Goal: Information Seeking & Learning: Find specific fact

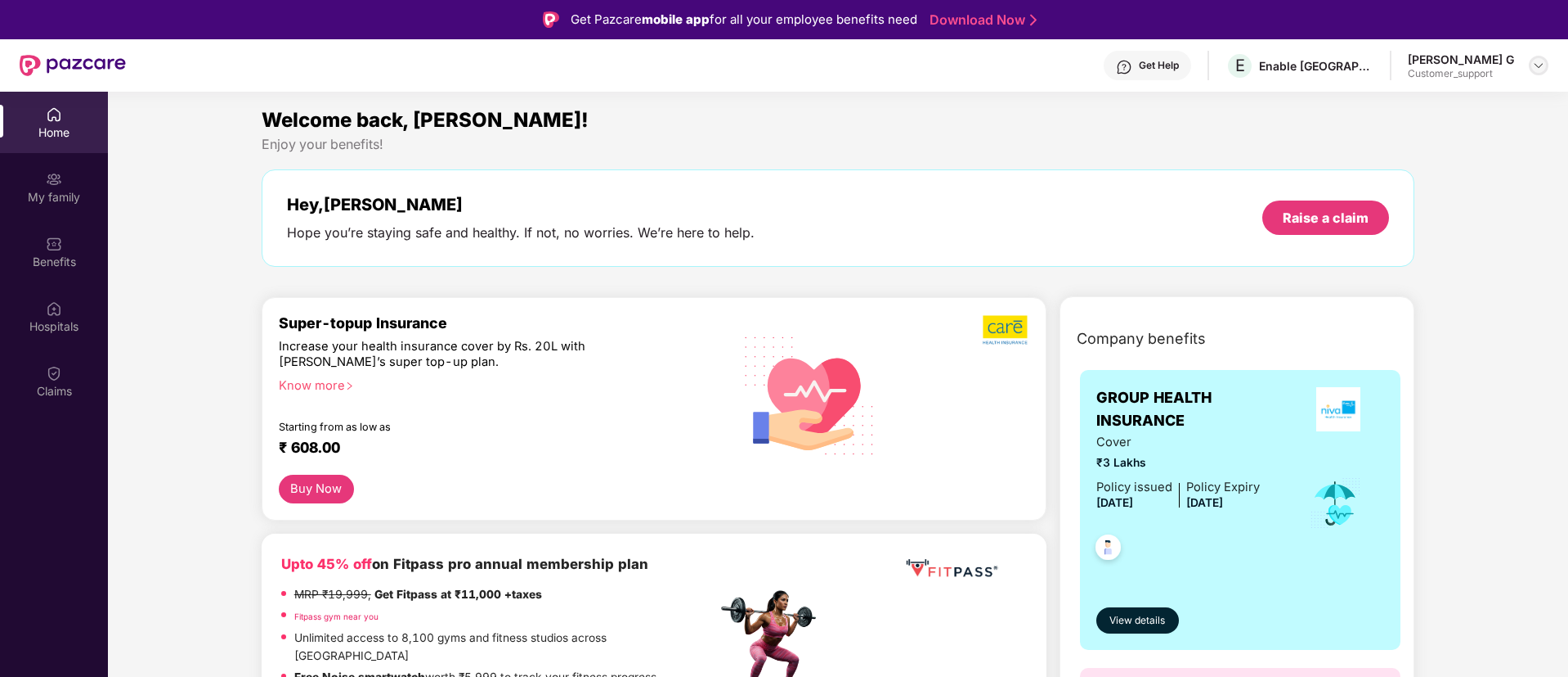
click at [1544, 69] on img at bounding box center [1539, 65] width 13 height 13
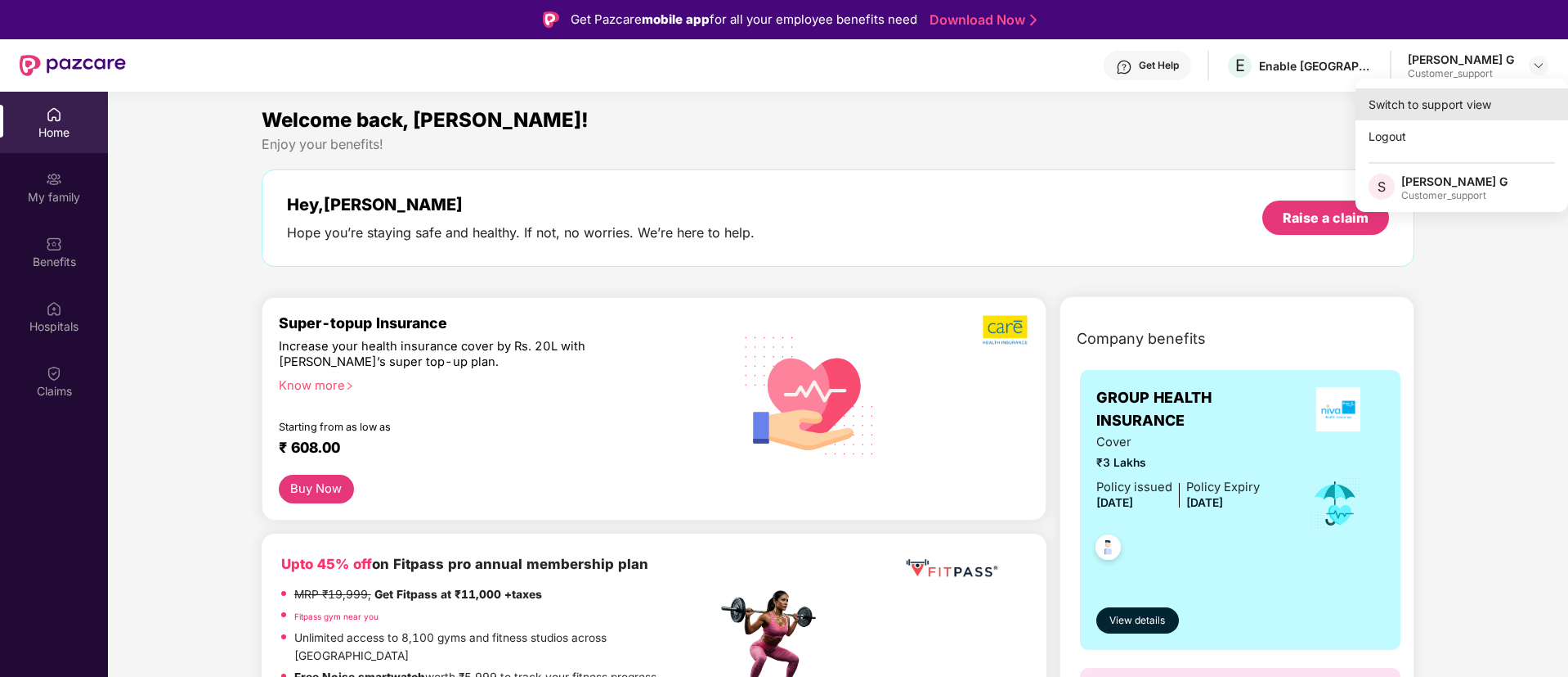
click at [1476, 103] on div "Switch to support view" at bounding box center [1462, 104] width 213 height 32
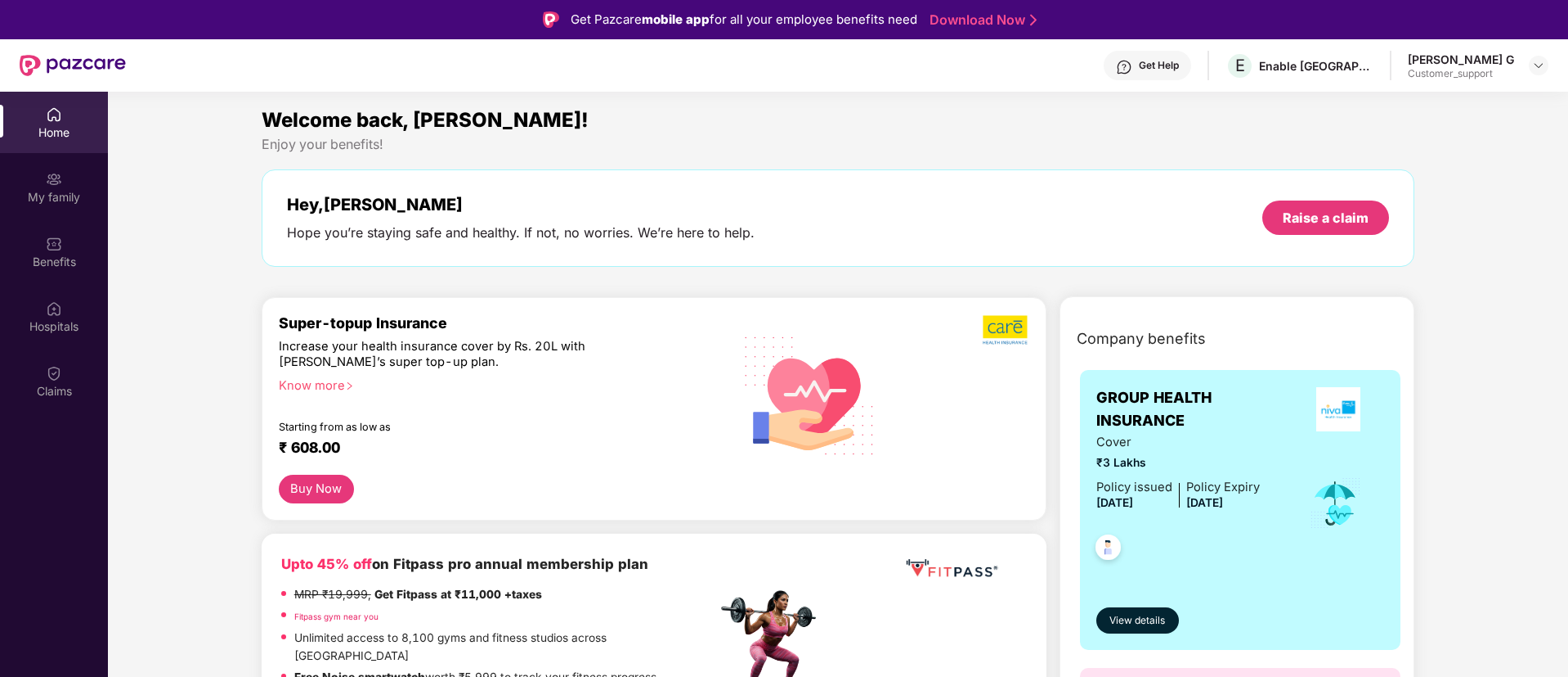
click at [1524, 63] on div "[PERSON_NAME] G Customer_support" at bounding box center [1478, 65] width 141 height 28
click at [1542, 67] on img at bounding box center [1539, 65] width 13 height 13
click at [1398, 149] on div "Logout" at bounding box center [1462, 136] width 213 height 32
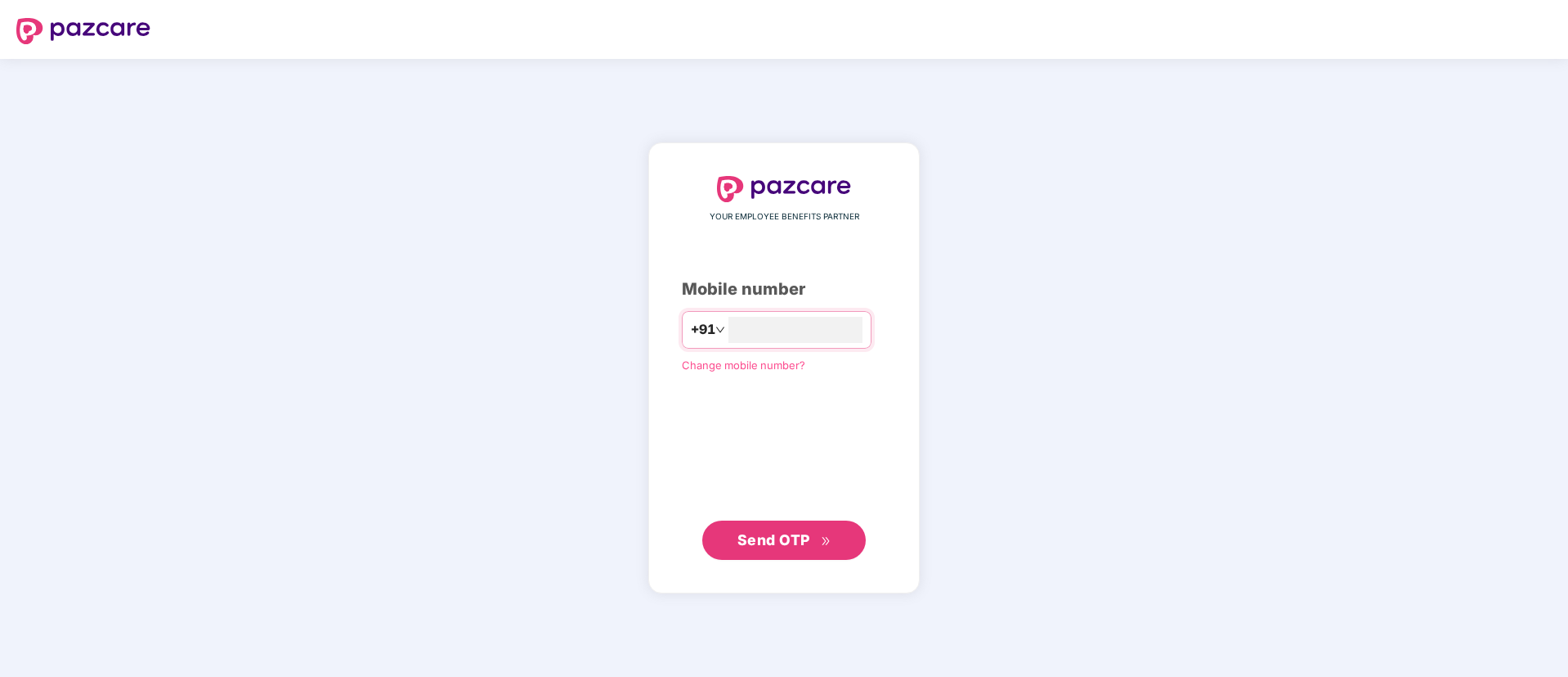
type input "**********"
click at [753, 537] on span "Send OTP" at bounding box center [773, 539] width 73 height 17
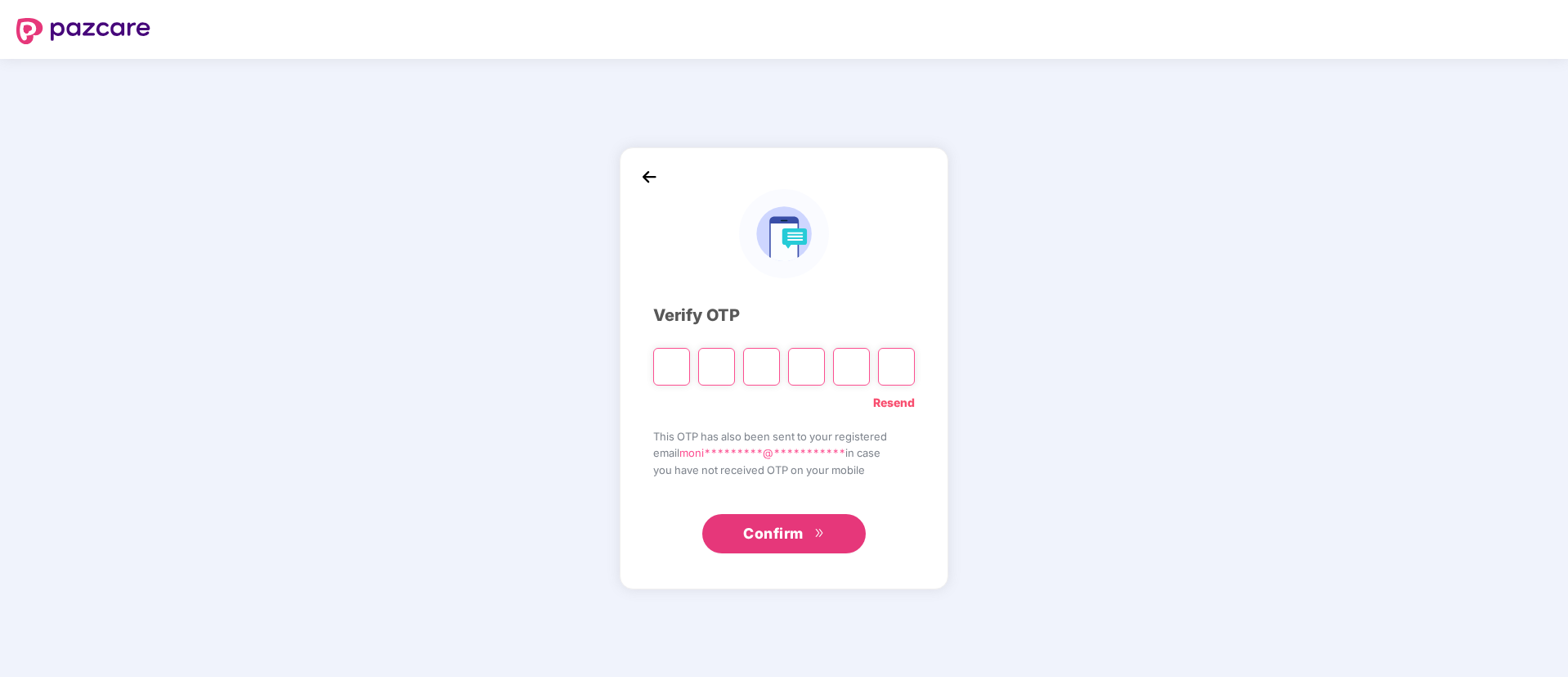
type input "*"
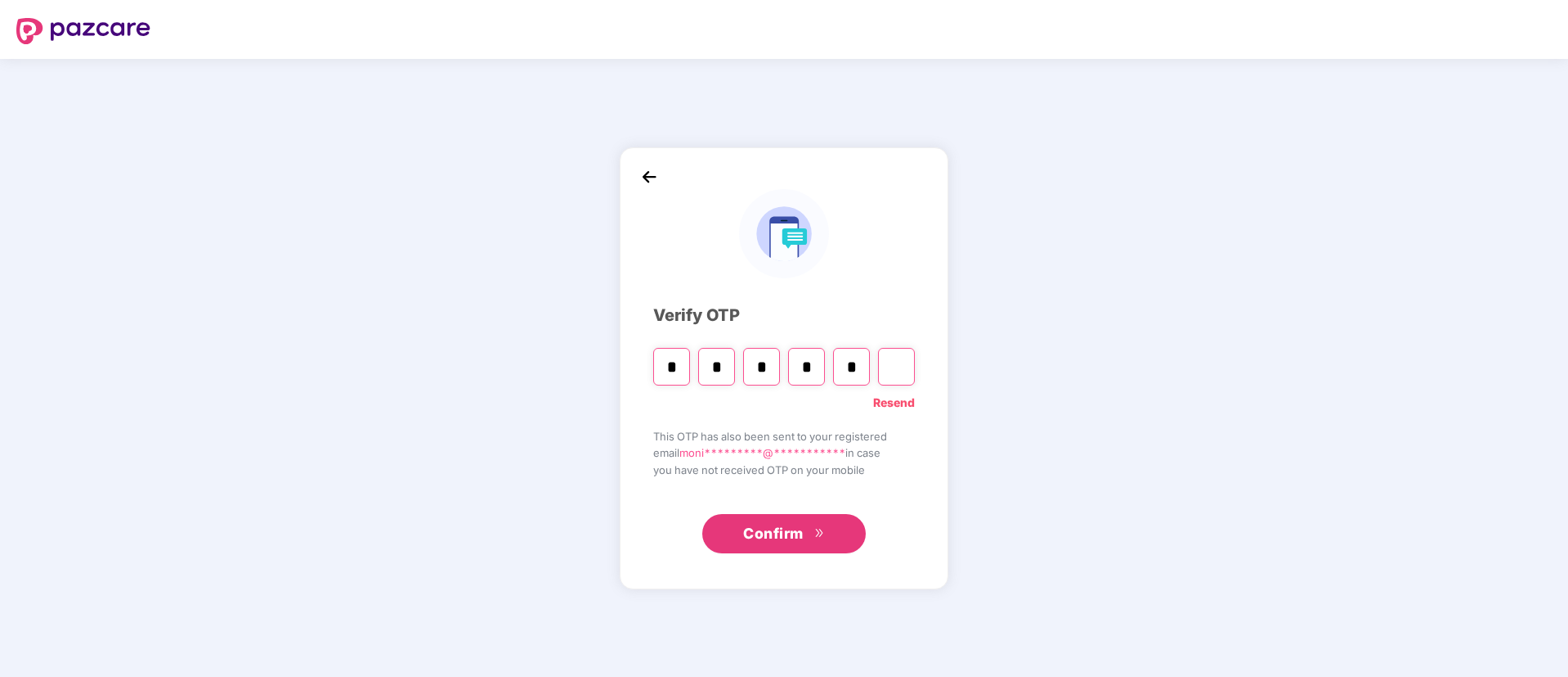
type input "*"
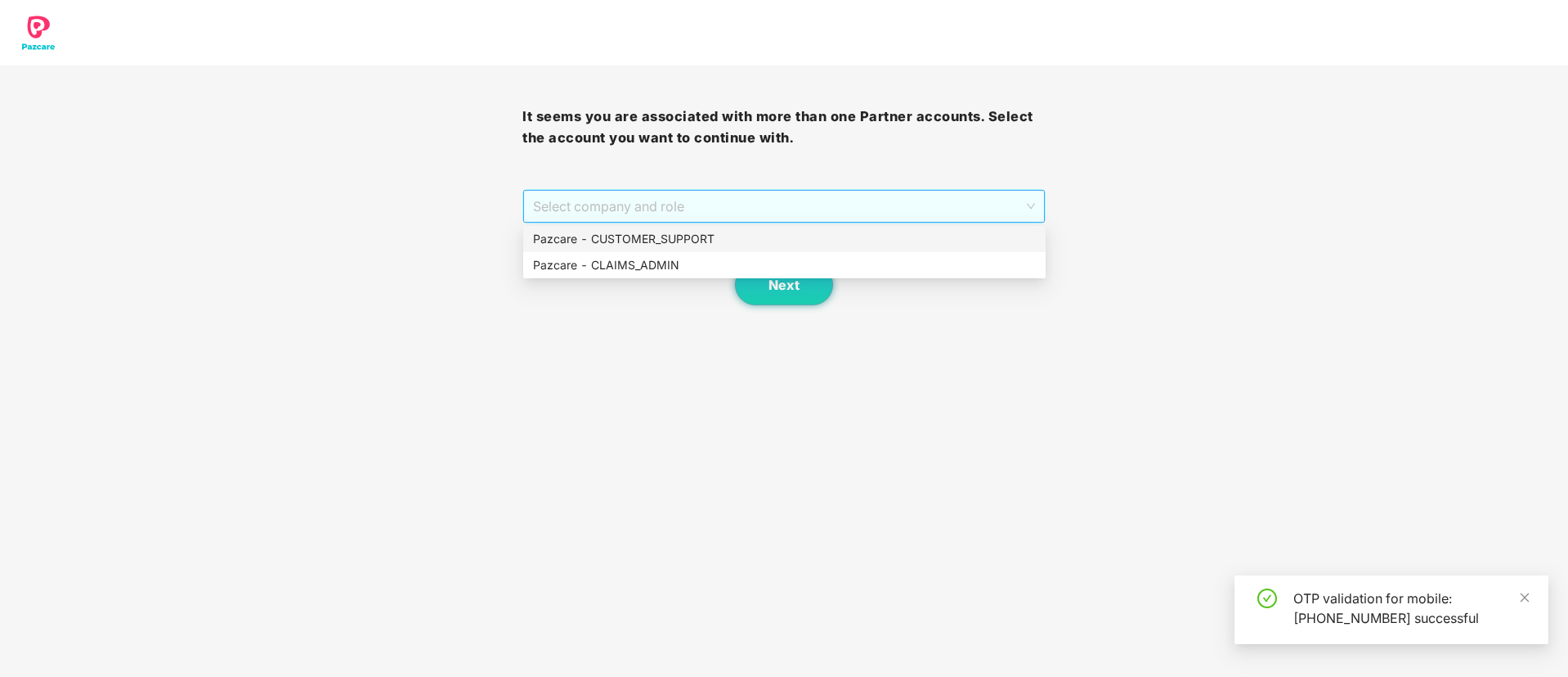
click at [763, 209] on span "Select company and role" at bounding box center [784, 205] width 502 height 31
click at [719, 242] on div "Pazcare - CUSTOMER_SUPPORT" at bounding box center [784, 239] width 502 height 18
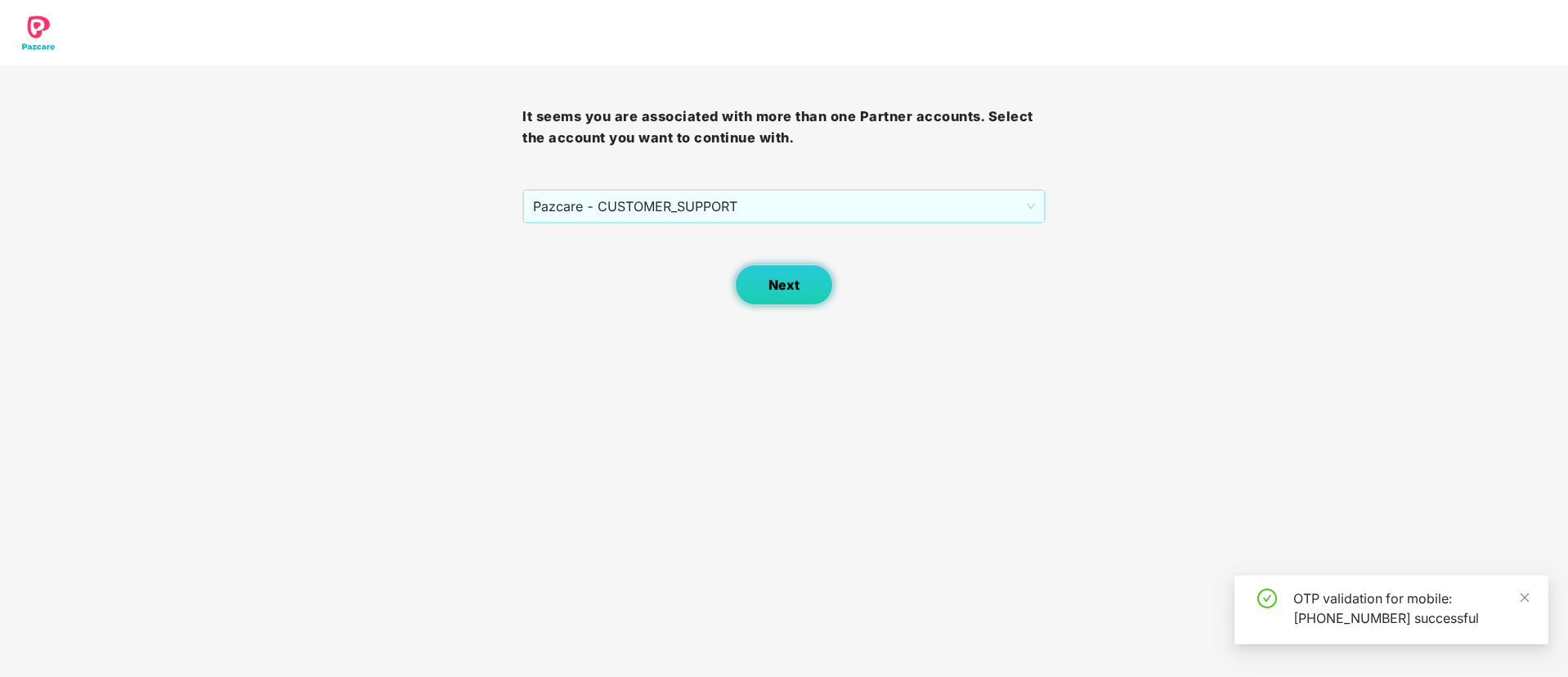
click at [779, 286] on span "Next" at bounding box center [784, 285] width 31 height 15
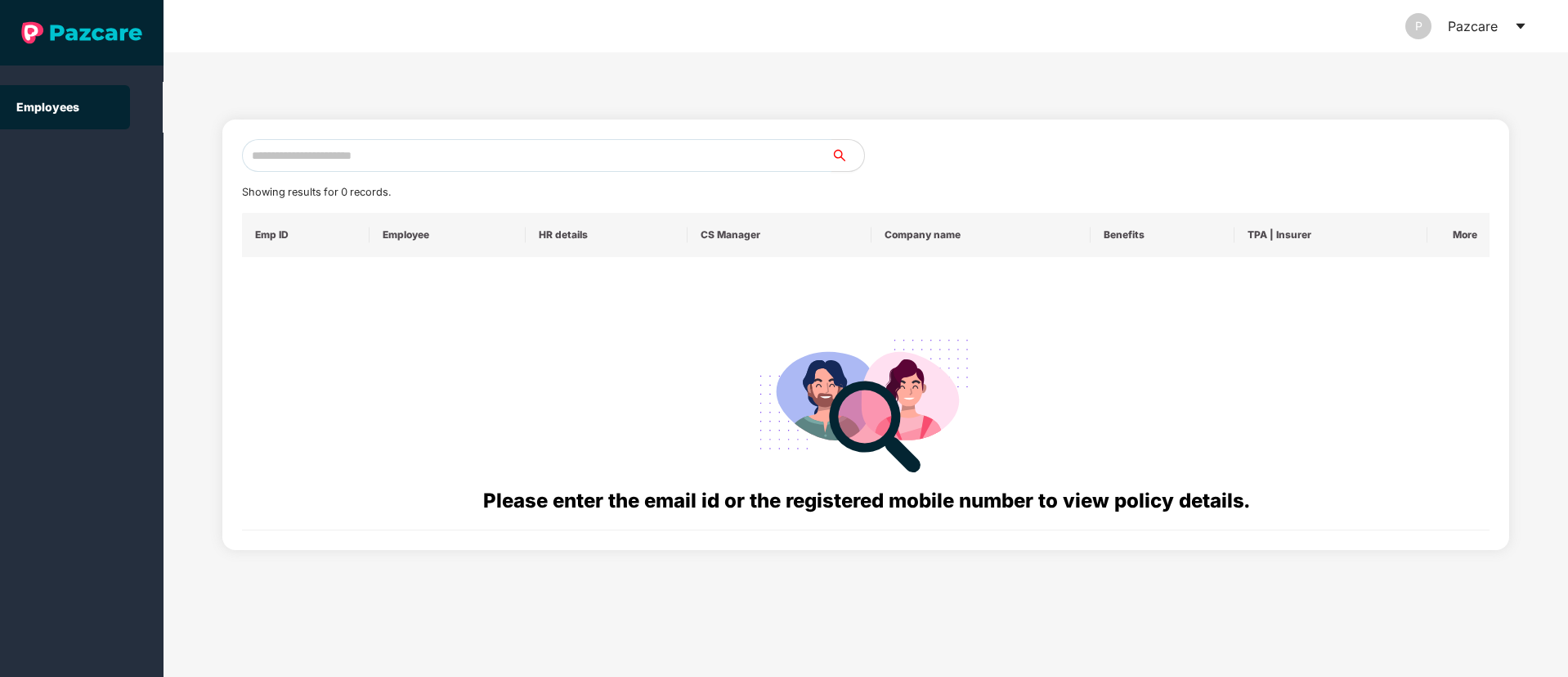
click at [327, 163] on input "text" at bounding box center [537, 155] width 590 height 33
paste input "**********"
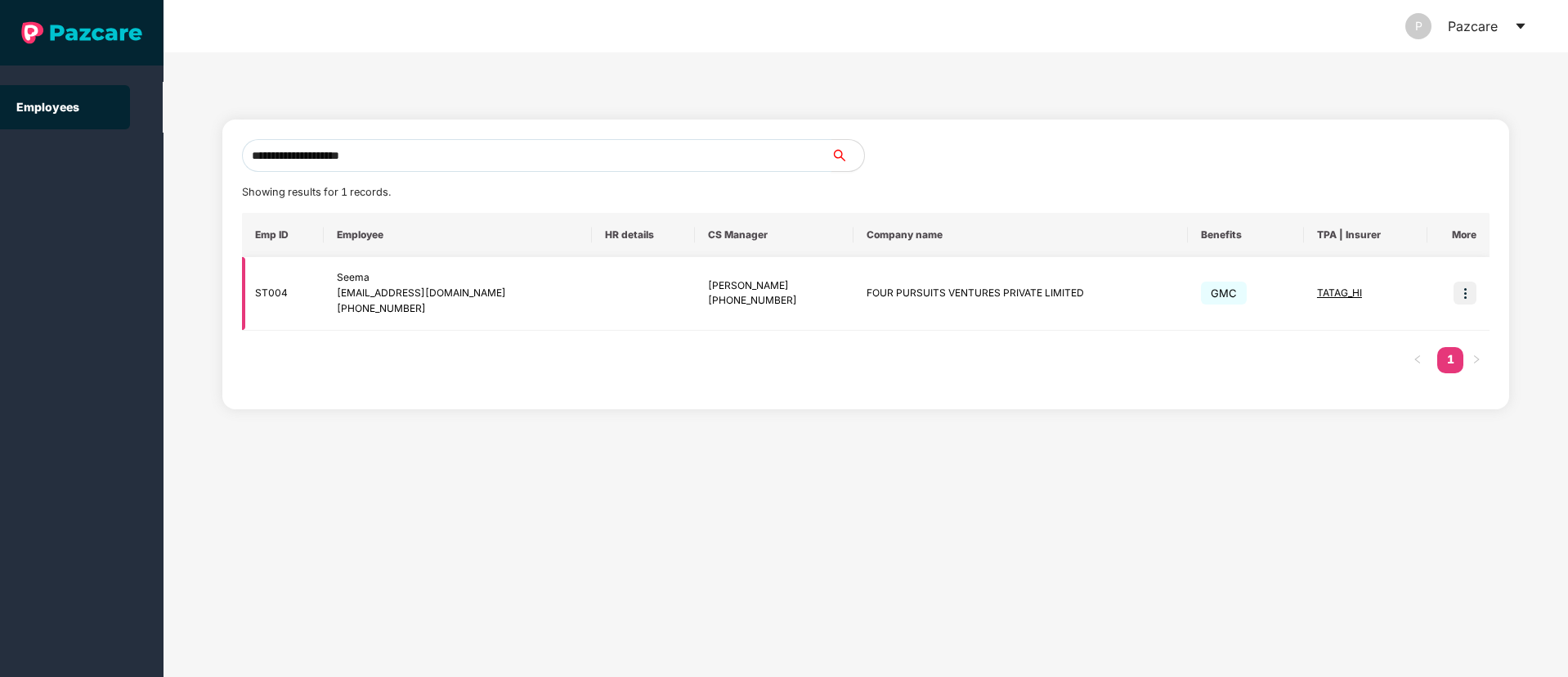
type input "**********"
click at [1466, 299] on img at bounding box center [1465, 293] width 23 height 23
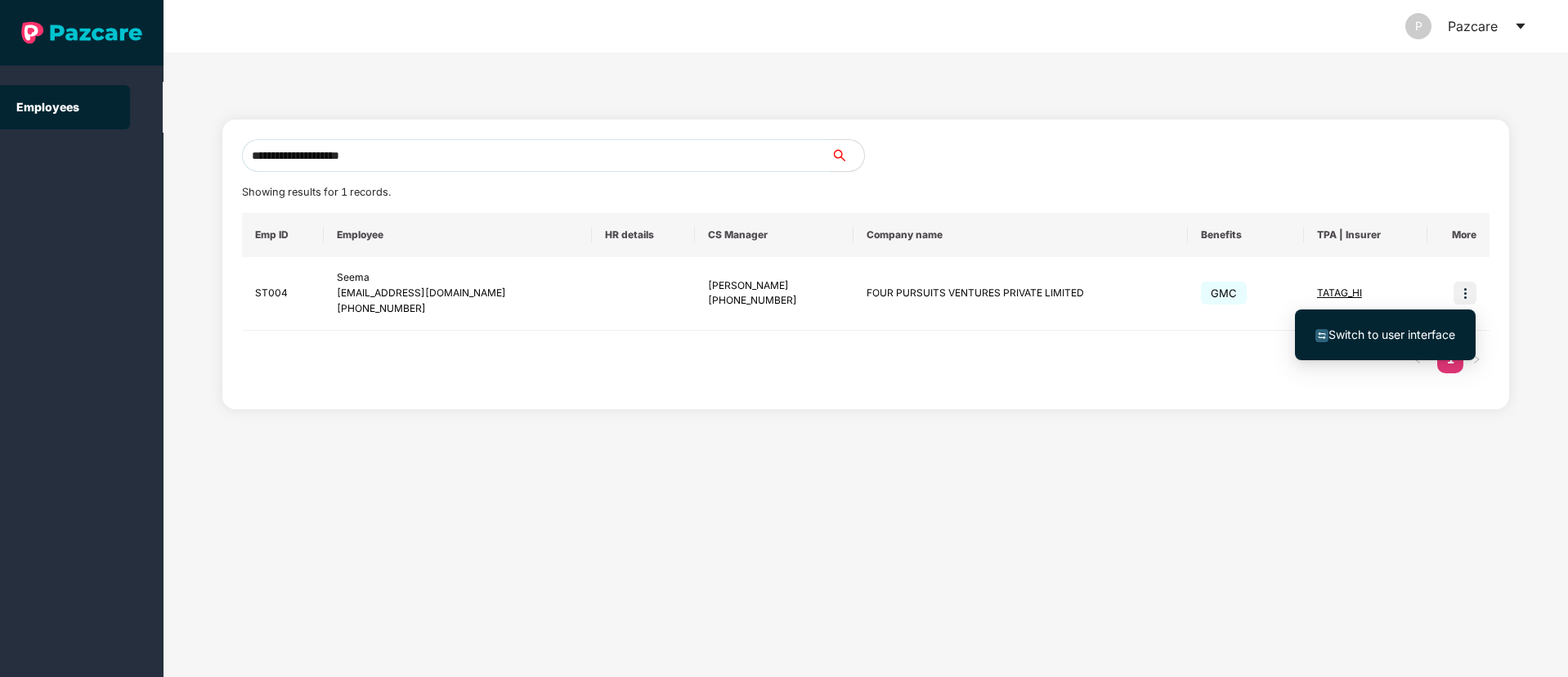
click at [1416, 332] on span "Switch to user interface" at bounding box center [1392, 334] width 127 height 14
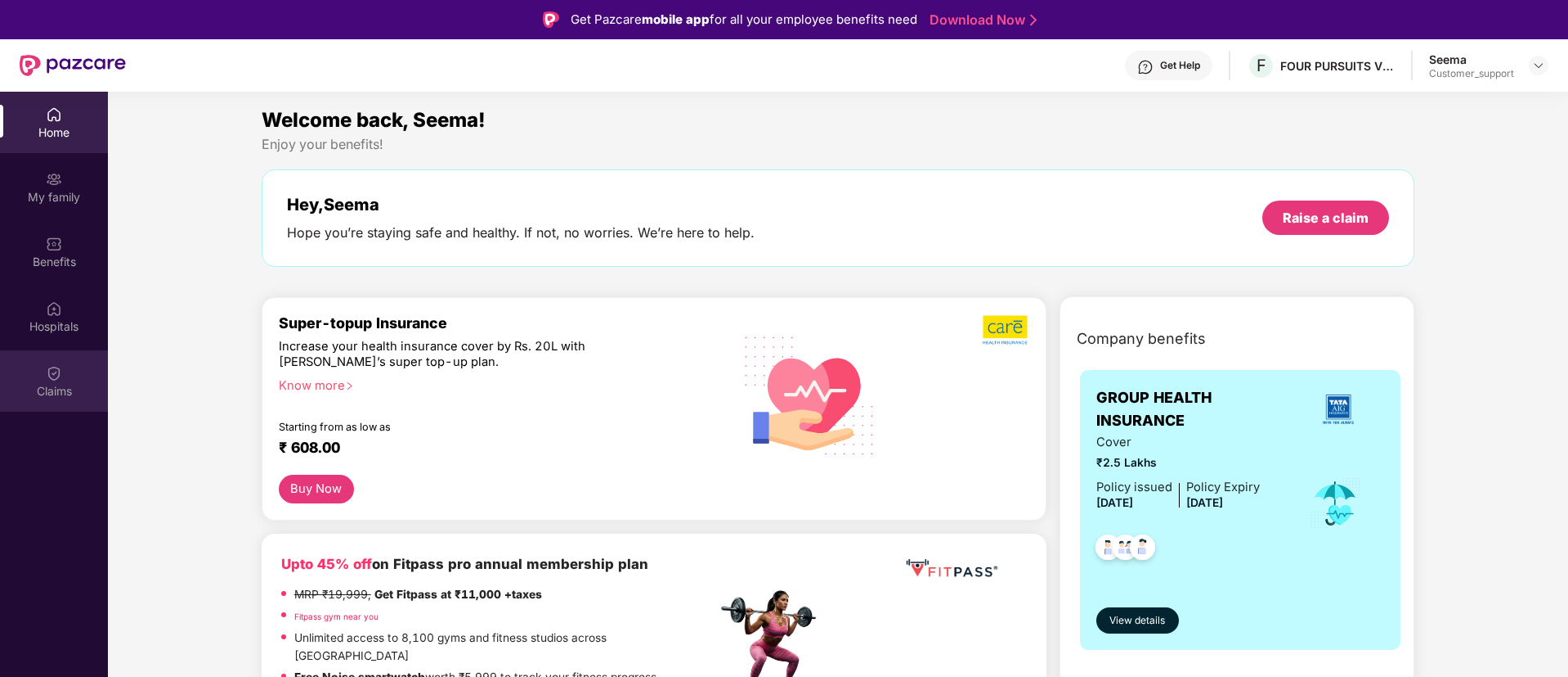
click at [49, 388] on div "Claims" at bounding box center [54, 390] width 108 height 16
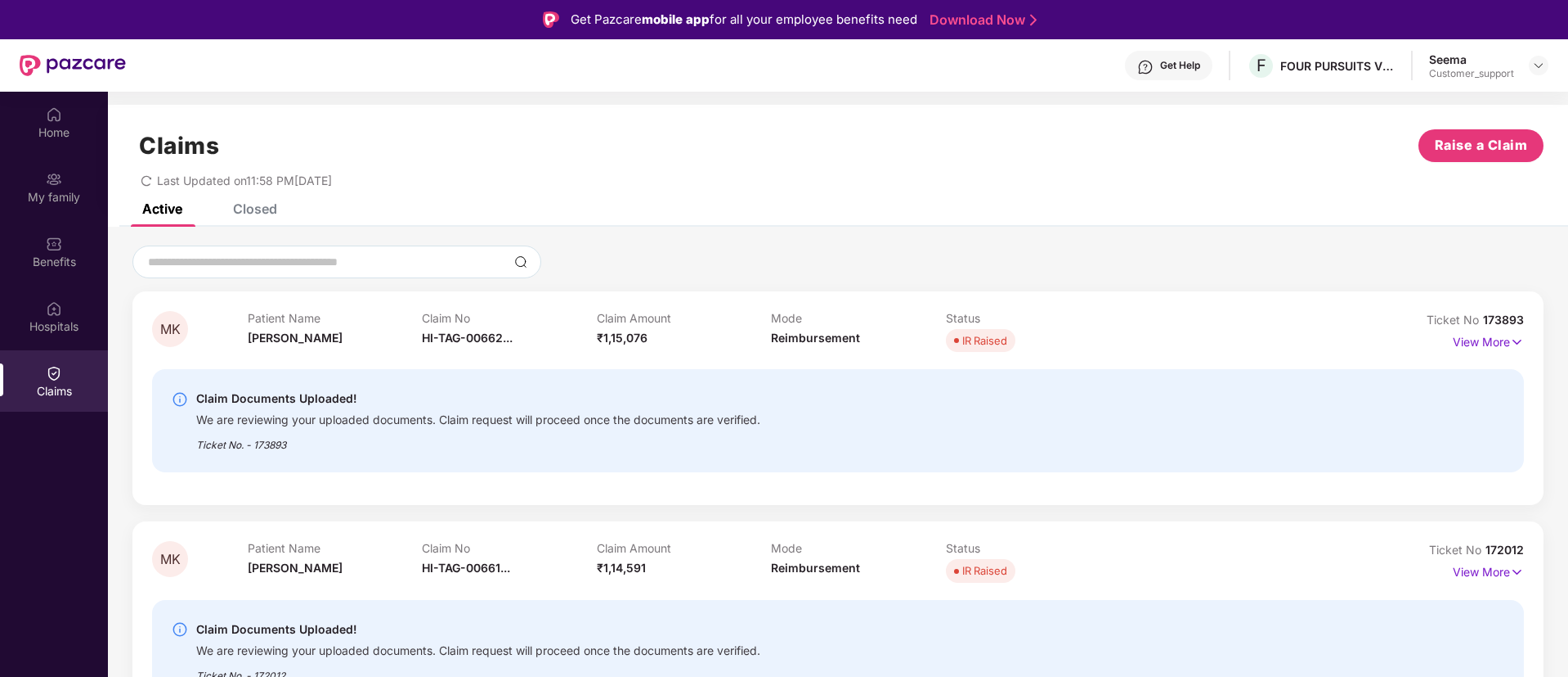
click at [1517, 316] on span "173893" at bounding box center [1503, 319] width 41 height 14
click at [1533, 316] on div "MK Patient Name [PERSON_NAME] Claim No HI-TAG-00662... Claim Amount ₹1,15,076 M…" at bounding box center [837, 399] width 1411 height 214
drag, startPoint x: 1527, startPoint y: 316, endPoint x: 1484, endPoint y: 321, distance: 43.3
click at [1484, 321] on div "MK Patient Name [PERSON_NAME] Claim No HI-TAG-00662... Claim Amount ₹1,15,076 M…" at bounding box center [837, 399] width 1411 height 214
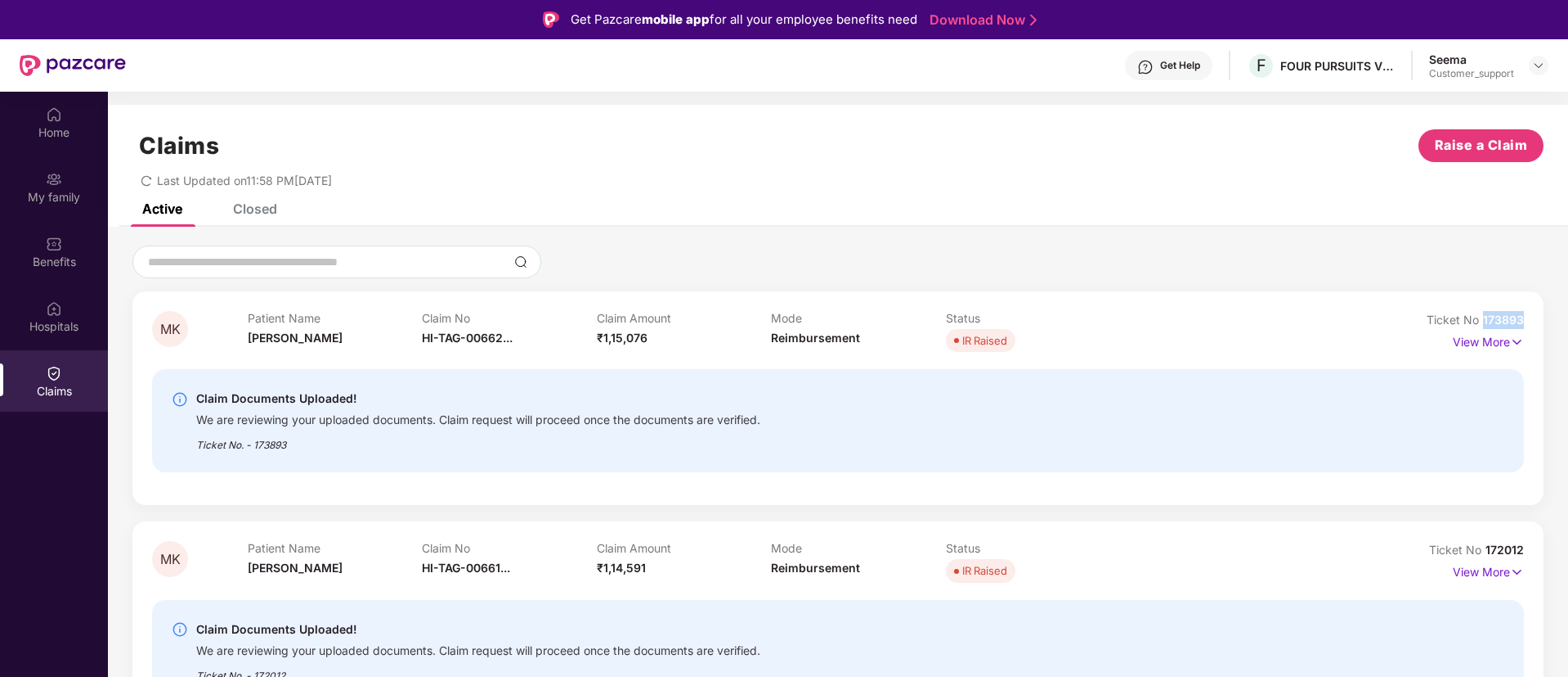
copy span "173893"
click at [1539, 62] on img at bounding box center [1539, 65] width 13 height 13
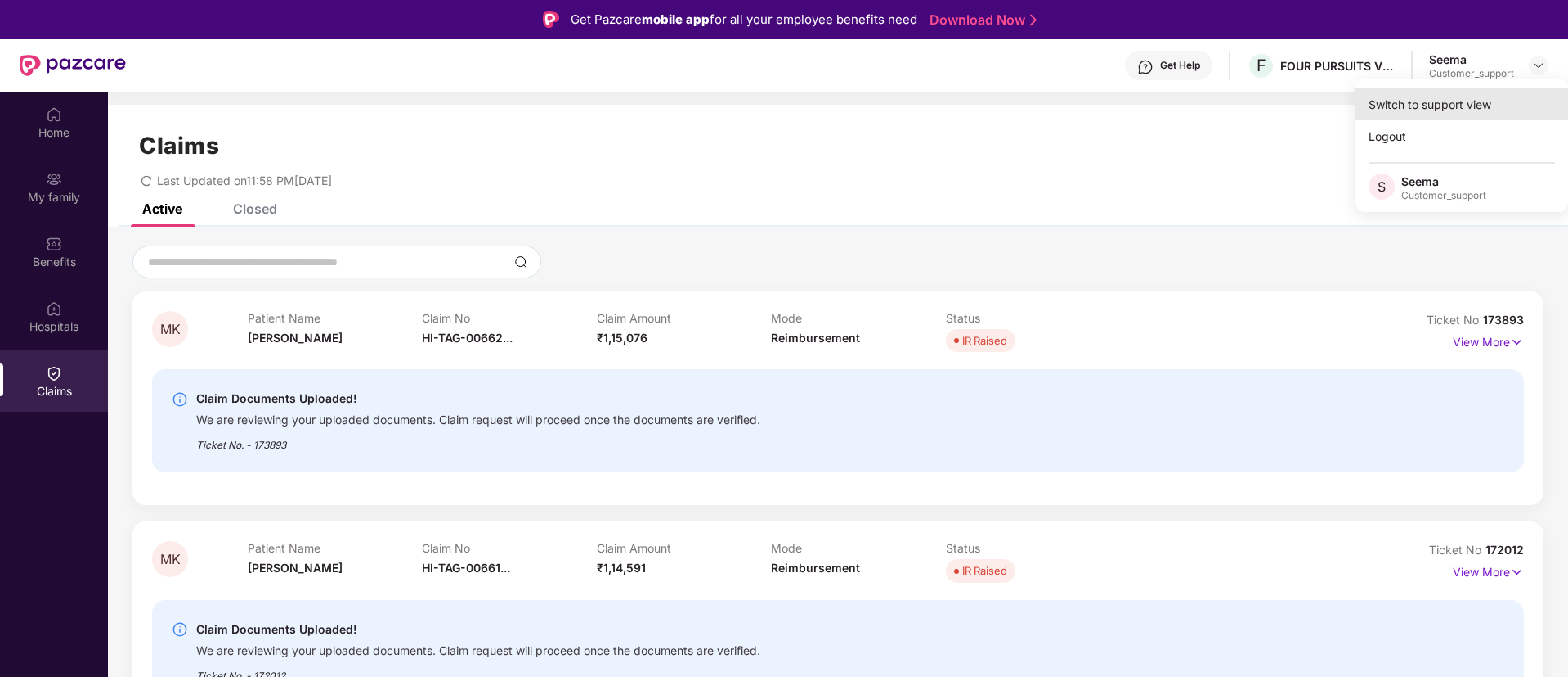
click at [1477, 96] on div "Switch to support view" at bounding box center [1462, 104] width 213 height 32
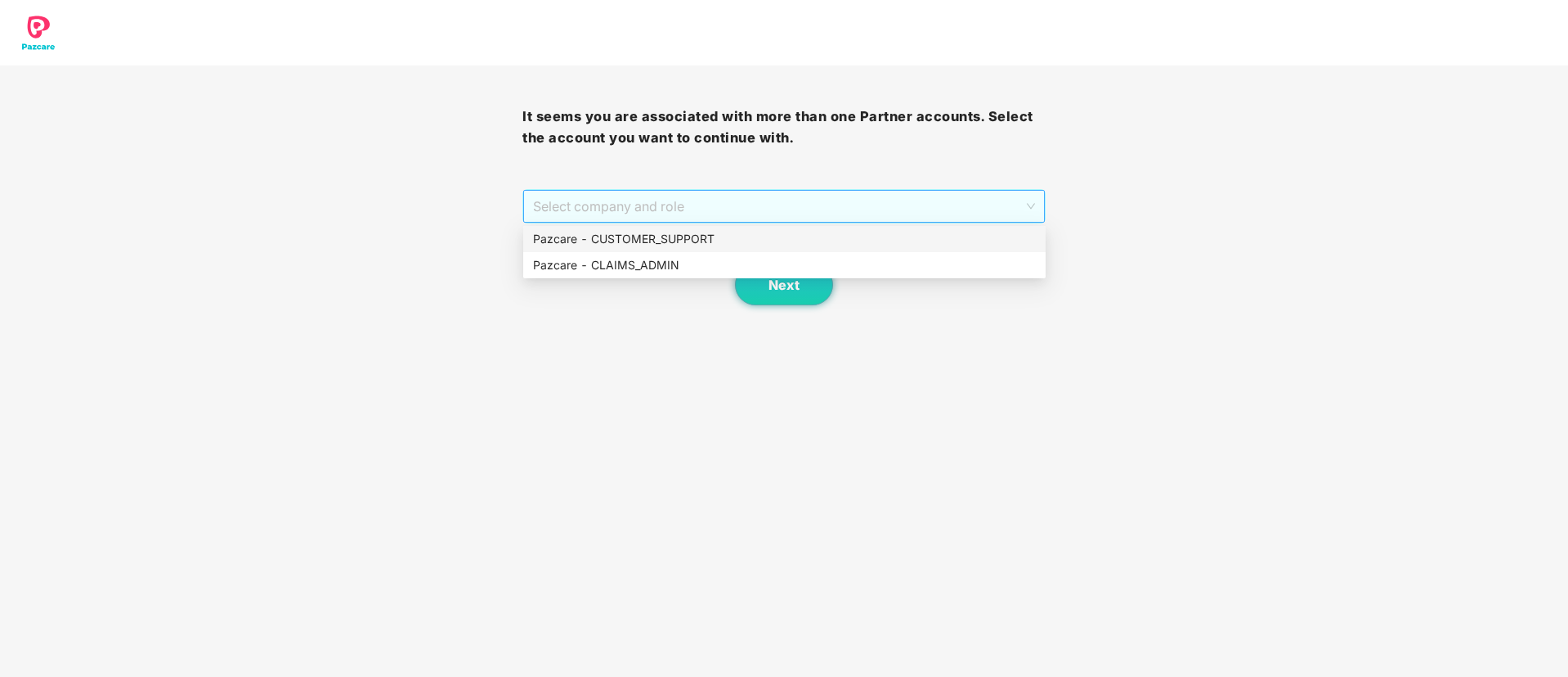
click at [827, 191] on span "Select company and role" at bounding box center [784, 205] width 502 height 31
click at [722, 235] on div "Pazcare - CUSTOMER_SUPPORT" at bounding box center [784, 239] width 502 height 18
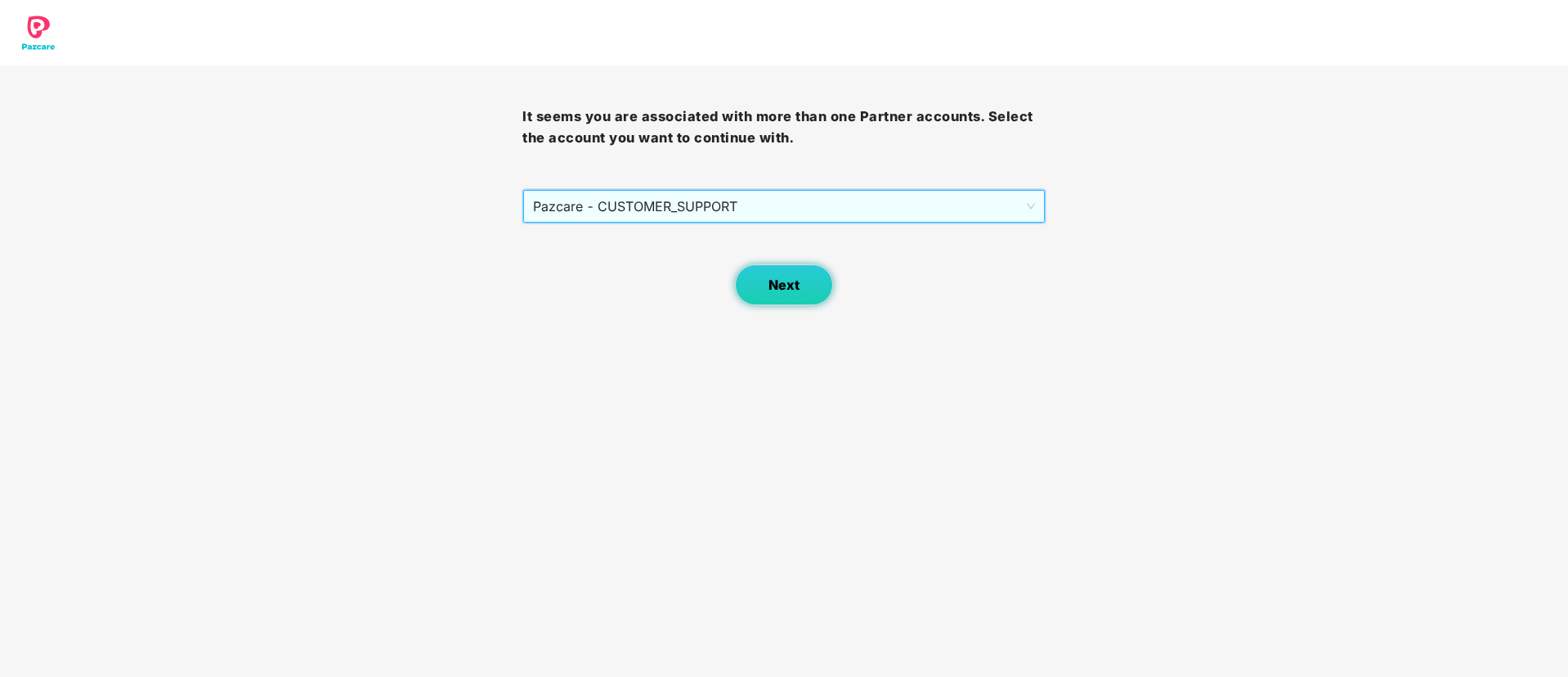
click at [781, 277] on span "Next" at bounding box center [784, 285] width 31 height 15
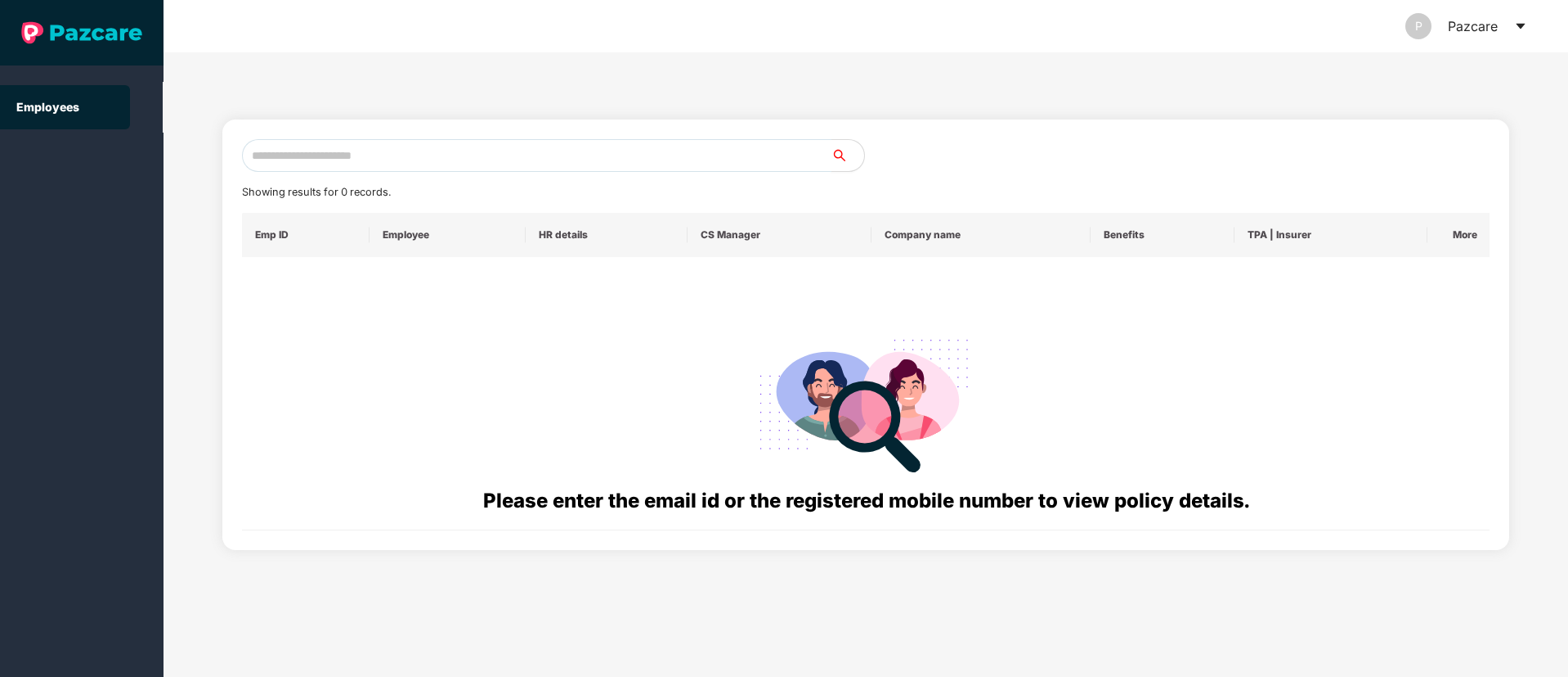
click at [472, 158] on input "text" at bounding box center [537, 155] width 590 height 33
paste input "**********"
click at [343, 148] on input "**********" at bounding box center [537, 155] width 590 height 33
type input "*"
paste input "**********"
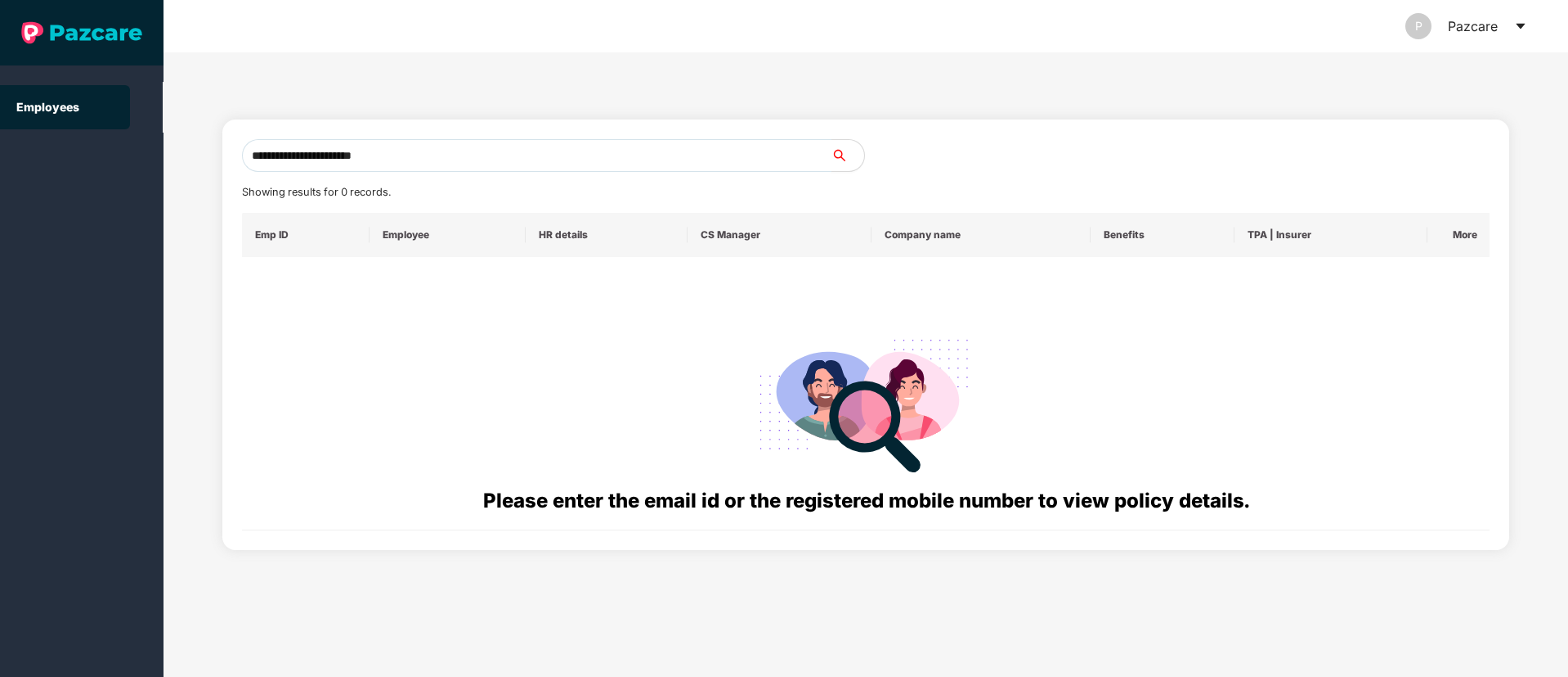
click at [401, 162] on input "**********" at bounding box center [537, 155] width 590 height 33
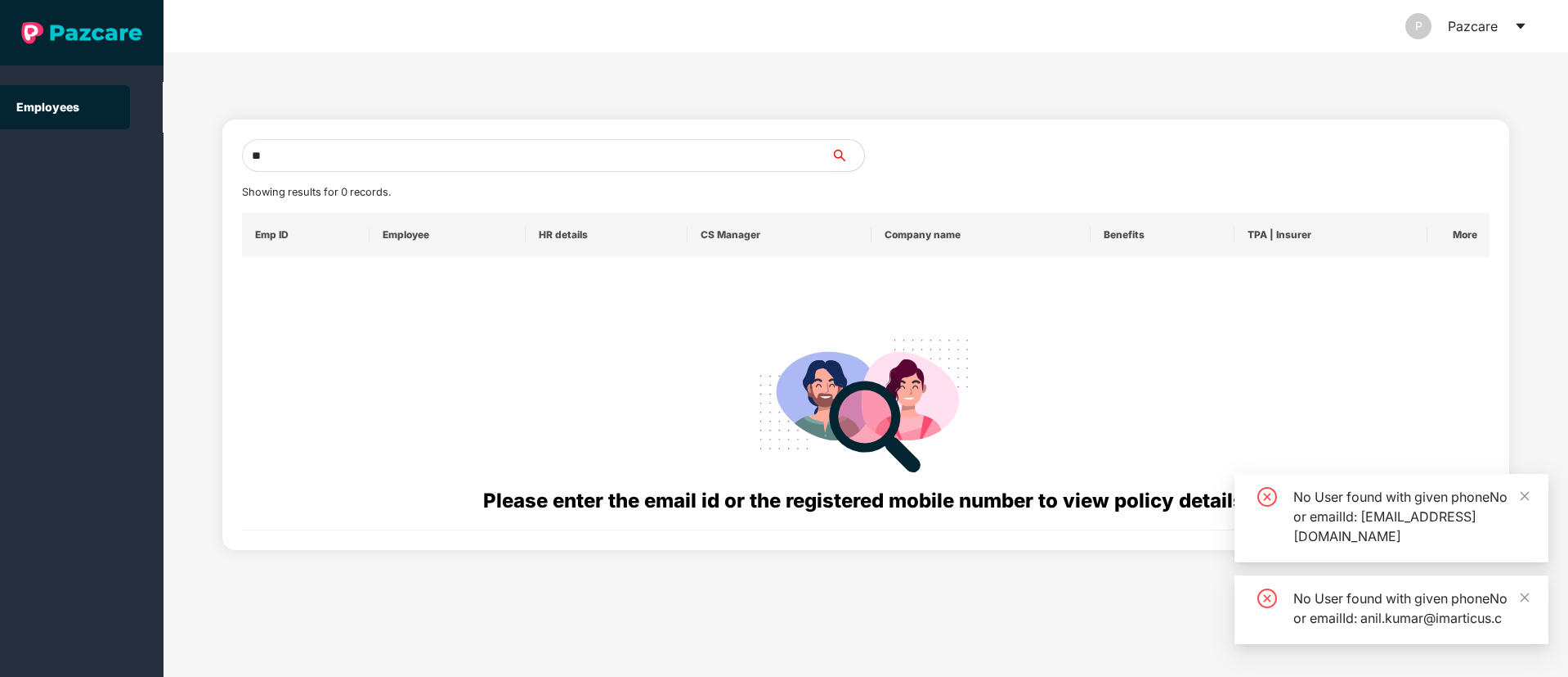
type input "*"
paste input "**********"
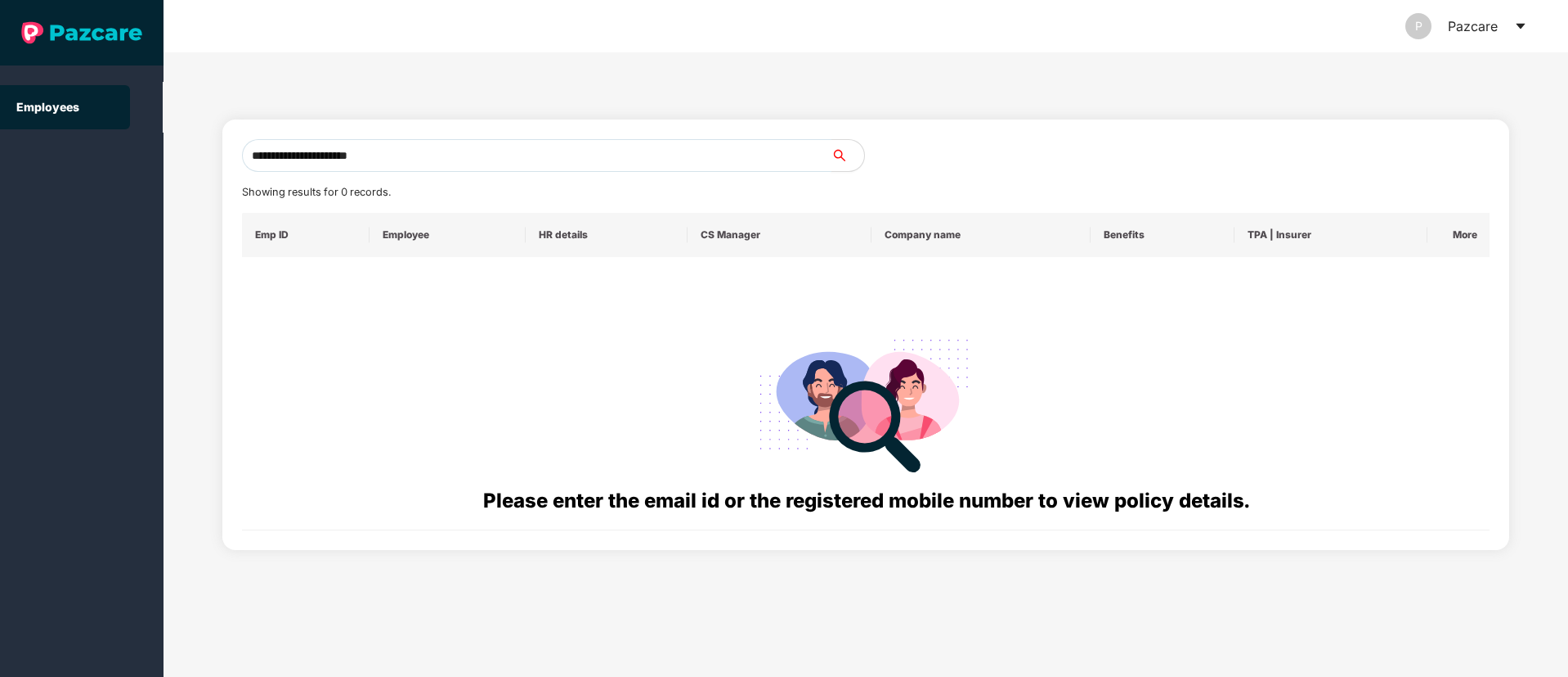
click at [430, 152] on input "**********" at bounding box center [537, 155] width 590 height 33
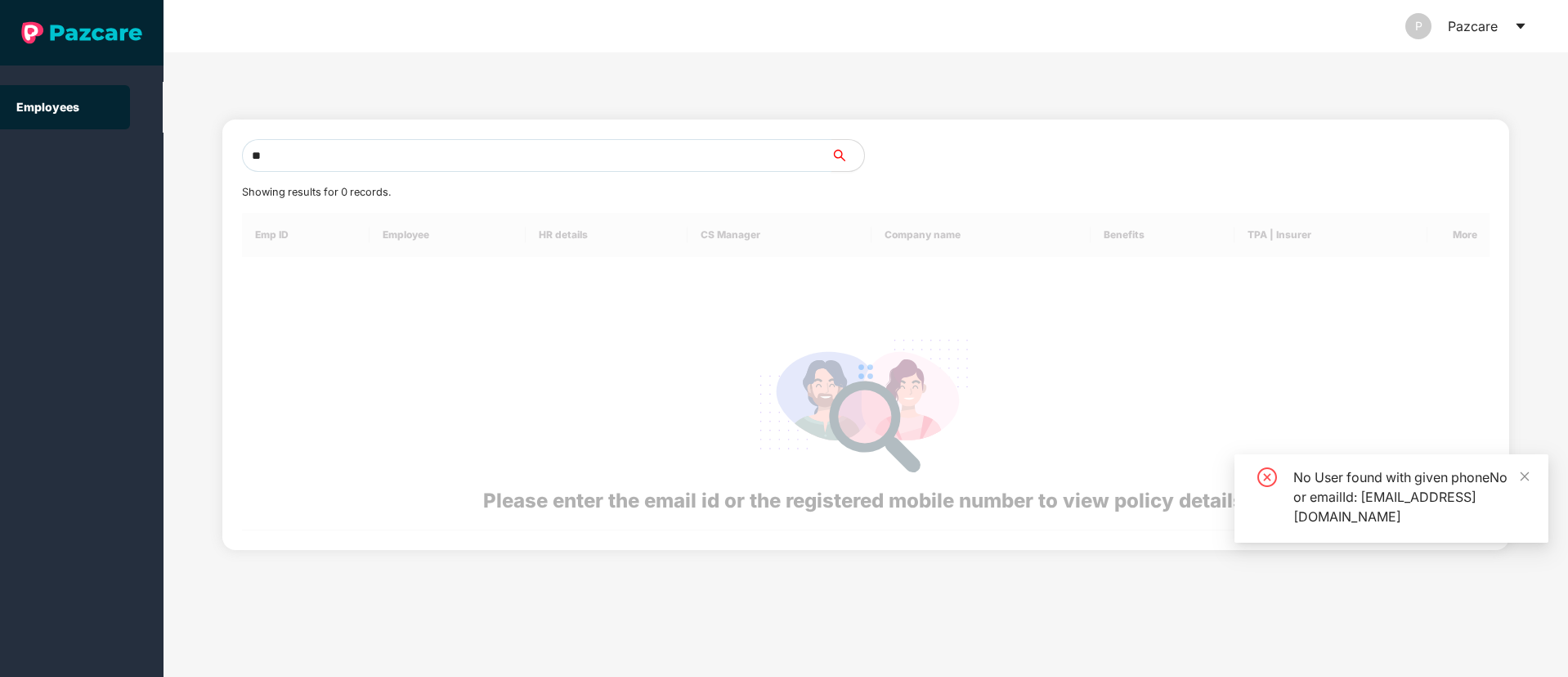
type input "*"
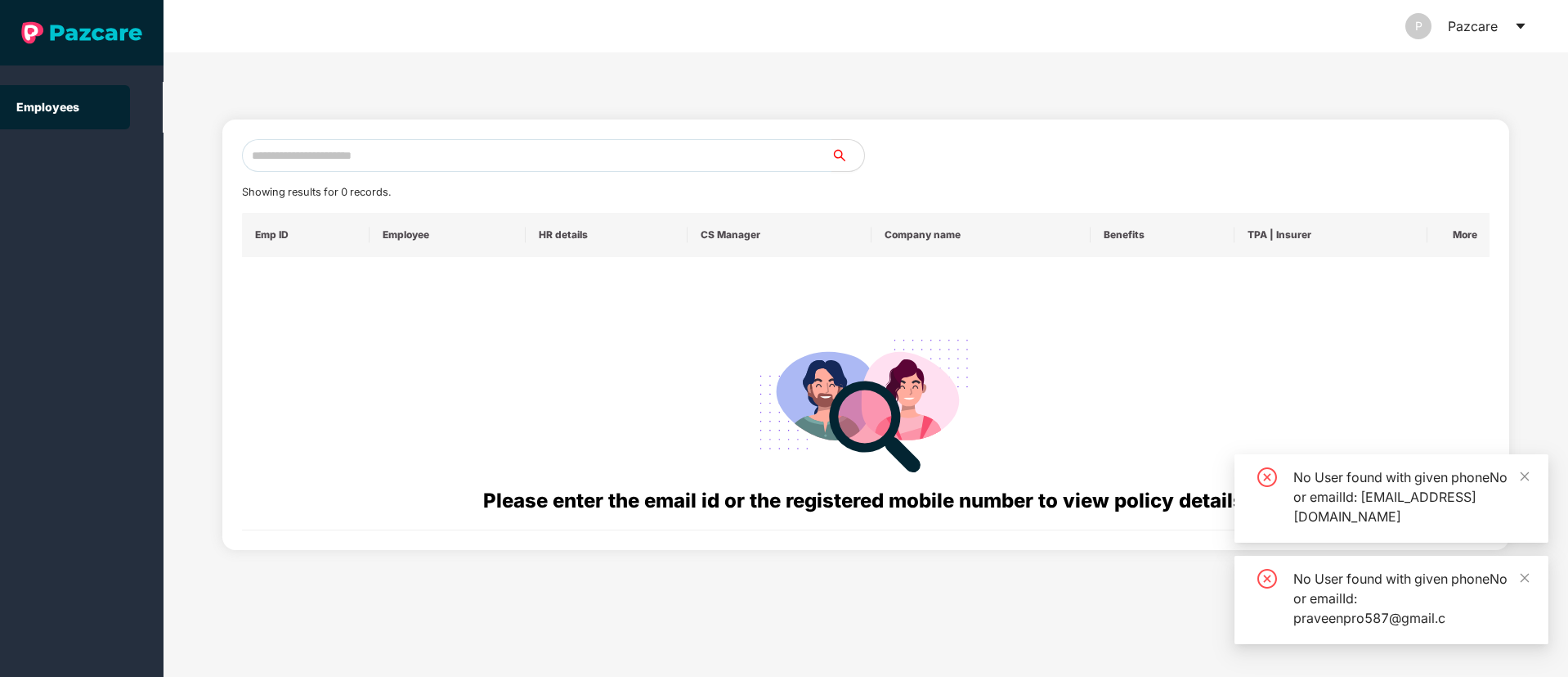
paste input "**********"
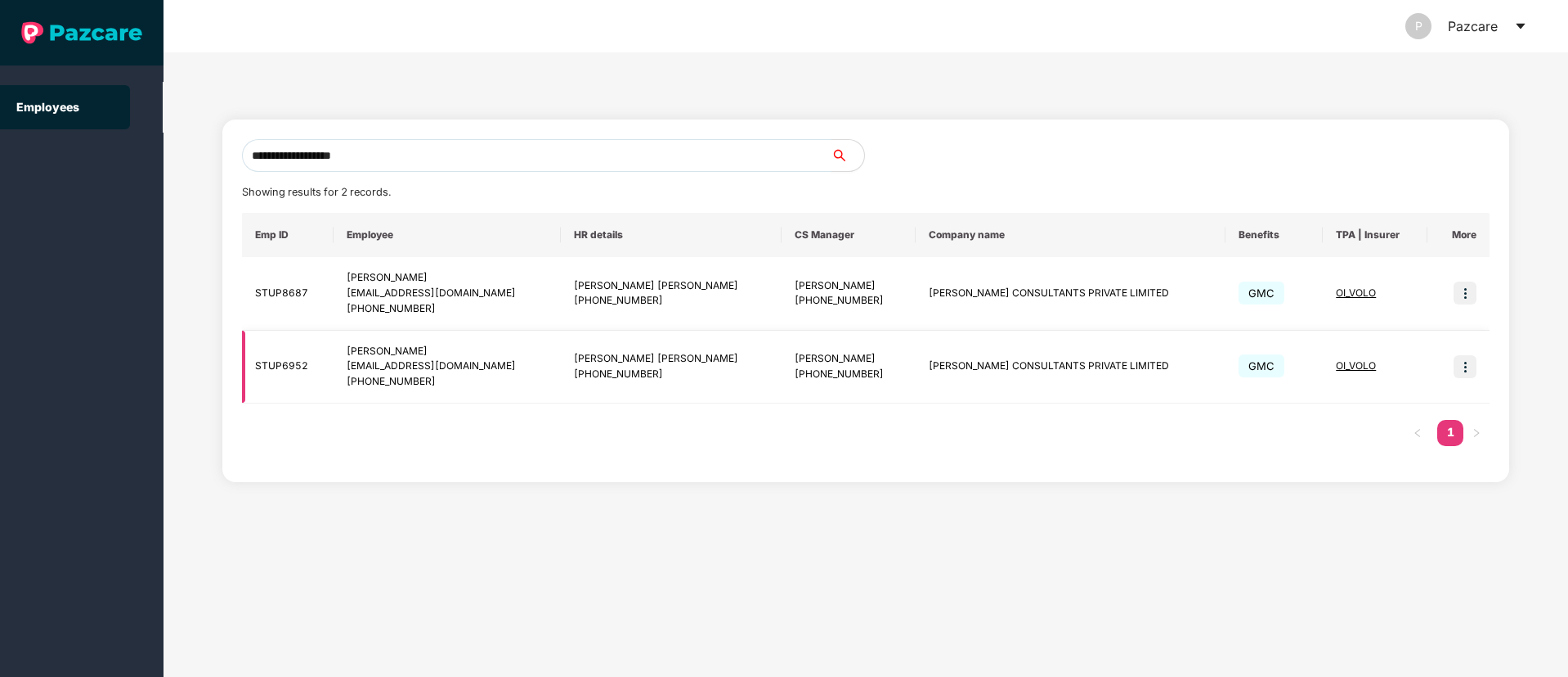
type input "**********"
click at [1458, 363] on img at bounding box center [1465, 366] width 23 height 23
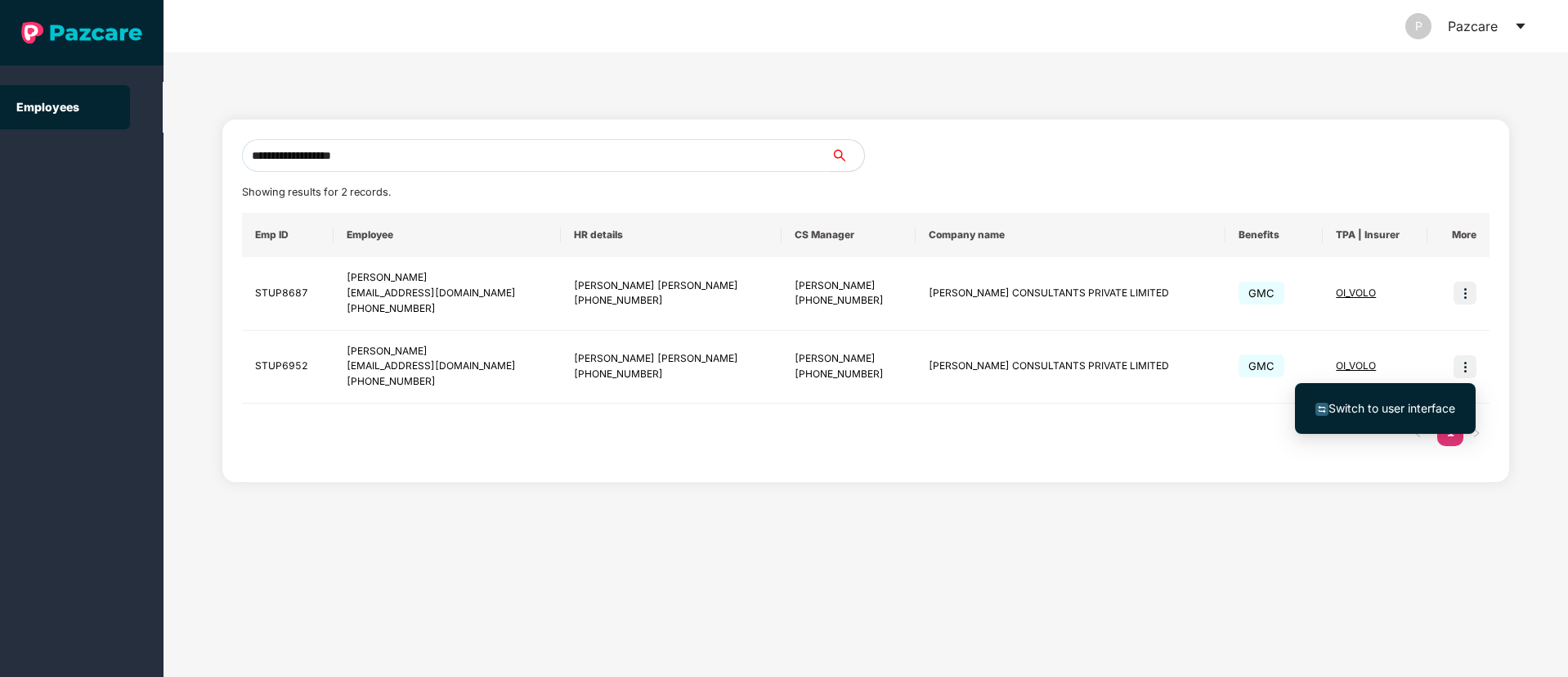
click at [1392, 406] on span "Switch to user interface" at bounding box center [1392, 407] width 127 height 14
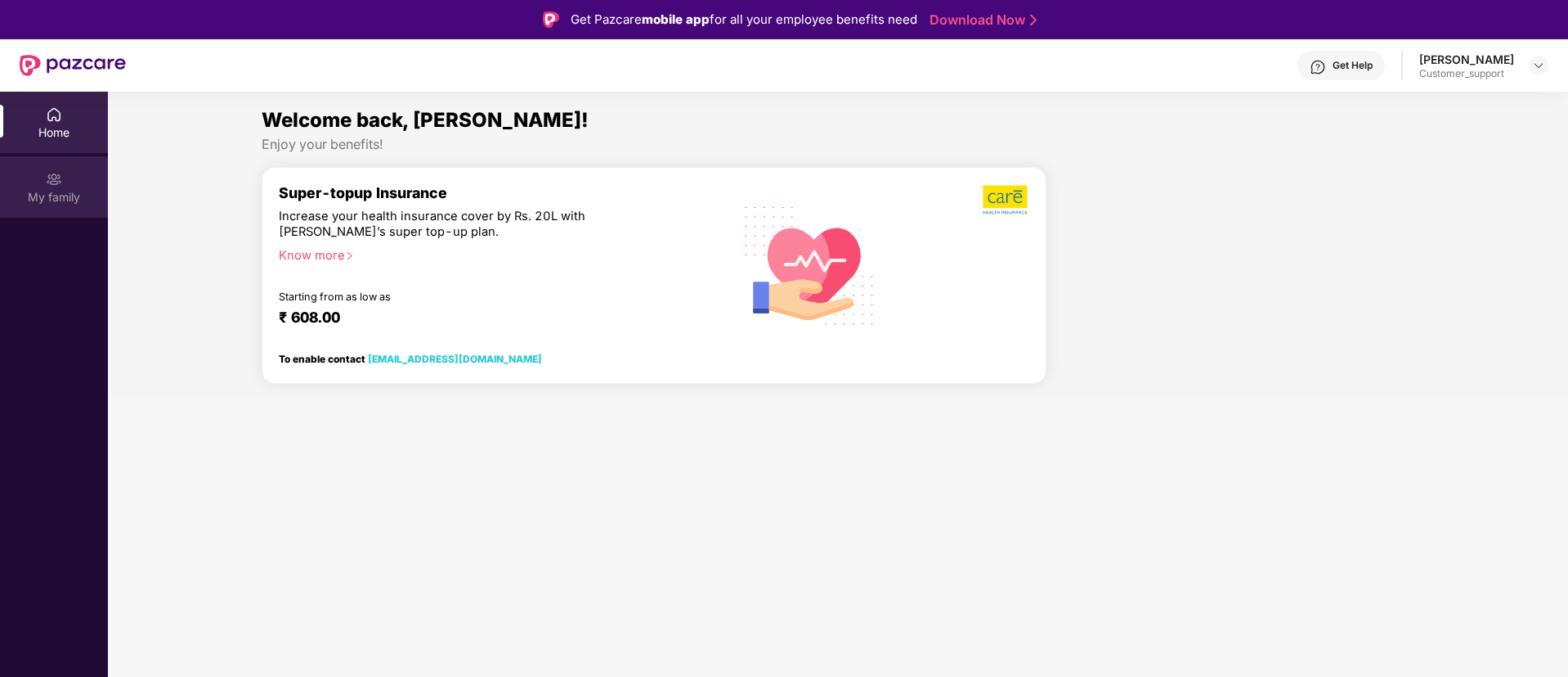
click at [58, 178] on img at bounding box center [53, 179] width 16 height 16
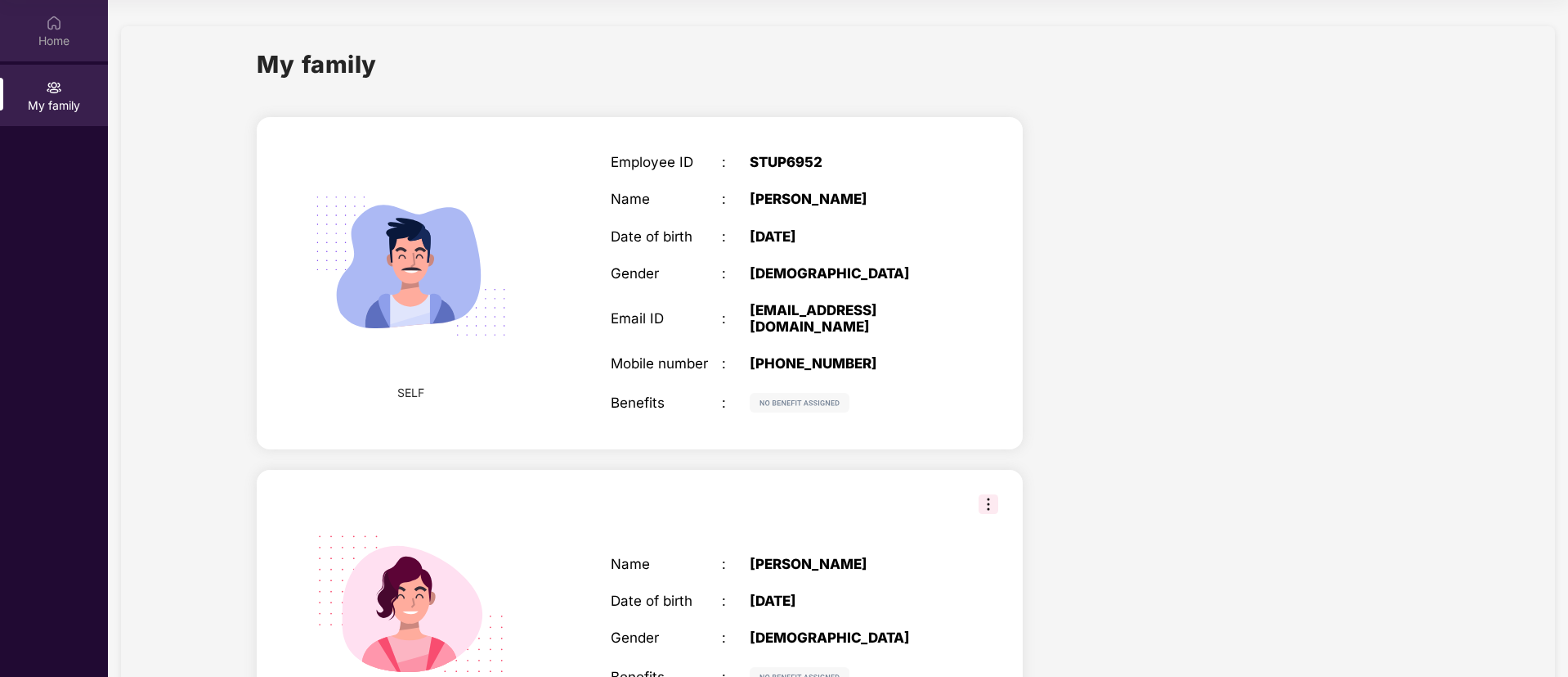
click at [46, 21] on img at bounding box center [53, 23] width 16 height 16
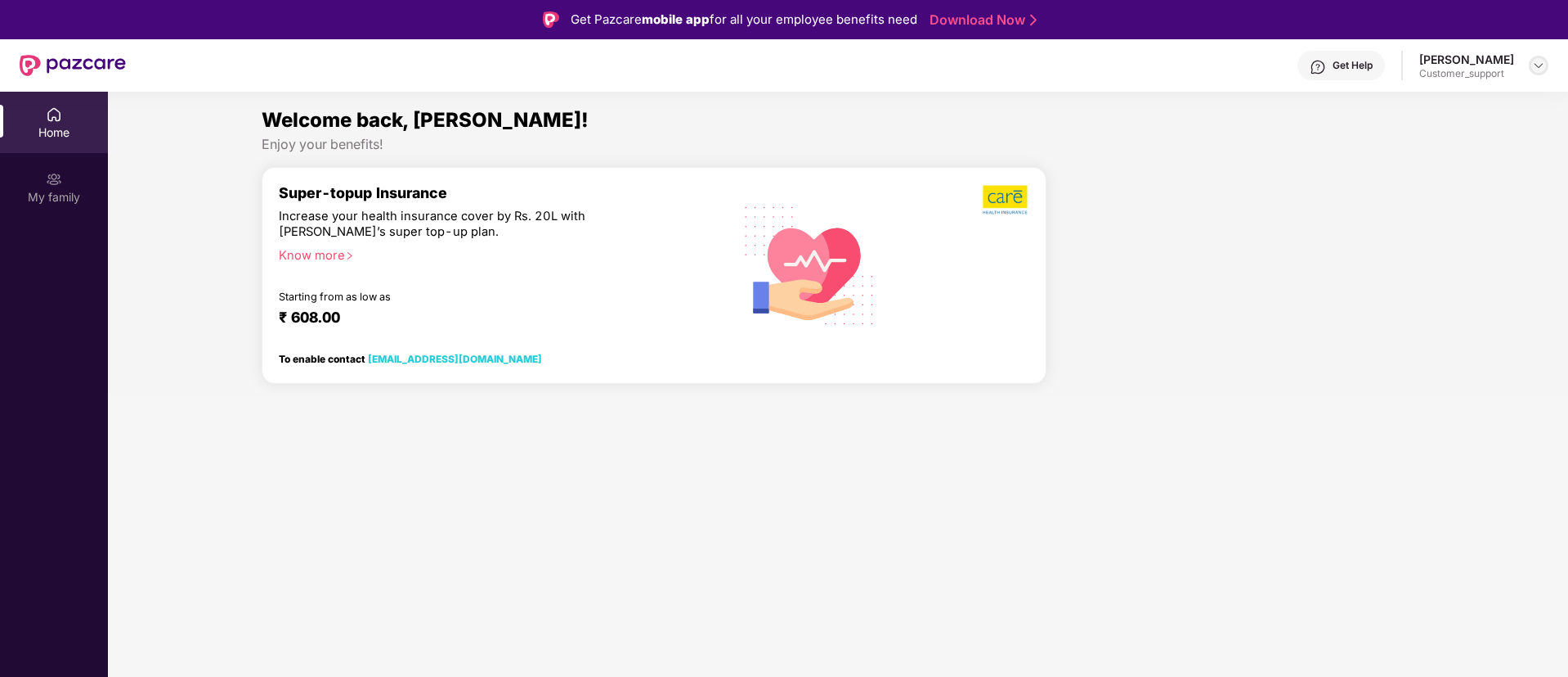
click at [1536, 63] on img at bounding box center [1539, 65] width 13 height 13
click at [1434, 106] on div "Switch to support view" at bounding box center [1462, 104] width 213 height 32
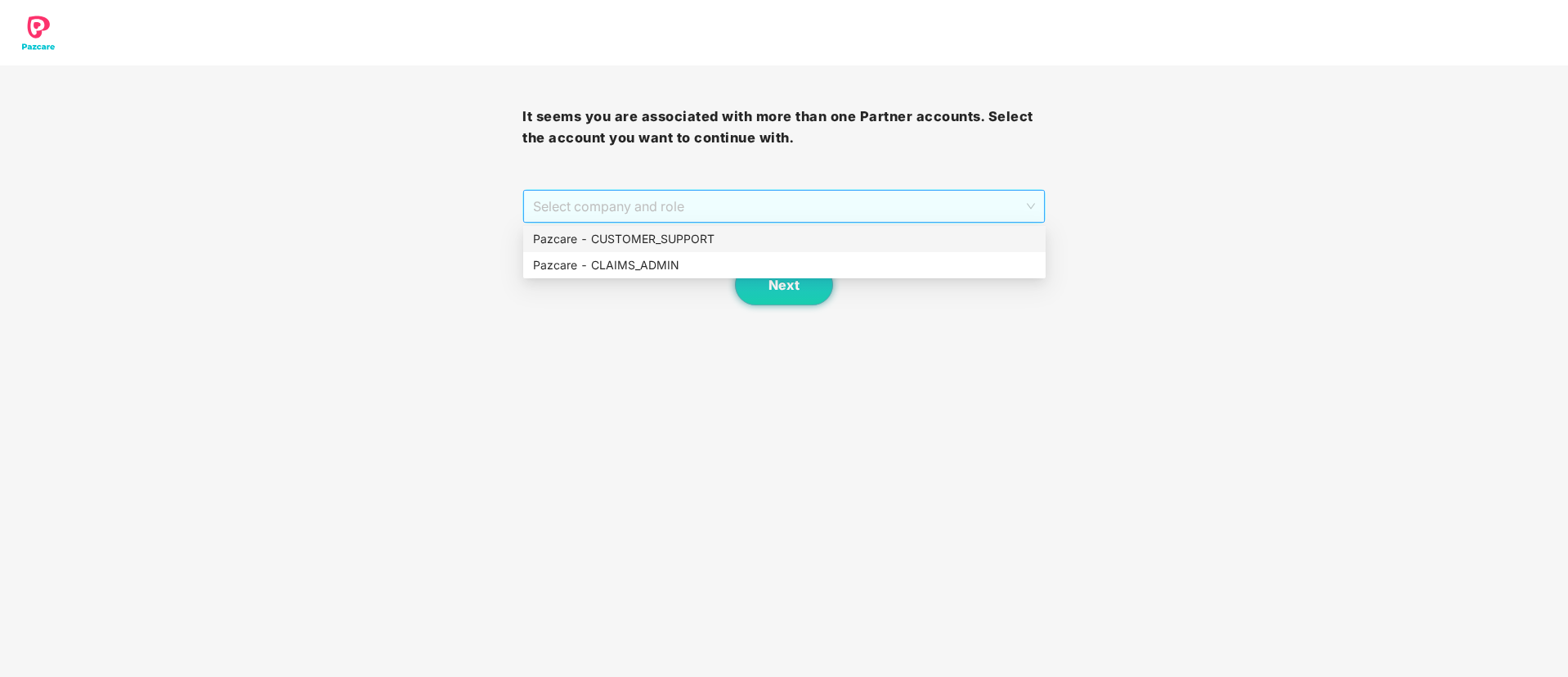
click at [868, 212] on span "Select company and role" at bounding box center [784, 205] width 502 height 31
click at [731, 242] on div "Pazcare - CUSTOMER_SUPPORT" at bounding box center [784, 239] width 502 height 18
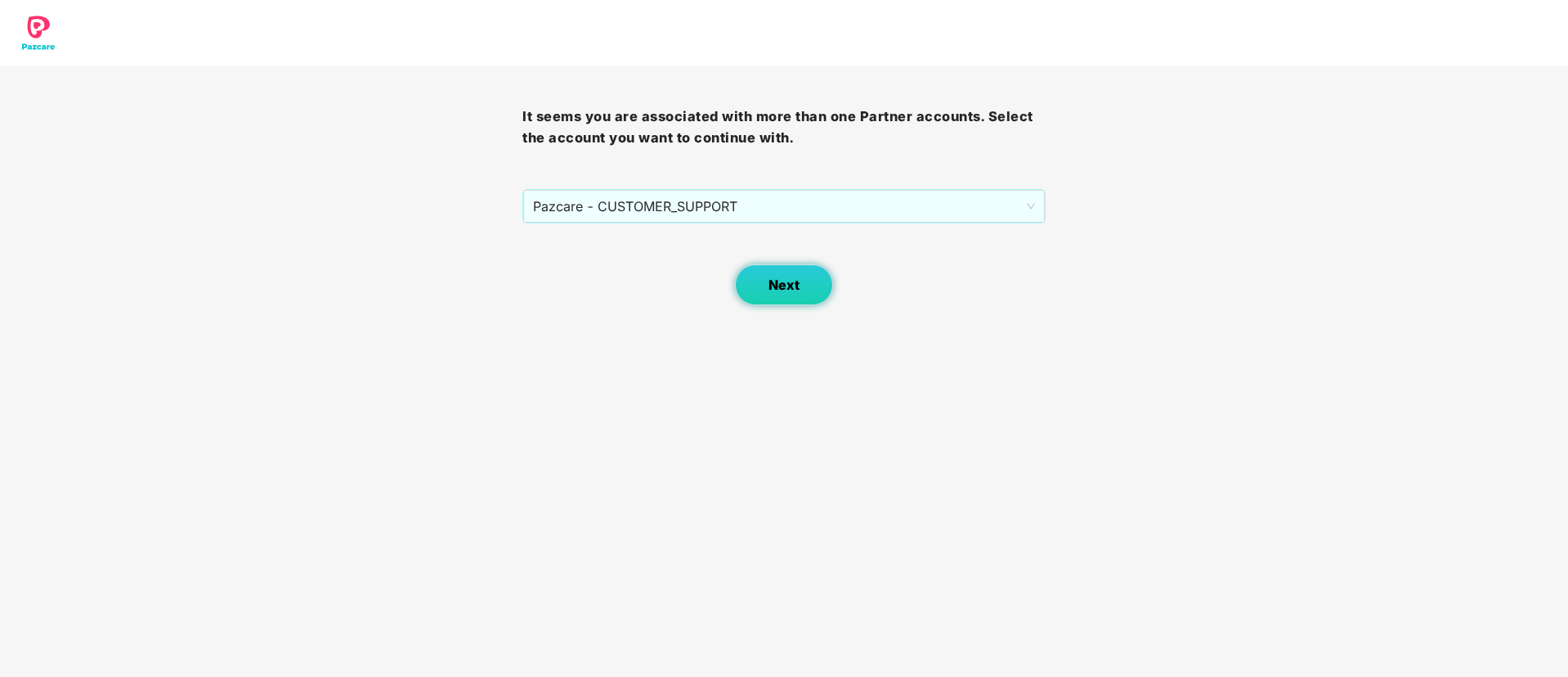
click at [777, 277] on span "Next" at bounding box center [784, 285] width 31 height 15
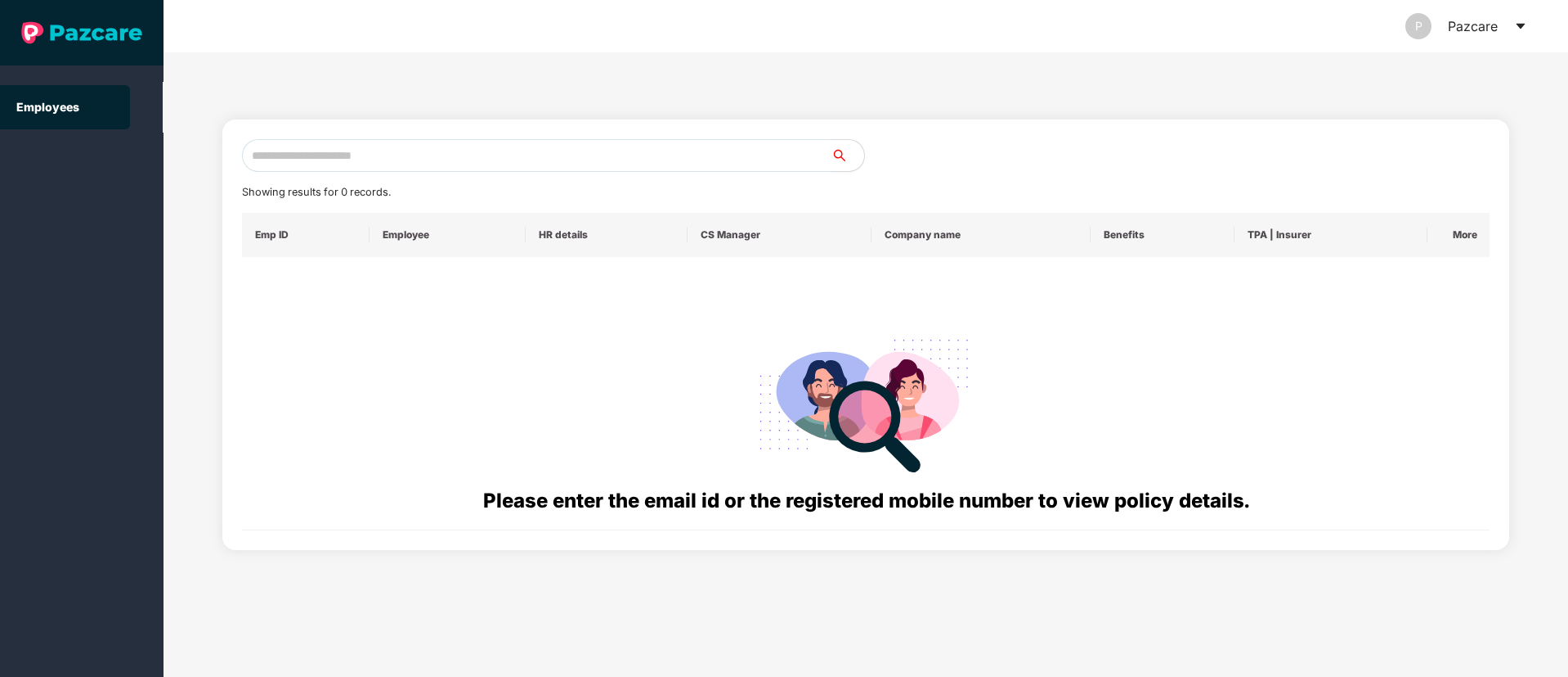
click at [349, 153] on input "text" at bounding box center [537, 155] width 590 height 33
paste input "**********"
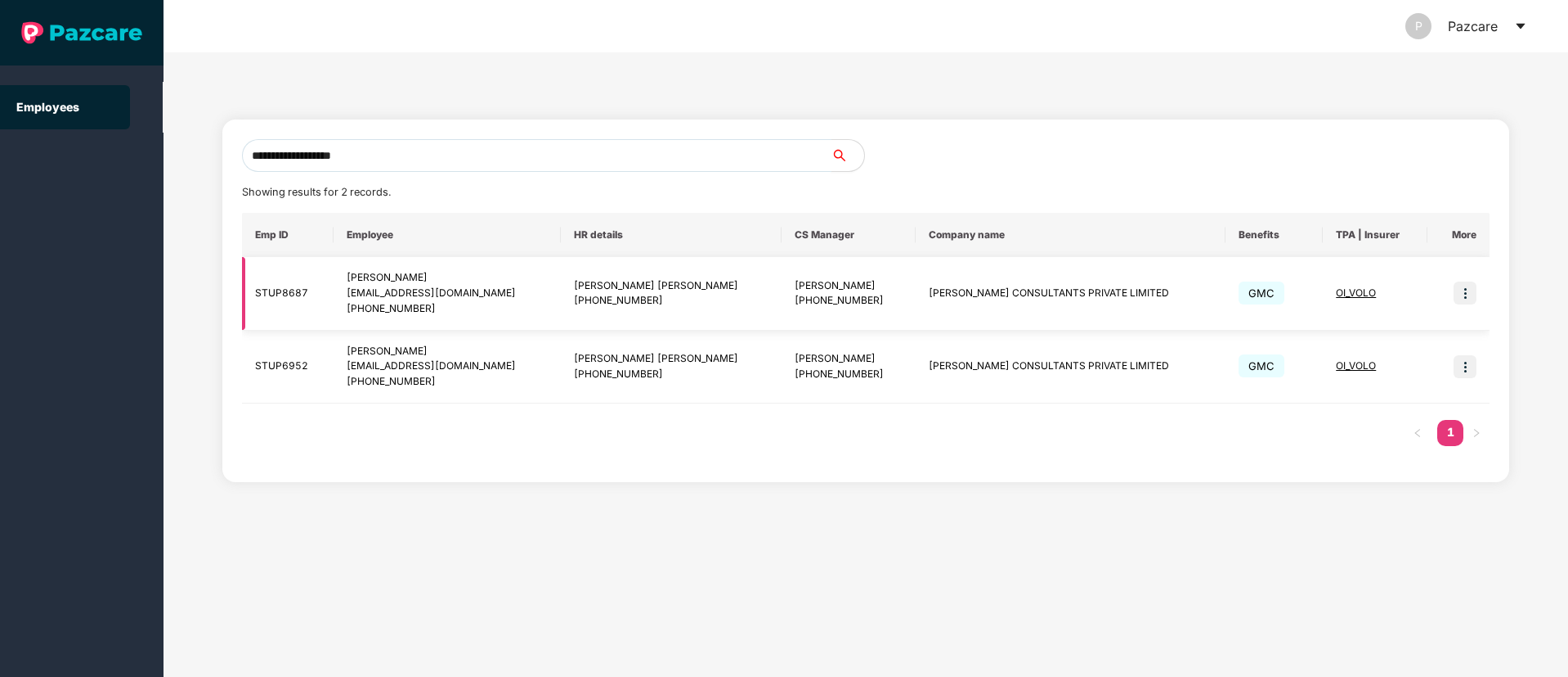
type input "**********"
click at [1407, 304] on td "OI_VOLO" at bounding box center [1375, 294] width 105 height 74
click at [1467, 294] on img at bounding box center [1465, 293] width 23 height 23
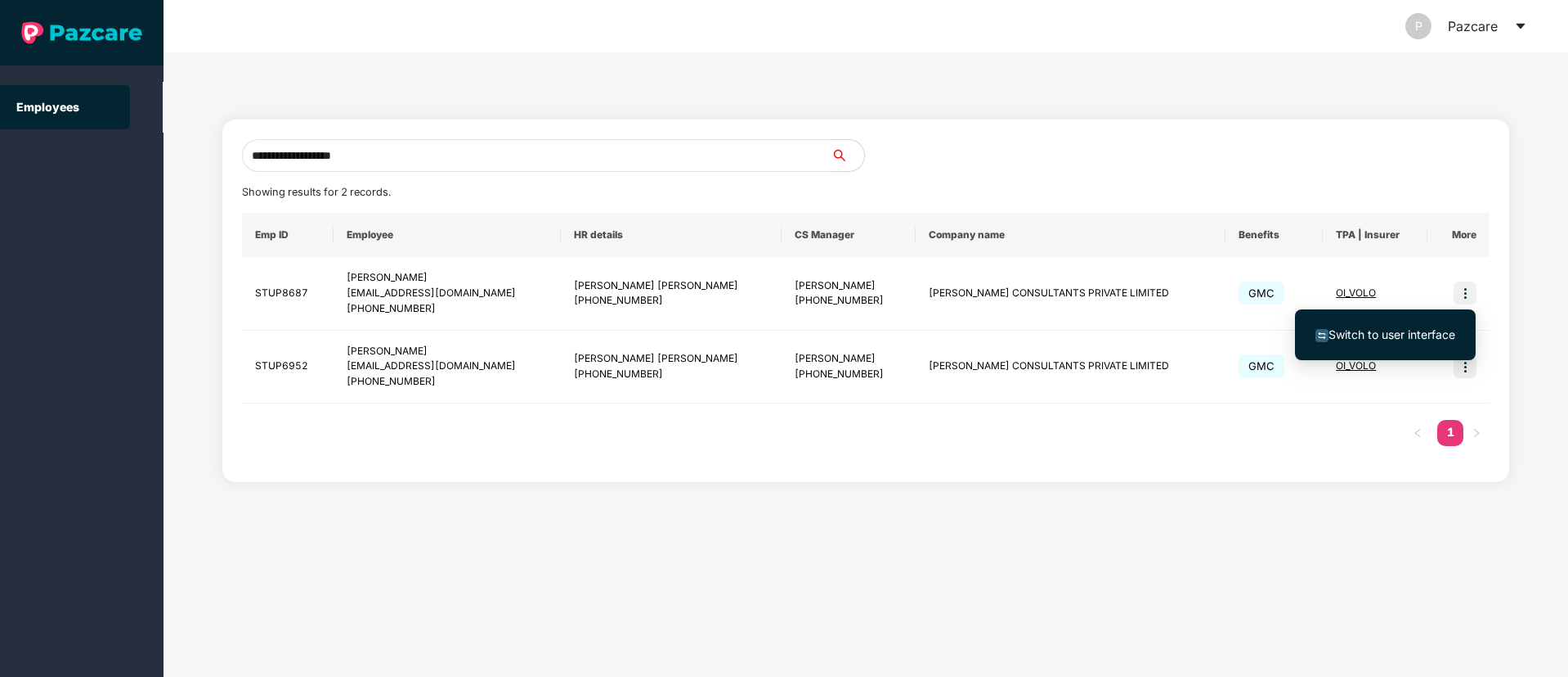
click at [1394, 342] on span "Switch to user interface" at bounding box center [1385, 334] width 140 height 18
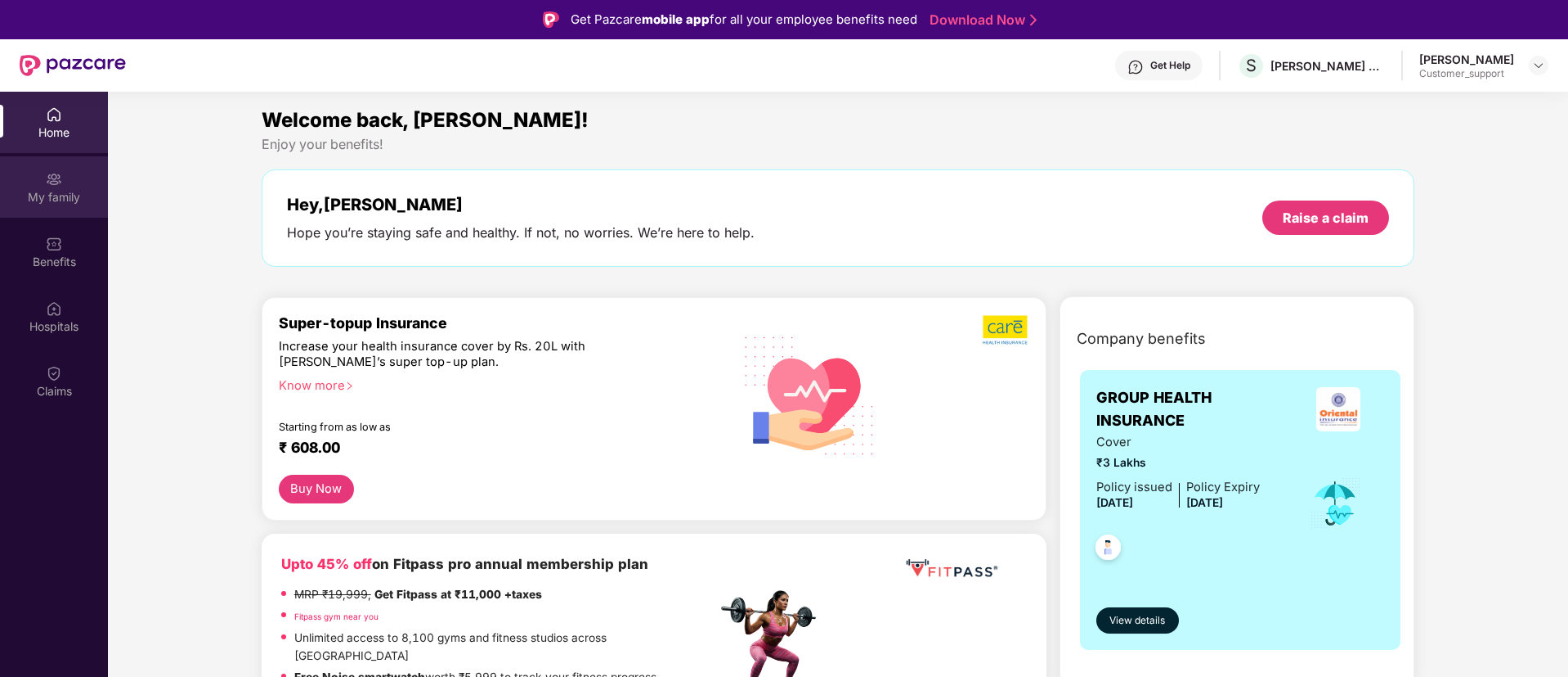
click at [58, 191] on div "My family" at bounding box center [54, 197] width 108 height 16
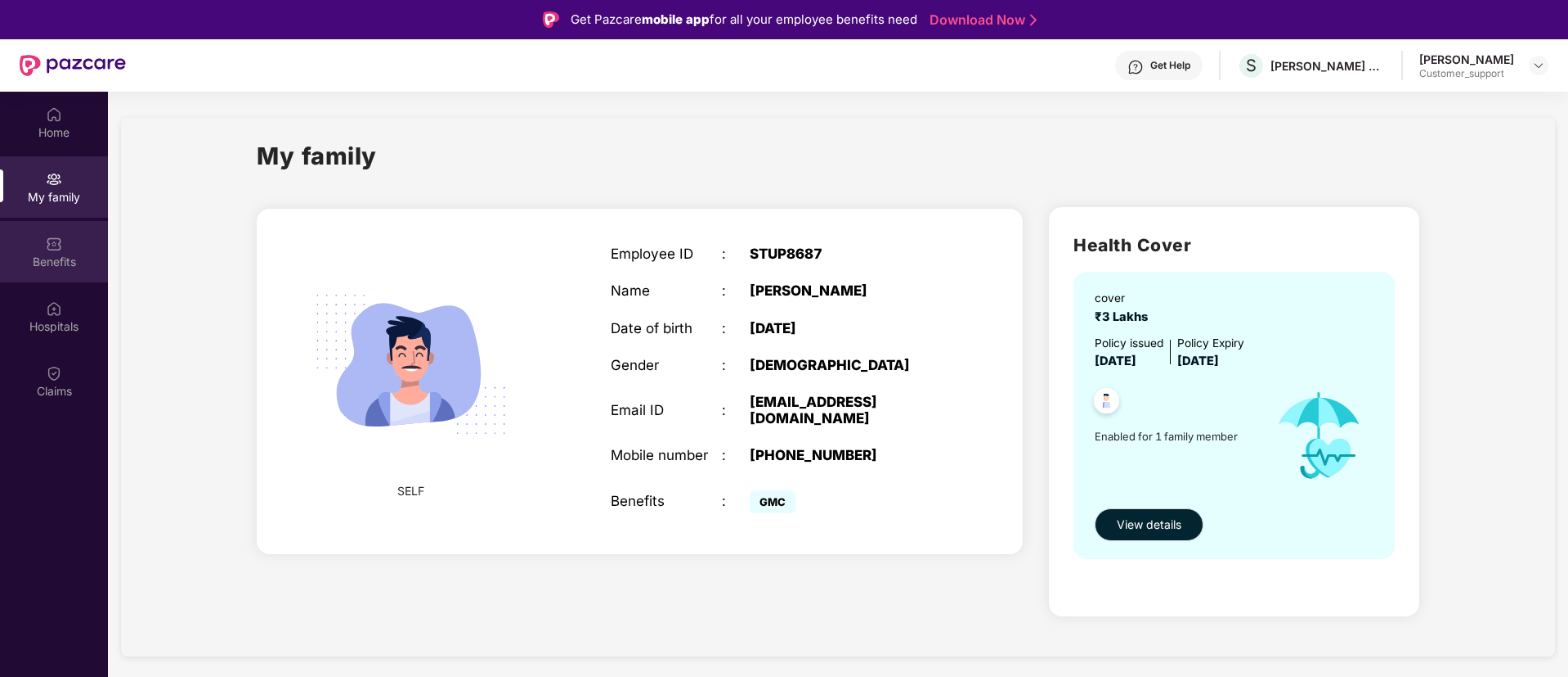
click at [53, 246] on img at bounding box center [53, 243] width 16 height 16
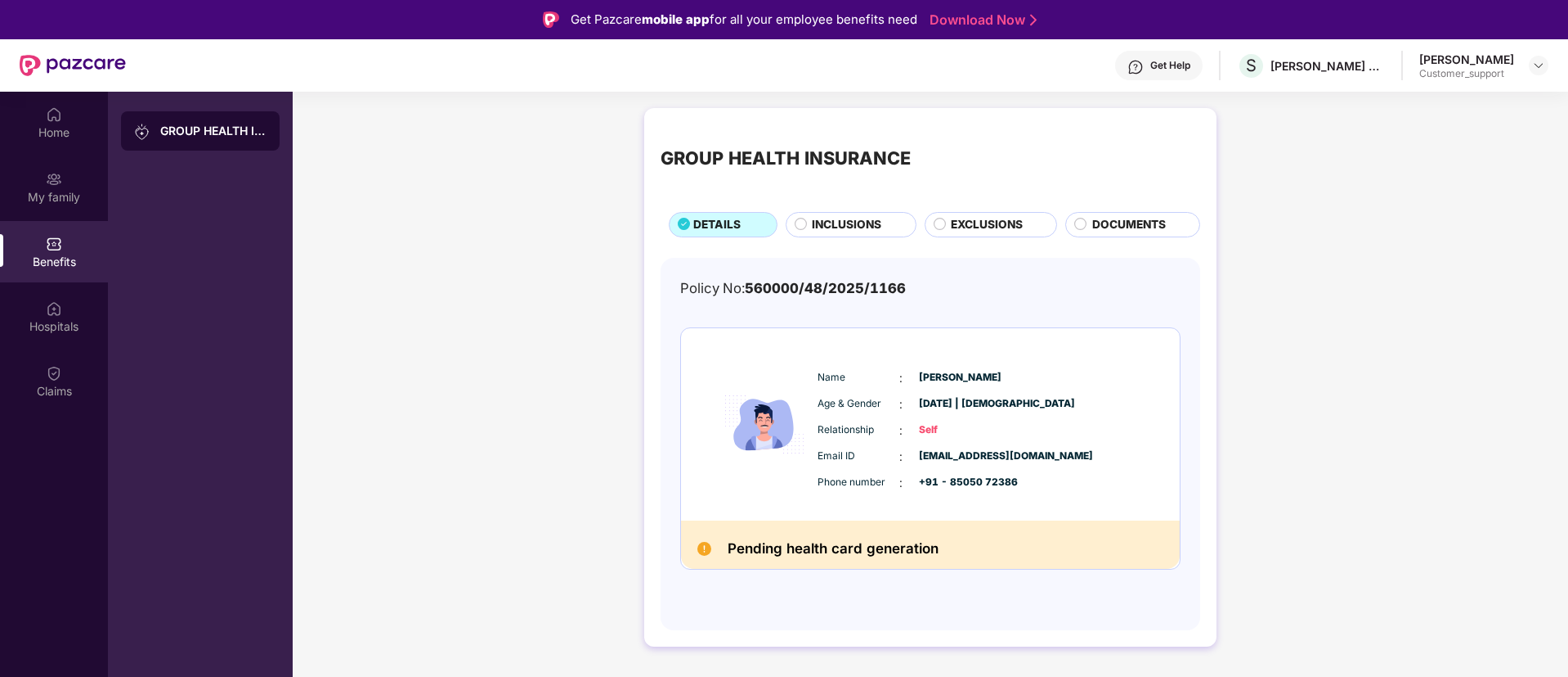
click at [1190, 67] on div "Get Help" at bounding box center [1171, 65] width 40 height 13
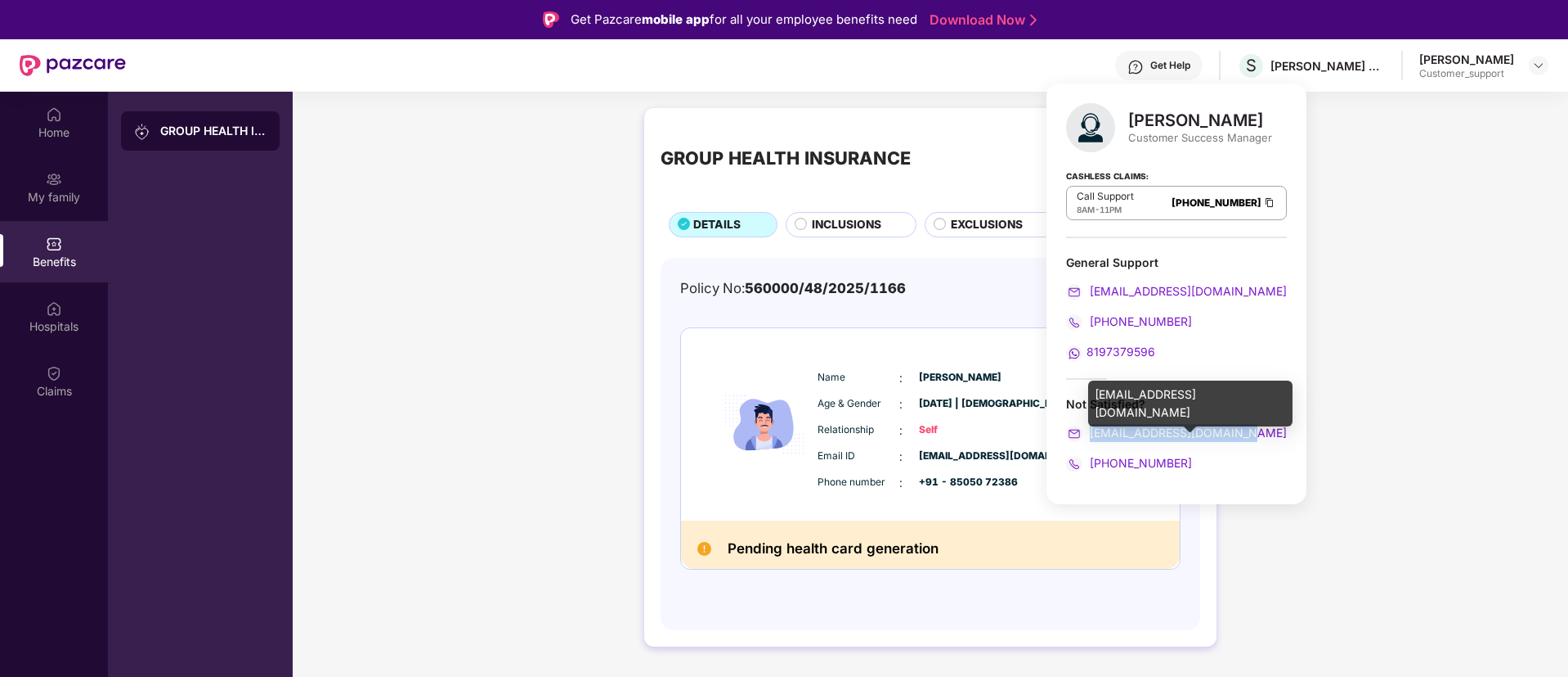
drag, startPoint x: 1253, startPoint y: 437, endPoint x: 1089, endPoint y: 429, distance: 164.2
click at [1089, 429] on div "rohit.mandal@pazcare.com" at bounding box center [1176, 433] width 220 height 18
copy span "rohit.mandal@pazcare.com"
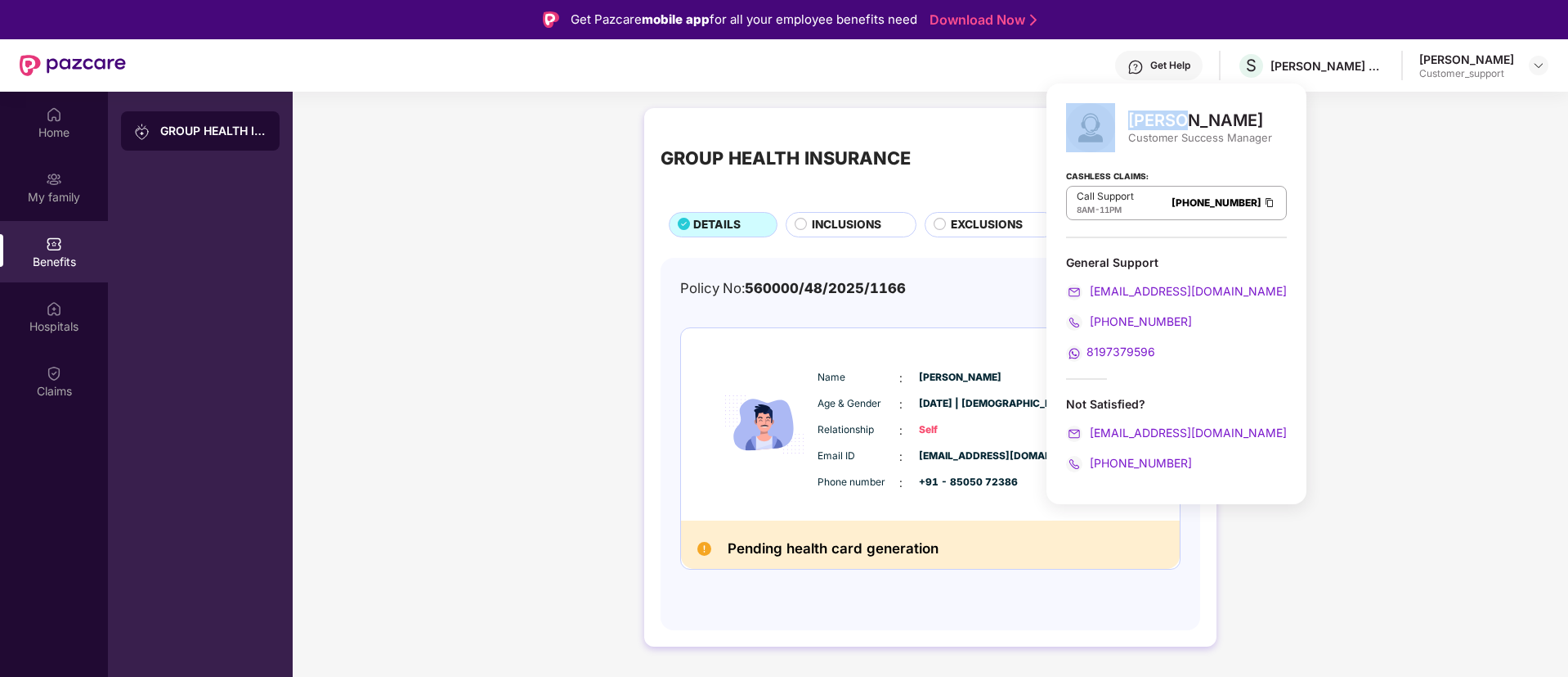
drag, startPoint x: 1122, startPoint y: 119, endPoint x: 1172, endPoint y: 124, distance: 50.2
click at [1172, 124] on div "Rohit Mandal Customer Success Manager" at bounding box center [1176, 128] width 220 height 49
copy div "Rohit"
click at [989, 372] on span "[PERSON_NAME]" at bounding box center [960, 378] width 81 height 15
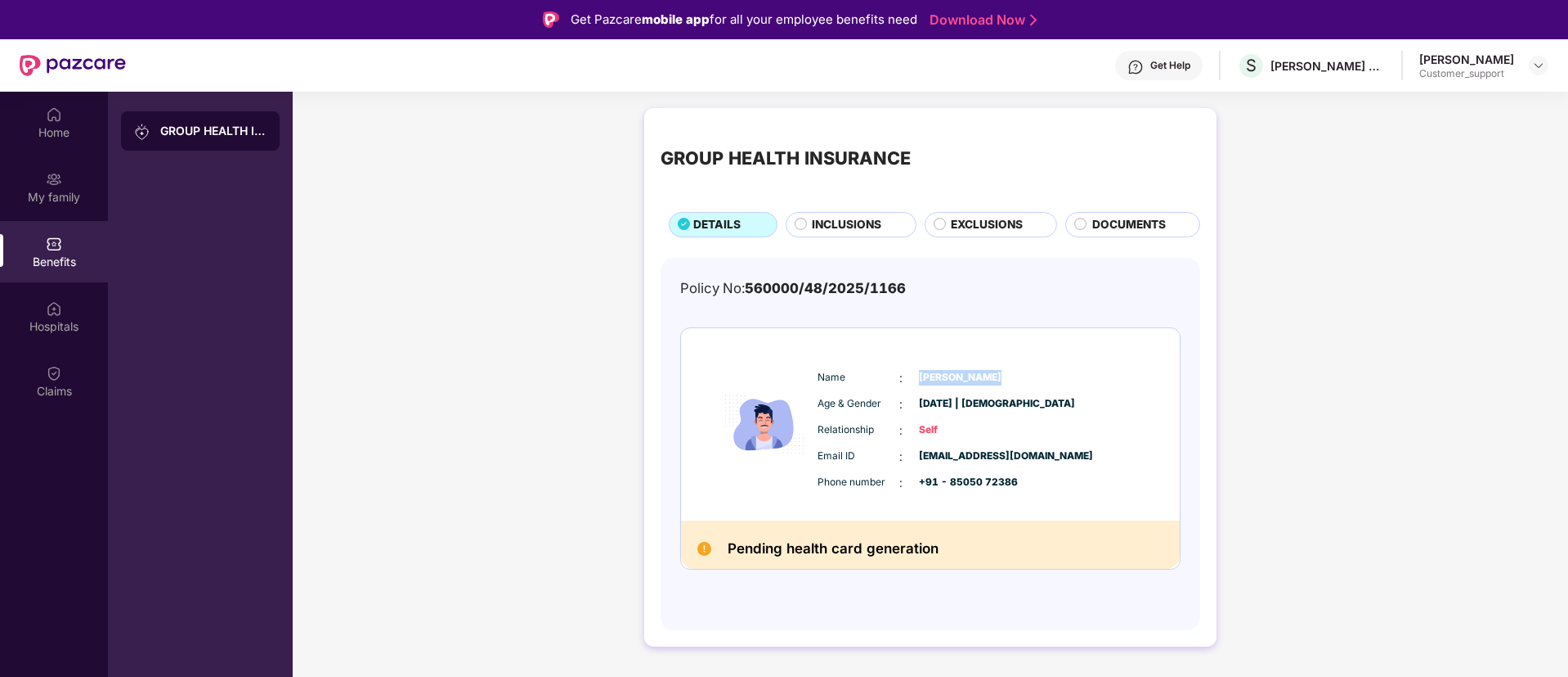
drag, startPoint x: 993, startPoint y: 376, endPoint x: 917, endPoint y: 381, distance: 76.2
click at [917, 381] on div "Name : Jasveer Singh" at bounding box center [979, 378] width 325 height 18
copy span "[PERSON_NAME]"
drag, startPoint x: 1037, startPoint y: 458, endPoint x: 913, endPoint y: 460, distance: 124.0
click at [913, 460] on div "Email ID : jsingh@assystem.com" at bounding box center [979, 456] width 325 height 18
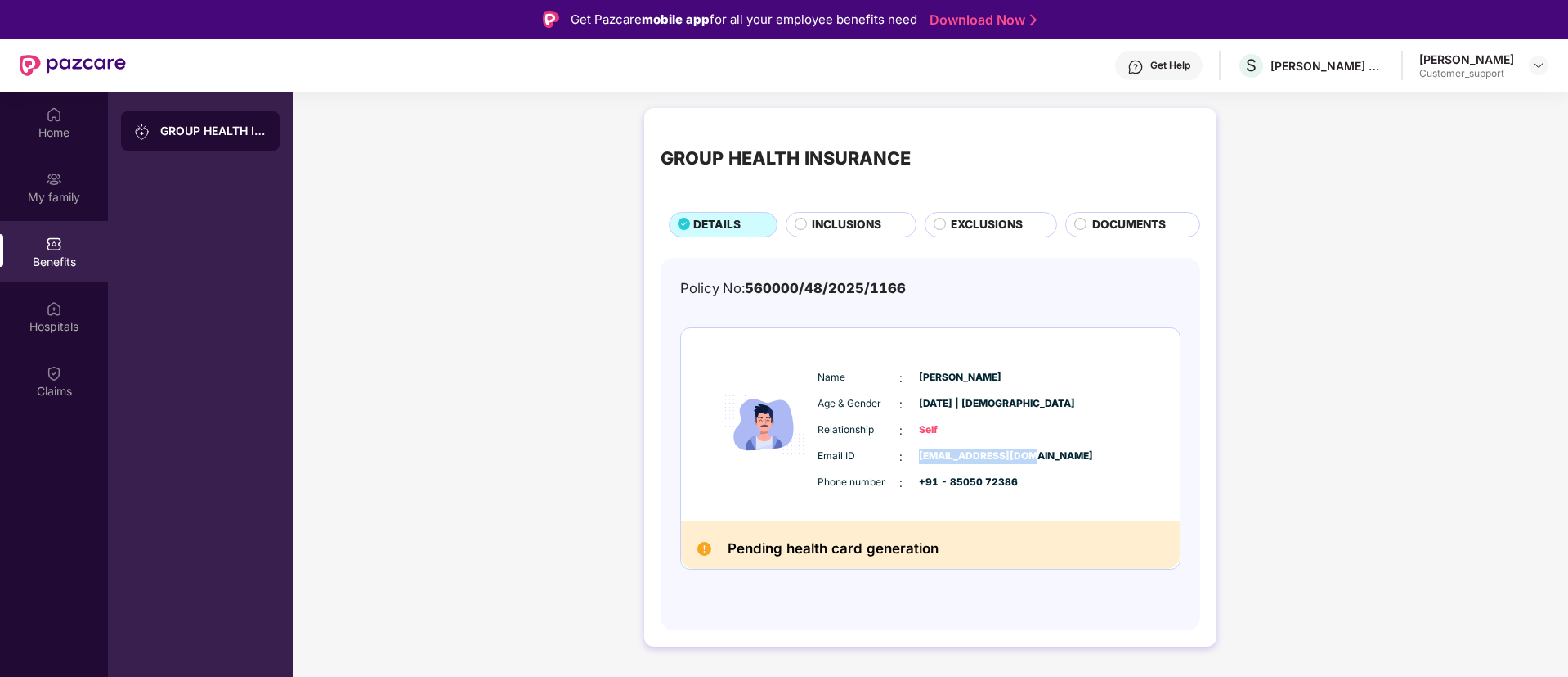
copy span "[EMAIL_ADDRESS][DOMAIN_NAME]"
drag, startPoint x: 1020, startPoint y: 485, endPoint x: 944, endPoint y: 485, distance: 76.0
click at [944, 485] on div "Phone number : +91 - 85050 72386" at bounding box center [979, 482] width 325 height 18
copy span "85050 72386"
click at [43, 189] on div "My family" at bounding box center [54, 197] width 108 height 16
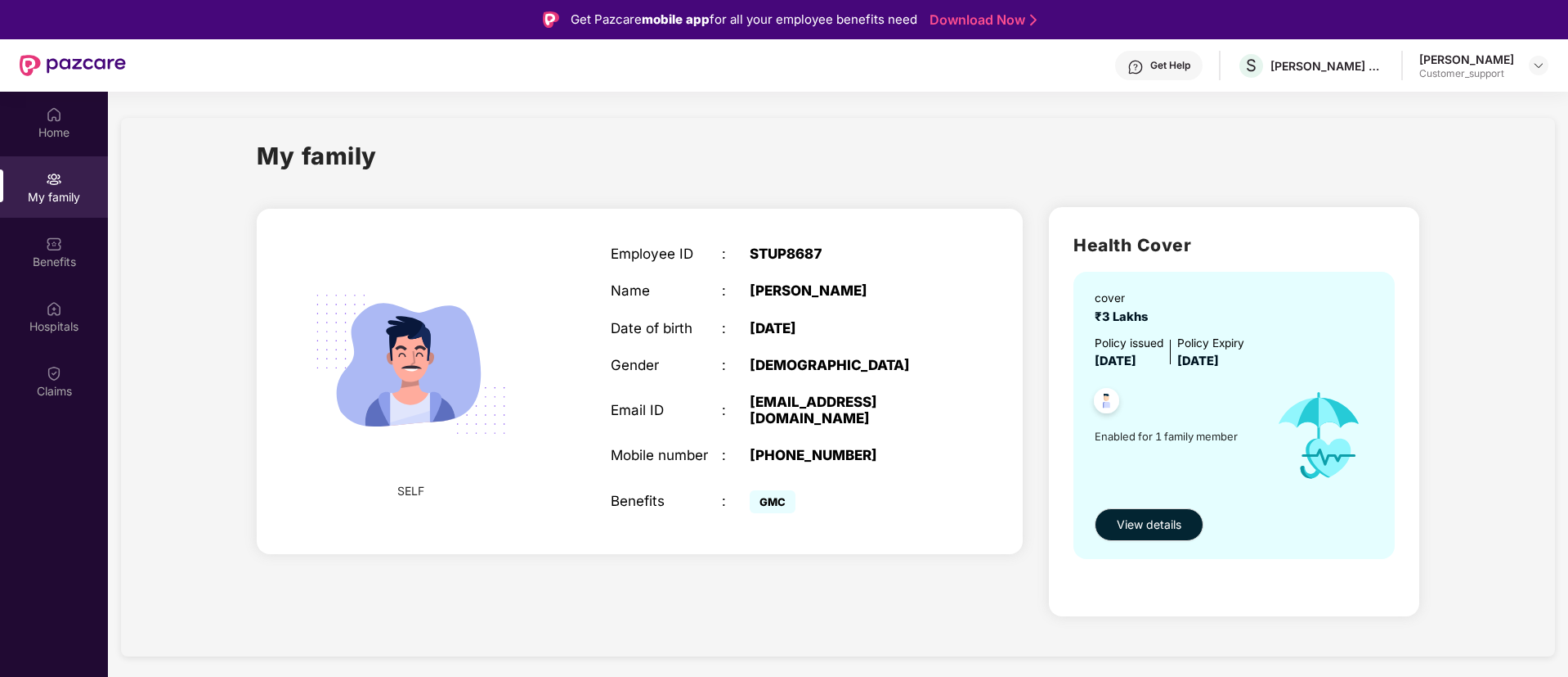
click at [768, 256] on div "STUP8687" at bounding box center [847, 253] width 195 height 16
copy div "STUP8687"
click at [1540, 65] on img at bounding box center [1539, 65] width 13 height 13
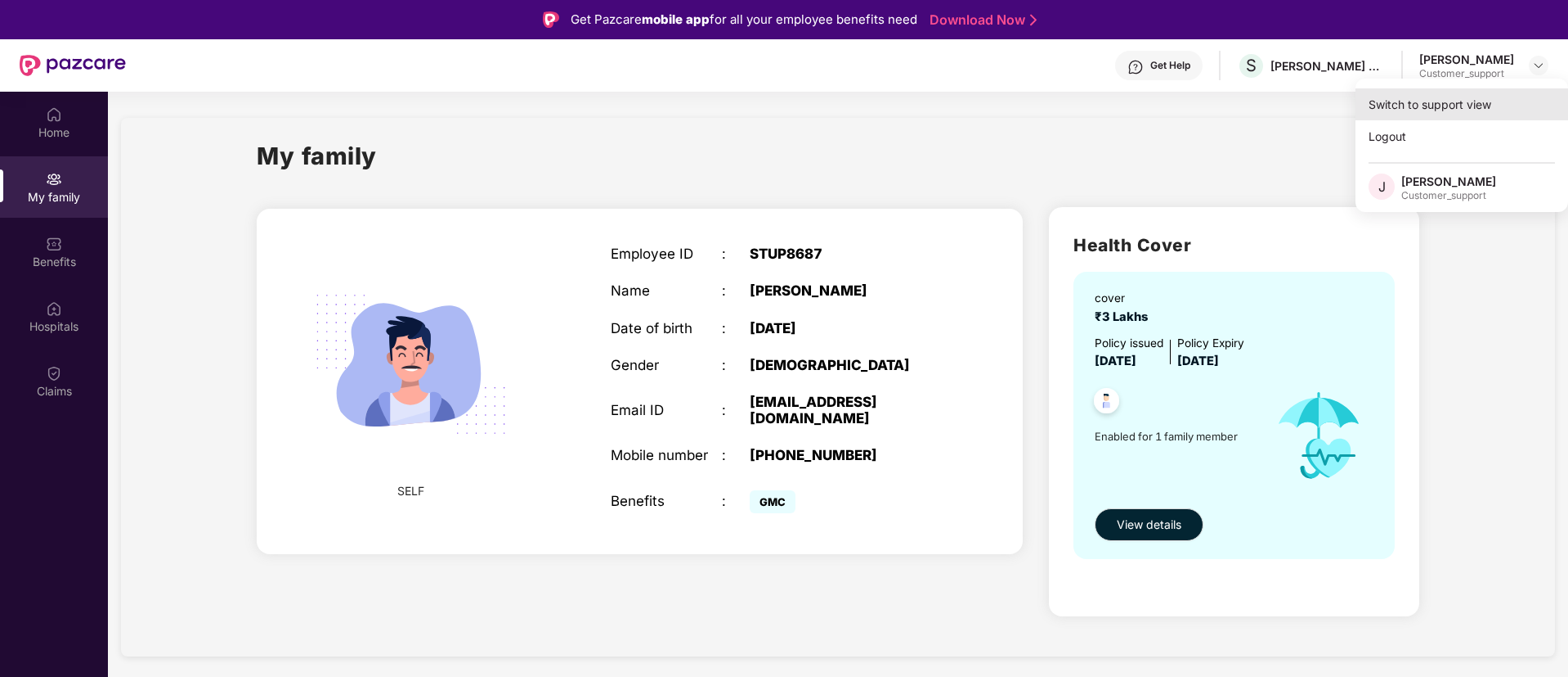
click at [1473, 97] on div "Switch to support view" at bounding box center [1462, 104] width 213 height 32
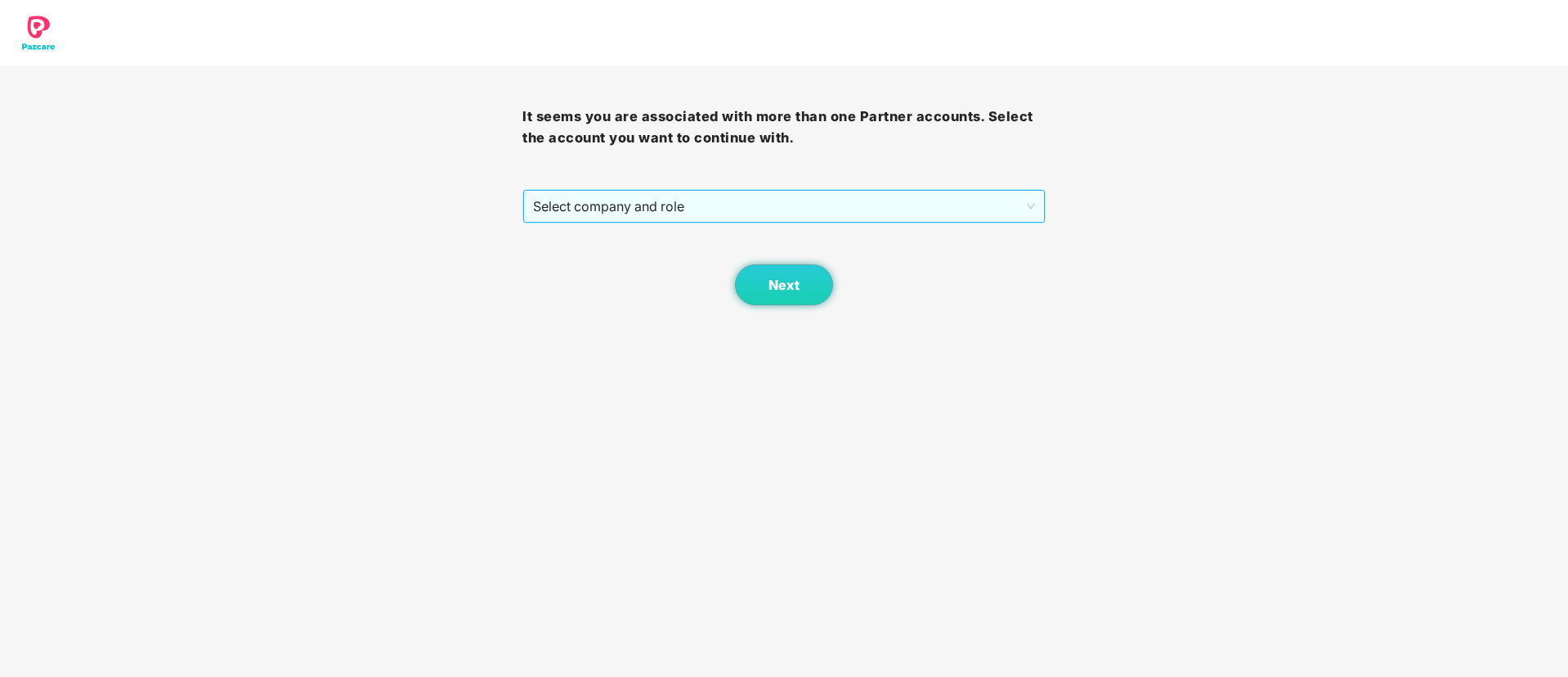
click at [725, 205] on span "Select company and role" at bounding box center [784, 205] width 502 height 31
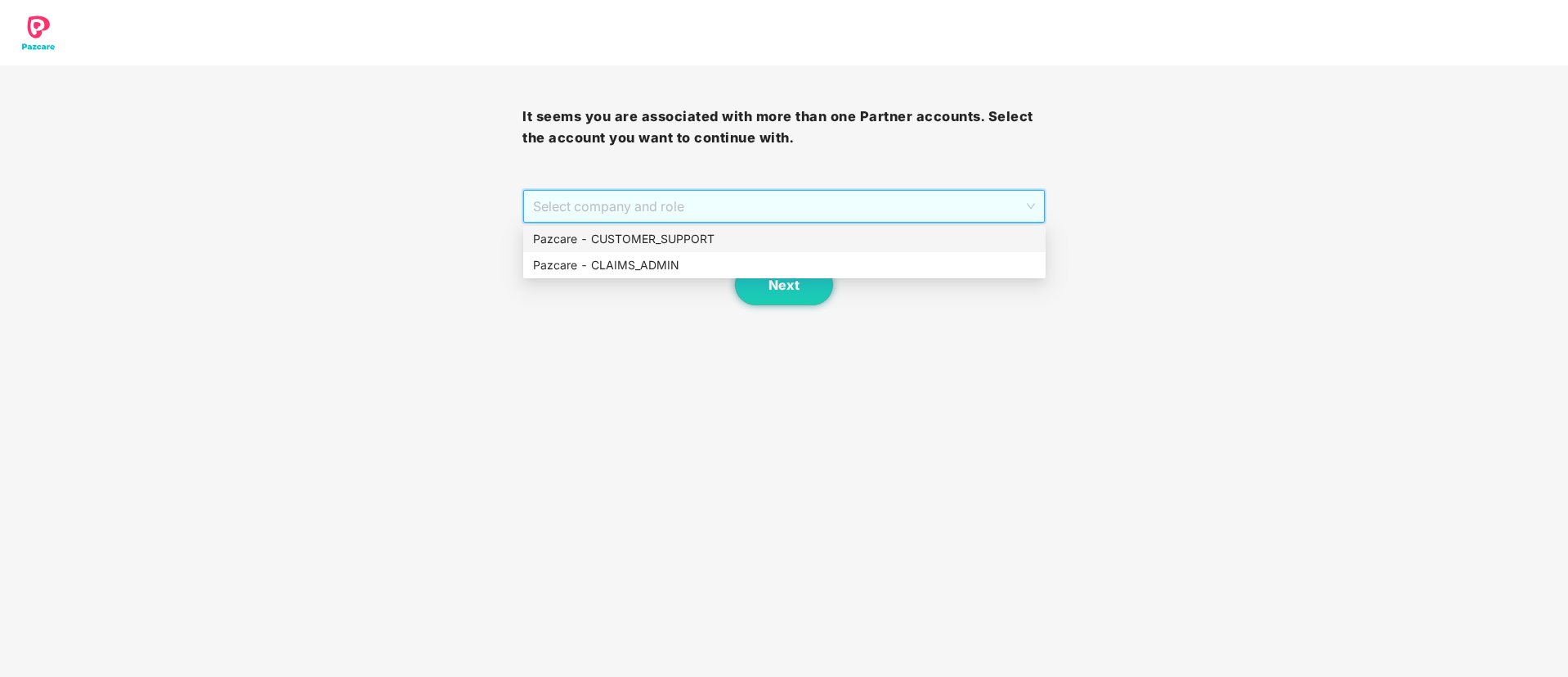
click at [674, 237] on div "Pazcare - CUSTOMER_SUPPORT" at bounding box center [784, 239] width 502 height 18
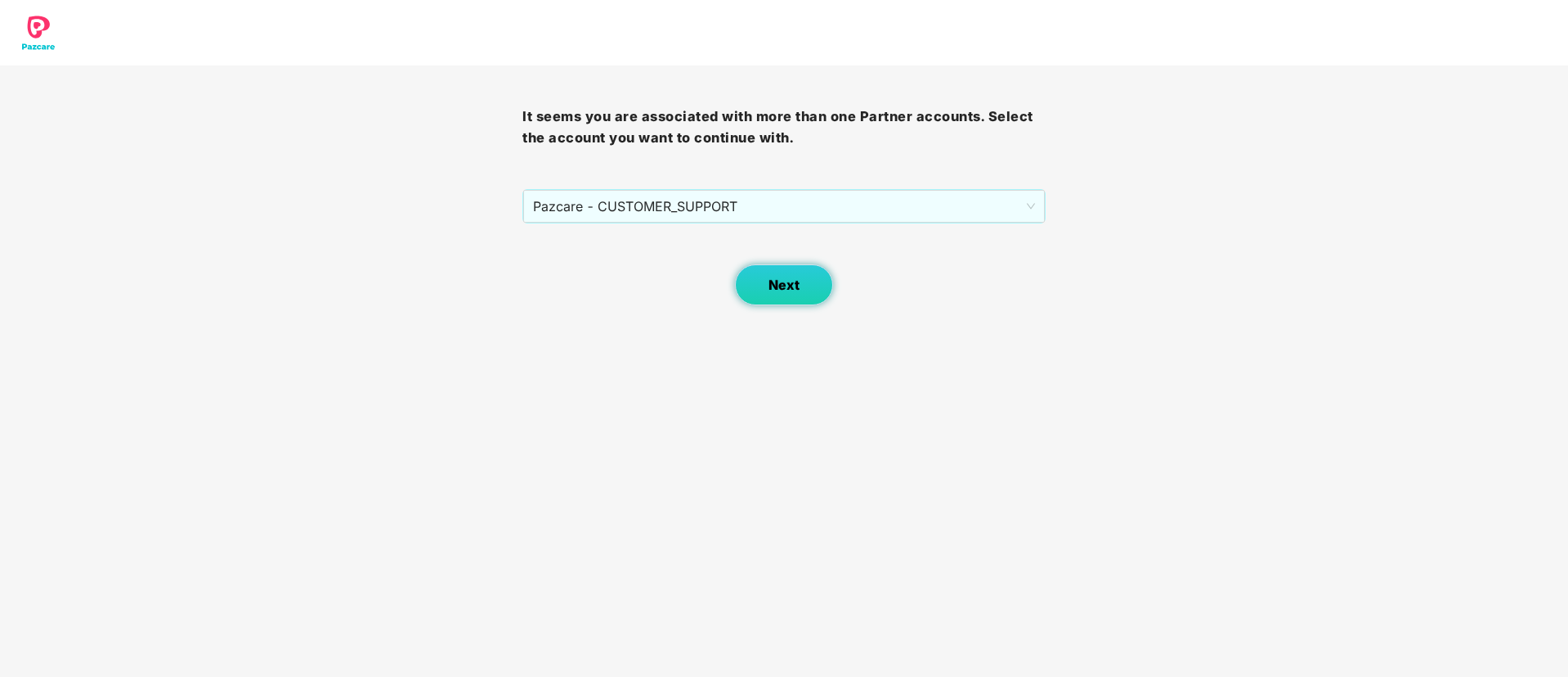
click at [778, 280] on span "Next" at bounding box center [784, 285] width 31 height 15
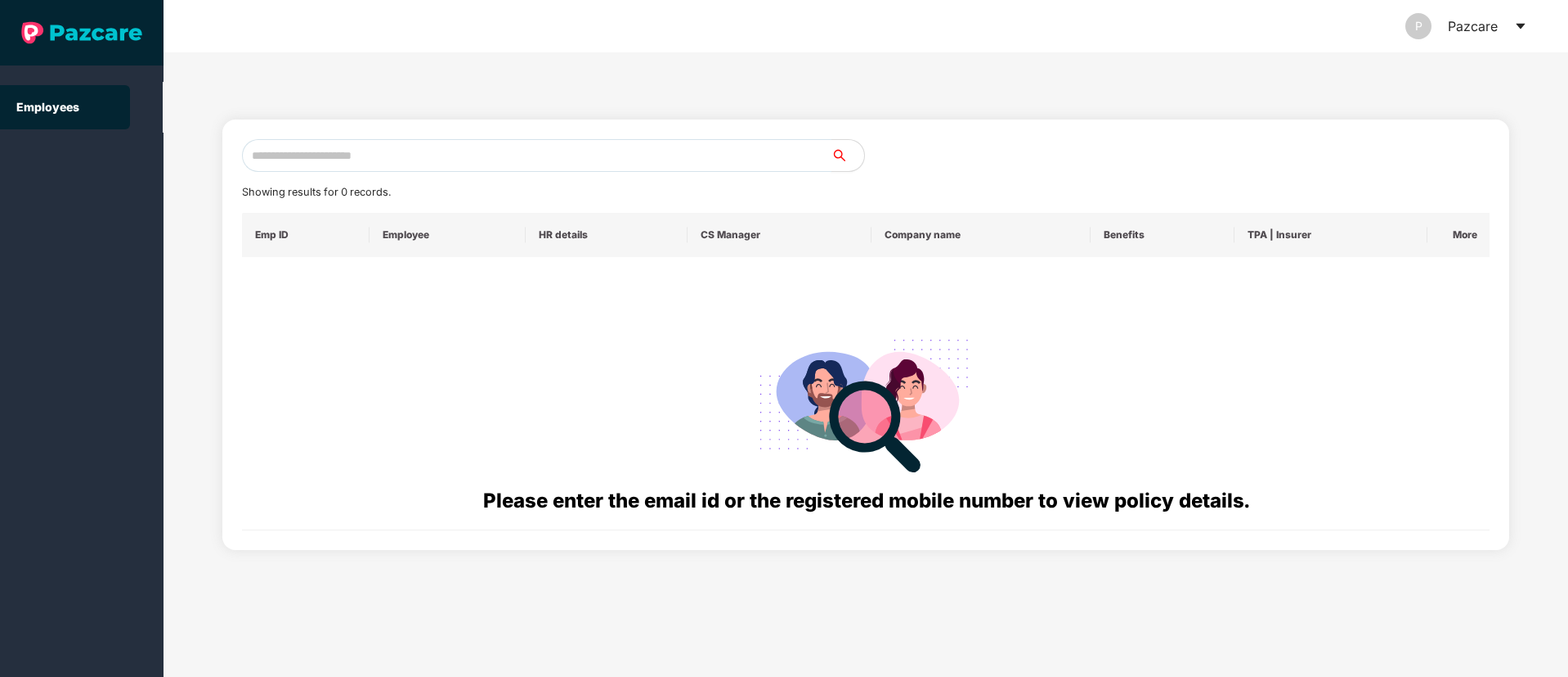
click at [380, 151] on input "text" at bounding box center [537, 155] width 590 height 33
paste input "**********"
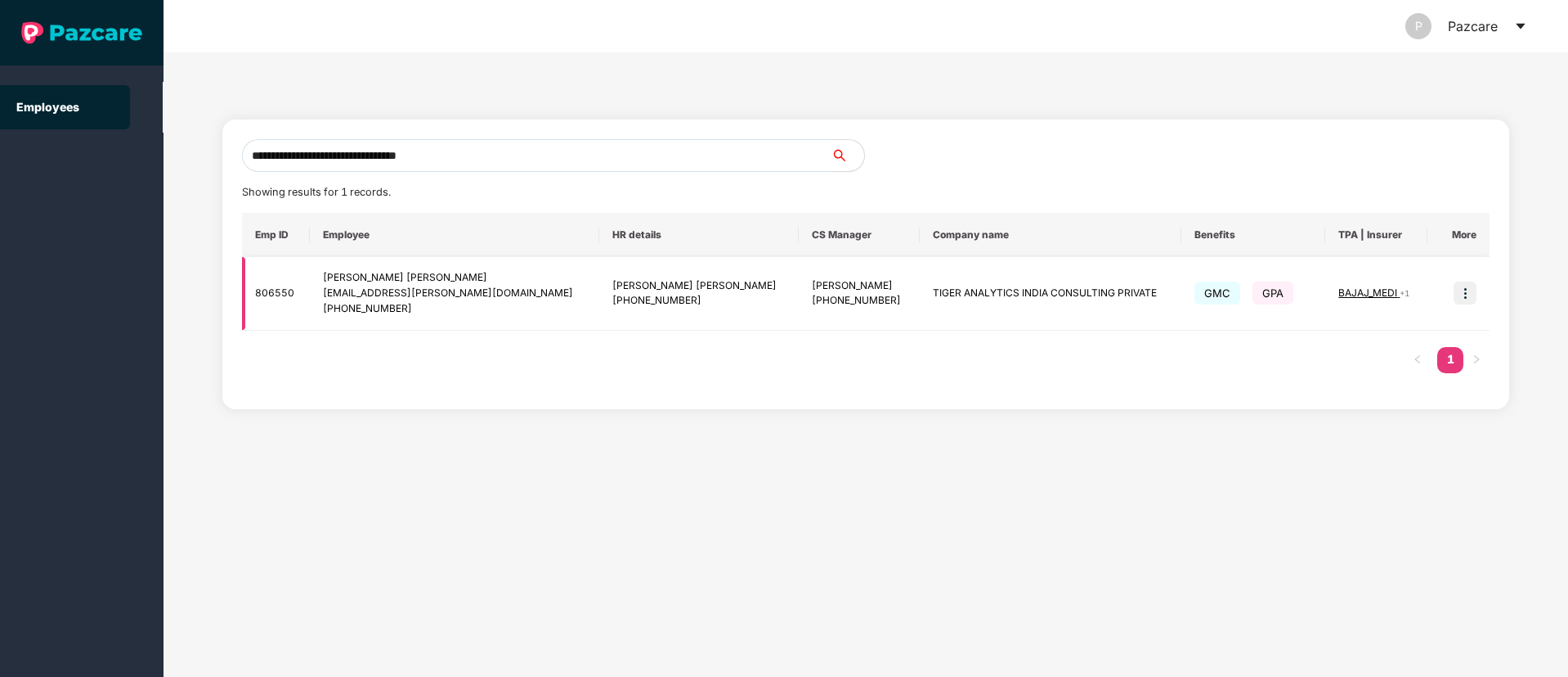
type input "**********"
click at [1465, 291] on img at bounding box center [1465, 293] width 23 height 23
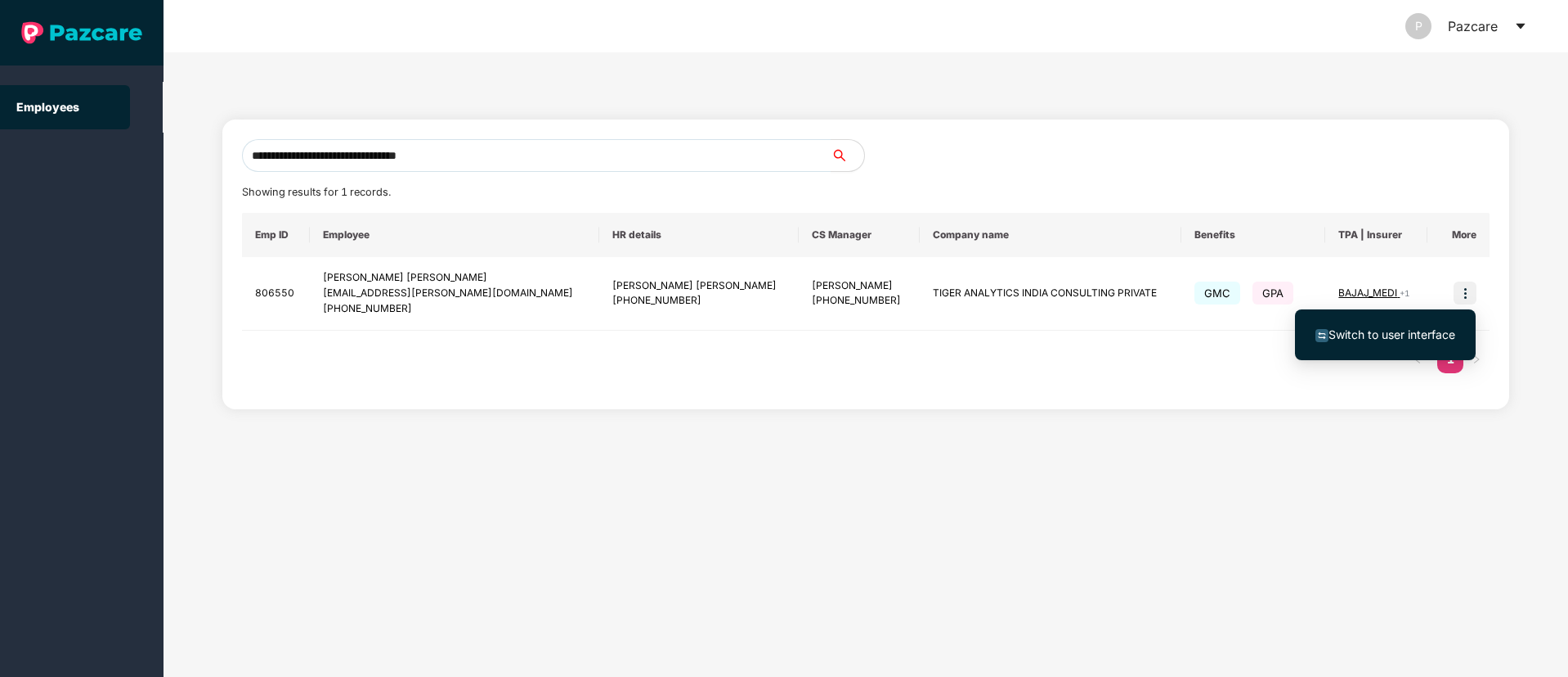
click at [1408, 334] on span "Switch to user interface" at bounding box center [1392, 334] width 127 height 14
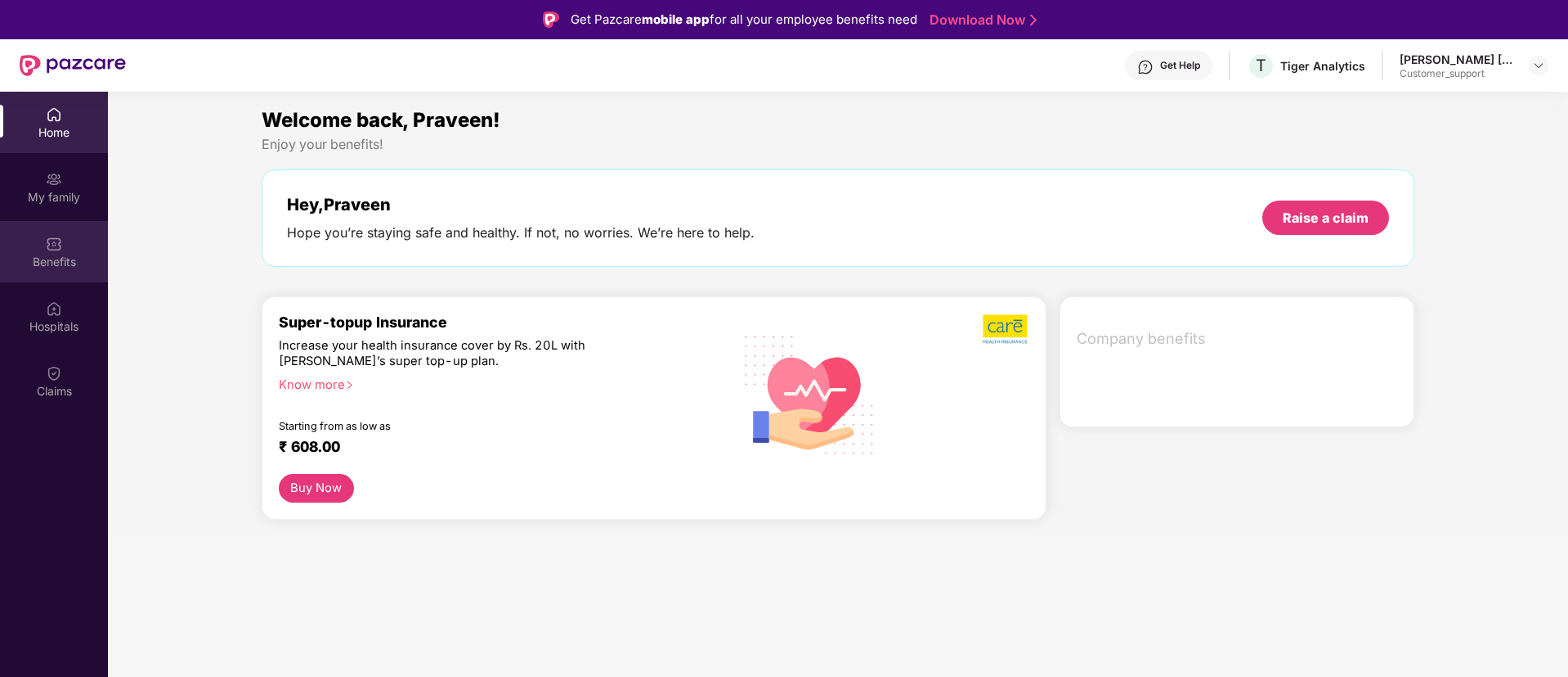
click at [69, 256] on div "Benefits" at bounding box center [54, 261] width 108 height 16
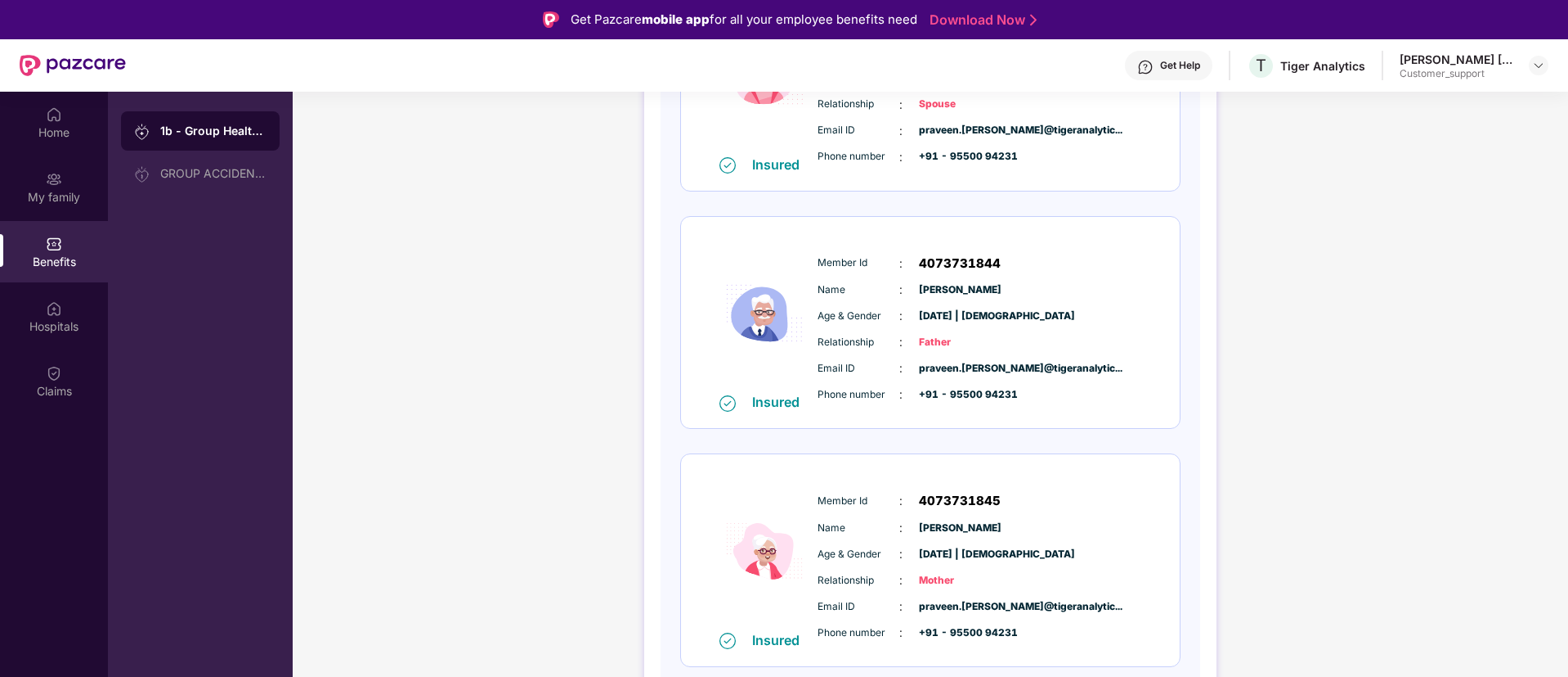
scroll to position [596, 0]
click at [949, 497] on span "4073731845" at bounding box center [960, 500] width 81 height 20
copy span "4073731845"
click at [1041, 524] on div "Name : Satya Bharathi Pendyala" at bounding box center [979, 527] width 325 height 18
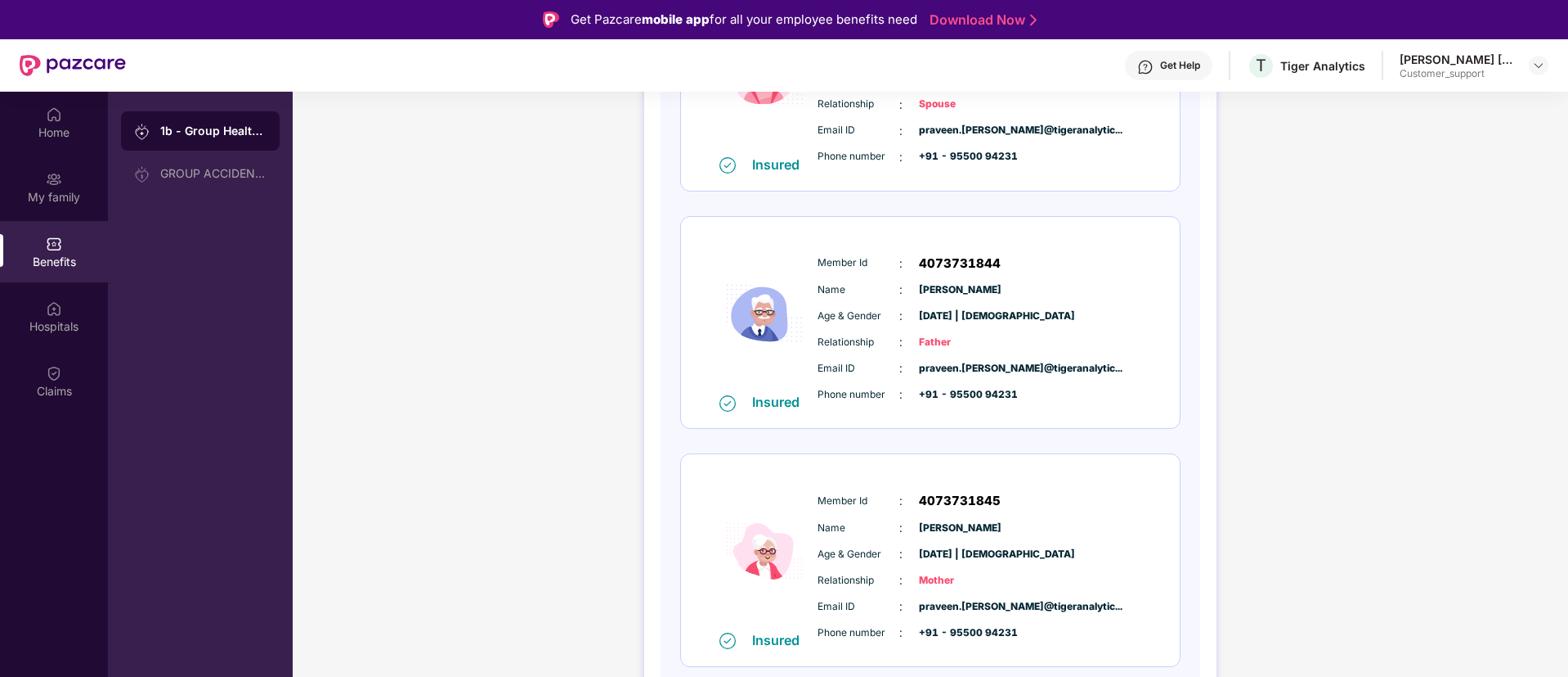
drag, startPoint x: 1042, startPoint y: 525, endPoint x: 916, endPoint y: 532, distance: 126.2
click at [916, 532] on div "Name : Satya Bharathi Pendyala" at bounding box center [979, 527] width 325 height 18
copy span "Satya Bharathi Pendyala"
drag, startPoint x: 815, startPoint y: 577, endPoint x: 965, endPoint y: 579, distance: 150.0
click at [965, 579] on div "Member Id : 4073731845 Name : Satya Bharathi Pendyala Age & Gender : 01 Jan 198…" at bounding box center [980, 566] width 333 height 167
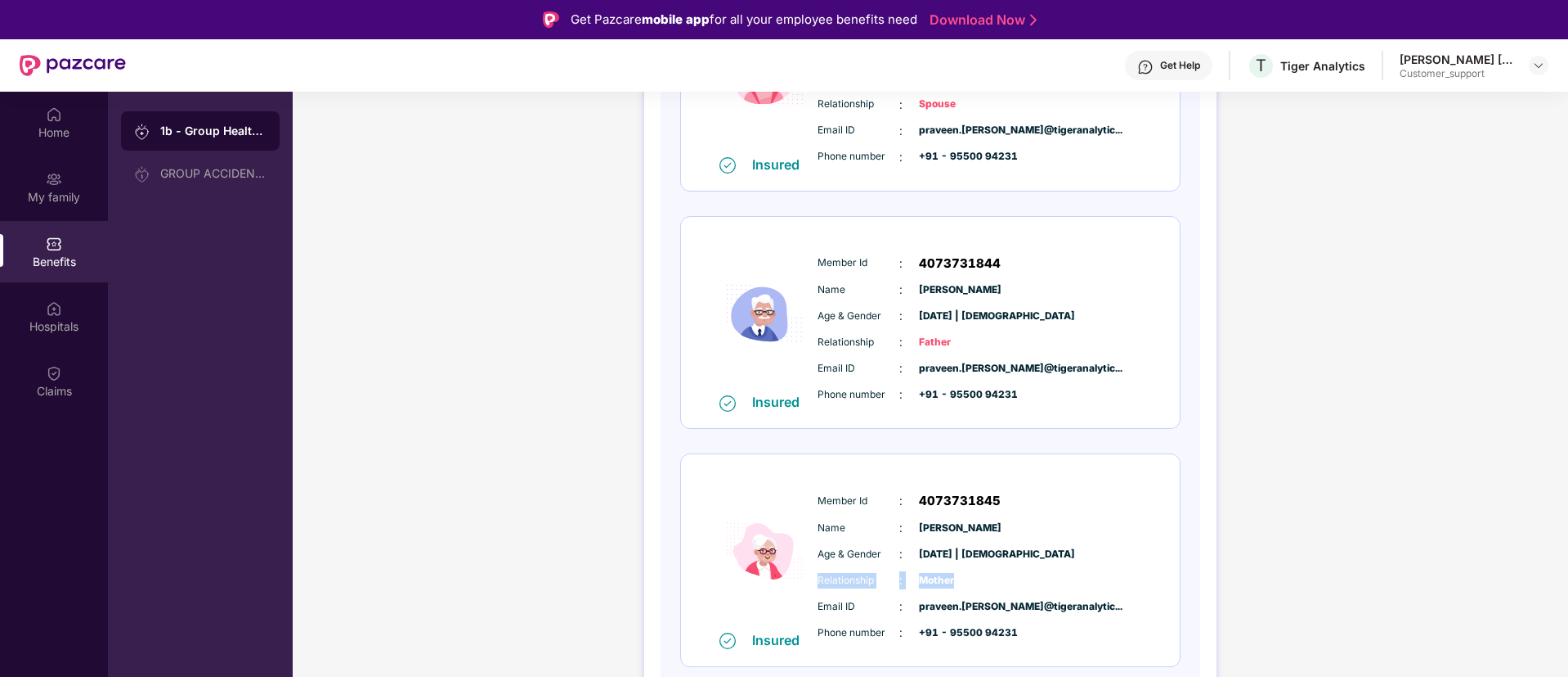
copy div "Relationship : Mother"
drag, startPoint x: 812, startPoint y: 501, endPoint x: 1008, endPoint y: 496, distance: 196.1
click at [1008, 496] on div "Member Id : 4073731845 Name : Satya Bharathi Pendyala Age & Gender : 01 Jan 198…" at bounding box center [980, 566] width 333 height 167
copy div "Member Id : 4073731845"
click at [62, 190] on div "My family" at bounding box center [54, 196] width 108 height 16
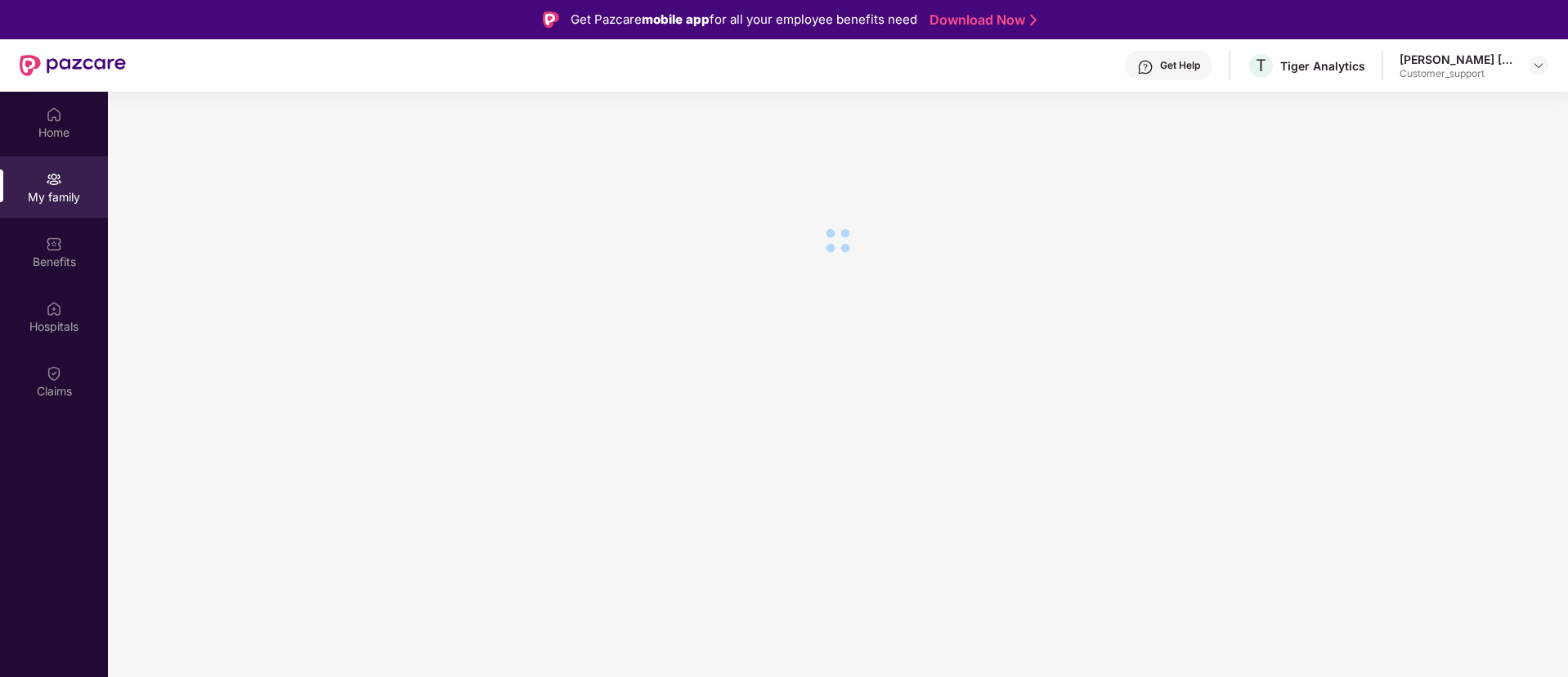
scroll to position [0, 0]
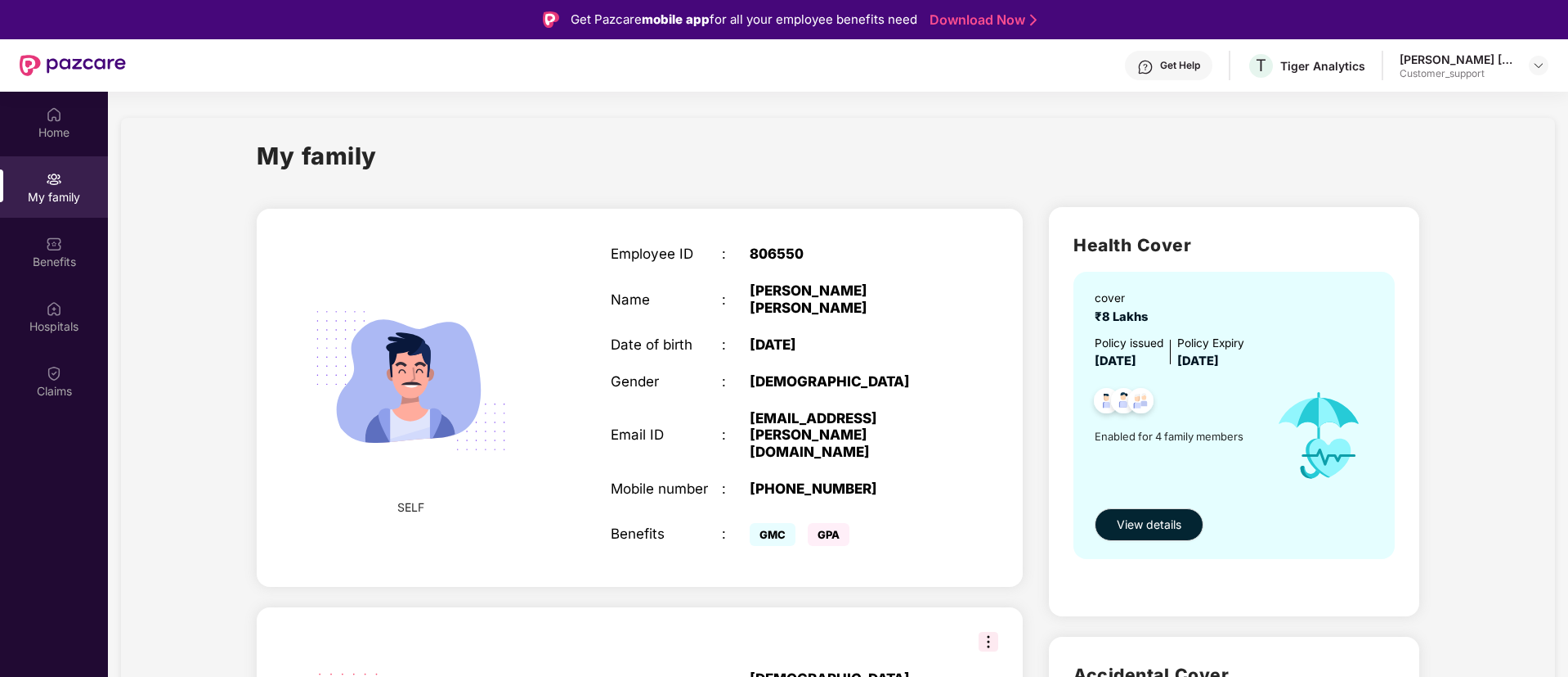
click at [784, 245] on div "806550" at bounding box center [847, 253] width 195 height 16
click at [1151, 62] on img at bounding box center [1145, 66] width 16 height 16
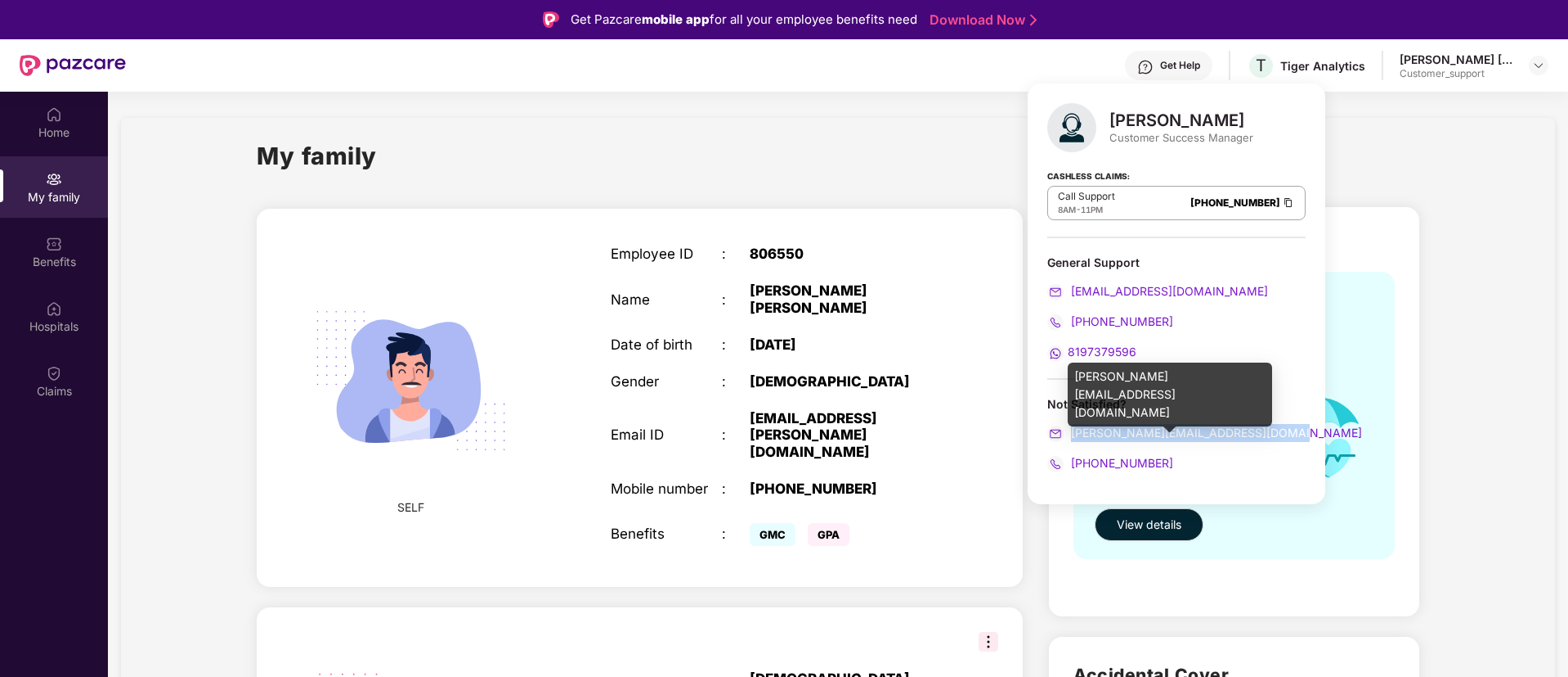
drag, startPoint x: 1277, startPoint y: 432, endPoint x: 1073, endPoint y: 435, distance: 204.0
click at [1073, 435] on div "vanashree.senthilrajan@pazcare.com" at bounding box center [1176, 433] width 258 height 18
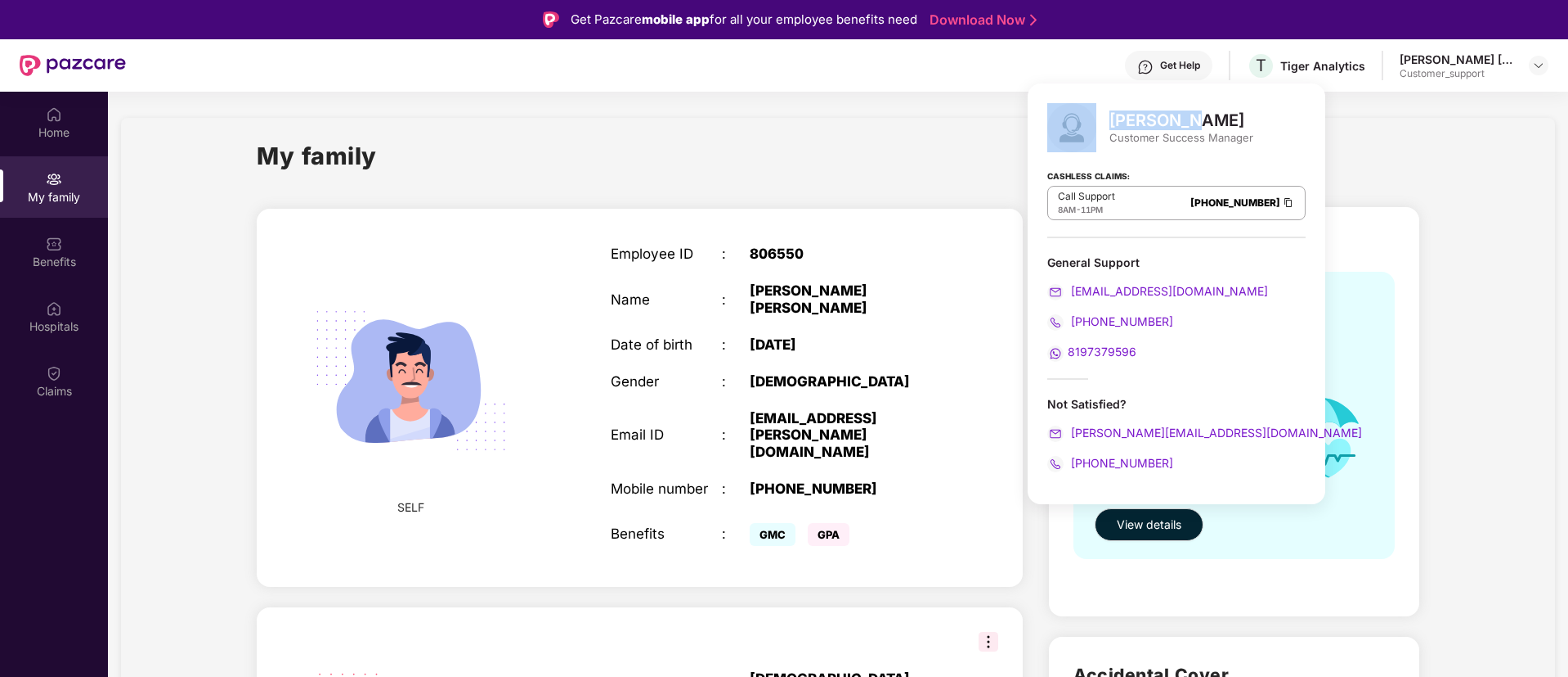
drag, startPoint x: 1106, startPoint y: 118, endPoint x: 1193, endPoint y: 116, distance: 87.0
click at [1193, 116] on div "Vanashree Senthilrajan Customer Success Manager" at bounding box center [1176, 128] width 258 height 49
click at [1542, 62] on img at bounding box center [1539, 65] width 13 height 13
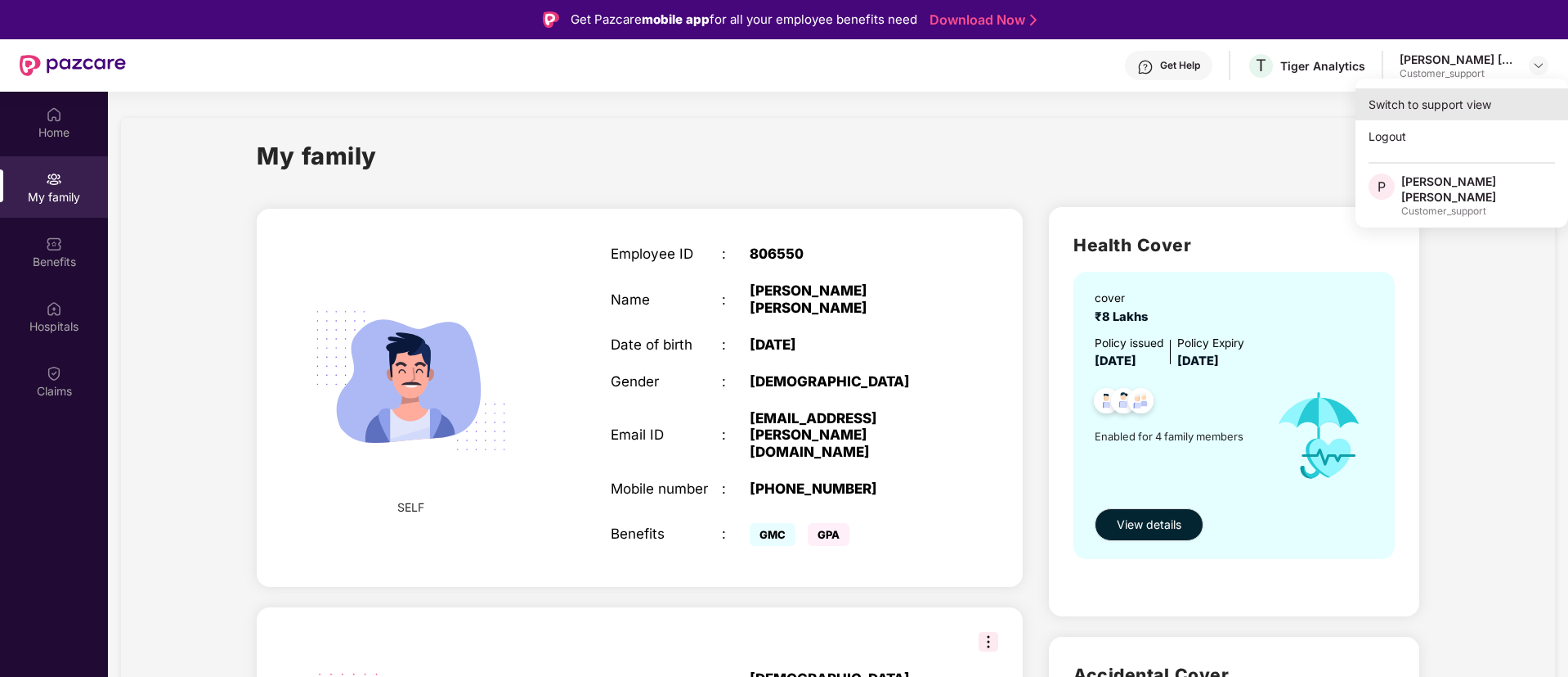
click at [1467, 99] on div "Switch to support view" at bounding box center [1462, 104] width 213 height 32
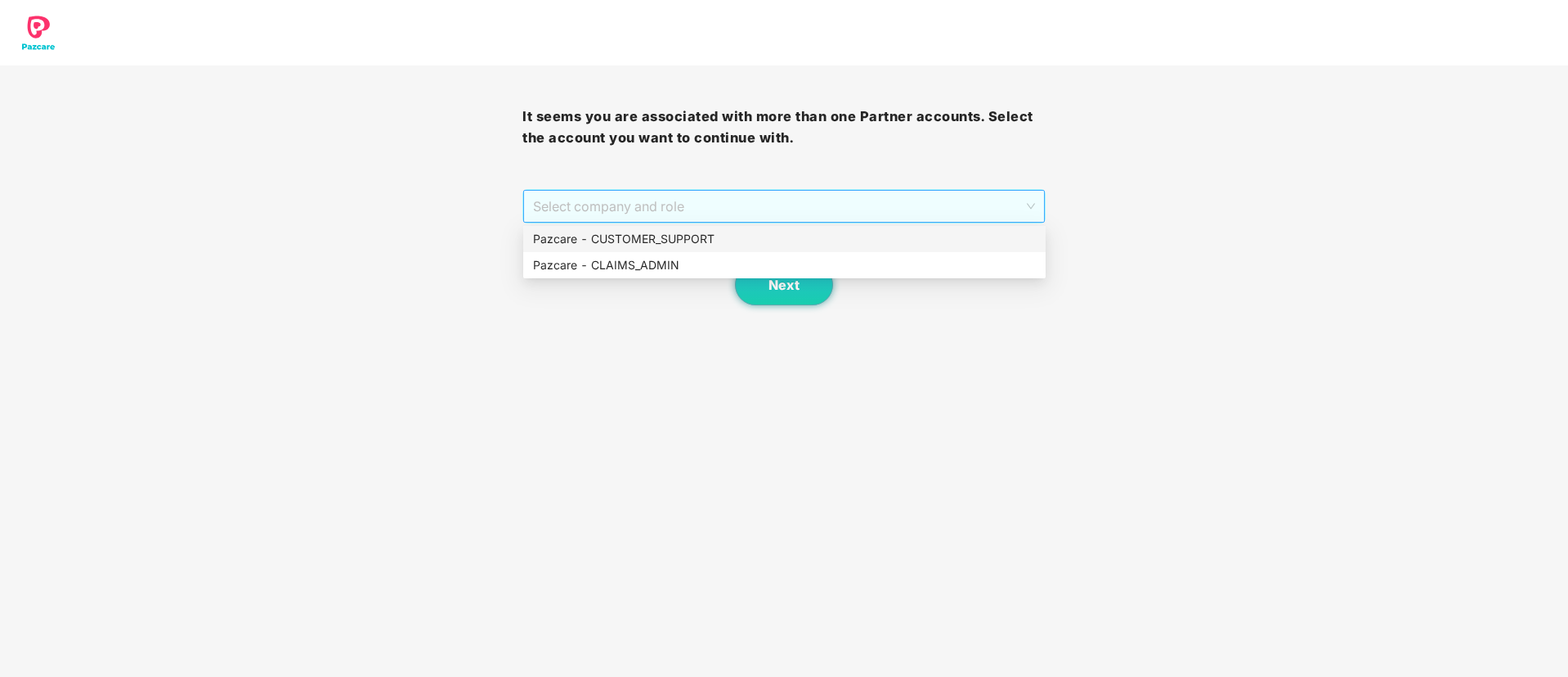
click at [743, 190] on span "Select company and role" at bounding box center [784, 205] width 502 height 31
click at [693, 237] on div "Pazcare - CUSTOMER_SUPPORT" at bounding box center [784, 239] width 502 height 18
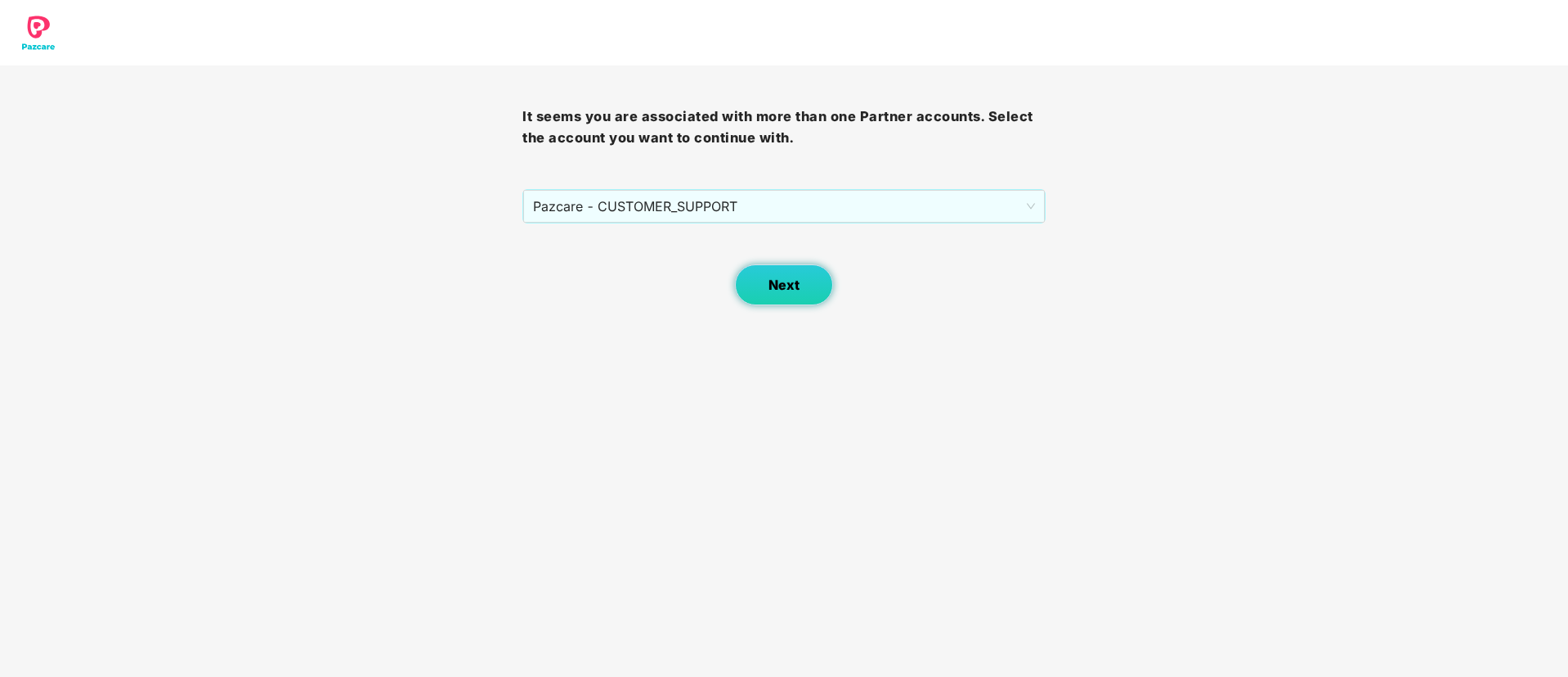
click at [766, 286] on button "Next" at bounding box center [784, 284] width 98 height 41
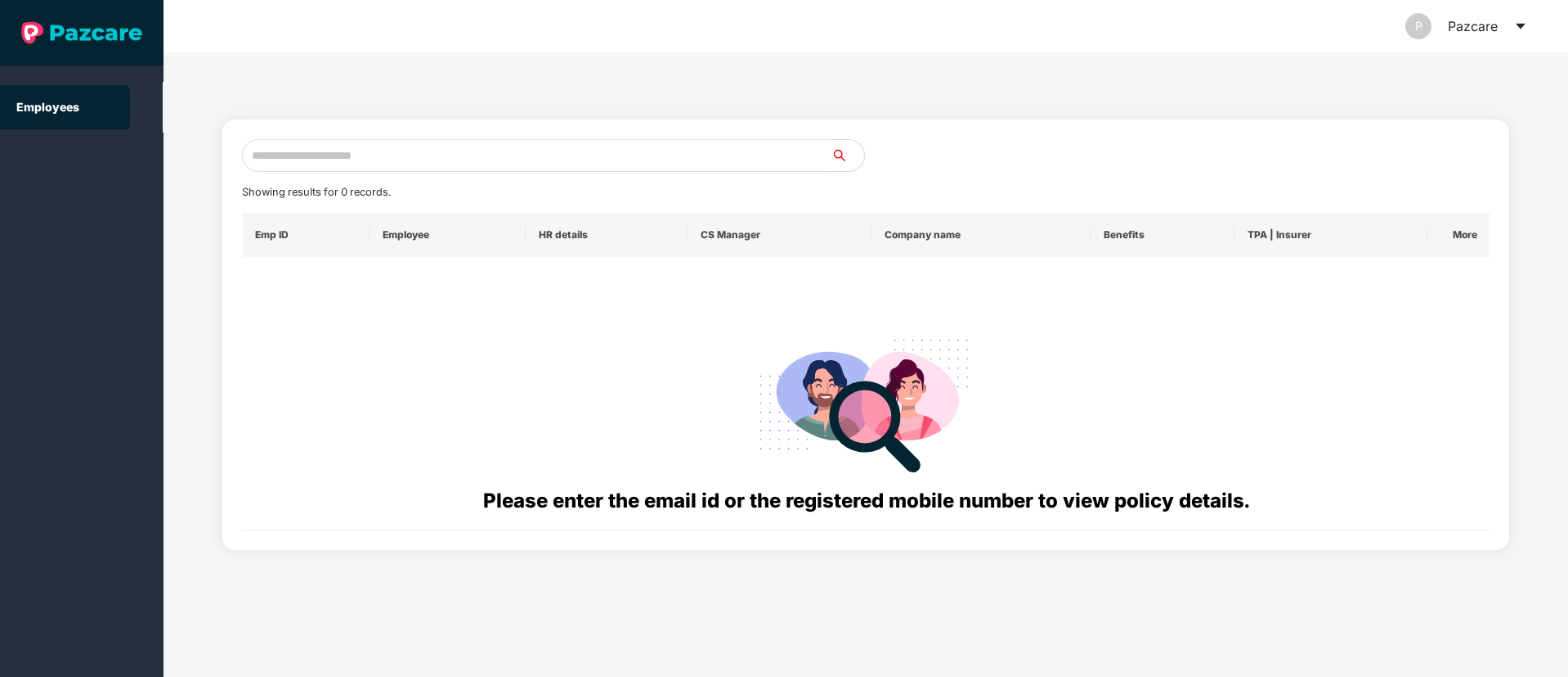
click at [380, 153] on input "text" at bounding box center [537, 155] width 590 height 33
paste input "**********"
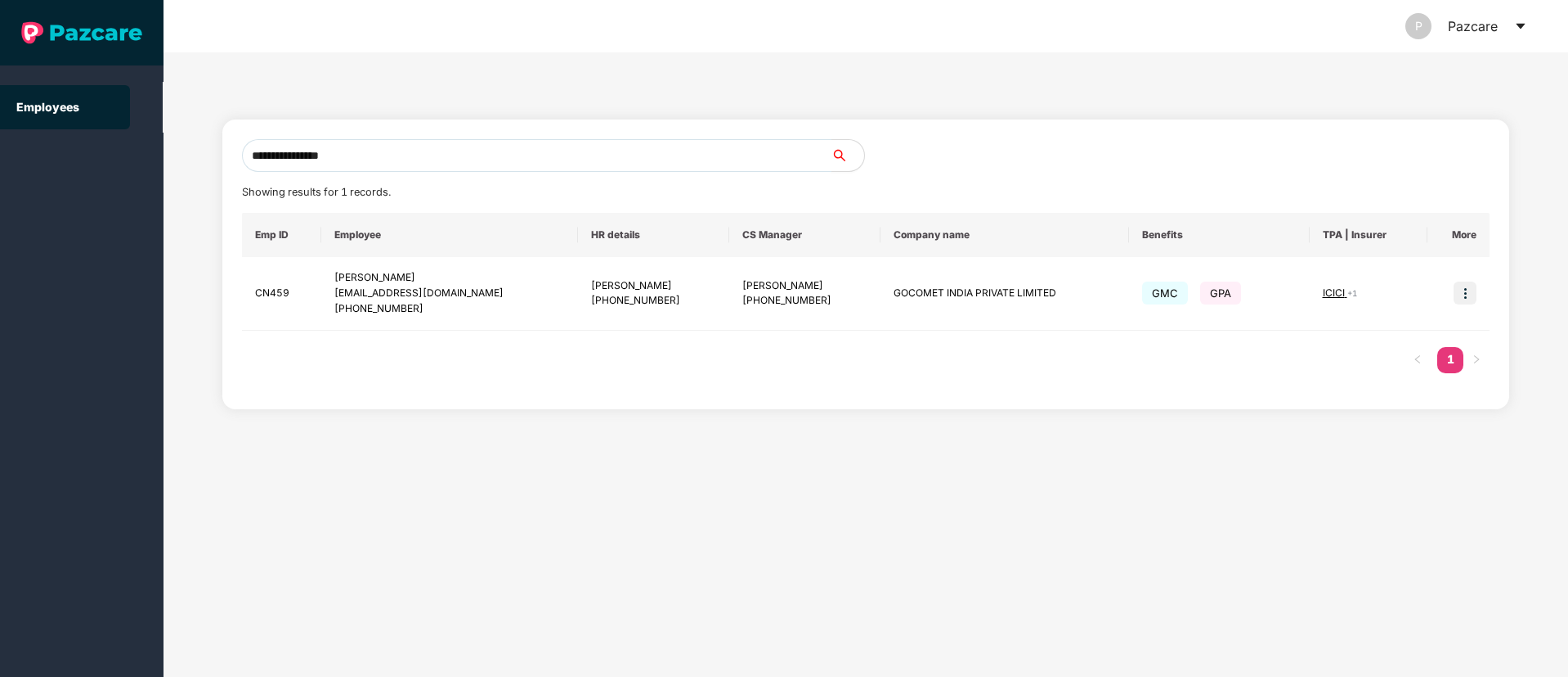
click at [381, 153] on input "**********" at bounding box center [537, 155] width 590 height 33
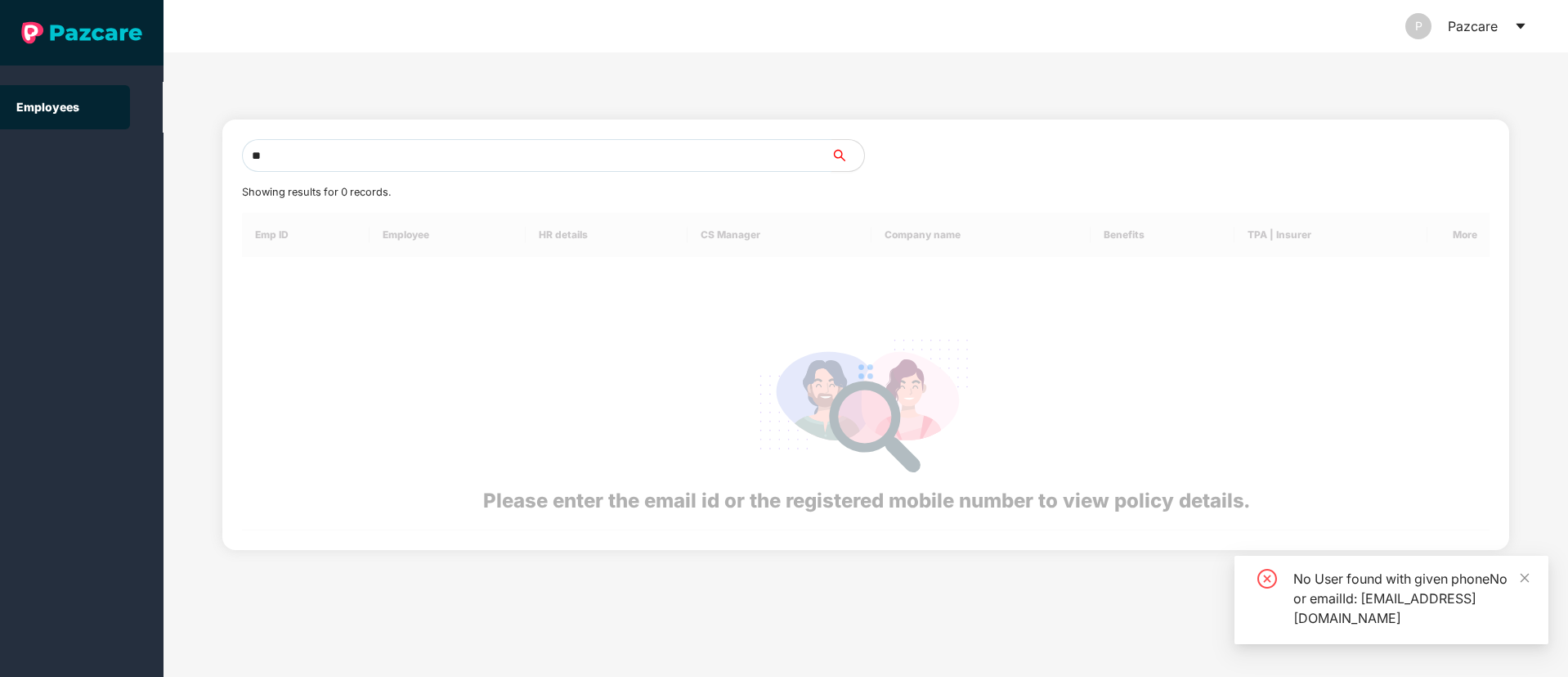
type input "*"
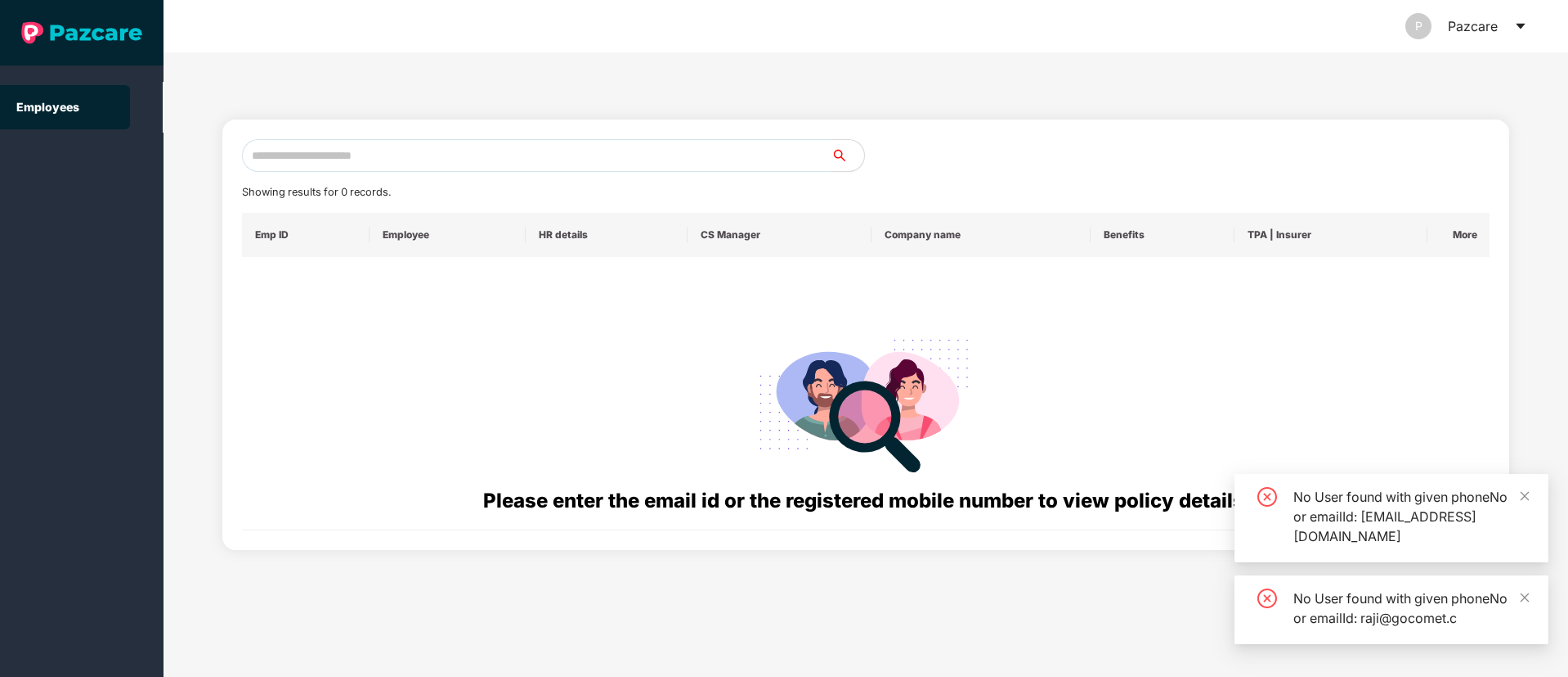
paste input "**********"
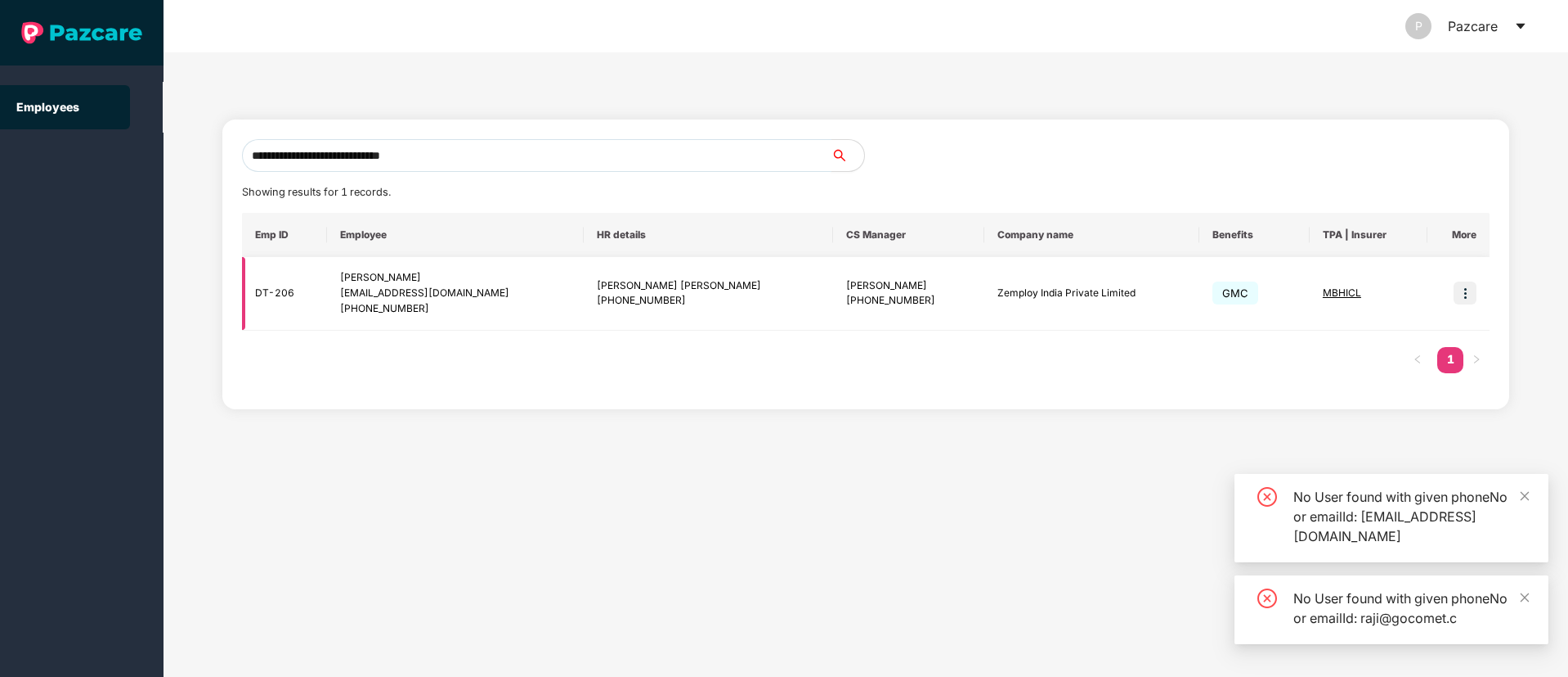
type input "**********"
click at [1471, 286] on img at bounding box center [1465, 293] width 23 height 23
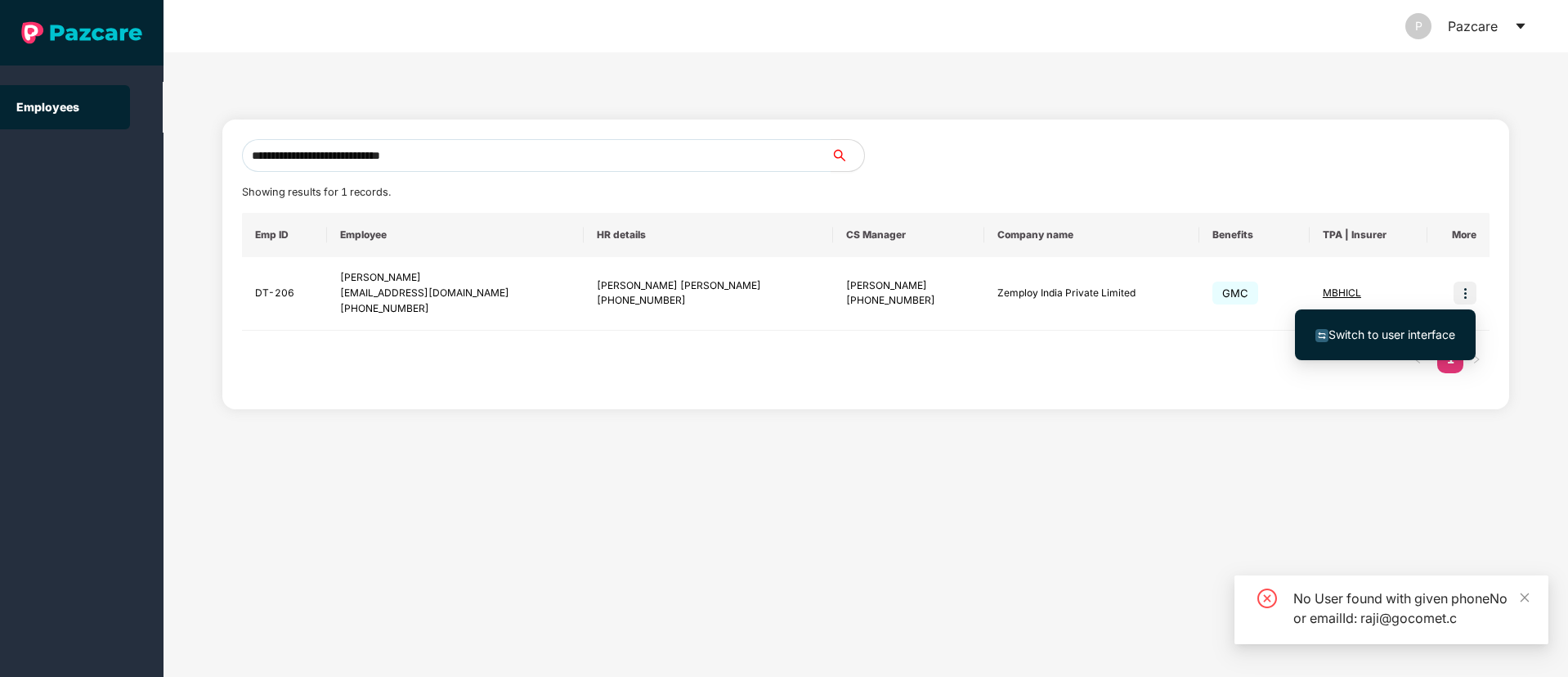
click at [1403, 333] on span "Switch to user interface" at bounding box center [1392, 334] width 127 height 14
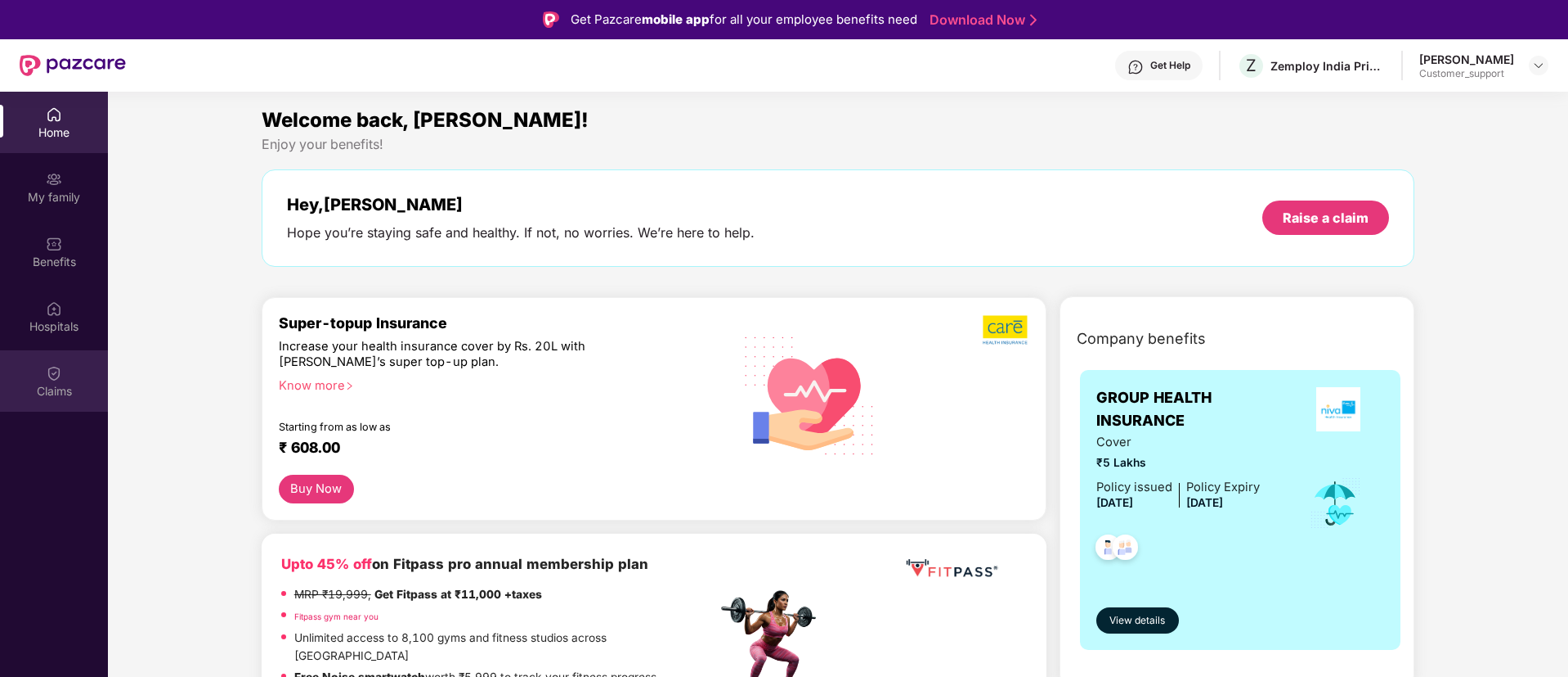
click at [46, 393] on div "Claims" at bounding box center [54, 390] width 108 height 16
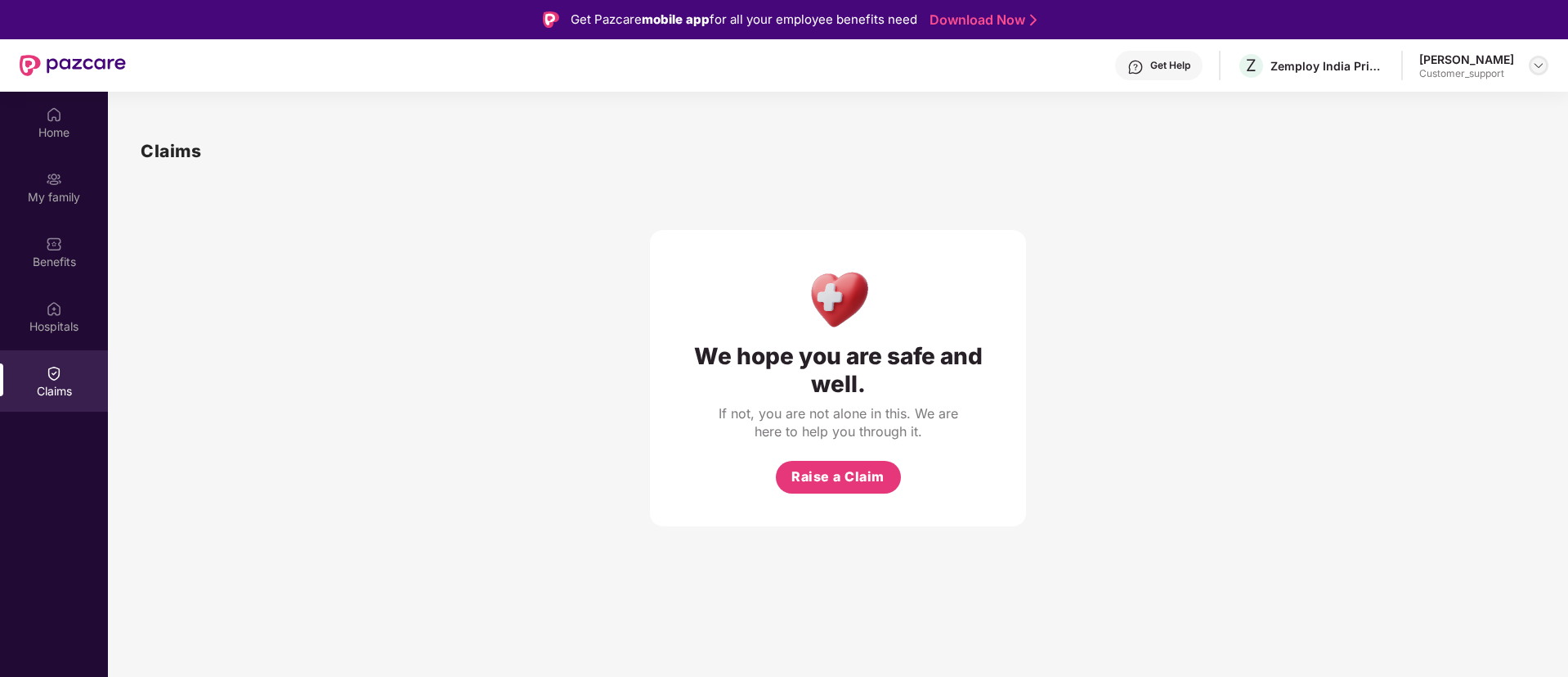
click at [1535, 62] on img at bounding box center [1539, 65] width 13 height 13
click at [1435, 98] on div "Switch to support view" at bounding box center [1462, 104] width 213 height 32
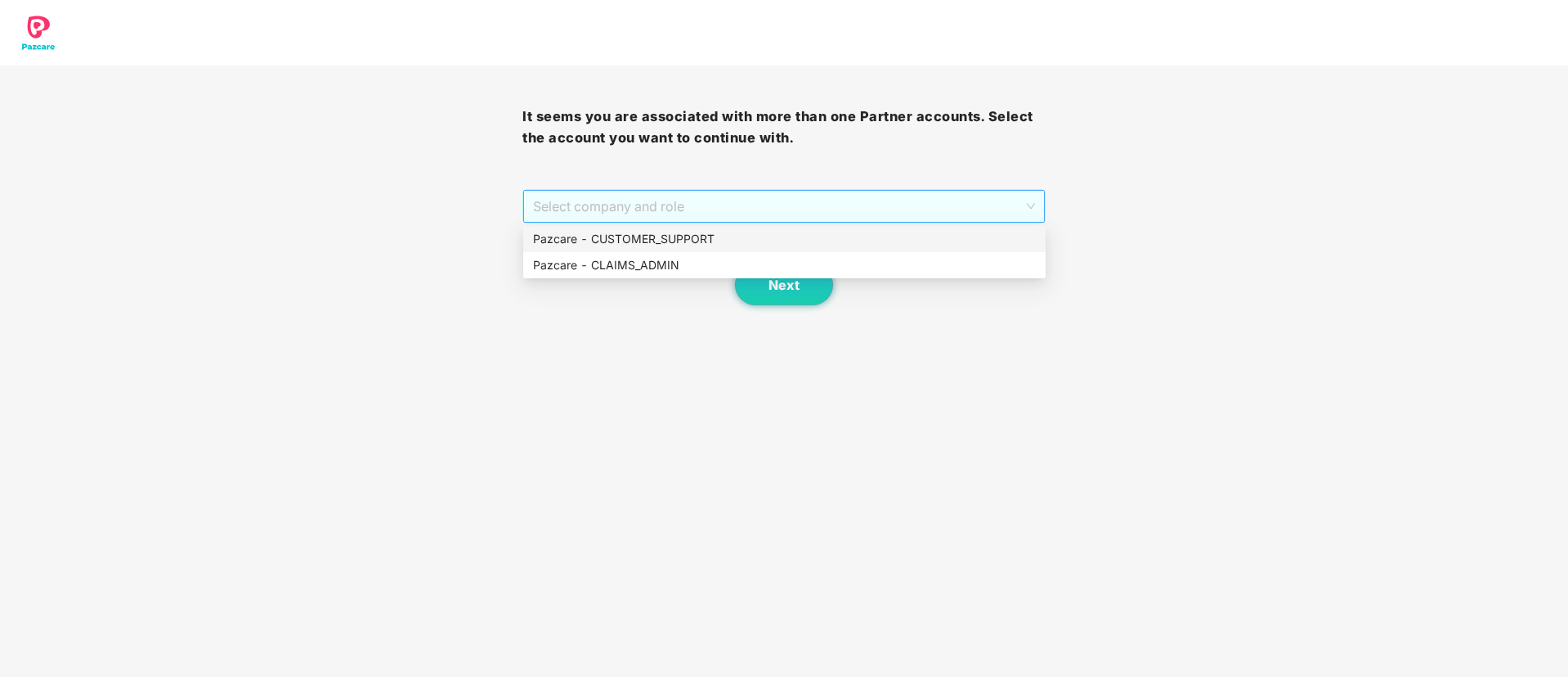
click at [880, 203] on span "Select company and role" at bounding box center [784, 205] width 502 height 31
click at [744, 239] on div "Pazcare - CUSTOMER_SUPPORT" at bounding box center [784, 239] width 502 height 18
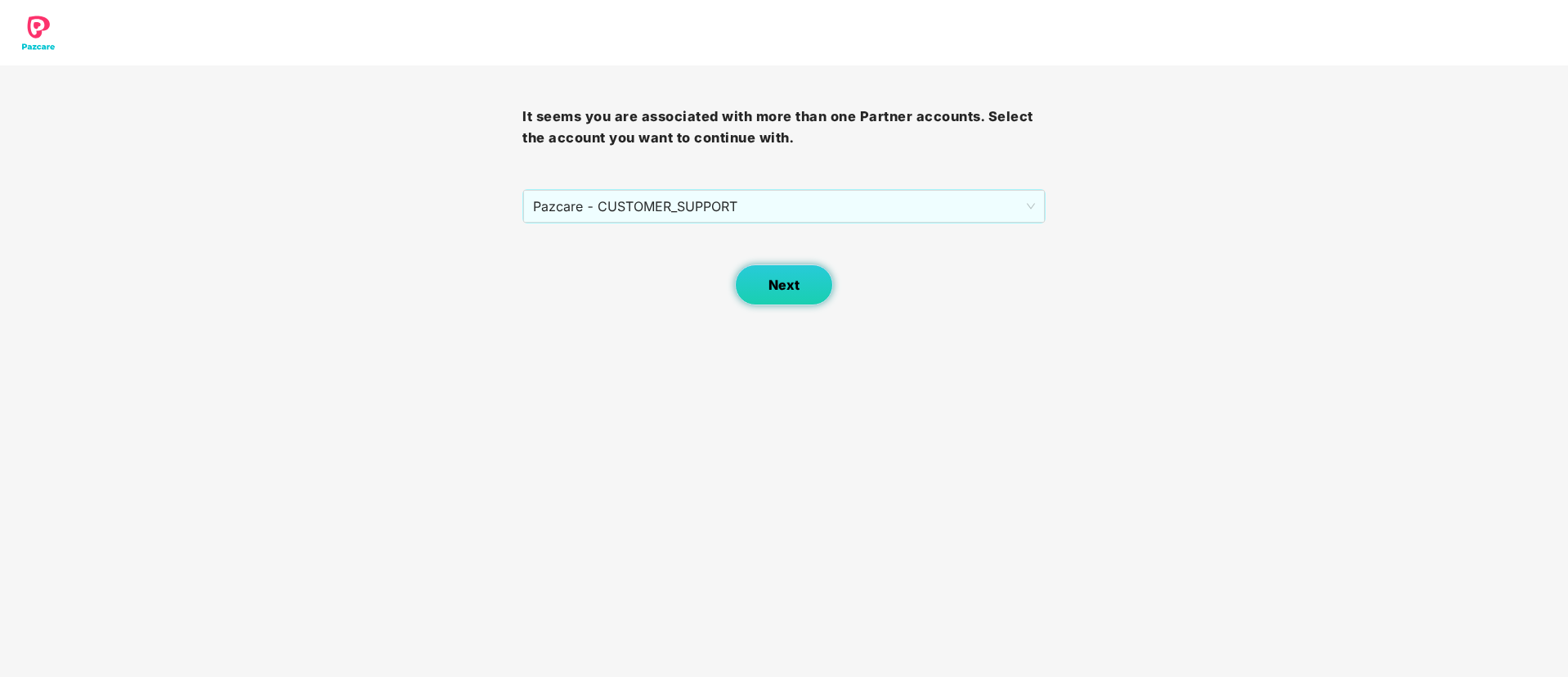
click at [784, 286] on span "Next" at bounding box center [784, 285] width 31 height 15
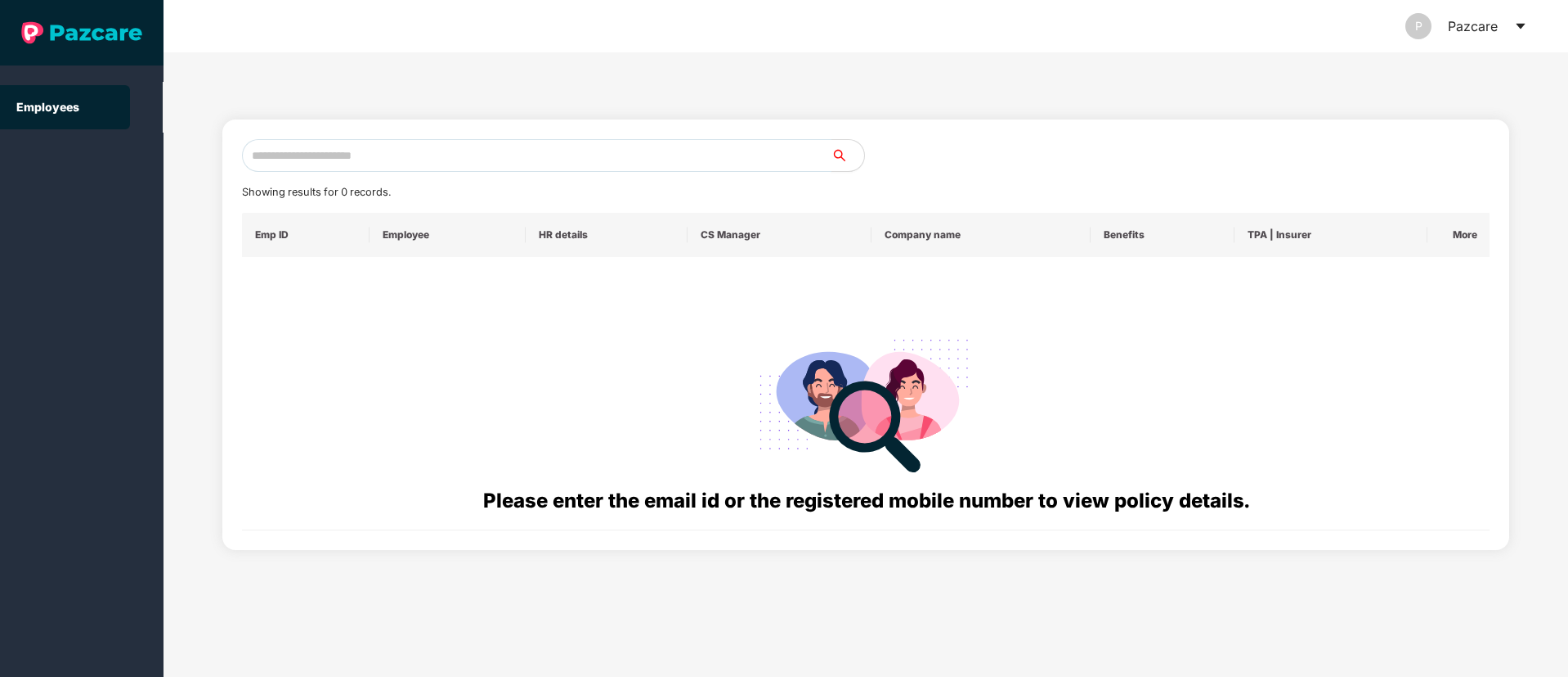
click at [338, 153] on input "text" at bounding box center [537, 155] width 590 height 33
paste input "**********"
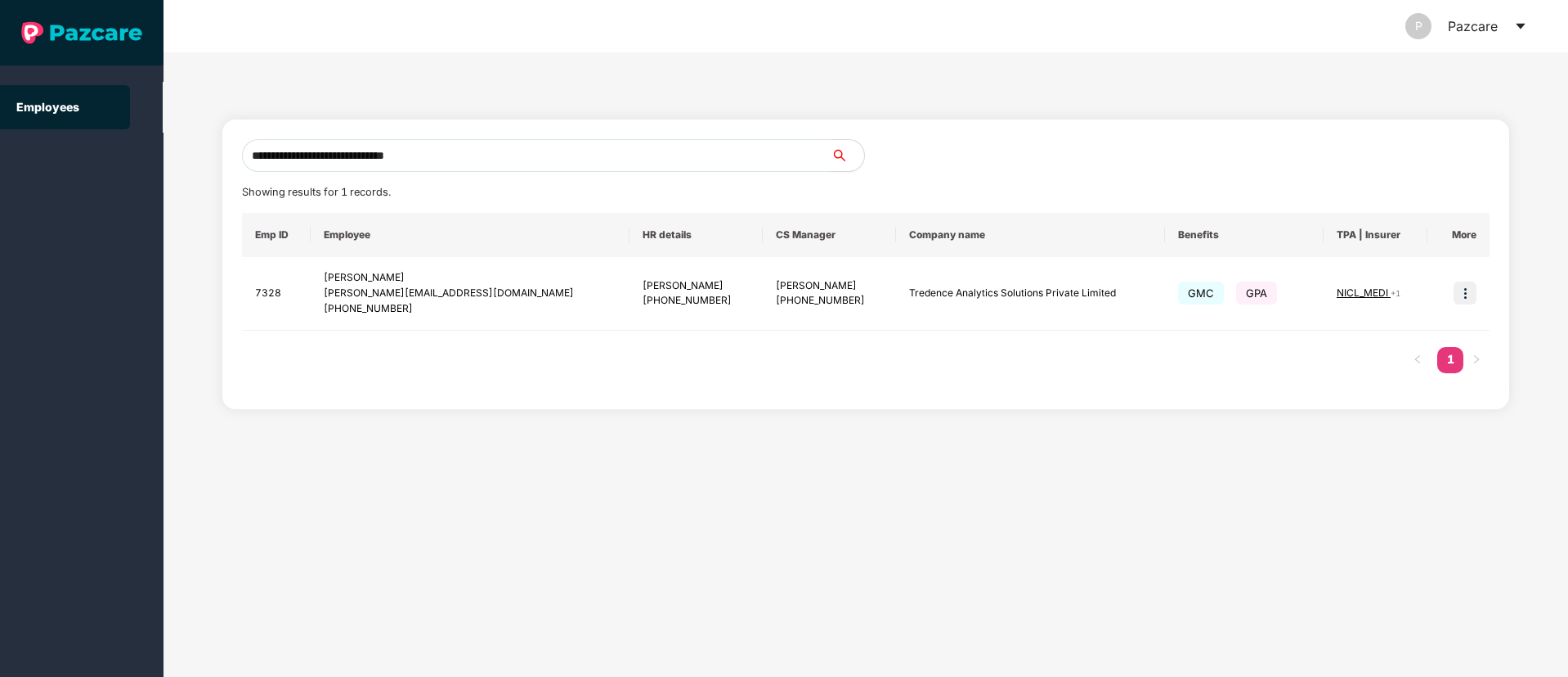
click at [463, 153] on input "**********" at bounding box center [537, 155] width 590 height 33
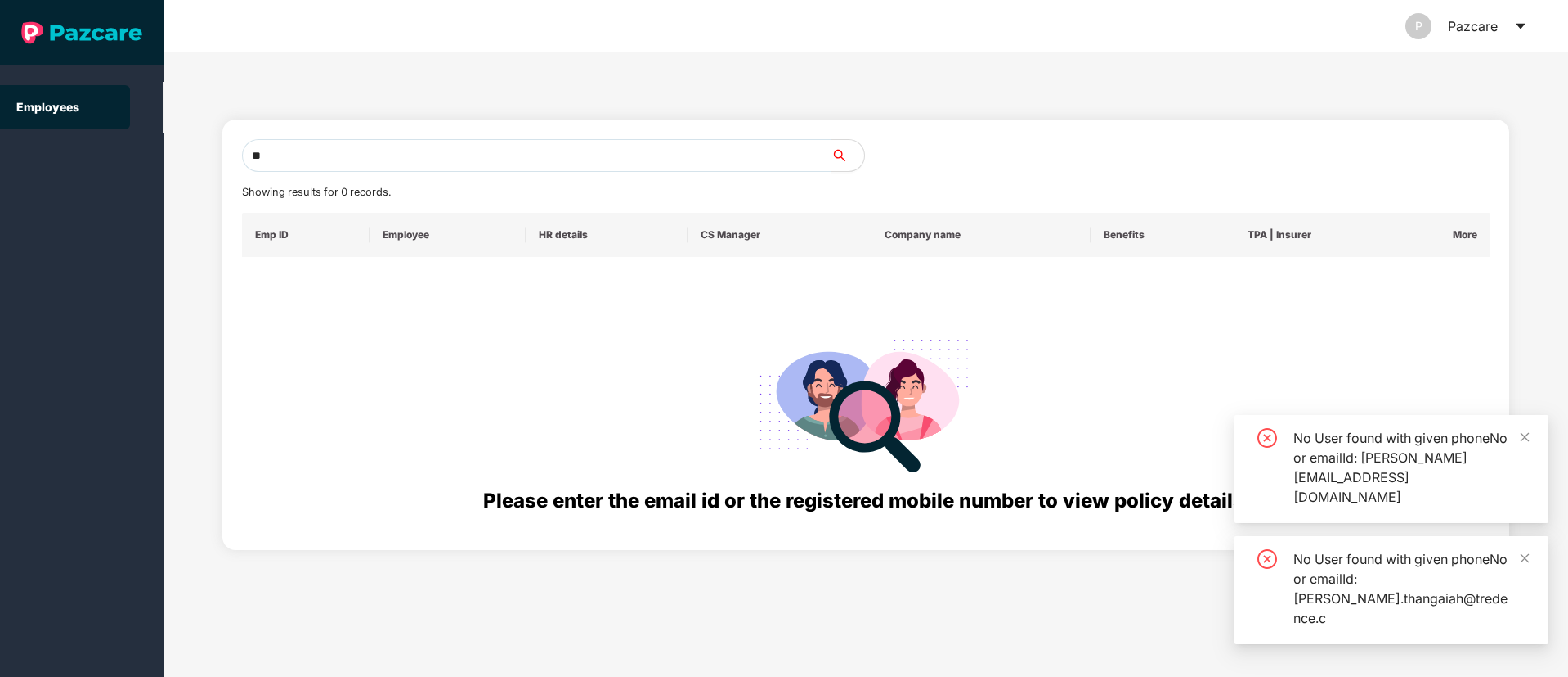
type input "*"
paste input "**********"
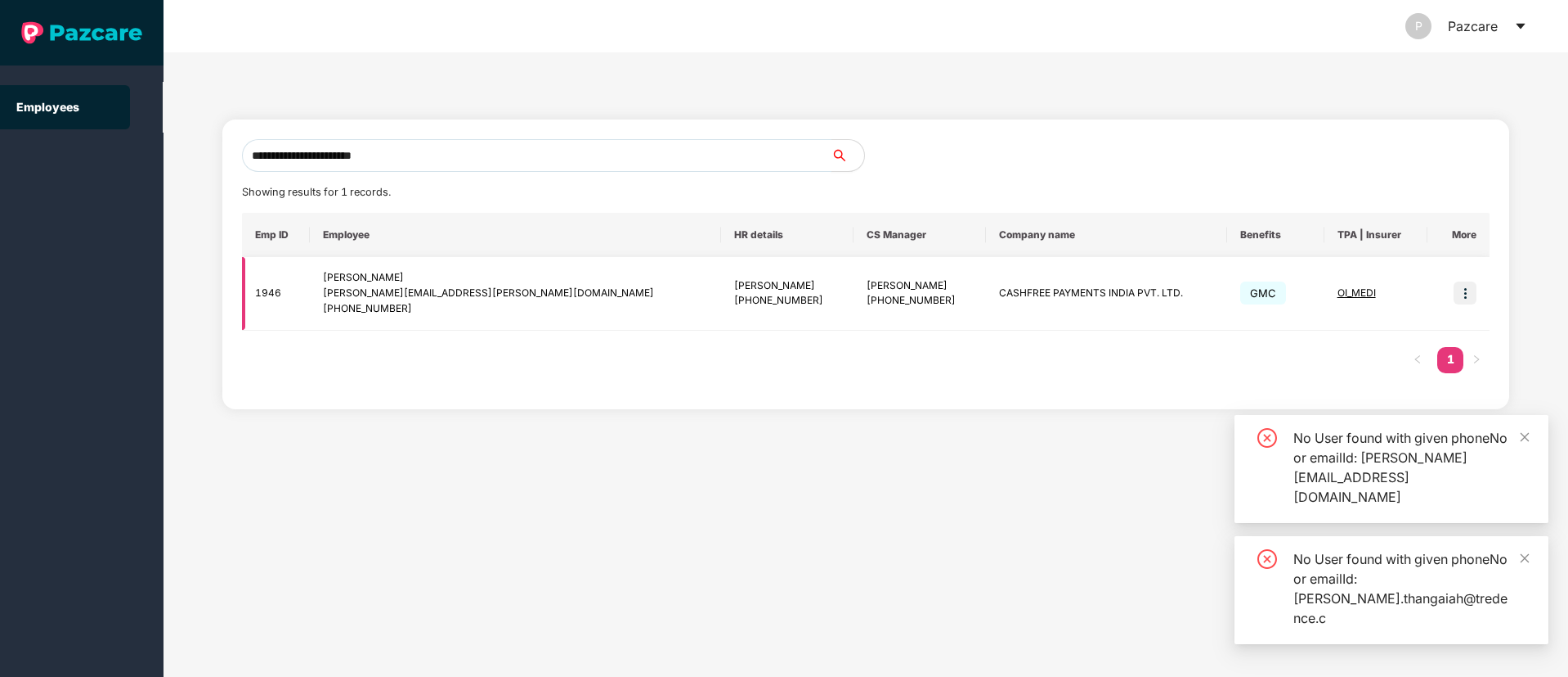
type input "**********"
click at [1464, 289] on img at bounding box center [1465, 293] width 23 height 23
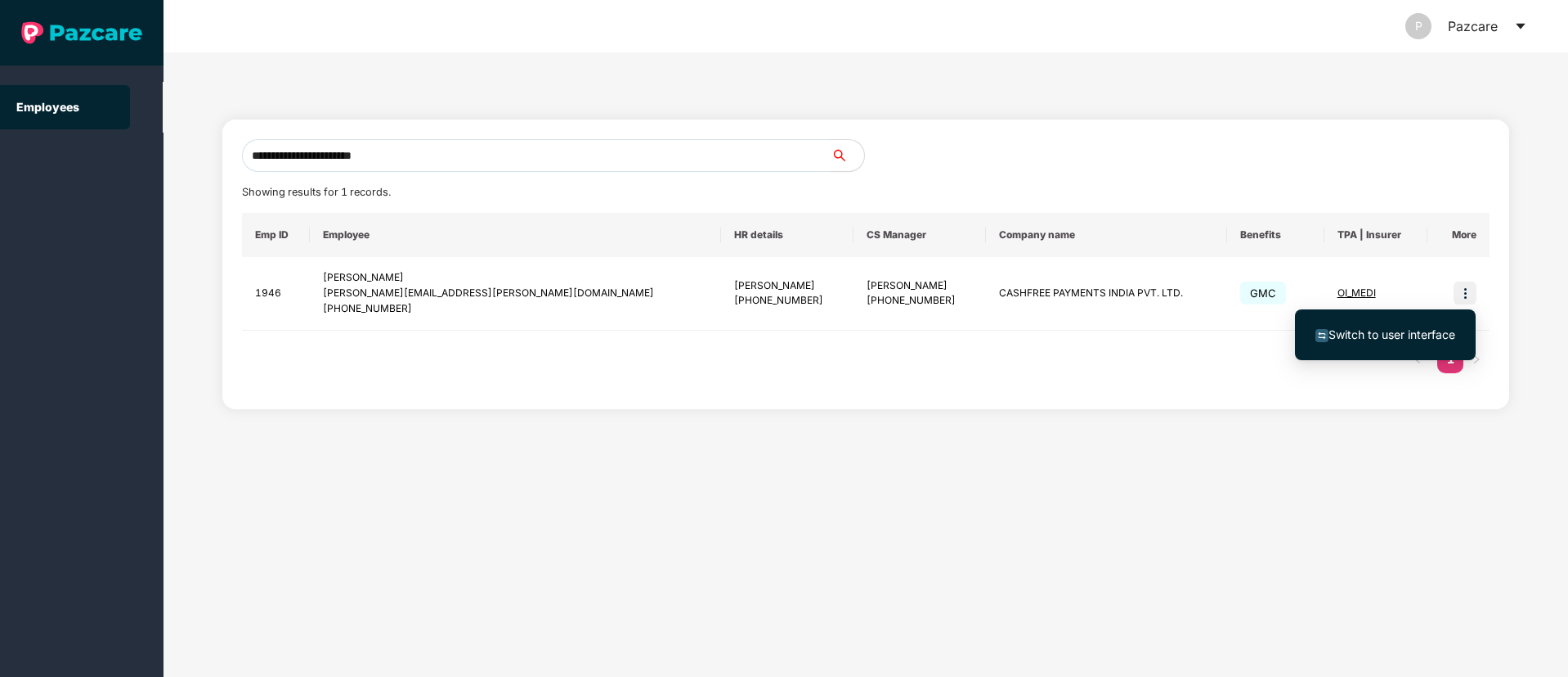
click at [1378, 333] on span "Switch to user interface" at bounding box center [1392, 334] width 127 height 14
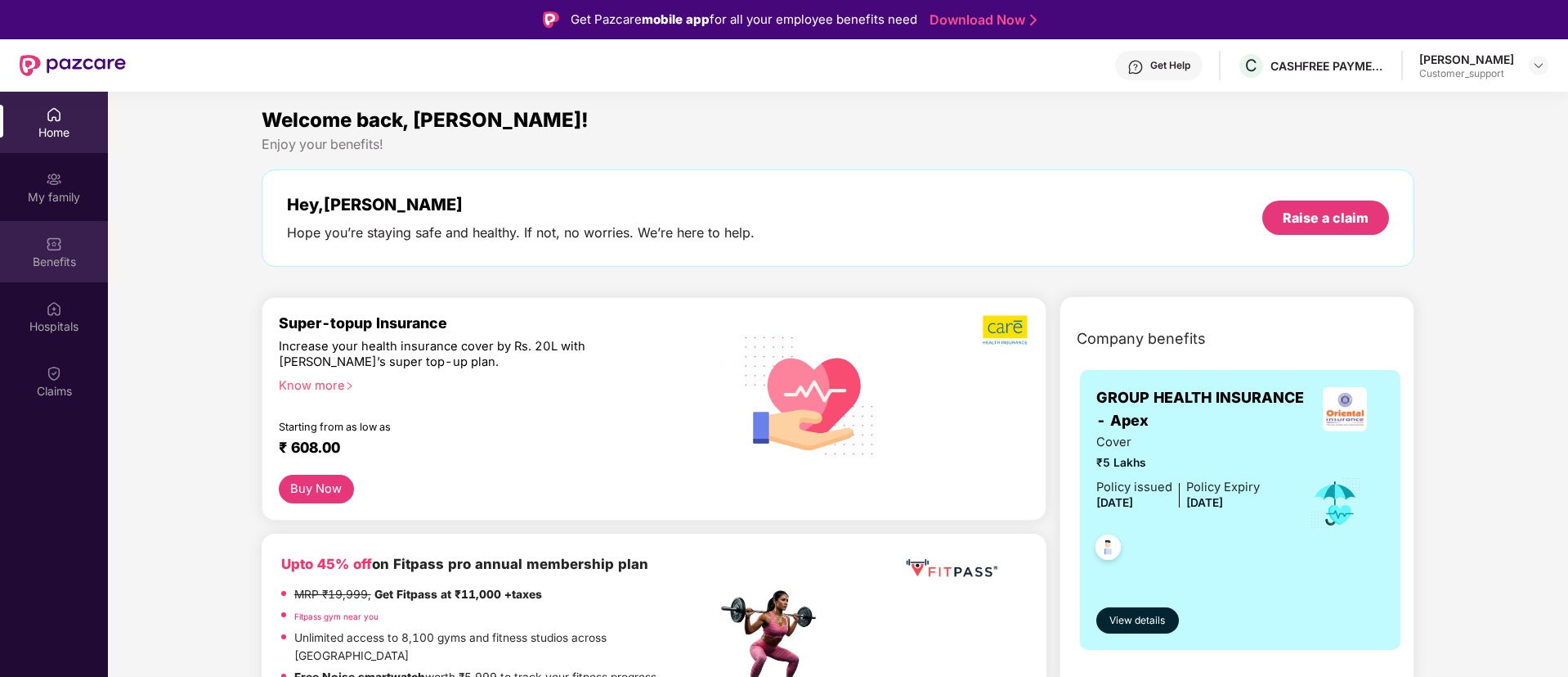
click at [49, 245] on img at bounding box center [53, 243] width 16 height 16
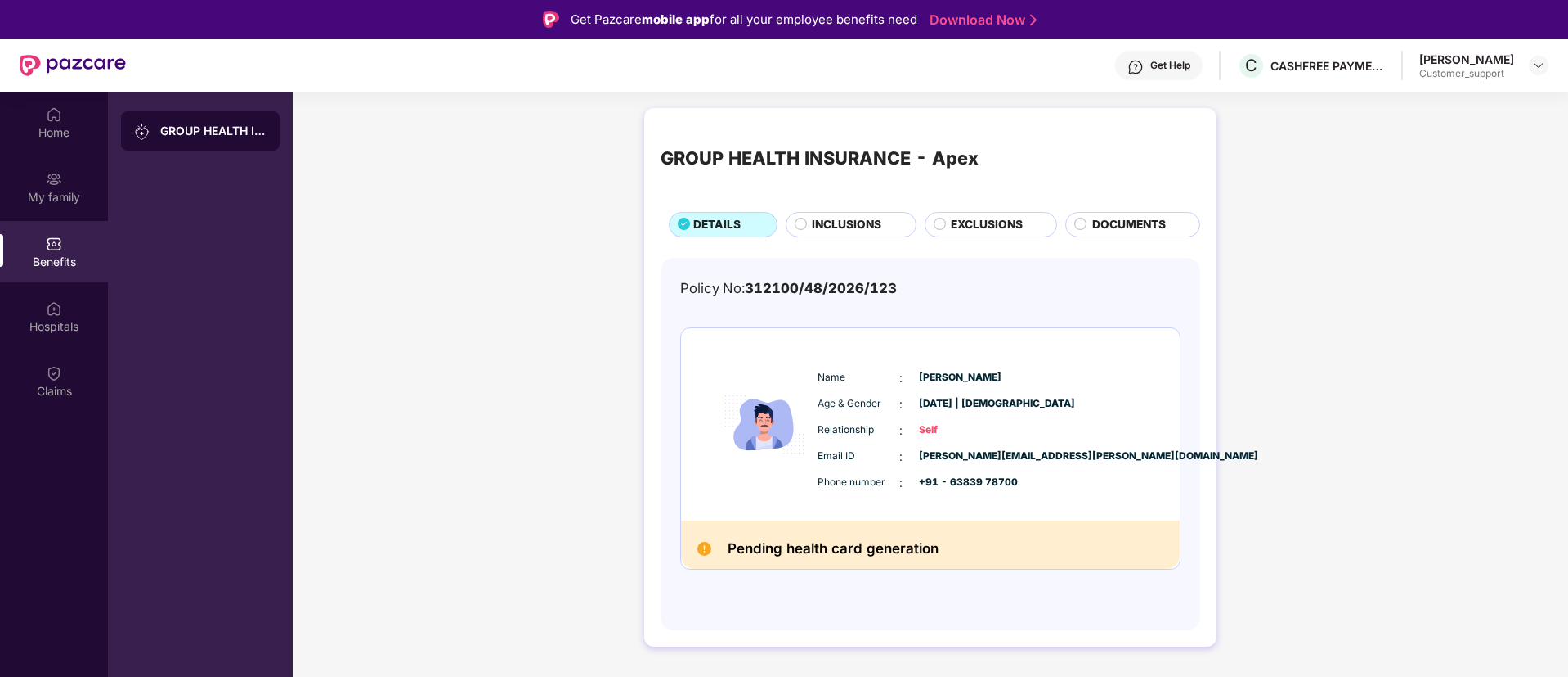
click at [999, 223] on span "EXCLUSIONS" at bounding box center [987, 224] width 72 height 18
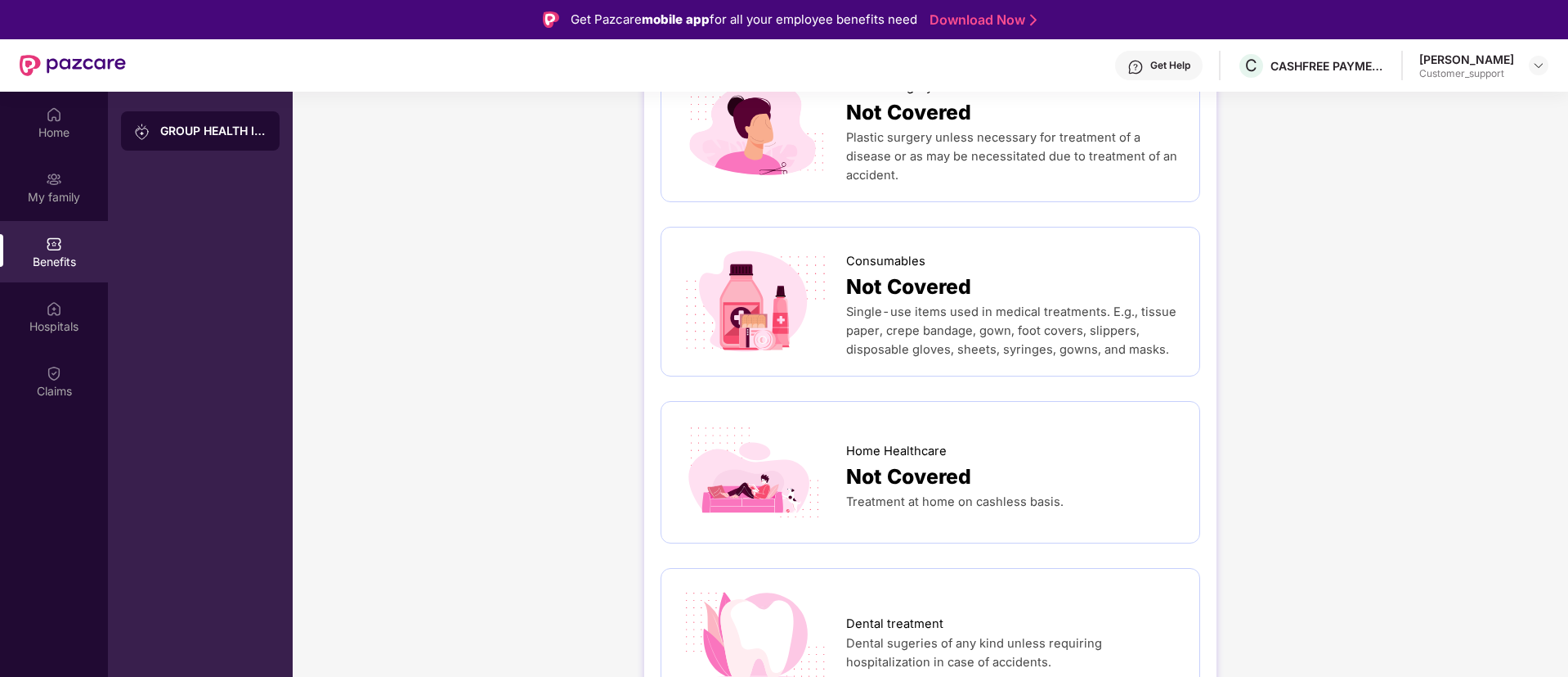
scroll to position [4, 0]
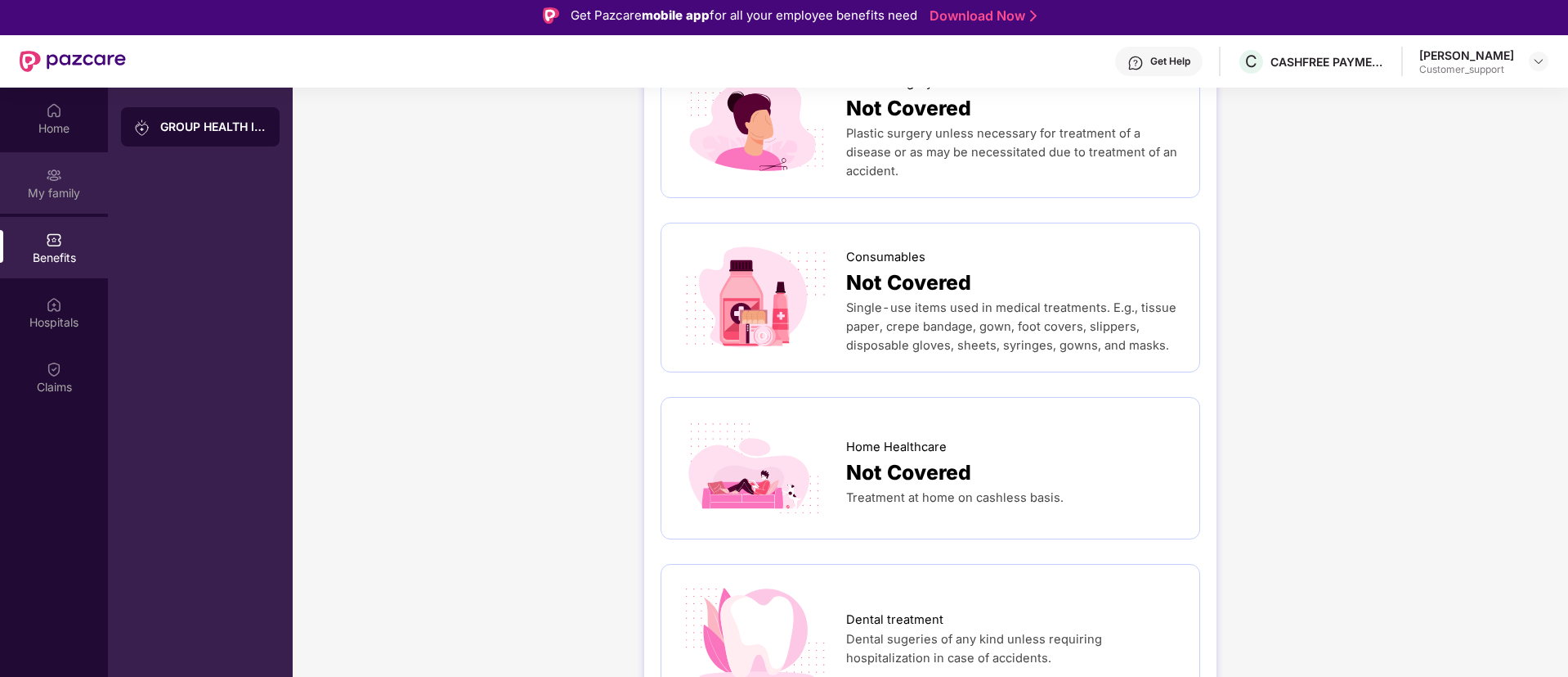
click at [51, 191] on div "My family" at bounding box center [54, 192] width 108 height 16
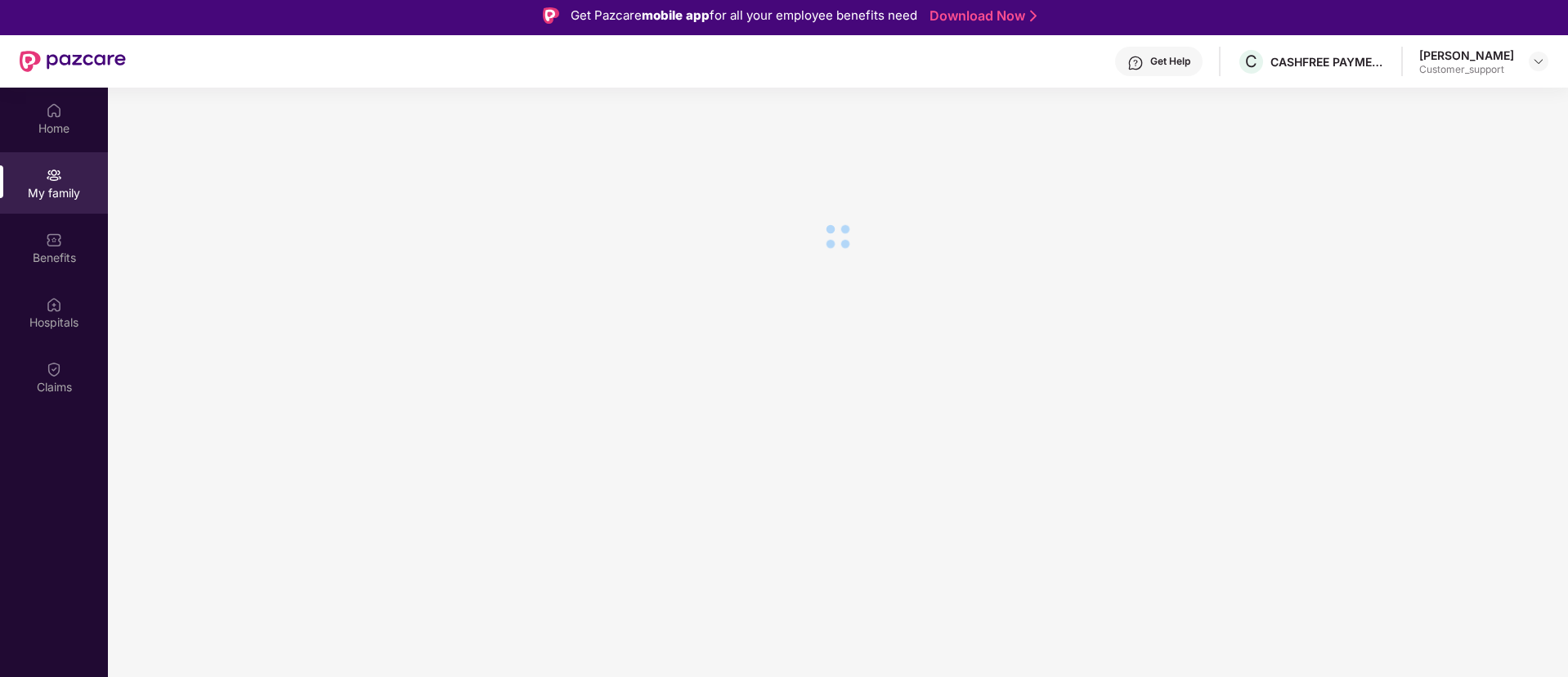
scroll to position [0, 0]
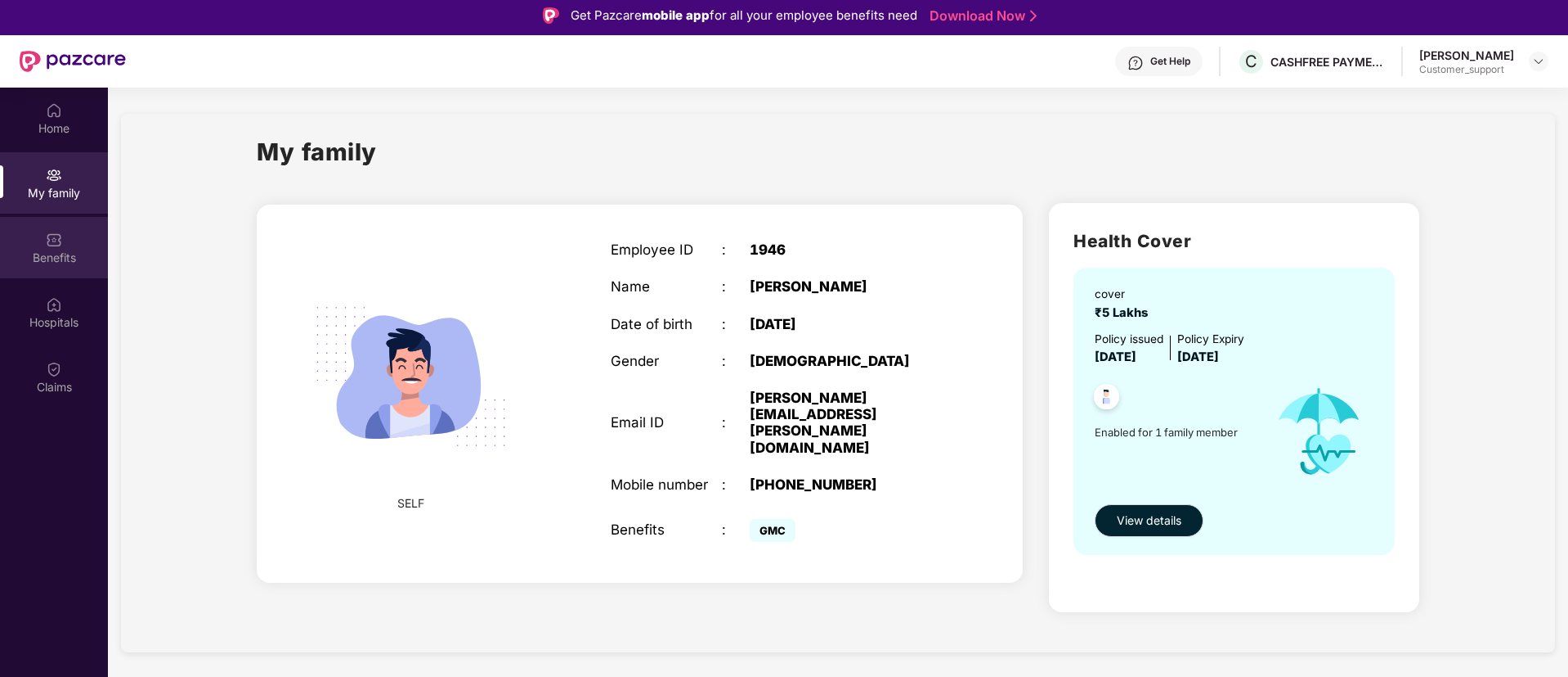
click at [45, 241] on img at bounding box center [53, 240] width 16 height 16
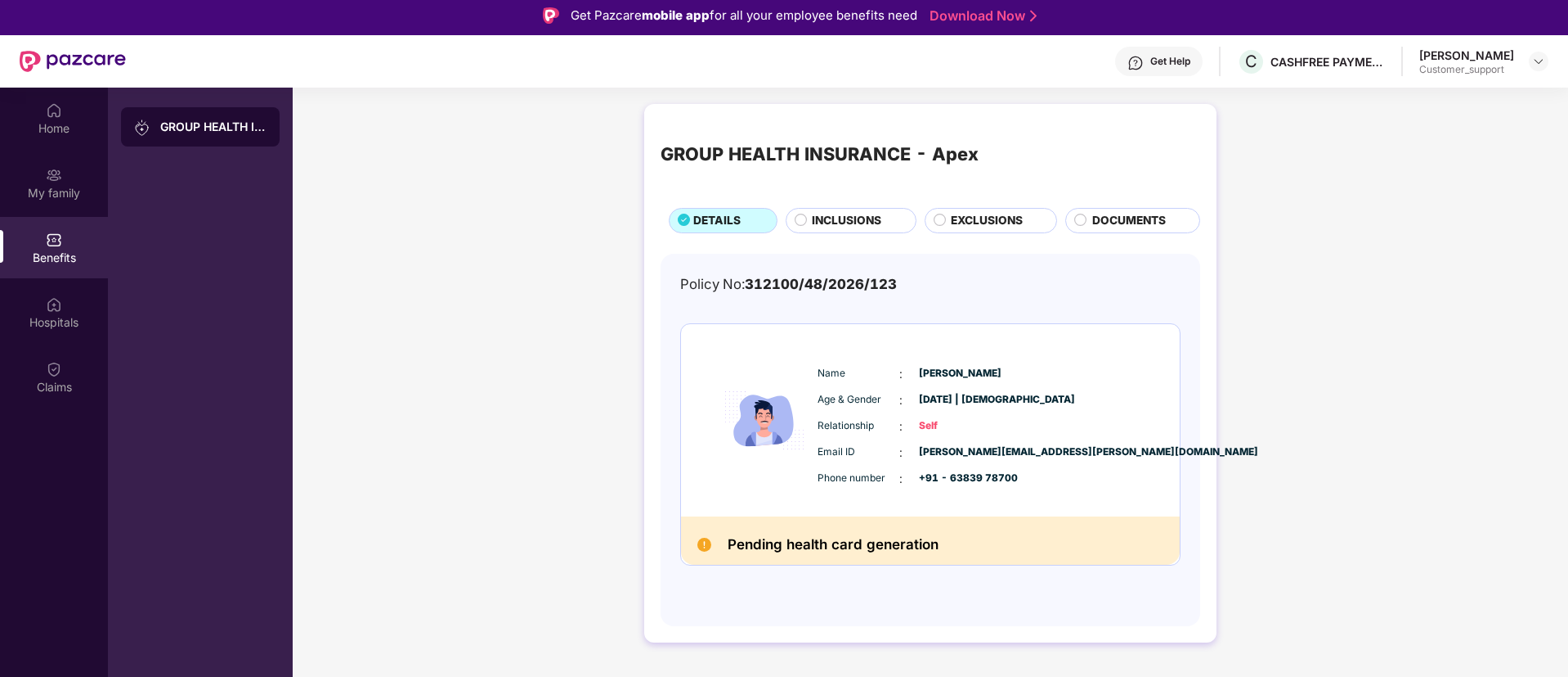
click at [971, 216] on span "EXCLUSIONS" at bounding box center [987, 221] width 72 height 18
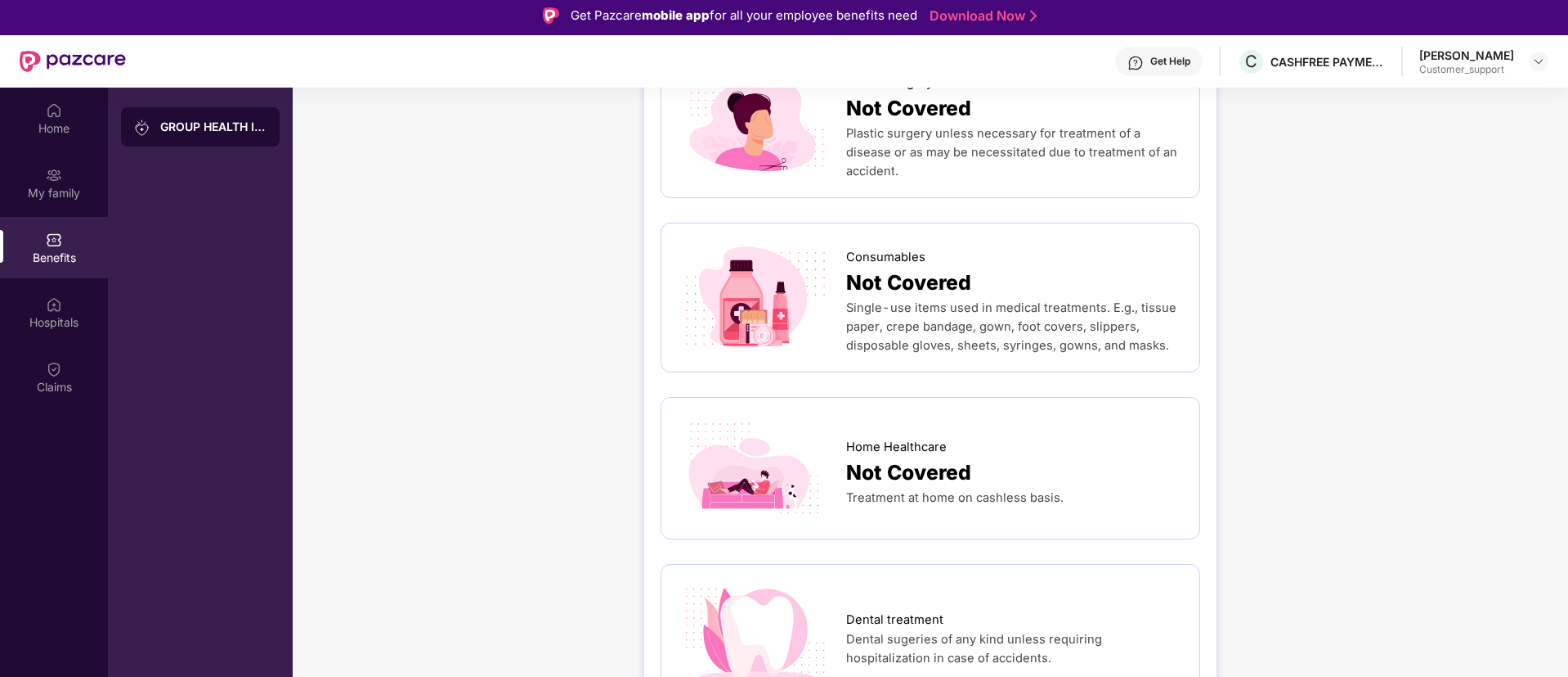
scroll to position [92, 0]
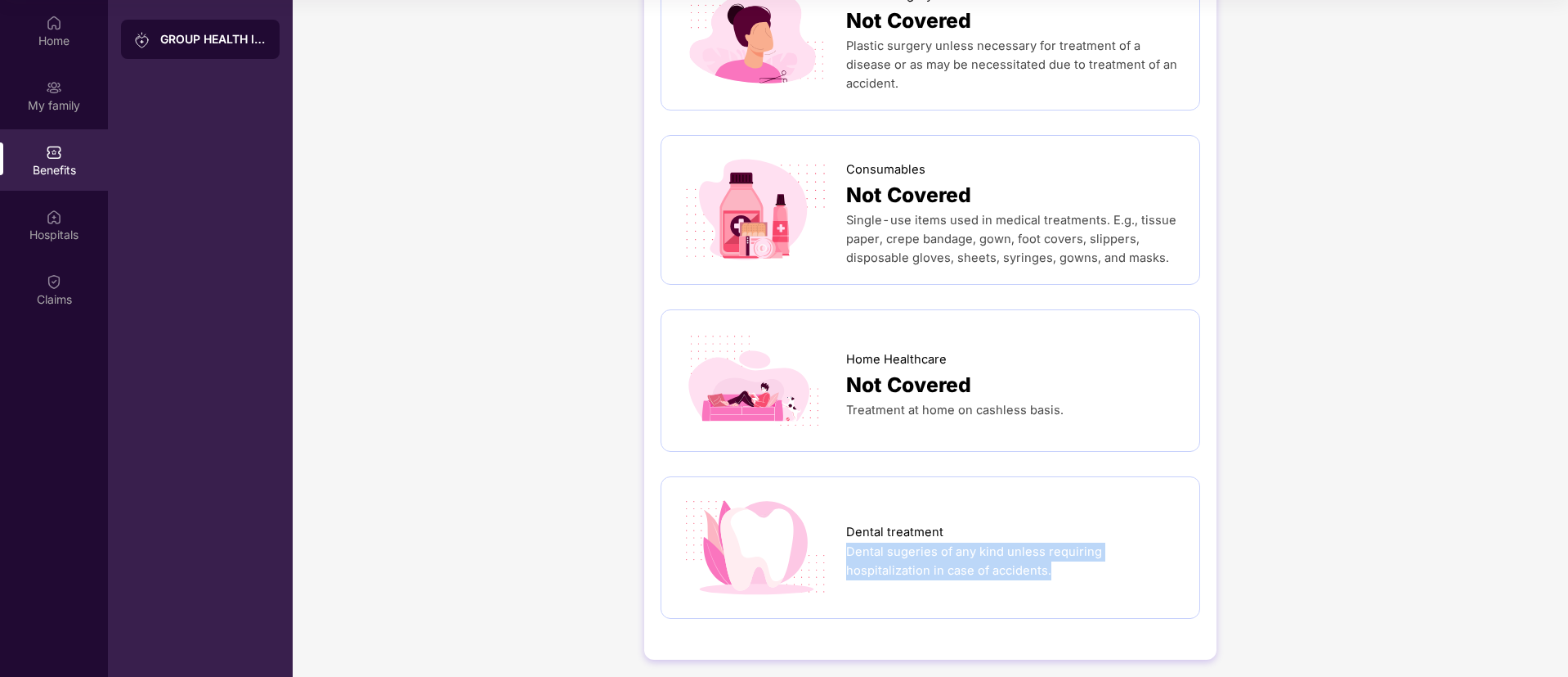
drag, startPoint x: 965, startPoint y: 561, endPoint x: 845, endPoint y: 544, distance: 121.2
click at [846, 544] on div "Dental sugeries of any kind unless requiring hospitalization in case of acciden…" at bounding box center [1014, 561] width 337 height 38
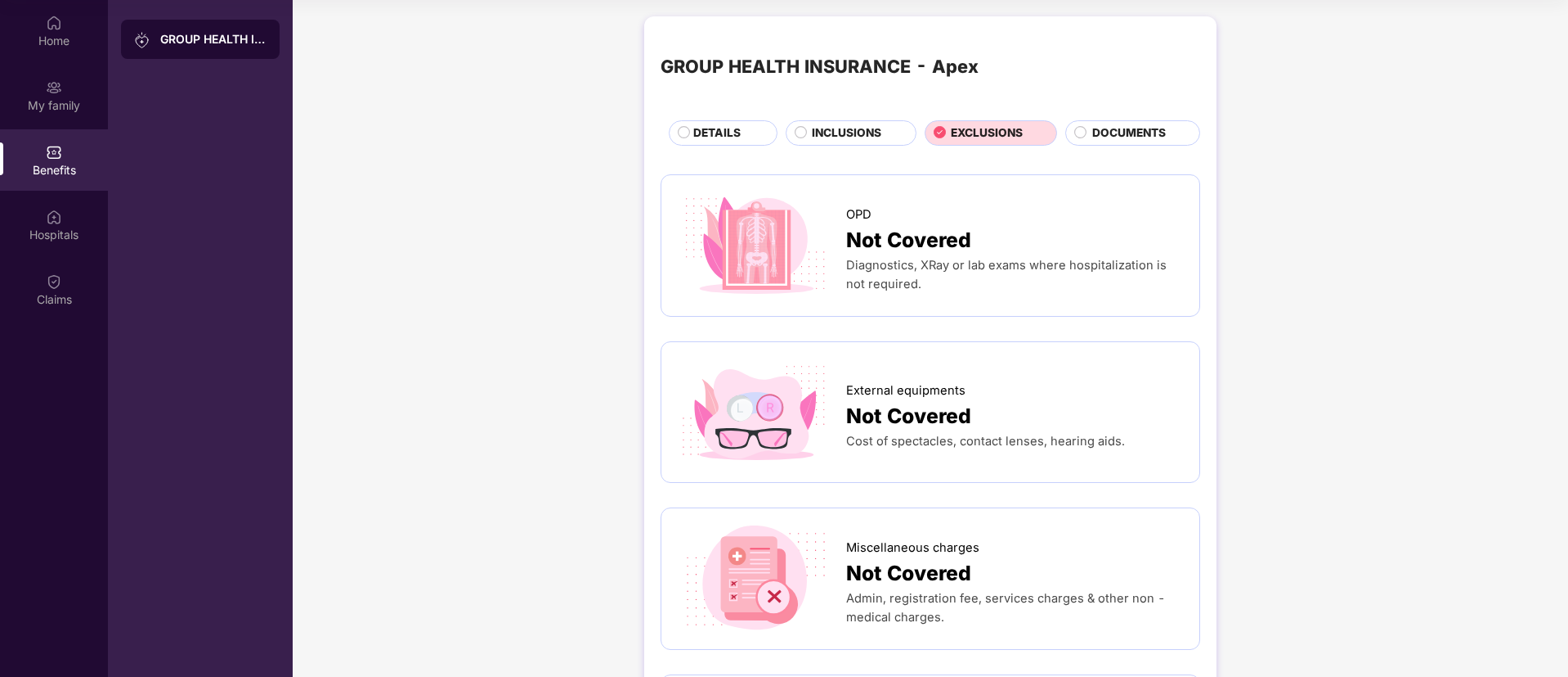
scroll to position [0, 0]
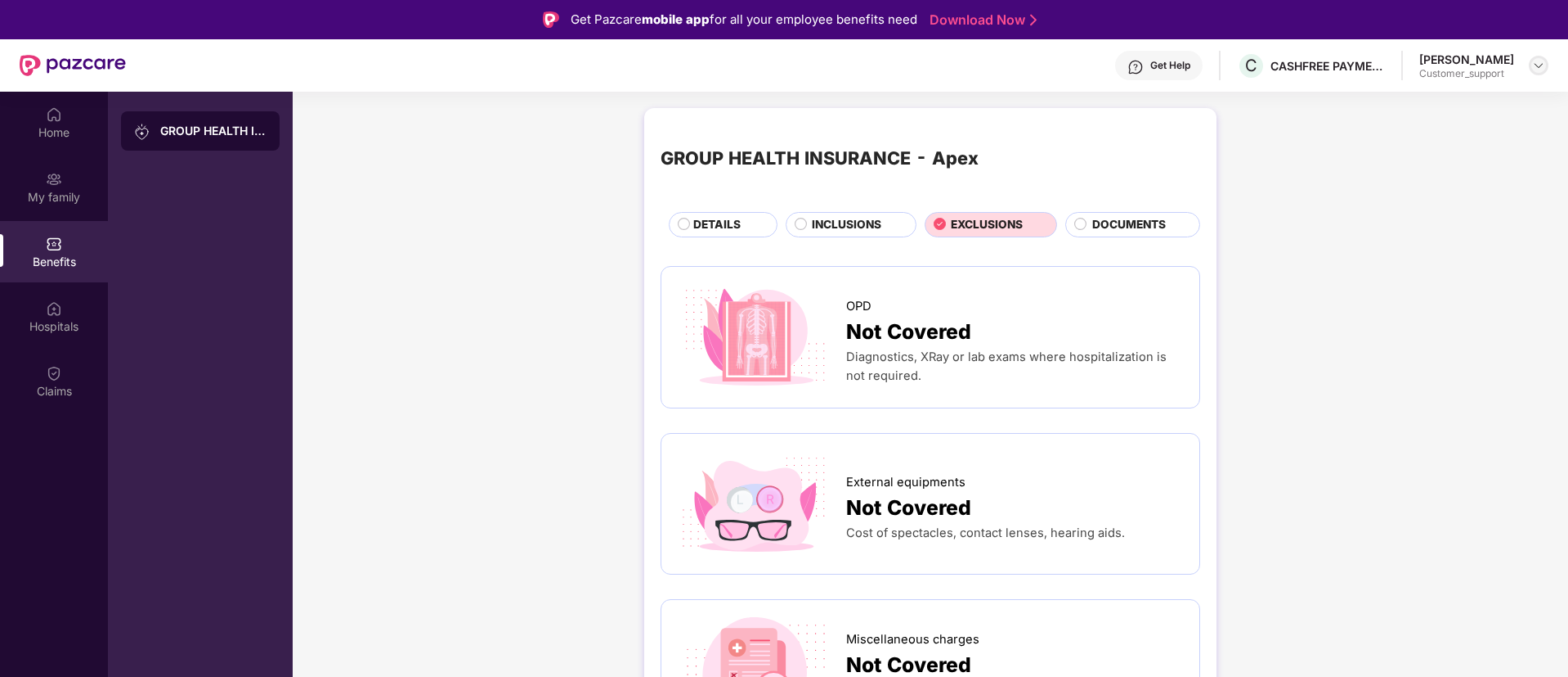
click at [1537, 65] on img at bounding box center [1539, 65] width 13 height 13
click at [1421, 100] on div "Switch to support view" at bounding box center [1462, 104] width 213 height 32
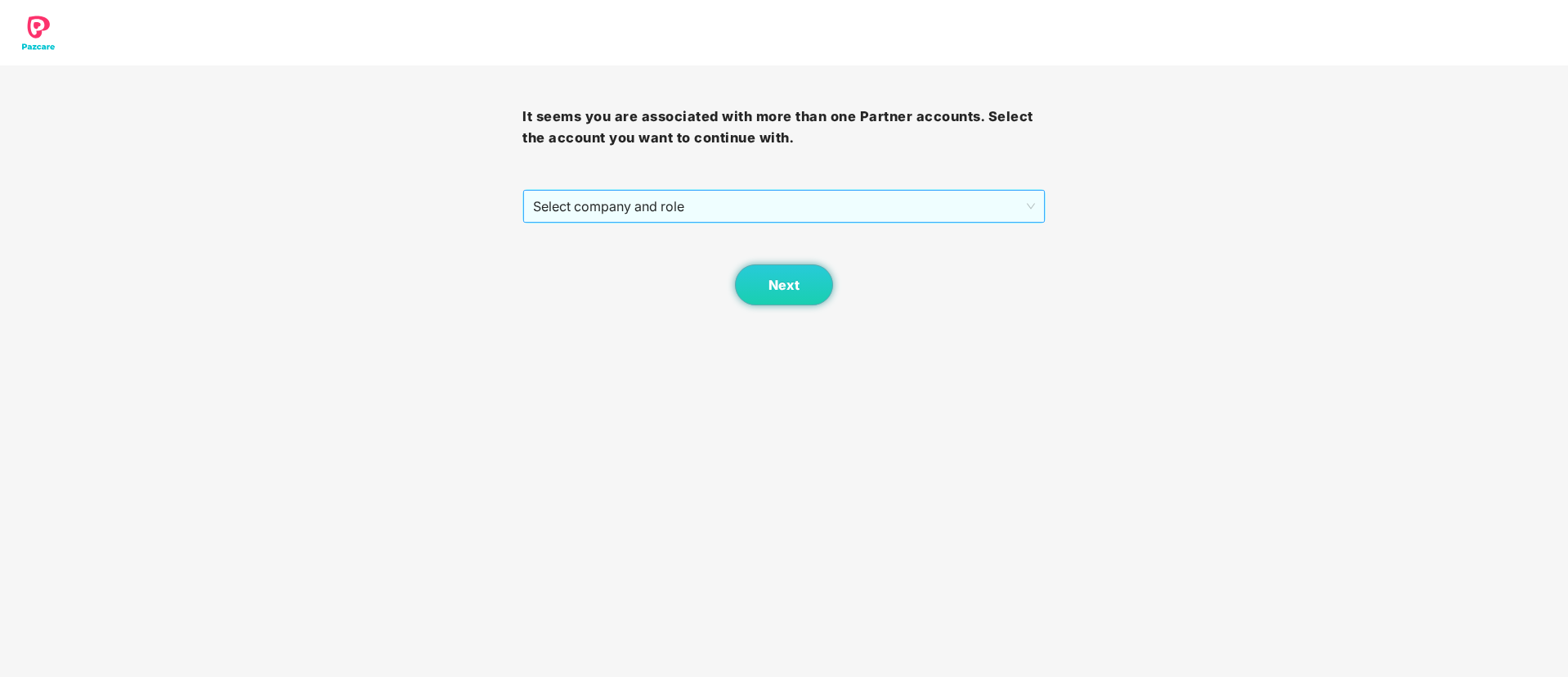
click at [789, 206] on span "Select company and role" at bounding box center [784, 205] width 502 height 31
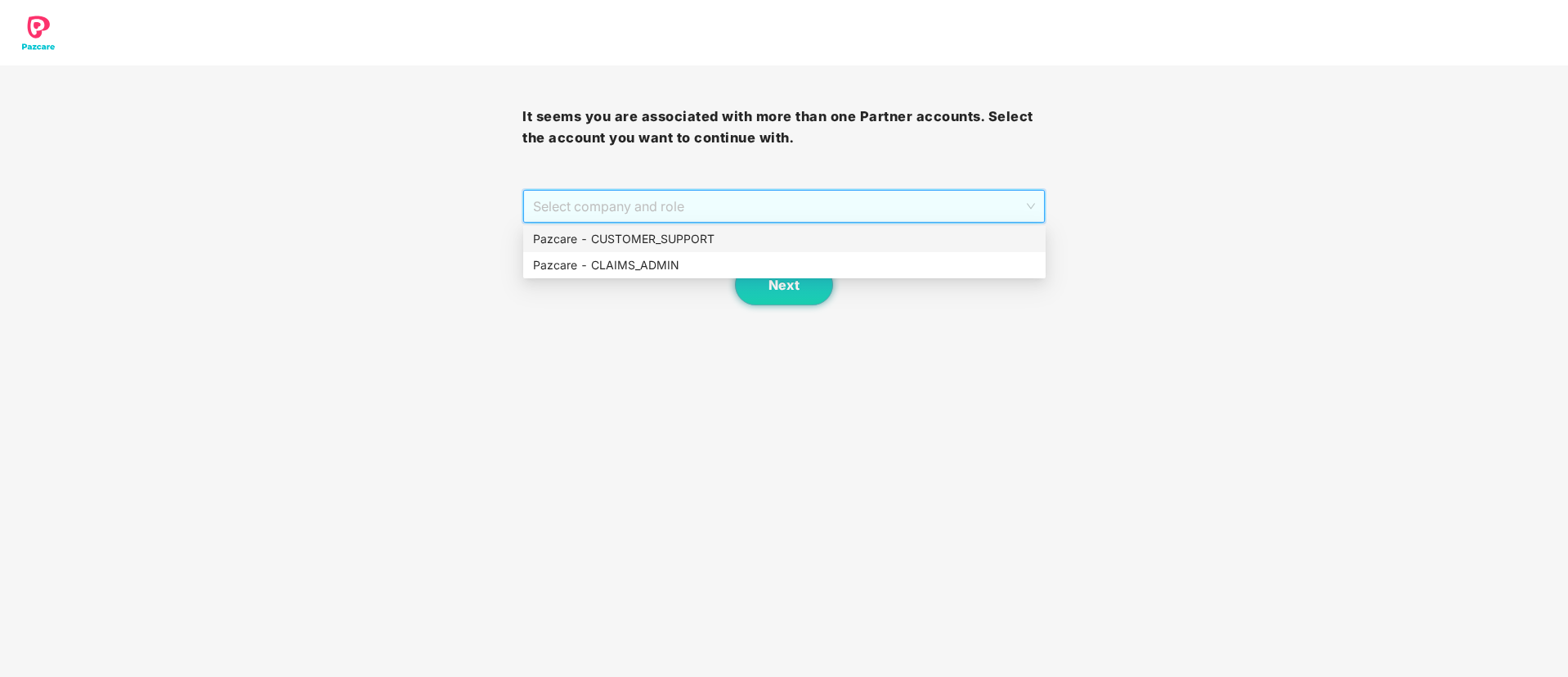
click at [677, 235] on div "Pazcare - CUSTOMER_SUPPORT" at bounding box center [784, 239] width 502 height 18
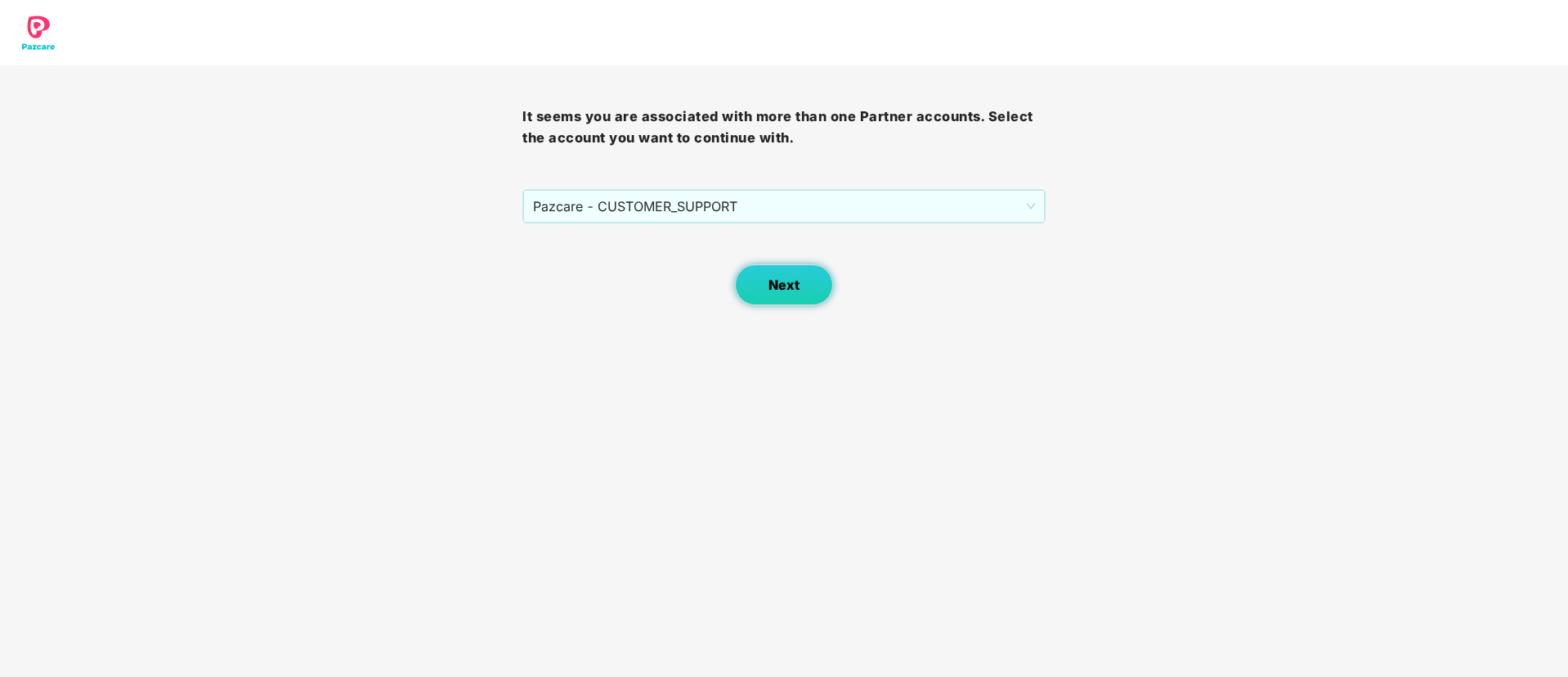
click at [774, 279] on span "Next" at bounding box center [784, 285] width 31 height 15
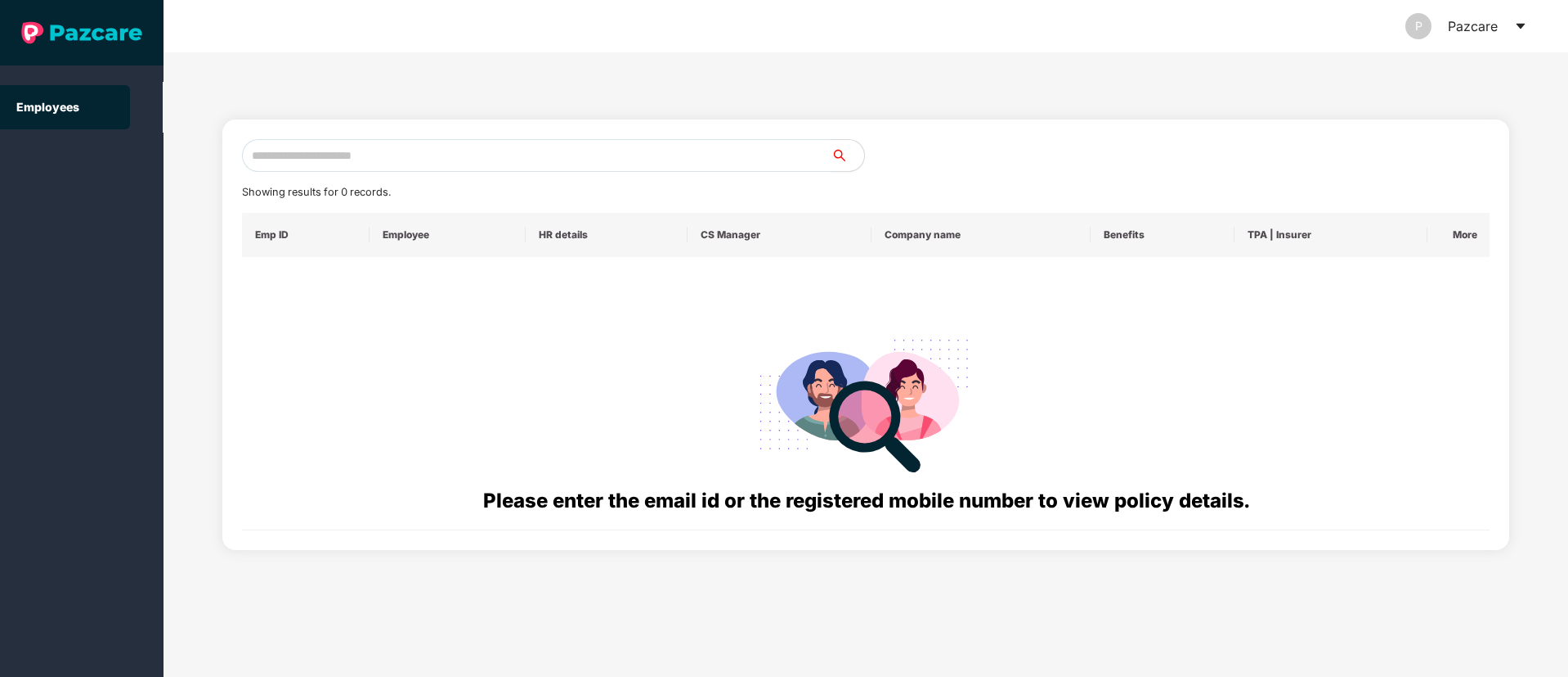
click at [434, 154] on input "text" at bounding box center [537, 155] width 590 height 33
paste input "**********"
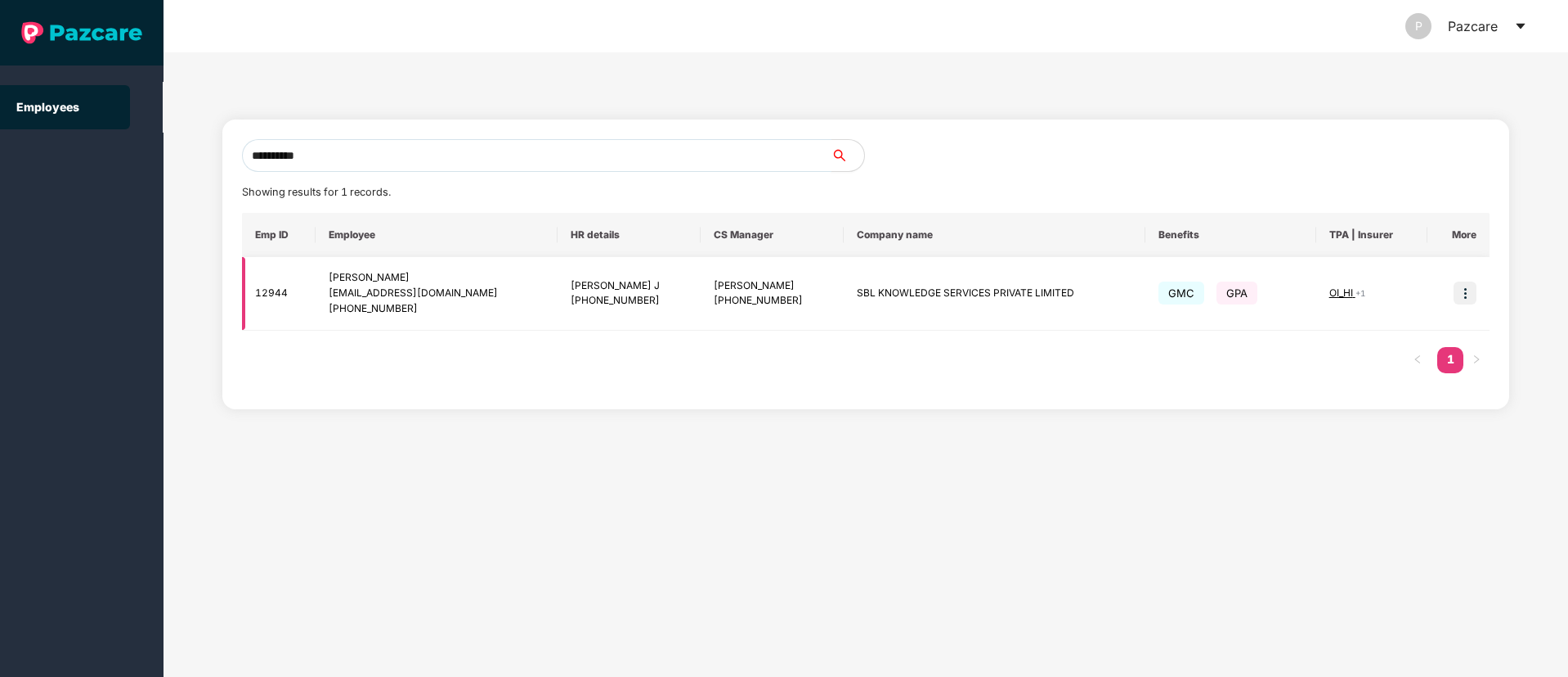
type input "**********"
click at [1458, 294] on img at bounding box center [1465, 293] width 23 height 23
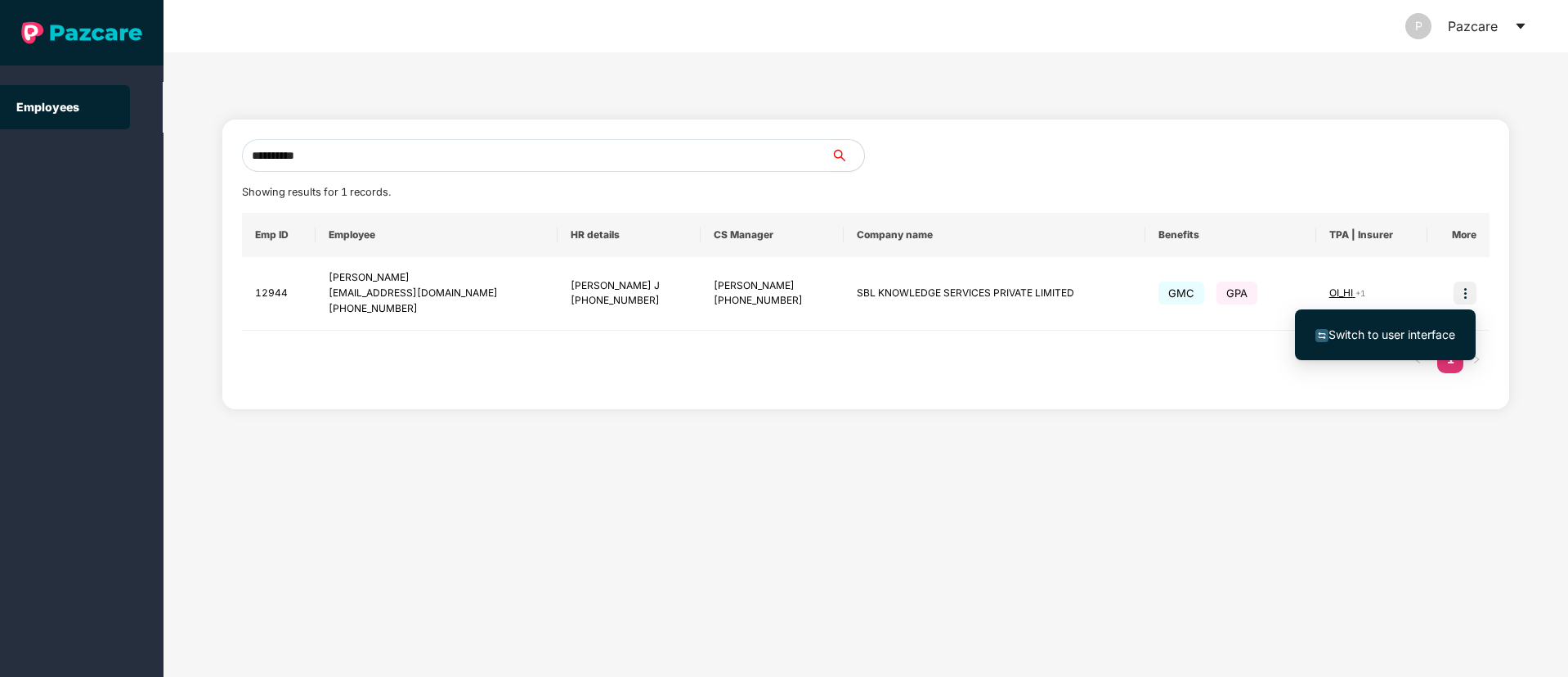
click at [1402, 328] on span "Switch to user interface" at bounding box center [1392, 334] width 127 height 14
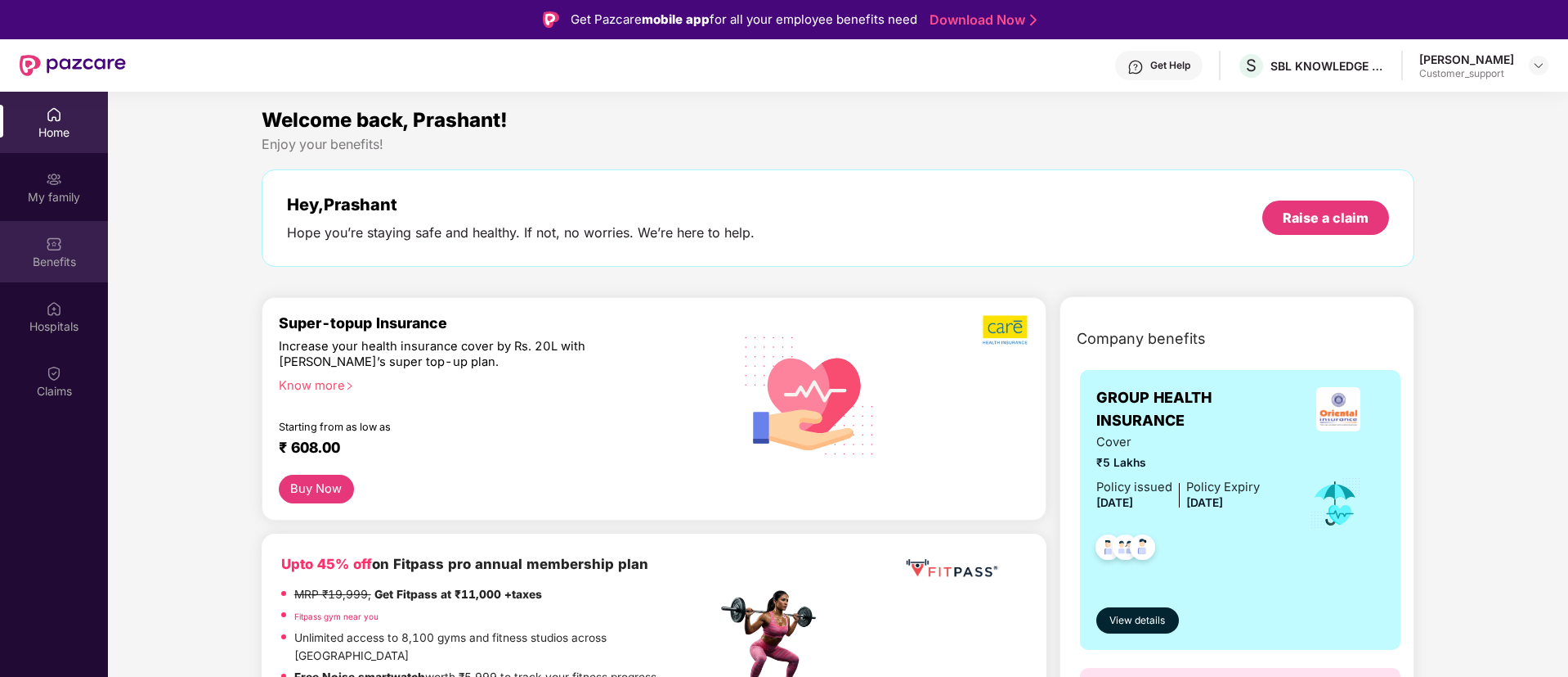
click at [54, 263] on div "Benefits" at bounding box center [54, 261] width 108 height 16
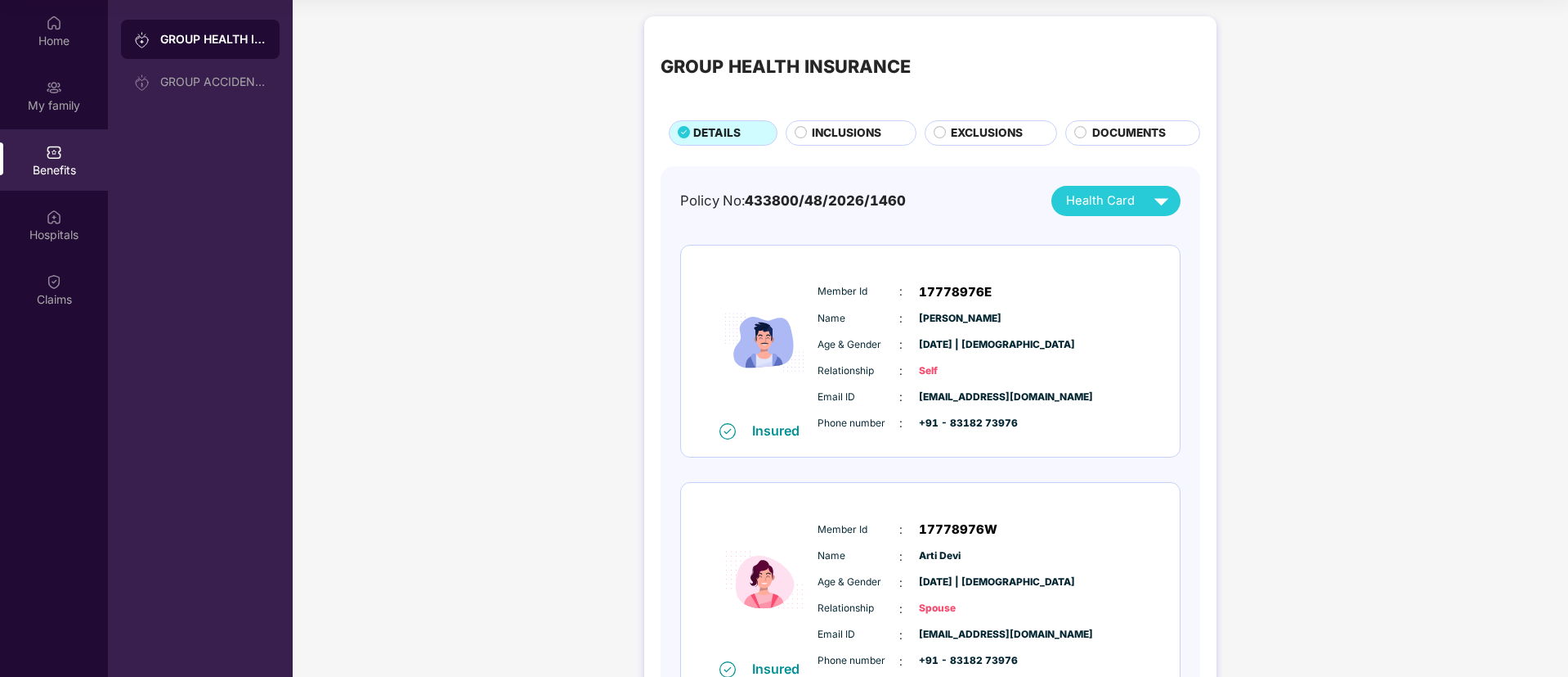
click at [840, 123] on div "INCLUSIONS" at bounding box center [851, 133] width 131 height 26
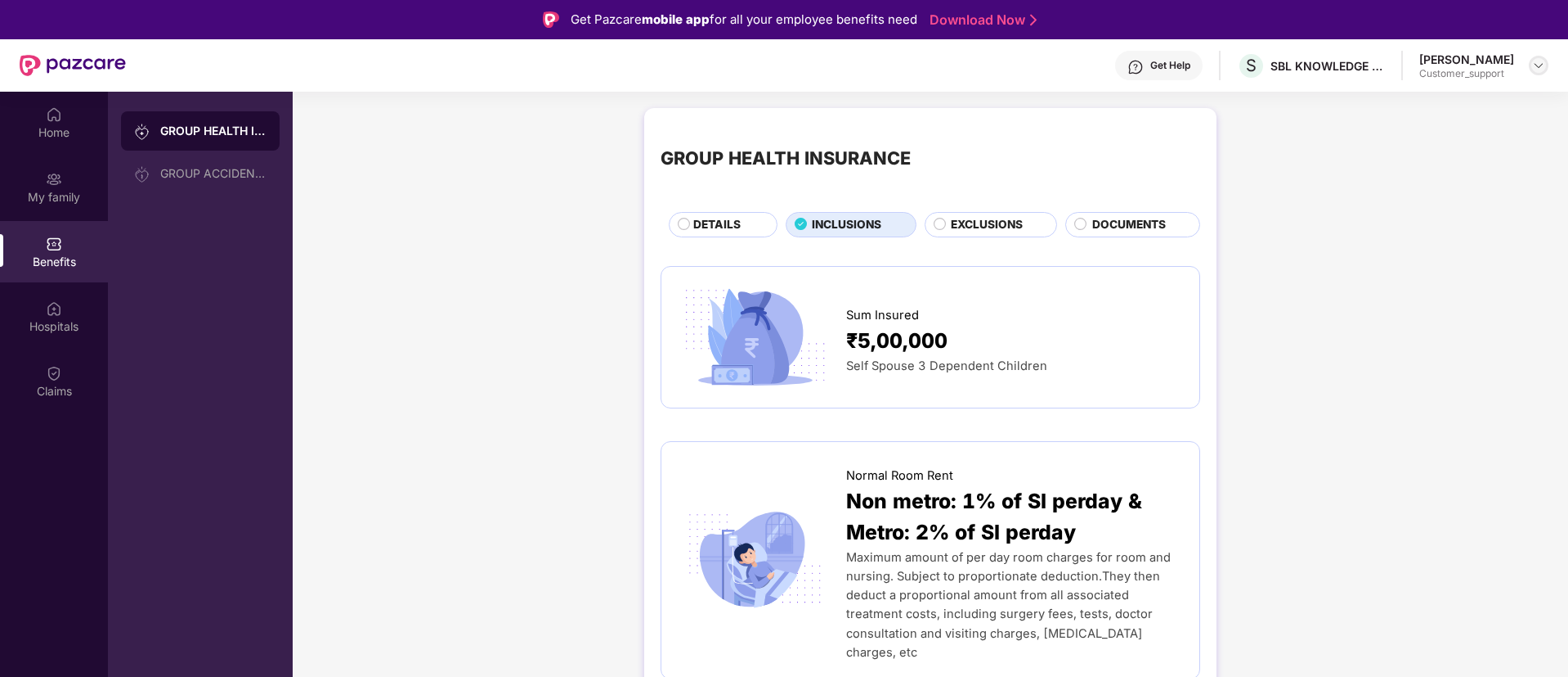
click at [1536, 66] on img at bounding box center [1539, 65] width 13 height 13
click at [1451, 99] on div "Switch to support view" at bounding box center [1462, 104] width 213 height 32
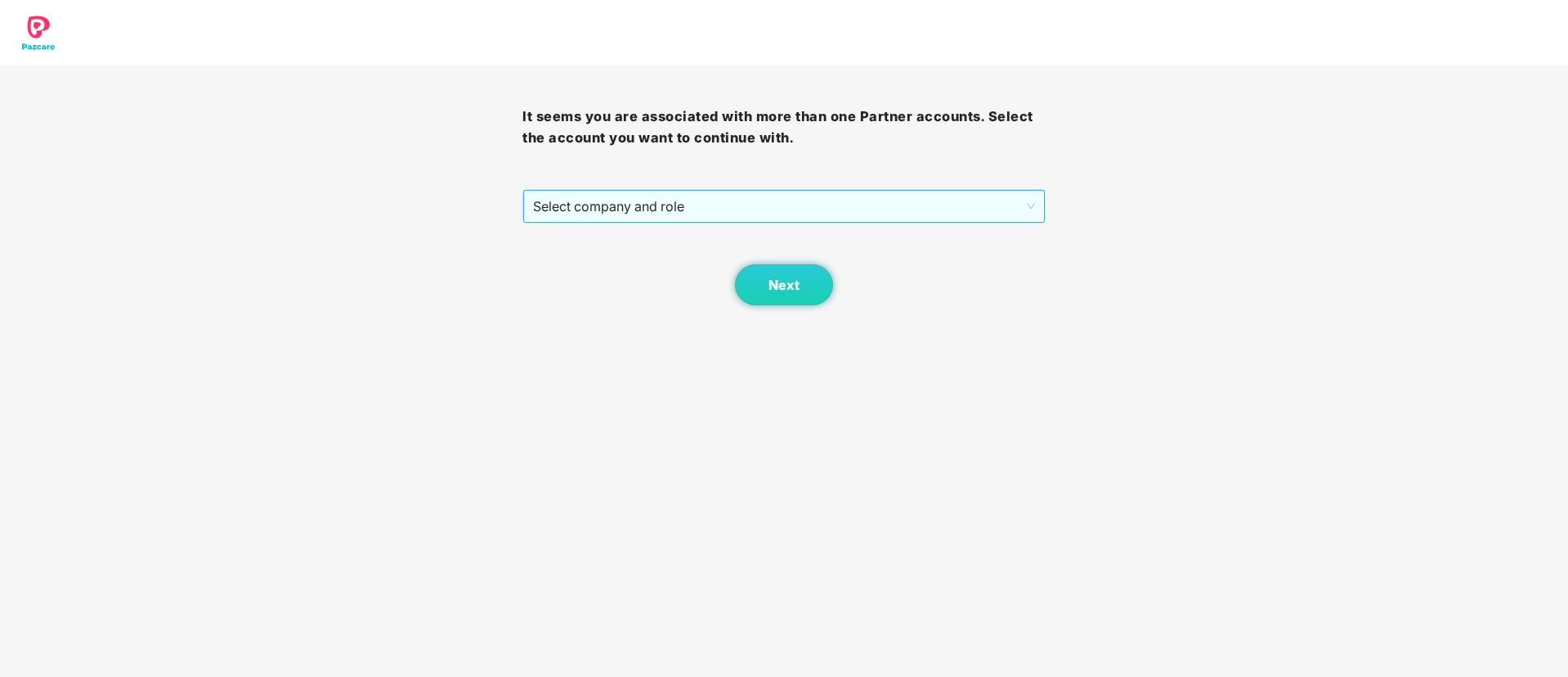
click at [716, 209] on span "Select company and role" at bounding box center [784, 205] width 502 height 31
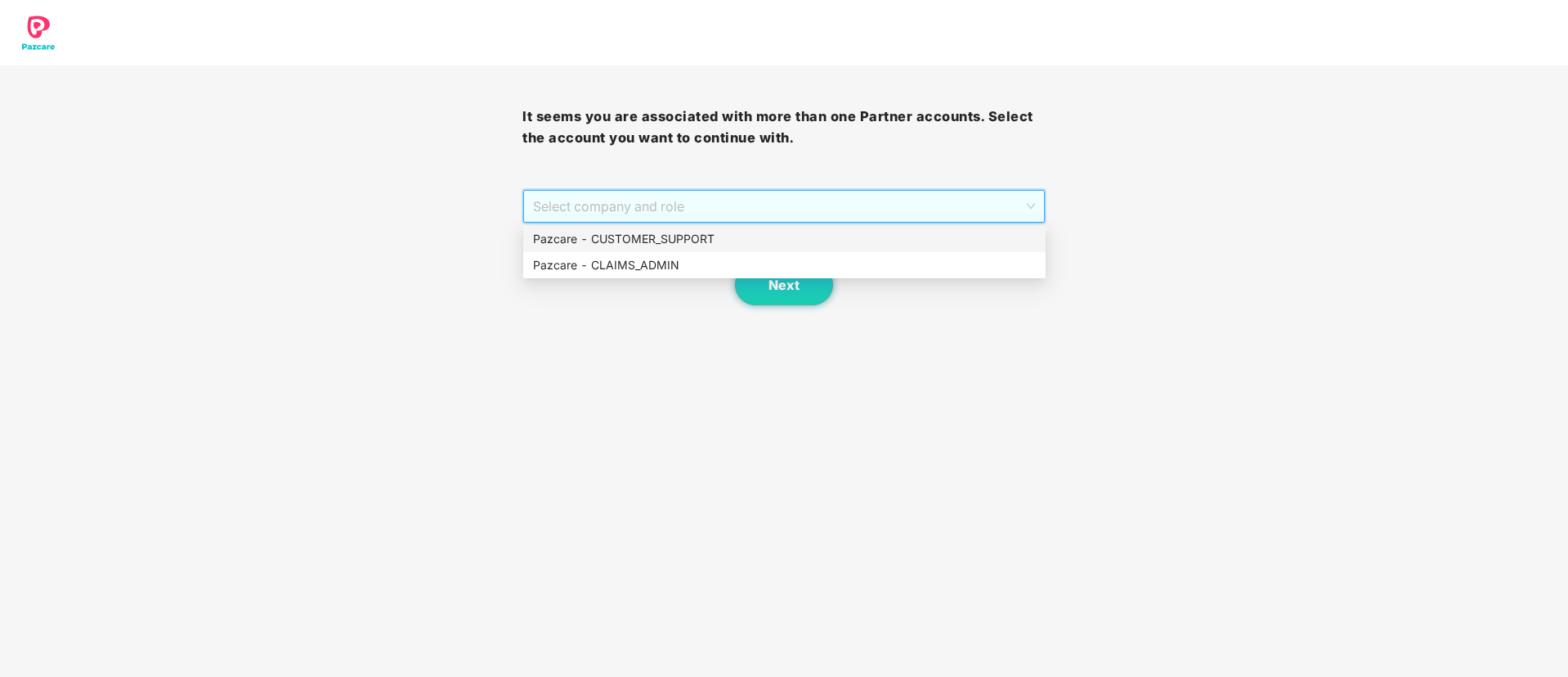
click at [679, 238] on div "Pazcare - CUSTOMER_SUPPORT" at bounding box center [784, 239] width 502 height 18
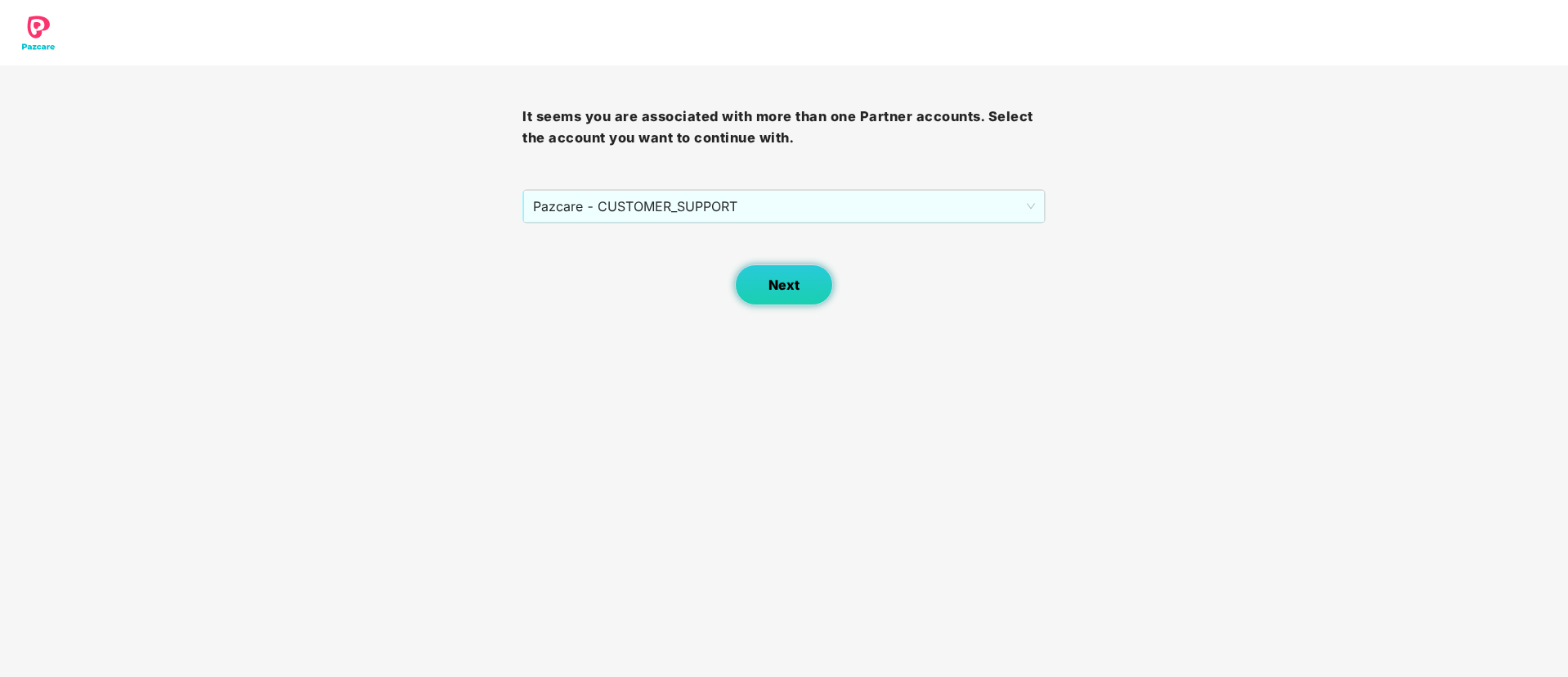
click at [789, 281] on span "Next" at bounding box center [784, 285] width 31 height 15
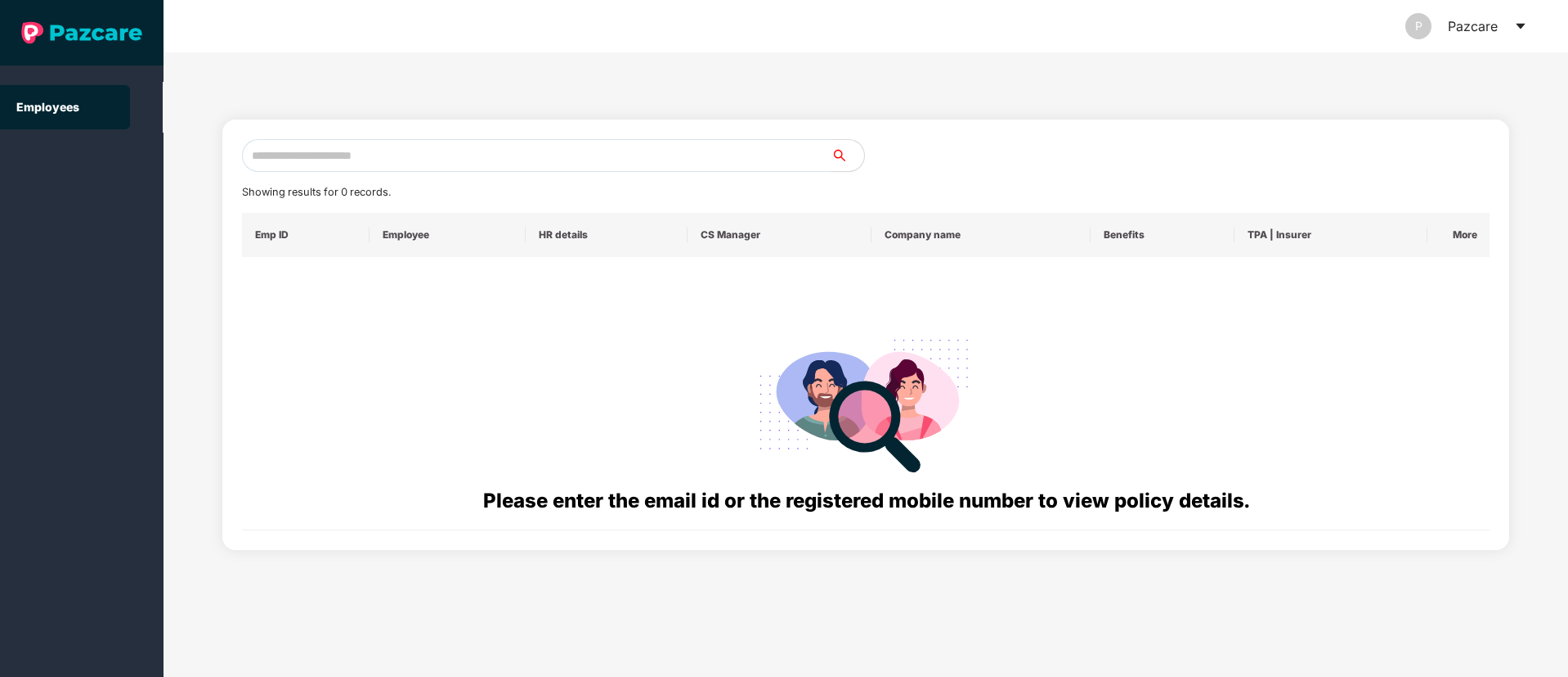
click at [301, 154] on input "text" at bounding box center [537, 155] width 590 height 33
paste input "**********"
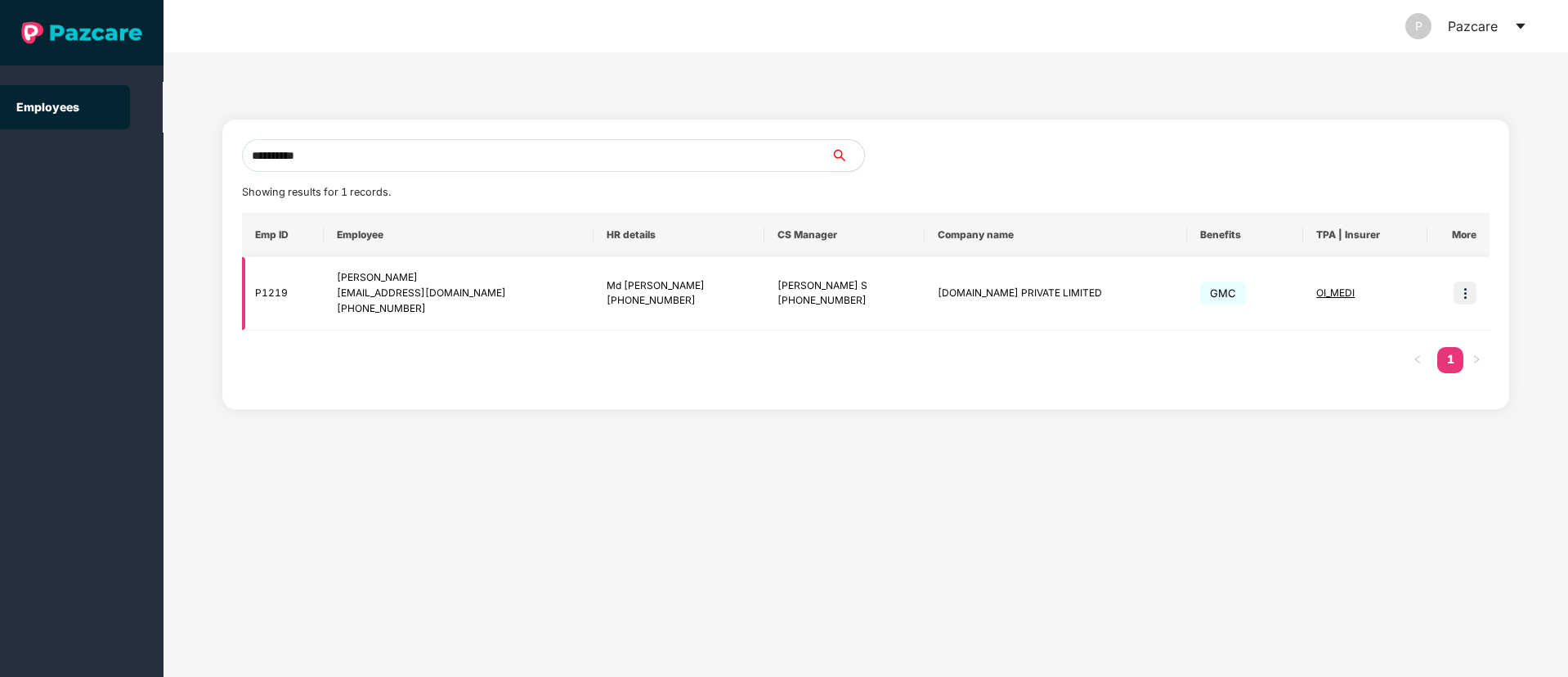
type input "**********"
click at [1469, 294] on img at bounding box center [1465, 293] width 23 height 23
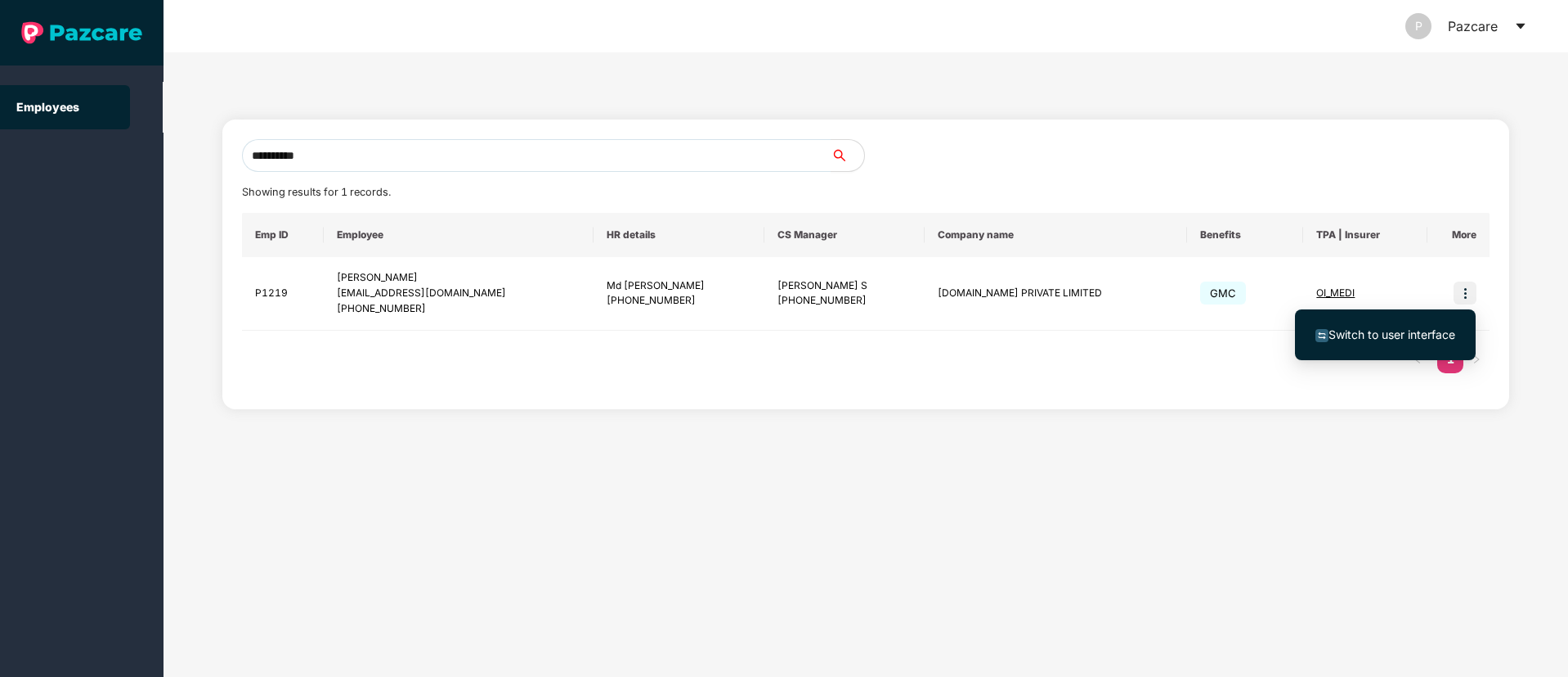
click at [1392, 330] on span "Switch to user interface" at bounding box center [1392, 334] width 127 height 14
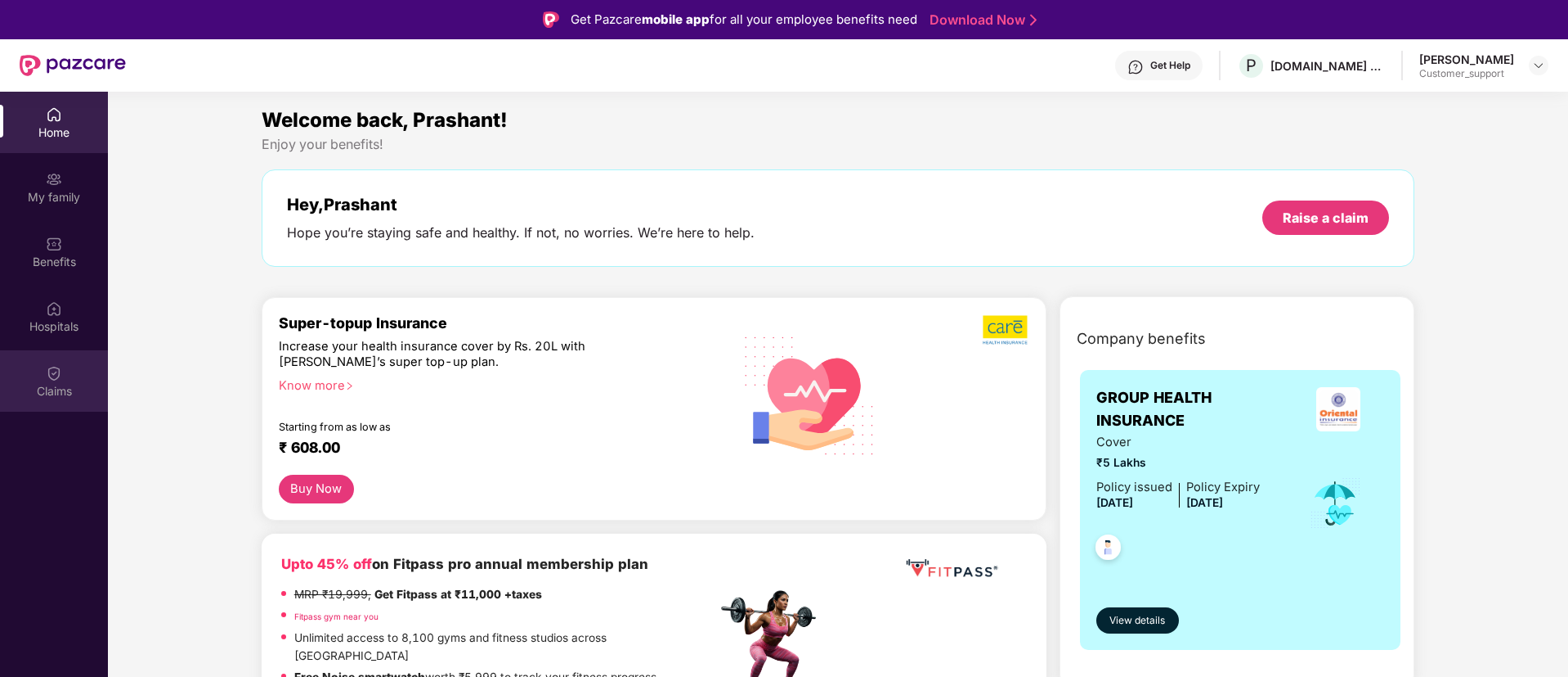
click at [60, 376] on img at bounding box center [53, 372] width 16 height 16
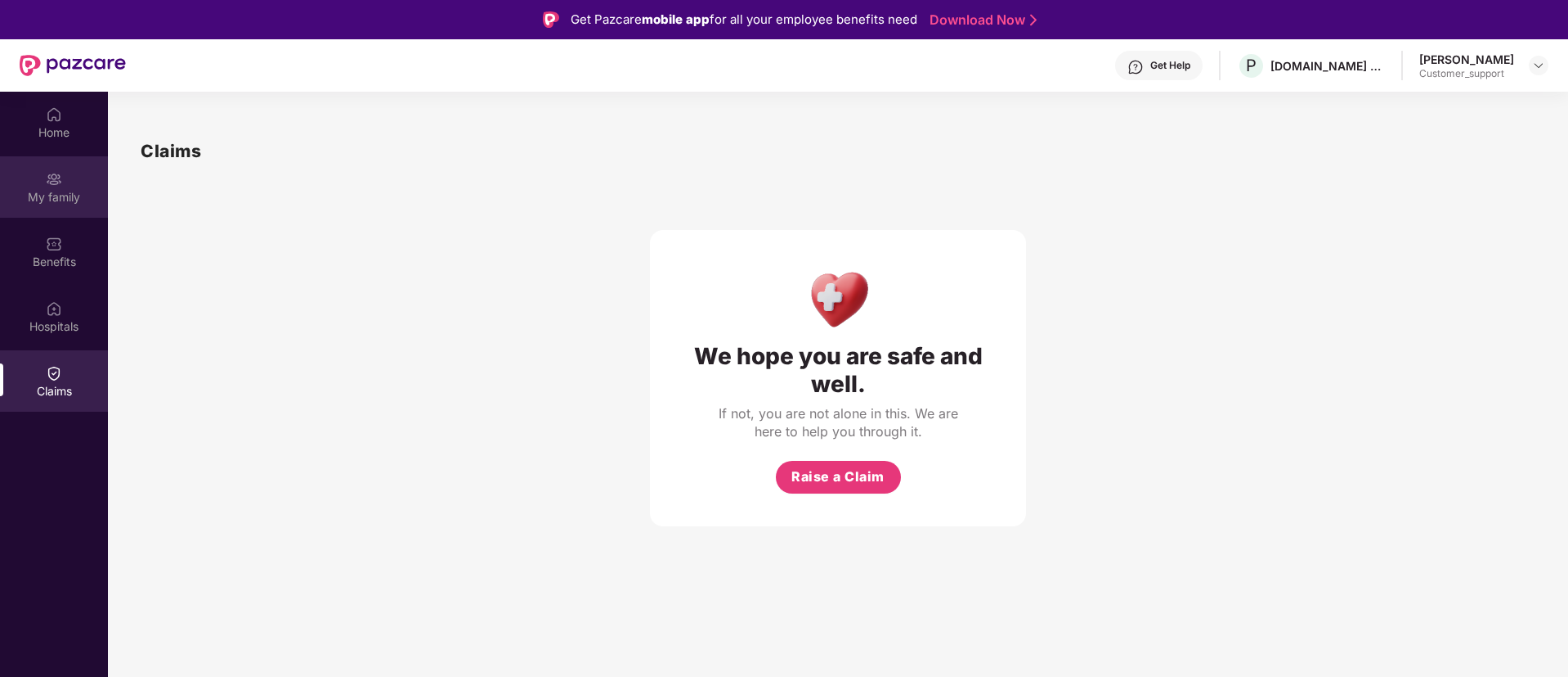
click at [41, 189] on div "My family" at bounding box center [54, 197] width 108 height 16
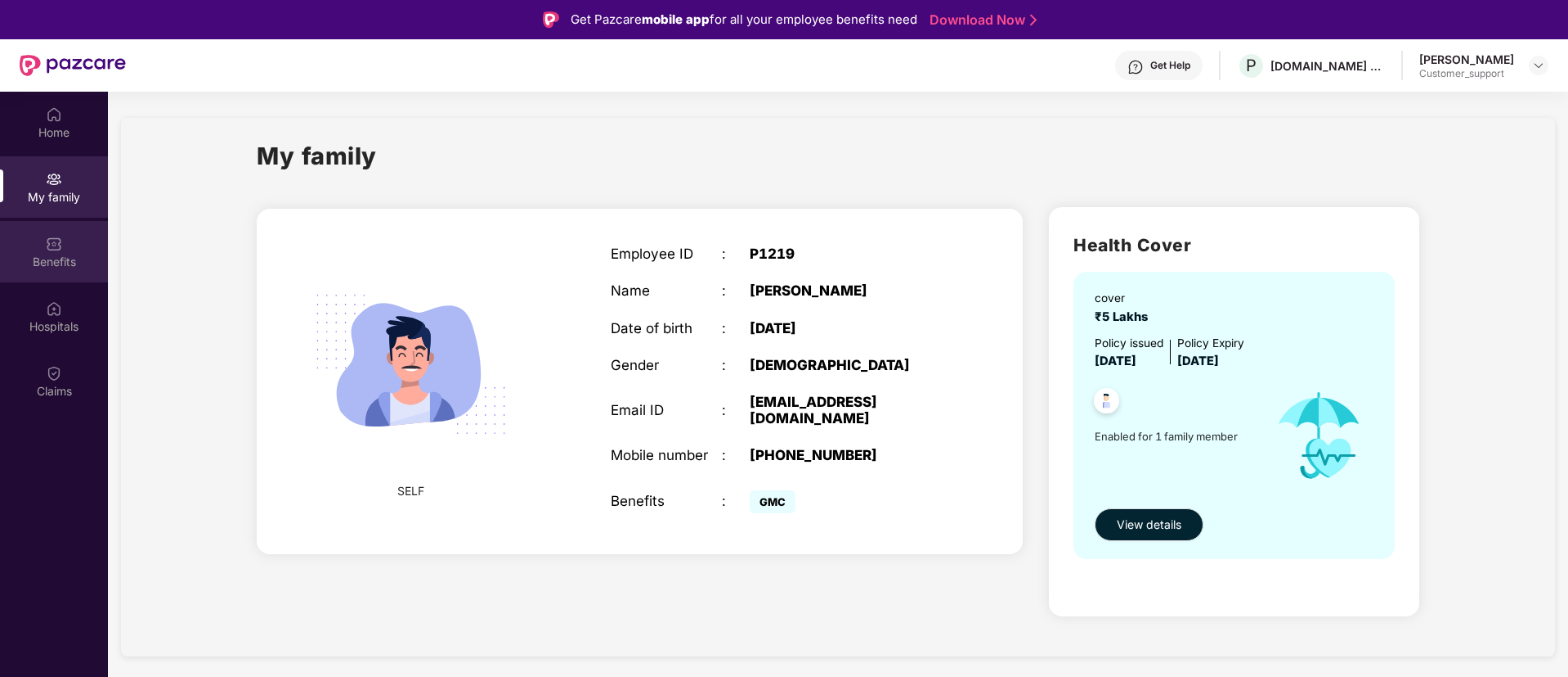
click at [61, 261] on div "Benefits" at bounding box center [54, 261] width 108 height 16
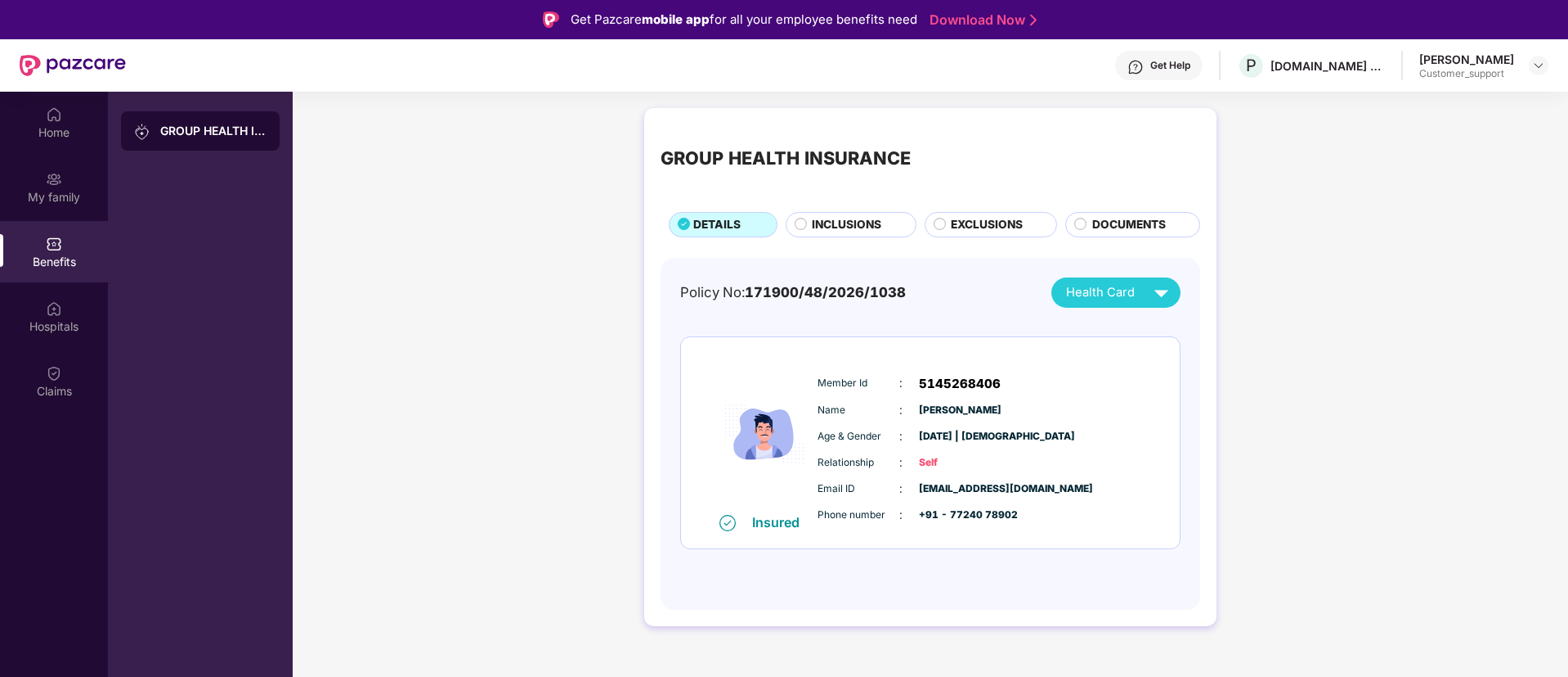
click at [850, 225] on span "INCLUSIONS" at bounding box center [846, 224] width 69 height 18
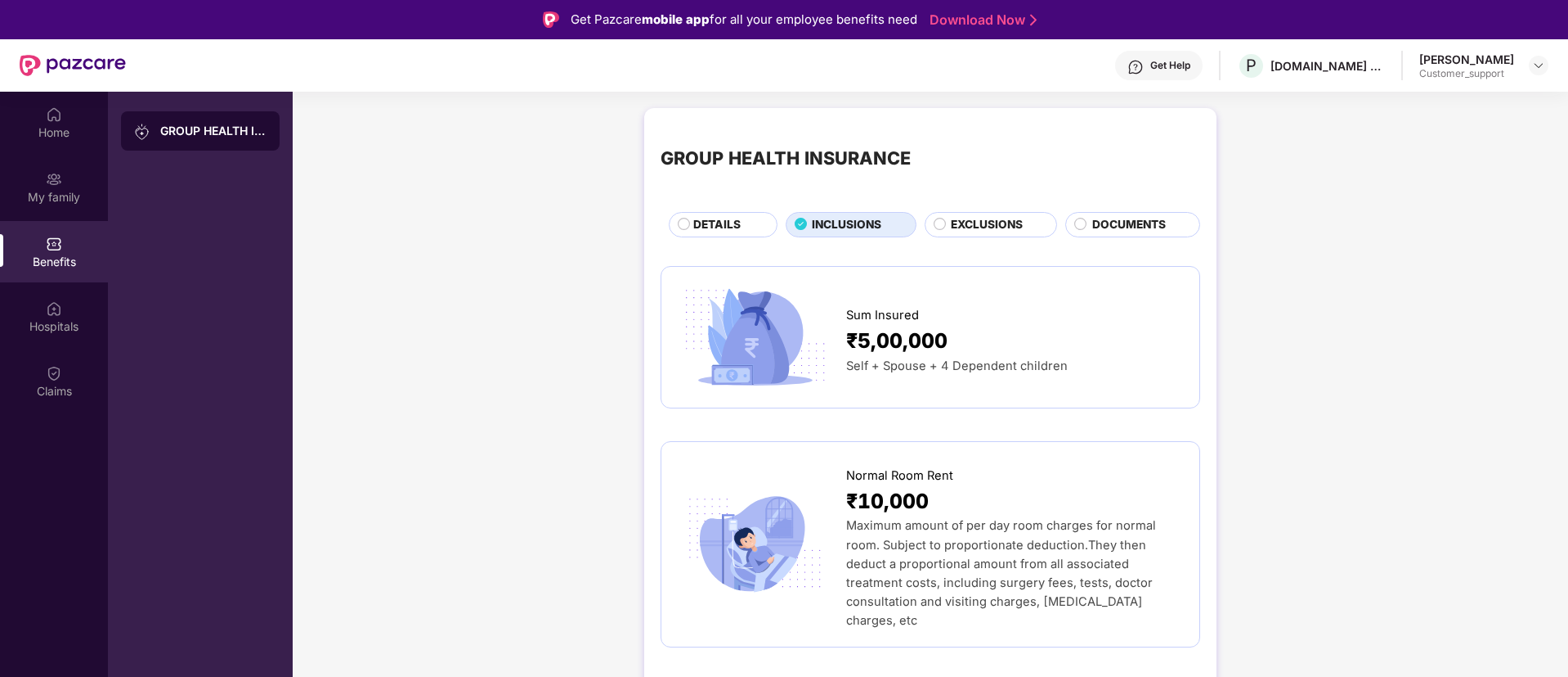
click at [973, 218] on span "EXCLUSIONS" at bounding box center [987, 224] width 72 height 18
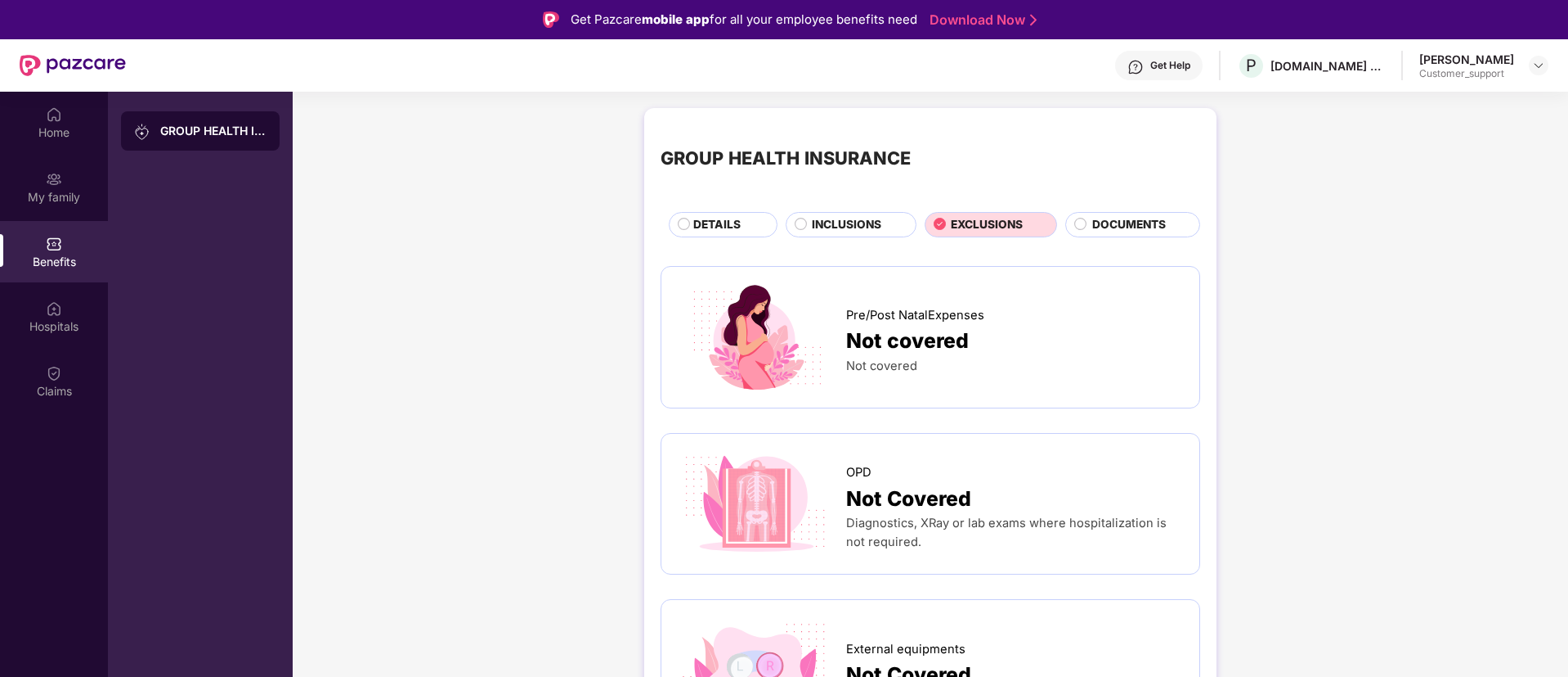
click at [829, 230] on span "INCLUSIONS" at bounding box center [846, 224] width 69 height 18
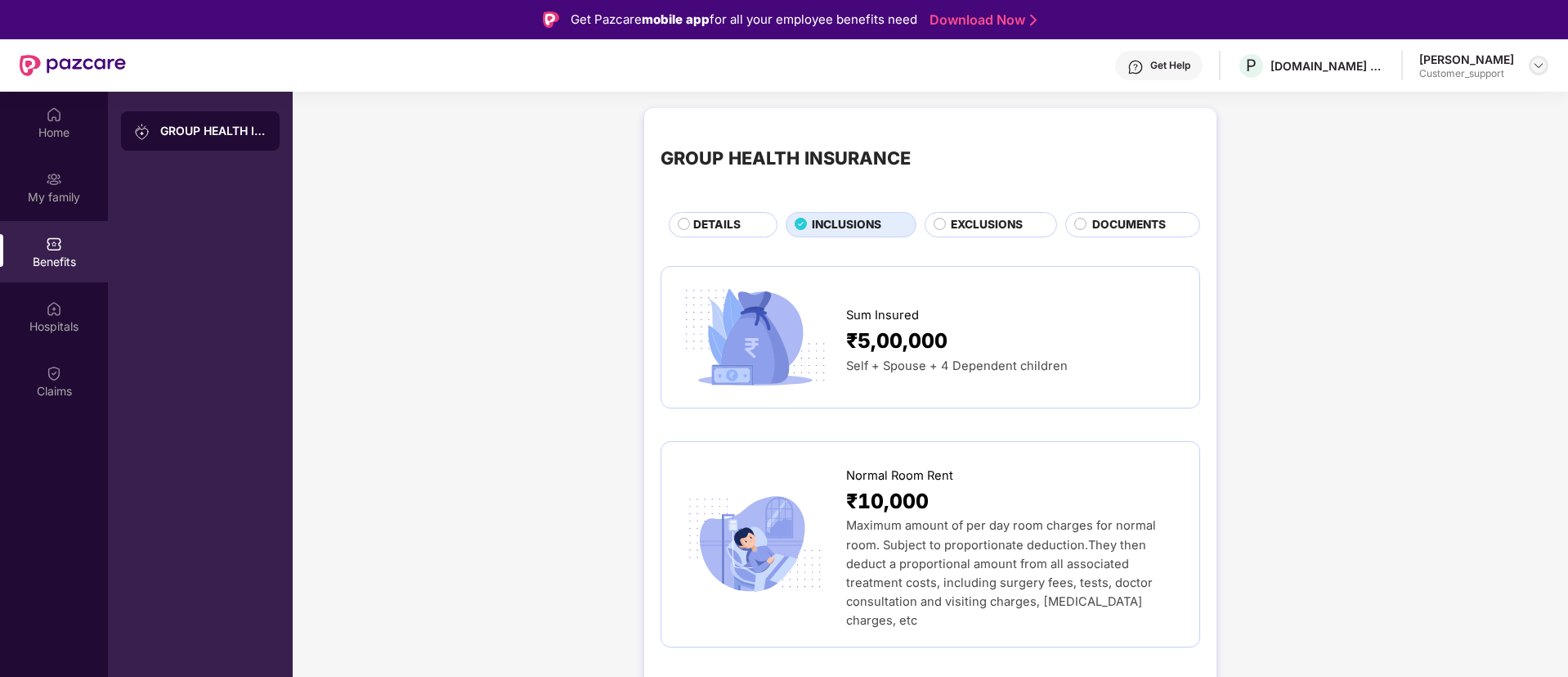
click at [1538, 66] on img at bounding box center [1539, 65] width 13 height 13
click at [1422, 100] on div "Switch to support view" at bounding box center [1462, 104] width 213 height 32
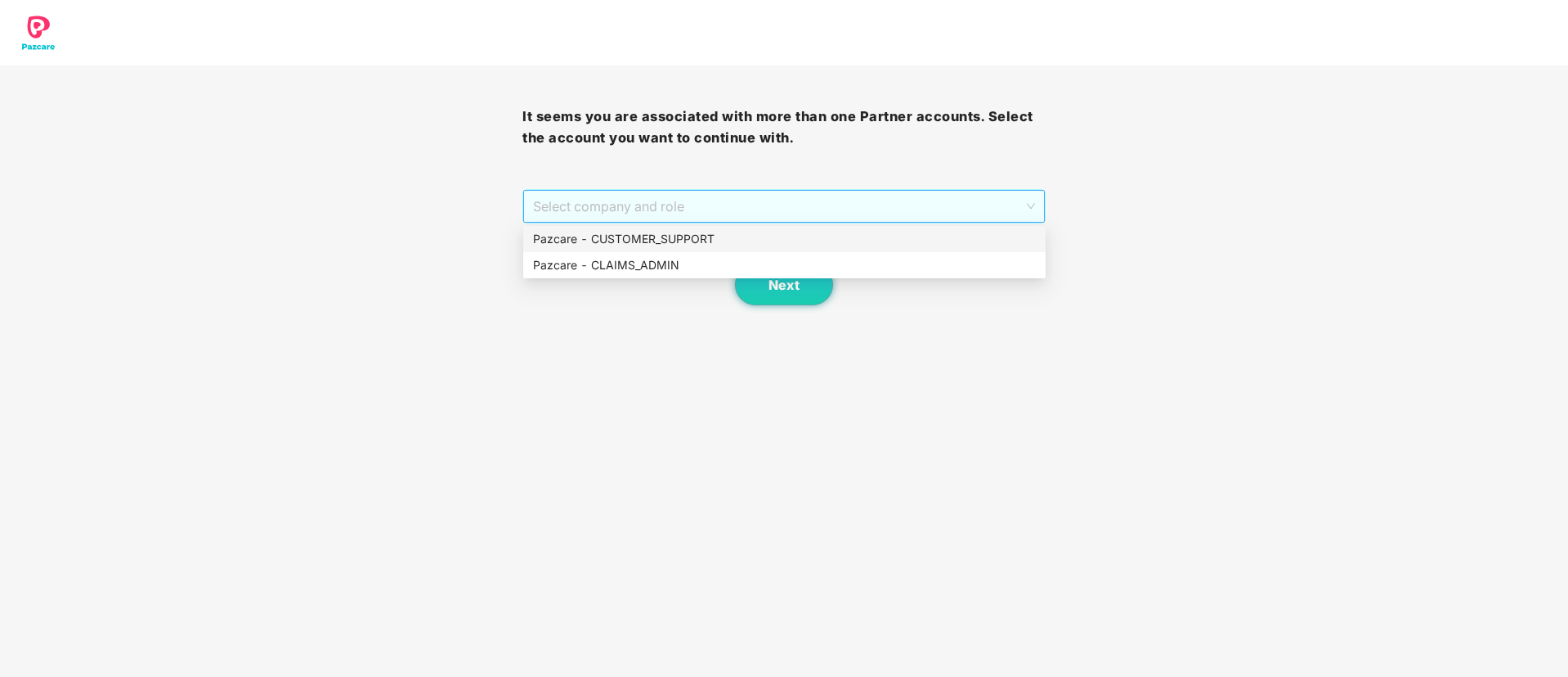
click at [707, 200] on span "Select company and role" at bounding box center [784, 205] width 502 height 31
click at [632, 236] on div "Pazcare - CUSTOMER_SUPPORT" at bounding box center [784, 239] width 502 height 18
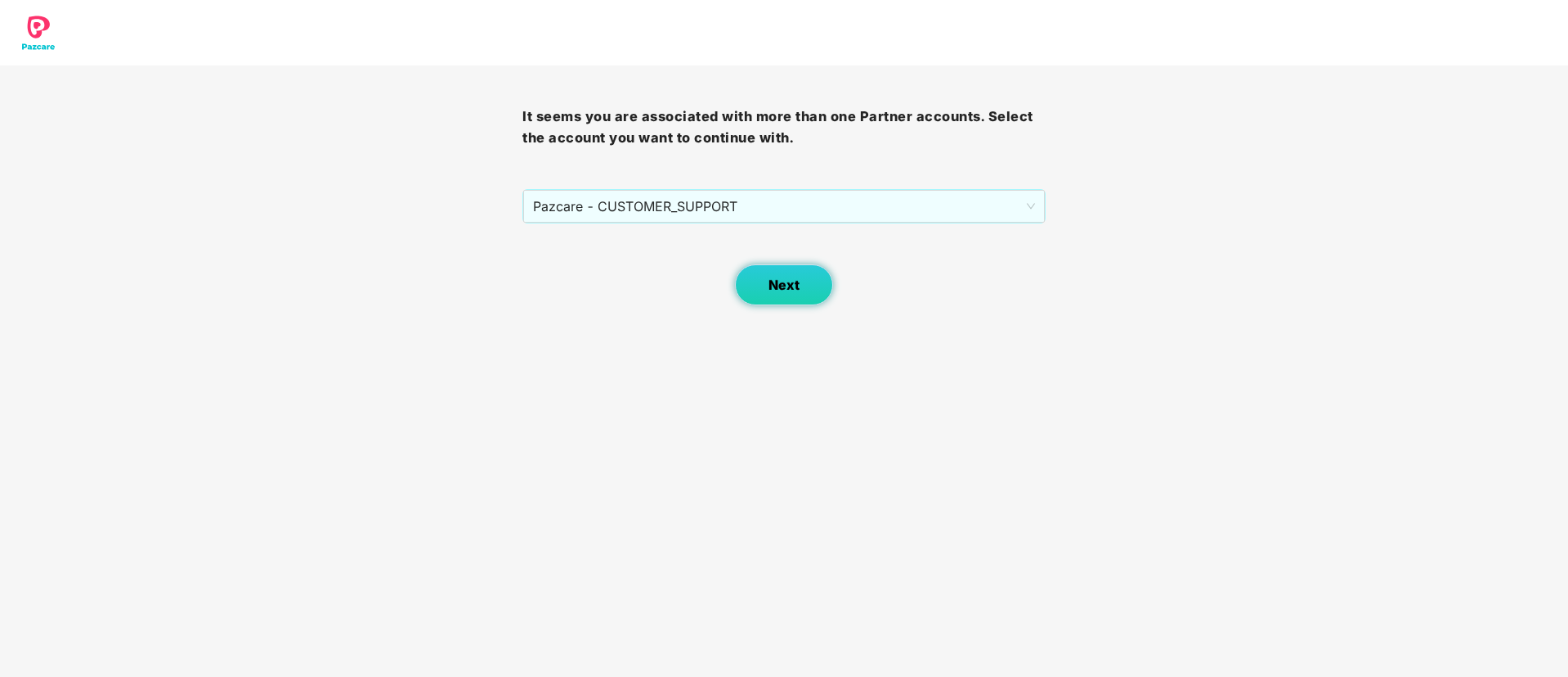
click at [760, 283] on button "Next" at bounding box center [784, 284] width 98 height 41
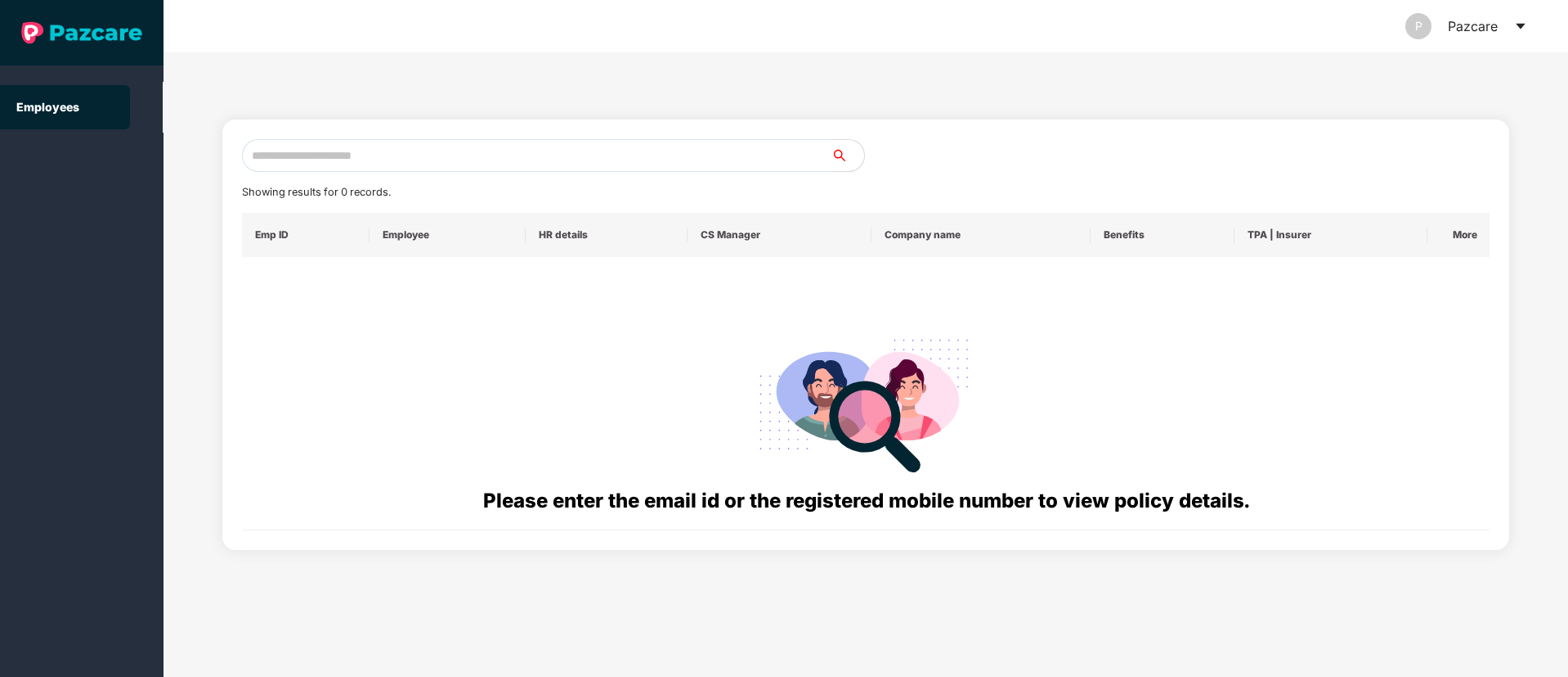
click at [304, 152] on input "text" at bounding box center [537, 155] width 590 height 33
paste input "**********"
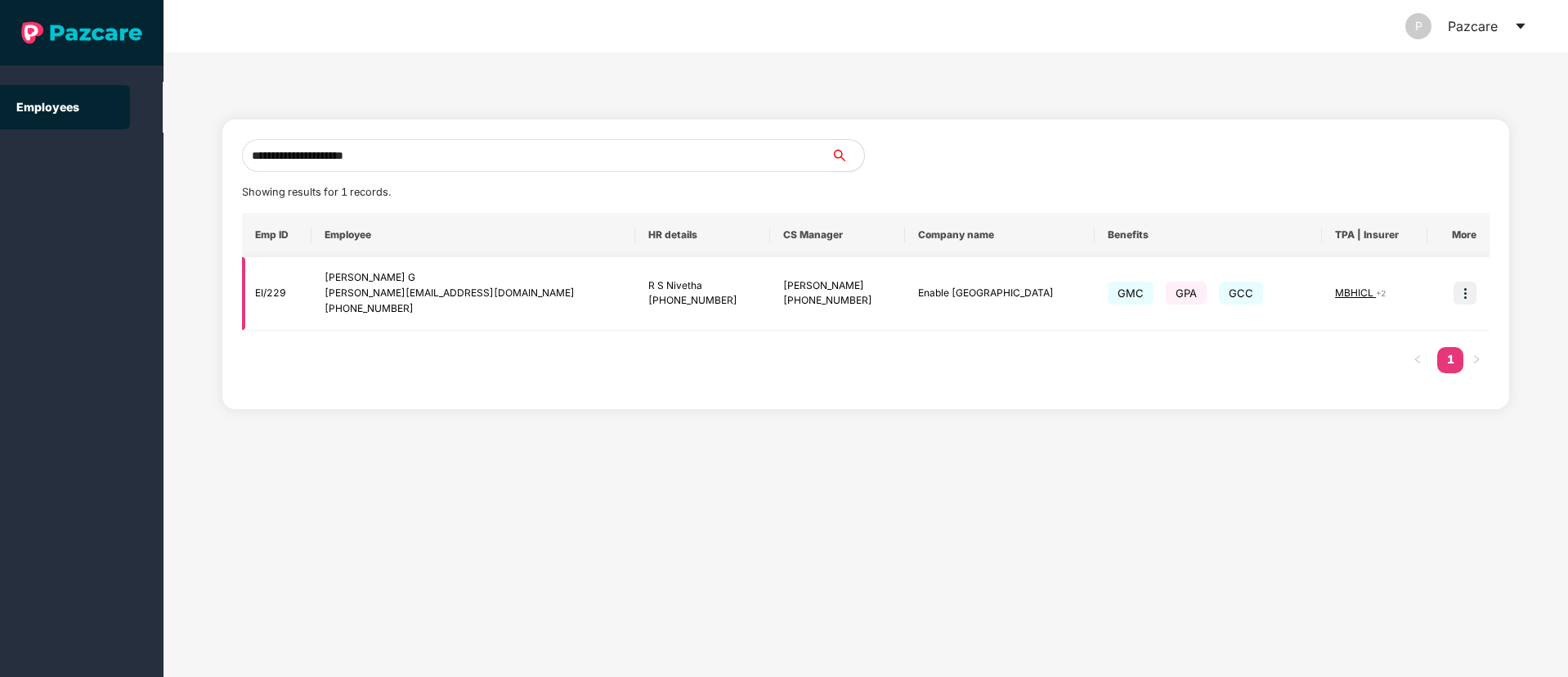
type input "**********"
click at [1471, 294] on img at bounding box center [1465, 293] width 23 height 23
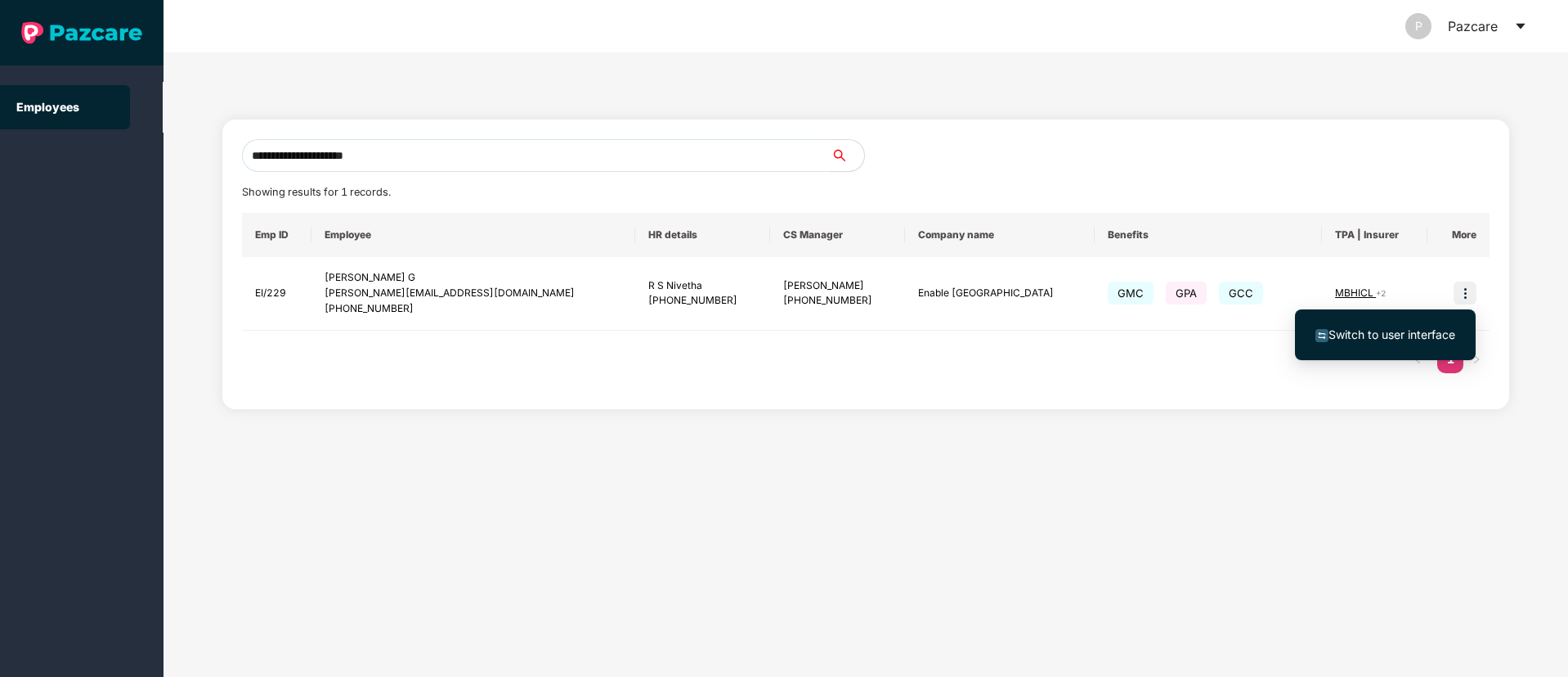
click at [1380, 337] on span "Switch to user interface" at bounding box center [1392, 334] width 127 height 14
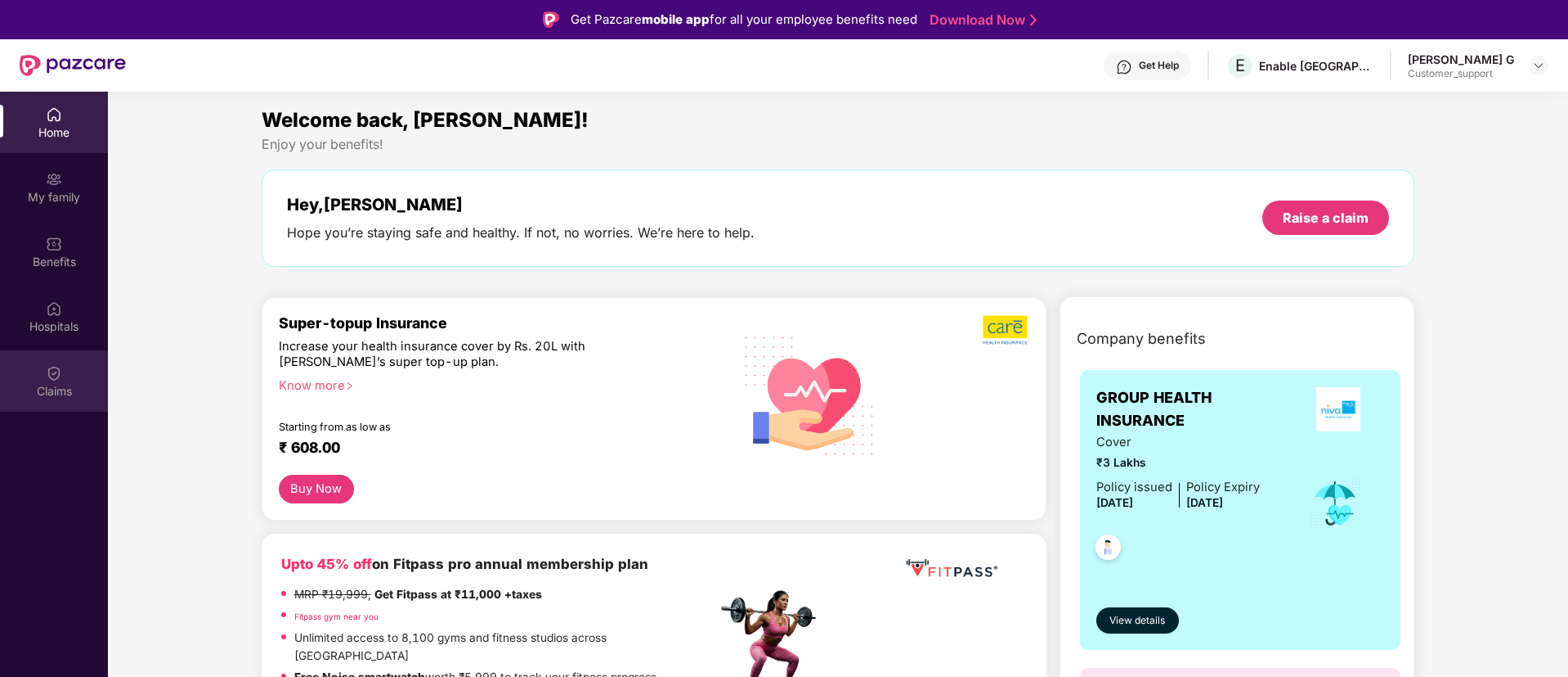
click at [56, 381] on img at bounding box center [53, 372] width 16 height 16
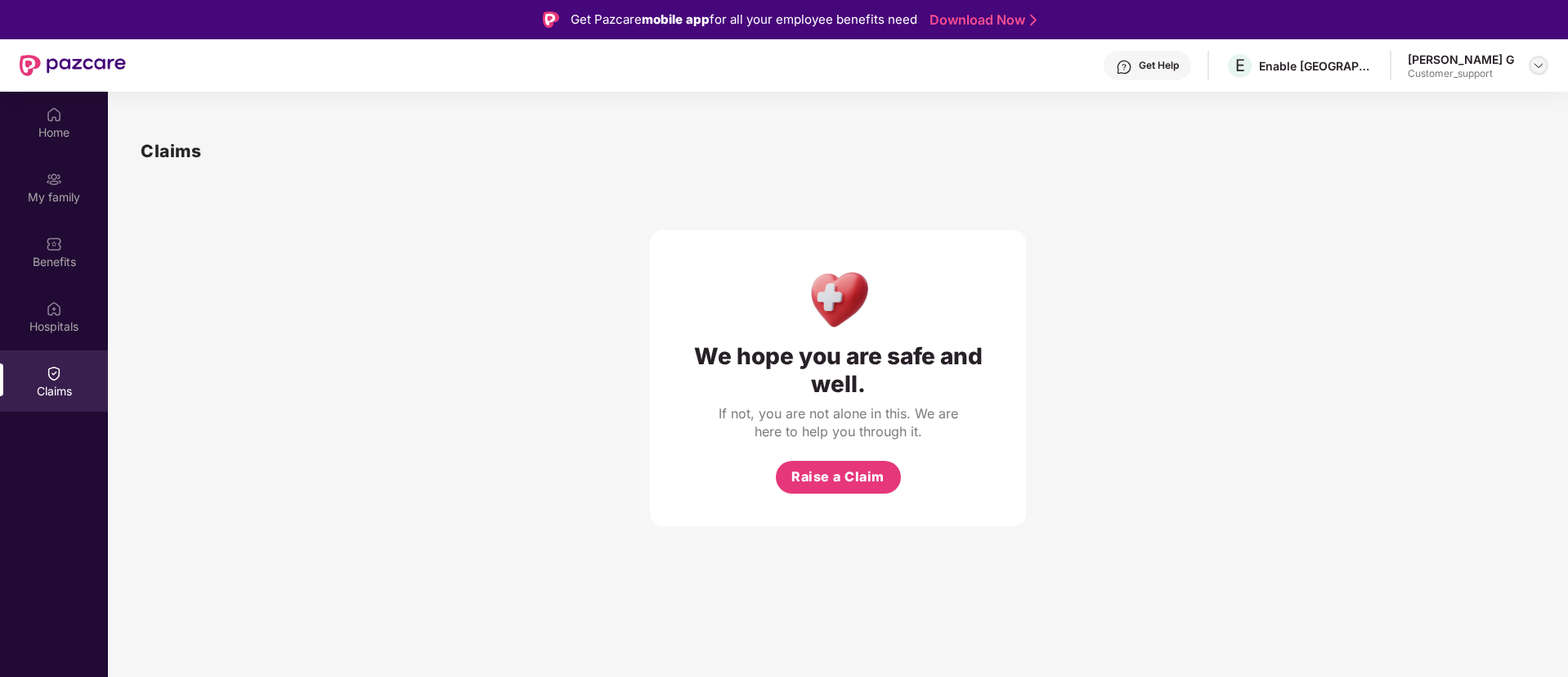
click at [1534, 63] on img at bounding box center [1539, 65] width 13 height 13
click at [1464, 103] on div "Switch to support view" at bounding box center [1462, 104] width 213 height 32
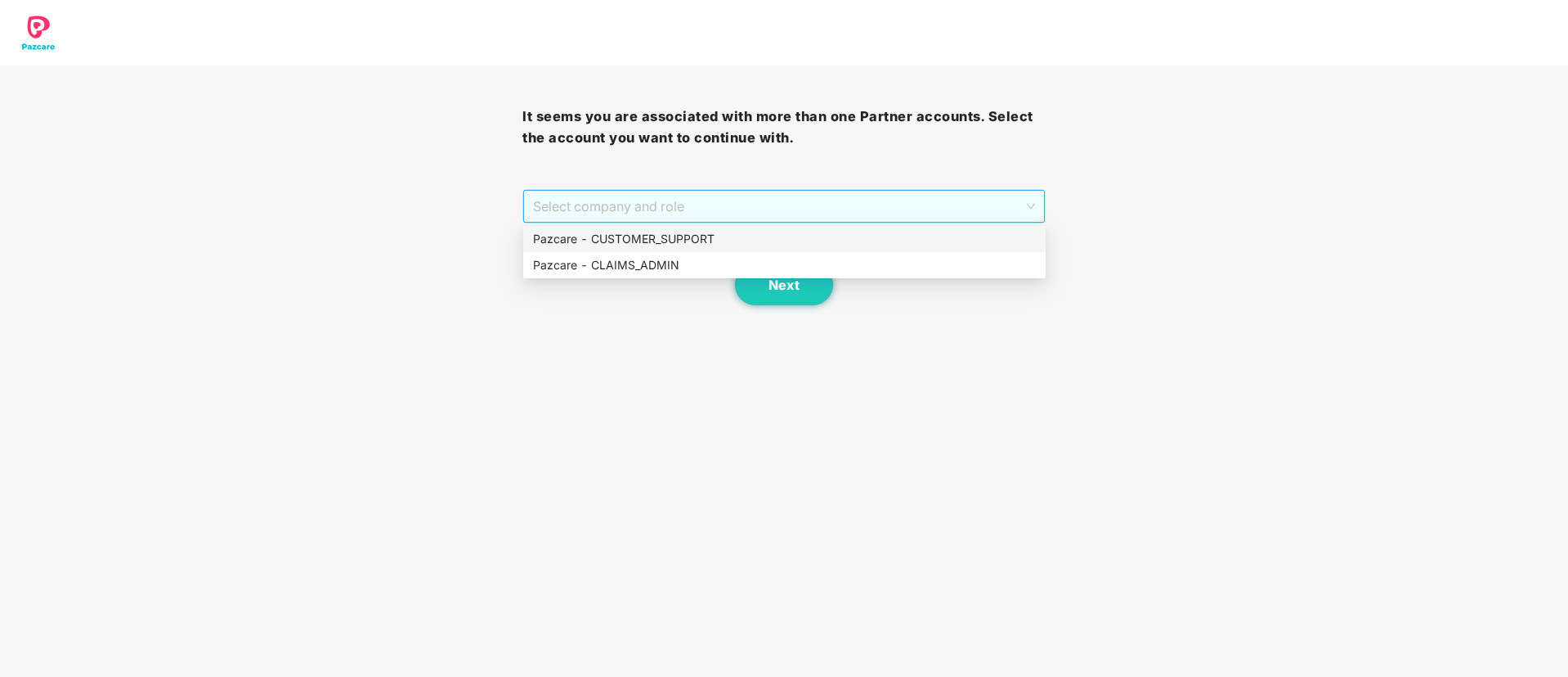
click at [924, 211] on span "Select company and role" at bounding box center [784, 205] width 502 height 31
click at [809, 233] on div "Pazcare - CUSTOMER_SUPPORT" at bounding box center [784, 239] width 502 height 18
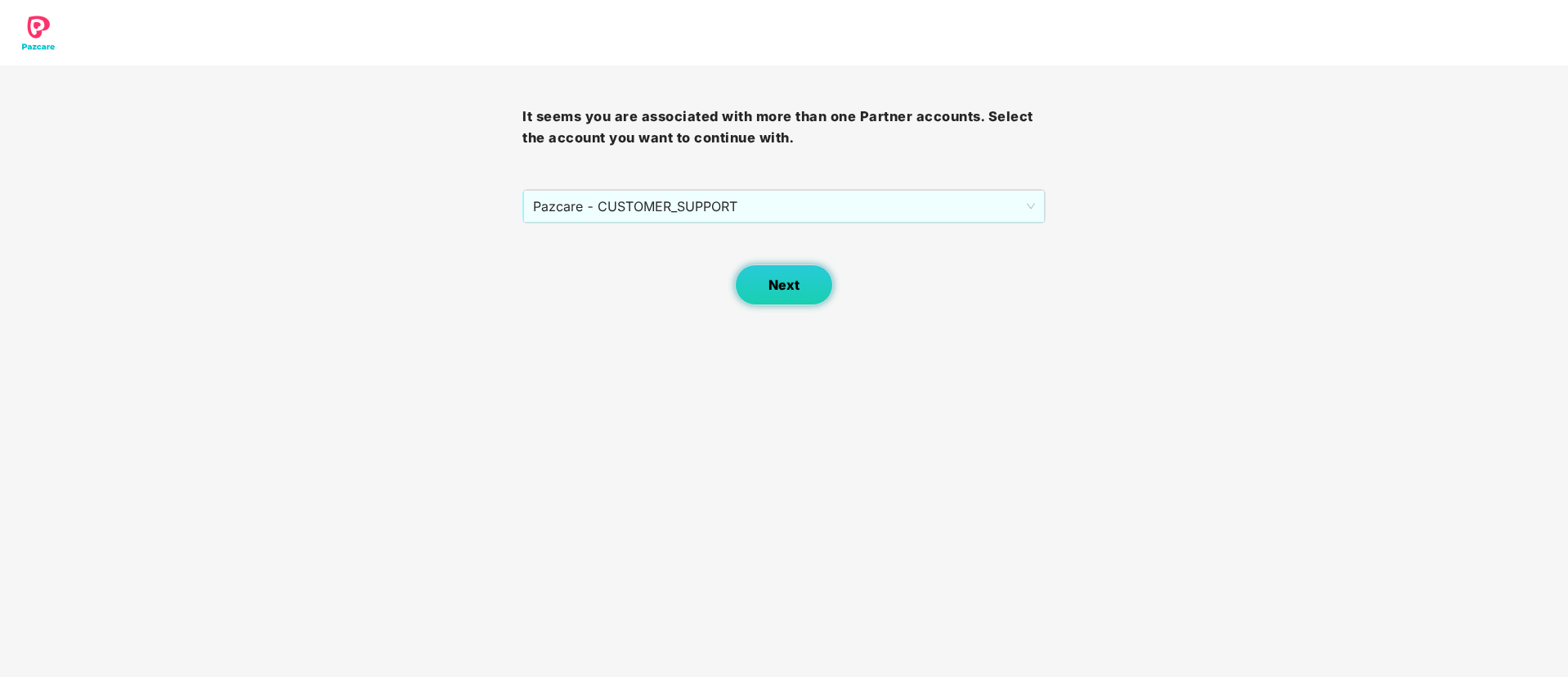
click at [788, 277] on span "Next" at bounding box center [784, 285] width 31 height 15
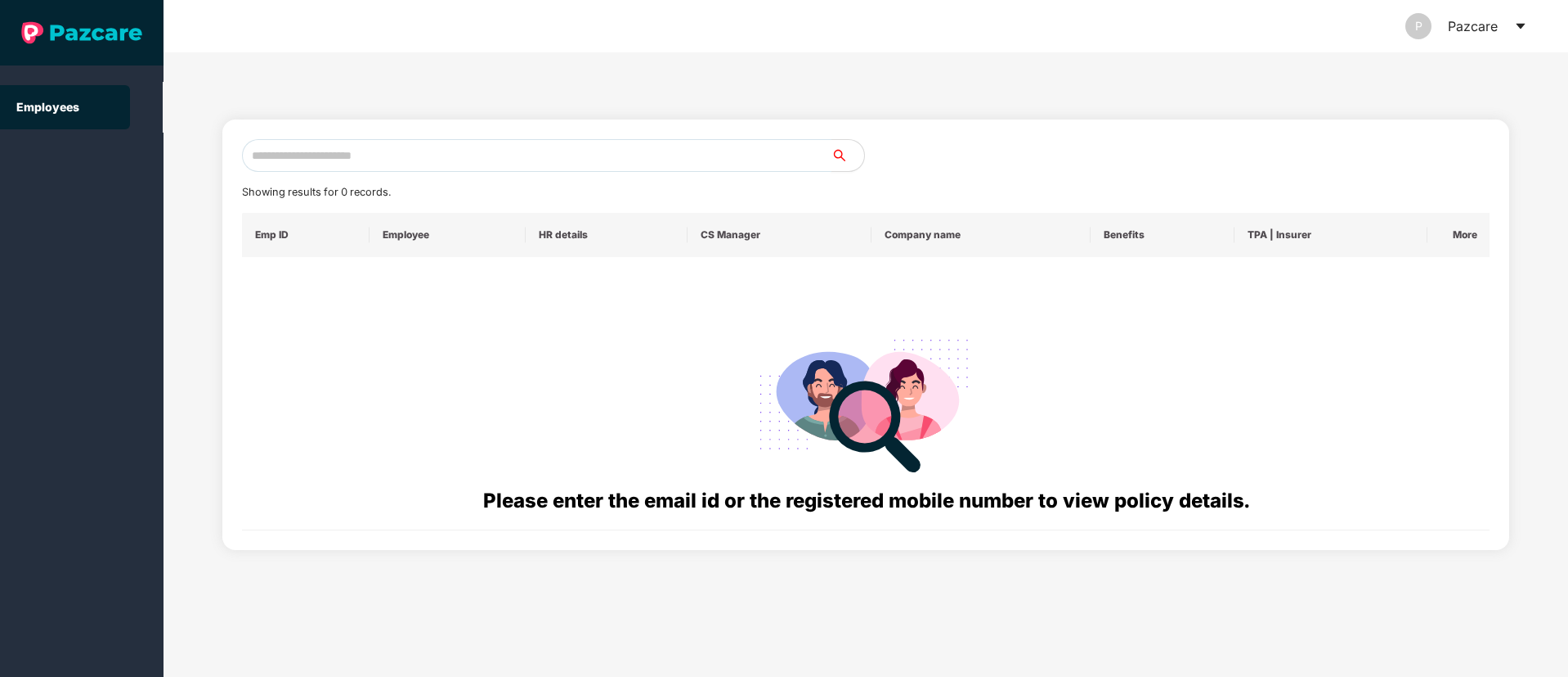
click at [271, 151] on input "text" at bounding box center [537, 155] width 590 height 33
paste input "**********"
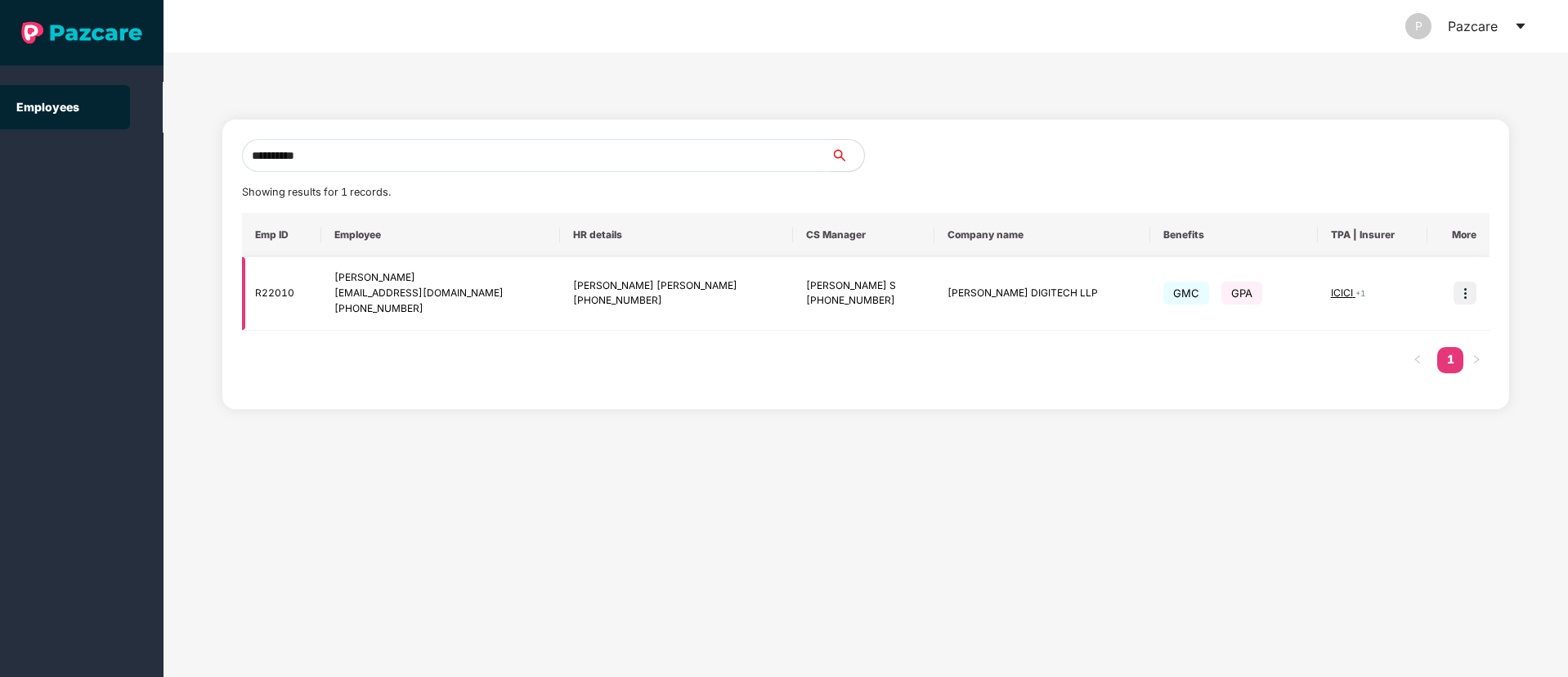
click at [1332, 290] on span "ICICI" at bounding box center [1344, 292] width 25 height 12
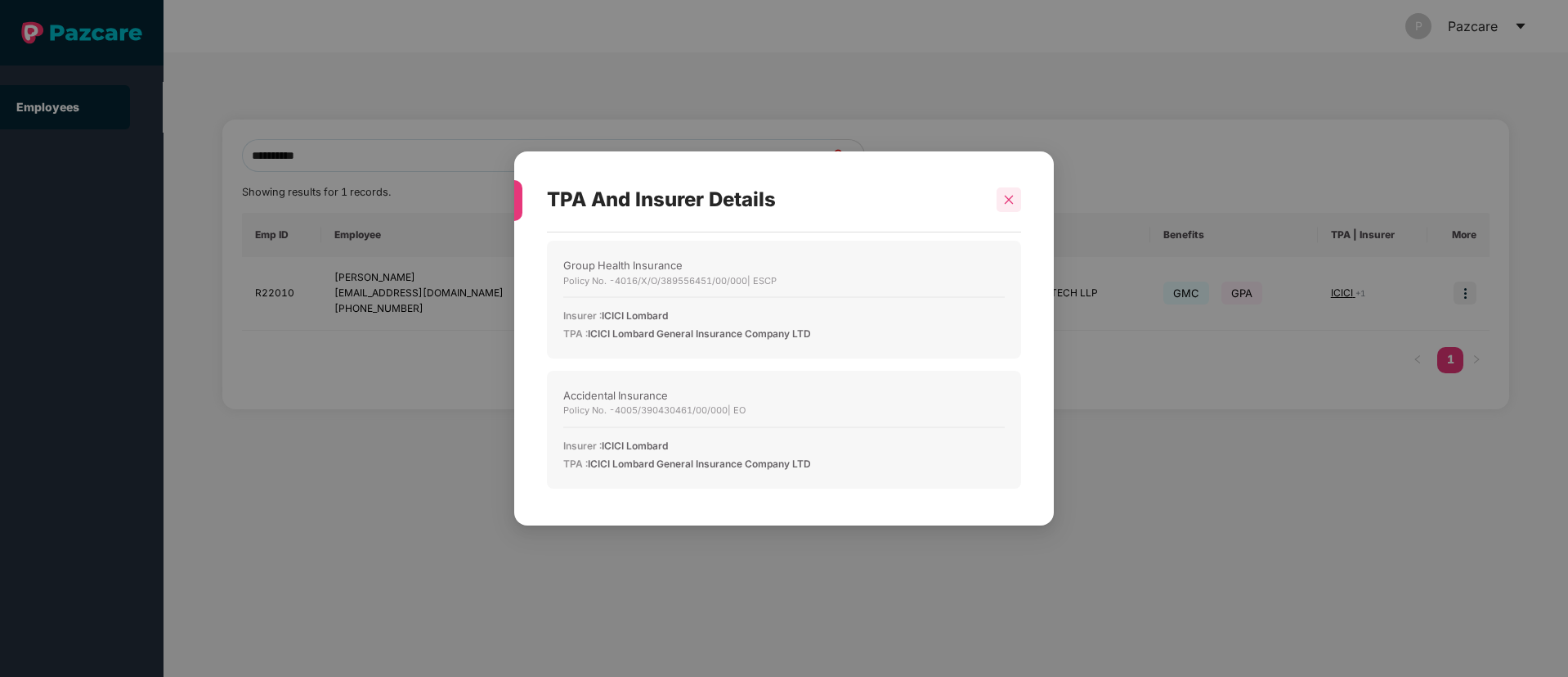
click at [1013, 201] on icon "close" at bounding box center [1009, 200] width 11 height 11
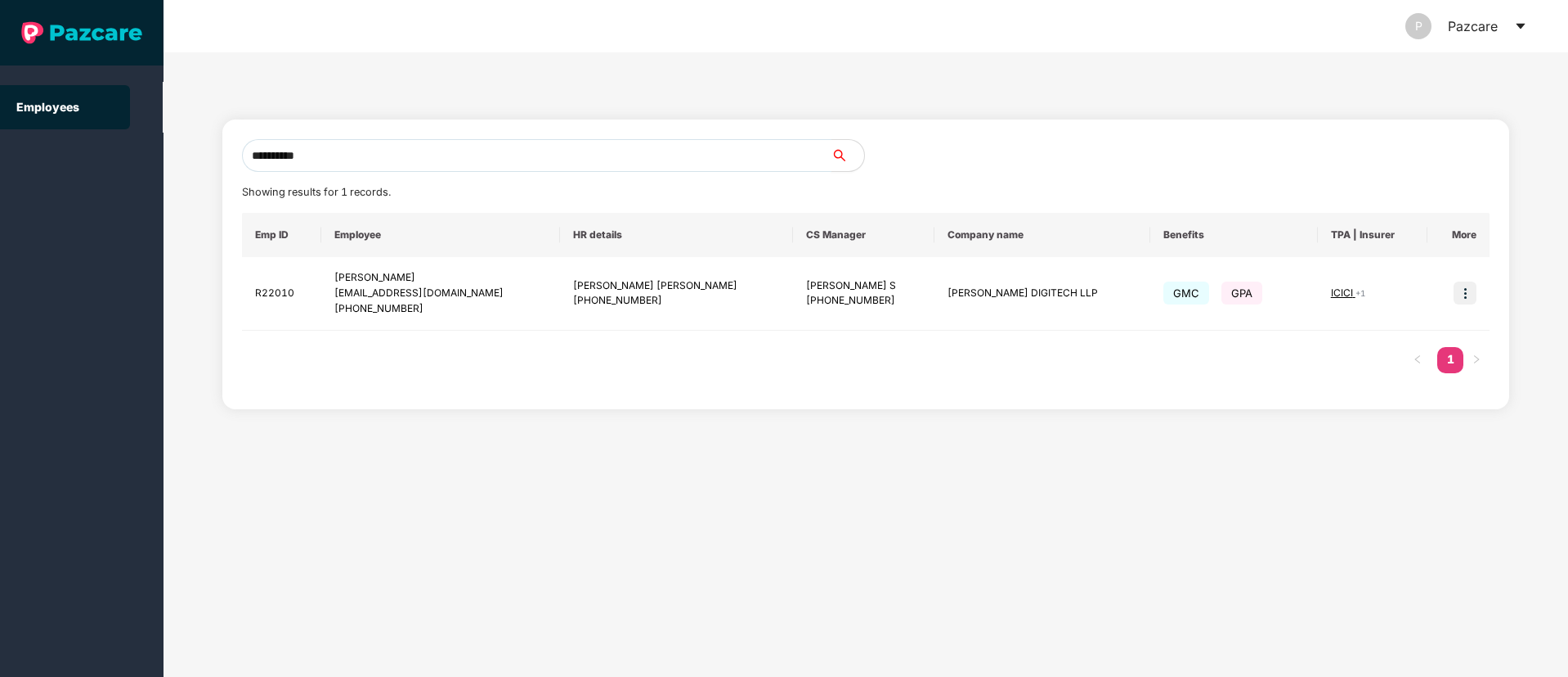
click at [345, 155] on input "**********" at bounding box center [537, 155] width 590 height 33
click at [331, 143] on input "**********" at bounding box center [537, 155] width 590 height 33
type input "*"
paste input "**********"
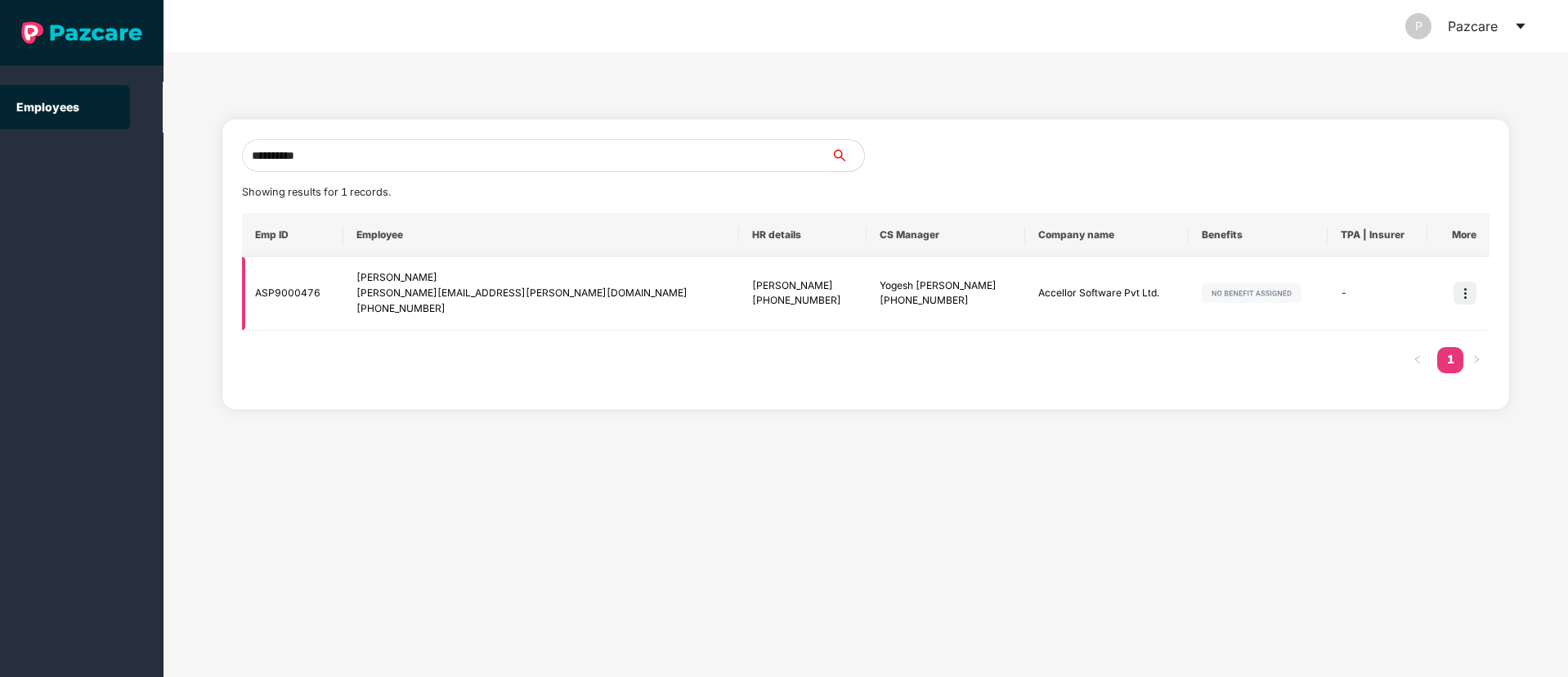
type input "**********"
click at [1463, 295] on img at bounding box center [1465, 293] width 23 height 23
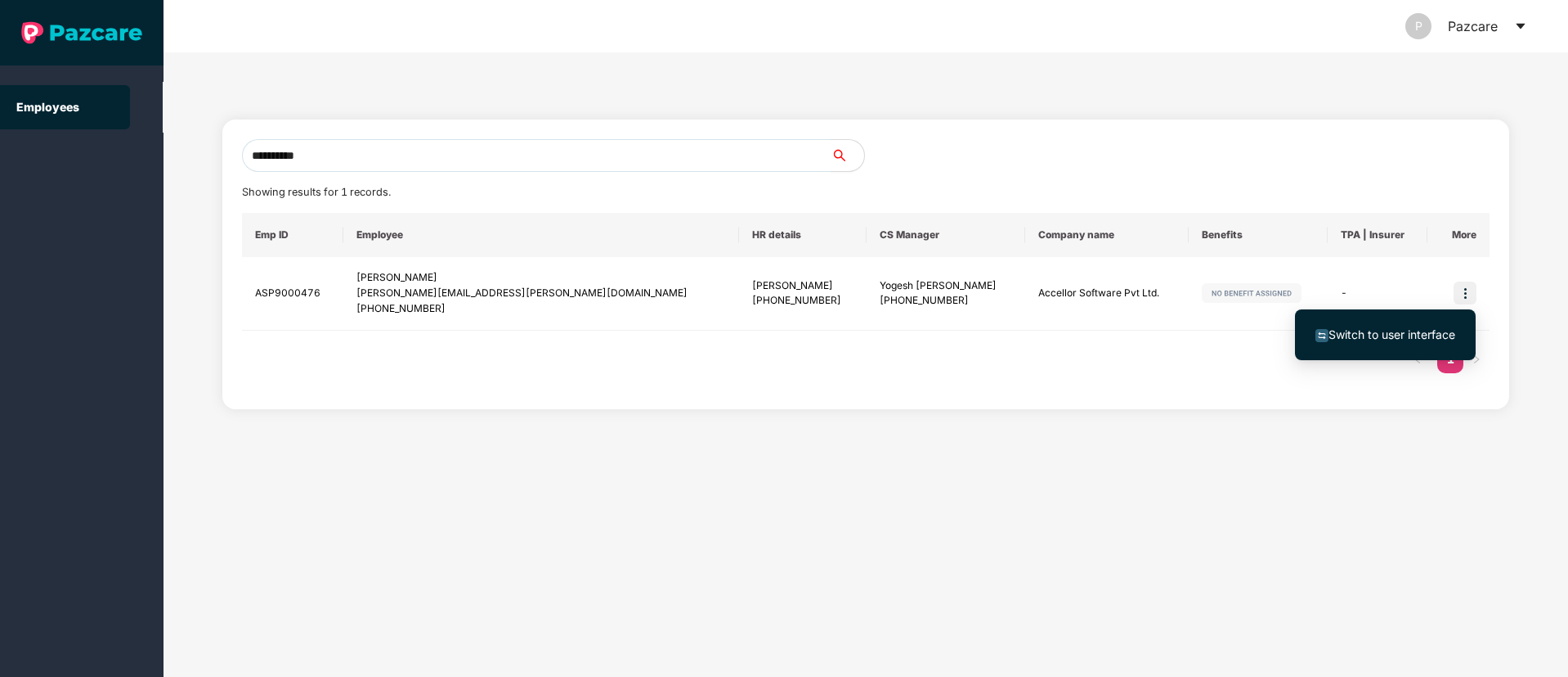
click at [1364, 331] on span "Switch to user interface" at bounding box center [1392, 334] width 127 height 14
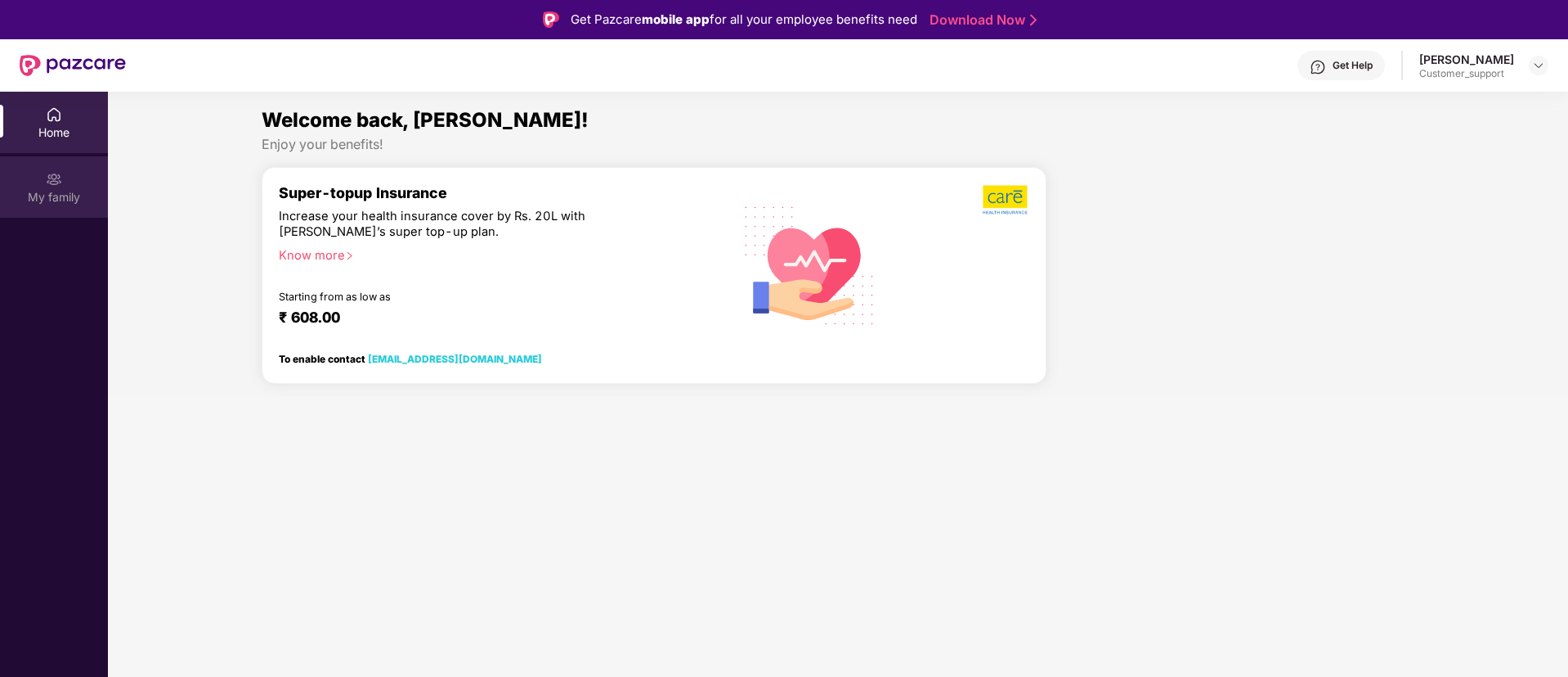
click at [69, 194] on div "My family" at bounding box center [54, 197] width 108 height 16
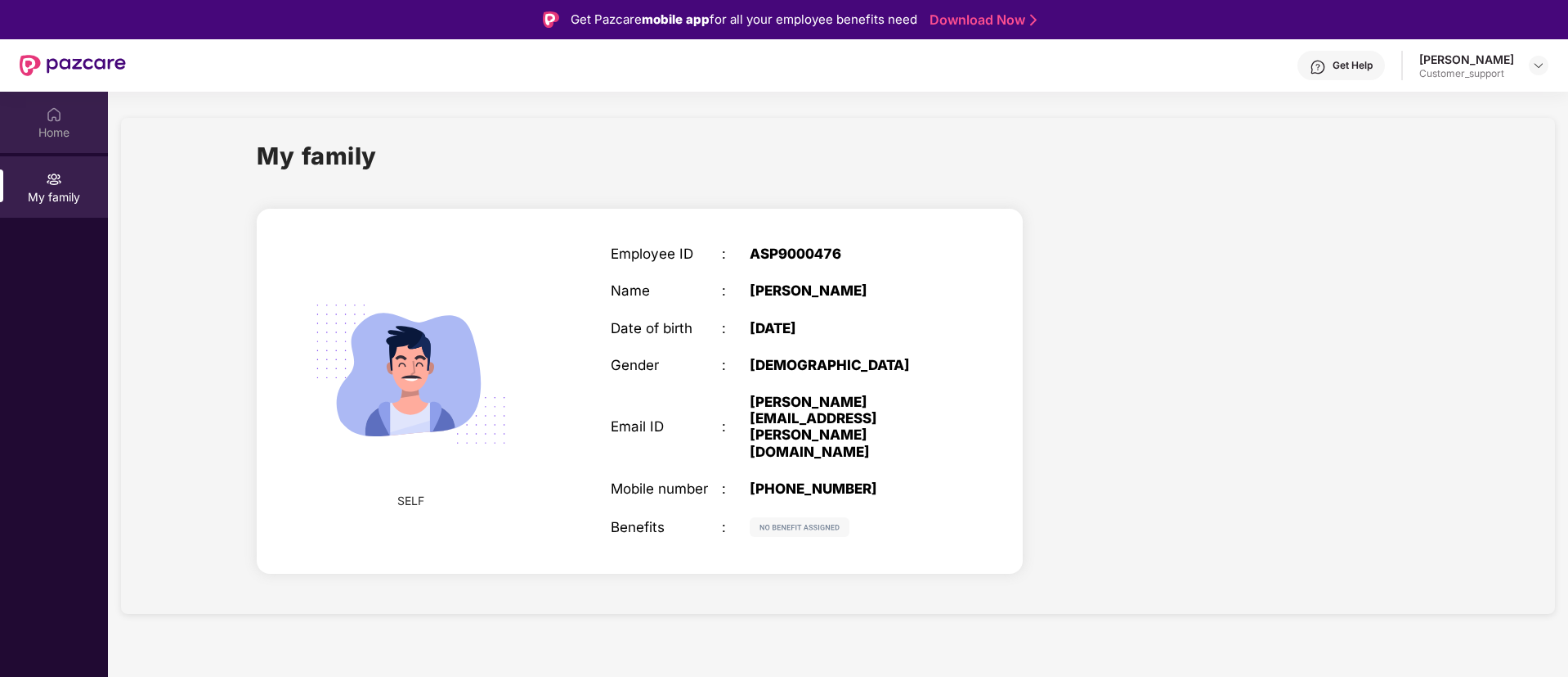
click at [44, 116] on div "Home" at bounding box center [54, 122] width 108 height 62
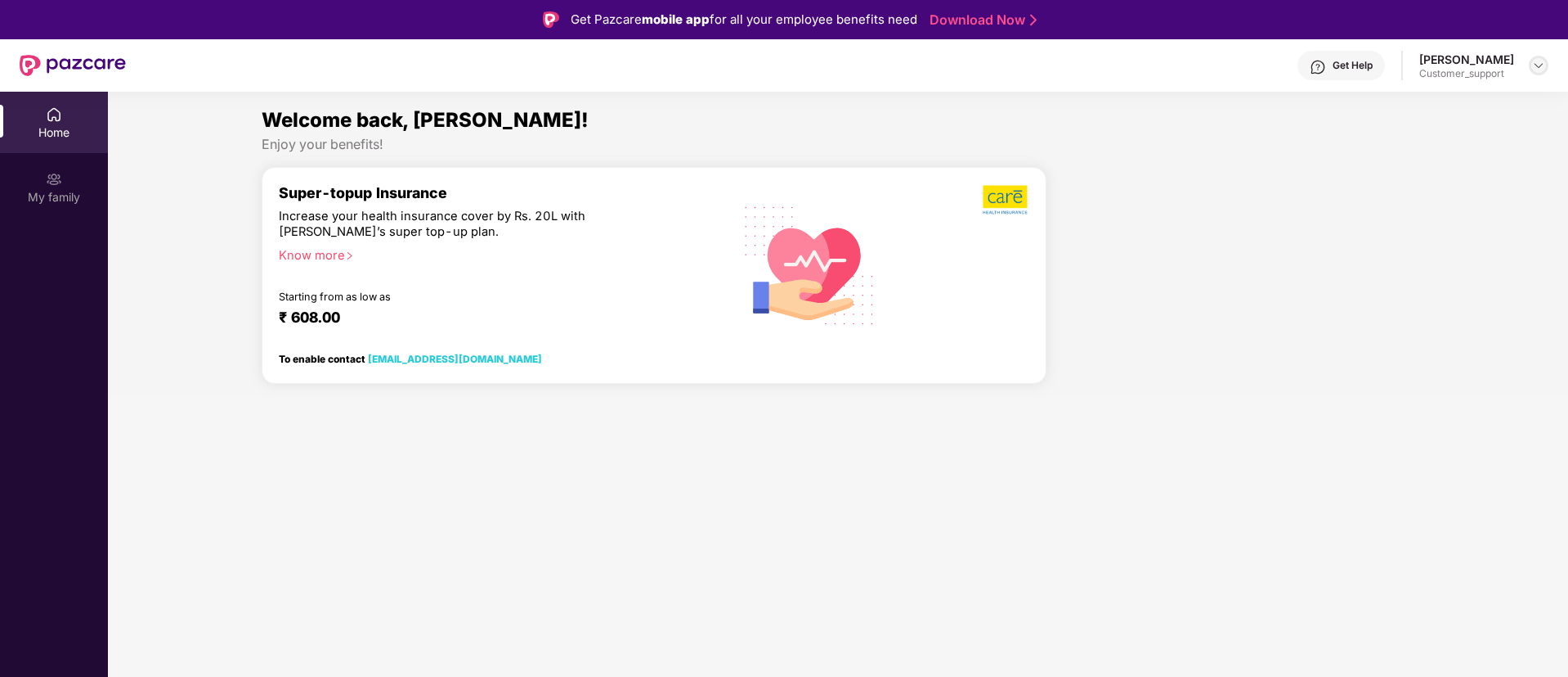
click at [1540, 75] on div at bounding box center [1539, 65] width 20 height 20
click at [1470, 102] on div "Switch to support view" at bounding box center [1462, 104] width 213 height 32
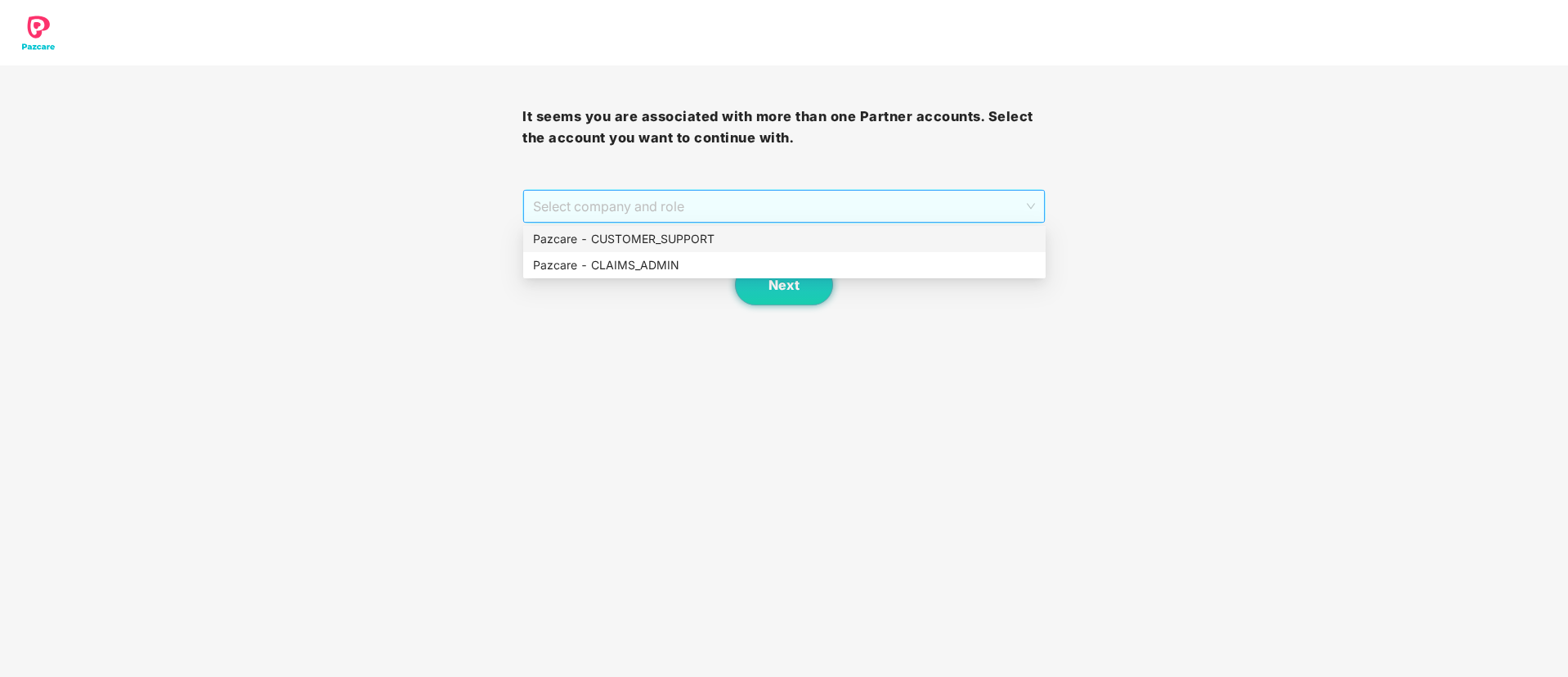
click at [856, 198] on span "Select company and role" at bounding box center [784, 205] width 502 height 31
click at [671, 235] on div "Pazcare - CUSTOMER_SUPPORT" at bounding box center [784, 239] width 502 height 18
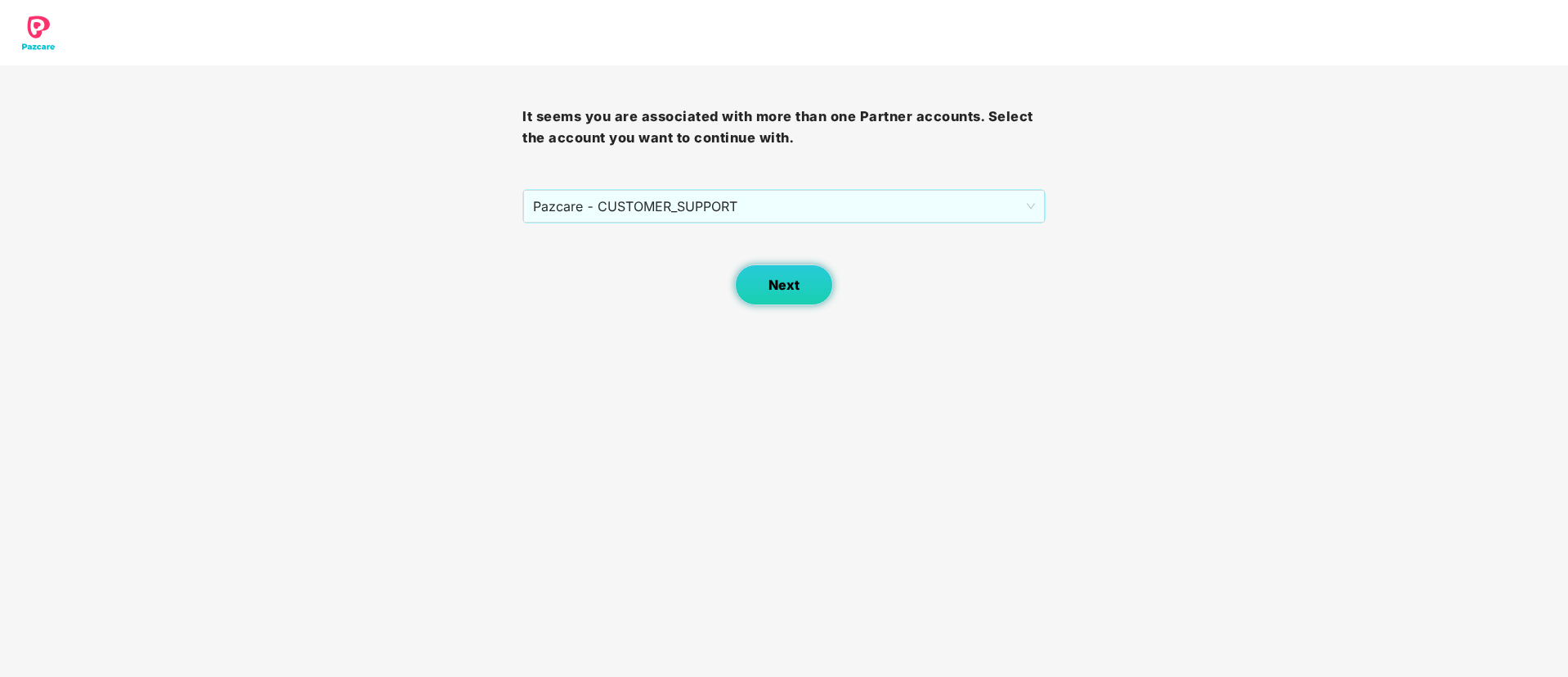
click at [759, 281] on button "Next" at bounding box center [784, 284] width 98 height 41
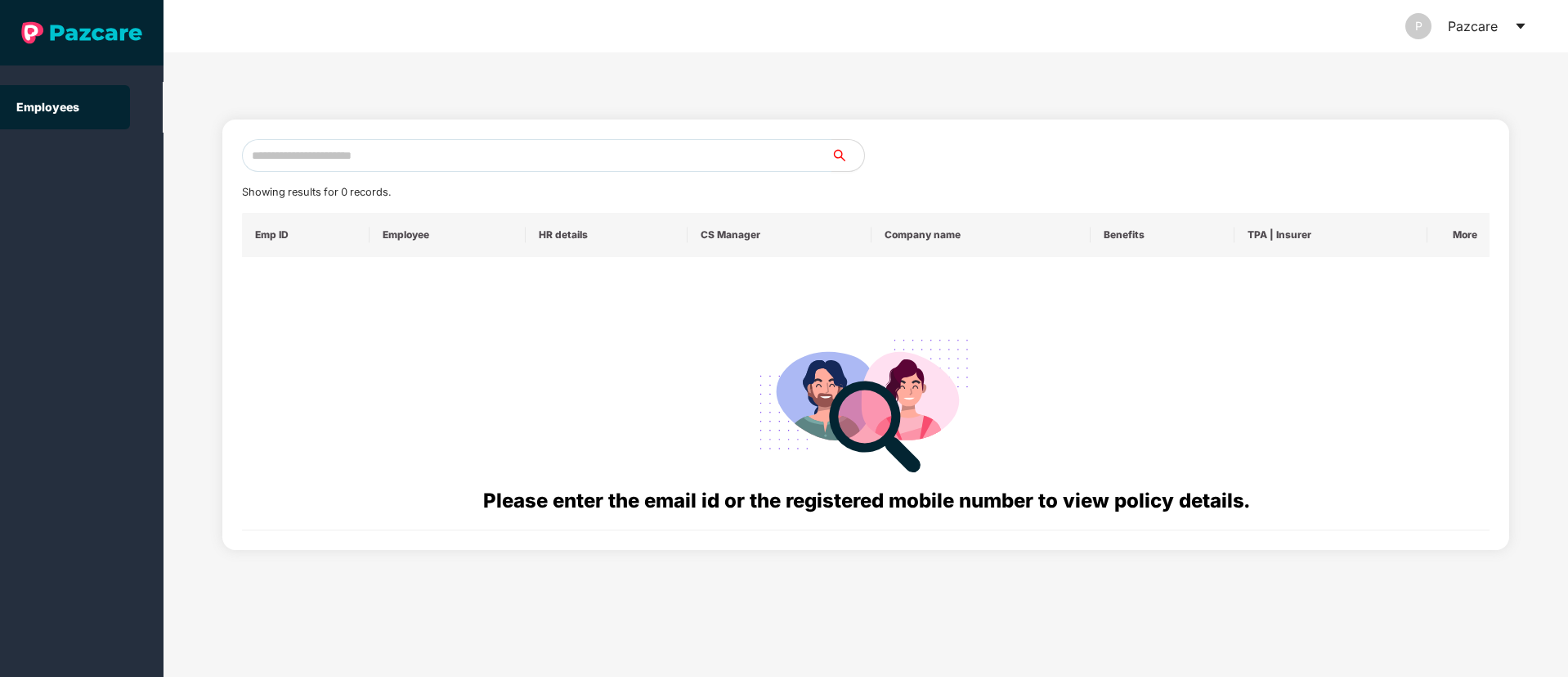
click at [310, 148] on input "text" at bounding box center [537, 155] width 590 height 33
paste input "**********"
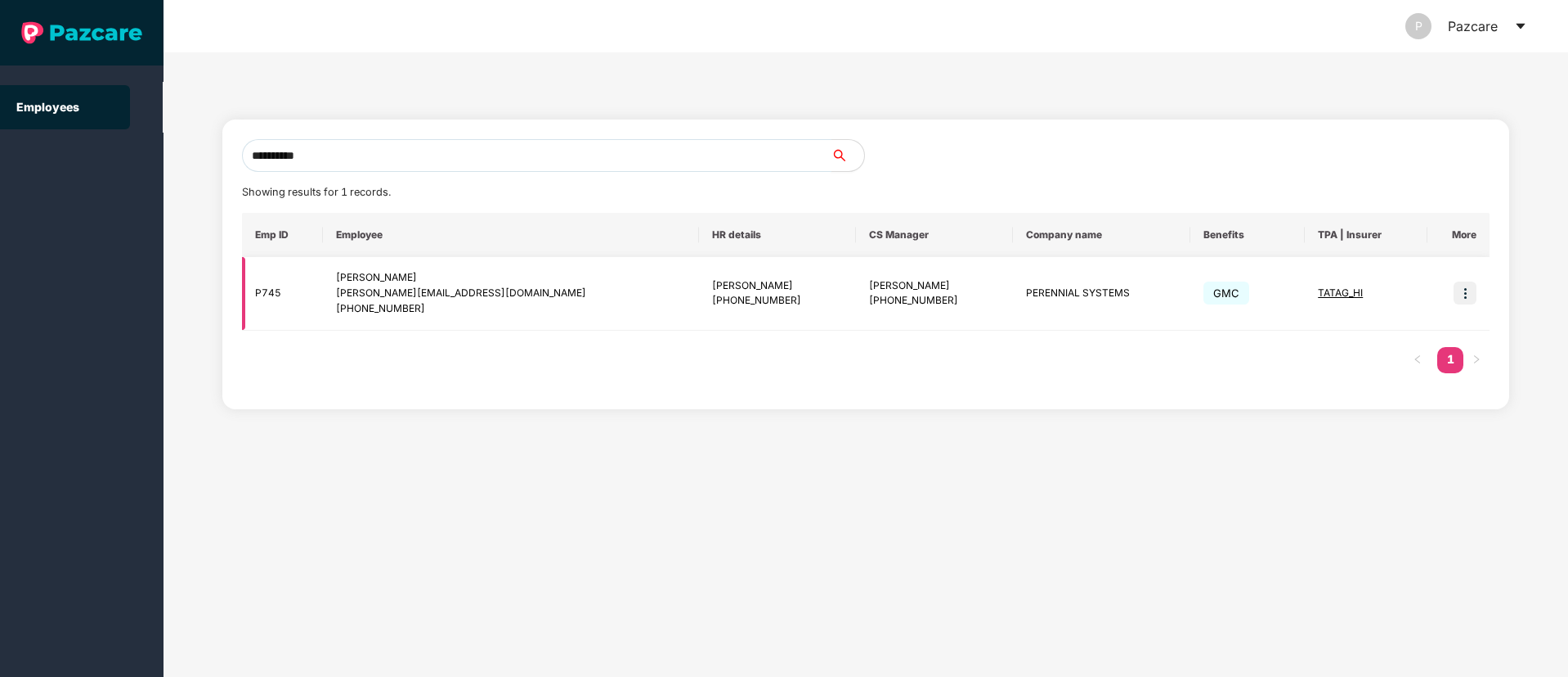
type input "**********"
click at [1471, 292] on img at bounding box center [1465, 293] width 23 height 23
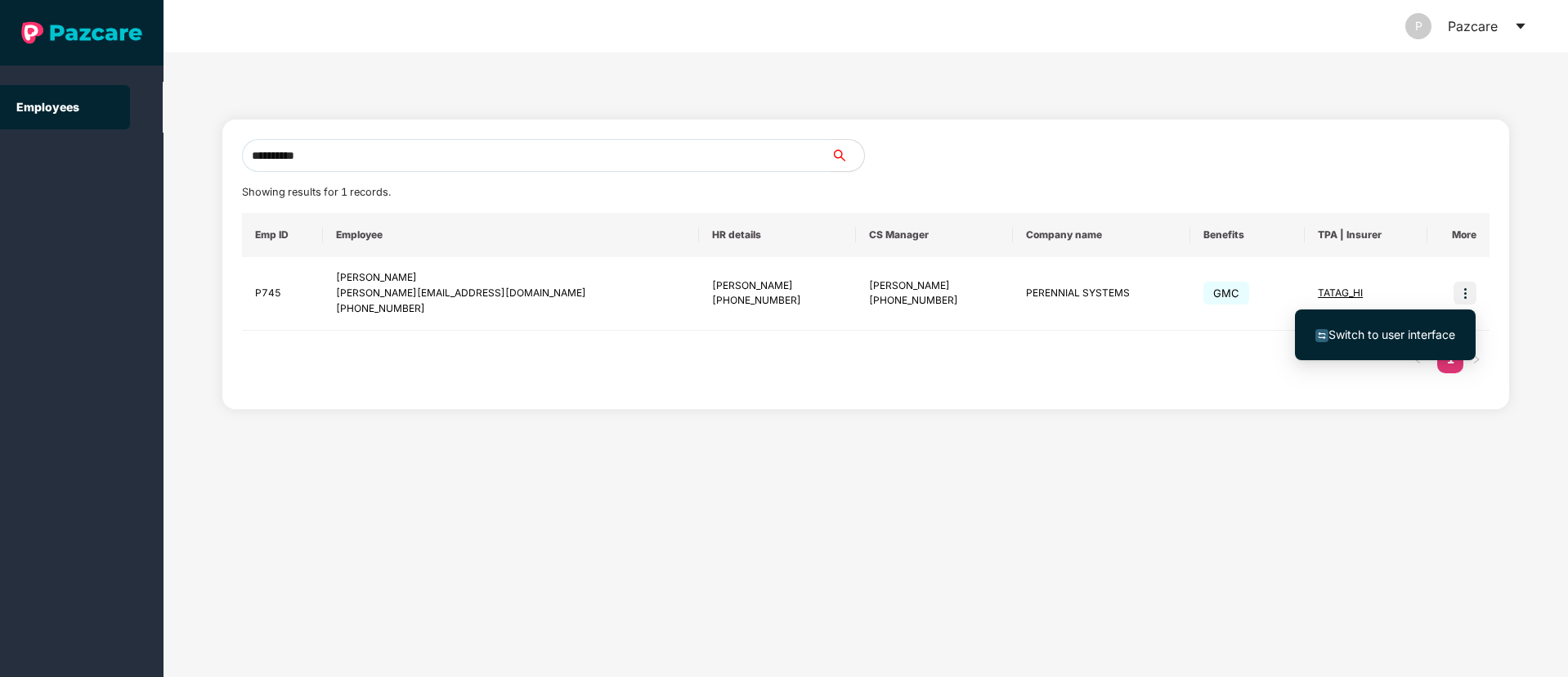
click at [1356, 341] on span "Switch to user interface" at bounding box center [1385, 334] width 140 height 18
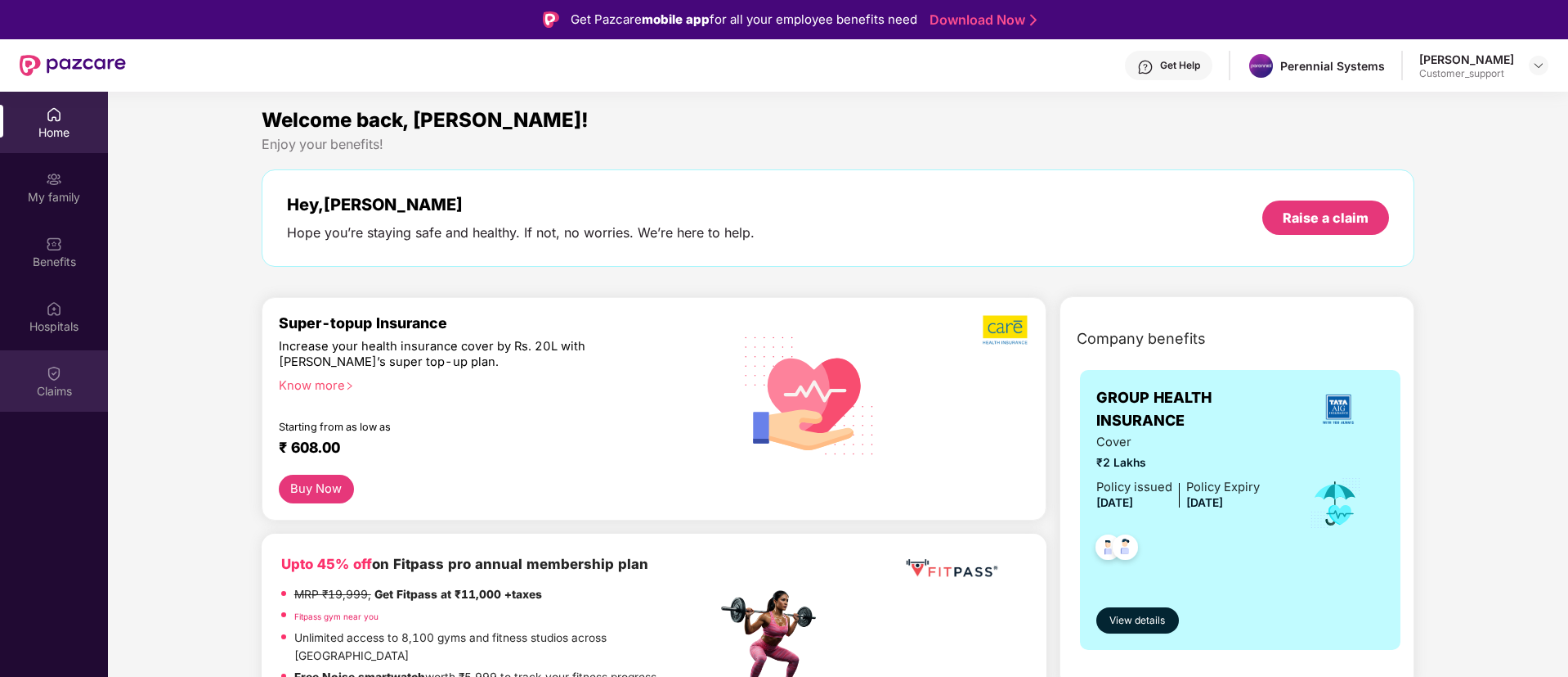
click at [66, 380] on div "Claims" at bounding box center [54, 381] width 108 height 62
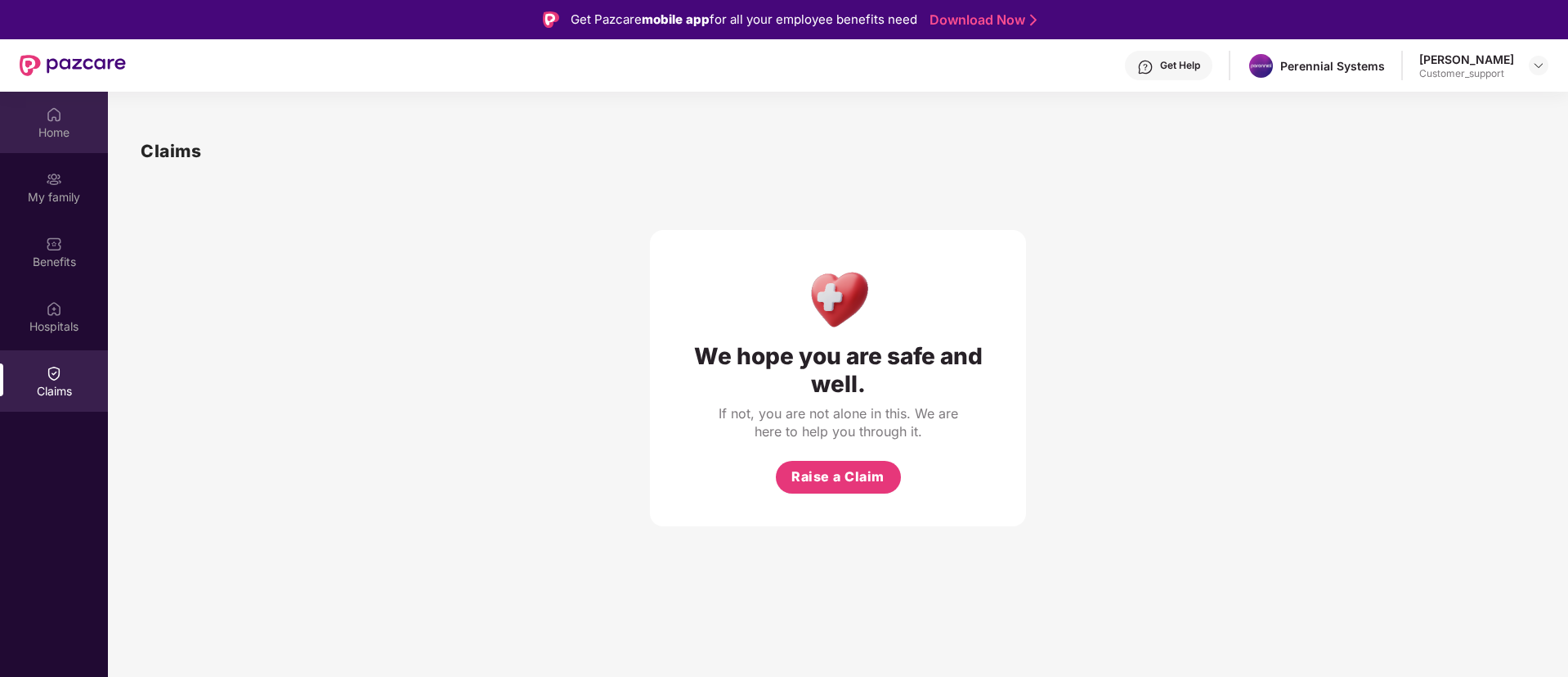
click at [75, 130] on div "Home" at bounding box center [54, 132] width 108 height 16
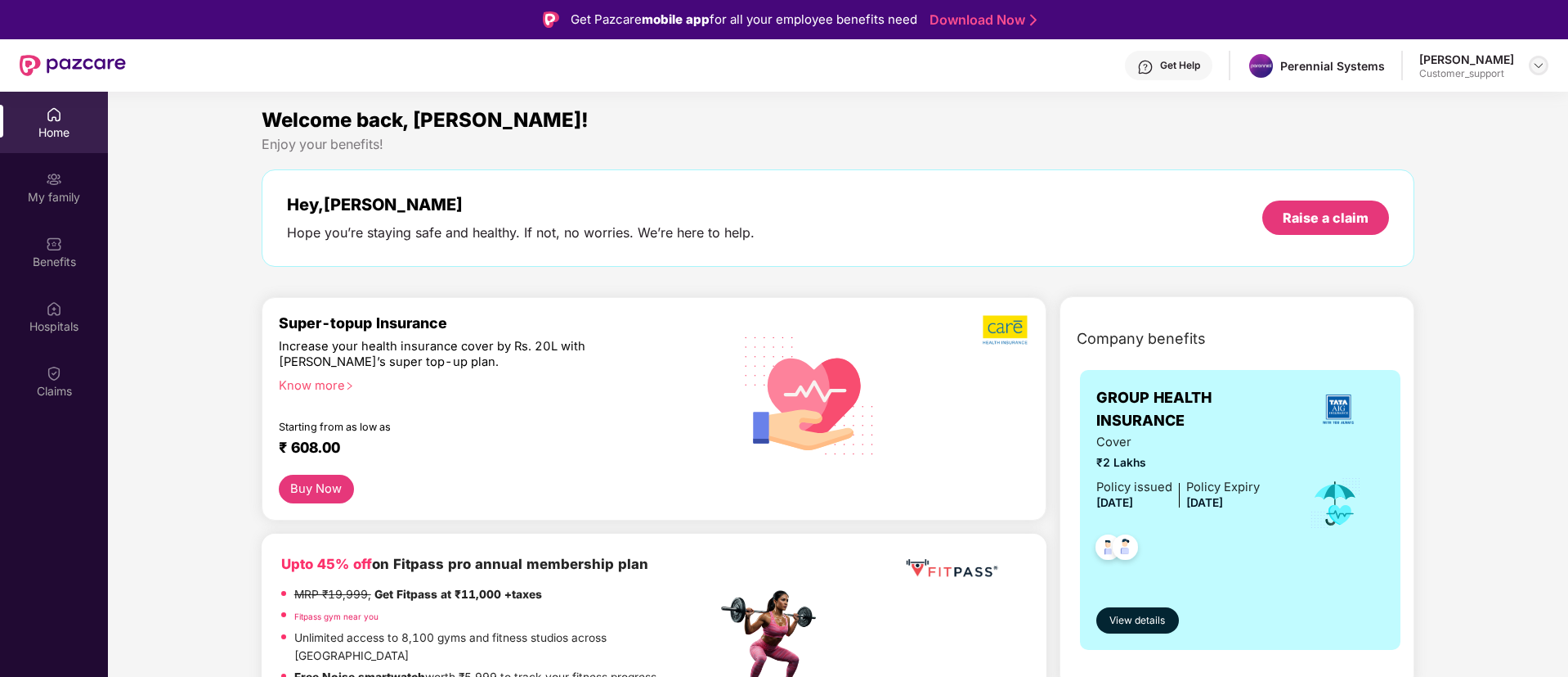
click at [1542, 72] on div at bounding box center [1539, 65] width 20 height 20
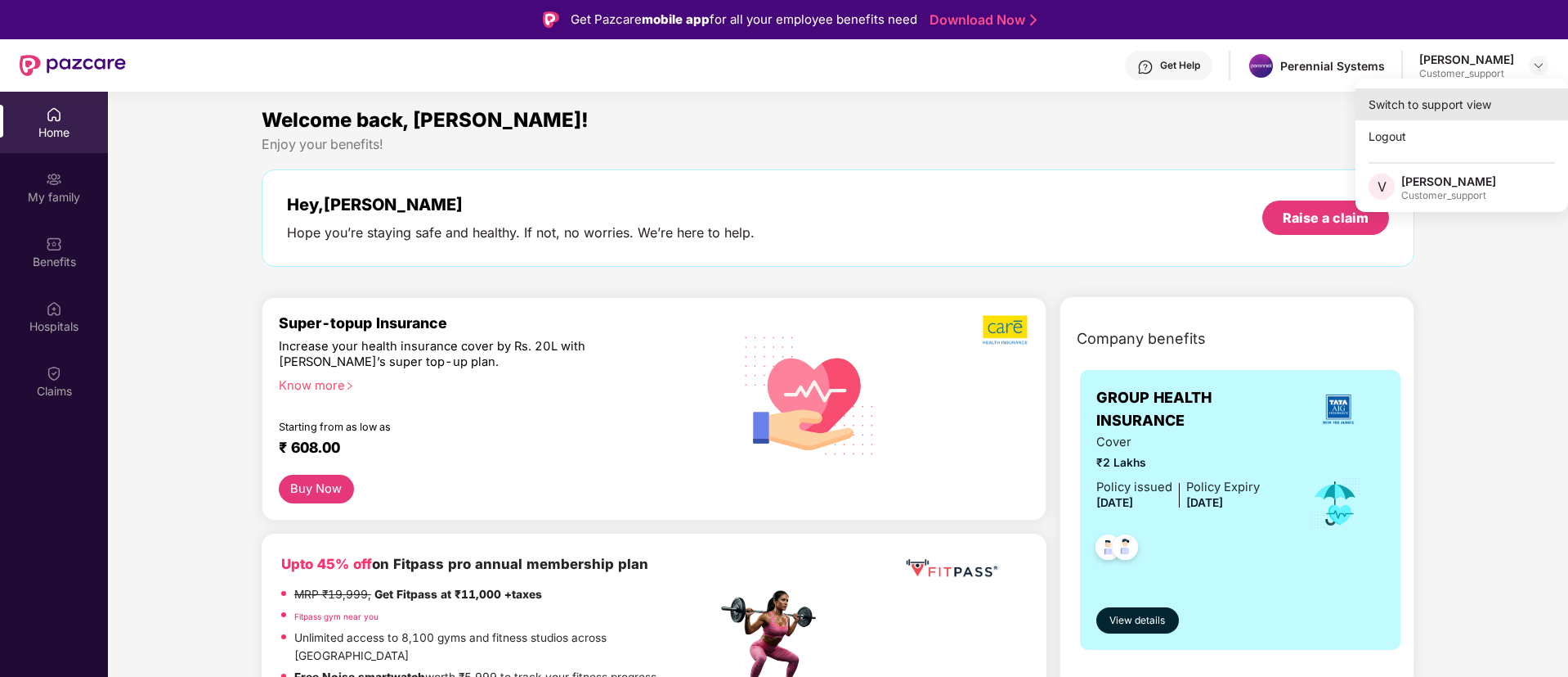
click at [1500, 97] on div "Switch to support view" at bounding box center [1462, 104] width 213 height 32
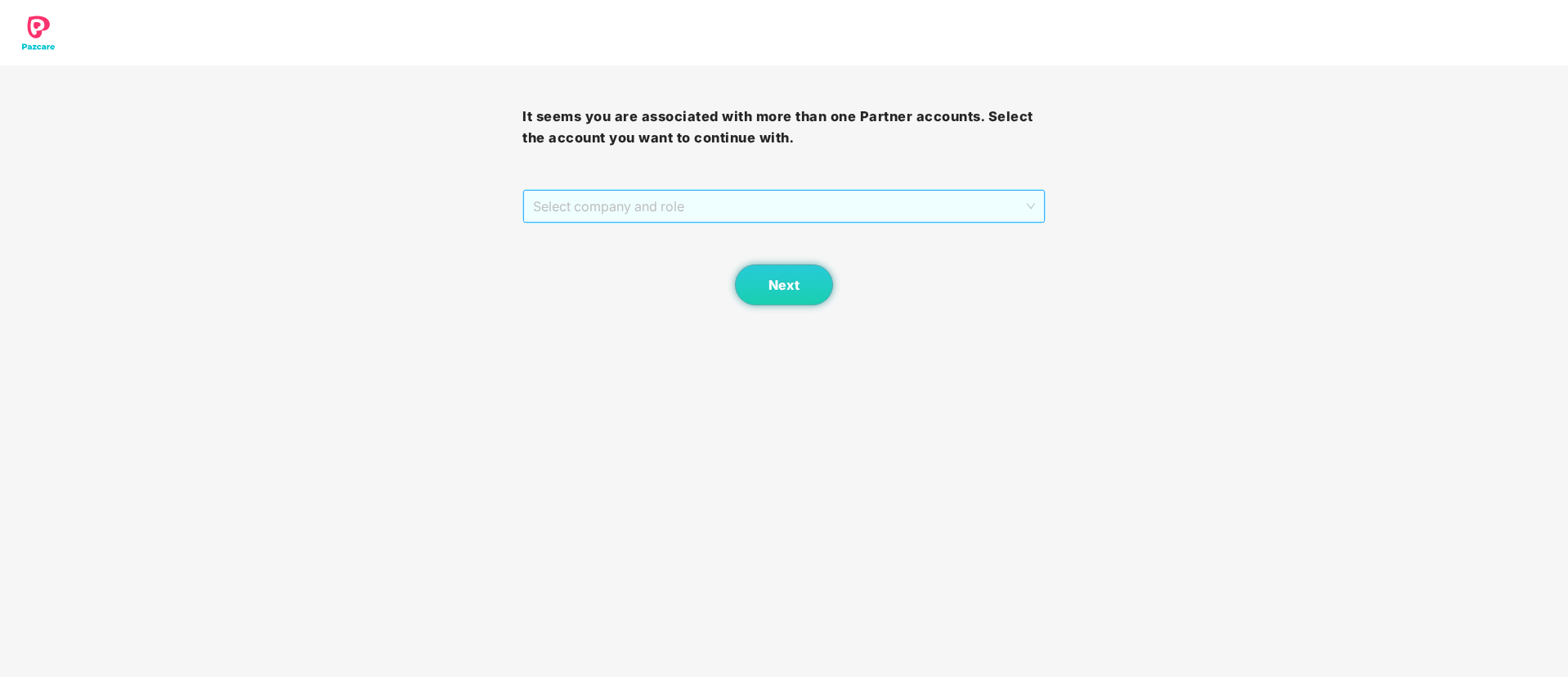
click at [922, 202] on span "Select company and role" at bounding box center [784, 205] width 502 height 31
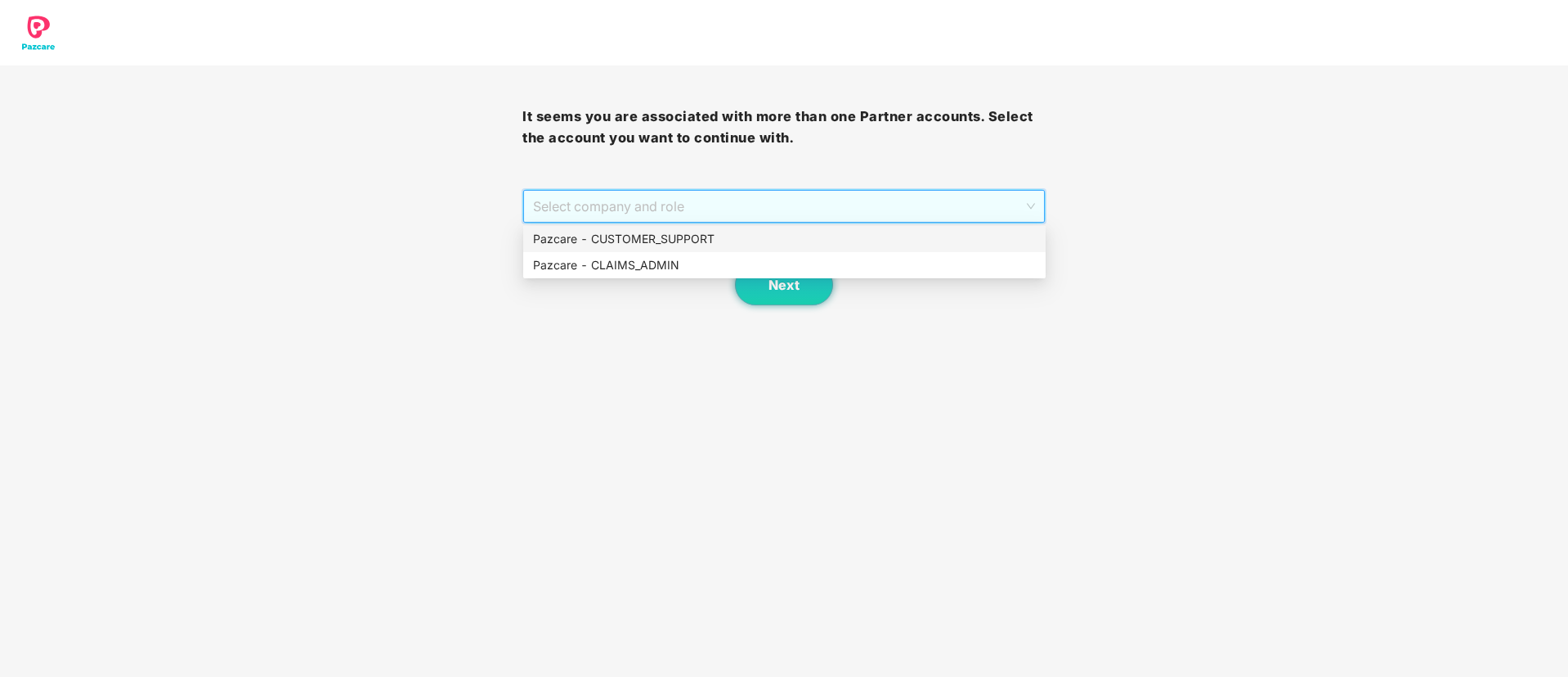
click at [754, 232] on div "Pazcare - CUSTOMER_SUPPORT" at bounding box center [784, 239] width 502 height 18
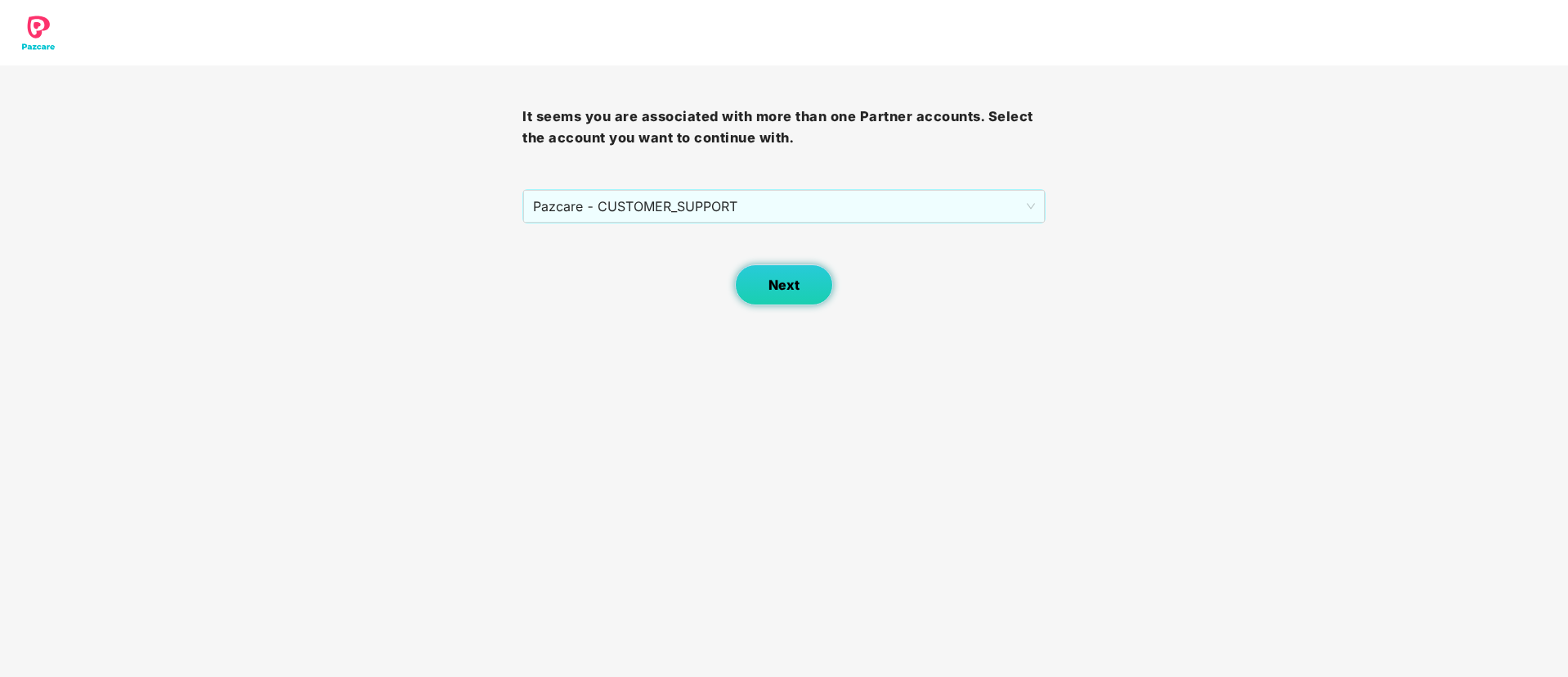
click at [784, 274] on button "Next" at bounding box center [784, 284] width 98 height 41
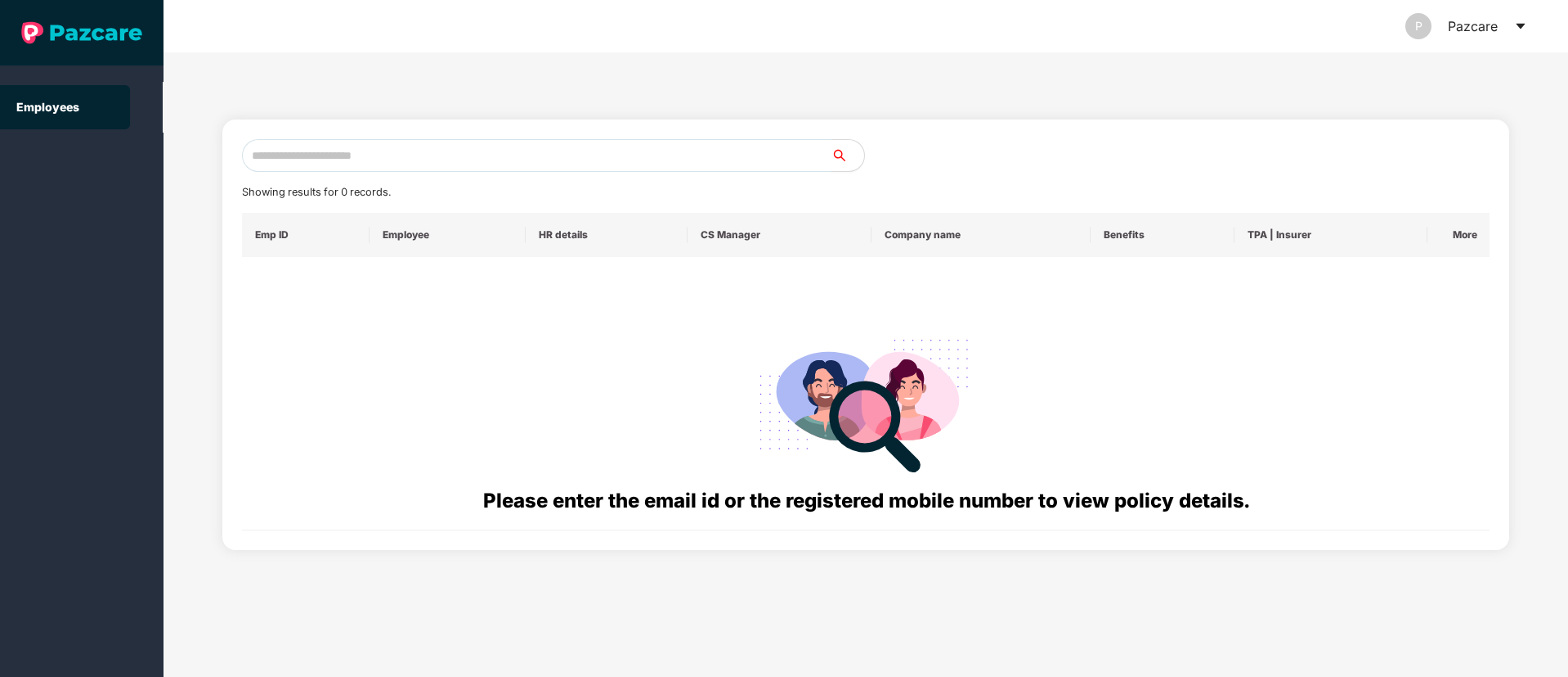
click at [291, 143] on input "text" at bounding box center [537, 155] width 590 height 33
paste input "**********"
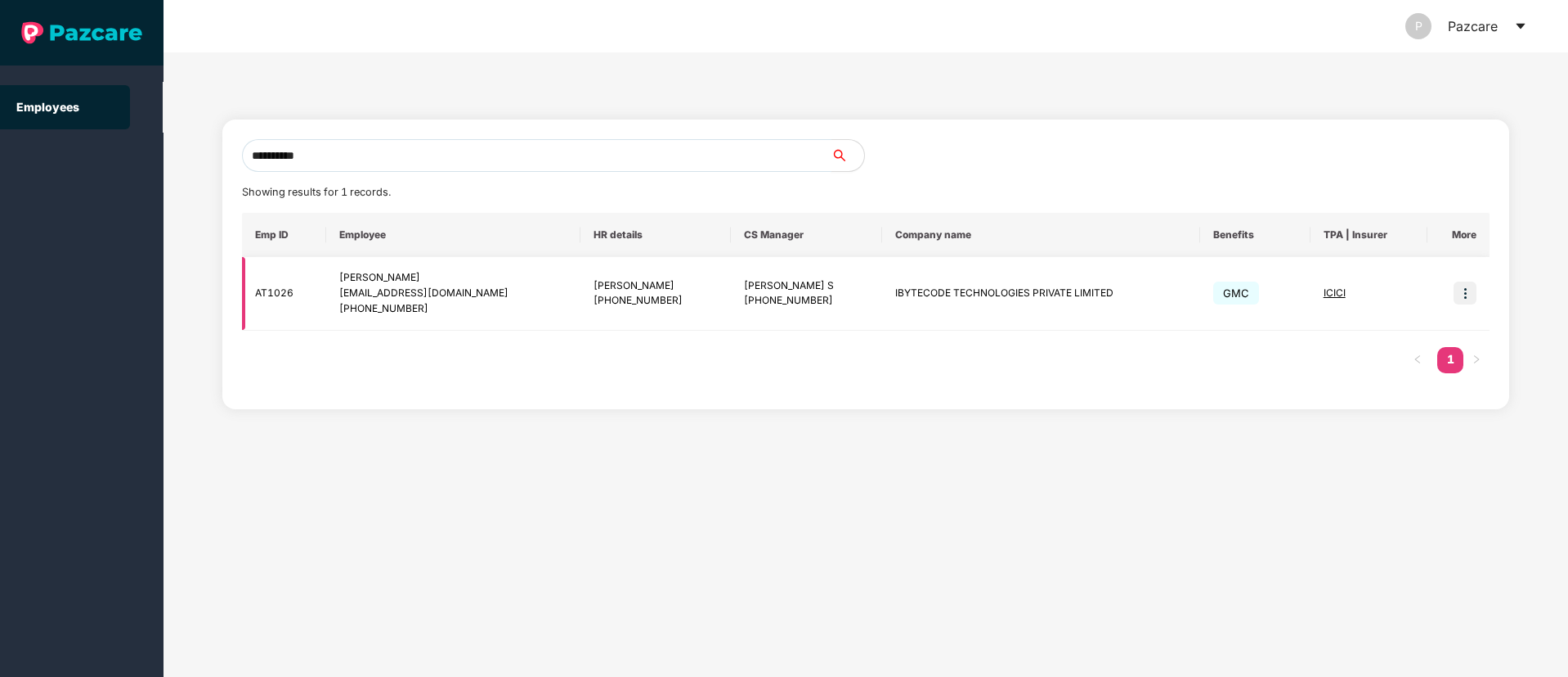
type input "**********"
click at [1466, 294] on img at bounding box center [1465, 293] width 23 height 23
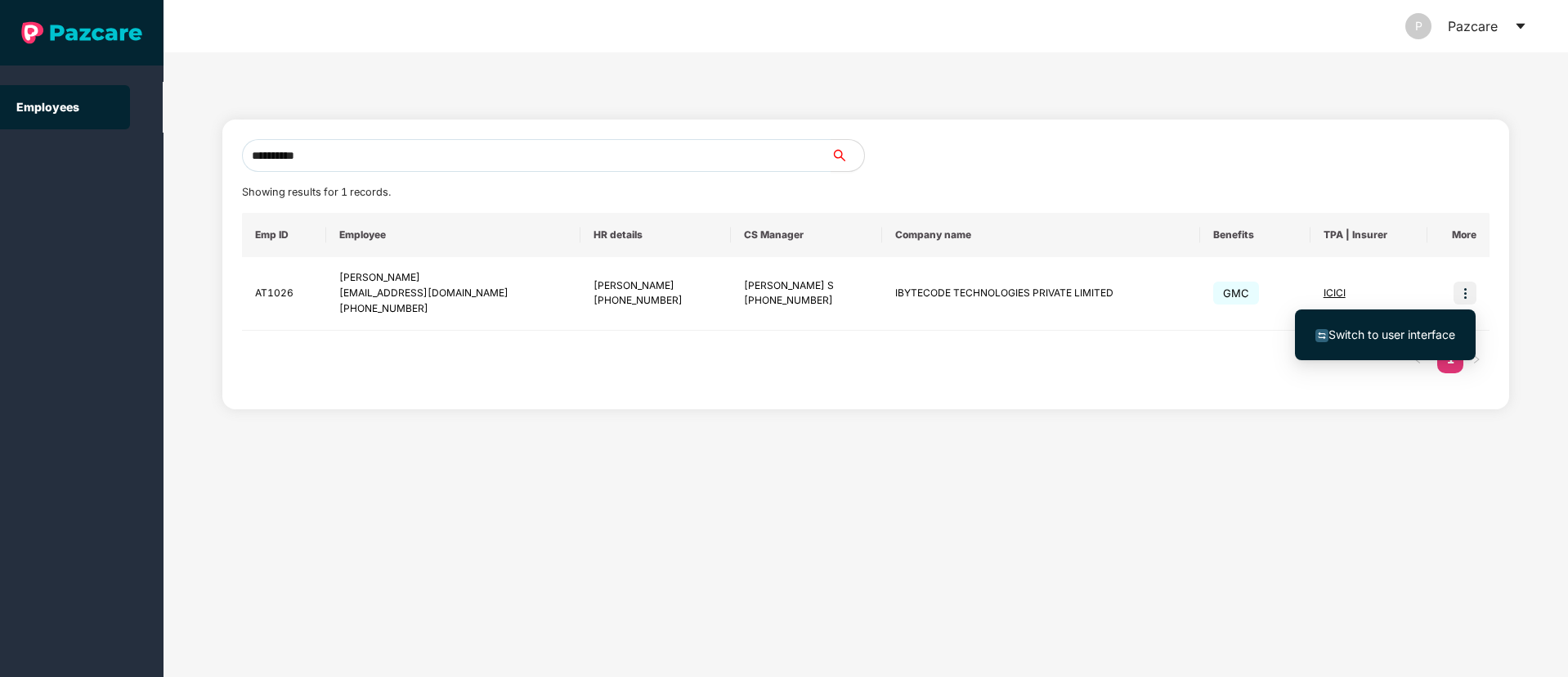
click at [1356, 335] on span "Switch to user interface" at bounding box center [1392, 334] width 127 height 14
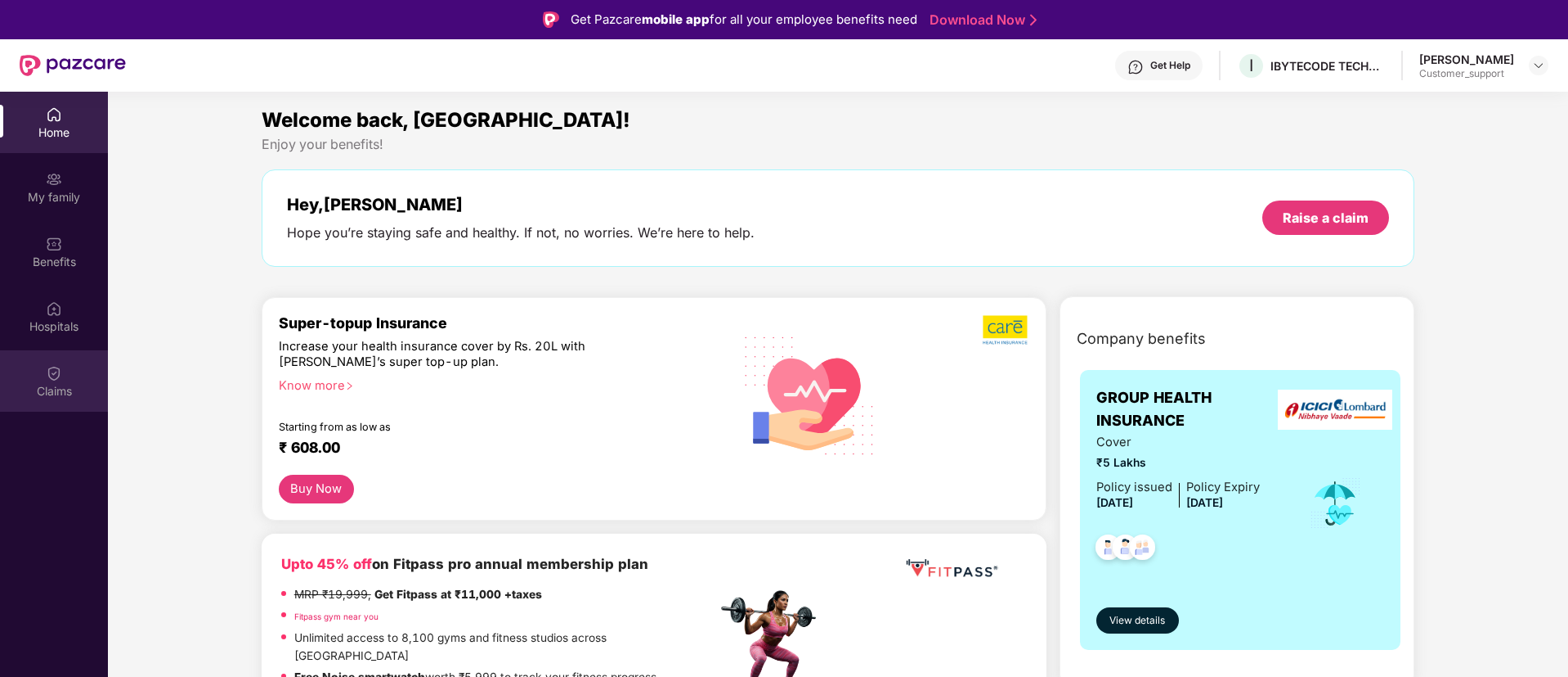
click at [51, 379] on img at bounding box center [53, 372] width 16 height 16
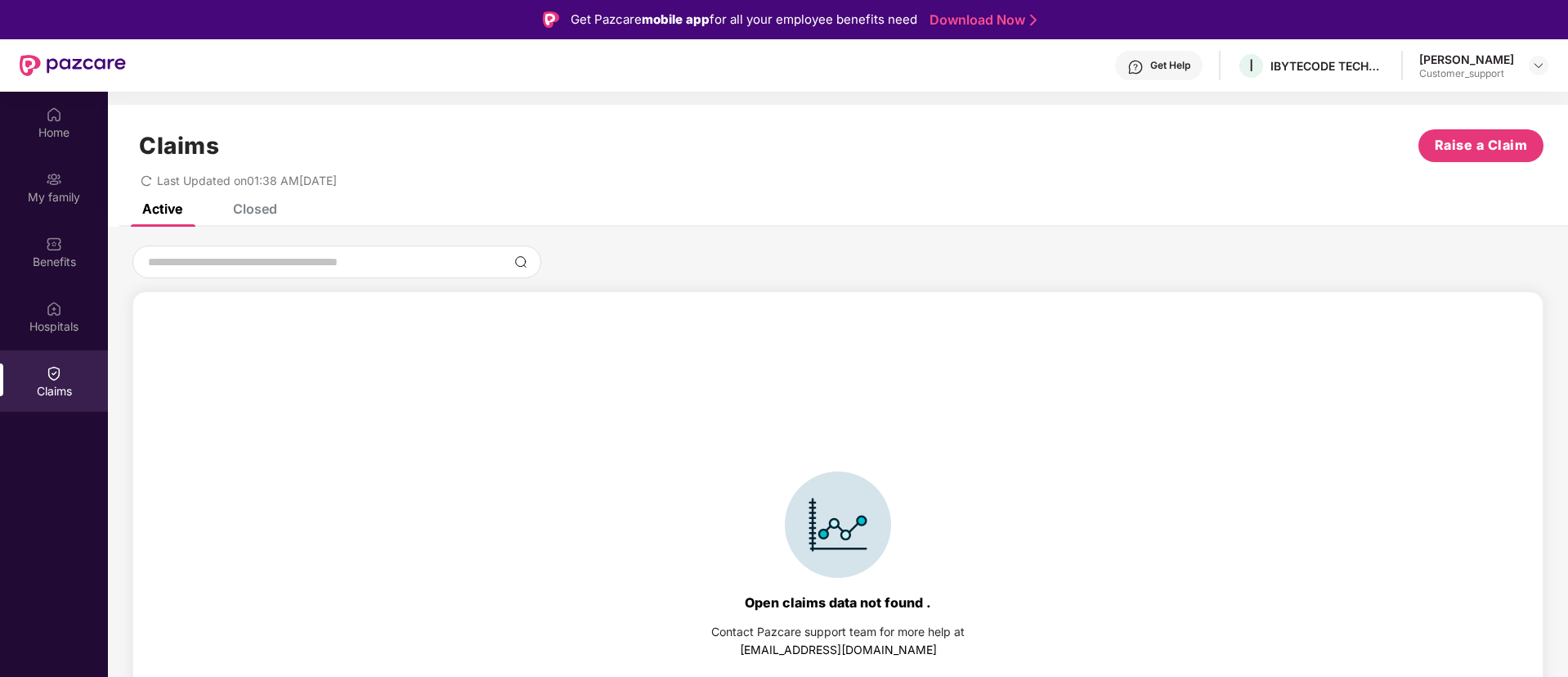
click at [240, 211] on div "Closed" at bounding box center [255, 208] width 44 height 16
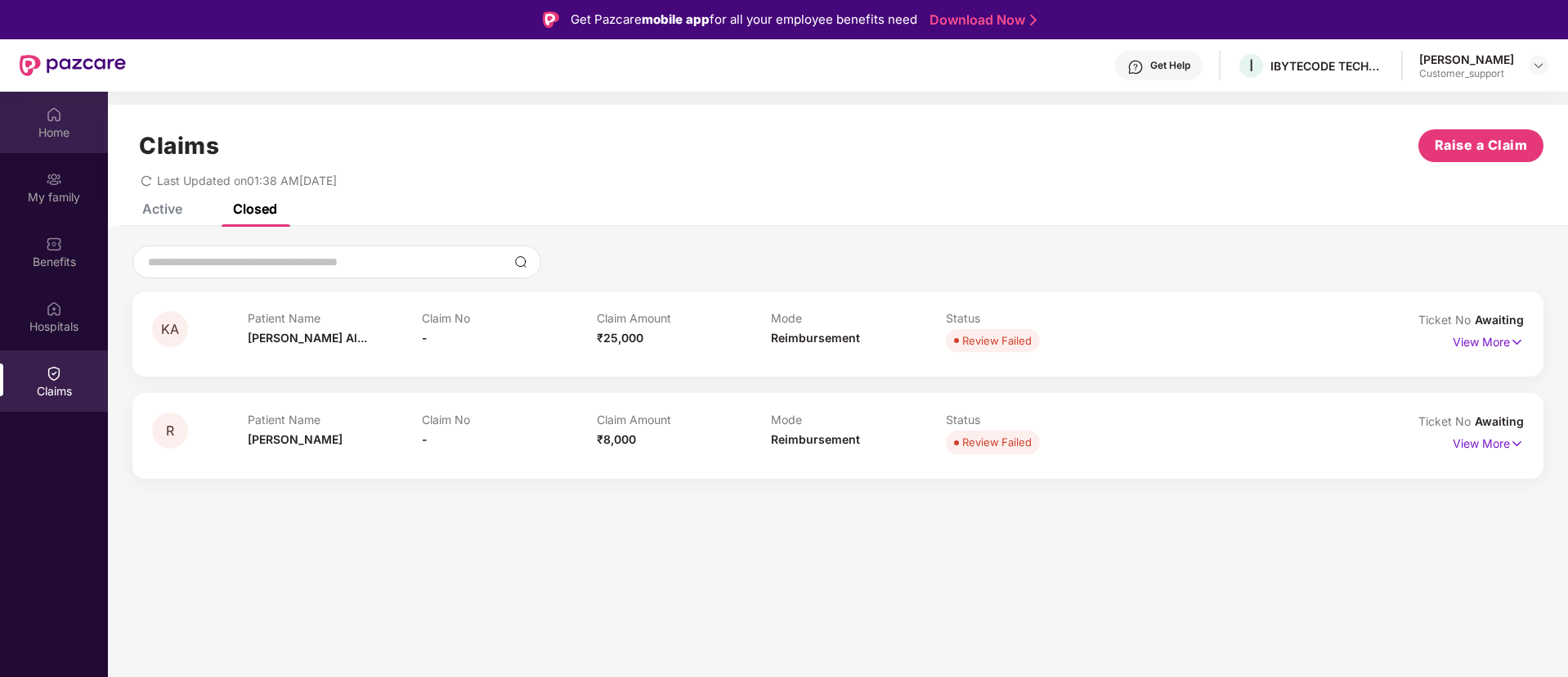
click at [59, 131] on div "Home" at bounding box center [54, 132] width 108 height 16
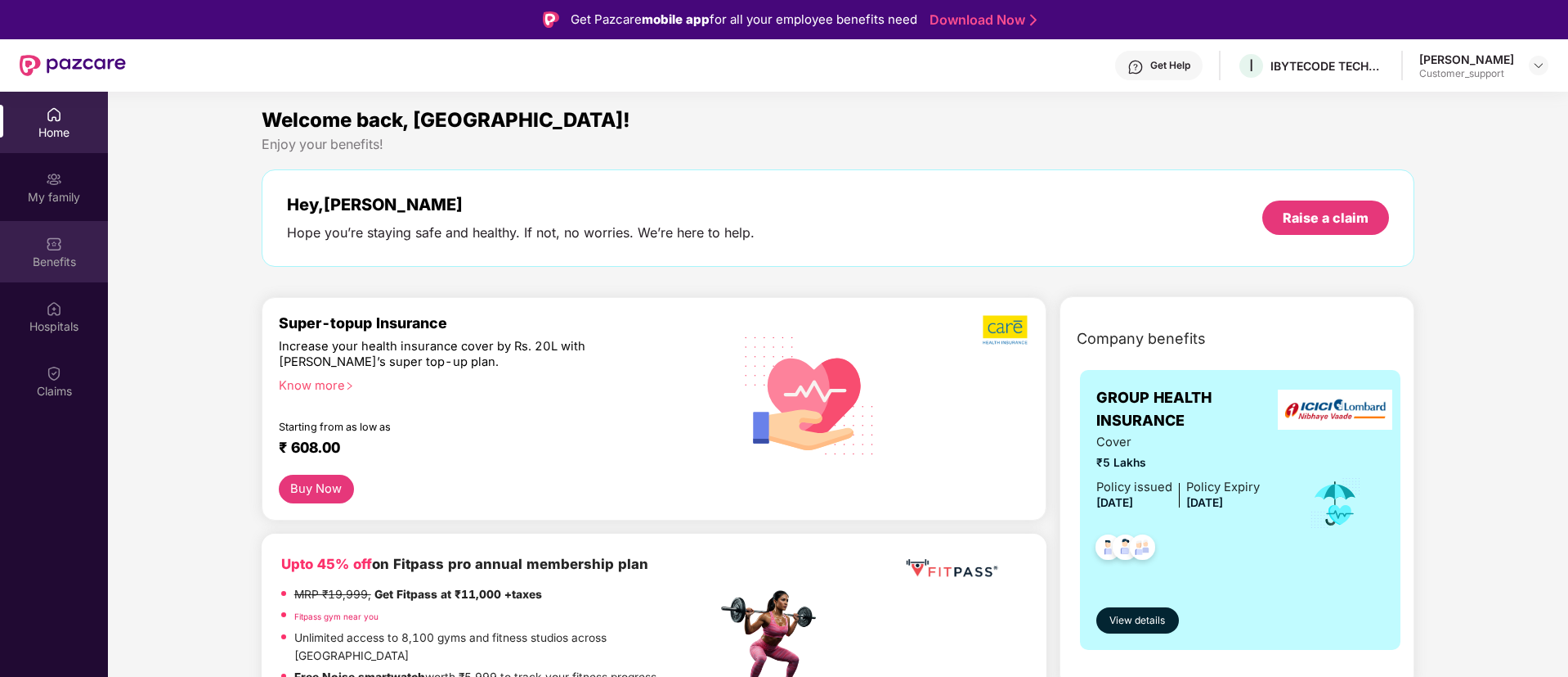
click at [58, 257] on div "Benefits" at bounding box center [54, 261] width 108 height 16
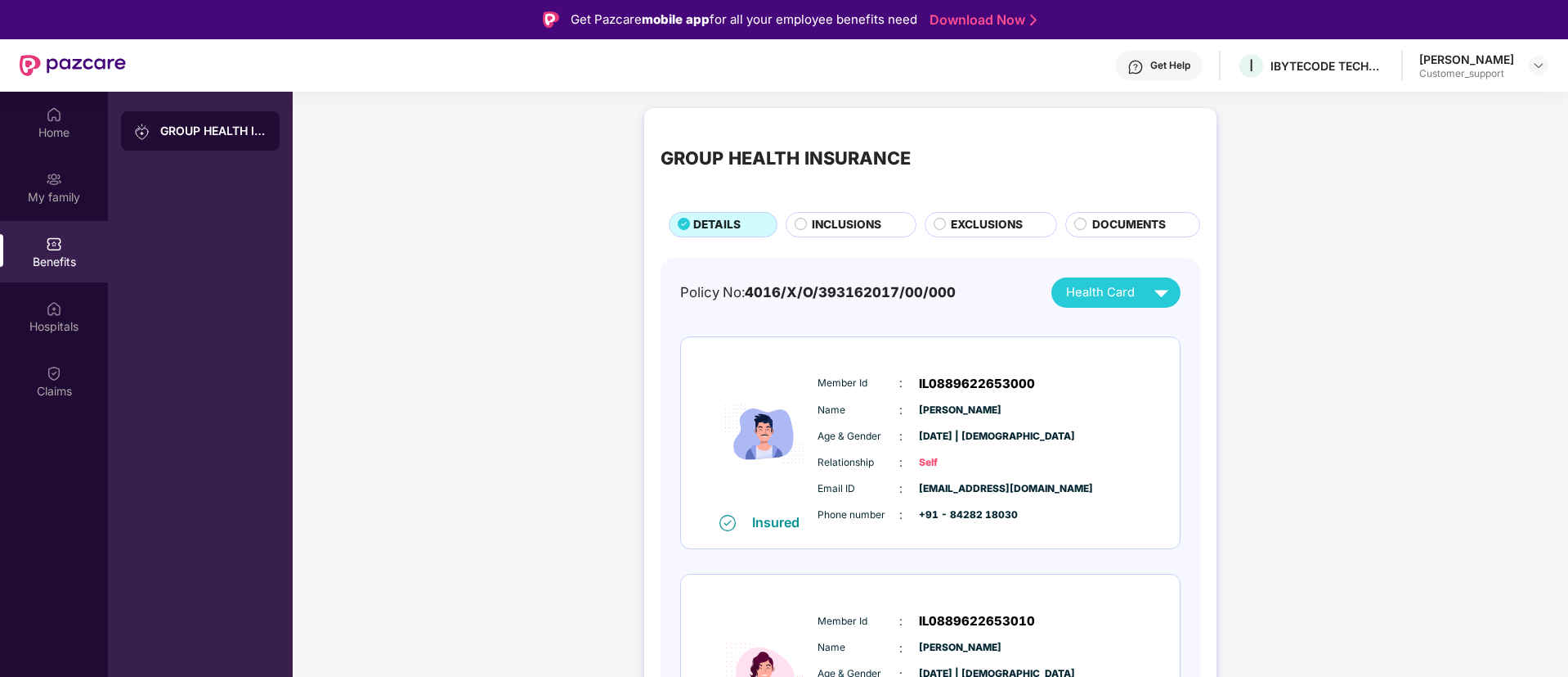
click at [967, 228] on span "EXCLUSIONS" at bounding box center [987, 224] width 72 height 18
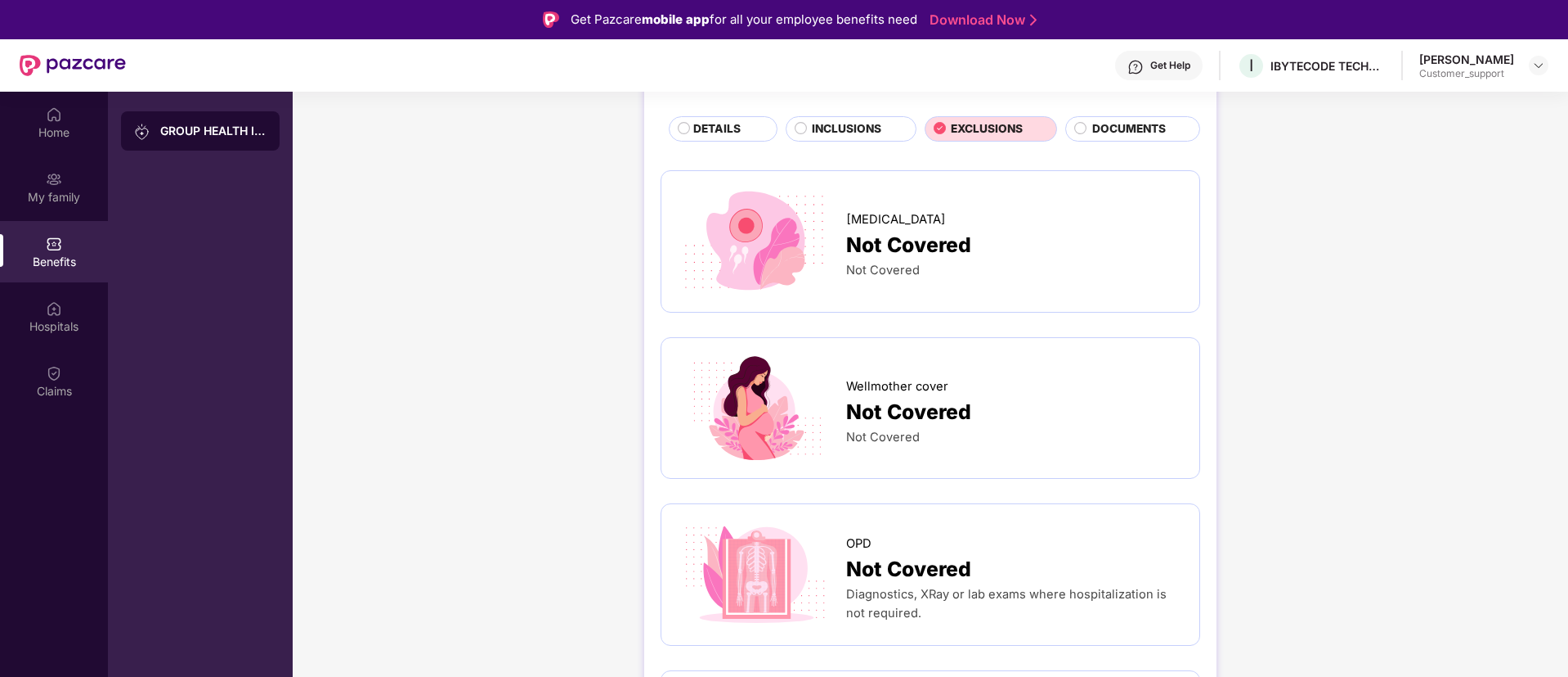
scroll to position [93, 0]
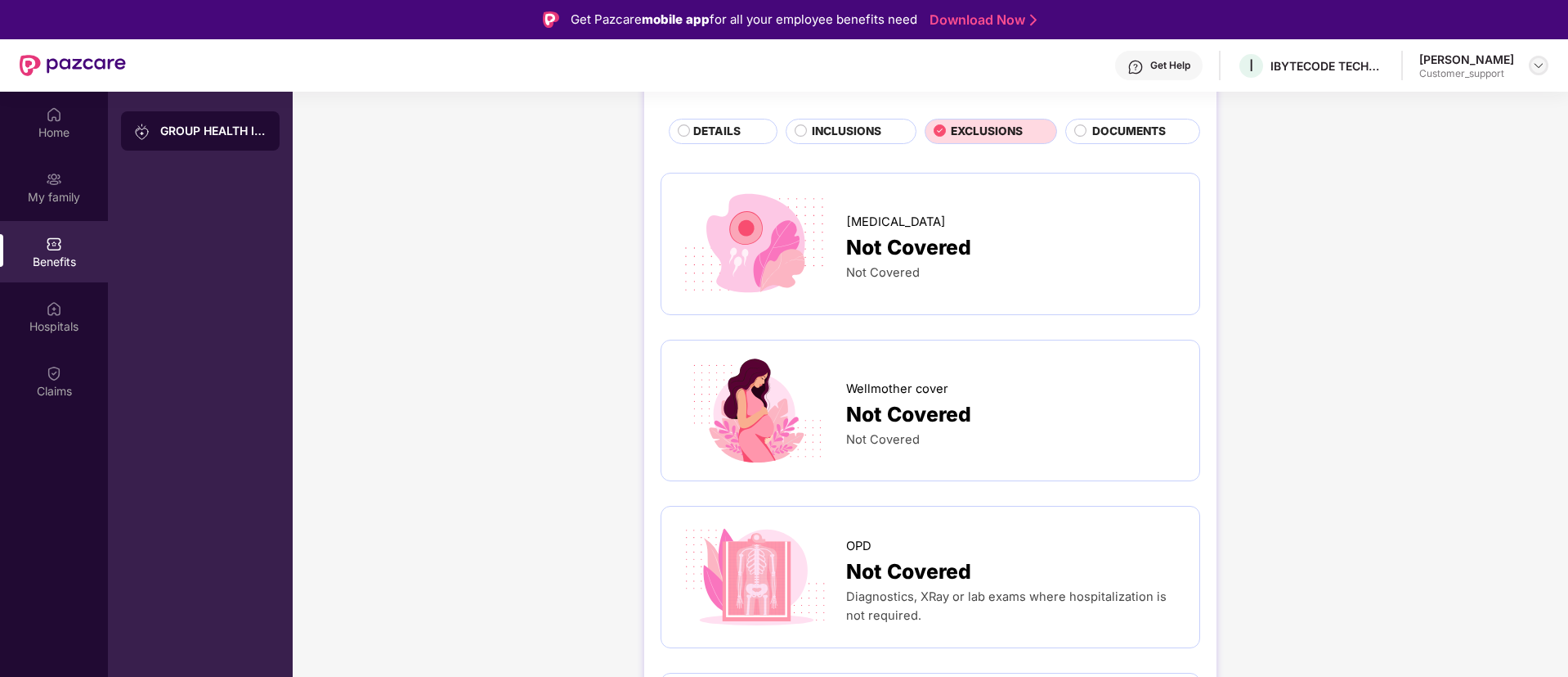
click at [1540, 62] on img at bounding box center [1539, 65] width 13 height 13
click at [1440, 105] on div "Switch to support view" at bounding box center [1462, 104] width 213 height 32
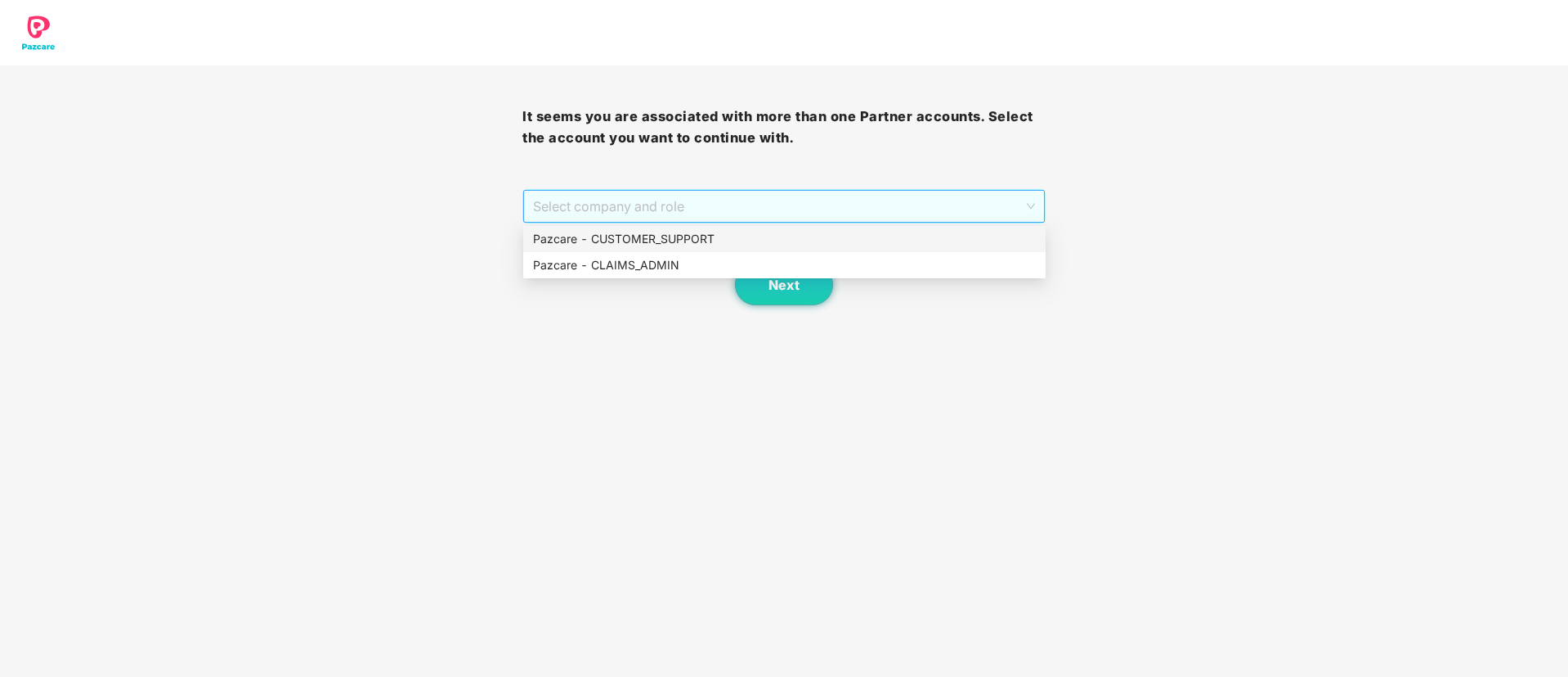
click at [744, 214] on span "Select company and role" at bounding box center [784, 205] width 502 height 31
click at [703, 235] on div "Pazcare - CUSTOMER_SUPPORT" at bounding box center [784, 239] width 502 height 18
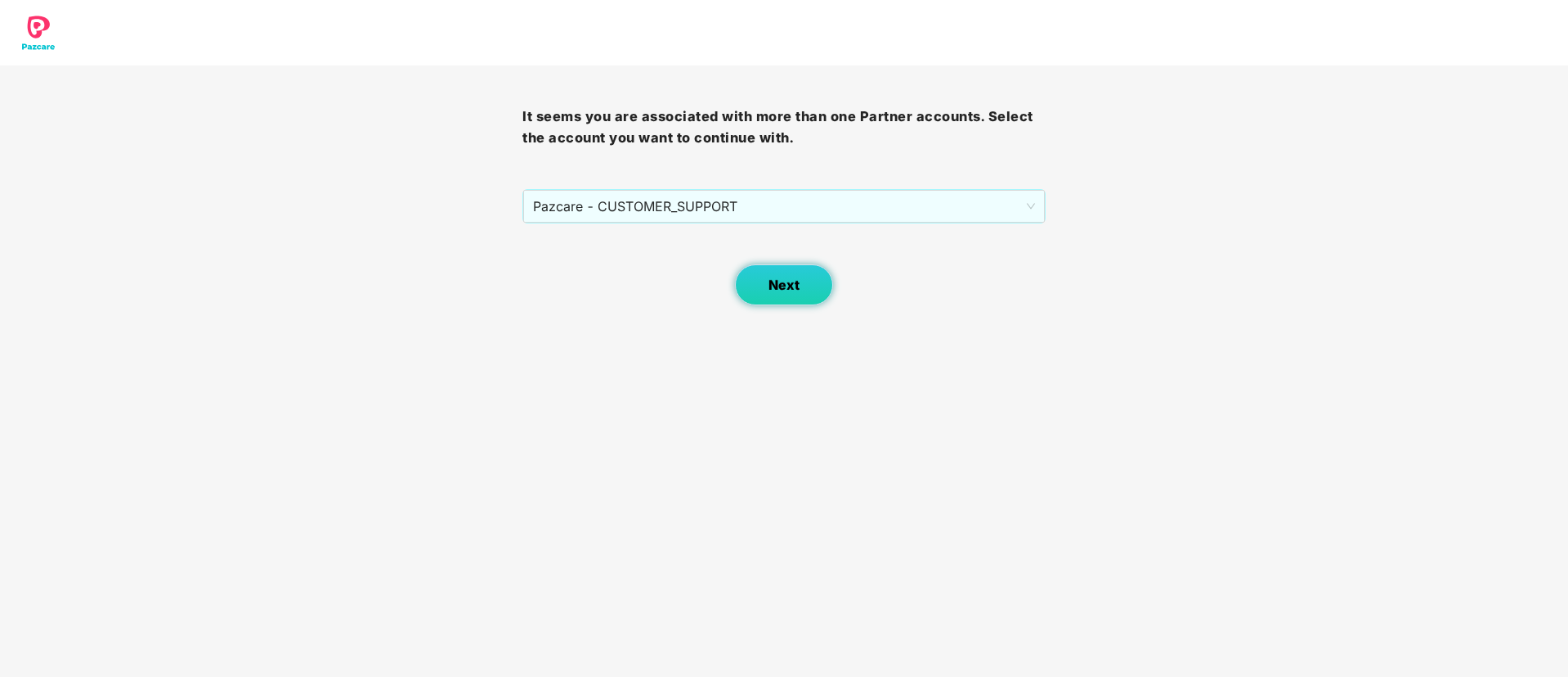
click at [791, 274] on button "Next" at bounding box center [784, 284] width 98 height 41
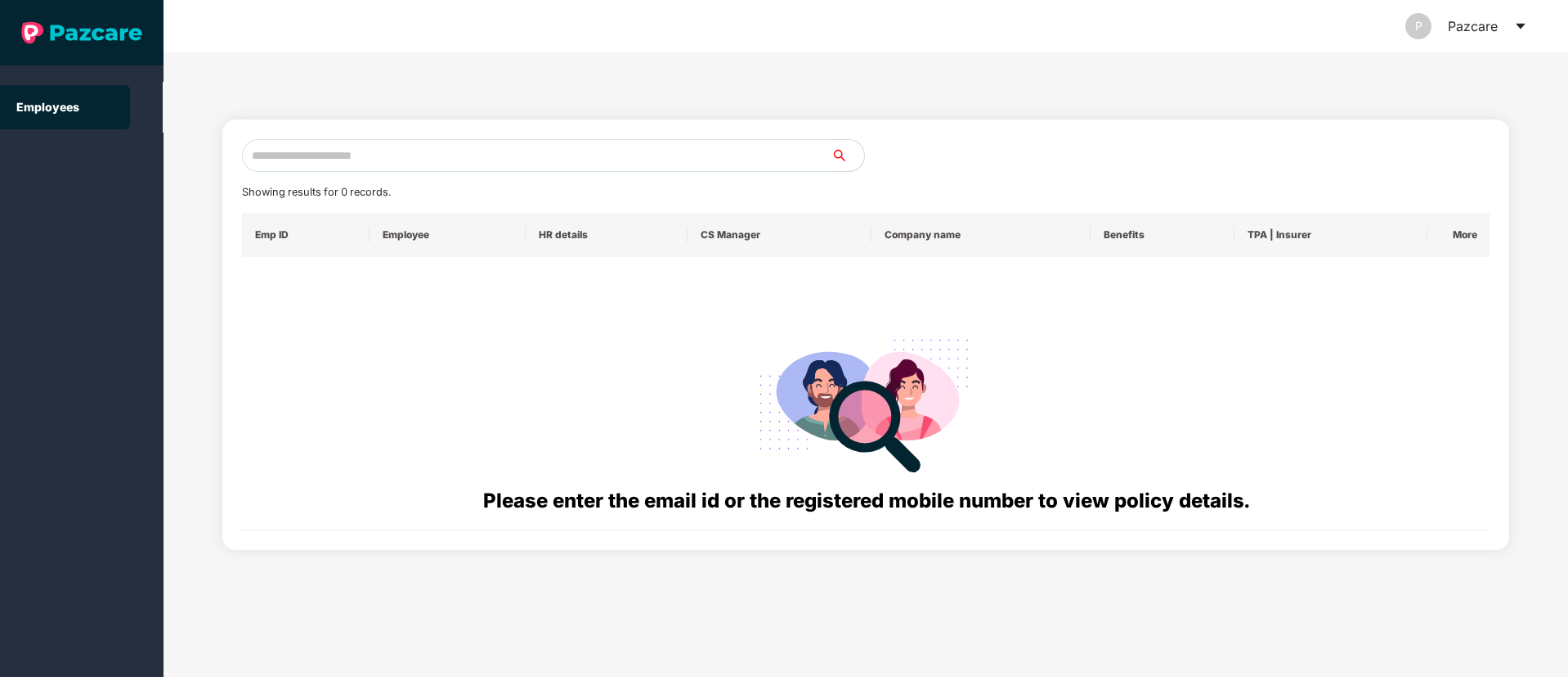
click at [318, 152] on input "text" at bounding box center [537, 155] width 590 height 33
paste input "**********"
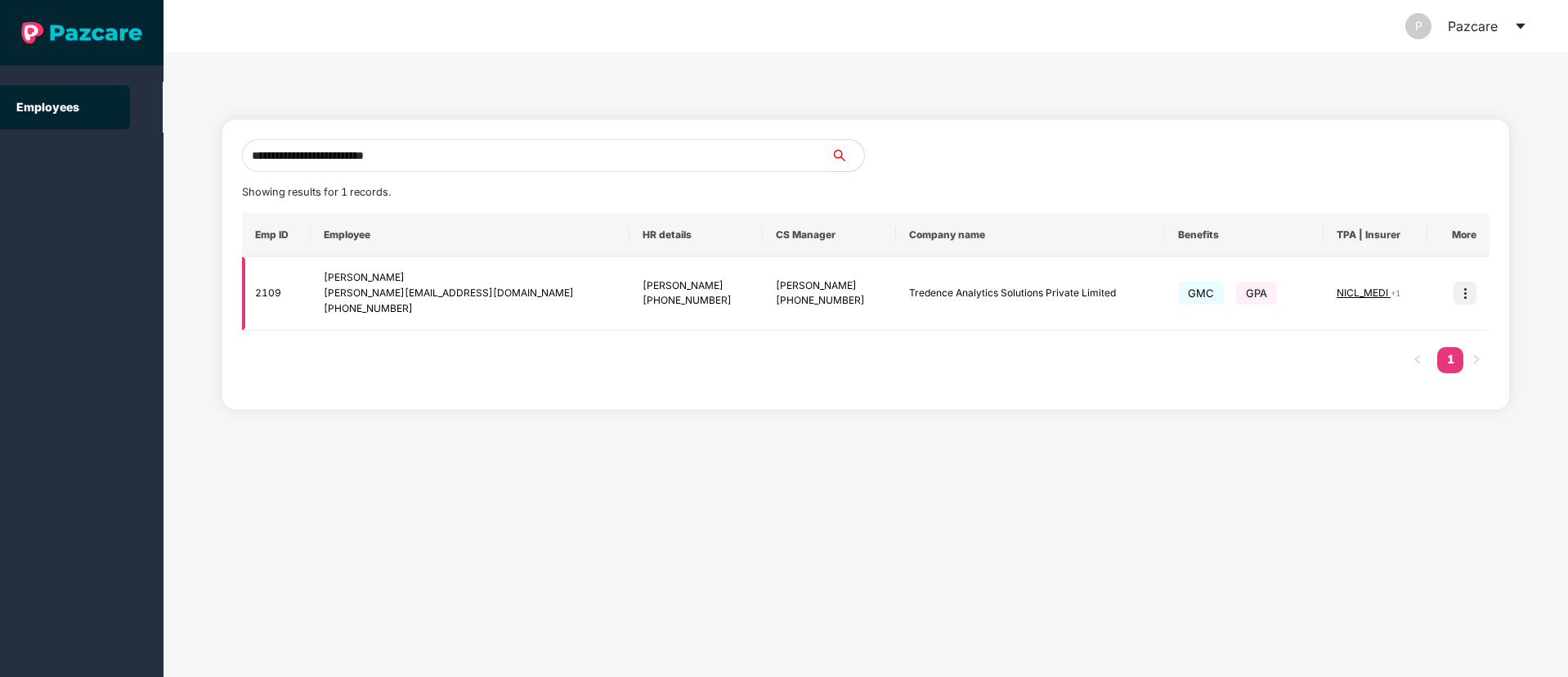
type input "**********"
click at [1466, 296] on img at bounding box center [1465, 293] width 23 height 23
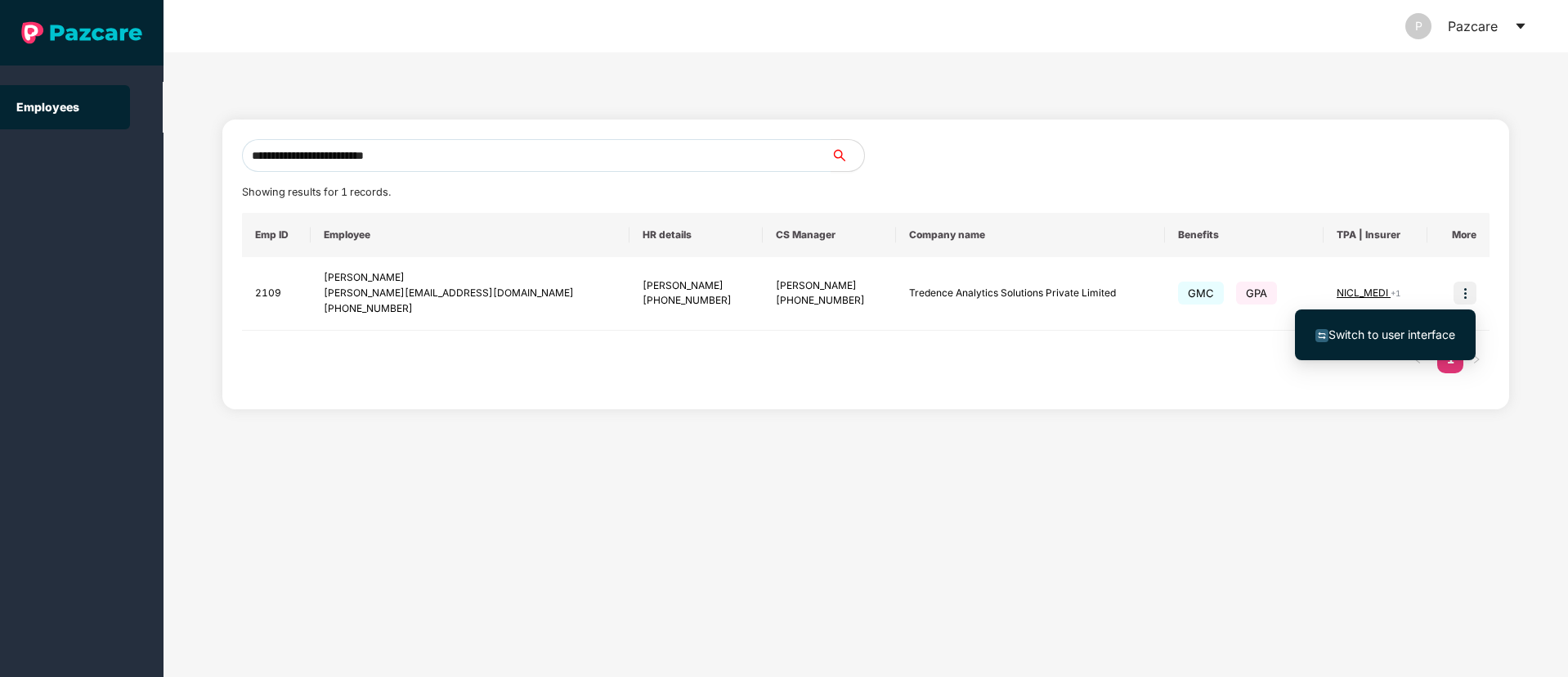
click at [1362, 335] on span "Switch to user interface" at bounding box center [1392, 334] width 127 height 14
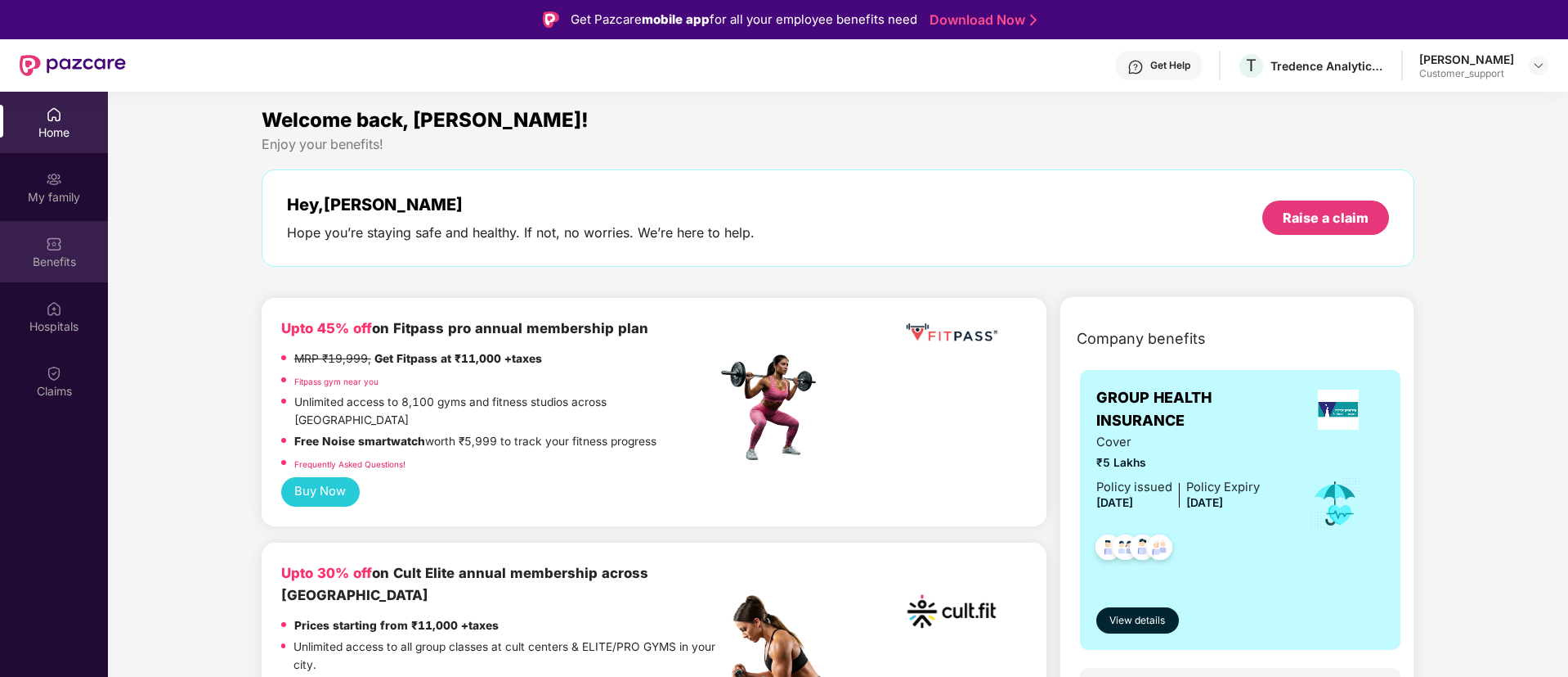
click at [49, 250] on img at bounding box center [53, 243] width 16 height 16
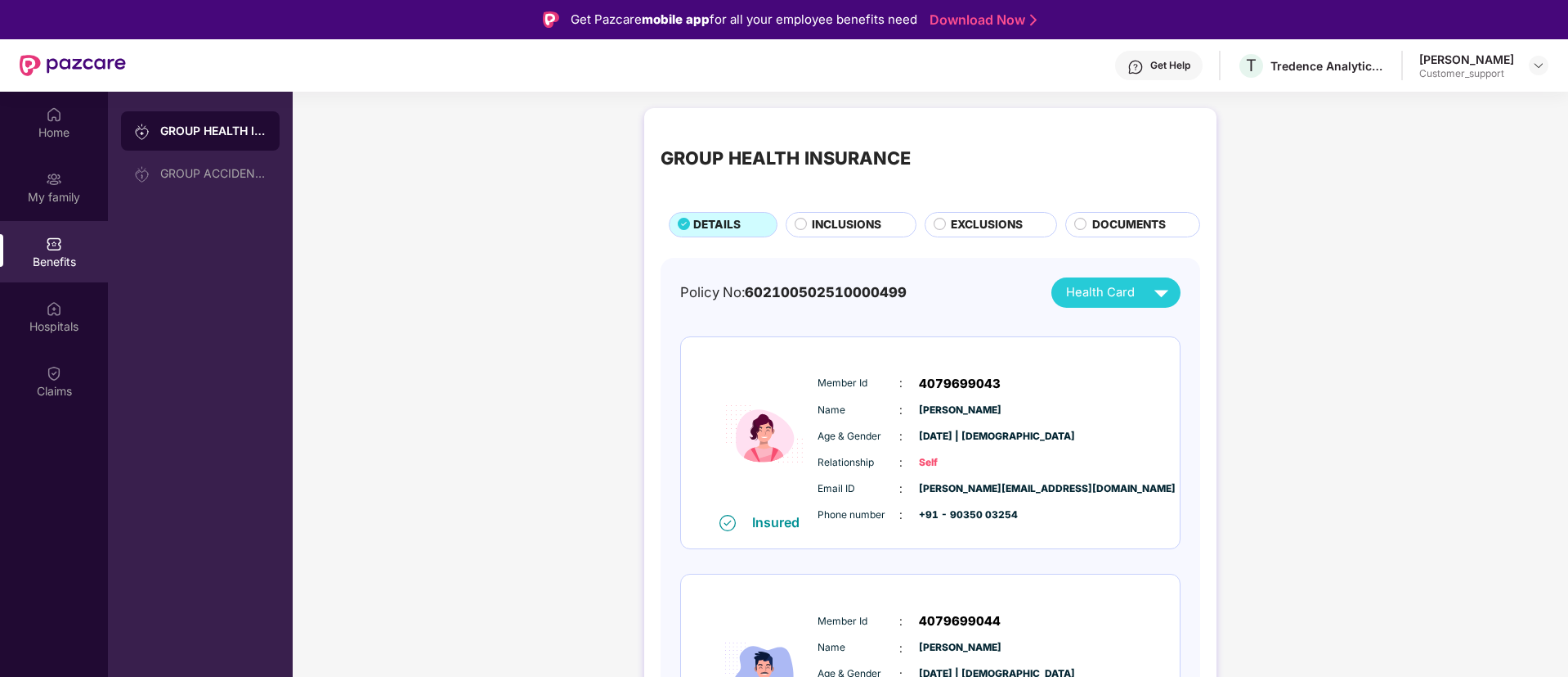
click at [976, 216] on span "EXCLUSIONS" at bounding box center [987, 224] width 72 height 18
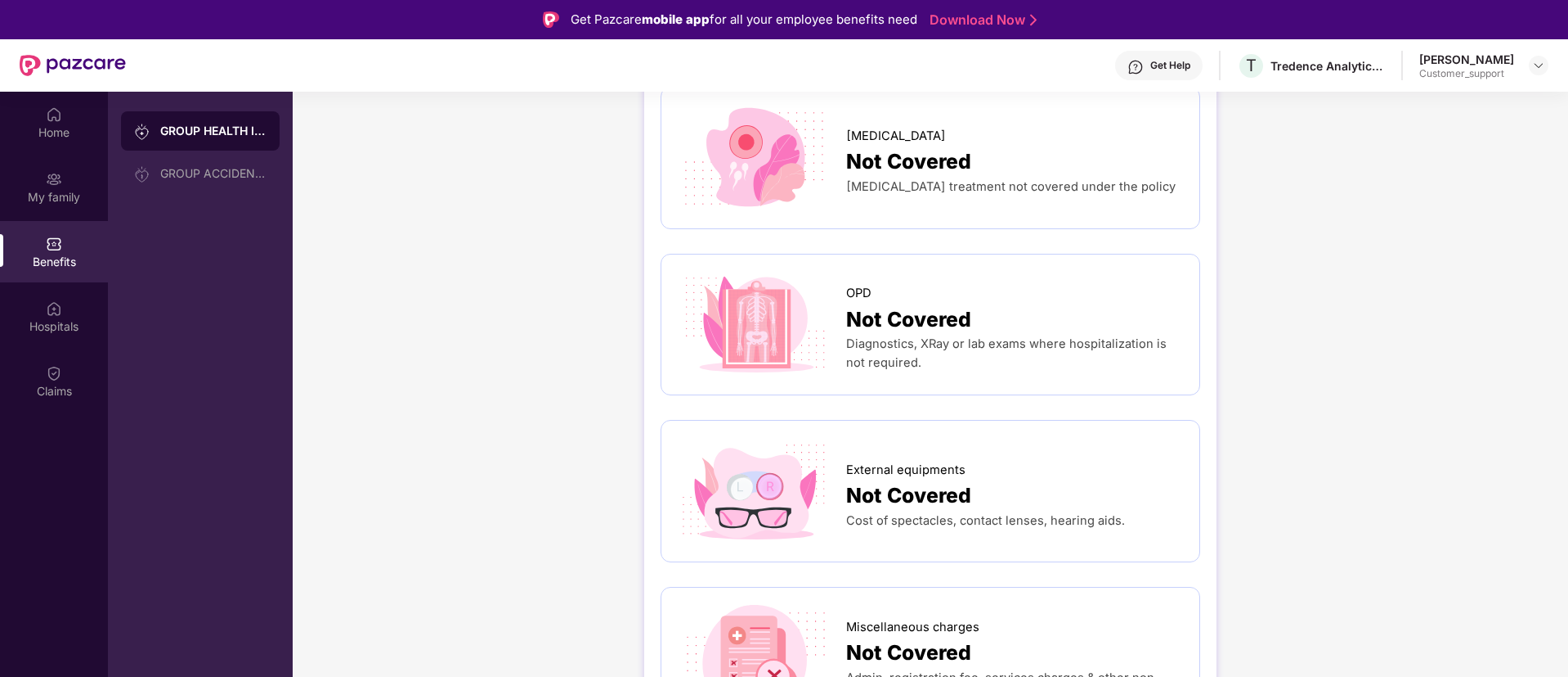
scroll to position [0, 0]
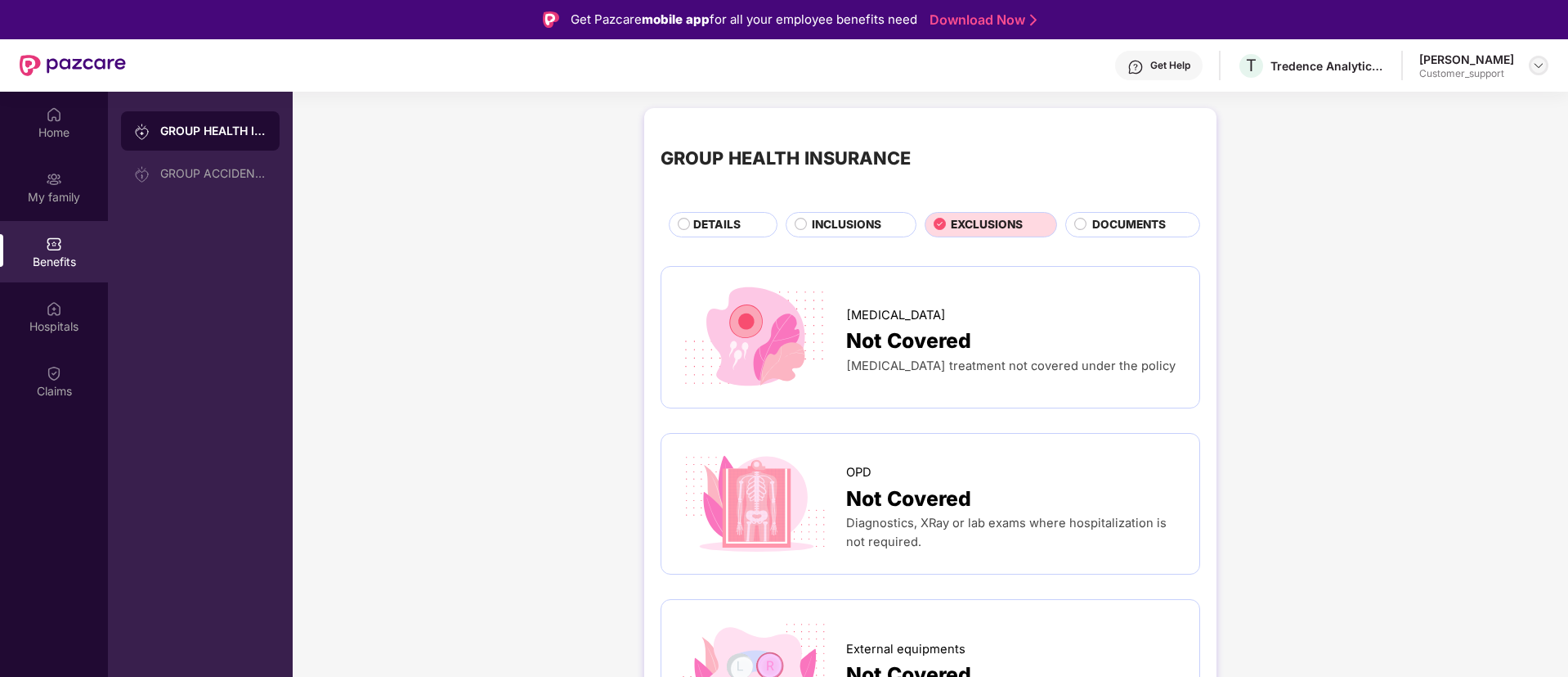
click at [1539, 67] on img at bounding box center [1539, 65] width 13 height 13
click at [1473, 100] on div "Switch to support view" at bounding box center [1462, 104] width 213 height 32
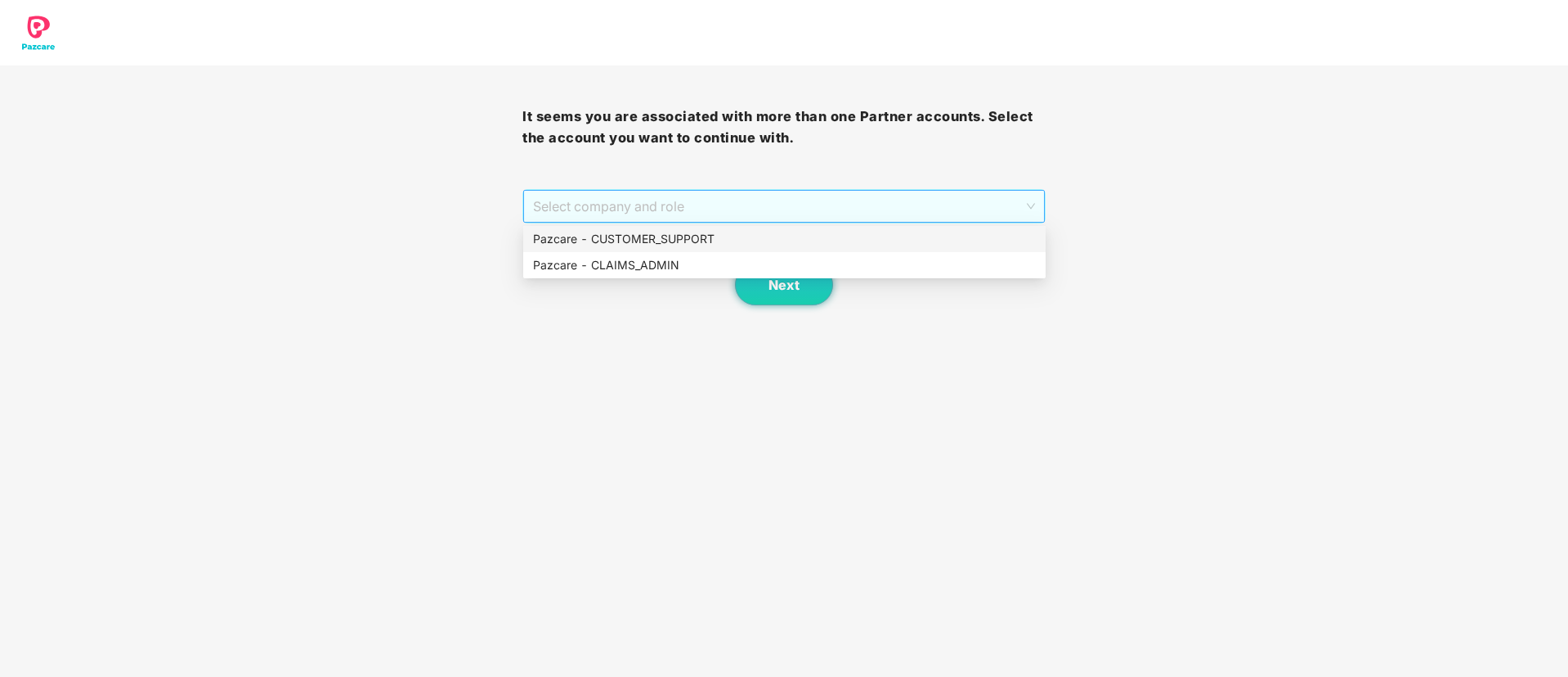
click at [822, 215] on span "Select company and role" at bounding box center [784, 205] width 502 height 31
click at [700, 238] on div "Pazcare - CUSTOMER_SUPPORT" at bounding box center [784, 239] width 502 height 18
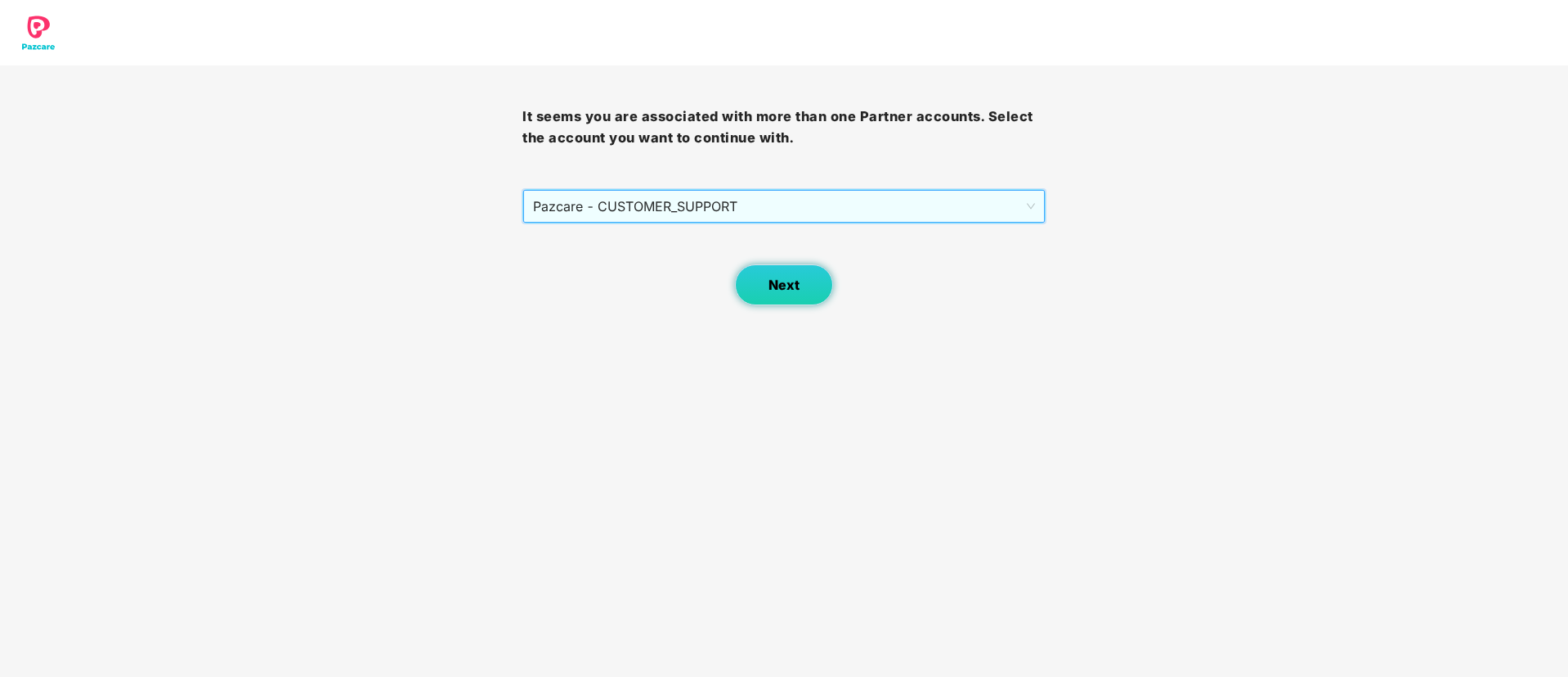
click at [779, 290] on span "Next" at bounding box center [784, 285] width 31 height 15
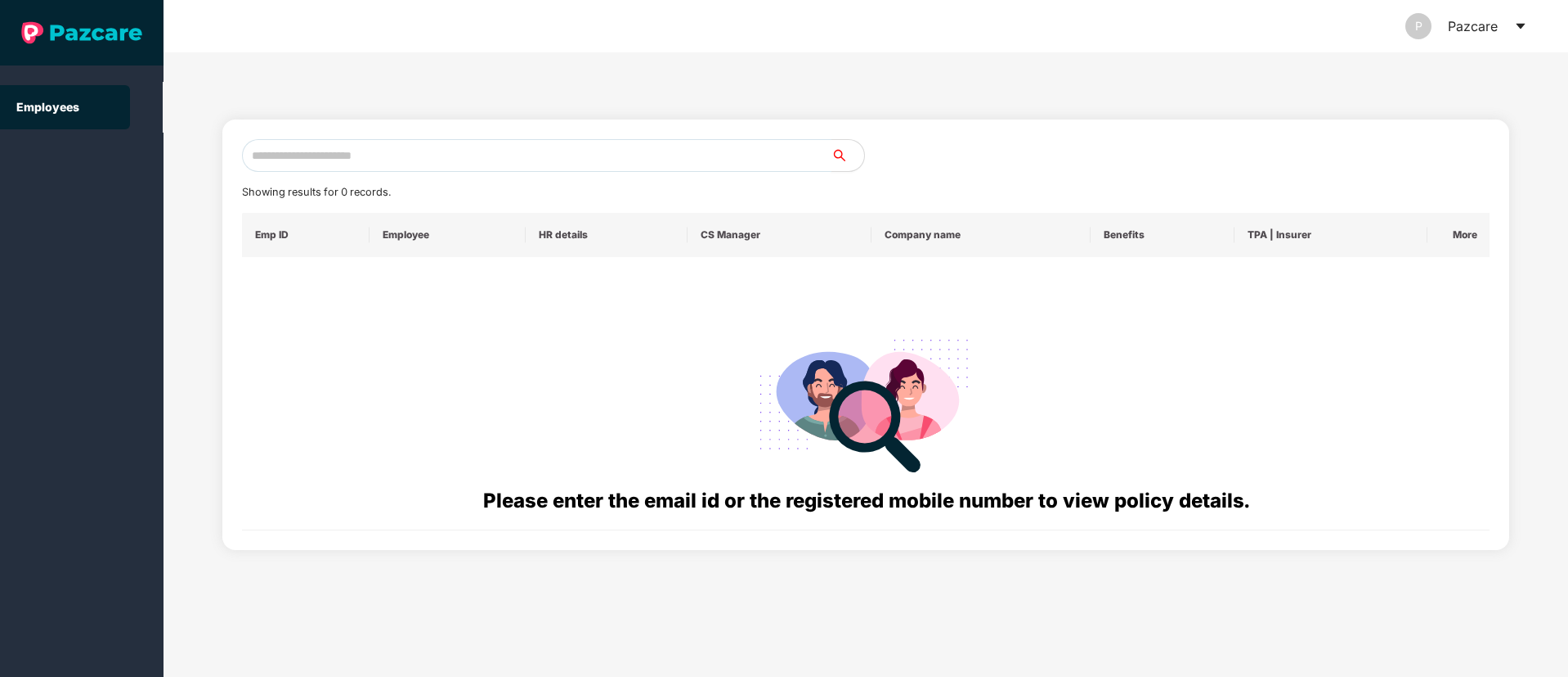
click at [278, 149] on input "text" at bounding box center [537, 155] width 590 height 33
paste input "**********"
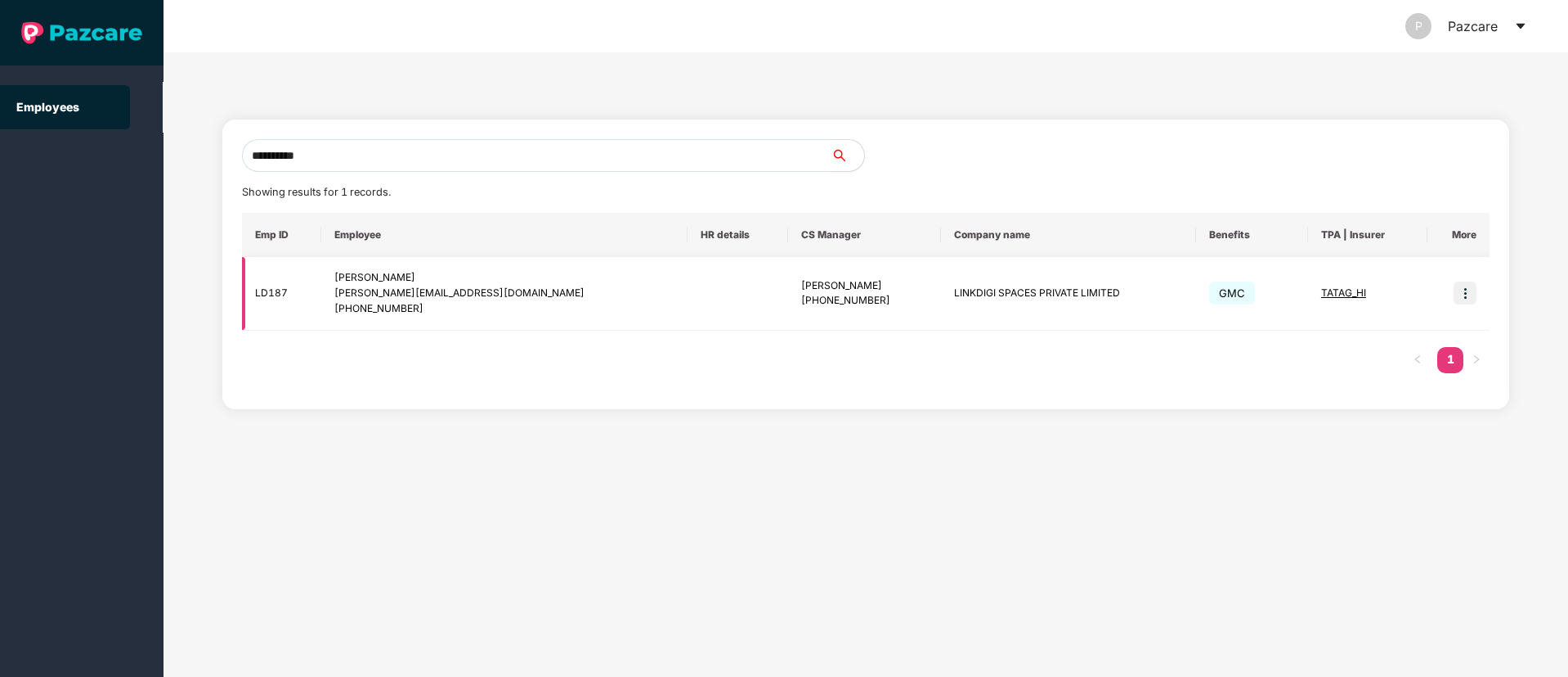
type input "**********"
click at [1462, 299] on img at bounding box center [1465, 293] width 23 height 23
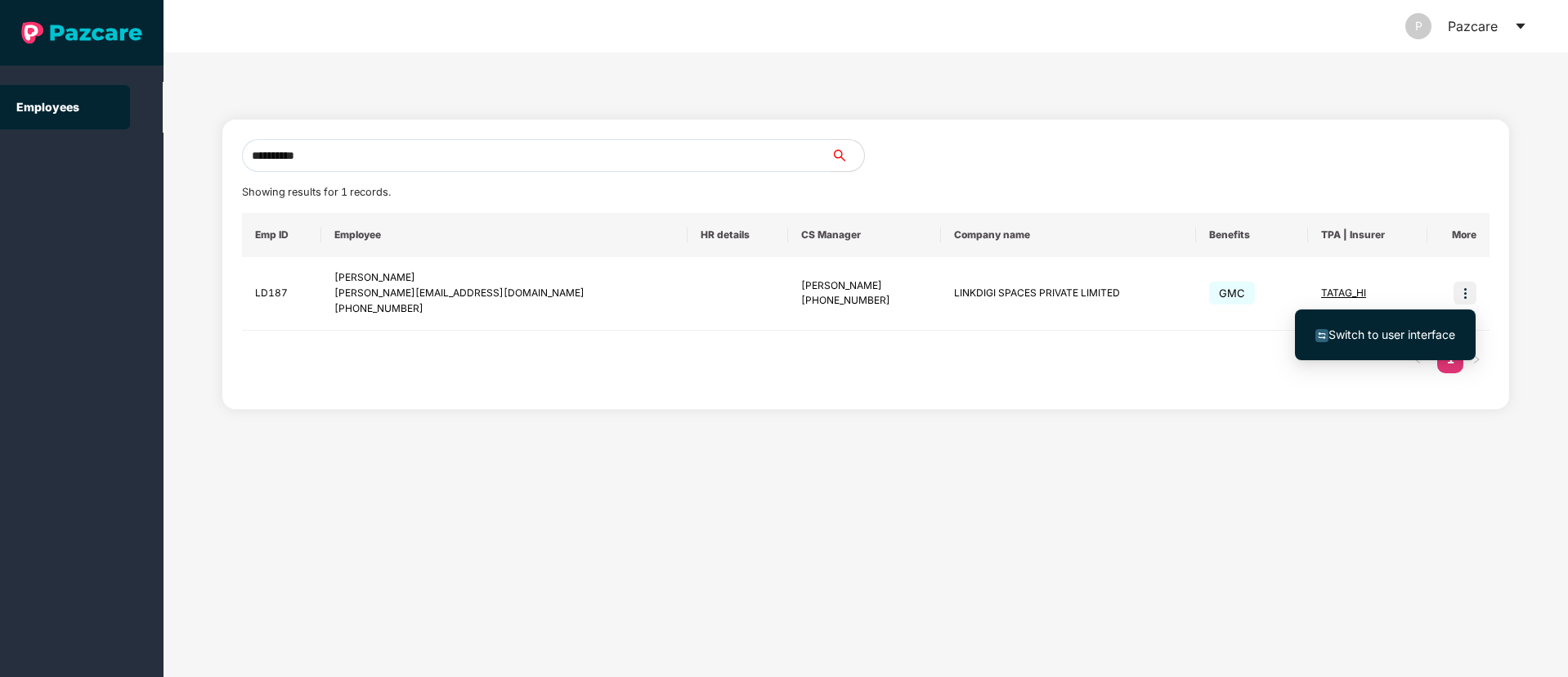
click at [1410, 329] on span "Switch to user interface" at bounding box center [1392, 334] width 127 height 14
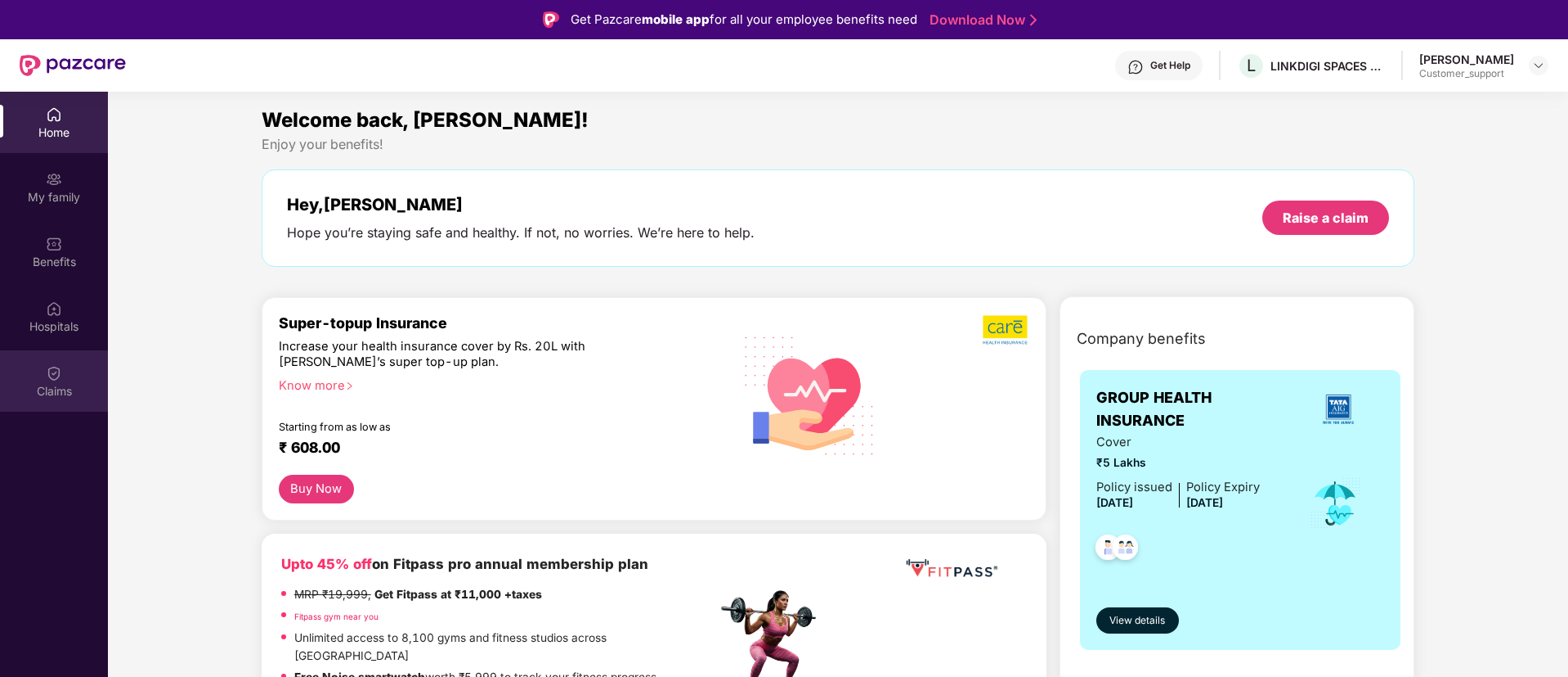
click at [60, 372] on img at bounding box center [53, 372] width 16 height 16
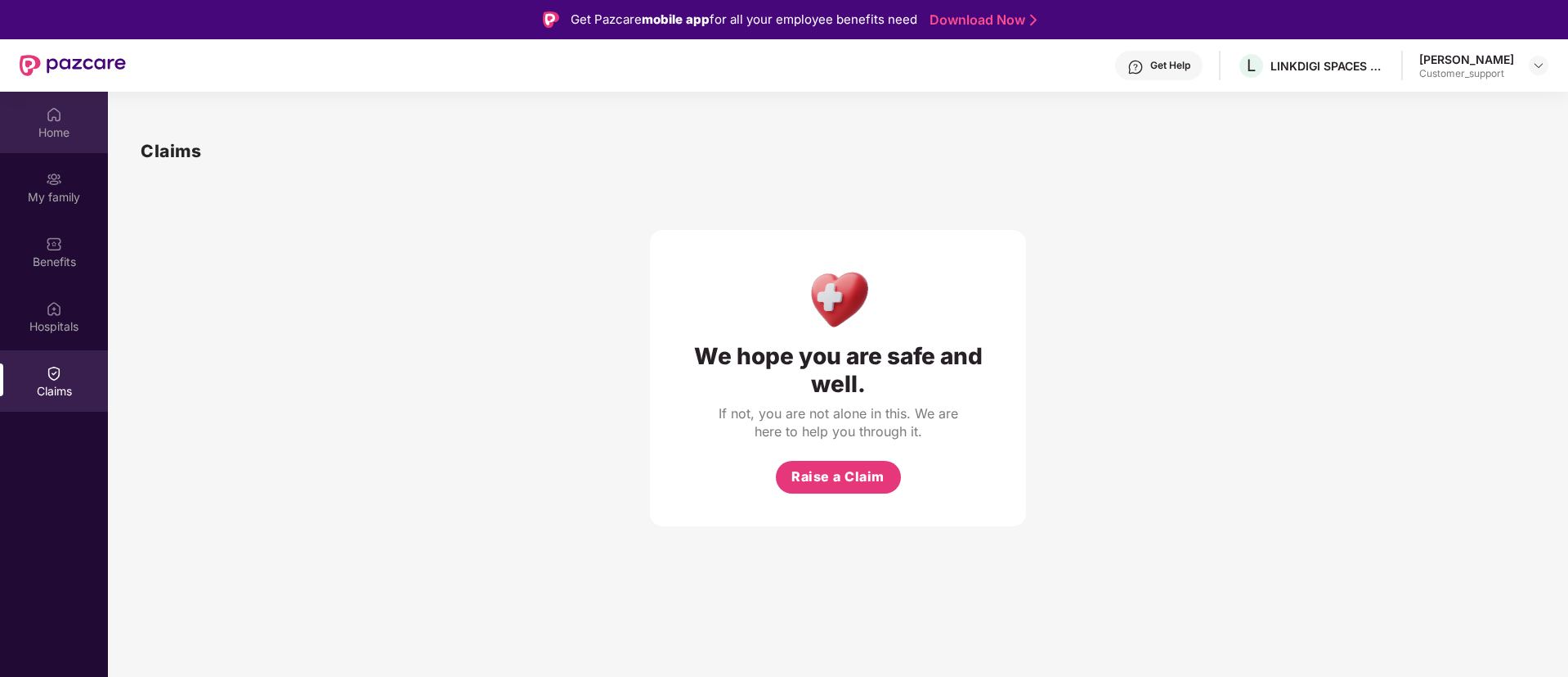
click at [47, 121] on img at bounding box center [53, 114] width 16 height 16
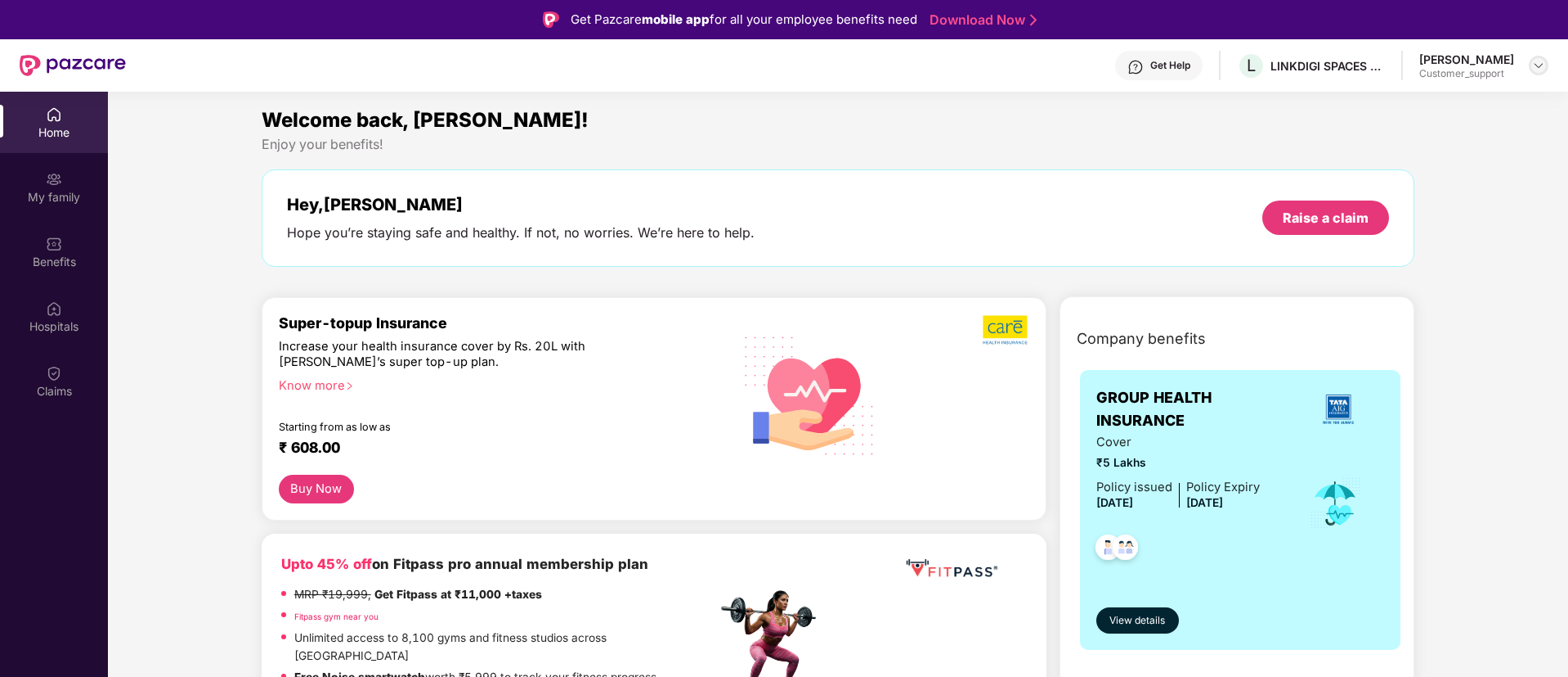
click at [1540, 69] on img at bounding box center [1539, 65] width 13 height 13
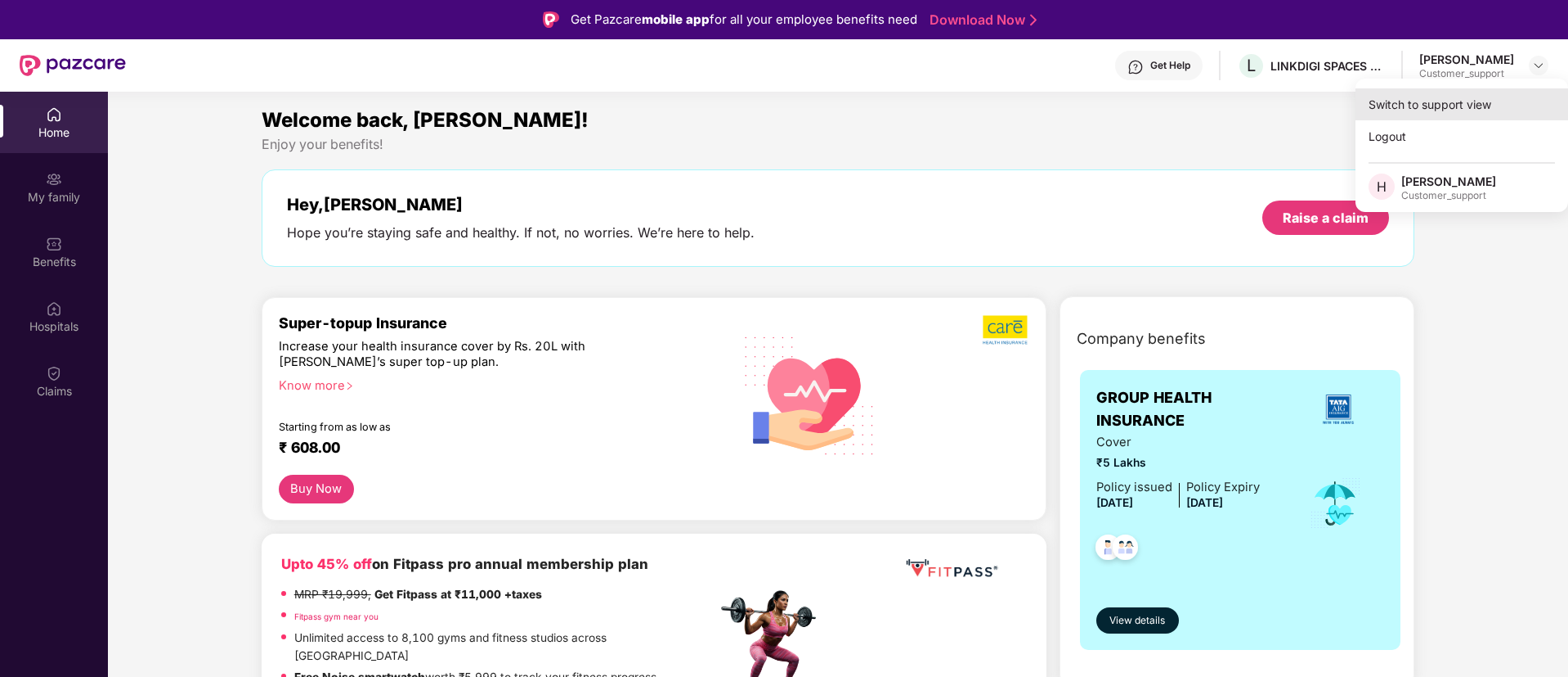
click at [1457, 97] on div "Switch to support view" at bounding box center [1462, 104] width 213 height 32
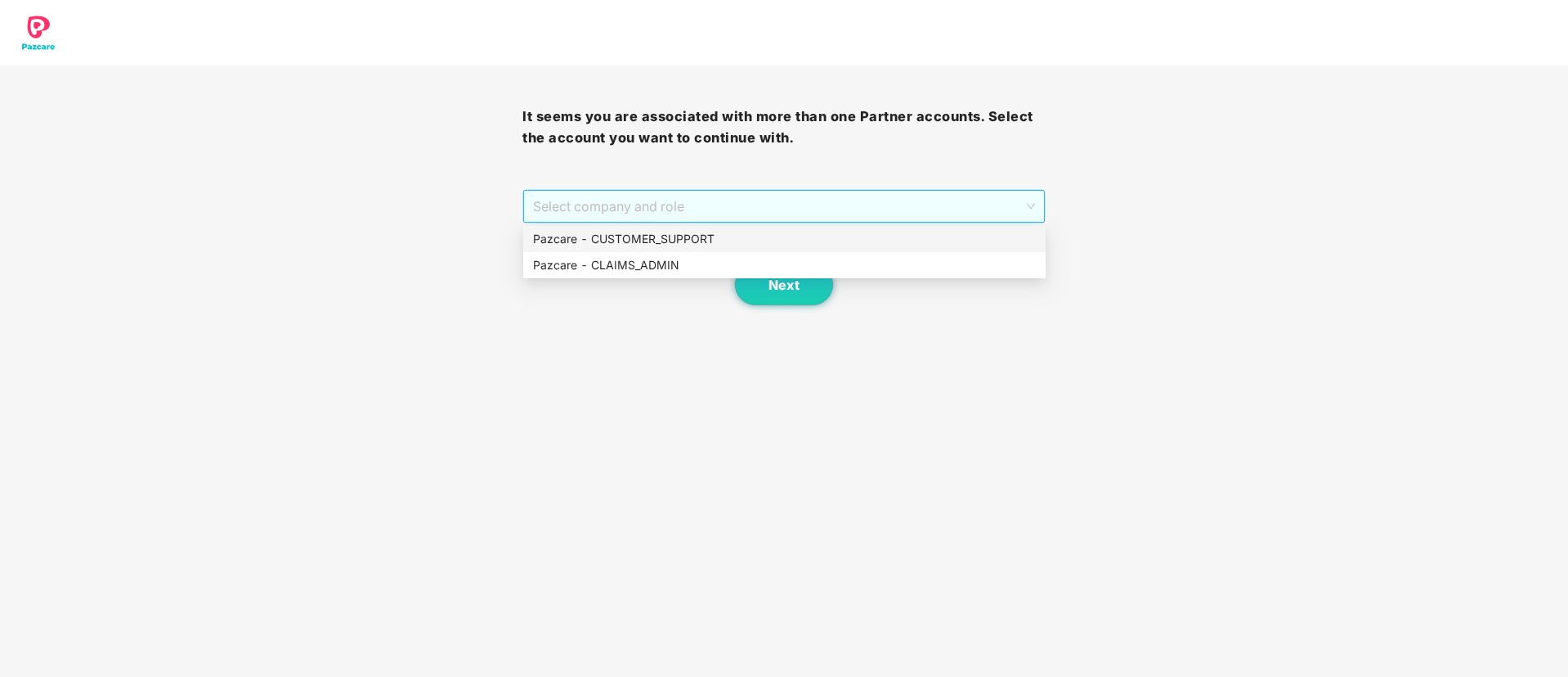
click at [650, 203] on span "Select company and role" at bounding box center [784, 205] width 502 height 31
click at [612, 244] on div "Pazcare - CUSTOMER_SUPPORT" at bounding box center [784, 239] width 502 height 18
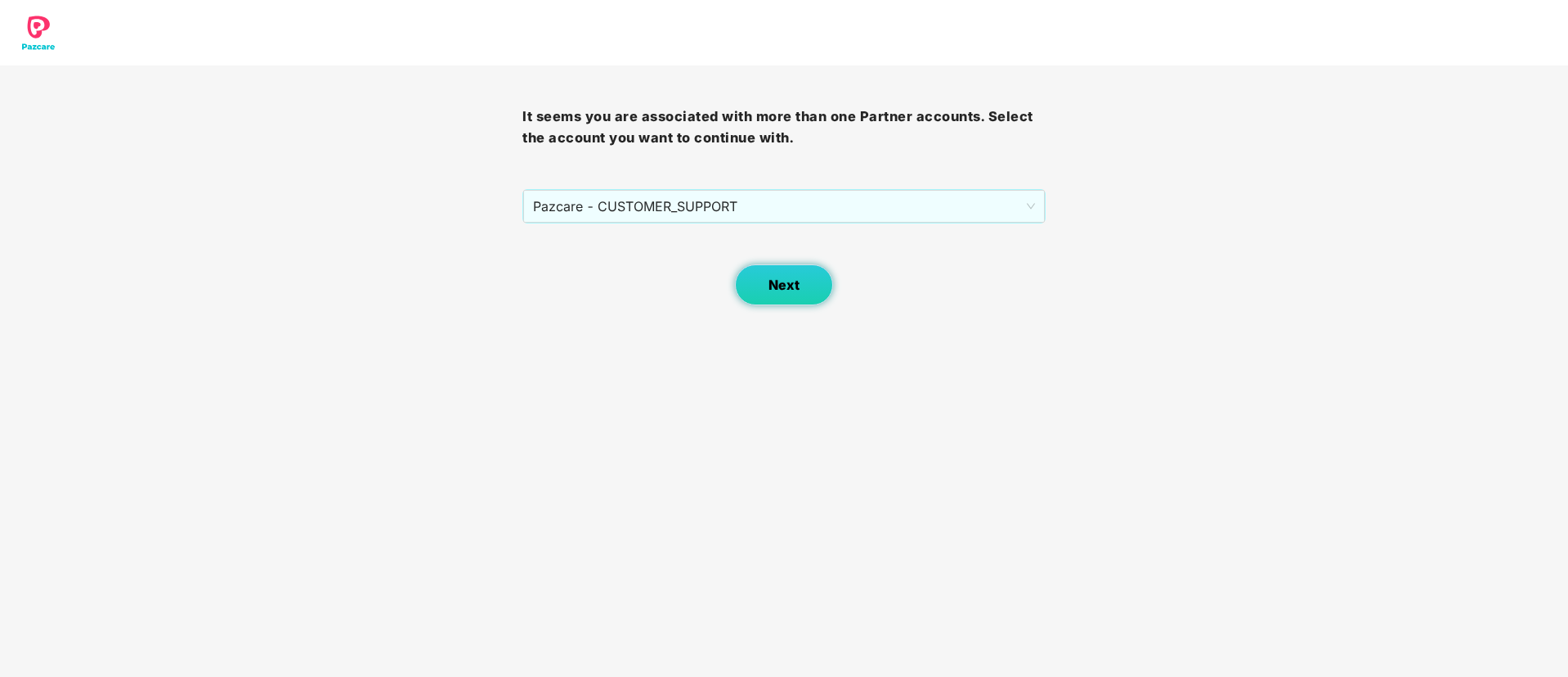
click at [791, 299] on button "Next" at bounding box center [784, 284] width 98 height 41
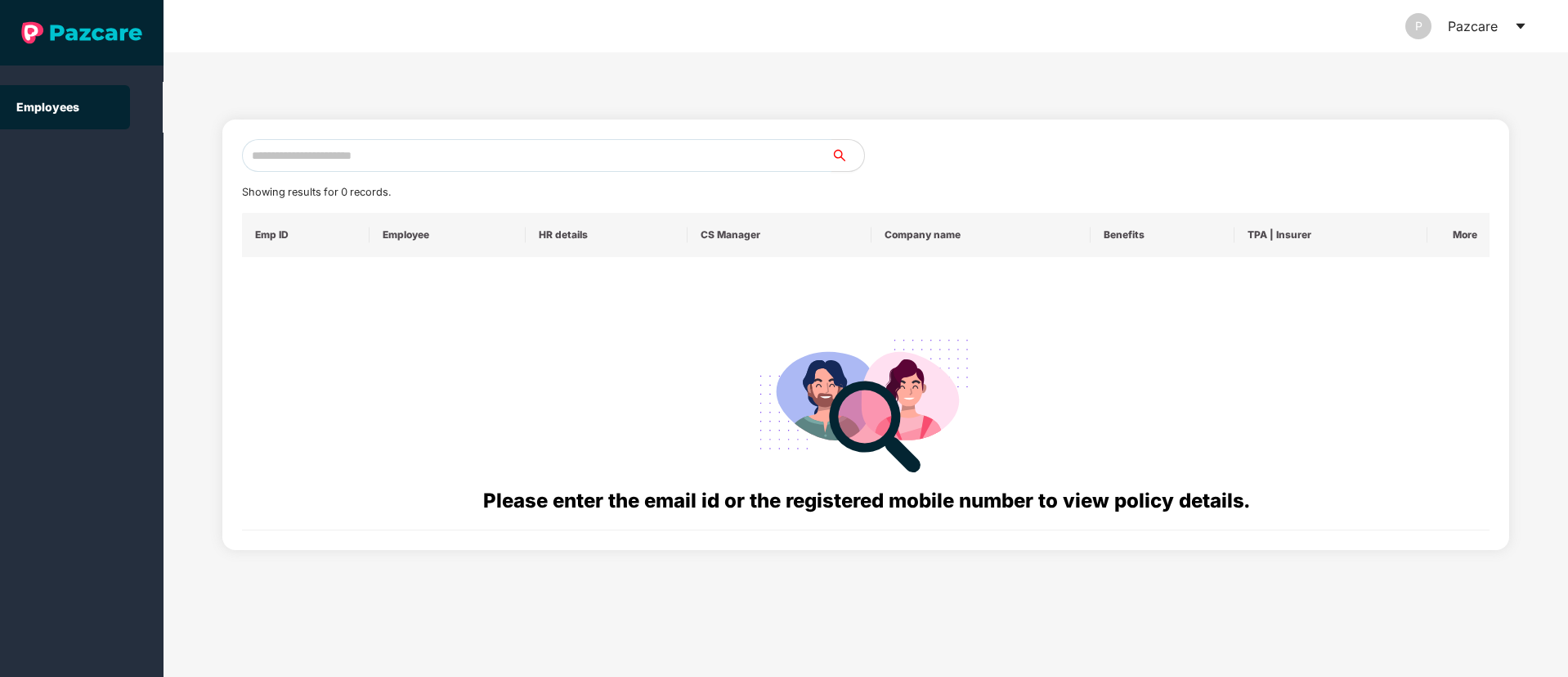
click at [309, 150] on input "text" at bounding box center [537, 155] width 590 height 33
paste input "**********"
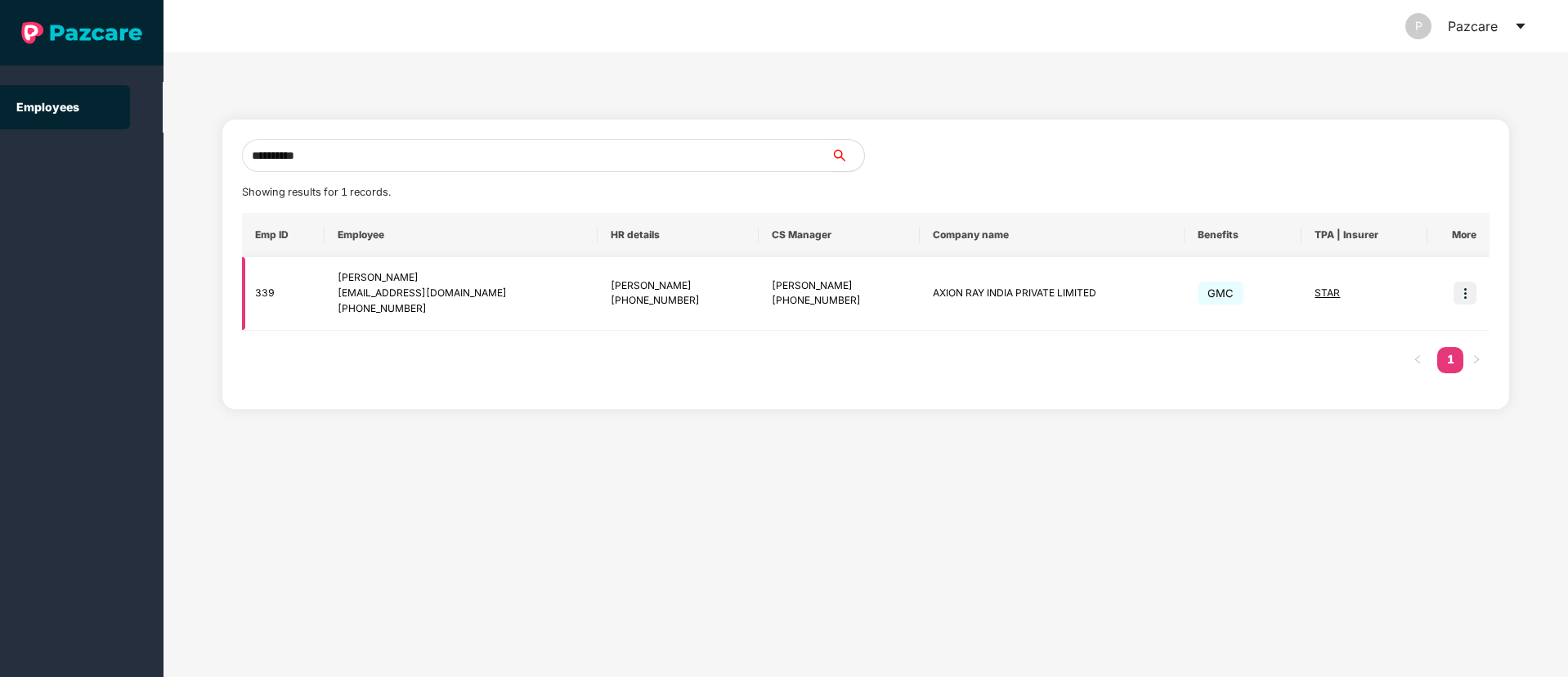
type input "**********"
click at [1471, 290] on img at bounding box center [1465, 293] width 23 height 23
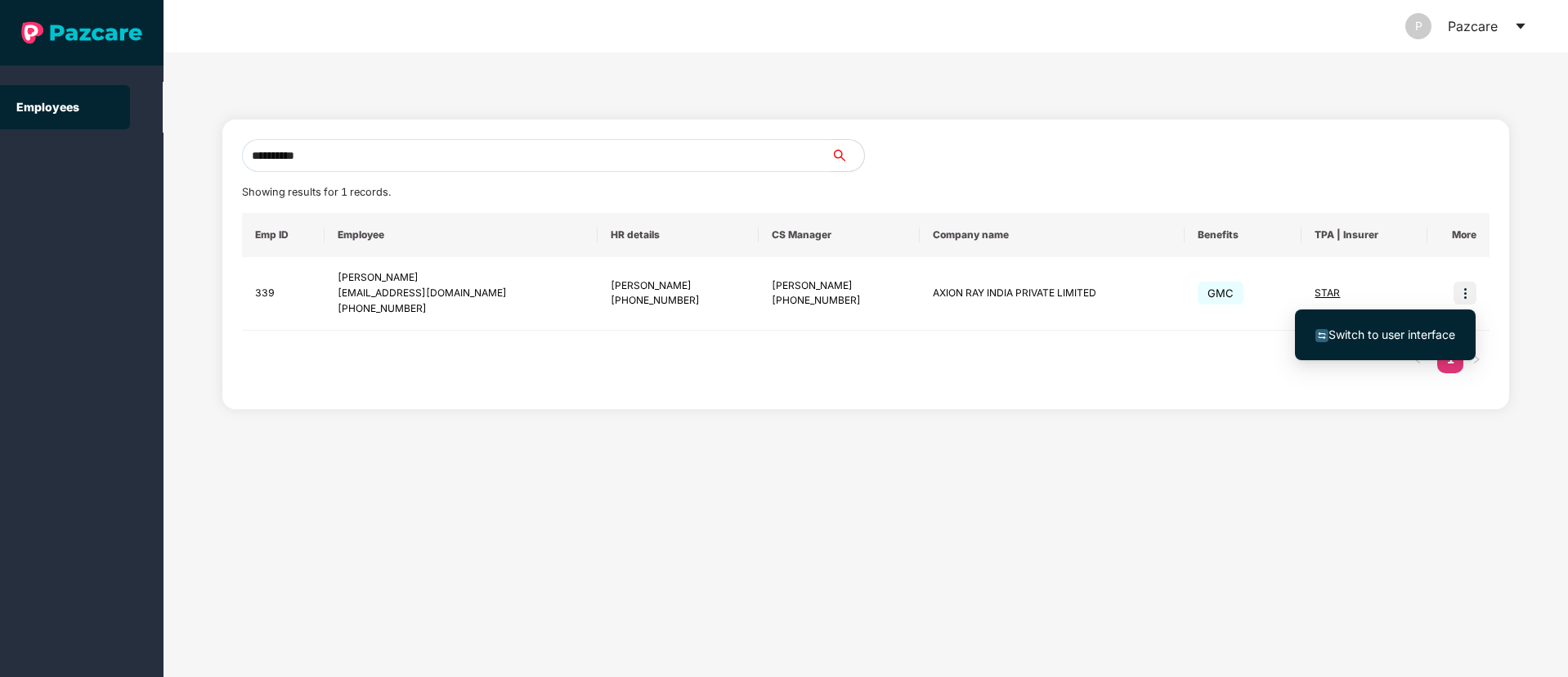
click at [1412, 326] on span "Switch to user interface" at bounding box center [1385, 334] width 140 height 18
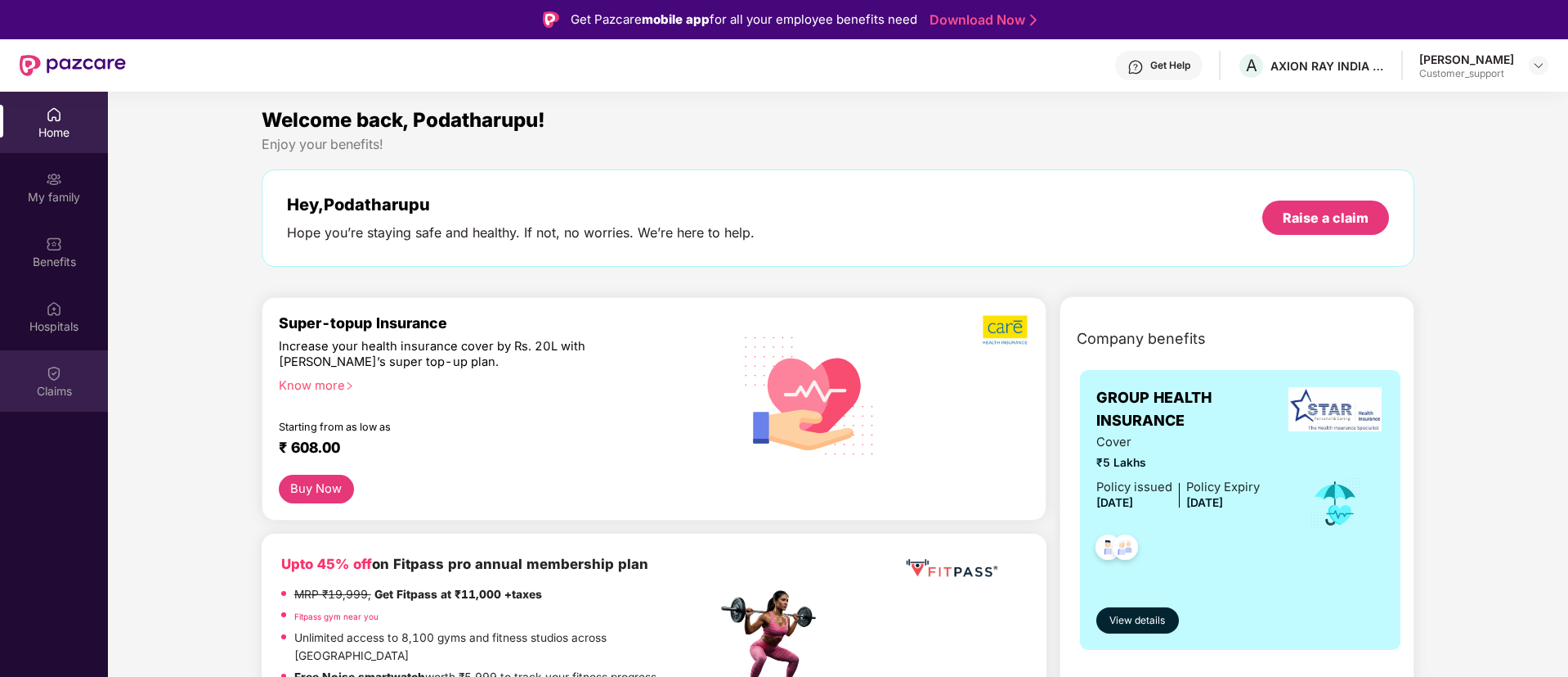
click at [44, 383] on div "Claims" at bounding box center [54, 390] width 108 height 16
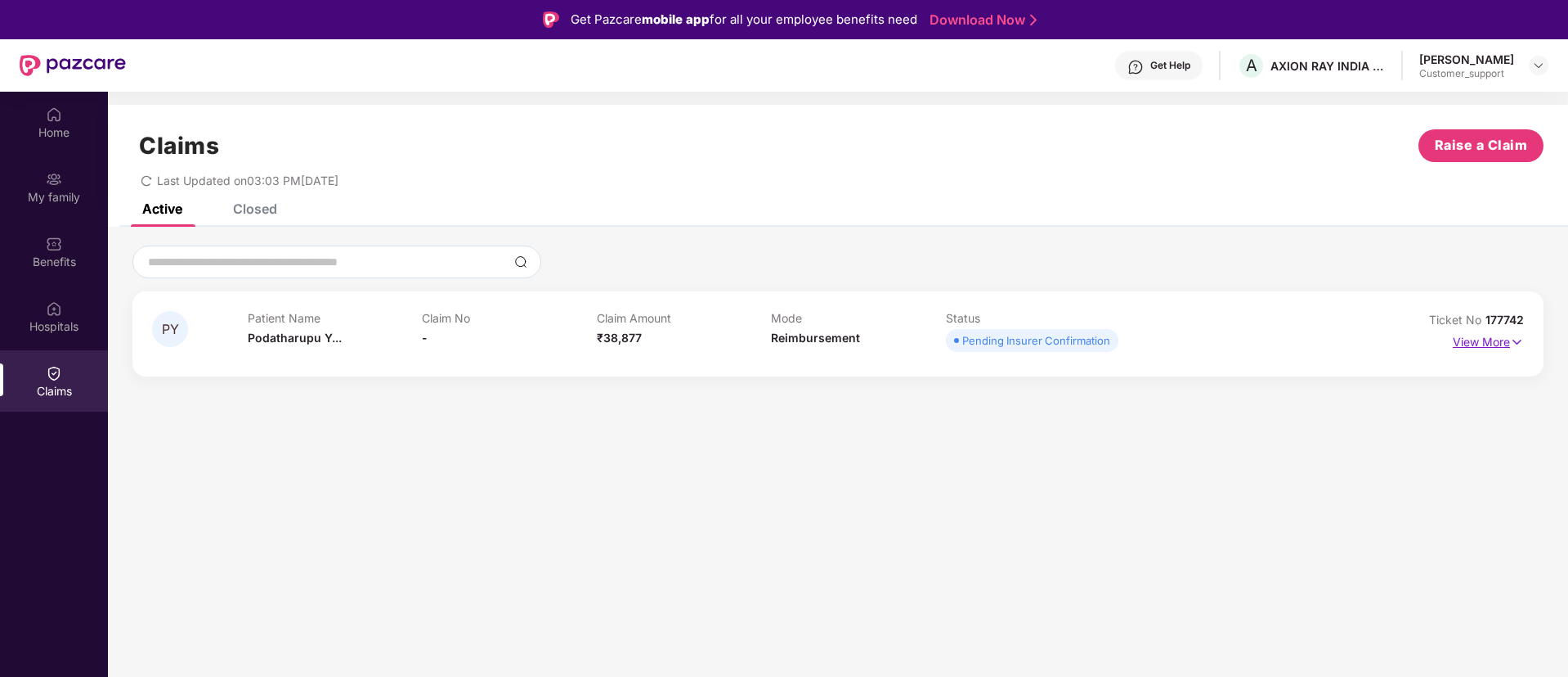
click at [1518, 347] on img at bounding box center [1517, 342] width 14 height 18
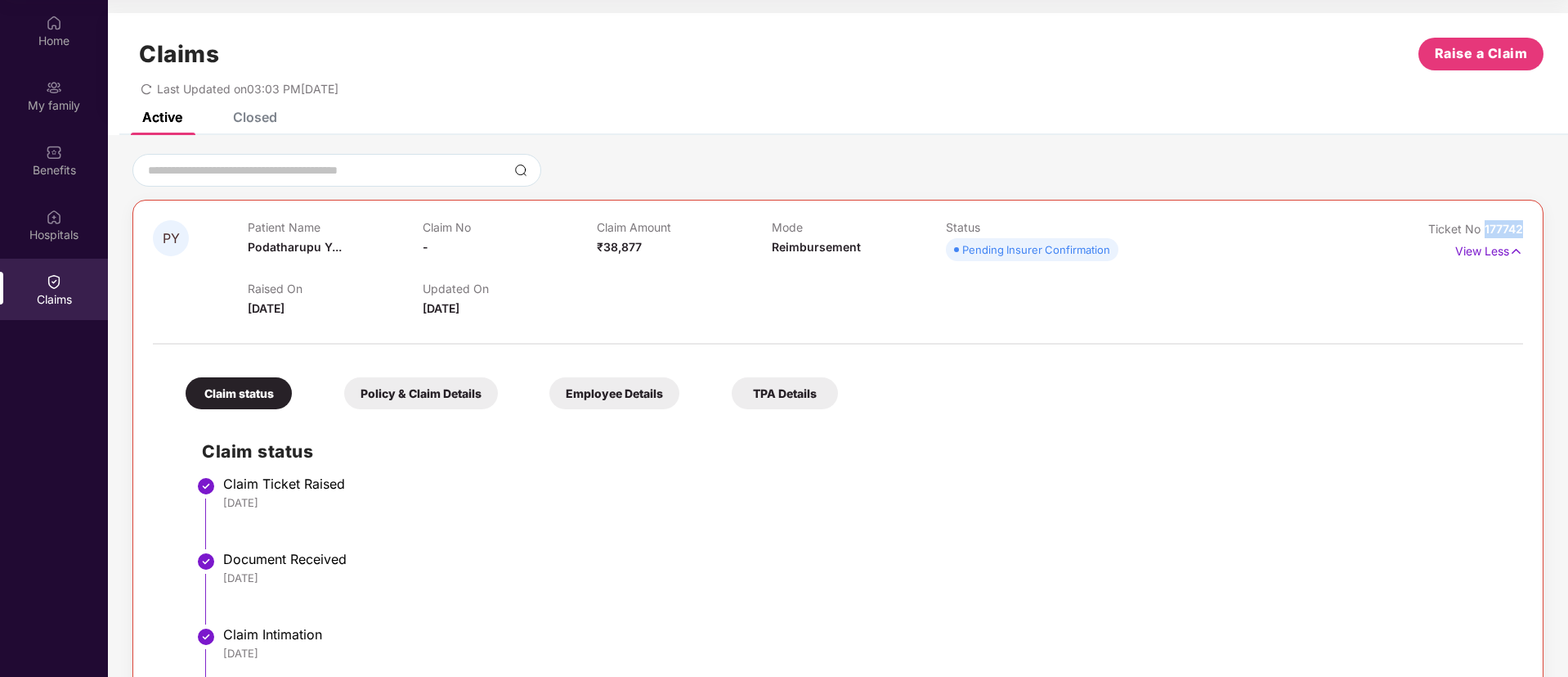
drag, startPoint x: 1522, startPoint y: 225, endPoint x: 1479, endPoint y: 232, distance: 43.6
click at [1479, 232] on div "PY Patient Name Podatharupu Y... Claim No - Claim Amount ₹38,877 Mode Reimburse…" at bounding box center [837, 483] width 1411 height 567
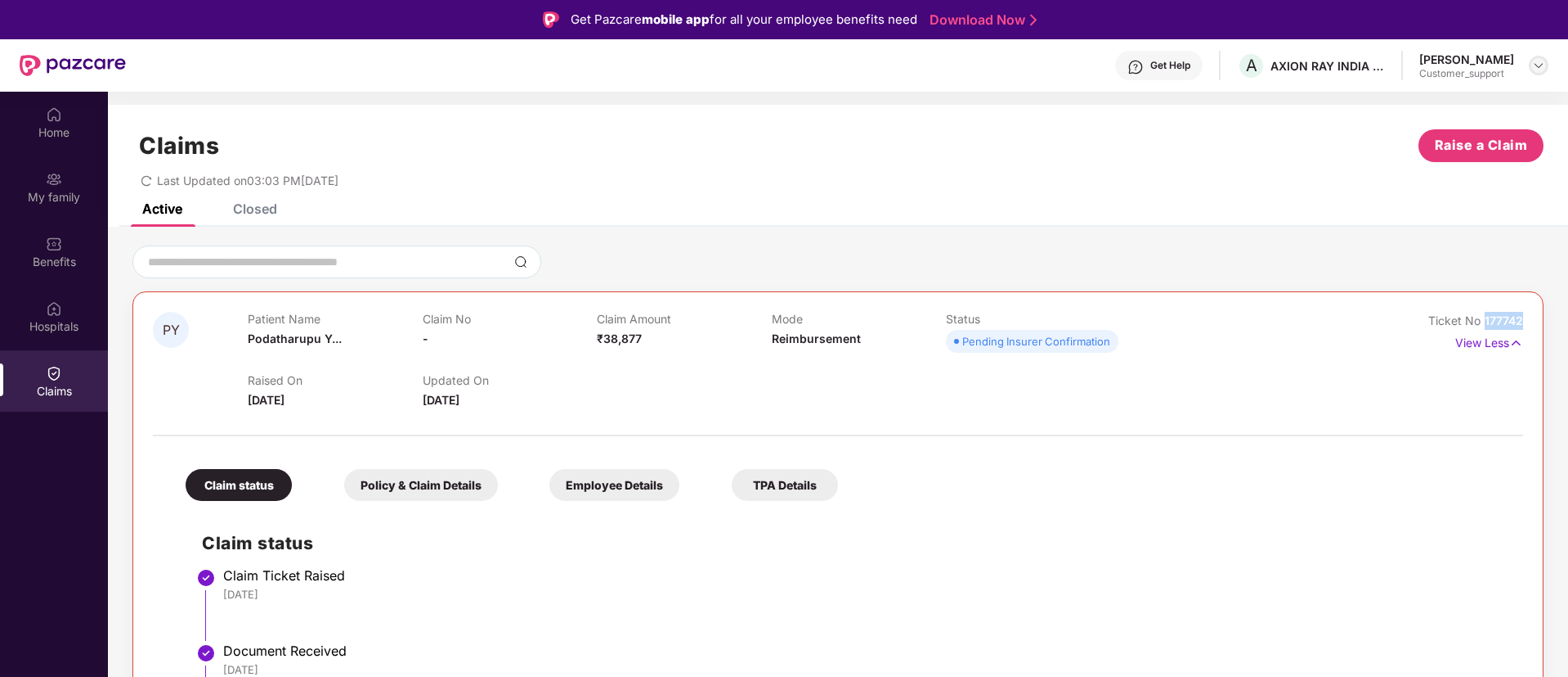
click at [1536, 68] on img at bounding box center [1539, 65] width 13 height 13
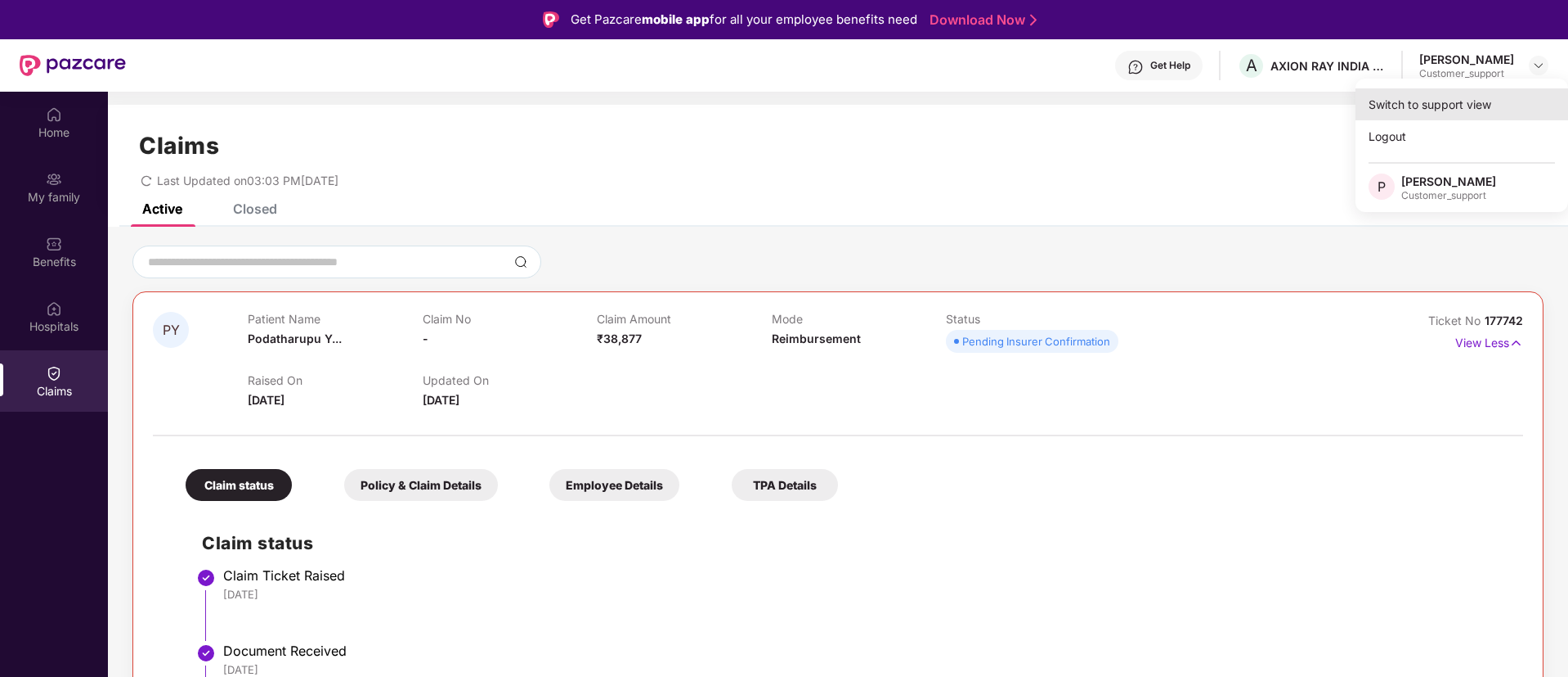
click at [1446, 112] on div "Switch to support view" at bounding box center [1462, 104] width 213 height 32
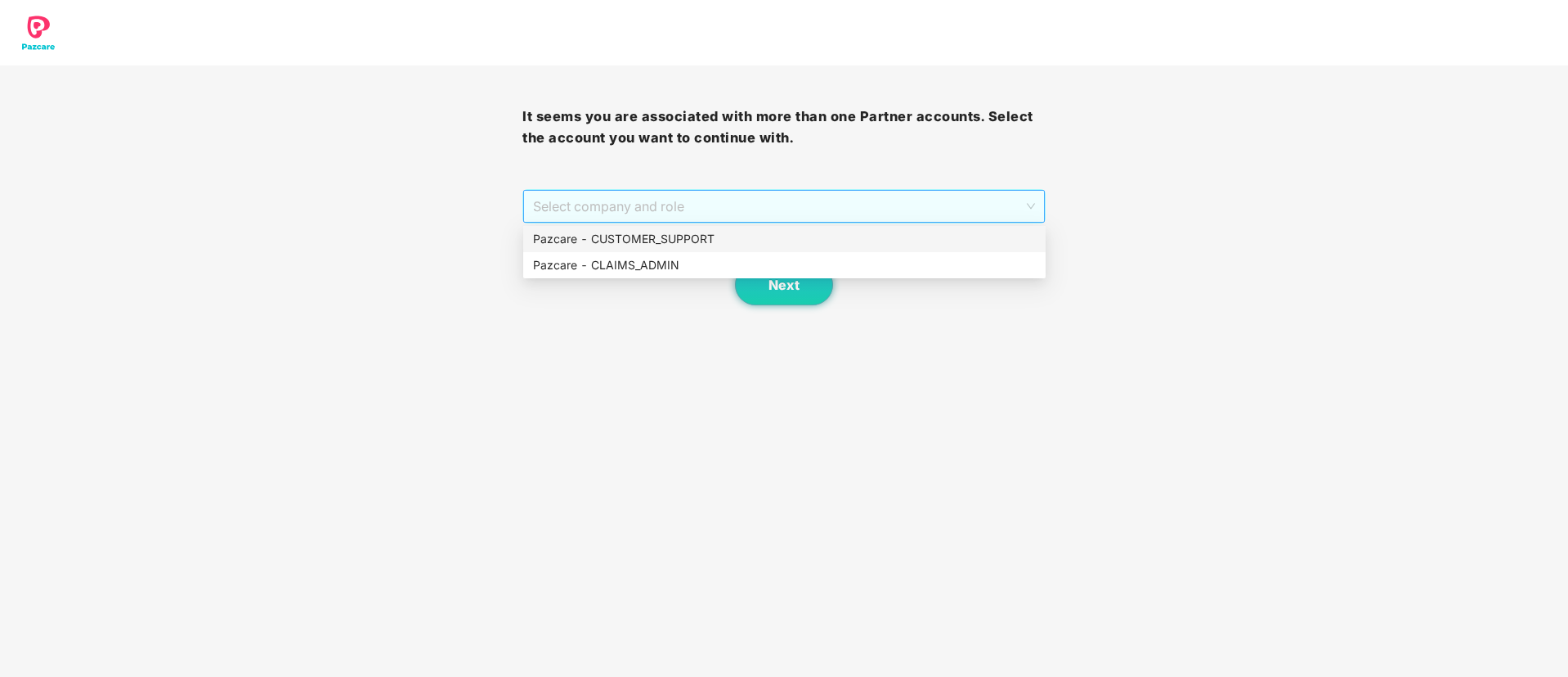
click at [610, 205] on span "Select company and role" at bounding box center [784, 205] width 502 height 31
click at [583, 245] on div "Pazcare - CUSTOMER_SUPPORT" at bounding box center [784, 239] width 502 height 18
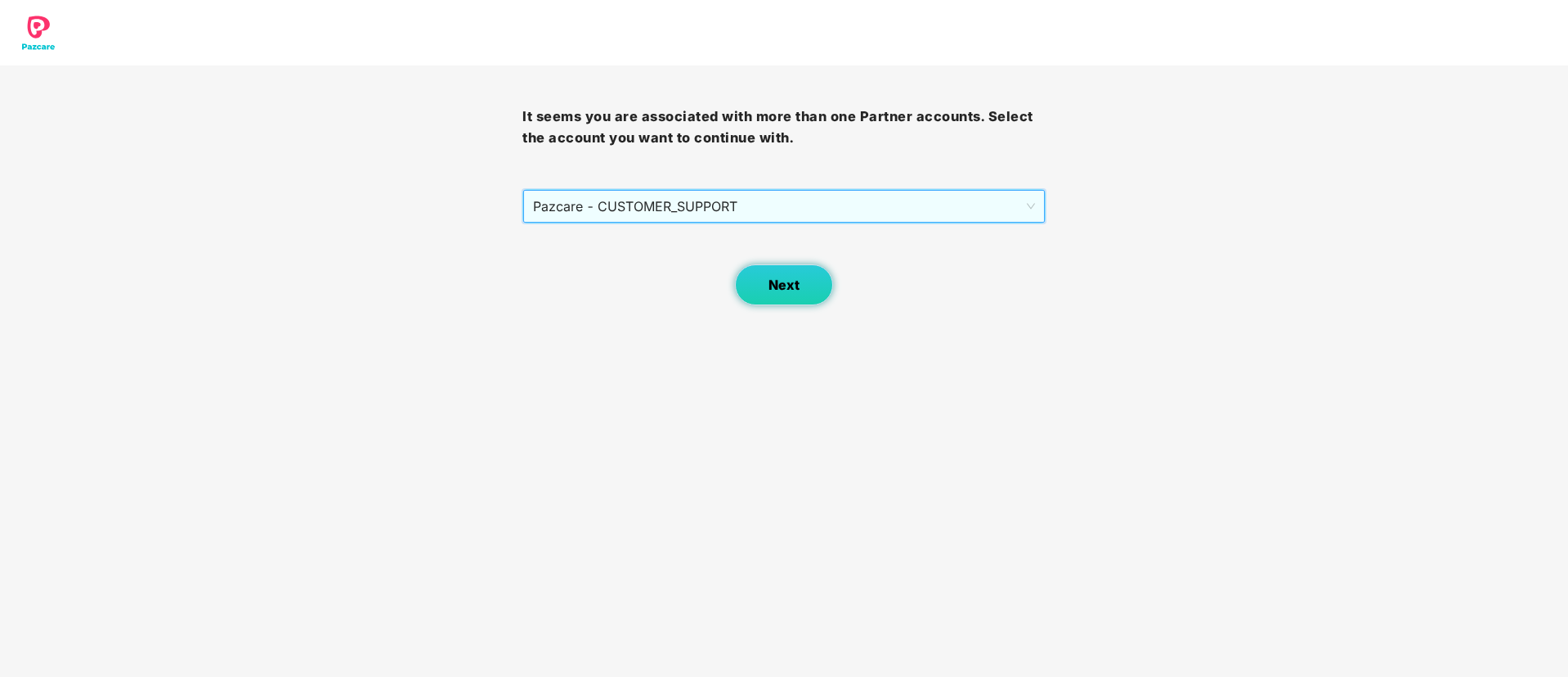
click at [780, 279] on span "Next" at bounding box center [784, 285] width 31 height 15
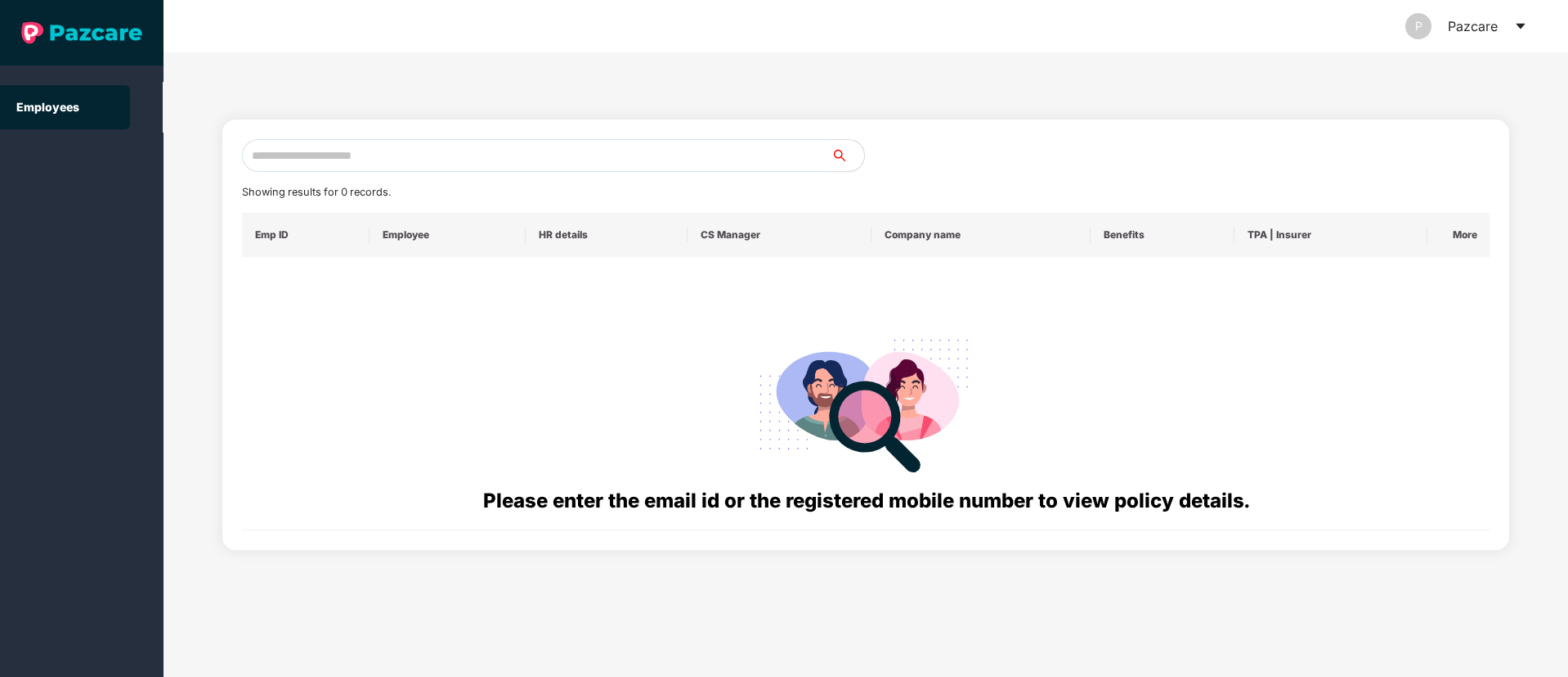
click at [311, 151] on input "text" at bounding box center [537, 155] width 590 height 33
paste input "**********"
click at [429, 153] on input "**********" at bounding box center [537, 155] width 590 height 33
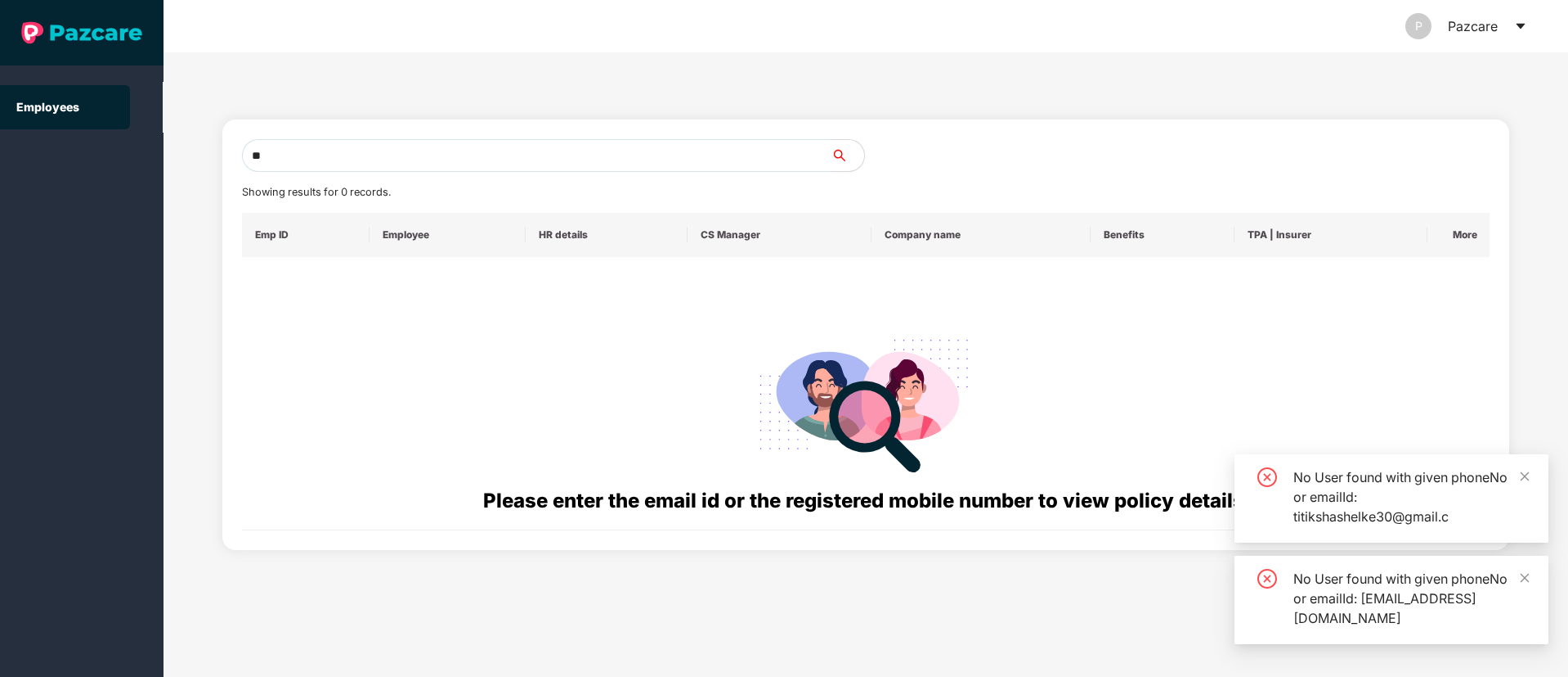
type input "*"
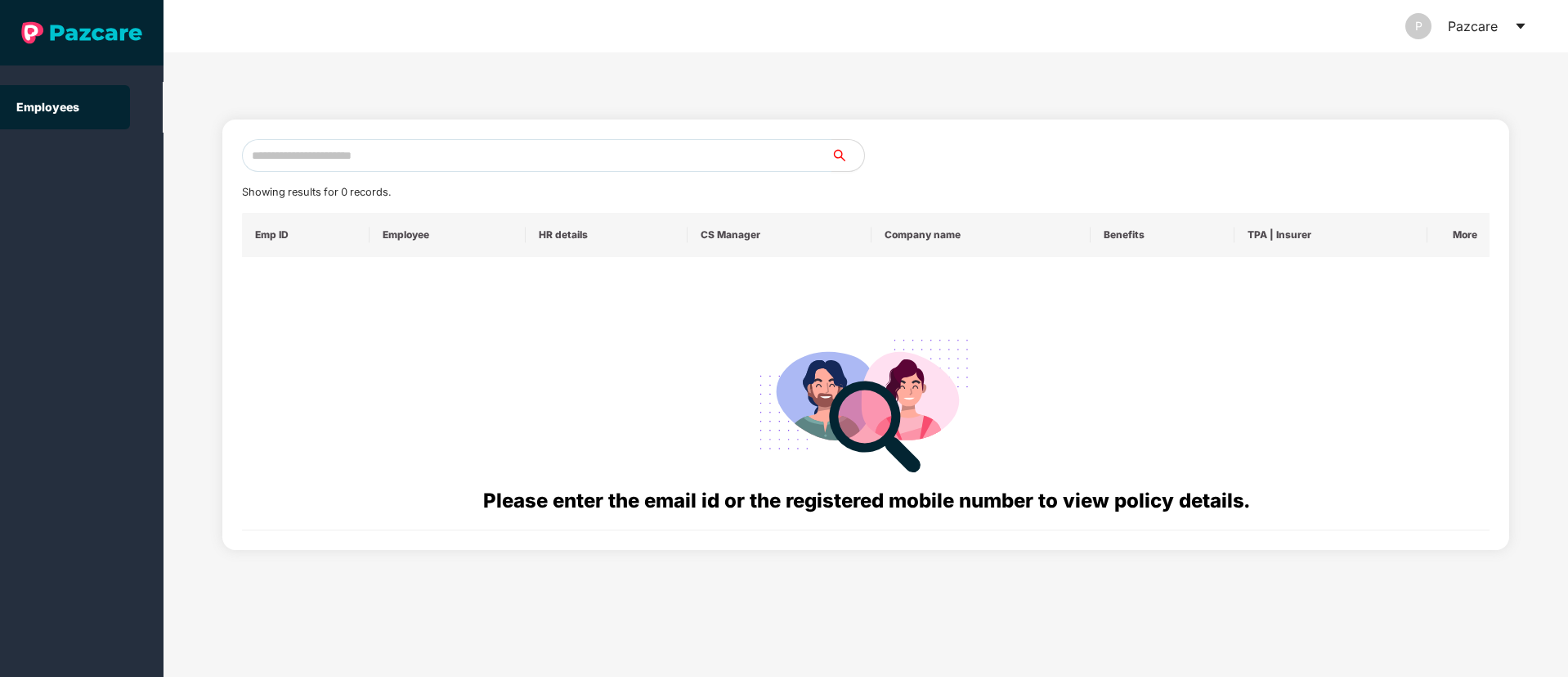
paste input "**********"
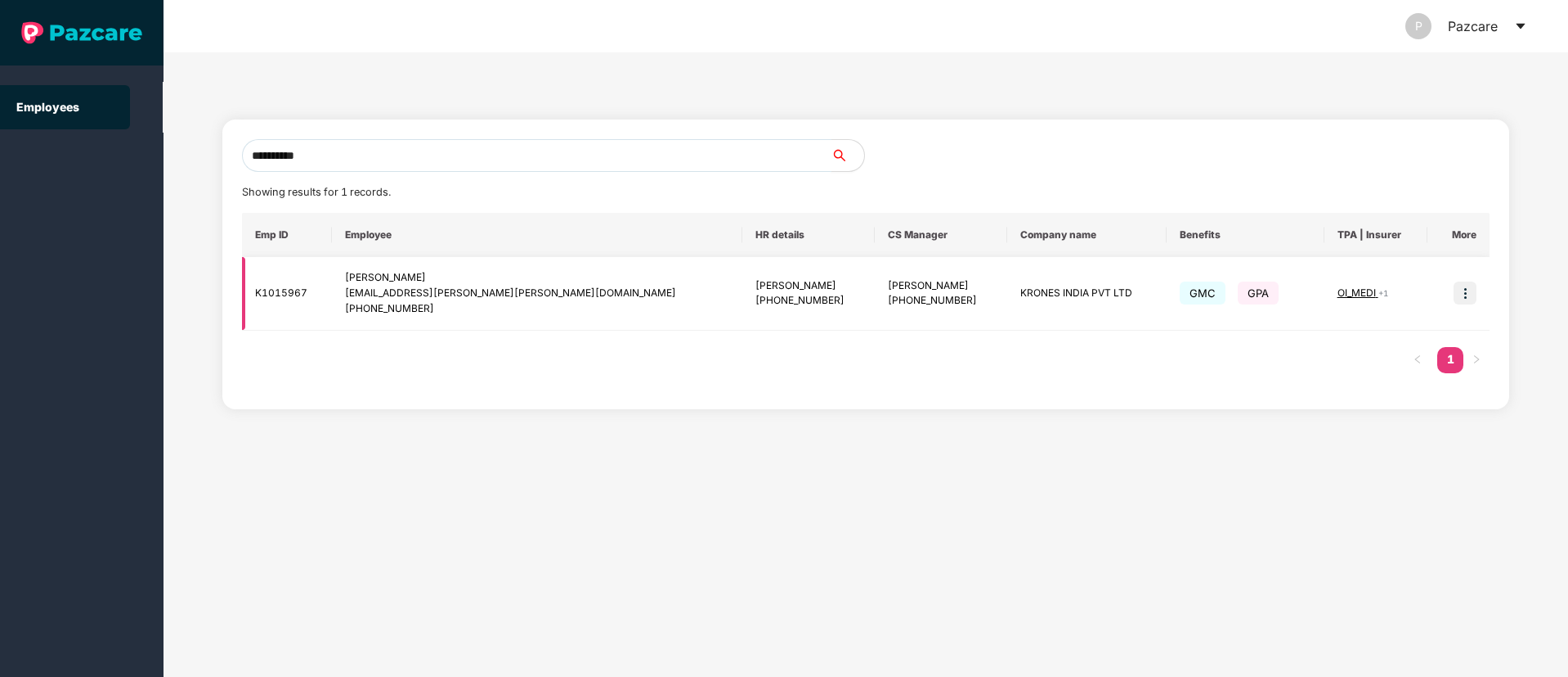
type input "**********"
click at [1464, 300] on img at bounding box center [1465, 293] width 23 height 23
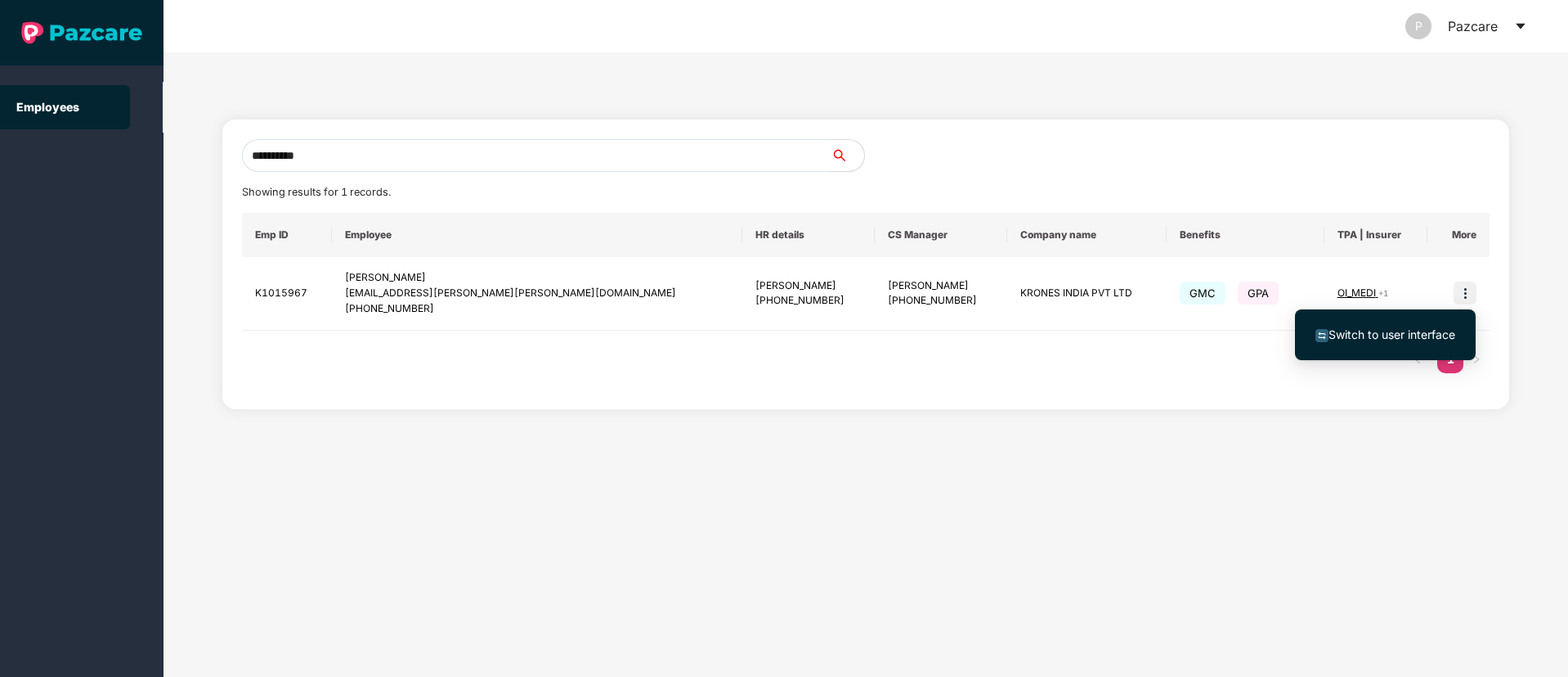
click at [1359, 328] on span "Switch to user interface" at bounding box center [1392, 334] width 127 height 14
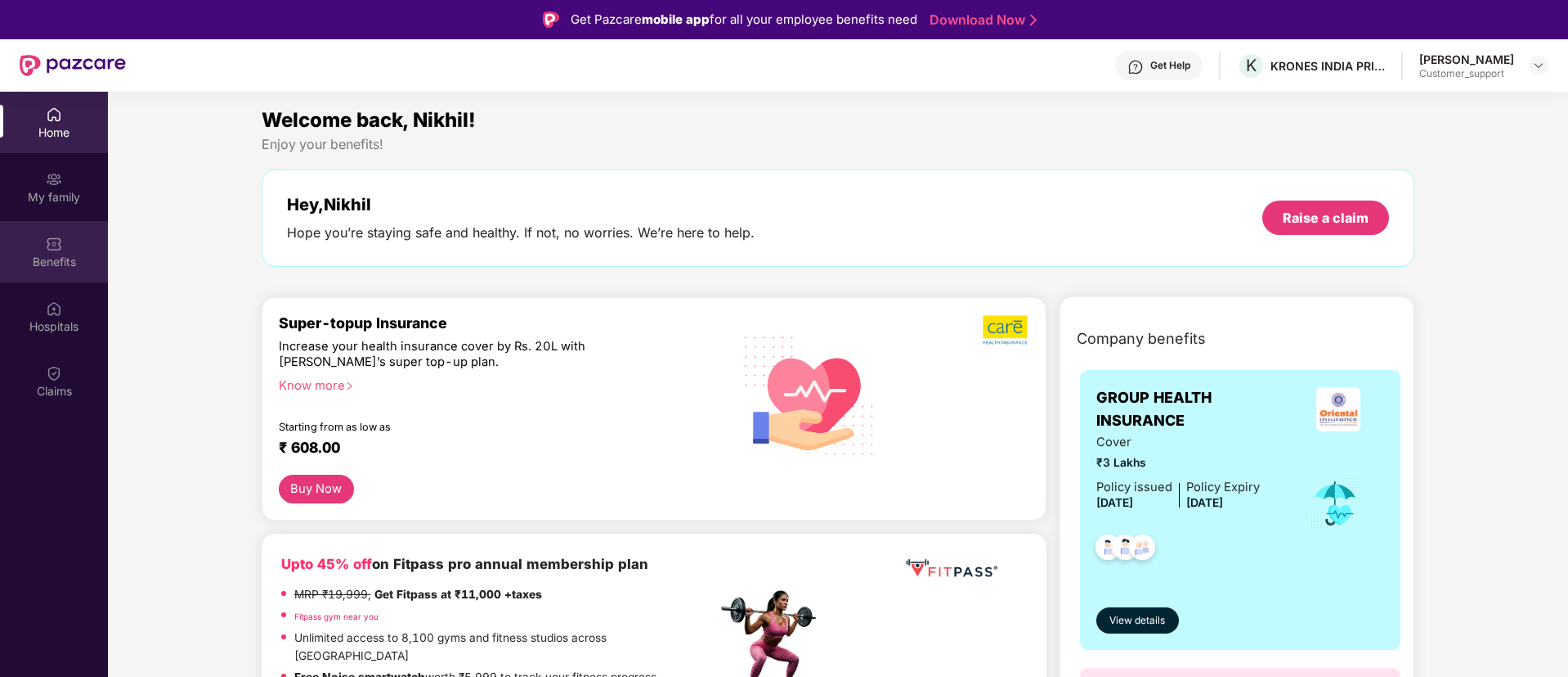
click at [53, 271] on div "Benefits" at bounding box center [54, 251] width 108 height 62
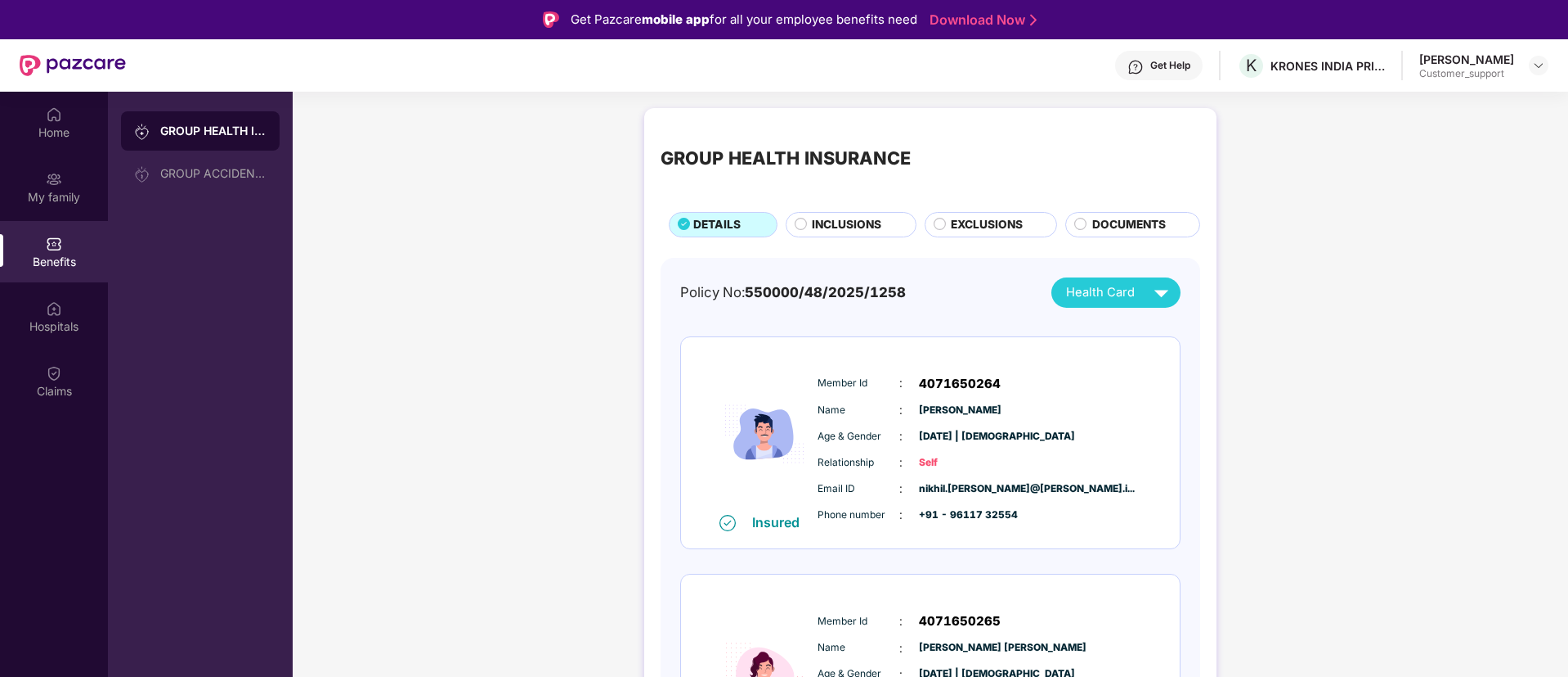
click at [819, 229] on span "INCLUSIONS" at bounding box center [846, 224] width 69 height 18
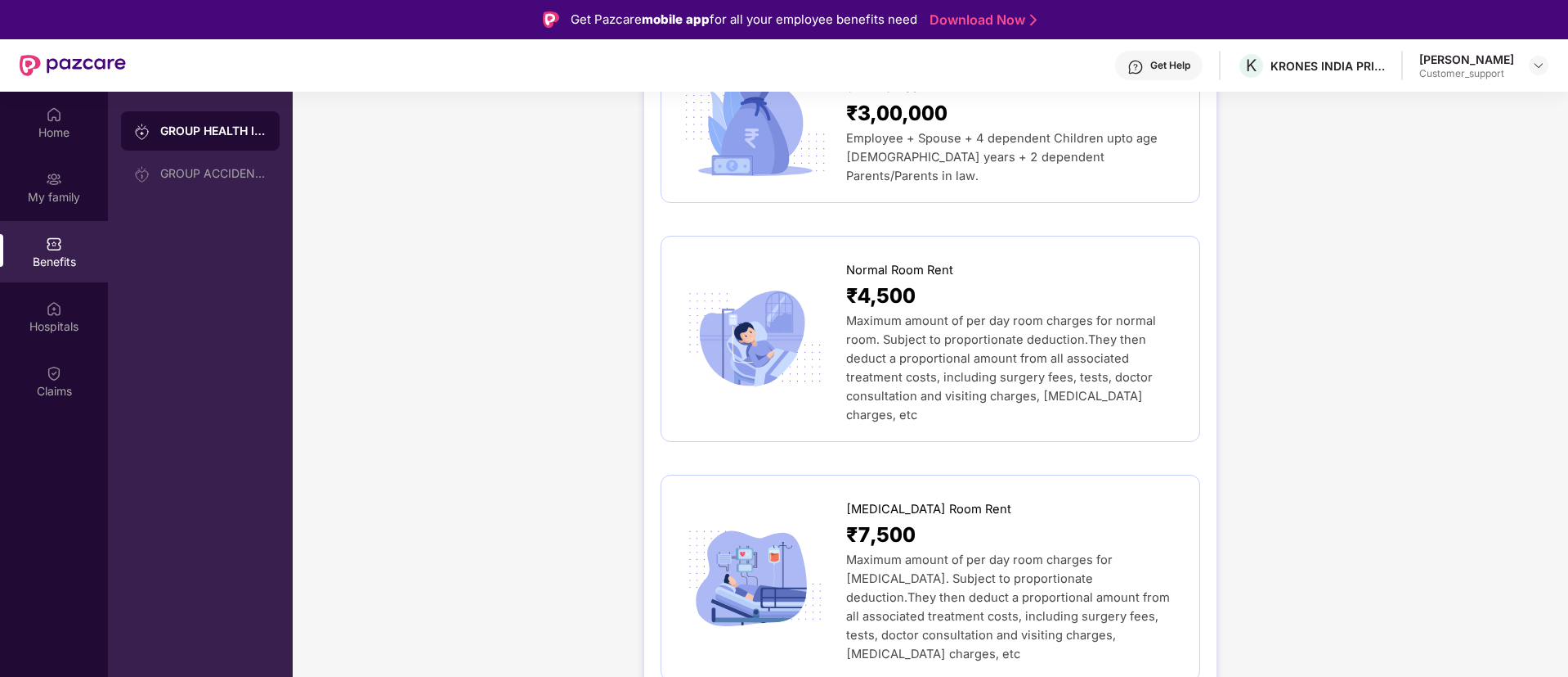
scroll to position [184, 0]
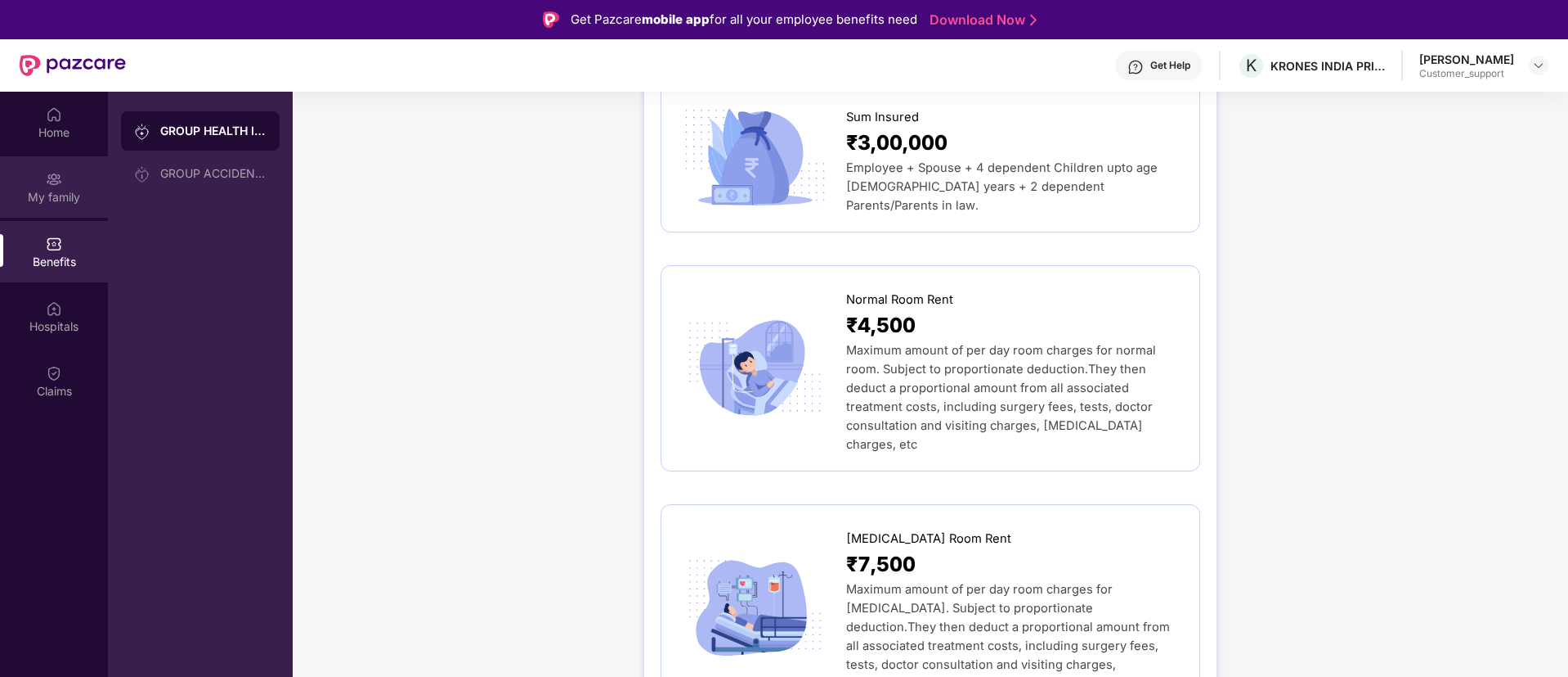
click at [64, 185] on div "My family" at bounding box center [54, 187] width 108 height 62
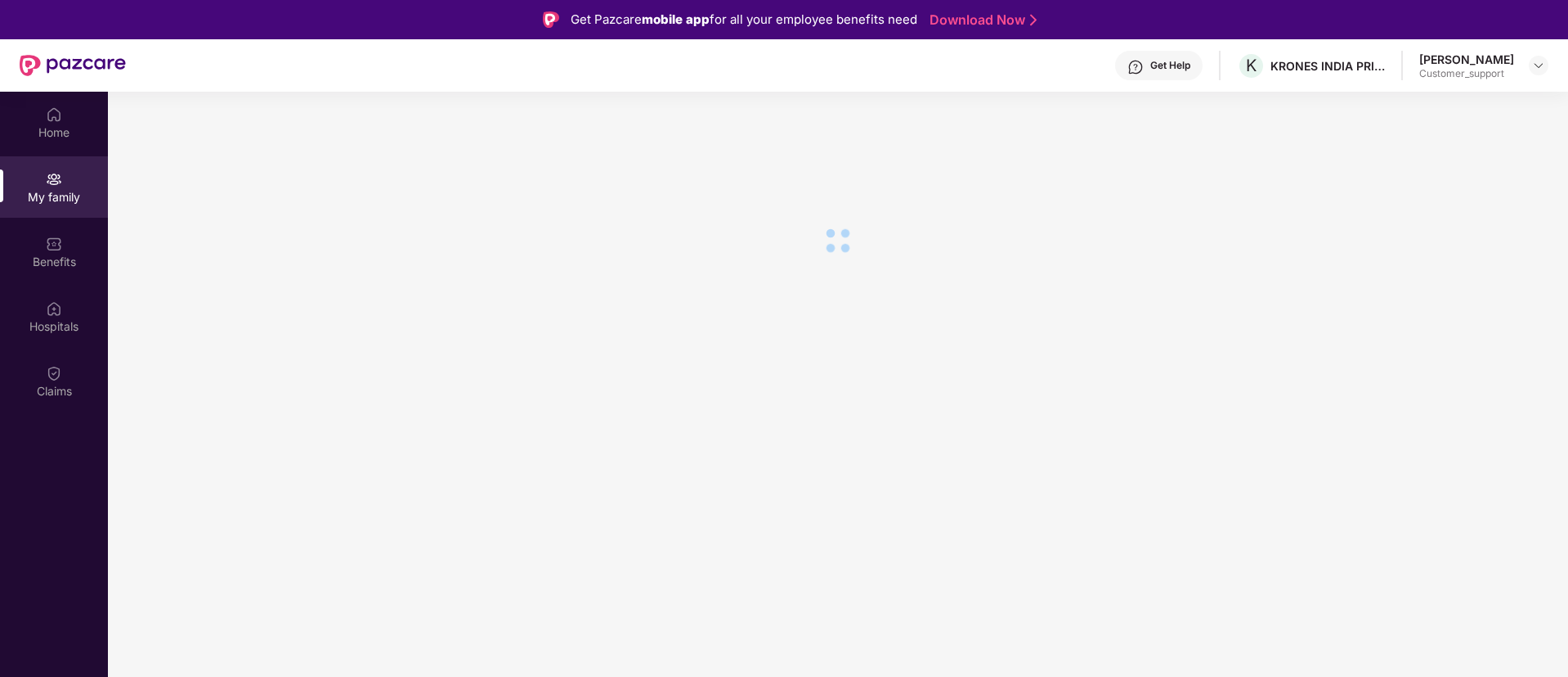
scroll to position [0, 0]
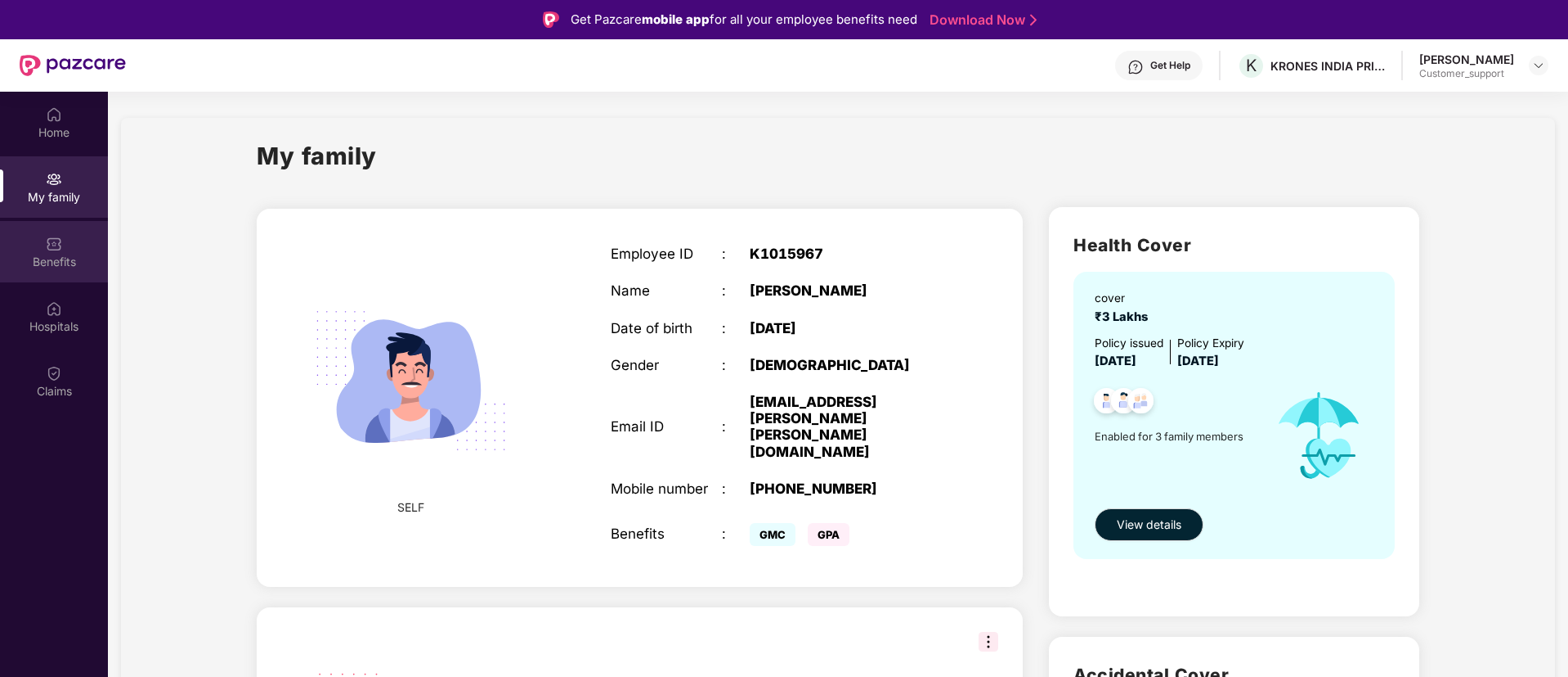
click at [70, 262] on div "Benefits" at bounding box center [54, 261] width 108 height 16
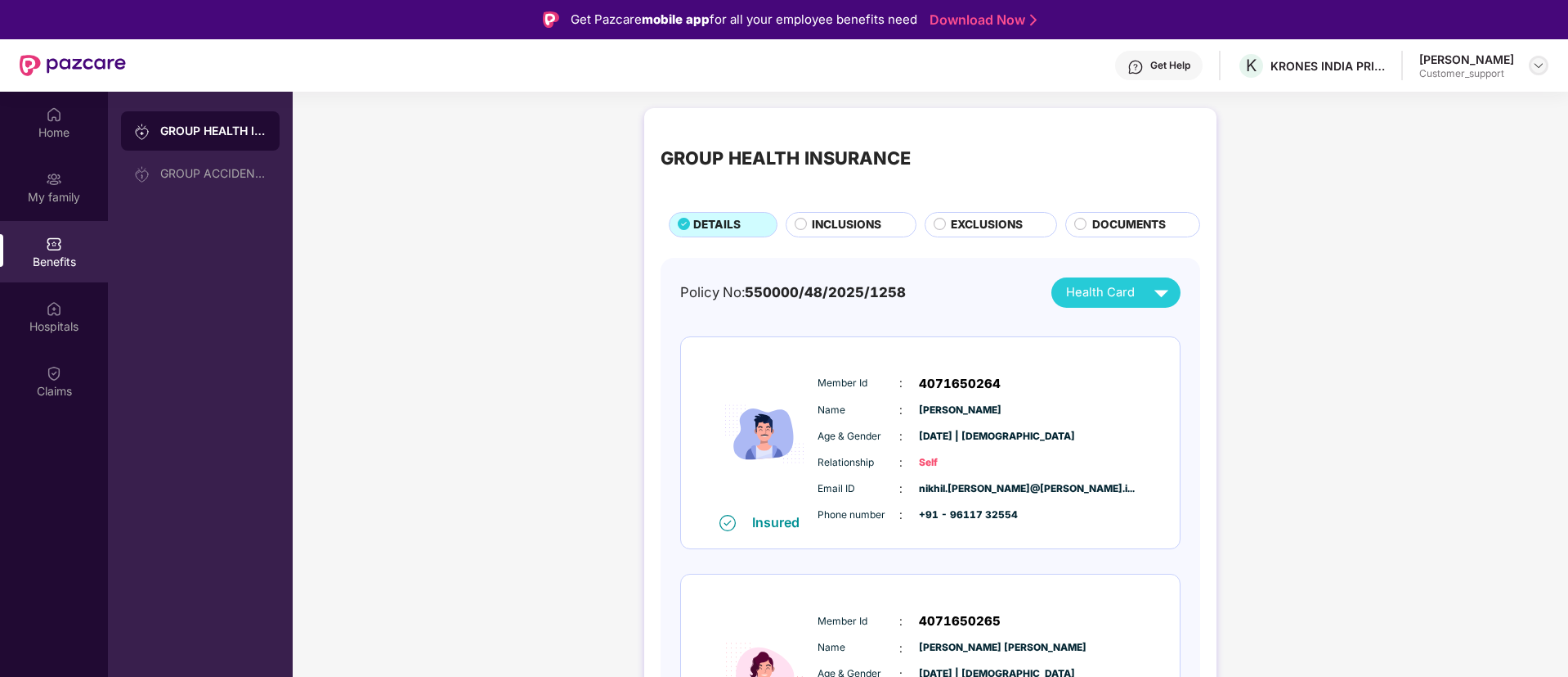
click at [1537, 69] on img at bounding box center [1539, 65] width 13 height 13
click at [1426, 94] on div "Switch to support view" at bounding box center [1462, 104] width 213 height 32
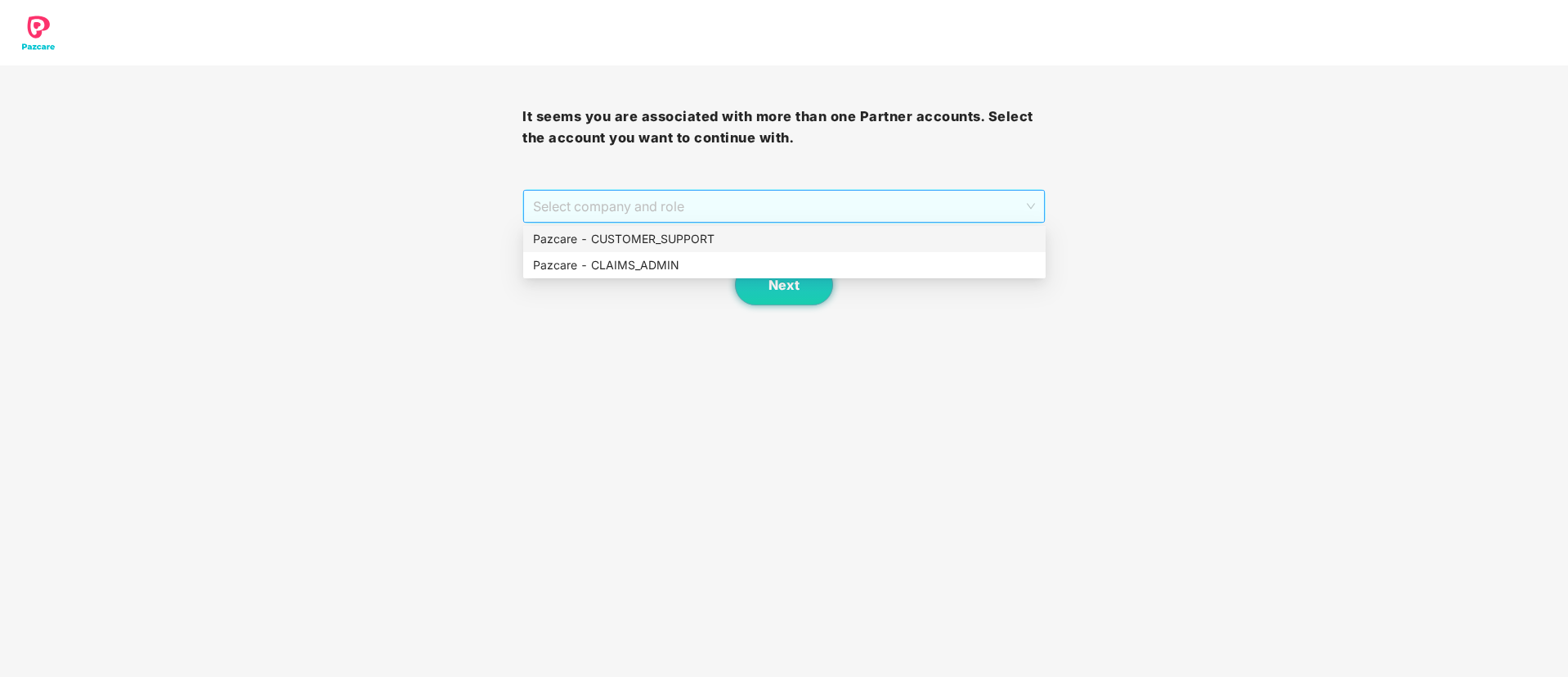
click at [737, 202] on span "Select company and role" at bounding box center [784, 205] width 502 height 31
click at [684, 230] on div "Pazcare - CUSTOMER_SUPPORT" at bounding box center [784, 239] width 502 height 18
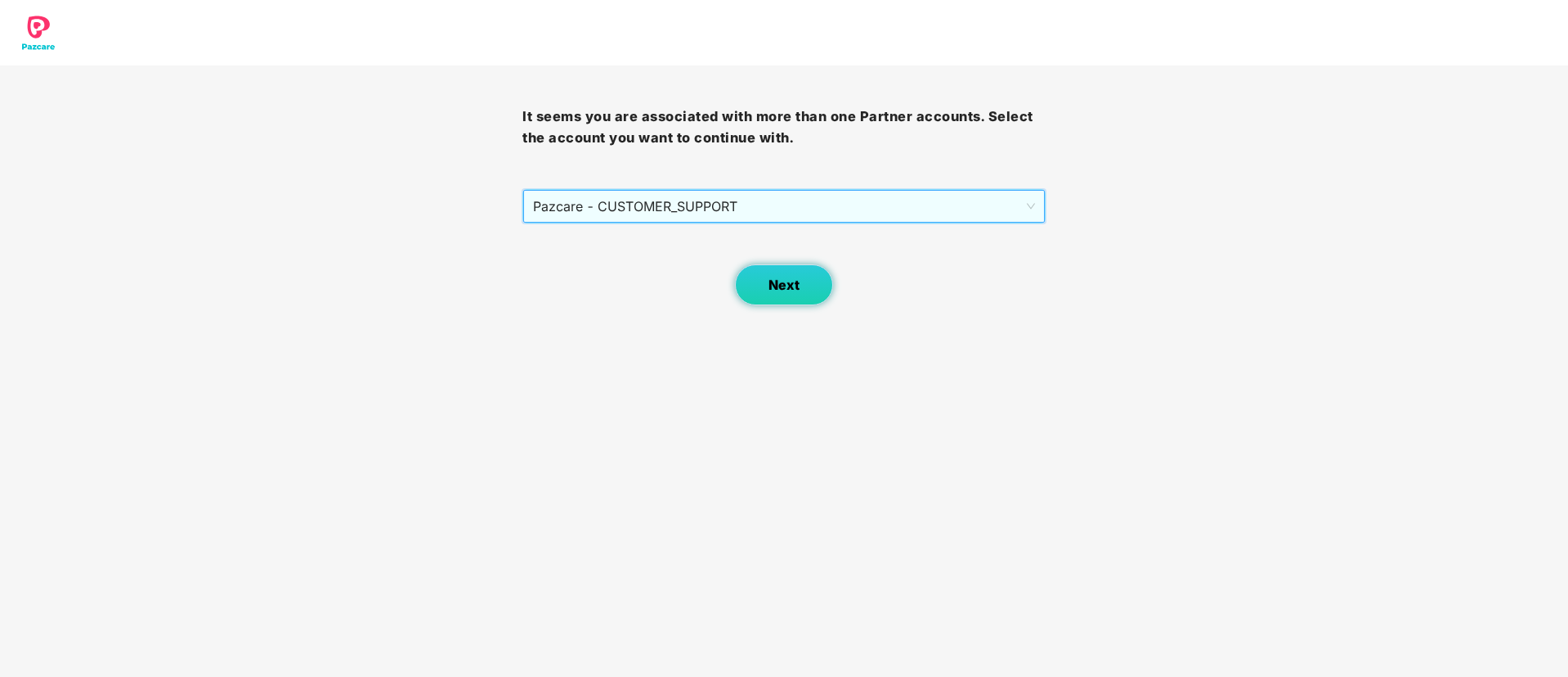
click at [787, 293] on button "Next" at bounding box center [784, 284] width 98 height 41
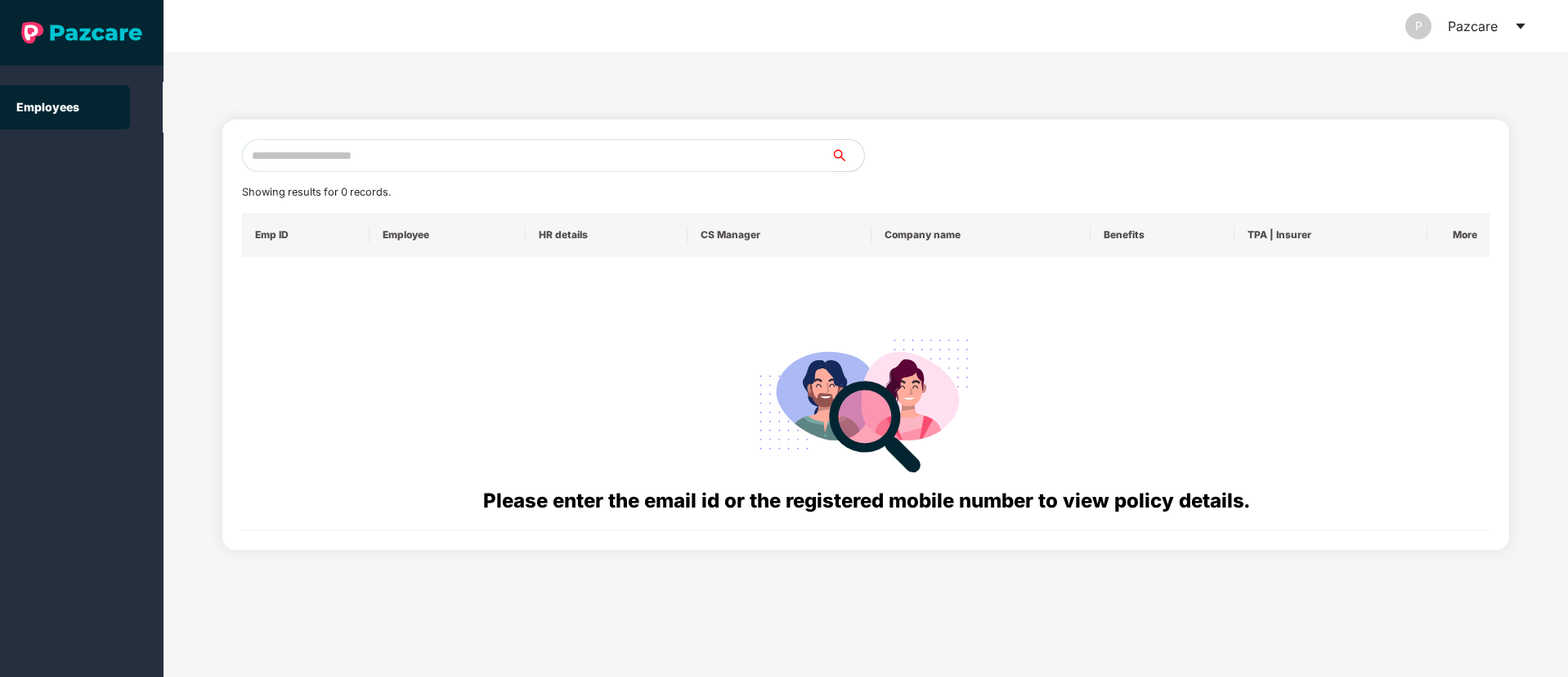
click at [309, 148] on input "text" at bounding box center [537, 155] width 590 height 33
paste input "**********"
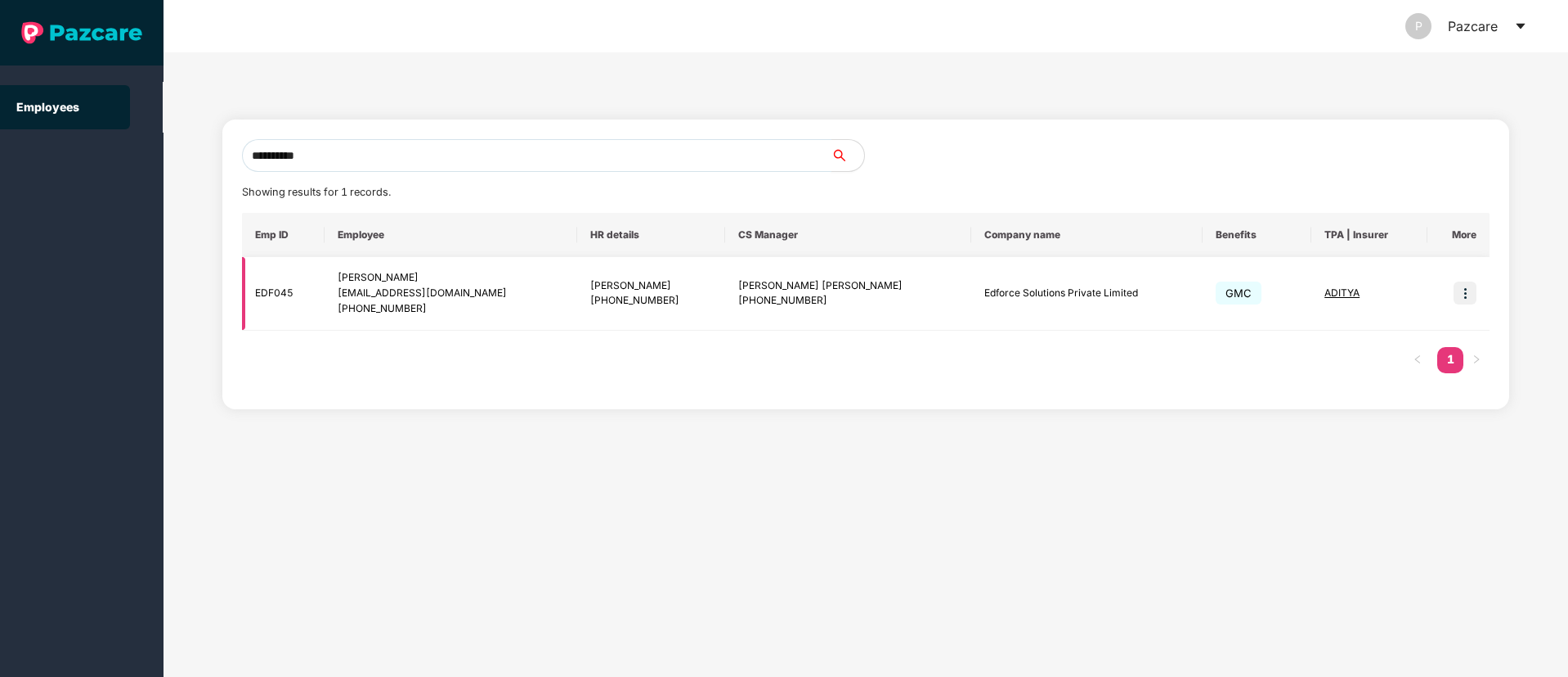
type input "**********"
click at [1471, 296] on img at bounding box center [1465, 293] width 23 height 23
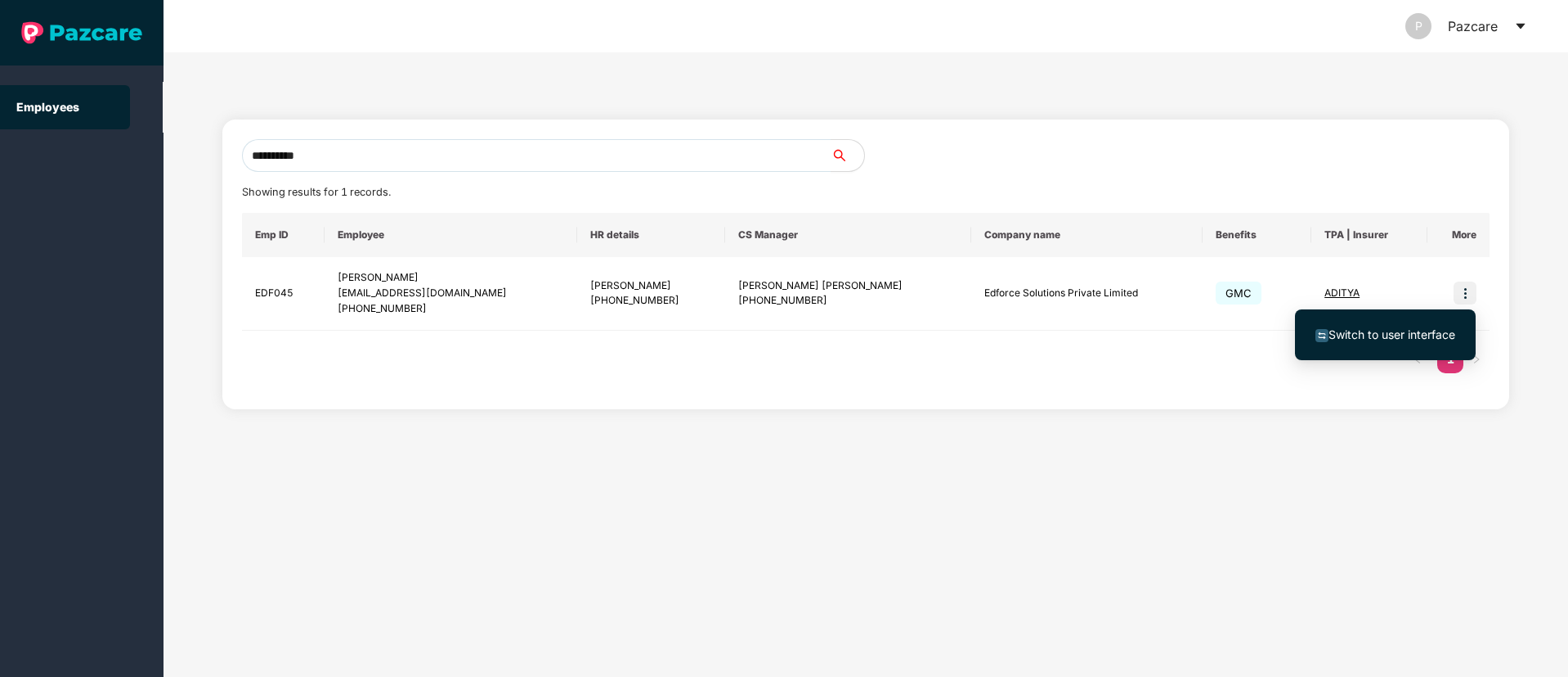
click at [1382, 334] on span "Switch to user interface" at bounding box center [1392, 334] width 127 height 14
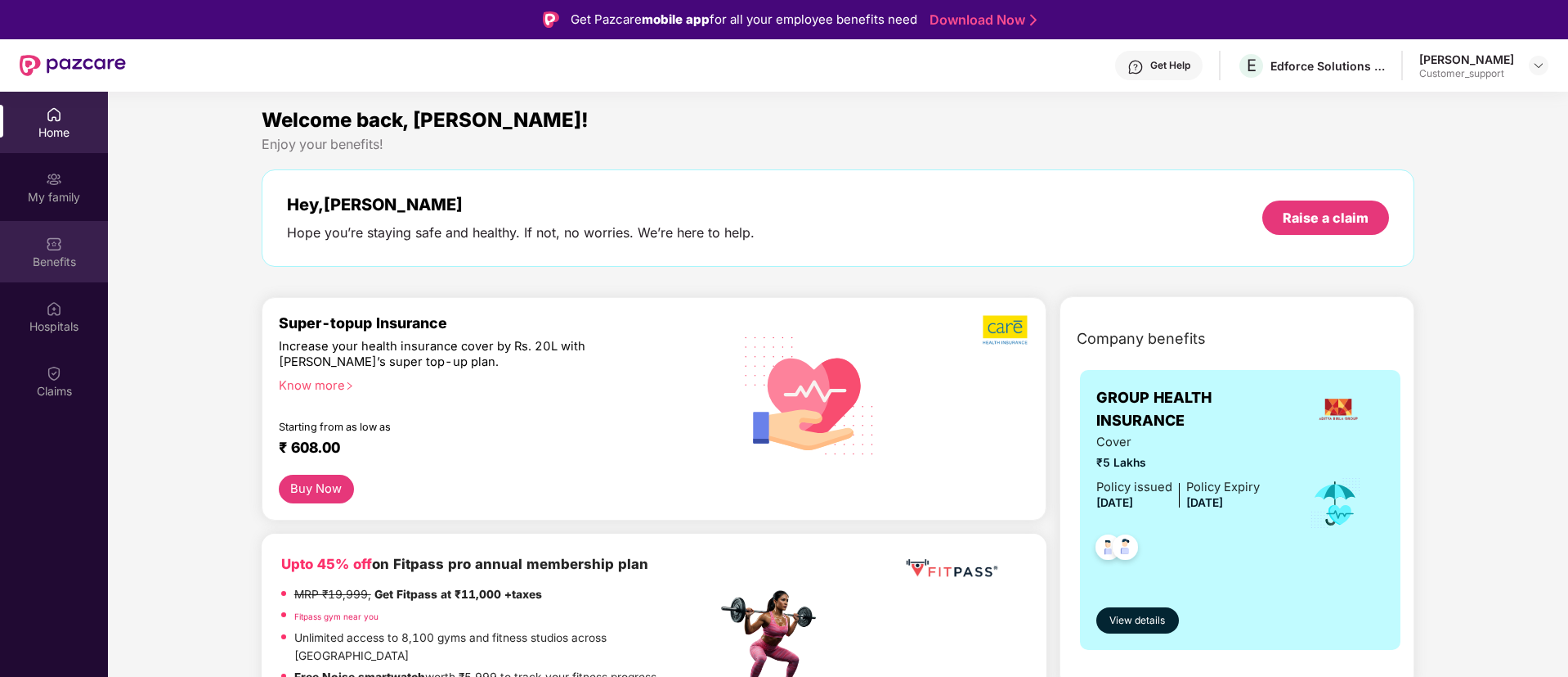
click at [50, 248] on img at bounding box center [53, 243] width 16 height 16
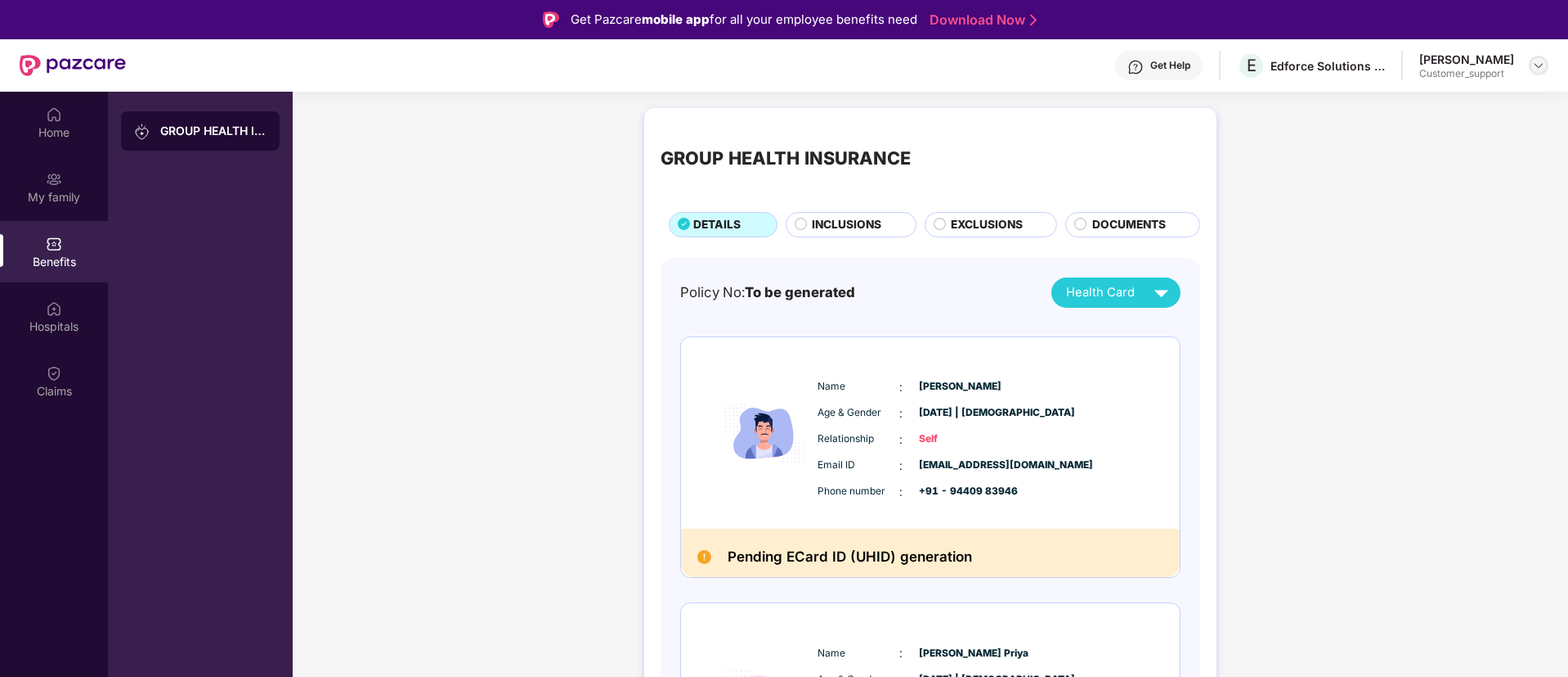
click at [1539, 66] on img at bounding box center [1539, 65] width 13 height 13
click at [1455, 98] on div "Switch to support view" at bounding box center [1462, 104] width 213 height 32
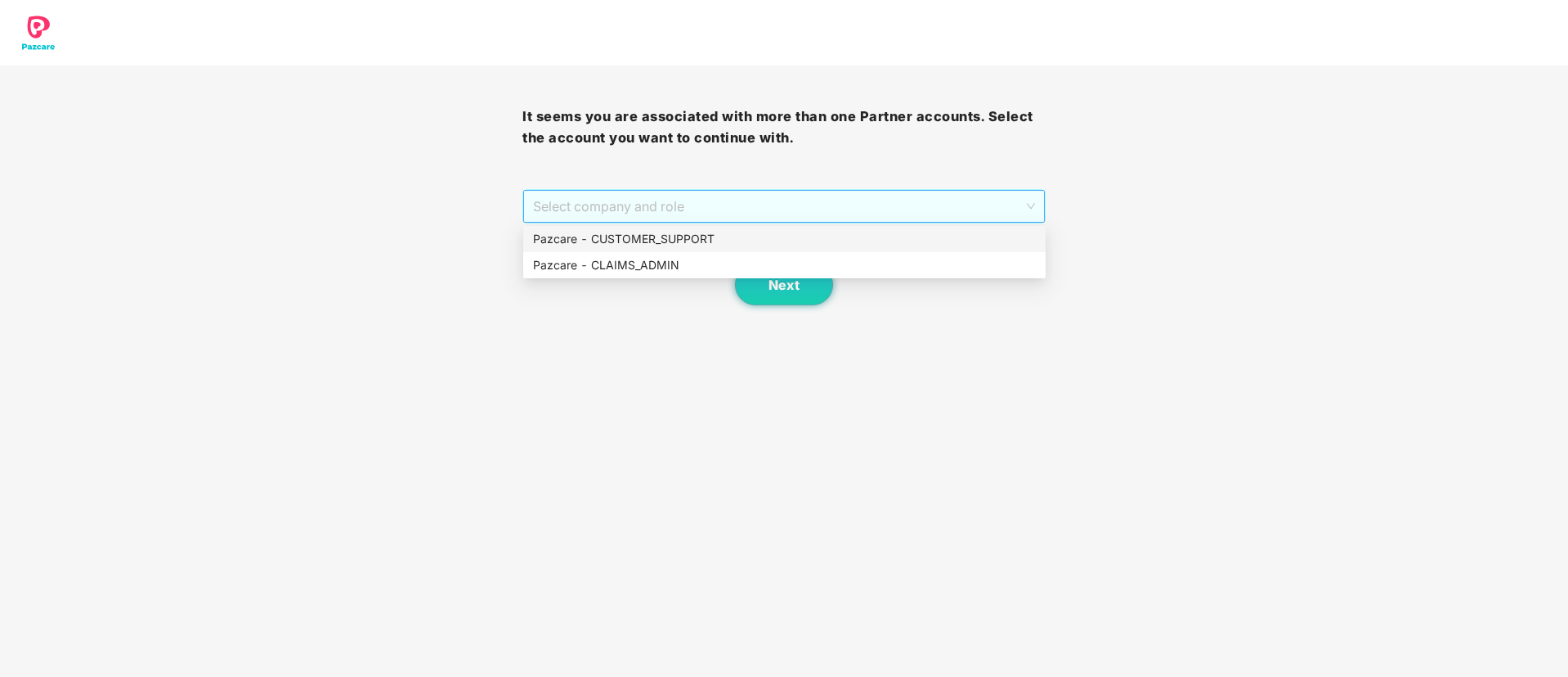
click at [766, 207] on span "Select company and role" at bounding box center [784, 205] width 502 height 31
click at [686, 233] on div "Pazcare - CUSTOMER_SUPPORT" at bounding box center [784, 239] width 502 height 18
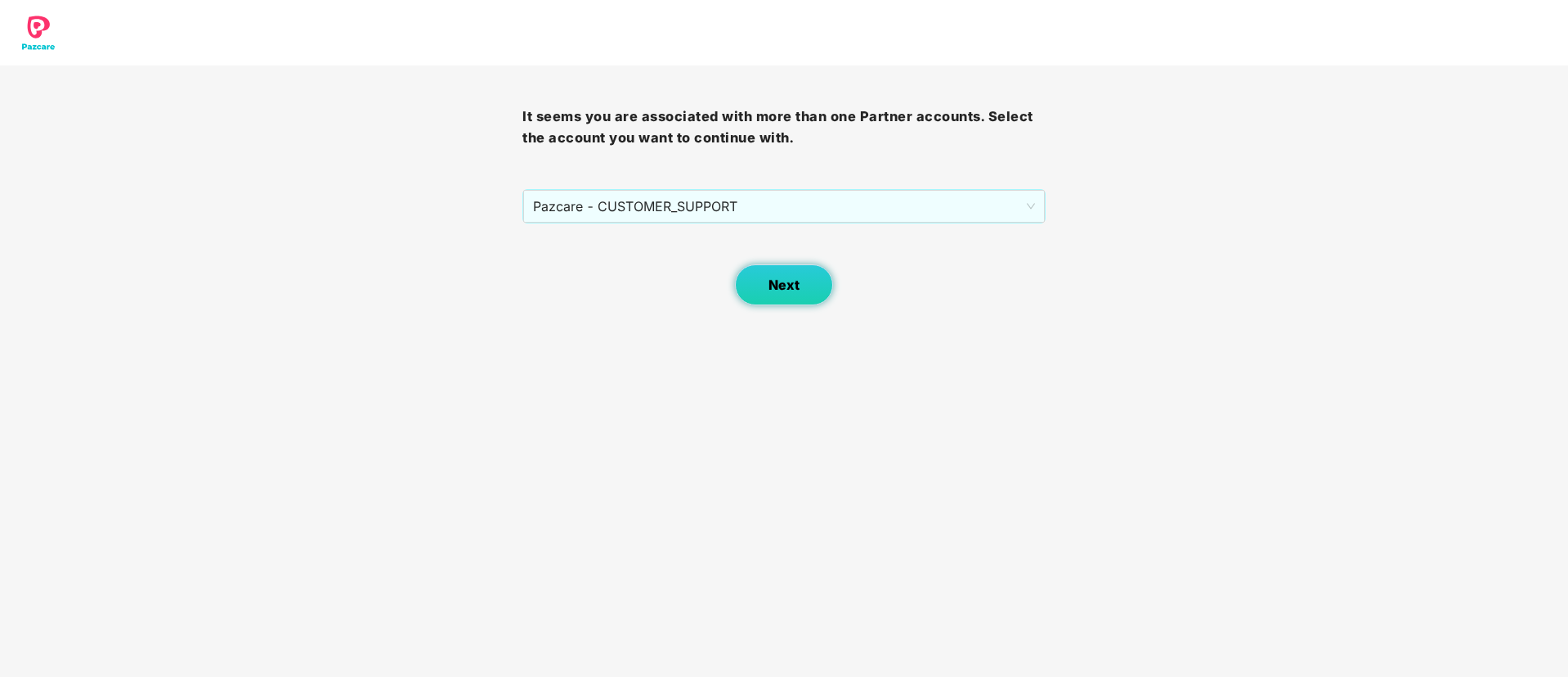
click at [772, 274] on button "Next" at bounding box center [784, 284] width 98 height 41
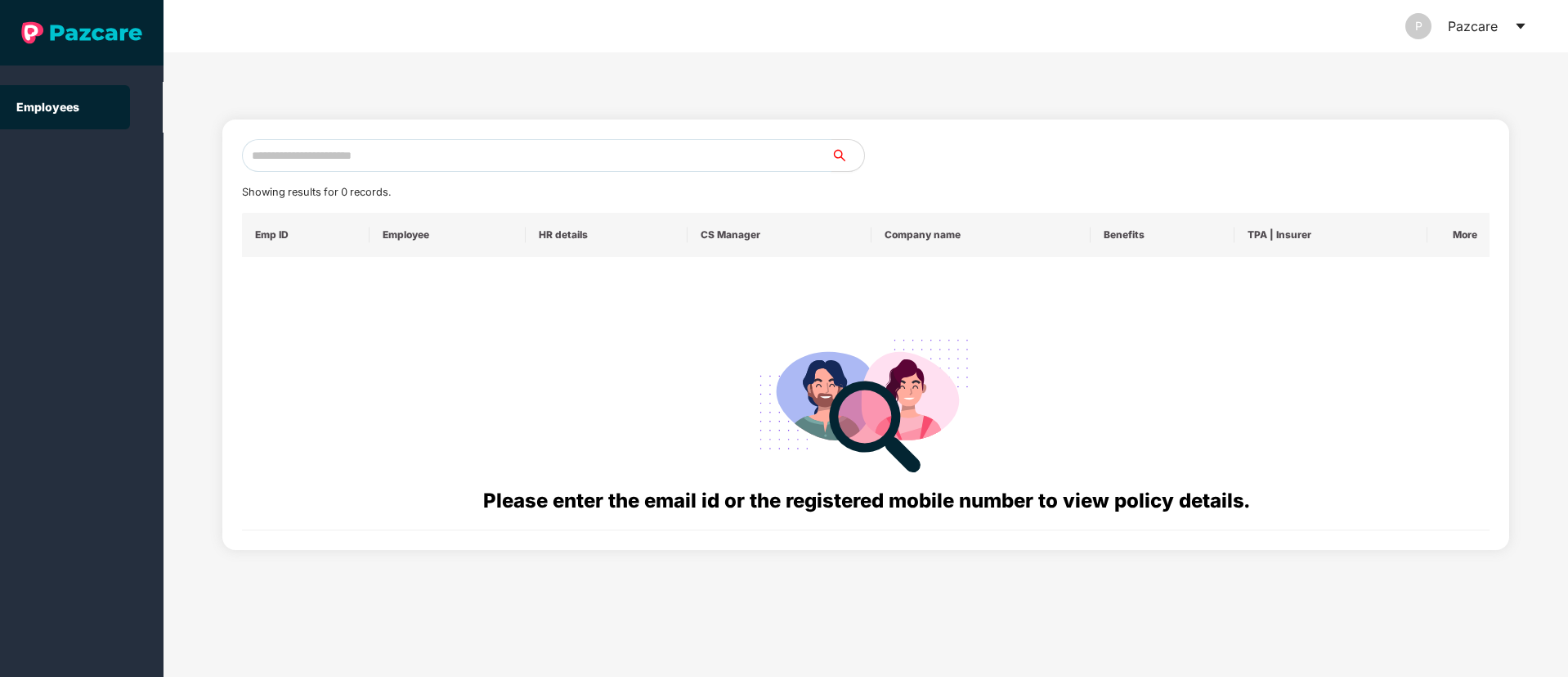
click at [304, 159] on input "text" at bounding box center [537, 155] width 590 height 33
paste input "**********"
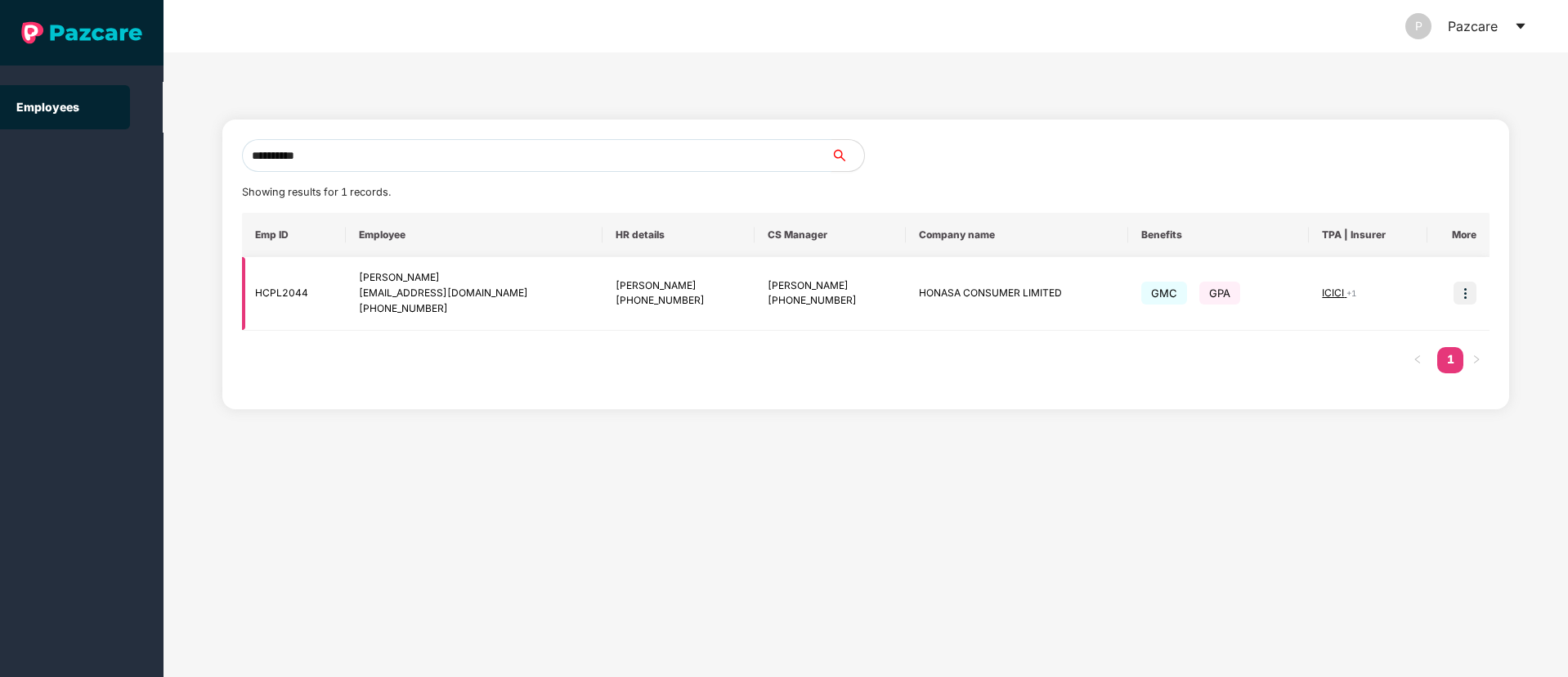
type input "**********"
click at [1471, 292] on img at bounding box center [1465, 293] width 23 height 23
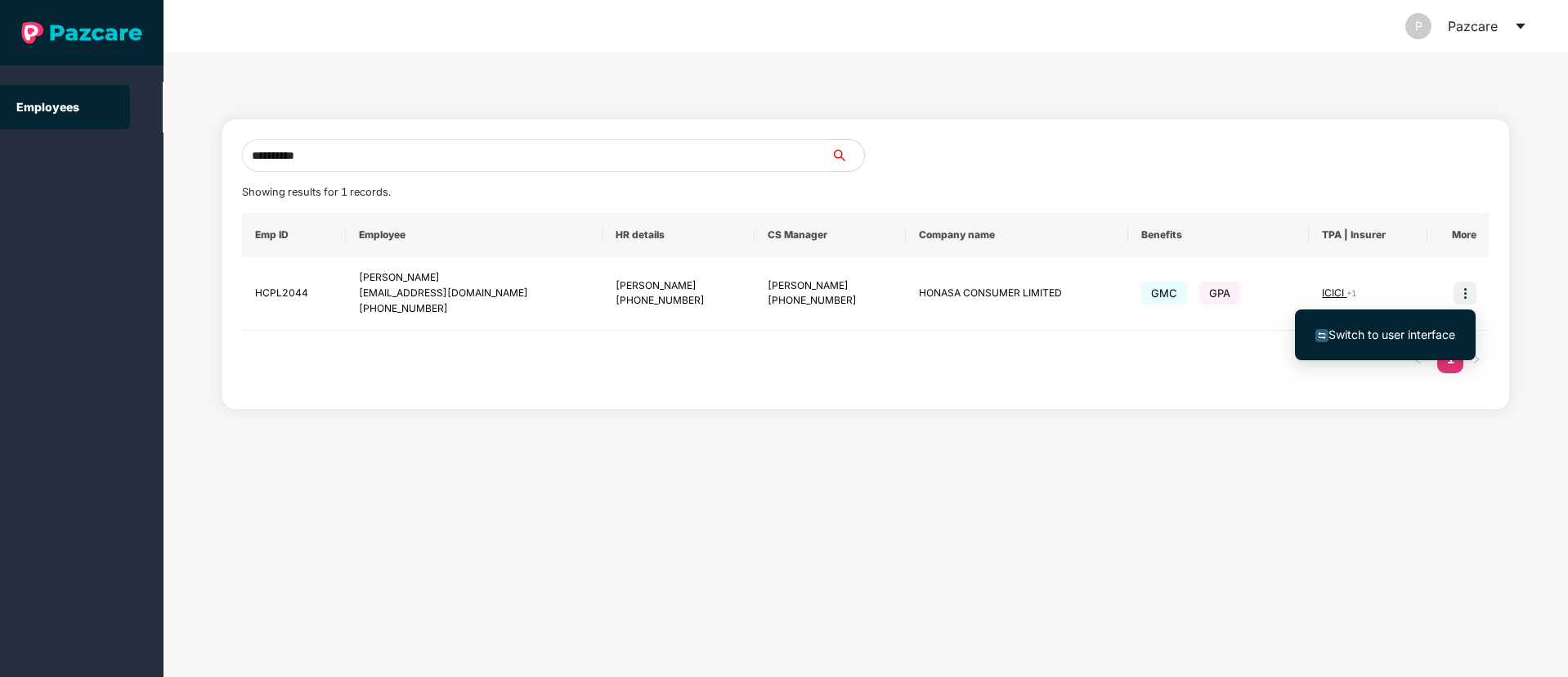
click at [1389, 329] on span "Switch to user interface" at bounding box center [1392, 334] width 127 height 14
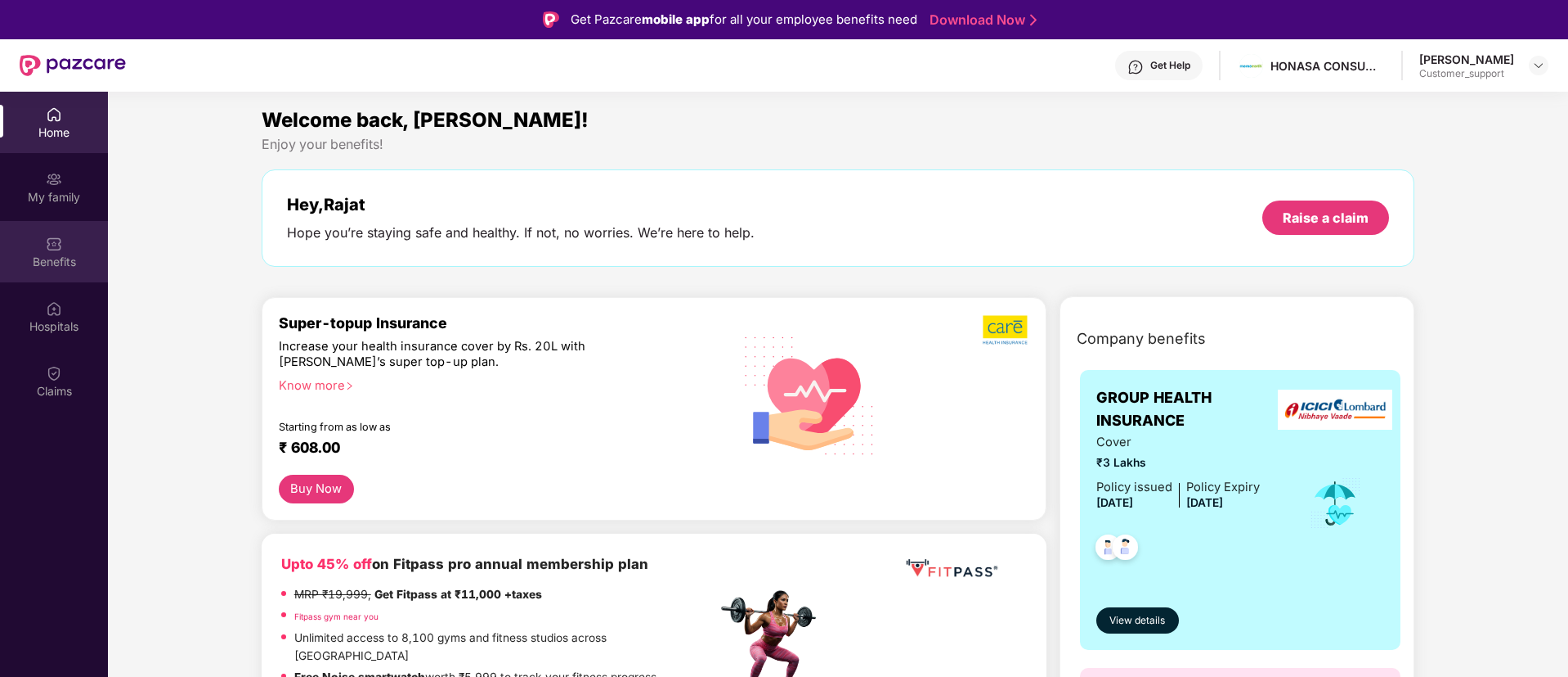
click at [58, 257] on div "Benefits" at bounding box center [54, 261] width 108 height 16
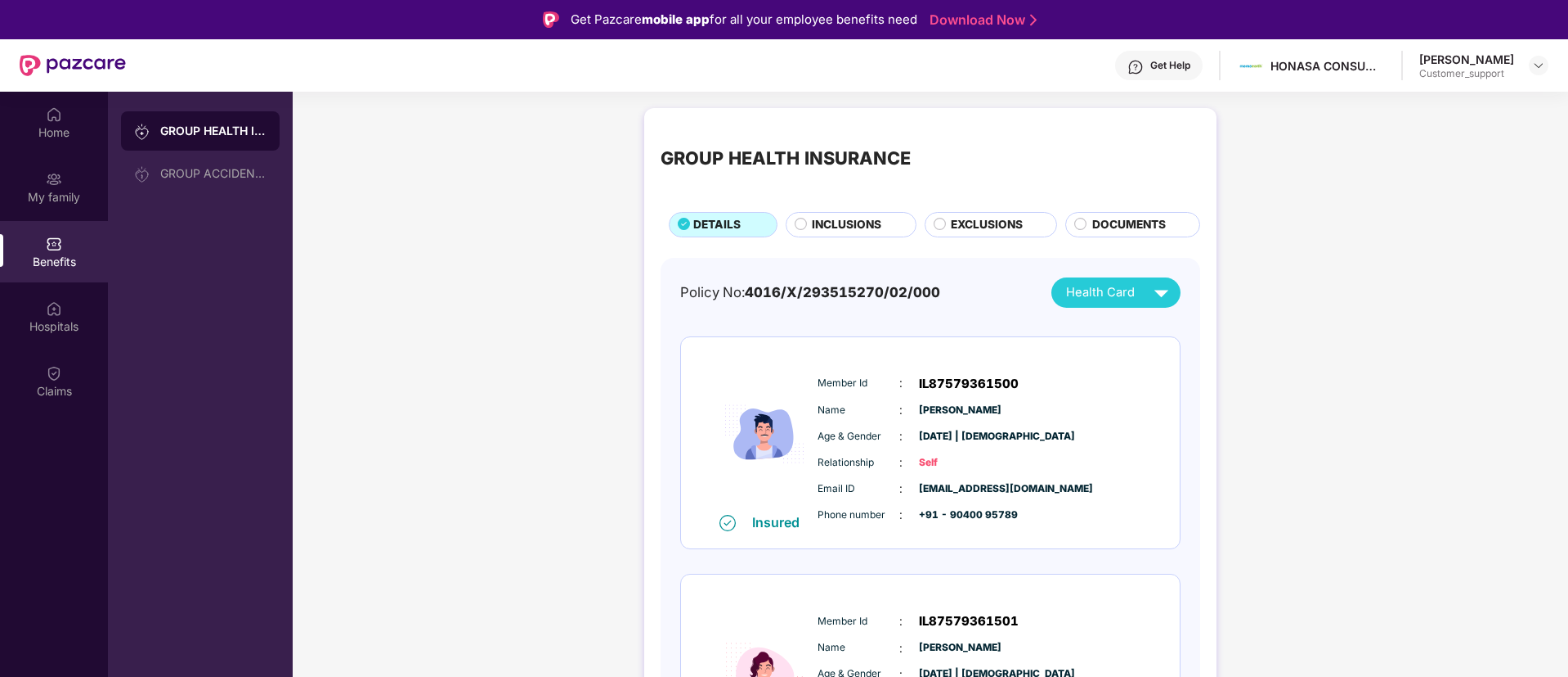
click at [859, 214] on div "INCLUSIONS" at bounding box center [851, 224] width 131 height 26
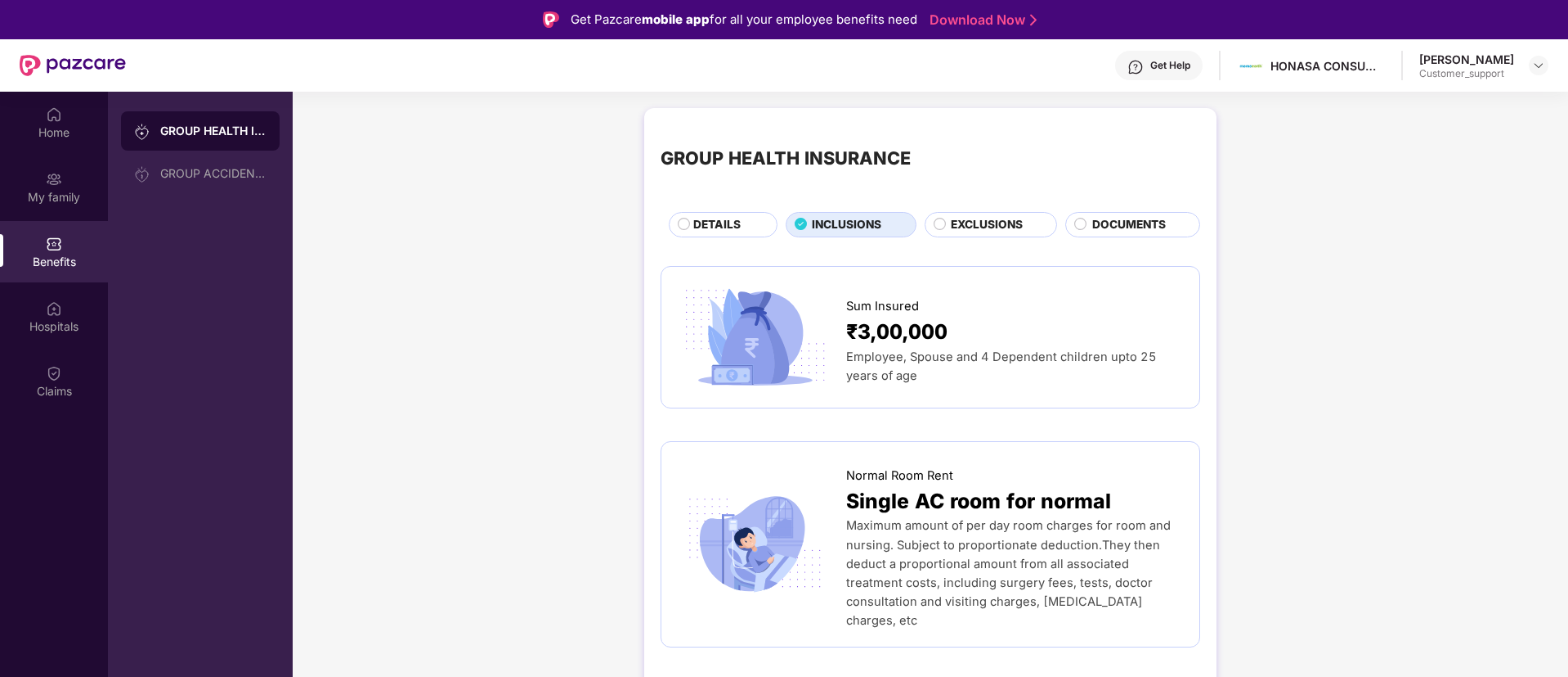
click at [978, 221] on span "EXCLUSIONS" at bounding box center [987, 224] width 72 height 18
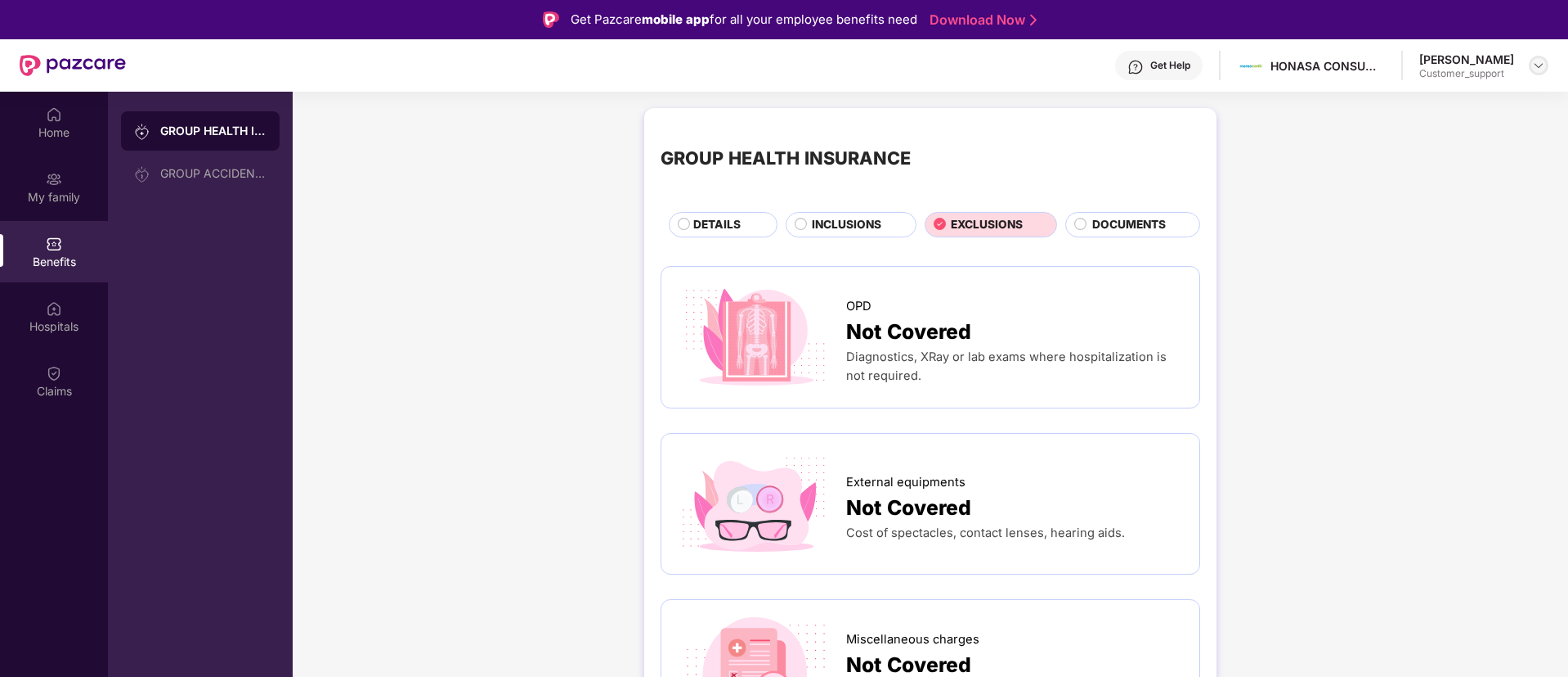
click at [1532, 64] on img at bounding box center [1539, 65] width 13 height 13
click at [1442, 109] on div "Switch to support view" at bounding box center [1462, 104] width 213 height 32
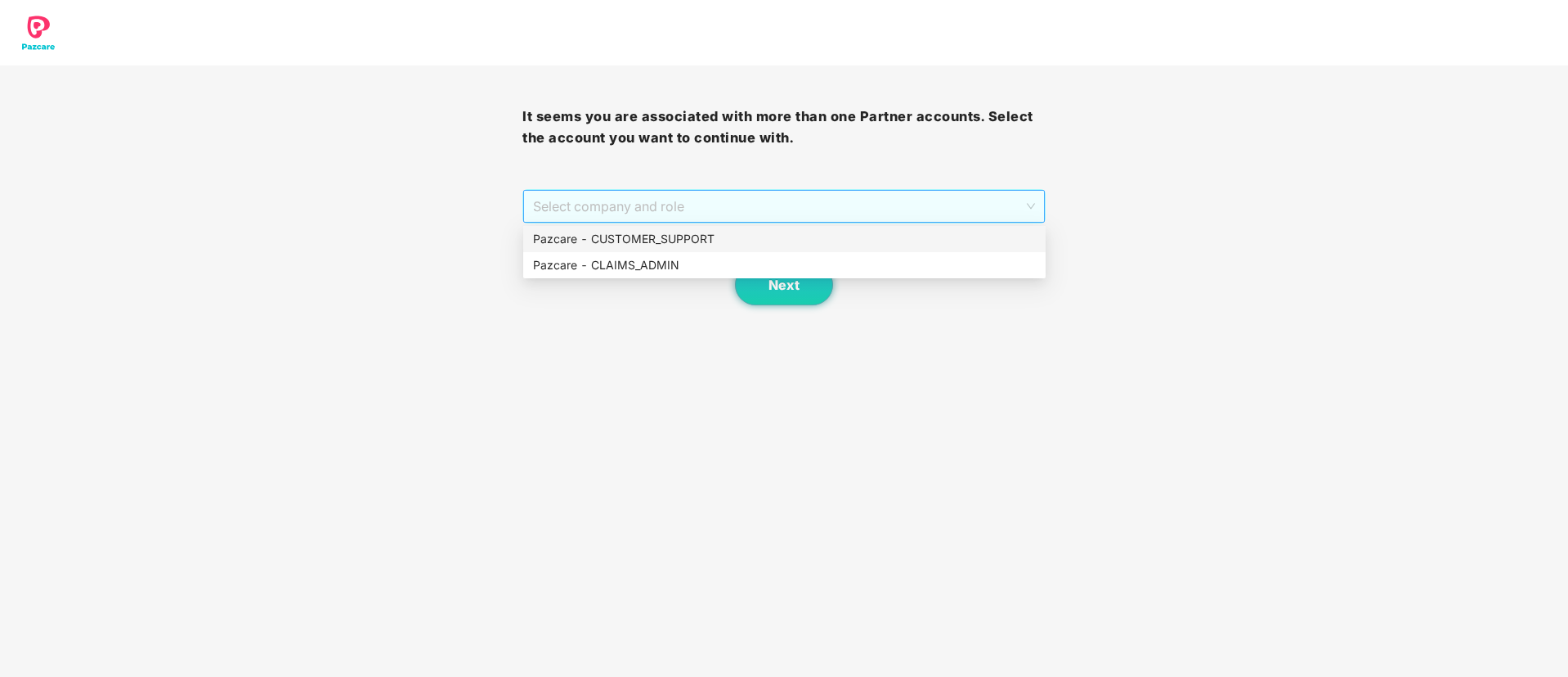
click at [791, 201] on span "Select company and role" at bounding box center [784, 205] width 502 height 31
click at [646, 243] on div "Pazcare - CUSTOMER_SUPPORT" at bounding box center [784, 239] width 502 height 18
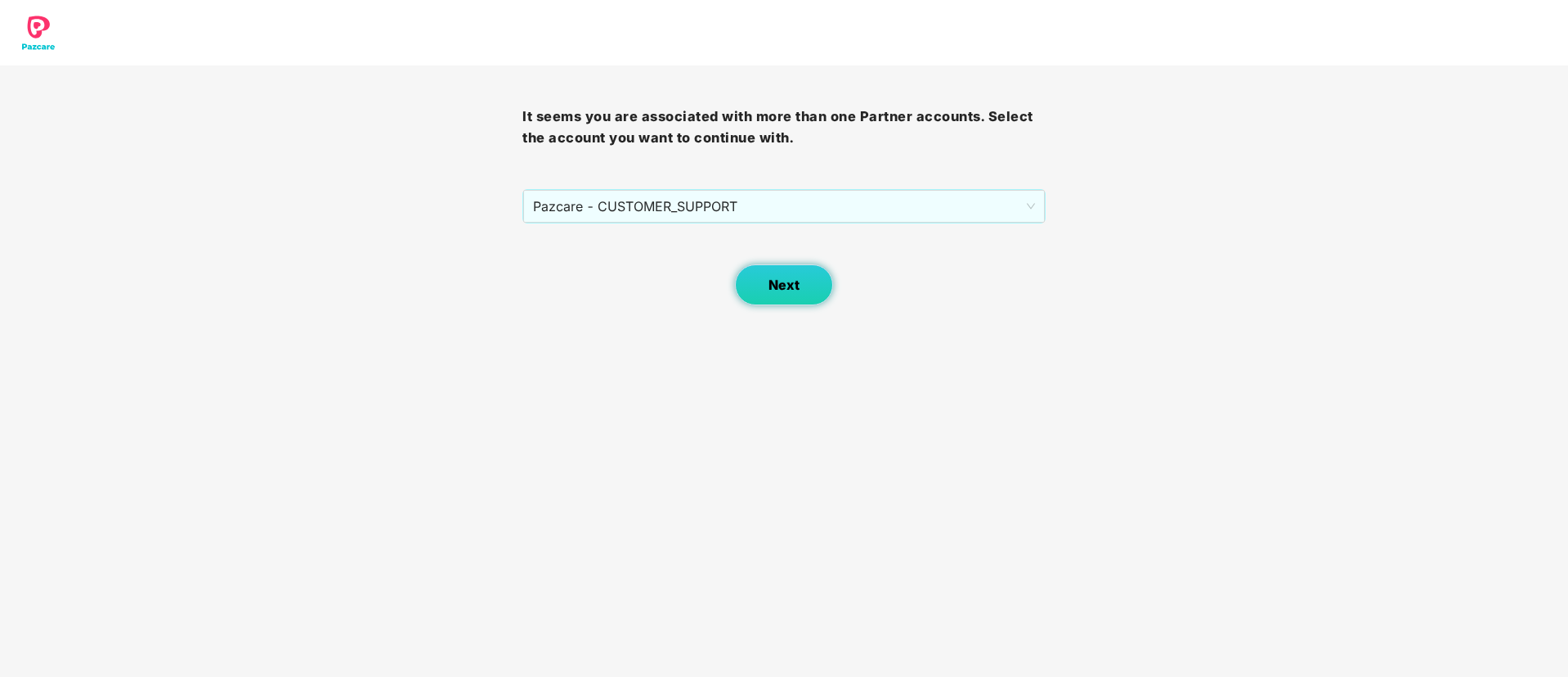
click at [774, 280] on span "Next" at bounding box center [784, 285] width 31 height 15
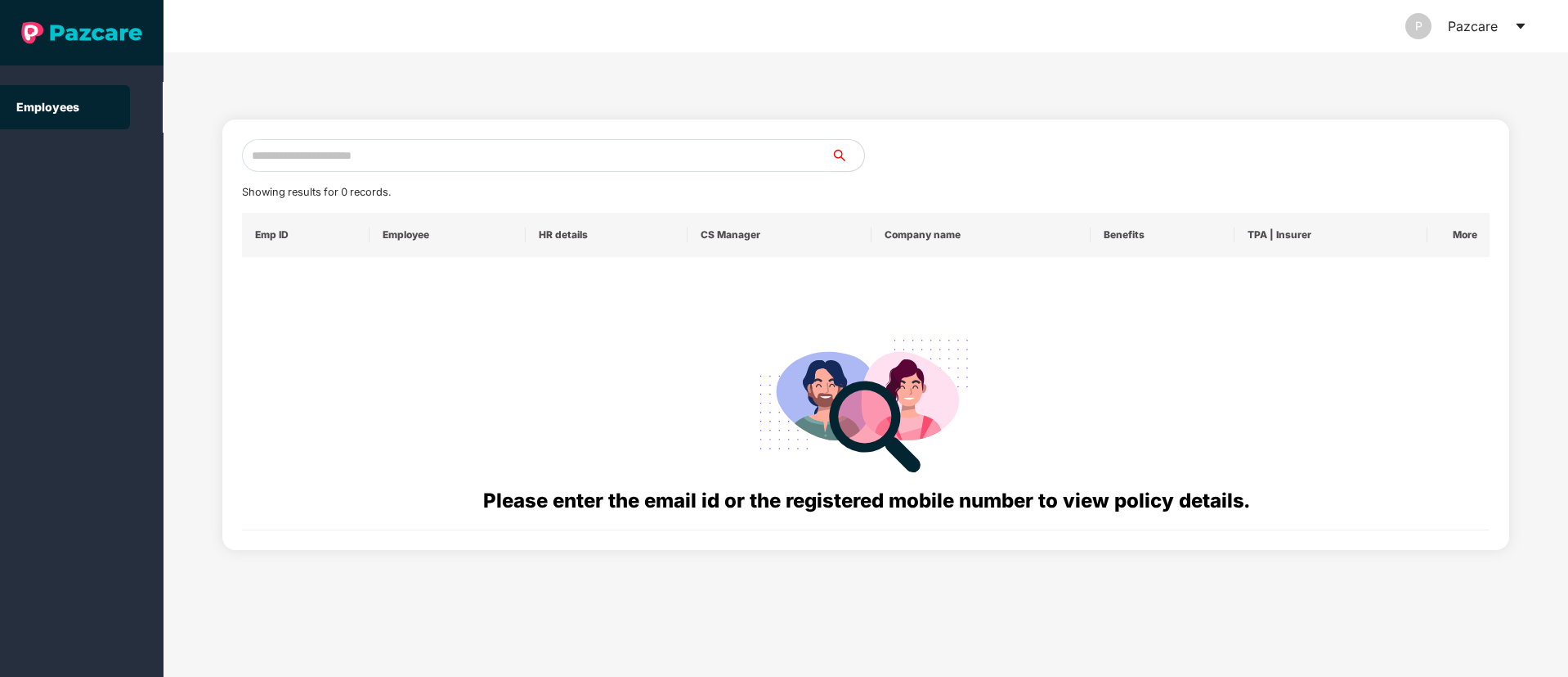
click at [305, 158] on input "text" at bounding box center [537, 155] width 590 height 33
paste input "**********"
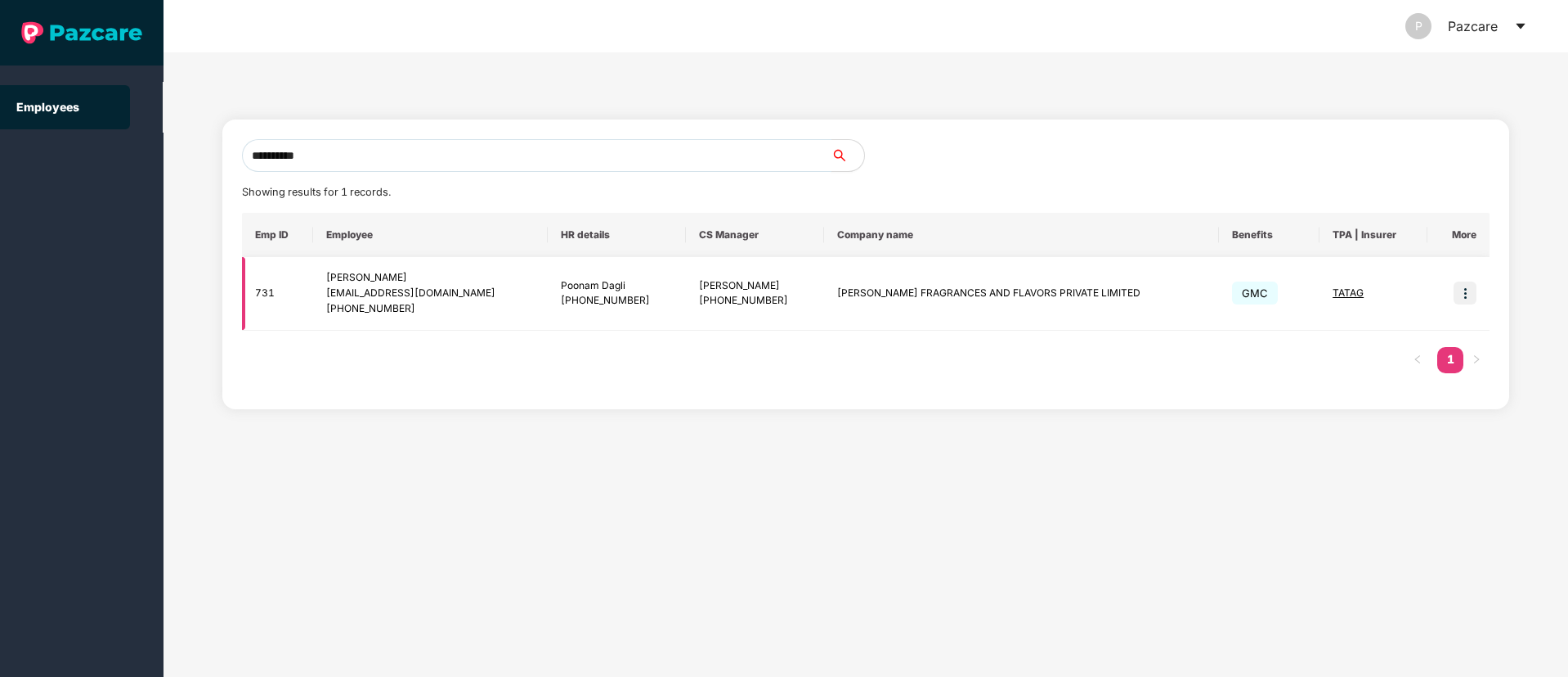
type input "**********"
click at [1464, 283] on img at bounding box center [1465, 293] width 23 height 23
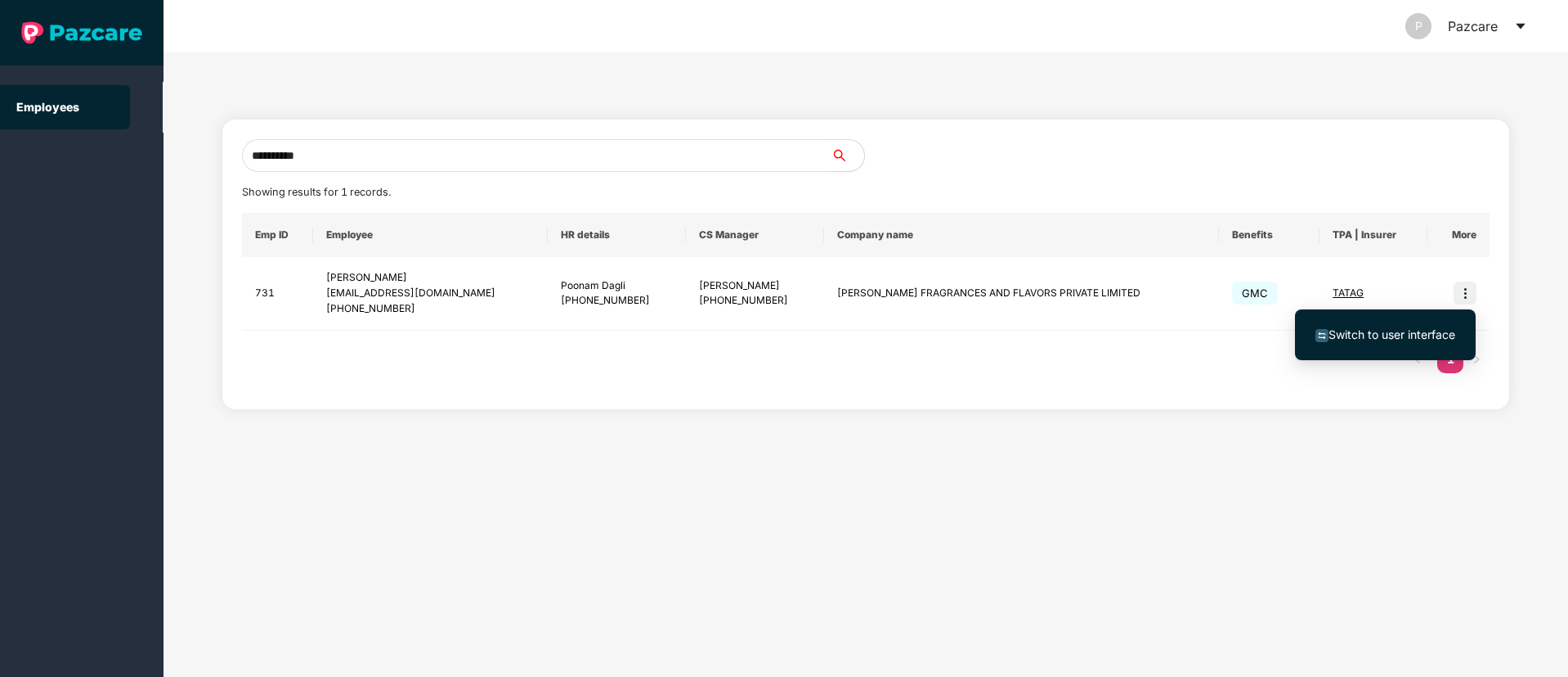
click at [1386, 333] on span "Switch to user interface" at bounding box center [1392, 334] width 127 height 14
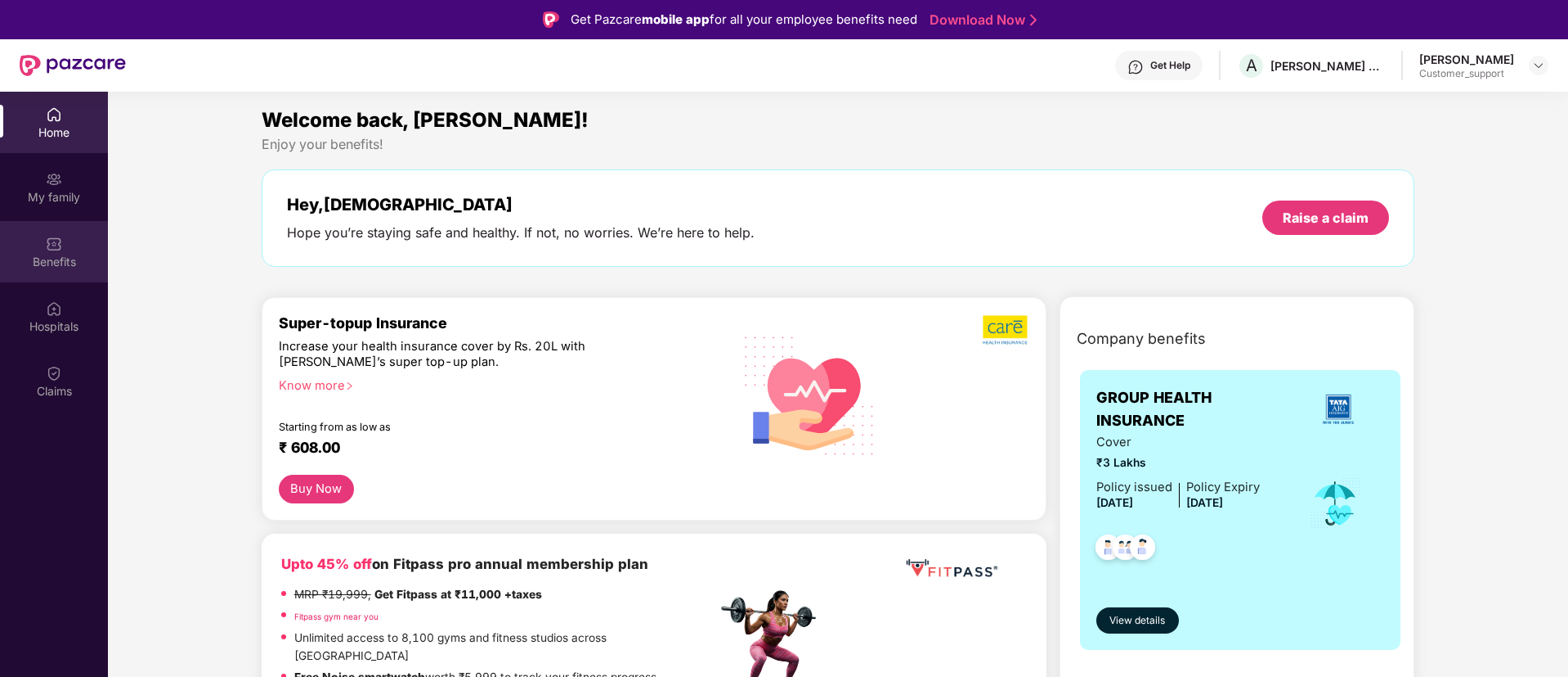
click at [53, 258] on div "Benefits" at bounding box center [54, 261] width 108 height 16
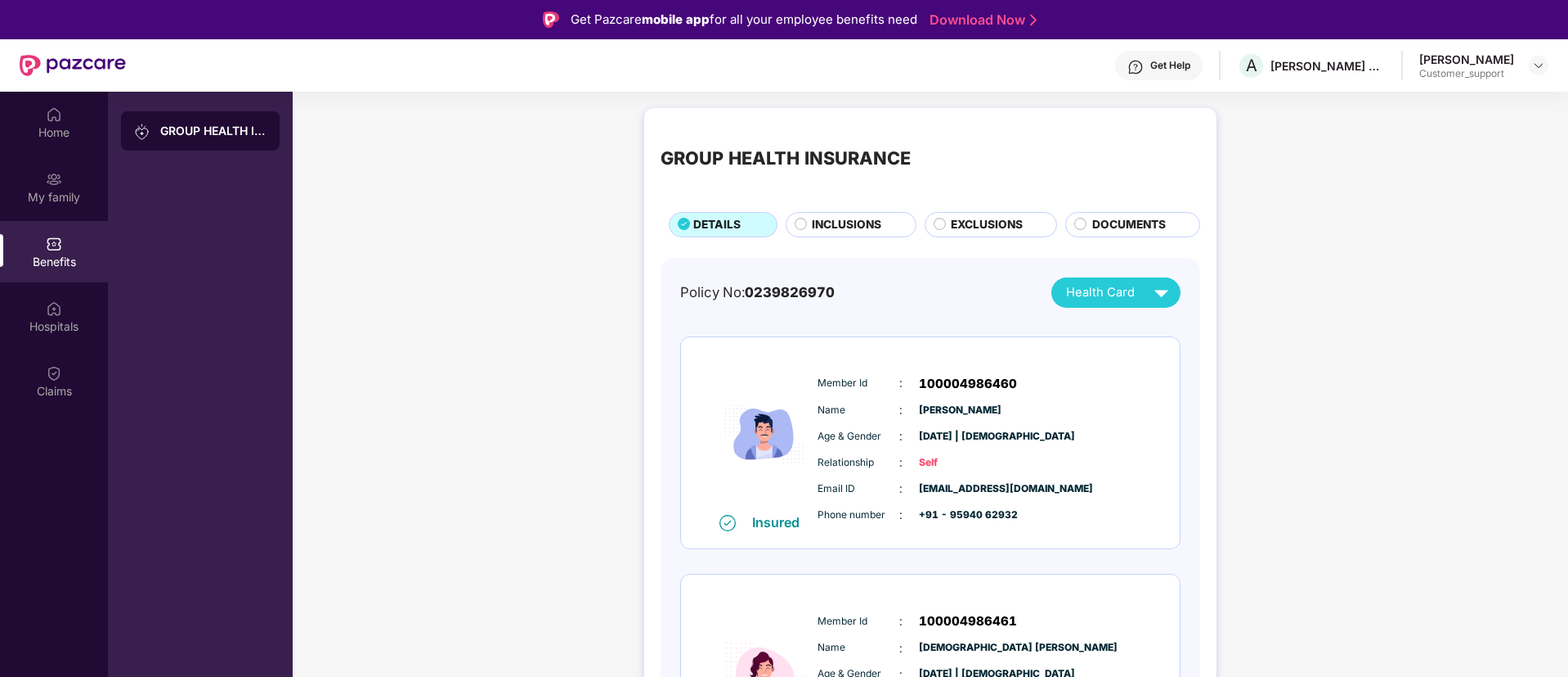
click at [978, 222] on span "EXCLUSIONS" at bounding box center [987, 224] width 72 height 18
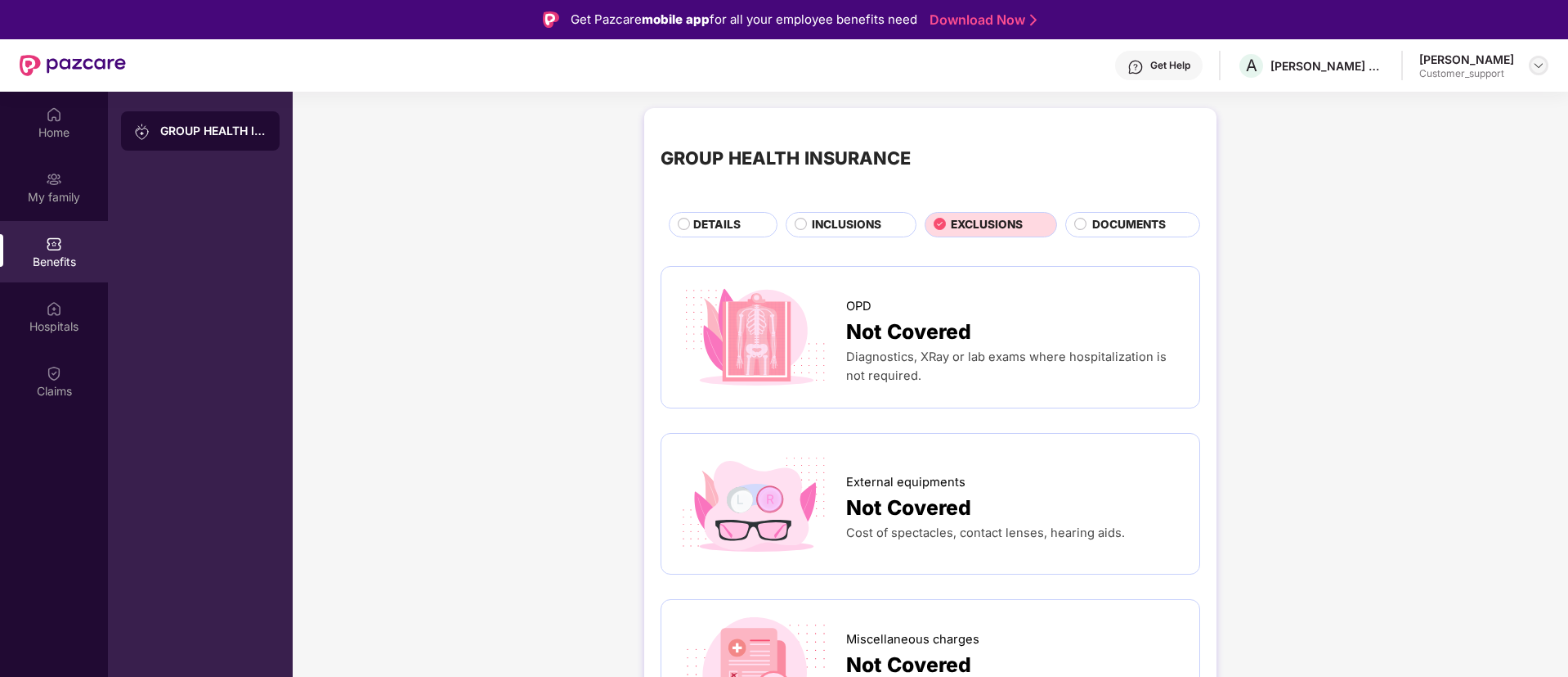
click at [1534, 63] on img at bounding box center [1539, 65] width 13 height 13
click at [1418, 100] on div "Switch to support view" at bounding box center [1462, 104] width 213 height 32
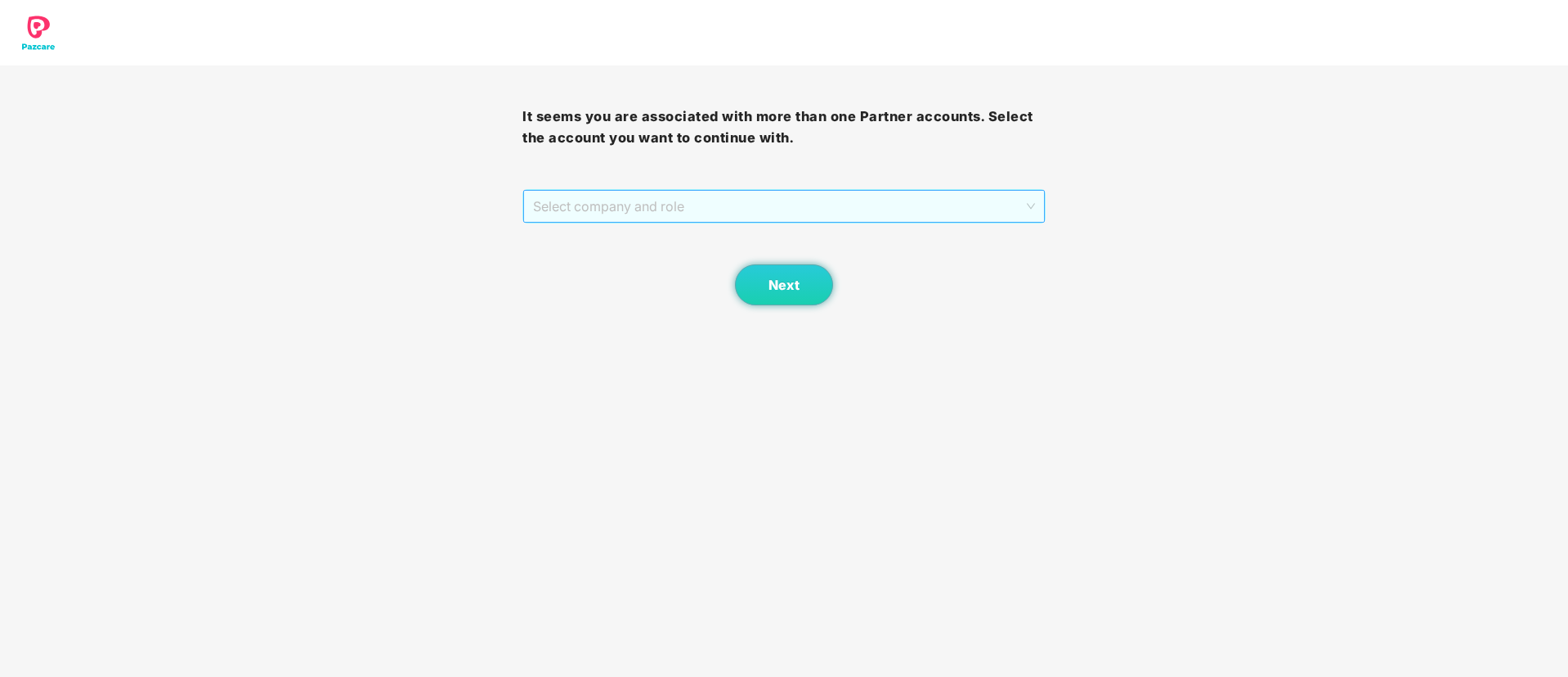
click at [808, 199] on span "Select company and role" at bounding box center [784, 205] width 502 height 31
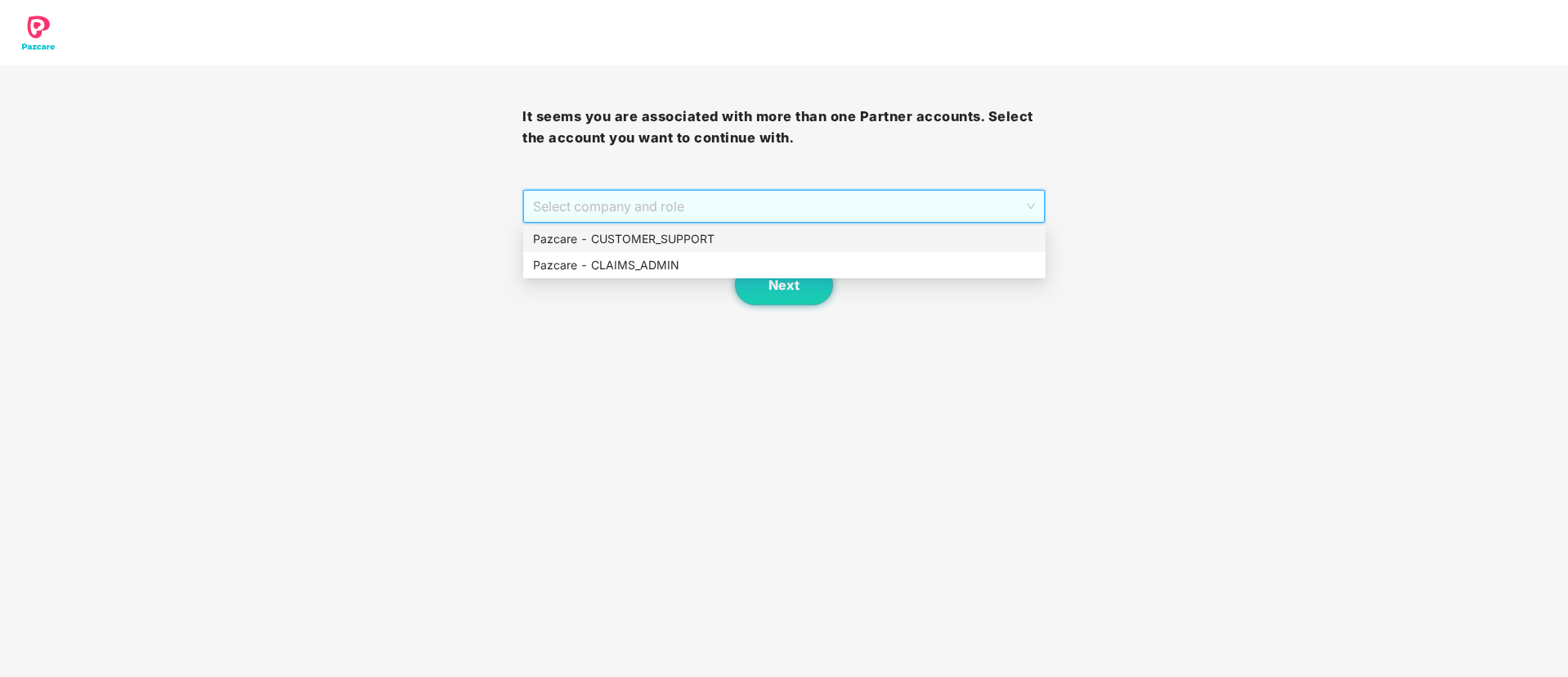
click at [645, 238] on div "Pazcare - CUSTOMER_SUPPORT" at bounding box center [784, 239] width 502 height 18
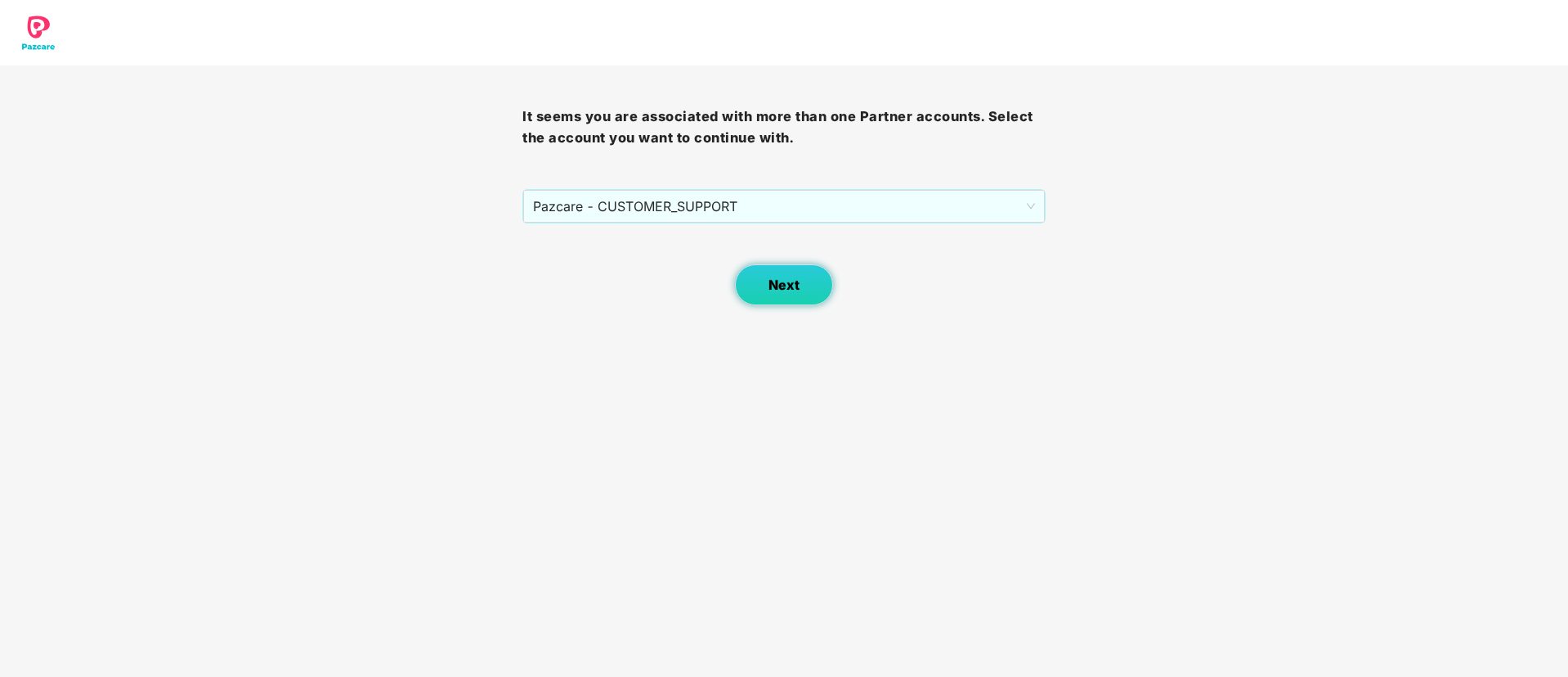
click at [782, 287] on span "Next" at bounding box center [784, 285] width 31 height 15
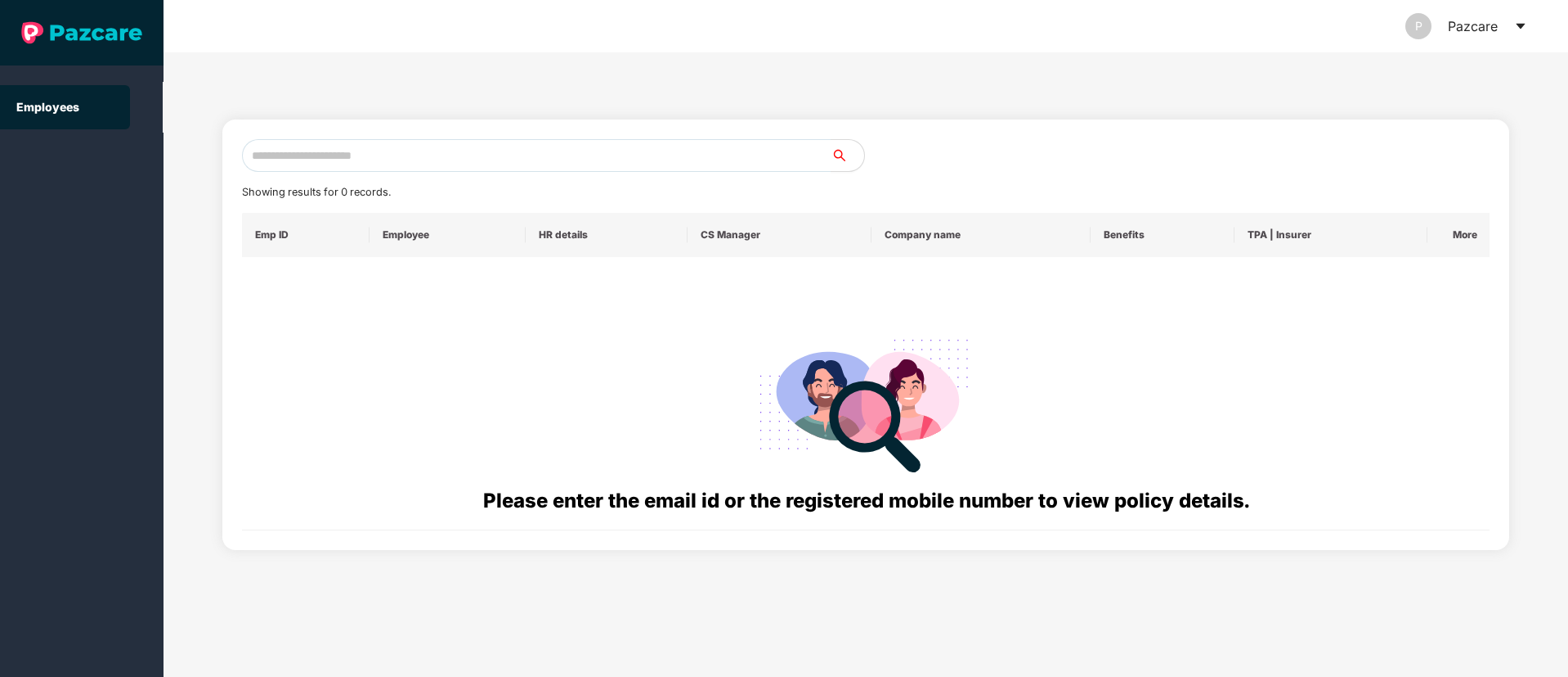
click at [250, 45] on div "P Pazcare" at bounding box center [866, 26] width 1323 height 52
click at [301, 162] on input "text" at bounding box center [537, 155] width 590 height 33
paste input "**********"
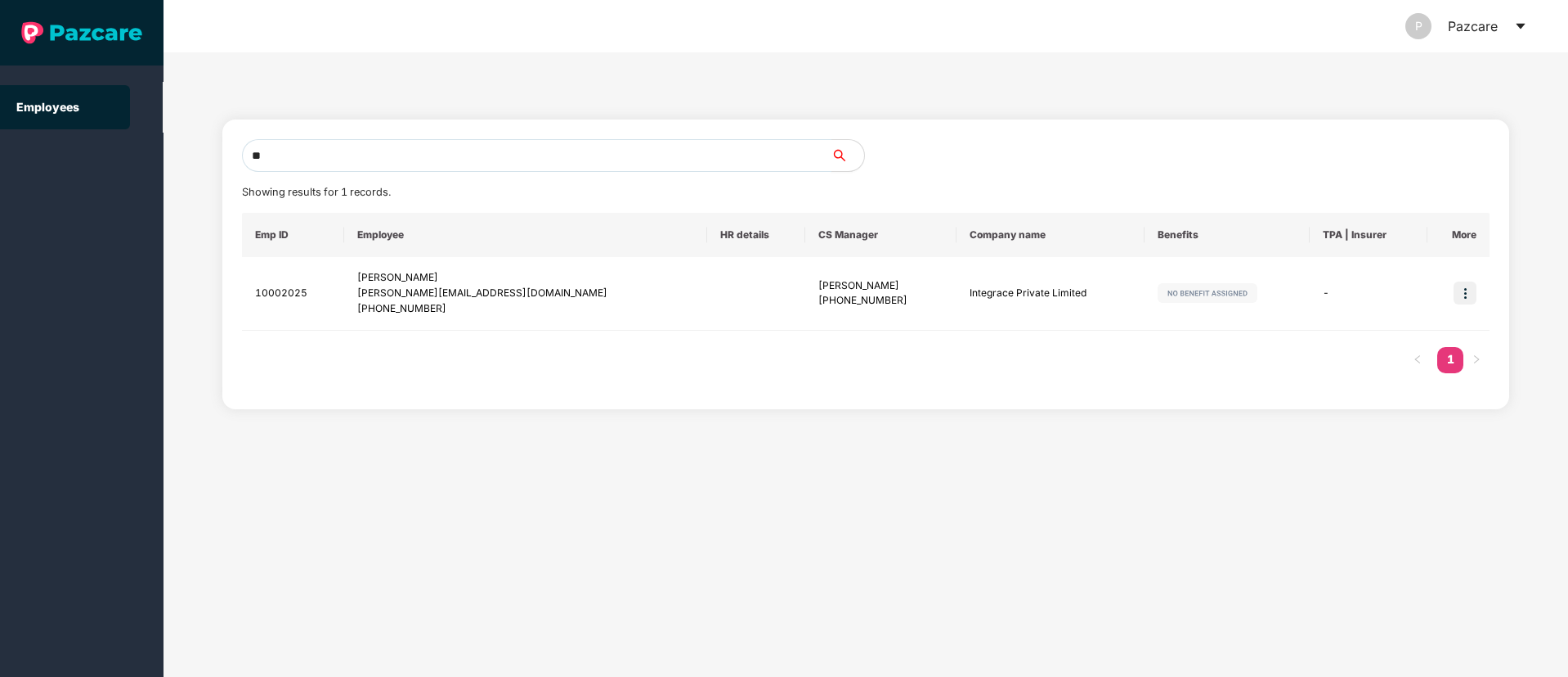
type input "*"
click at [268, 142] on input "text" at bounding box center [537, 155] width 590 height 33
paste input "**********"
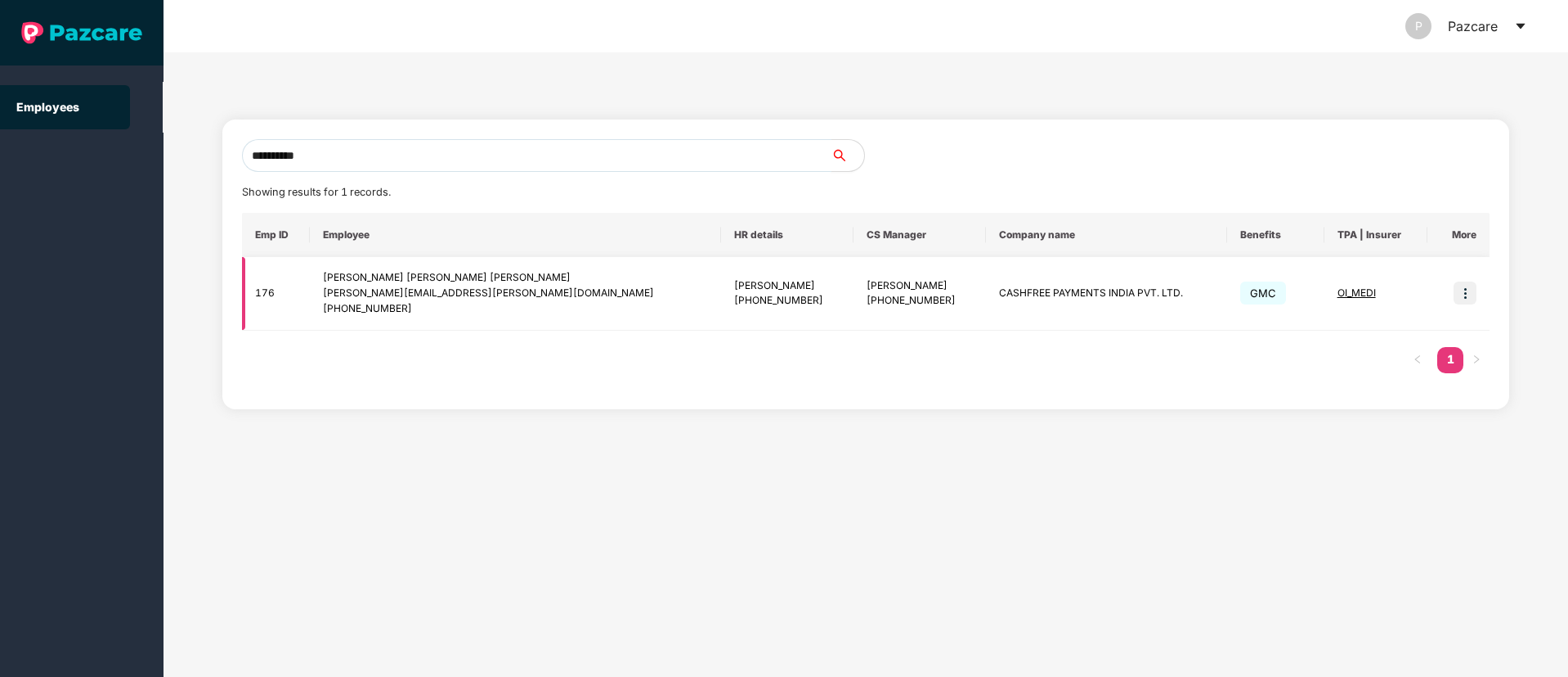
type input "**********"
click at [1467, 292] on img at bounding box center [1465, 293] width 23 height 23
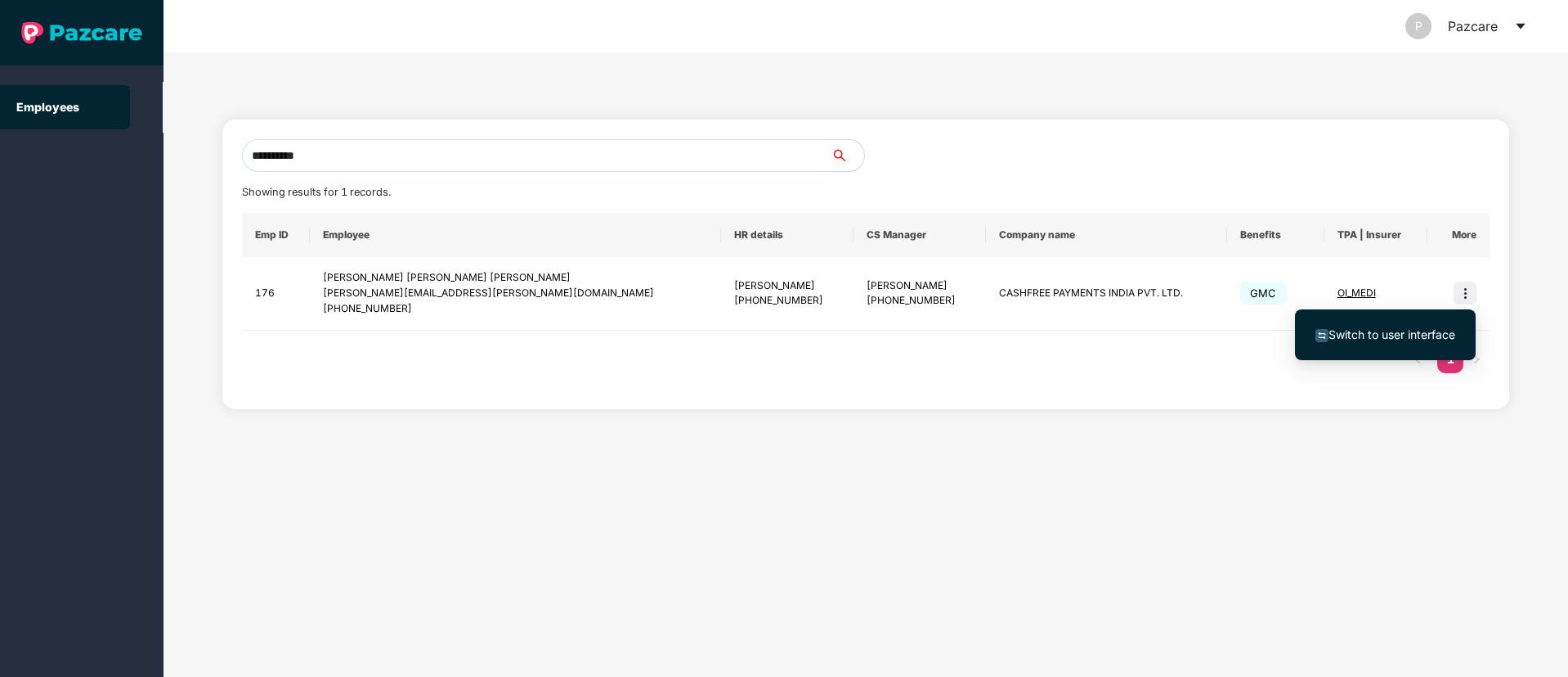
click at [1366, 333] on span "Switch to user interface" at bounding box center [1392, 334] width 127 height 14
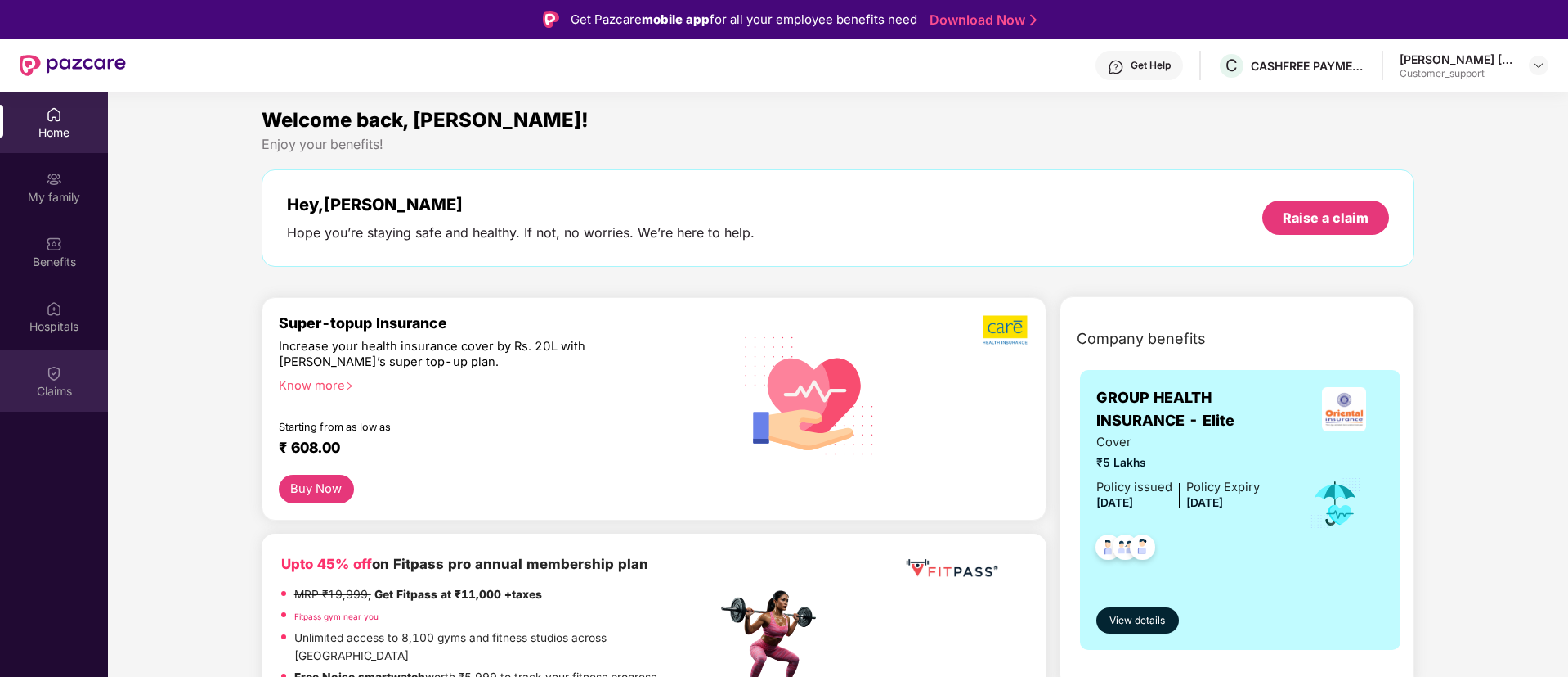
click at [43, 387] on div "Claims" at bounding box center [54, 390] width 108 height 16
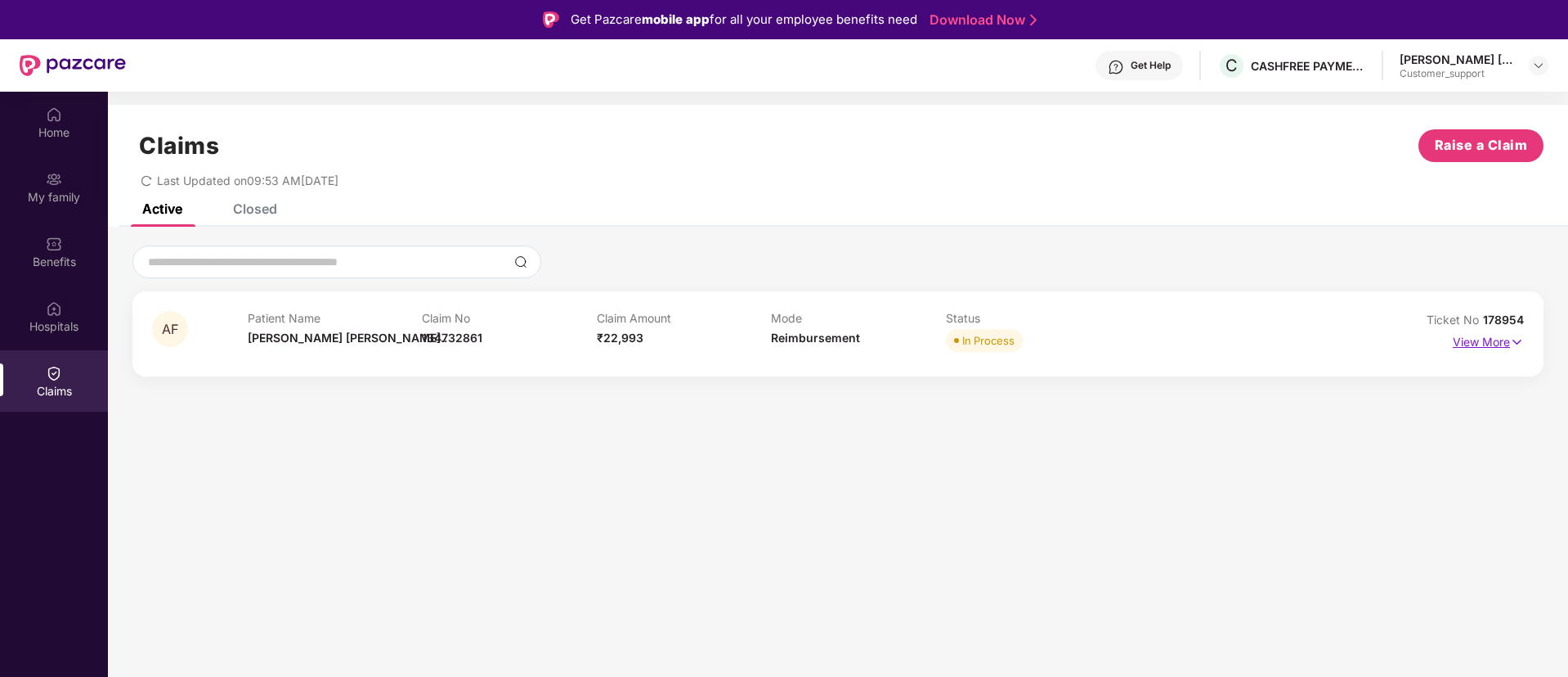
click at [1518, 336] on img at bounding box center [1517, 342] width 14 height 18
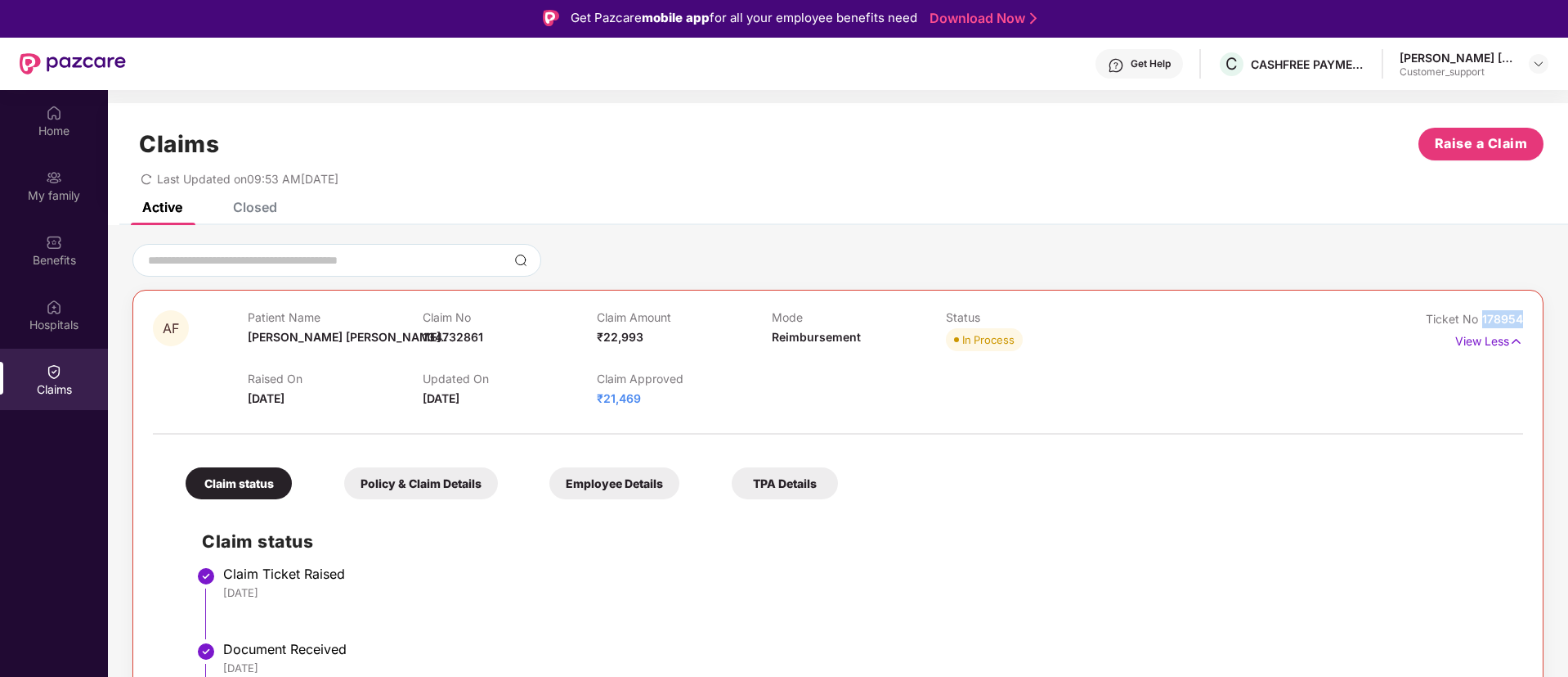
drag, startPoint x: 1528, startPoint y: 321, endPoint x: 1475, endPoint y: 323, distance: 53.0
click at [1475, 323] on div "AF Patient Name Aanya Faith E... Claim No 134732861 Claim Amount ₹22,993 Mode R…" at bounding box center [837, 641] width 1411 height 703
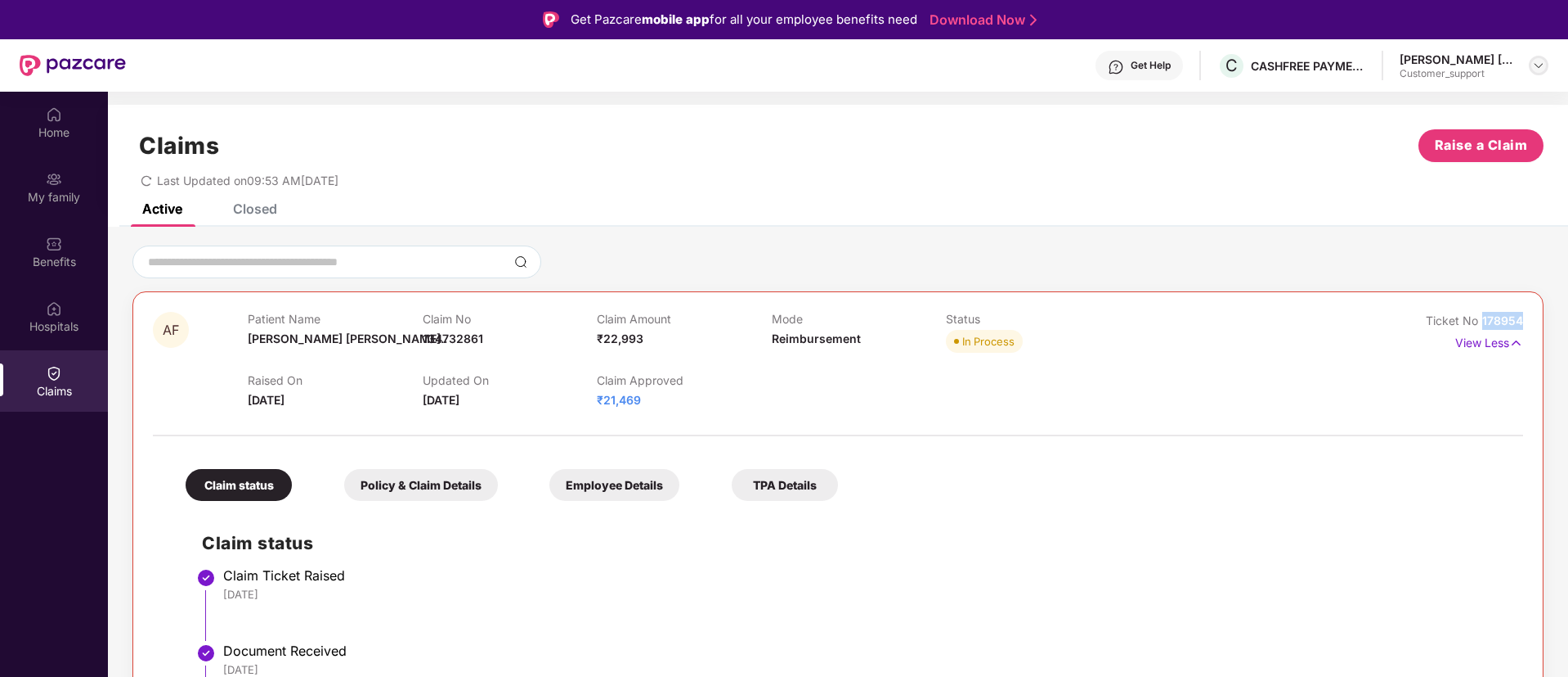
click at [1542, 69] on img at bounding box center [1539, 65] width 13 height 13
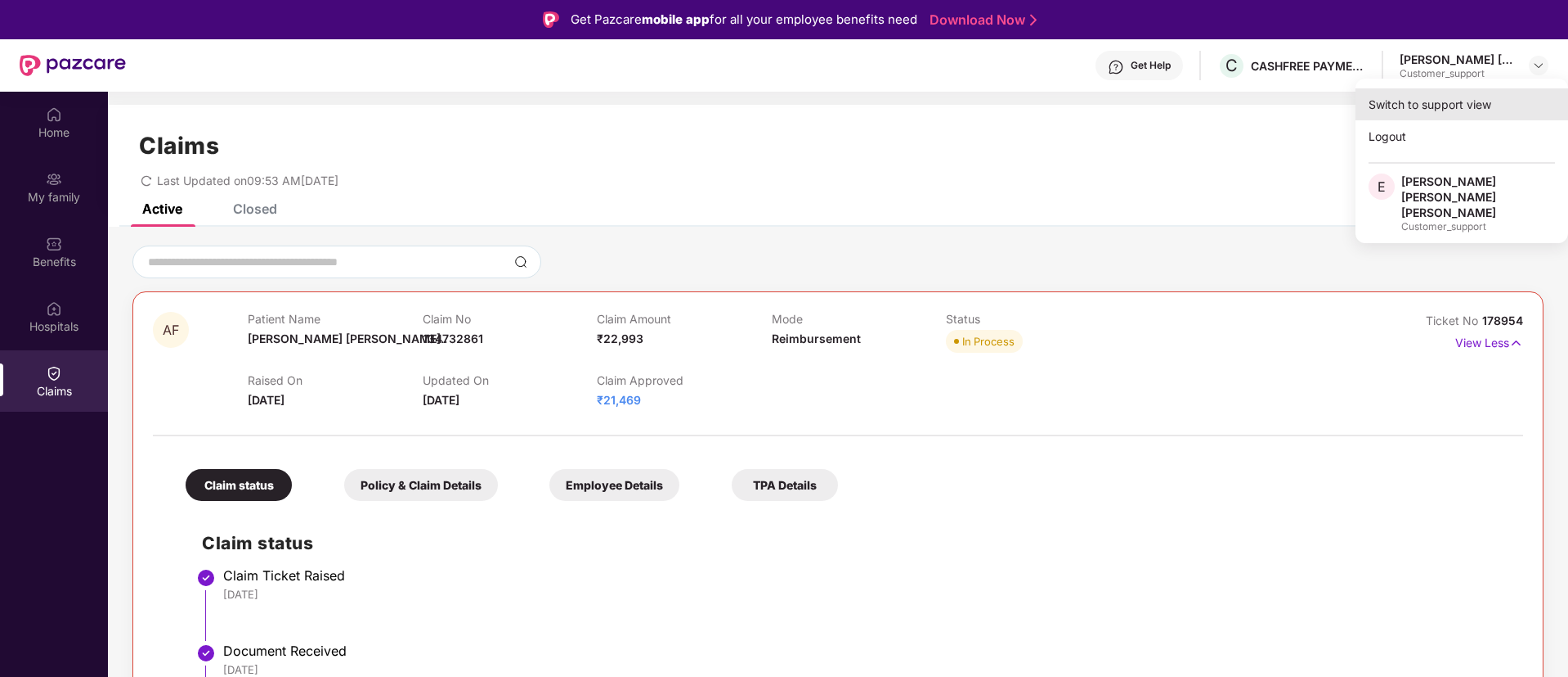
click at [1410, 112] on div "Switch to support view" at bounding box center [1462, 104] width 213 height 32
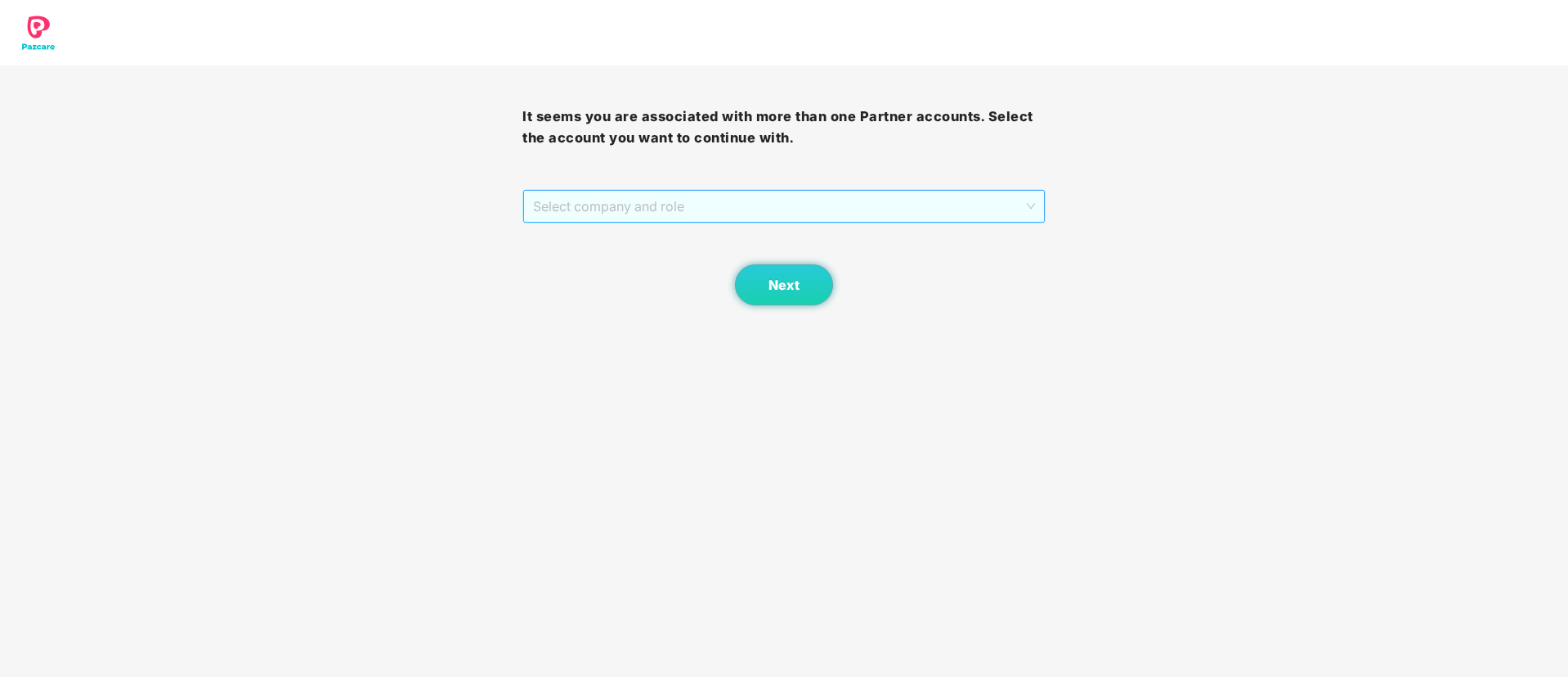
click at [809, 210] on span "Select company and role" at bounding box center [784, 205] width 502 height 31
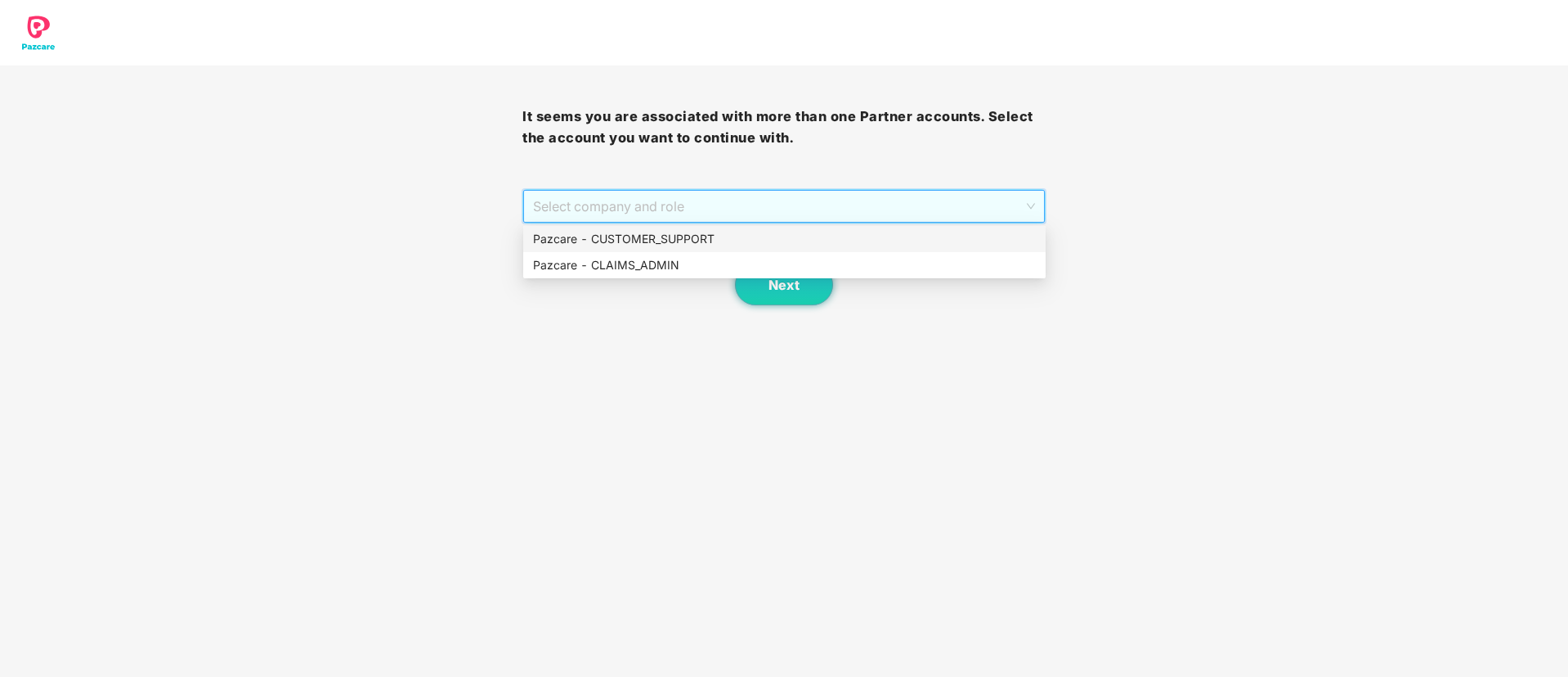
click at [666, 235] on div "Pazcare - CUSTOMER_SUPPORT" at bounding box center [784, 239] width 502 height 18
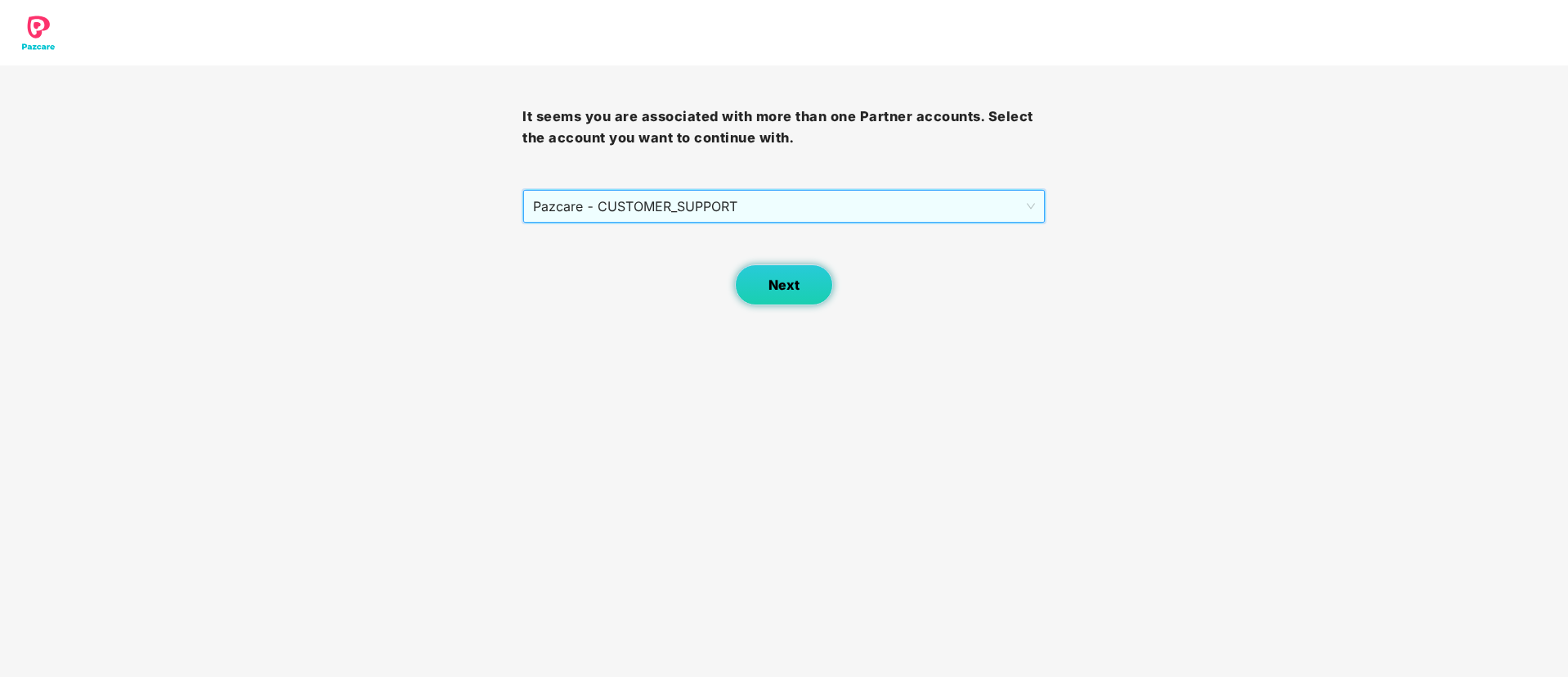
click at [762, 279] on button "Next" at bounding box center [784, 284] width 98 height 41
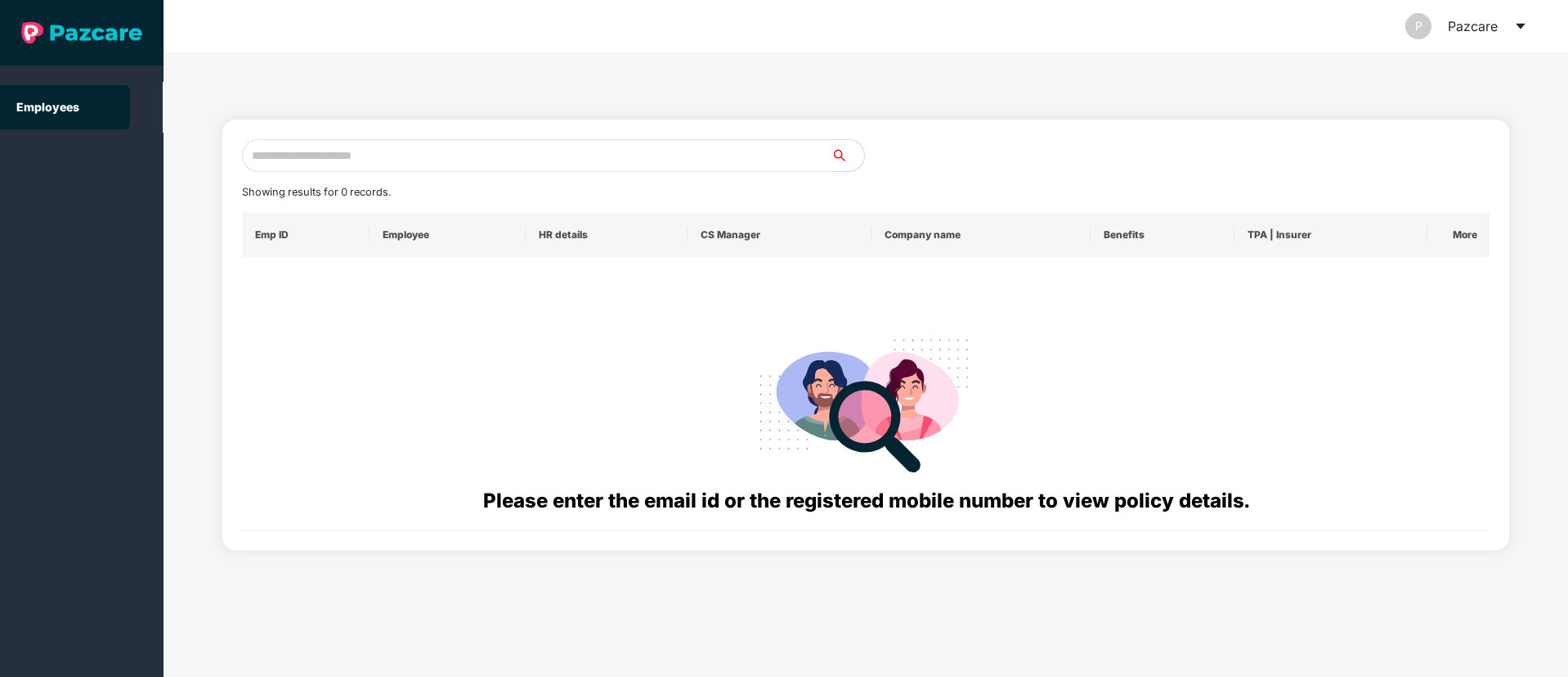
click at [334, 151] on input "text" at bounding box center [537, 155] width 590 height 33
paste input "**********"
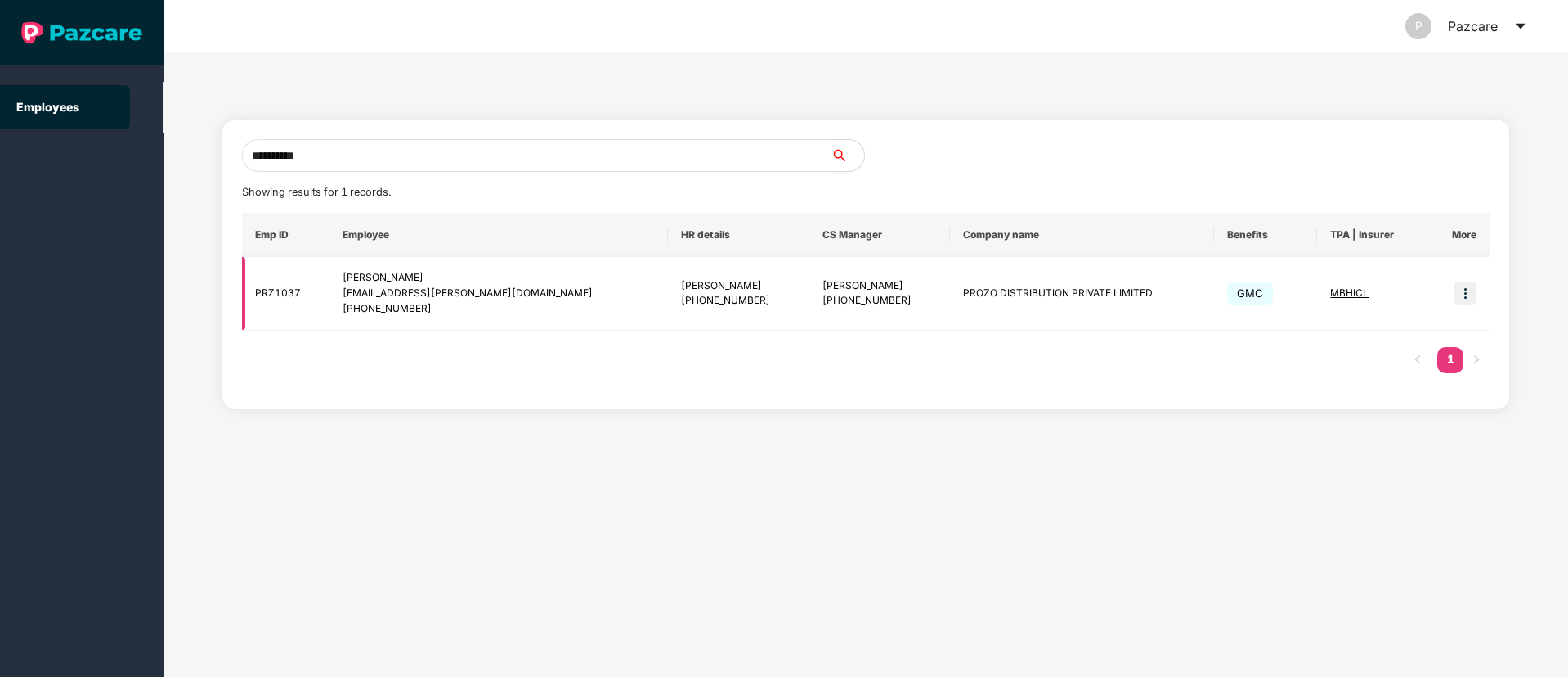
type input "**********"
click at [1453, 304] on td at bounding box center [1459, 294] width 62 height 74
click at [1461, 300] on img at bounding box center [1465, 293] width 23 height 23
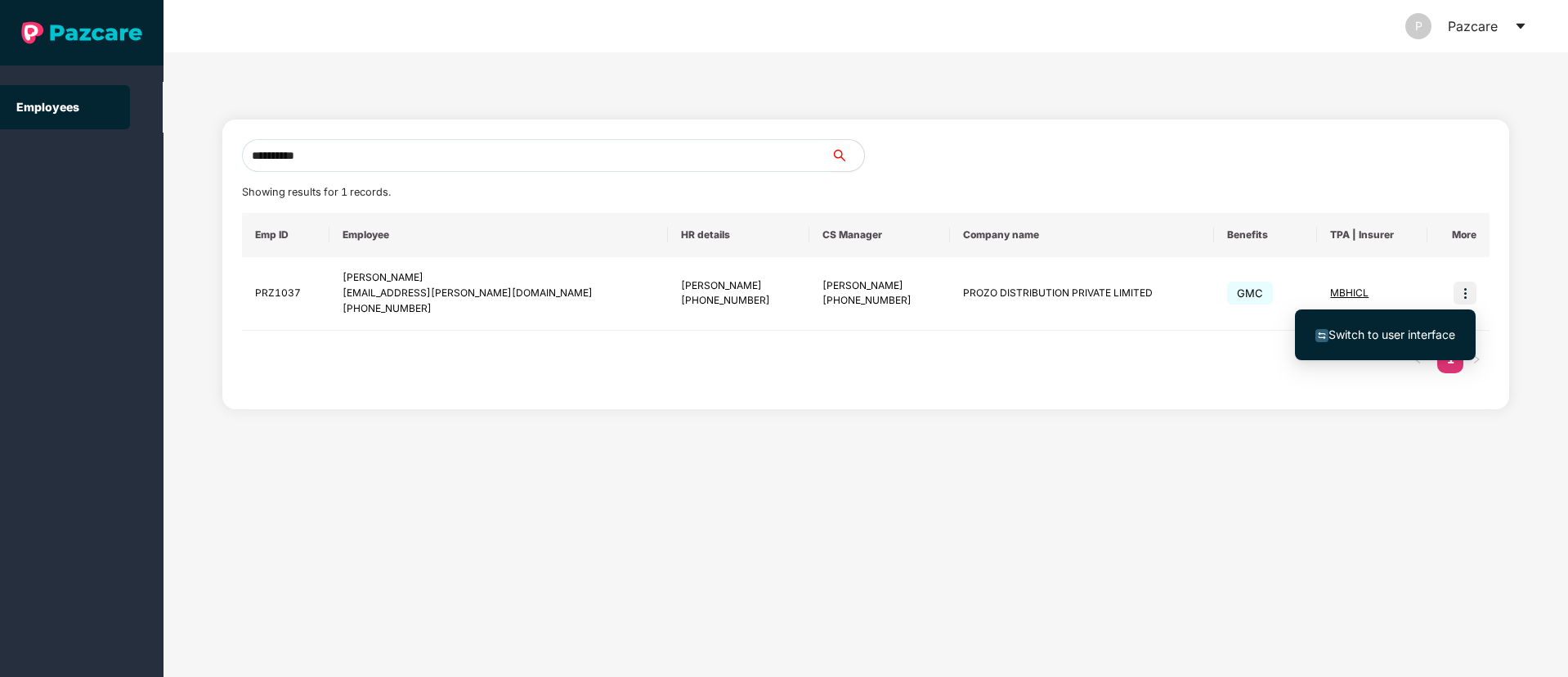
click at [1416, 337] on span "Switch to user interface" at bounding box center [1392, 334] width 127 height 14
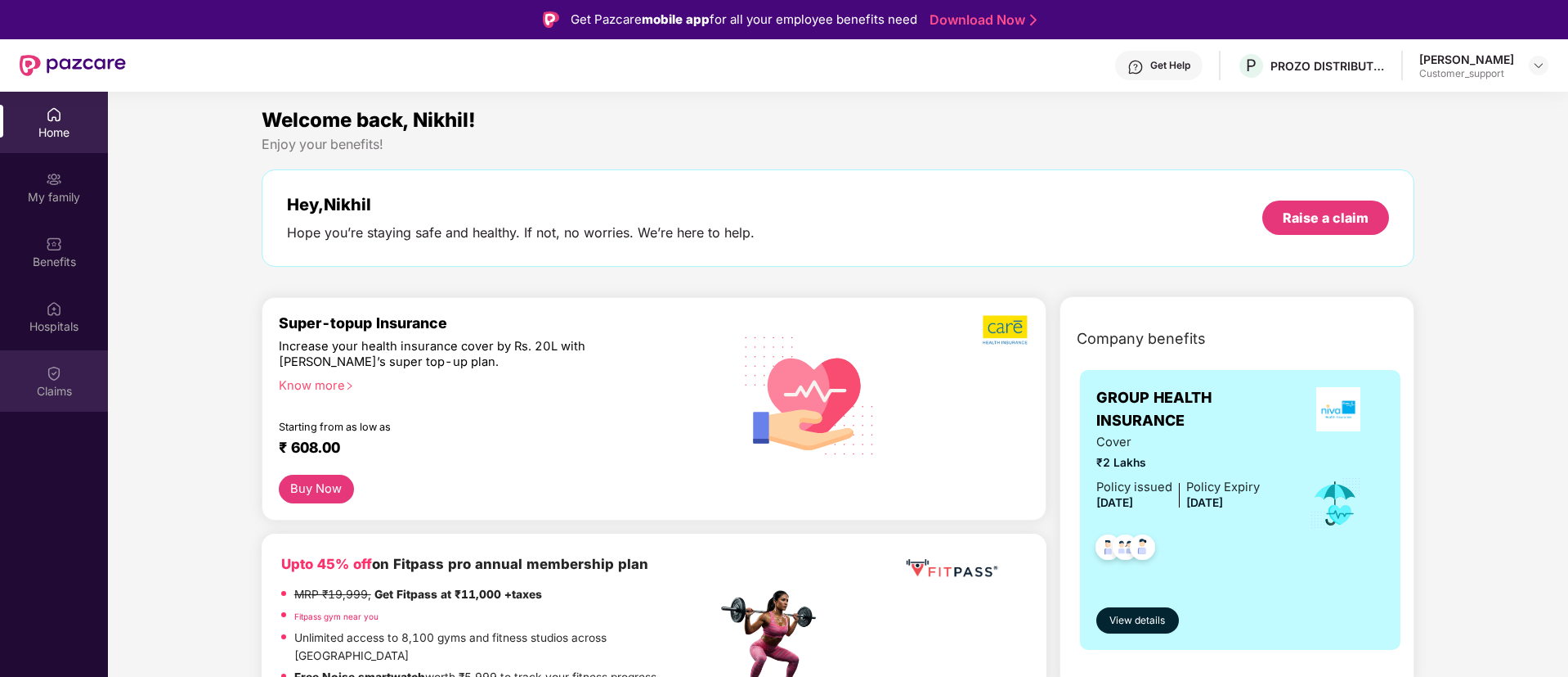
click at [51, 389] on div "Claims" at bounding box center [54, 390] width 108 height 16
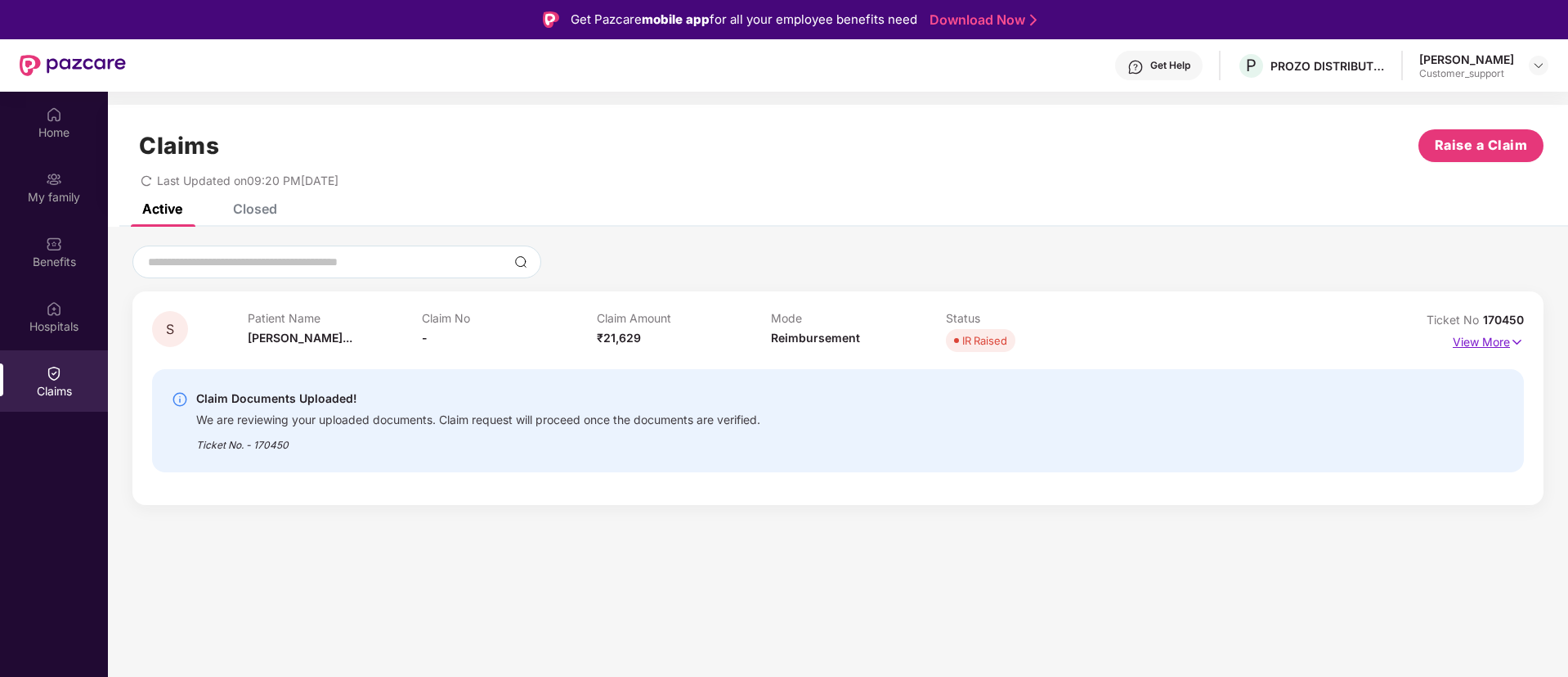
click at [1516, 337] on img at bounding box center [1517, 342] width 14 height 18
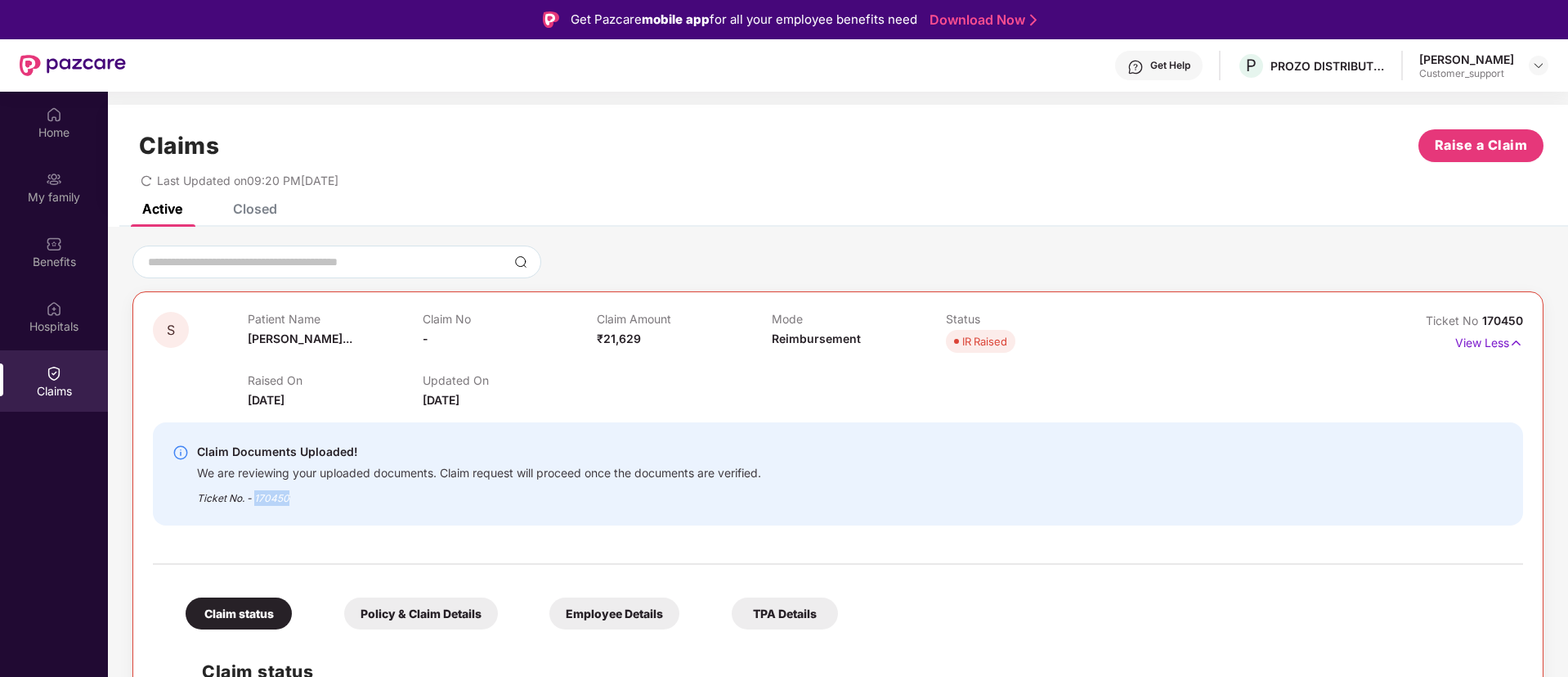
drag, startPoint x: 291, startPoint y: 496, endPoint x: 254, endPoint y: 496, distance: 37.0
click at [254, 496] on div "Ticket No. - 170450" at bounding box center [479, 492] width 564 height 26
click at [1538, 59] on img at bounding box center [1539, 65] width 13 height 13
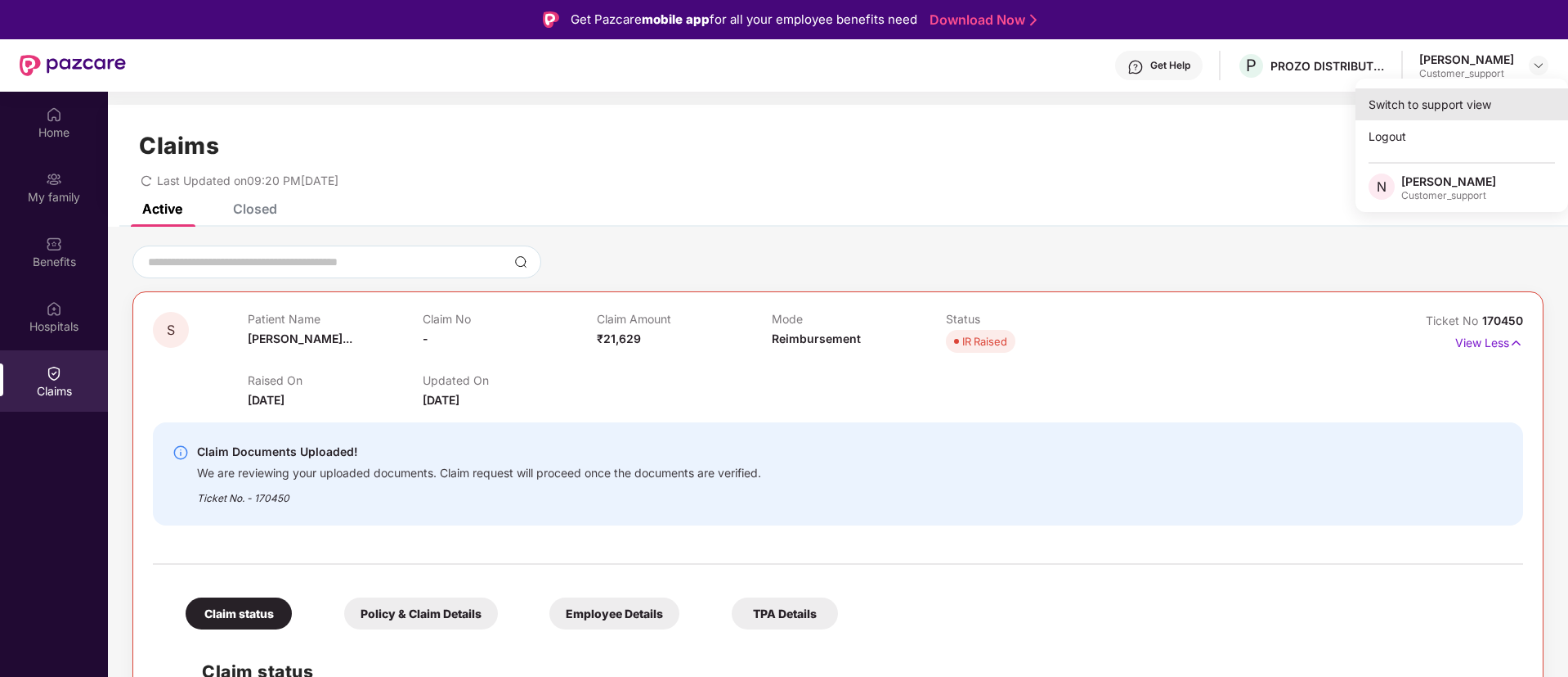
click at [1453, 104] on div "Switch to support view" at bounding box center [1462, 104] width 213 height 32
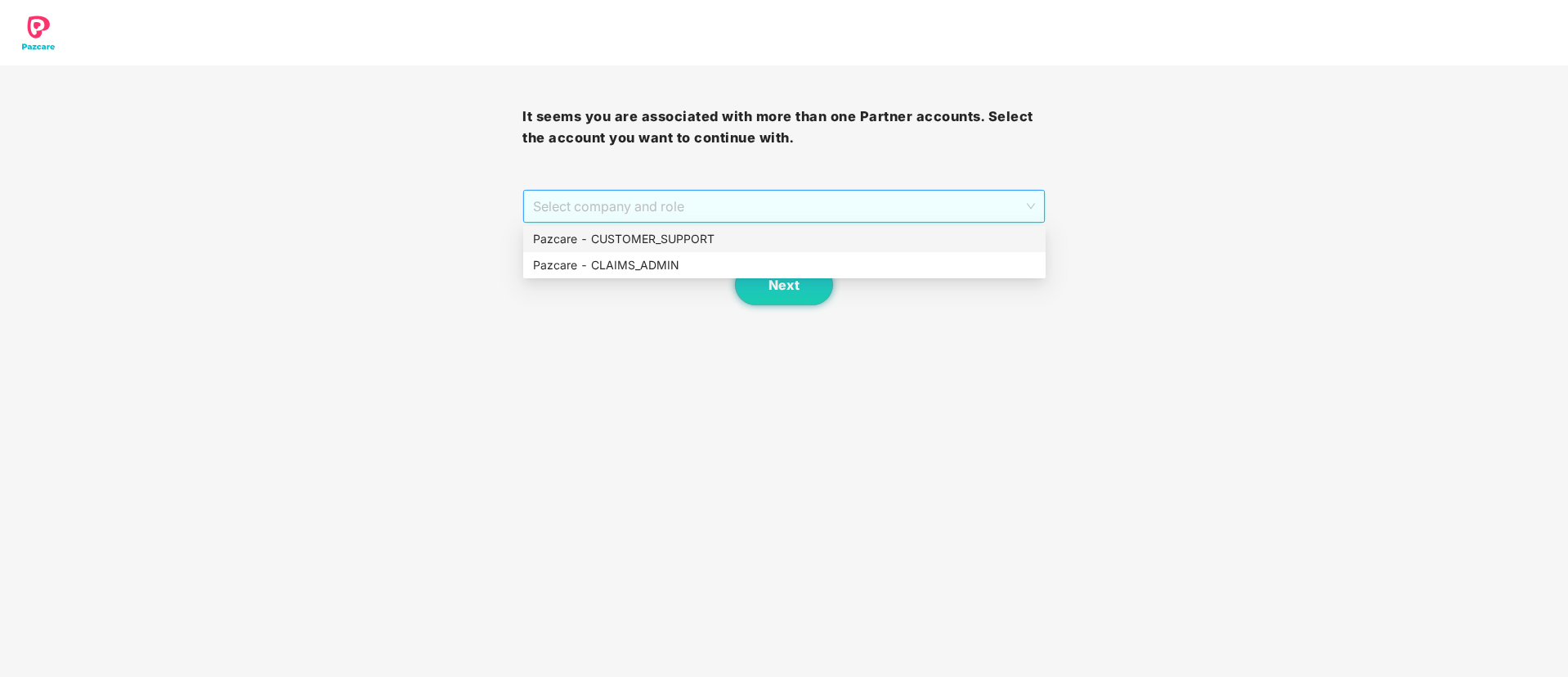
click at [889, 208] on span "Select company and role" at bounding box center [784, 205] width 502 height 31
click at [754, 248] on div "Pazcare - CUSTOMER_SUPPORT" at bounding box center [784, 239] width 522 height 27
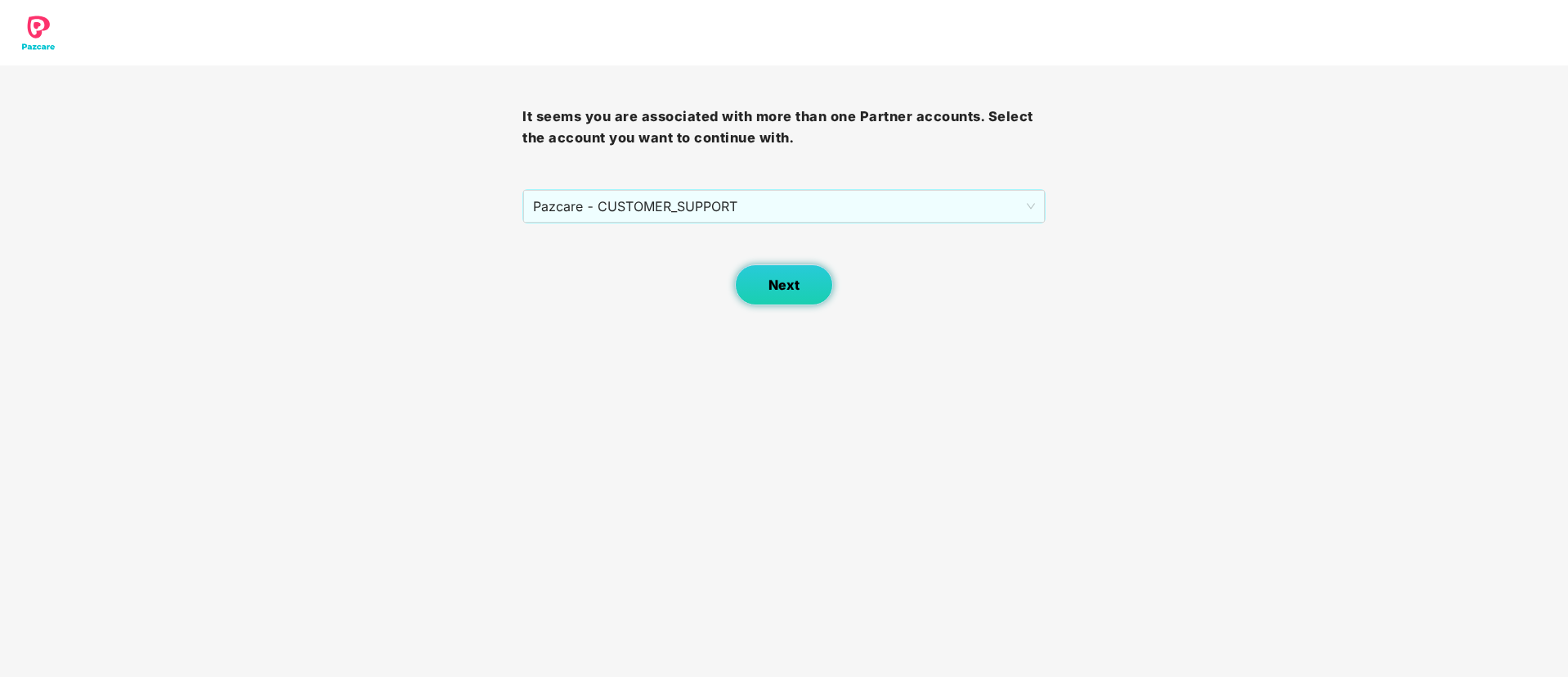
click at [785, 289] on span "Next" at bounding box center [784, 285] width 31 height 15
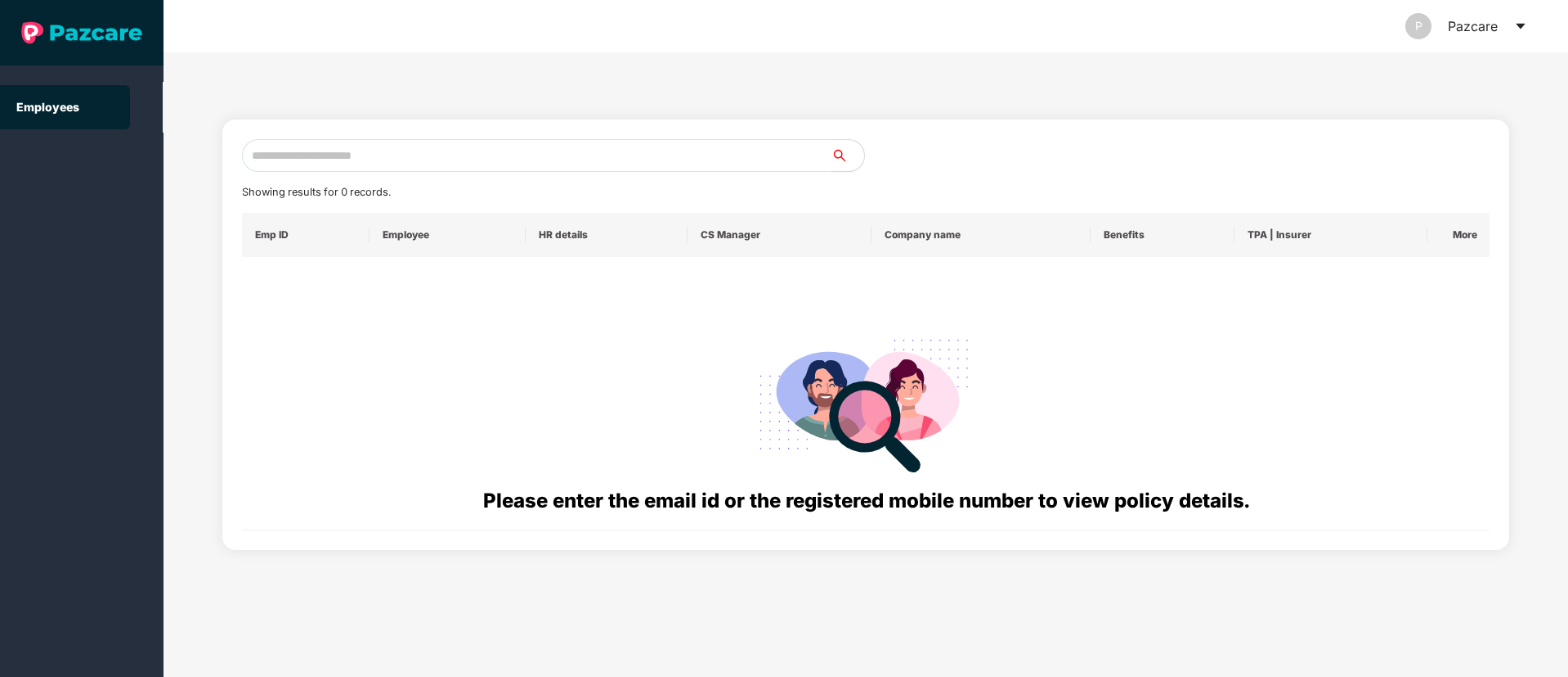
click at [363, 151] on input "text" at bounding box center [537, 155] width 590 height 33
paste input "**********"
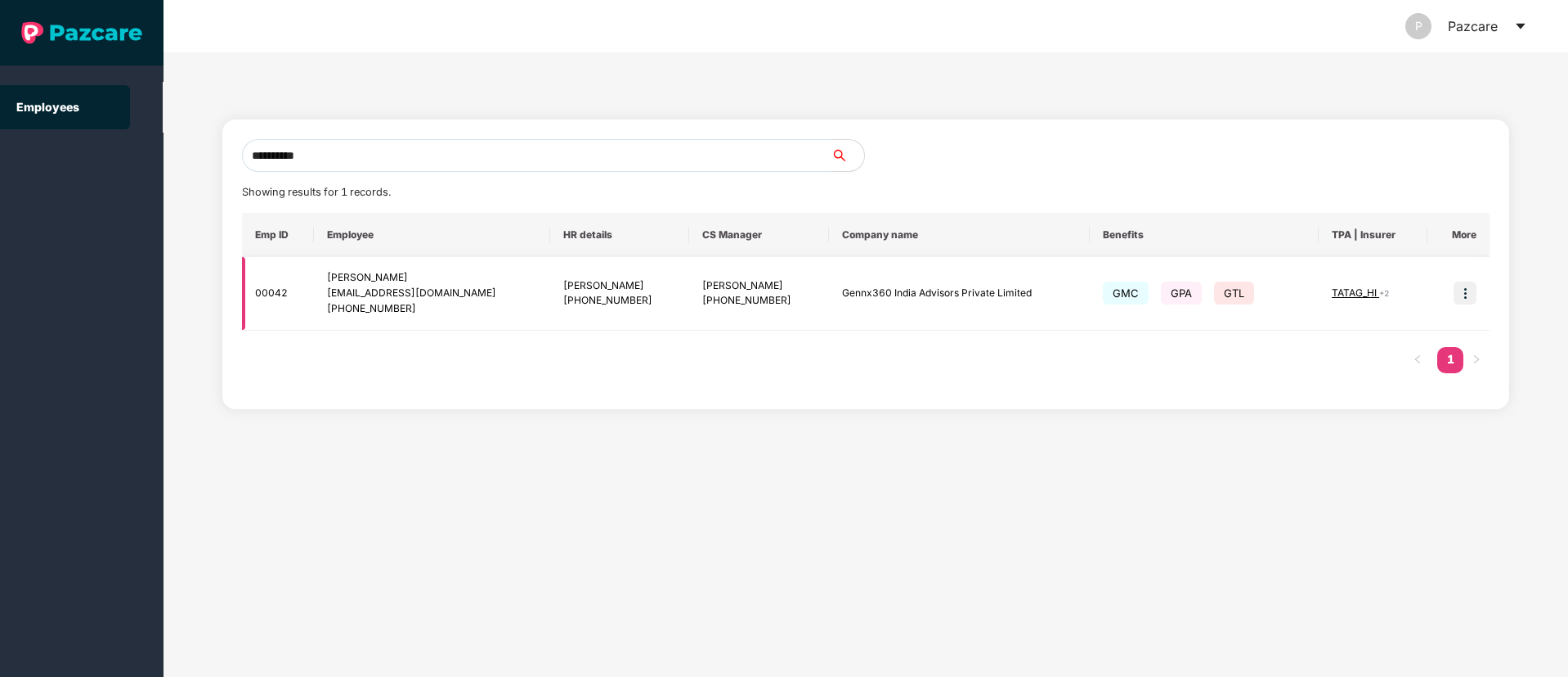
type input "**********"
click at [1458, 287] on img at bounding box center [1465, 293] width 23 height 23
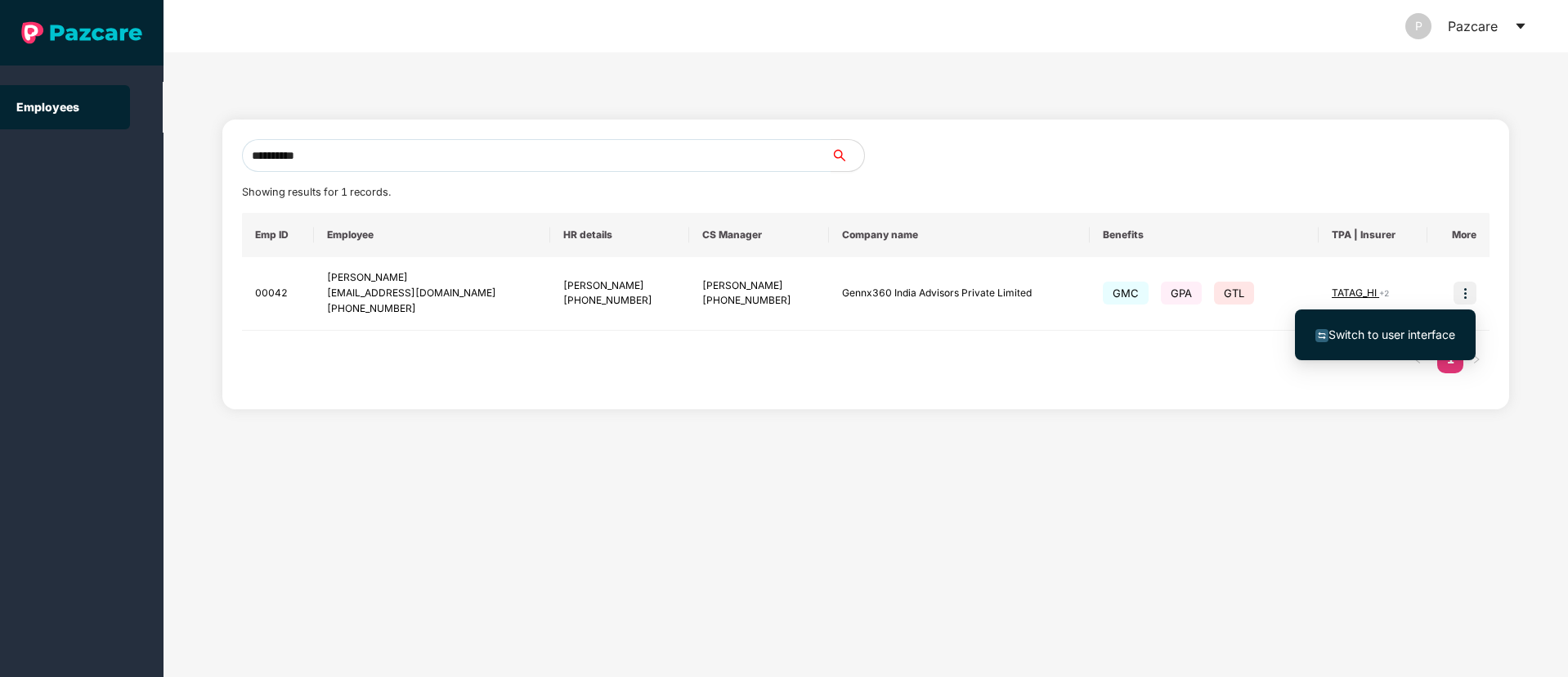
click at [1362, 330] on span "Switch to user interface" at bounding box center [1392, 334] width 127 height 14
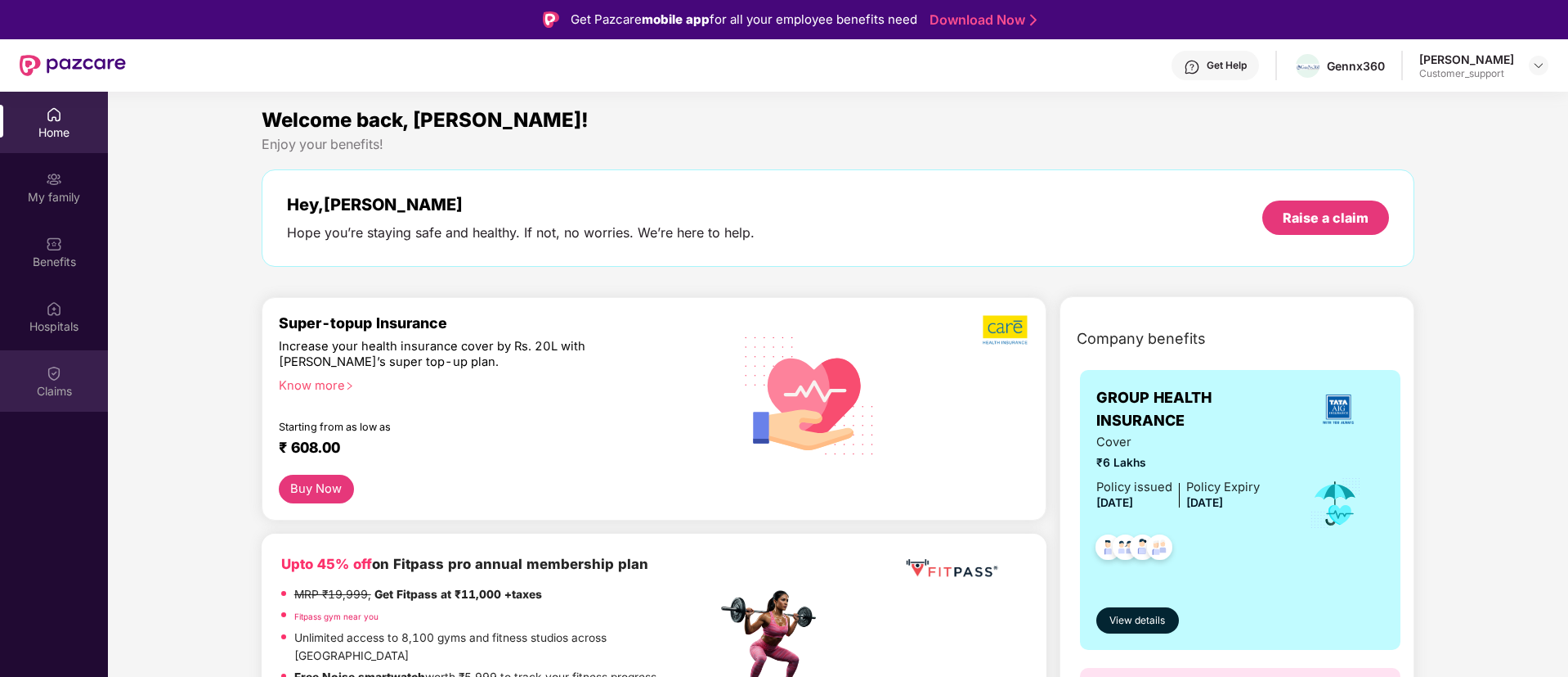
click at [48, 383] on div "Claims" at bounding box center [54, 390] width 108 height 16
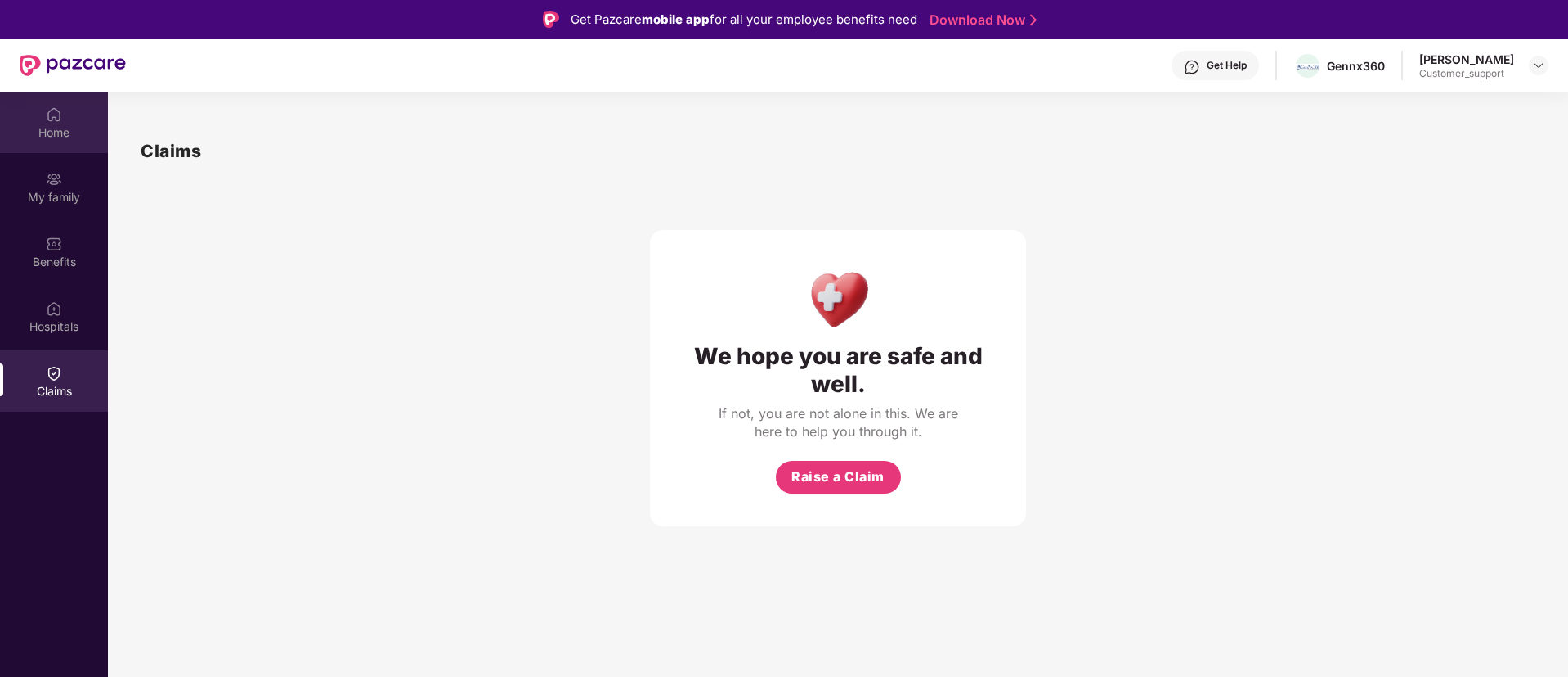
click at [66, 134] on div "Home" at bounding box center [54, 132] width 108 height 16
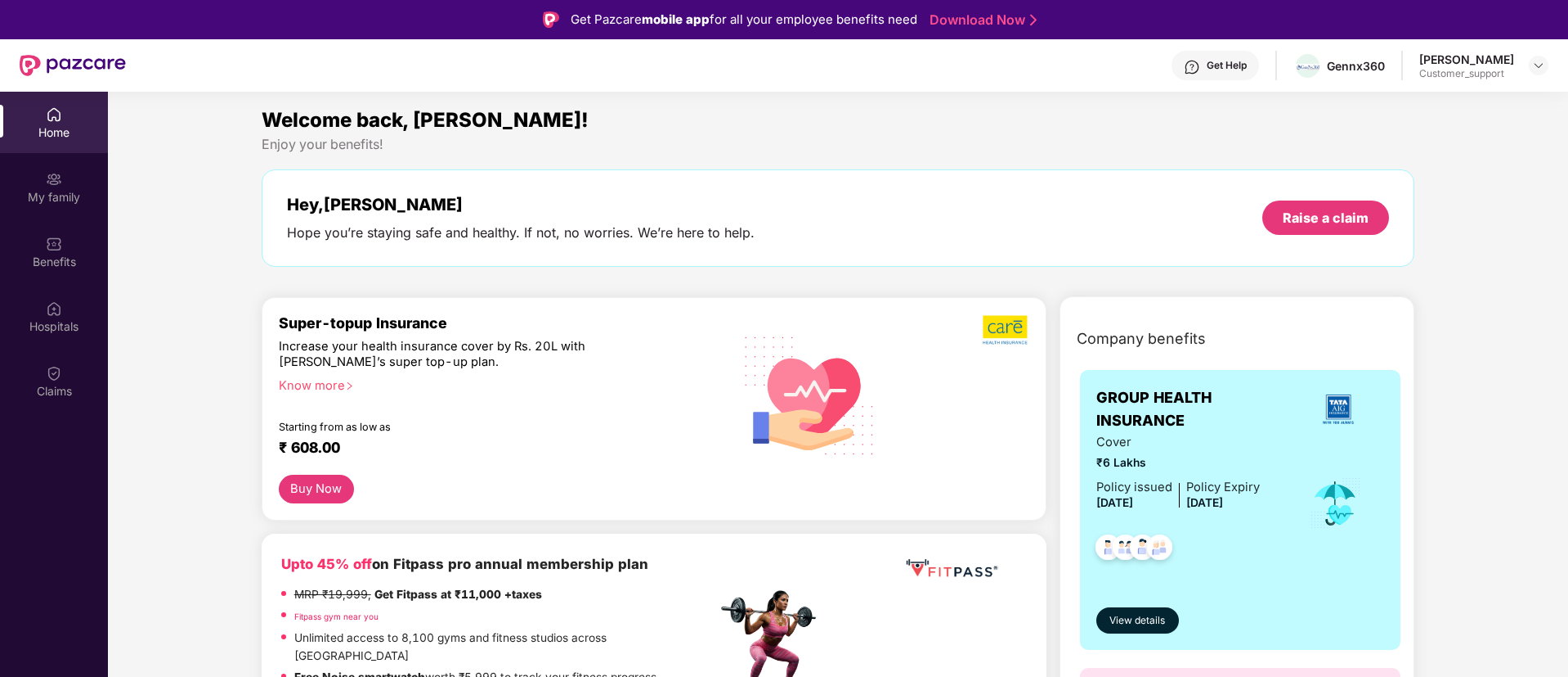
click at [1535, 75] on div "Itisha Chakrabarti Customer_support" at bounding box center [1484, 65] width 130 height 28
click at [65, 388] on div "Claims" at bounding box center [54, 390] width 108 height 16
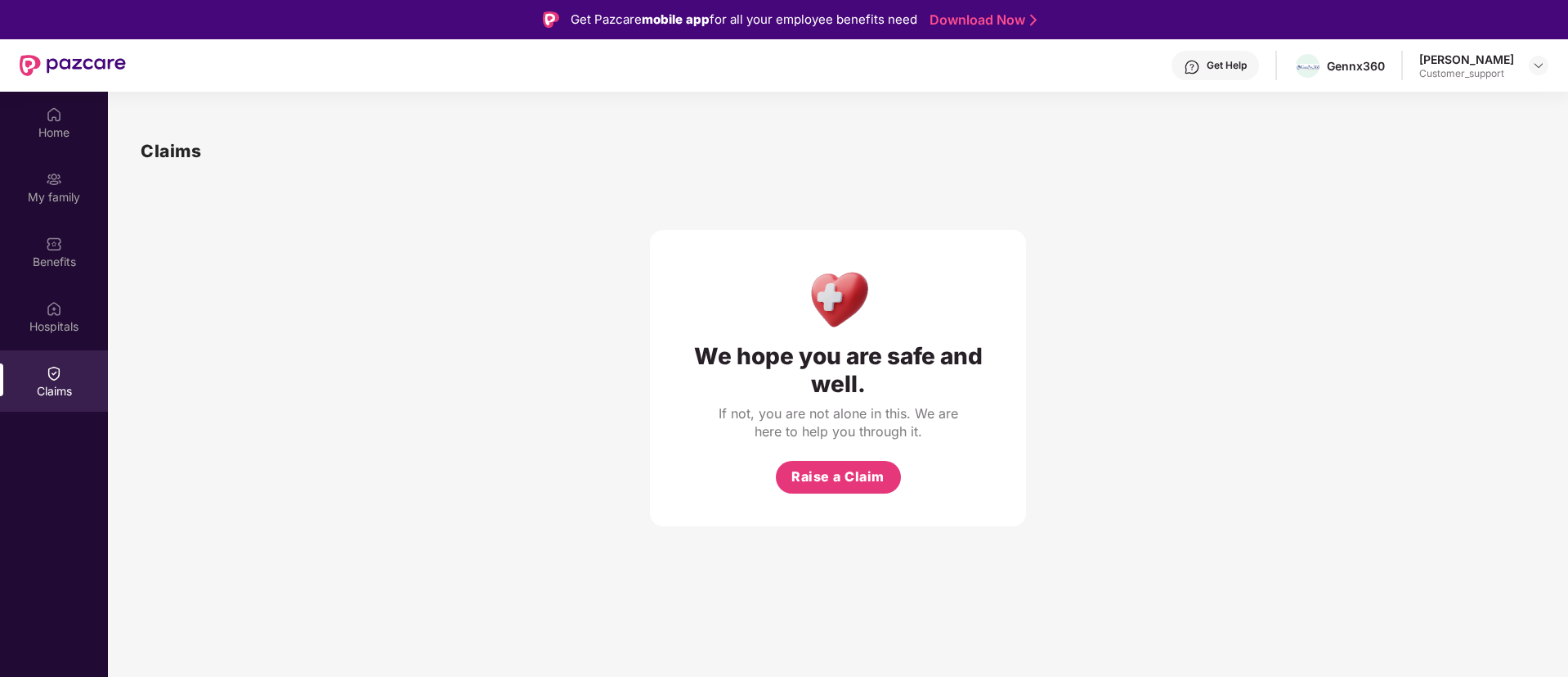
click at [55, 153] on div "Home My family Benefits Hospitals Claims" at bounding box center [54, 253] width 108 height 323
click at [55, 145] on div "Home" at bounding box center [54, 122] width 108 height 62
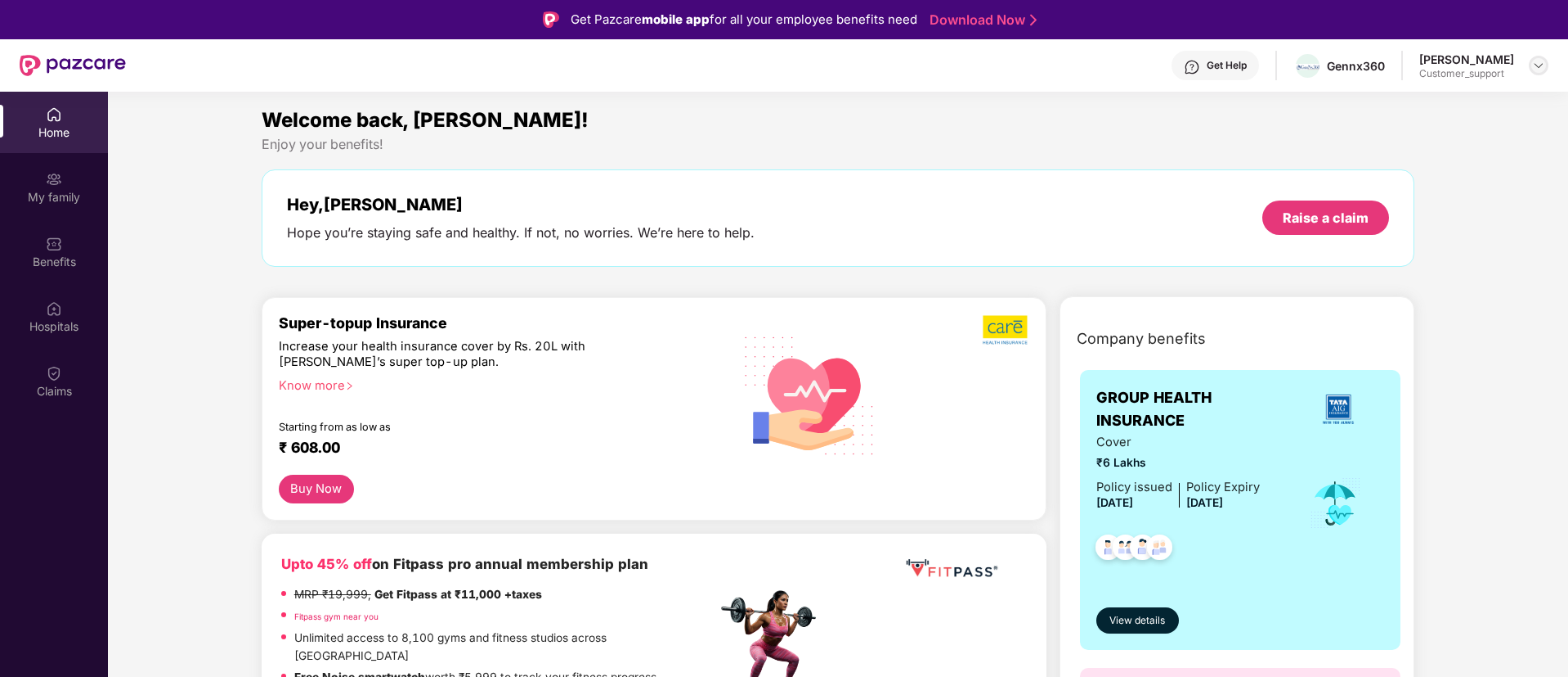
click at [1535, 69] on img at bounding box center [1539, 65] width 13 height 13
click at [1468, 92] on div "Switch to support view" at bounding box center [1462, 104] width 213 height 32
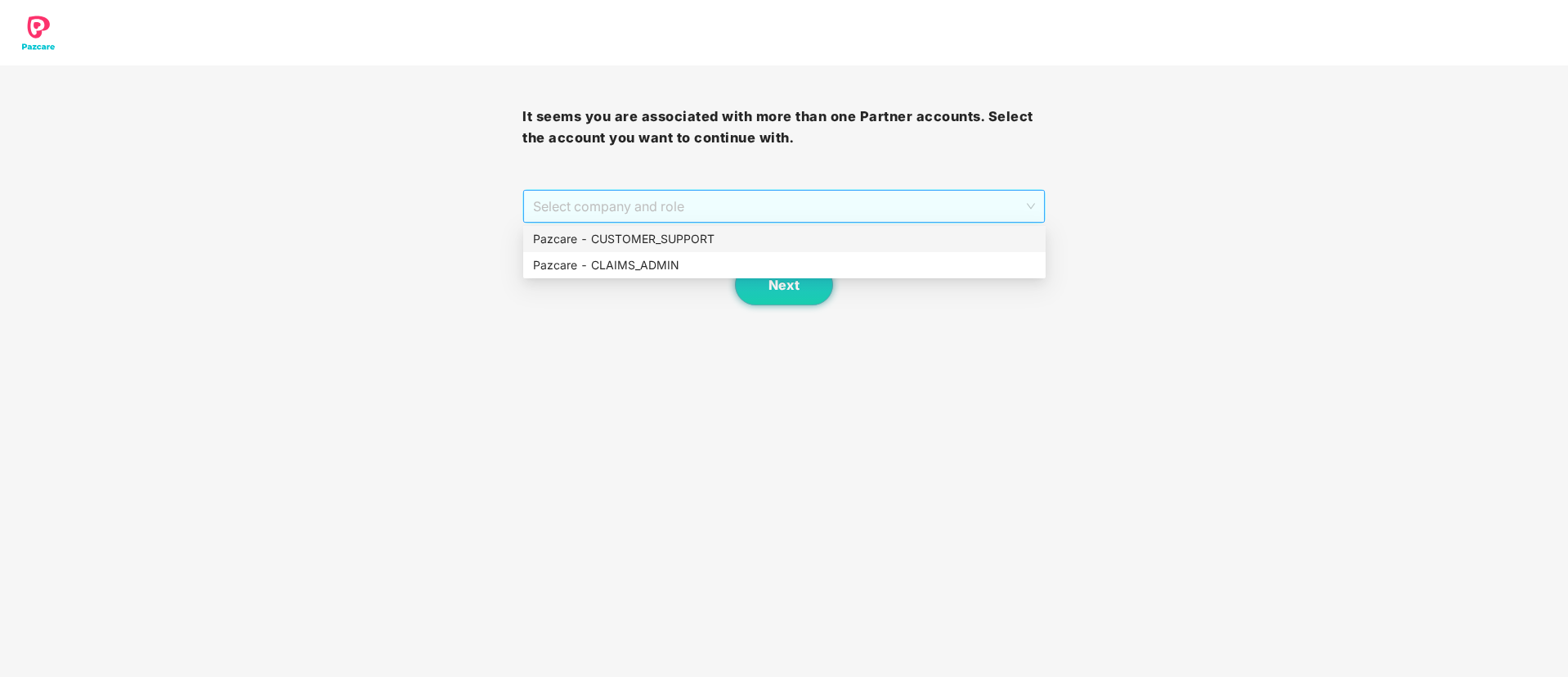
click at [623, 201] on span "Select company and role" at bounding box center [784, 205] width 502 height 31
click at [616, 235] on div "Pazcare - CUSTOMER_SUPPORT" at bounding box center [784, 239] width 502 height 18
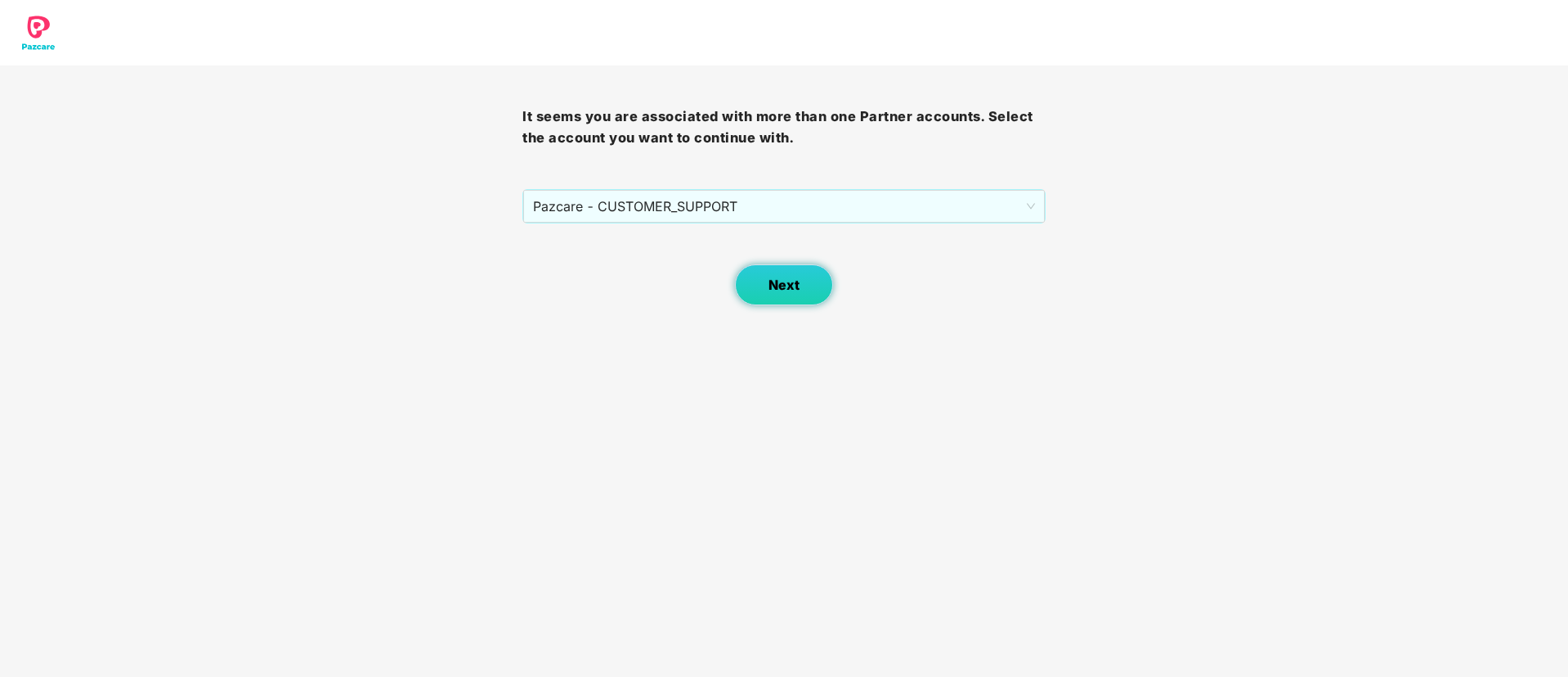
click at [784, 293] on button "Next" at bounding box center [784, 284] width 98 height 41
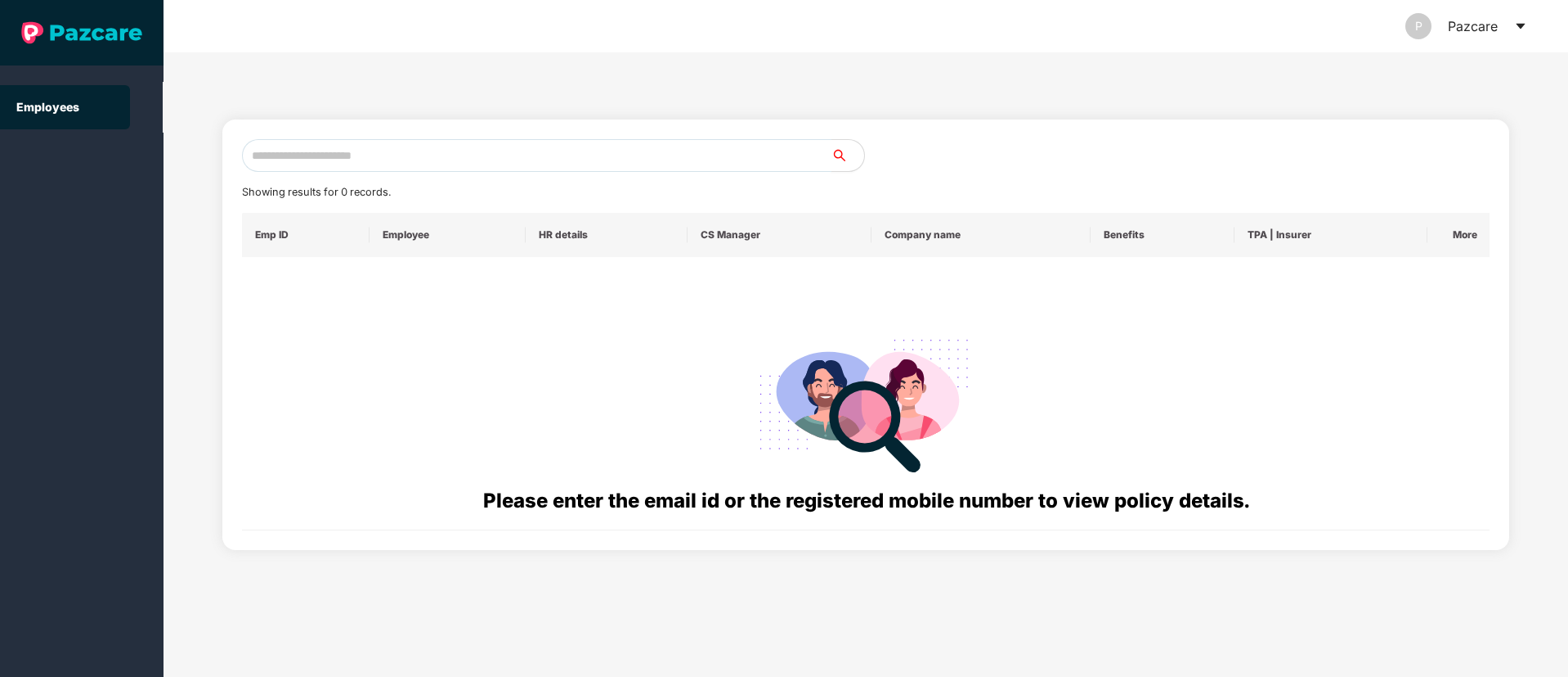
click at [283, 151] on input "text" at bounding box center [537, 155] width 590 height 33
paste input "**********"
click at [327, 145] on input "**********" at bounding box center [537, 155] width 590 height 33
type input "*"
paste input "**********"
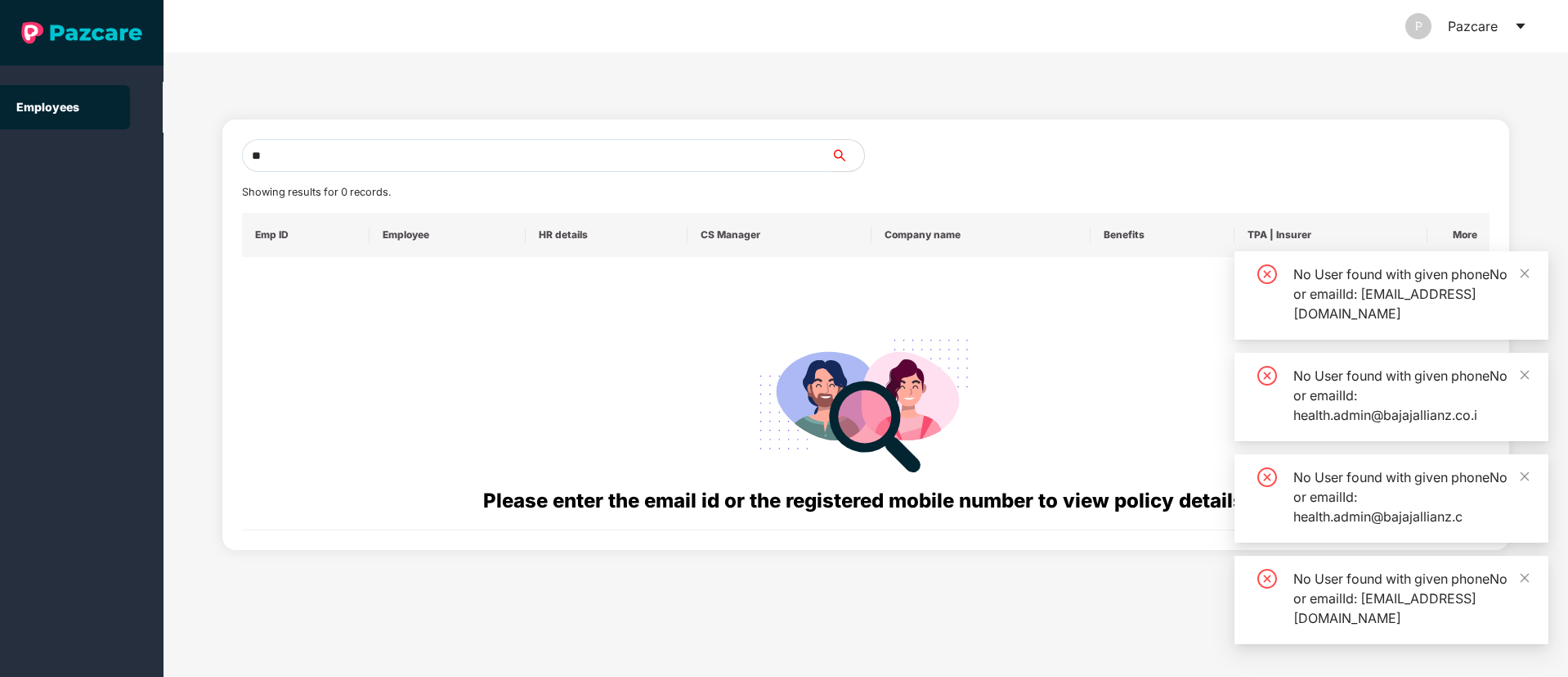
type input "*"
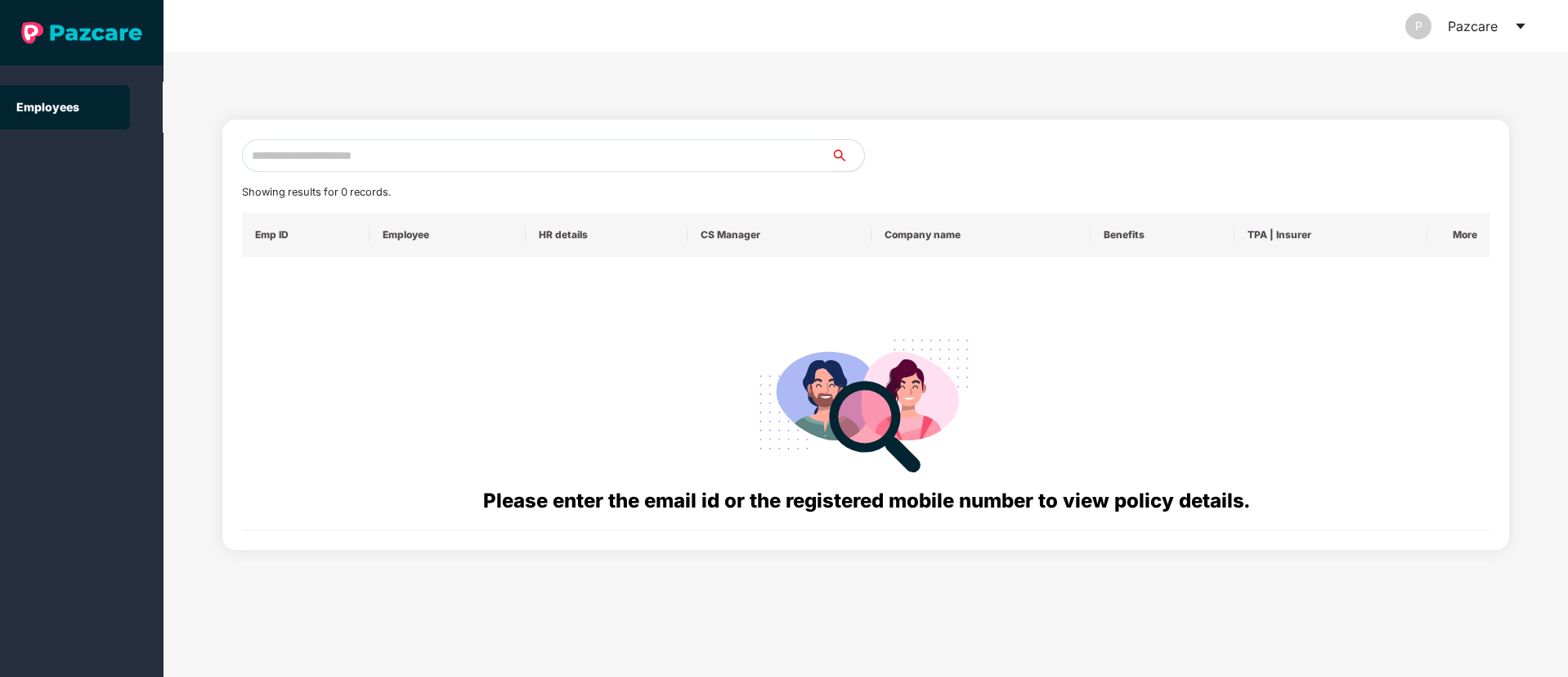
click at [293, 156] on input "text" at bounding box center [537, 155] width 590 height 33
paste input "**********"
type input "*"
click at [294, 165] on input "text" at bounding box center [537, 155] width 590 height 33
paste input "**********"
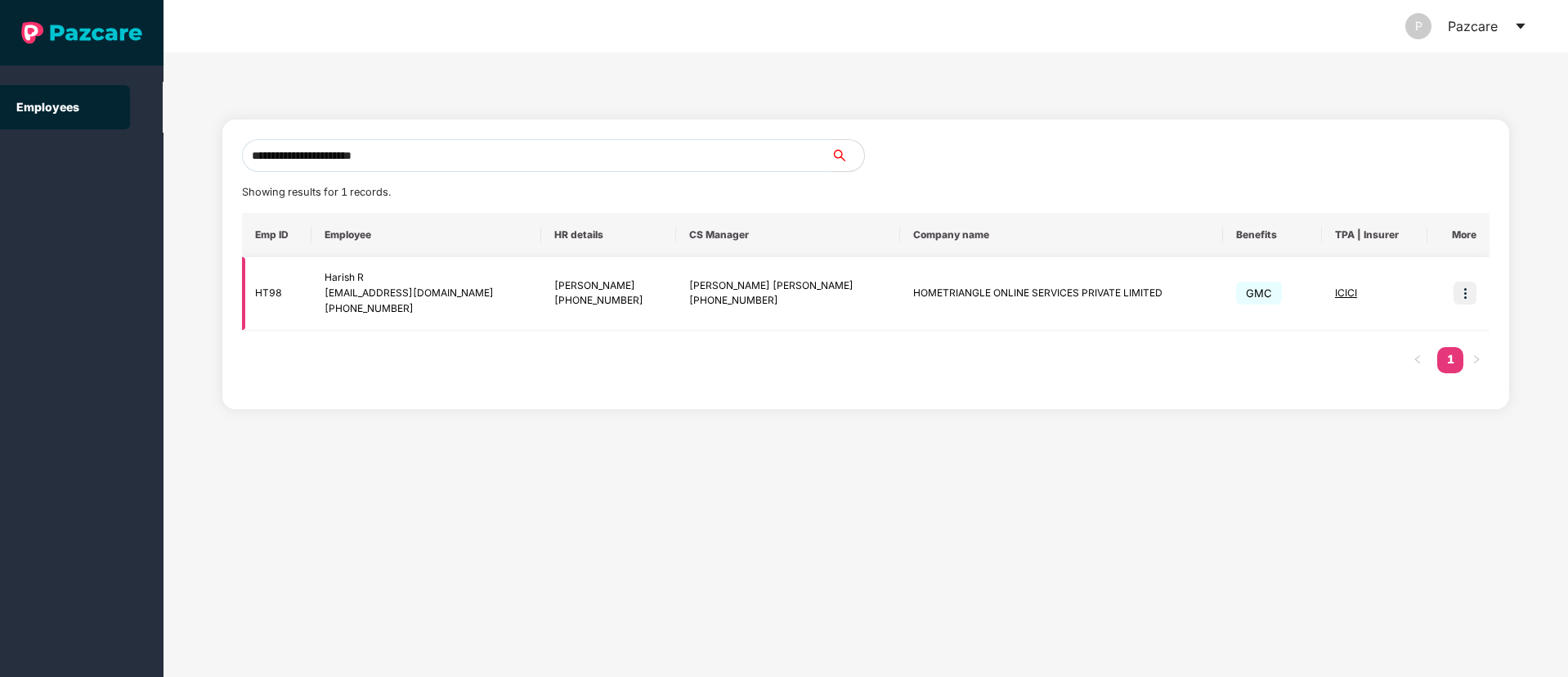
type input "**********"
click at [1482, 296] on td at bounding box center [1459, 294] width 62 height 74
click at [1464, 293] on img at bounding box center [1465, 293] width 23 height 23
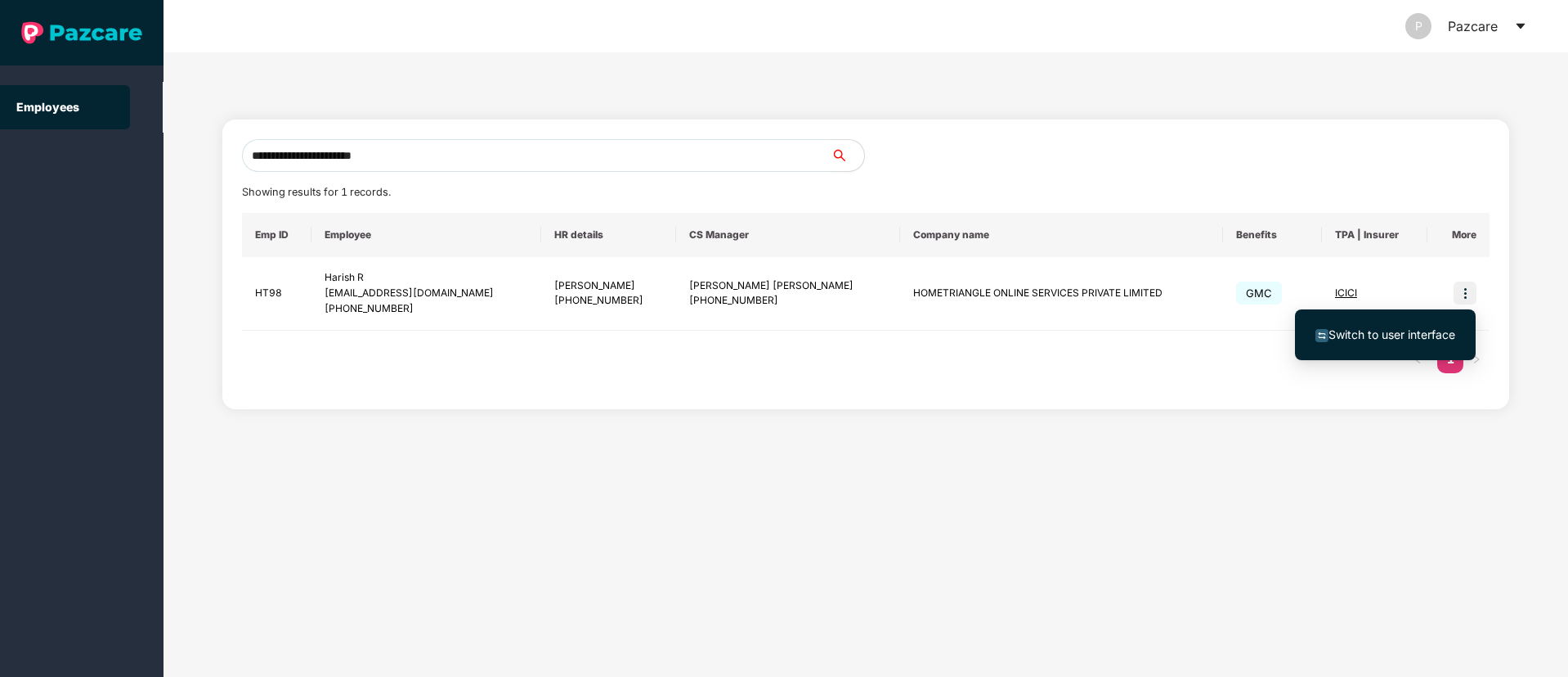
click at [1398, 330] on span "Switch to user interface" at bounding box center [1392, 334] width 127 height 14
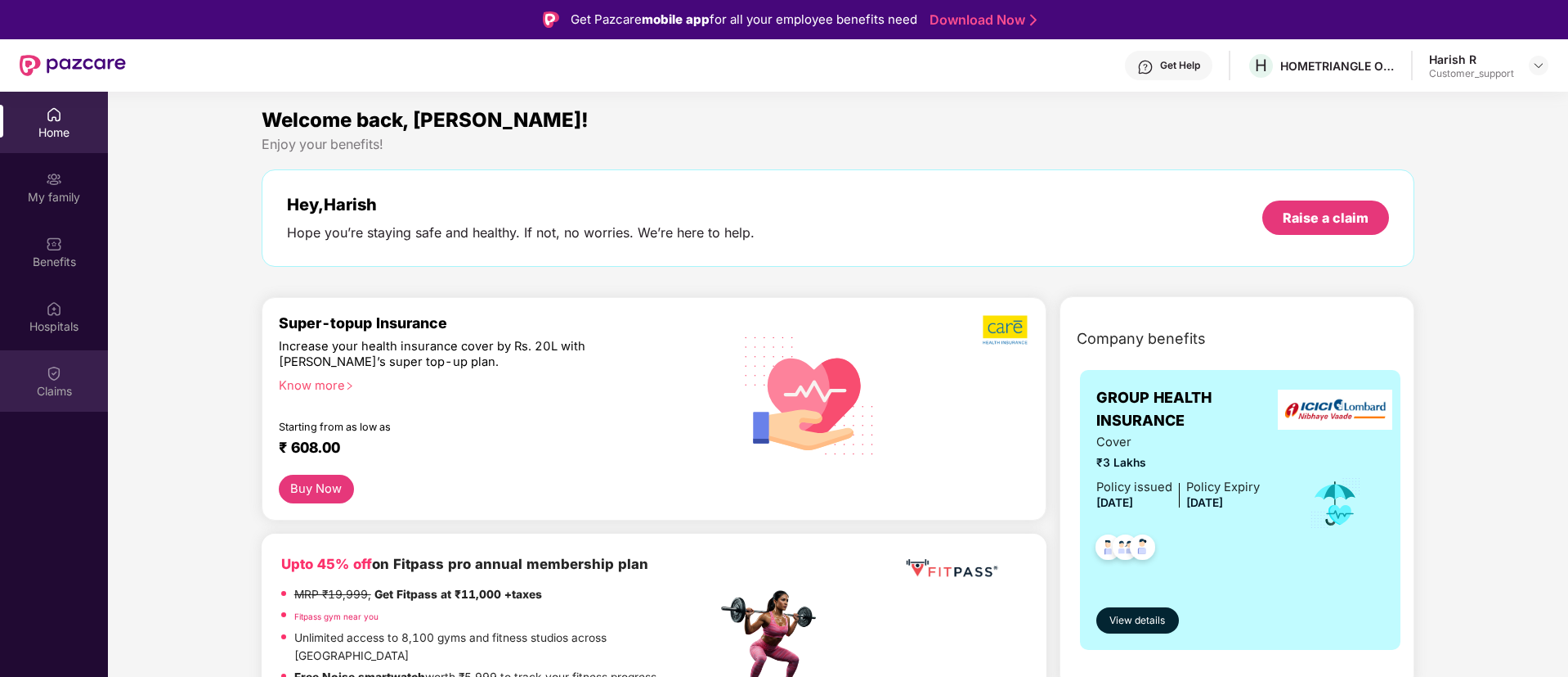
click at [51, 383] on div "Claims" at bounding box center [54, 390] width 108 height 16
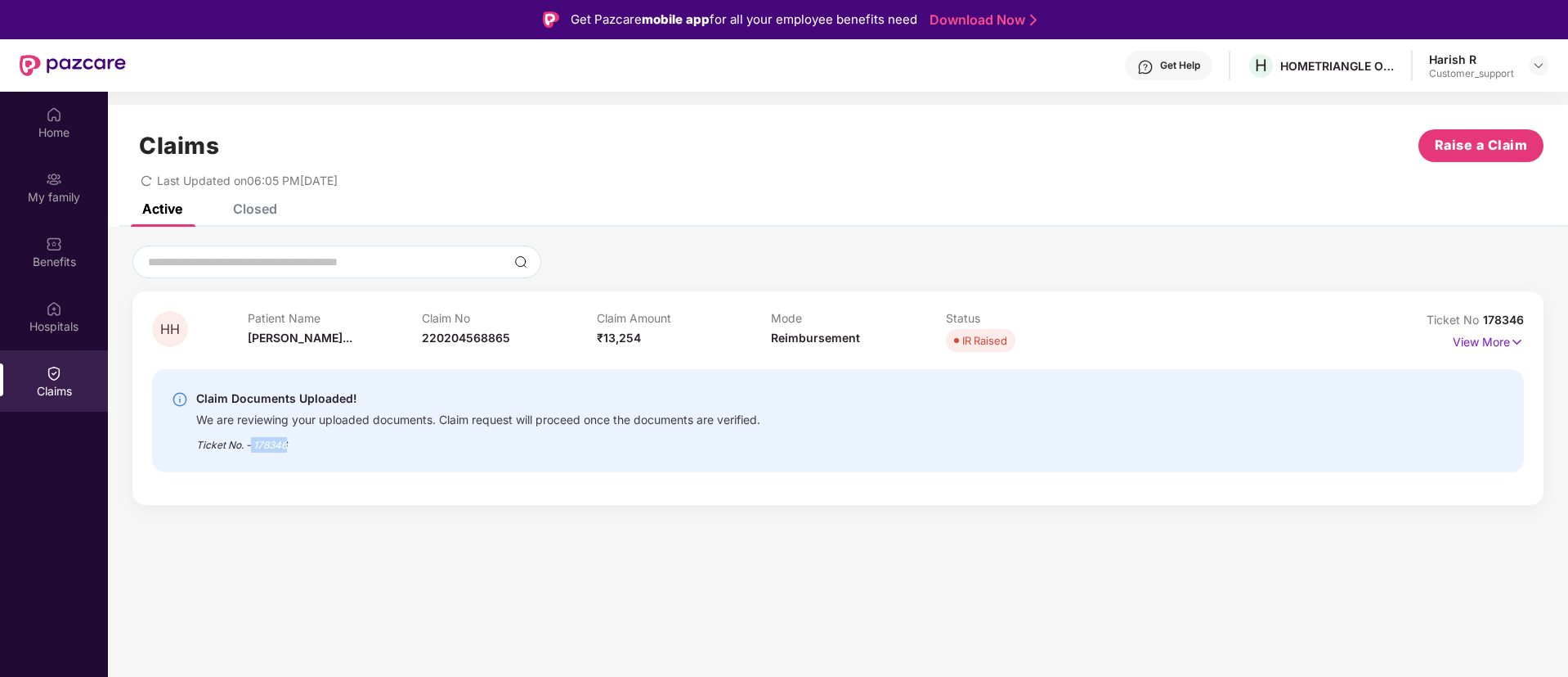
drag, startPoint x: 299, startPoint y: 442, endPoint x: 252, endPoint y: 448, distance: 47.4
click at [252, 448] on div "Ticket No. - 178346" at bounding box center [478, 439] width 564 height 26
click at [1543, 68] on img at bounding box center [1539, 65] width 13 height 13
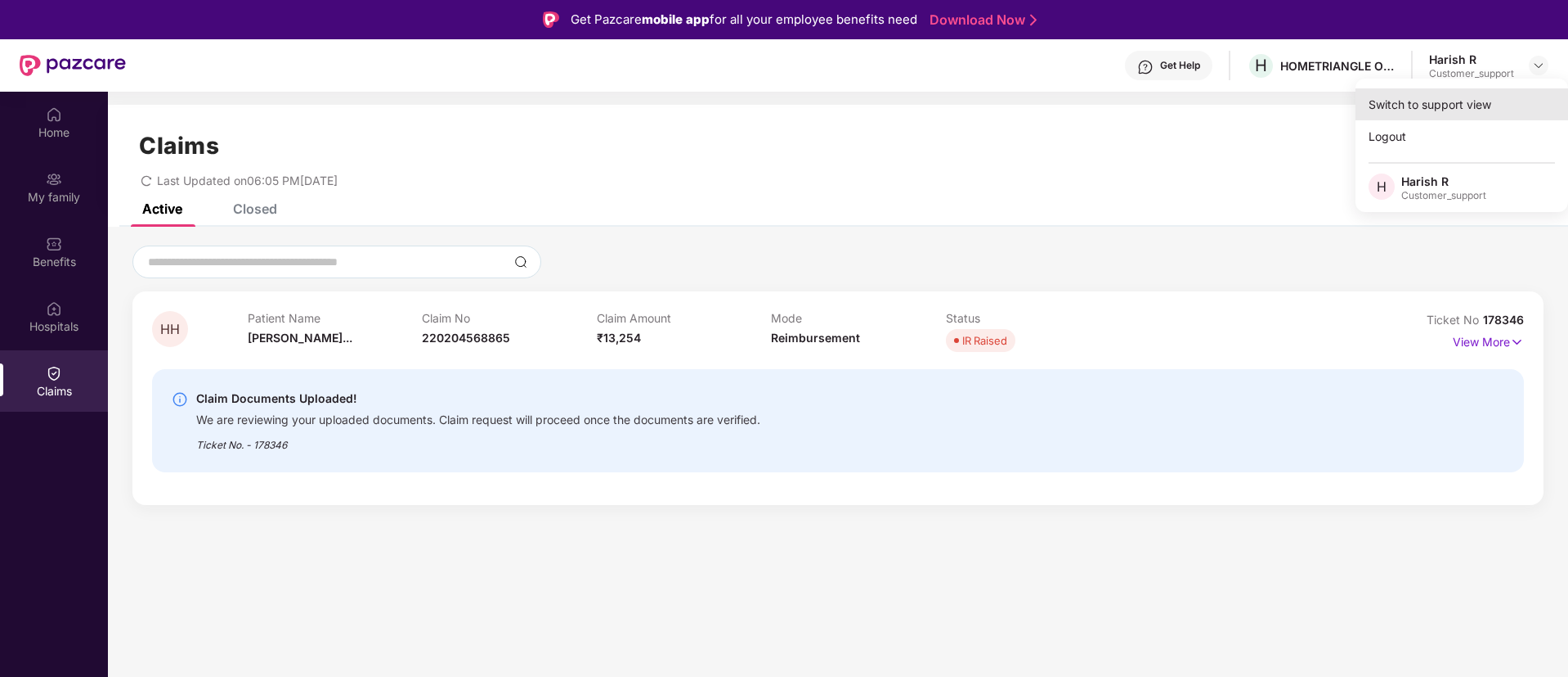
click at [1463, 99] on div "Switch to support view" at bounding box center [1462, 104] width 213 height 32
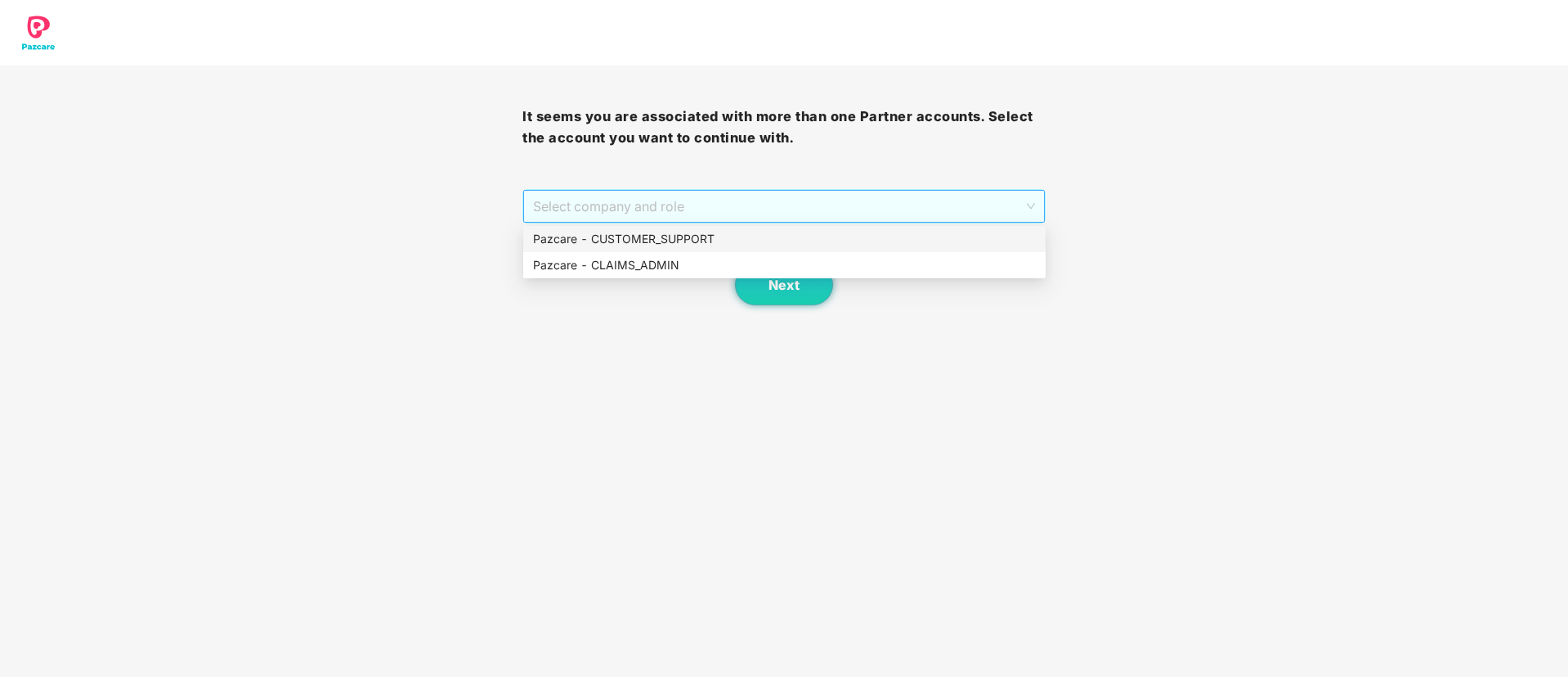
click at [729, 202] on span "Select company and role" at bounding box center [784, 205] width 502 height 31
click at [665, 231] on div "Pazcare - CUSTOMER_SUPPORT" at bounding box center [784, 239] width 502 height 18
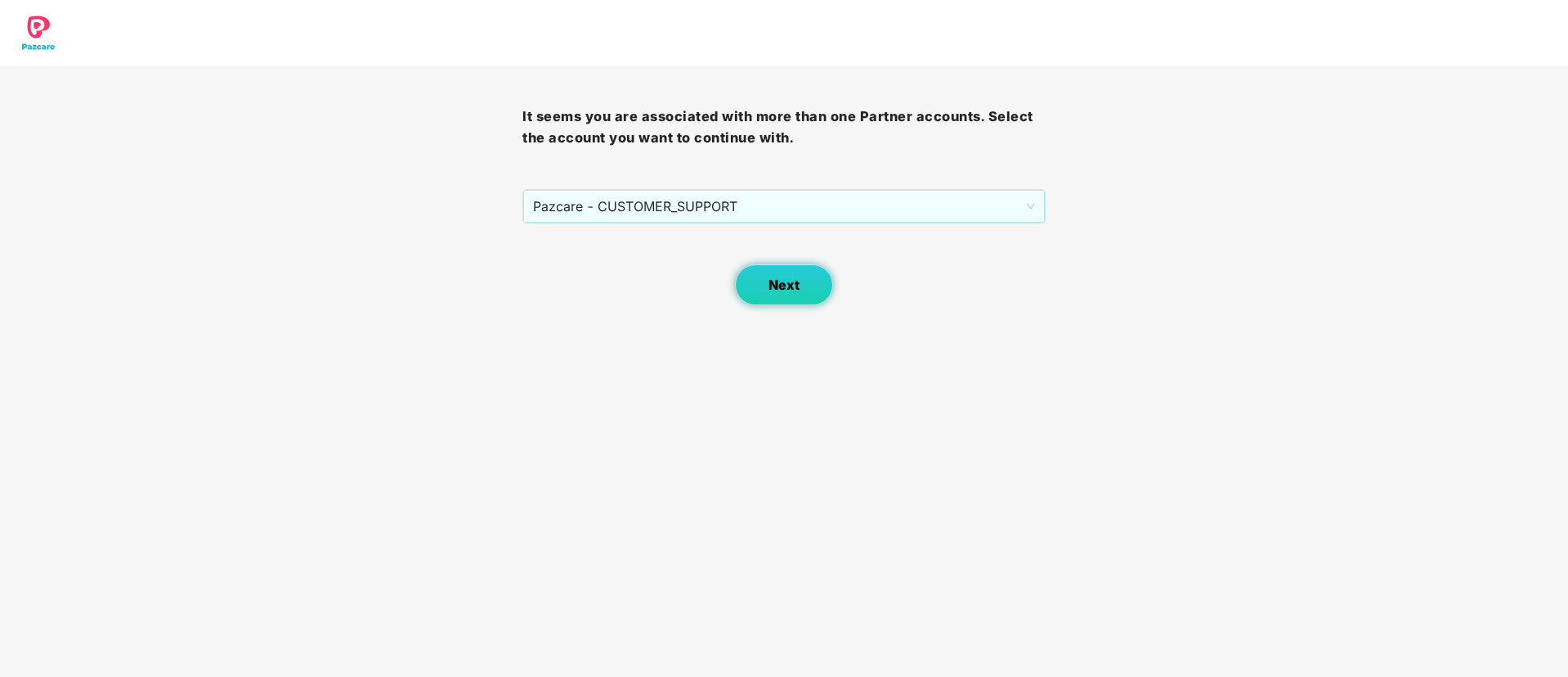
click at [763, 286] on button "Next" at bounding box center [784, 284] width 98 height 41
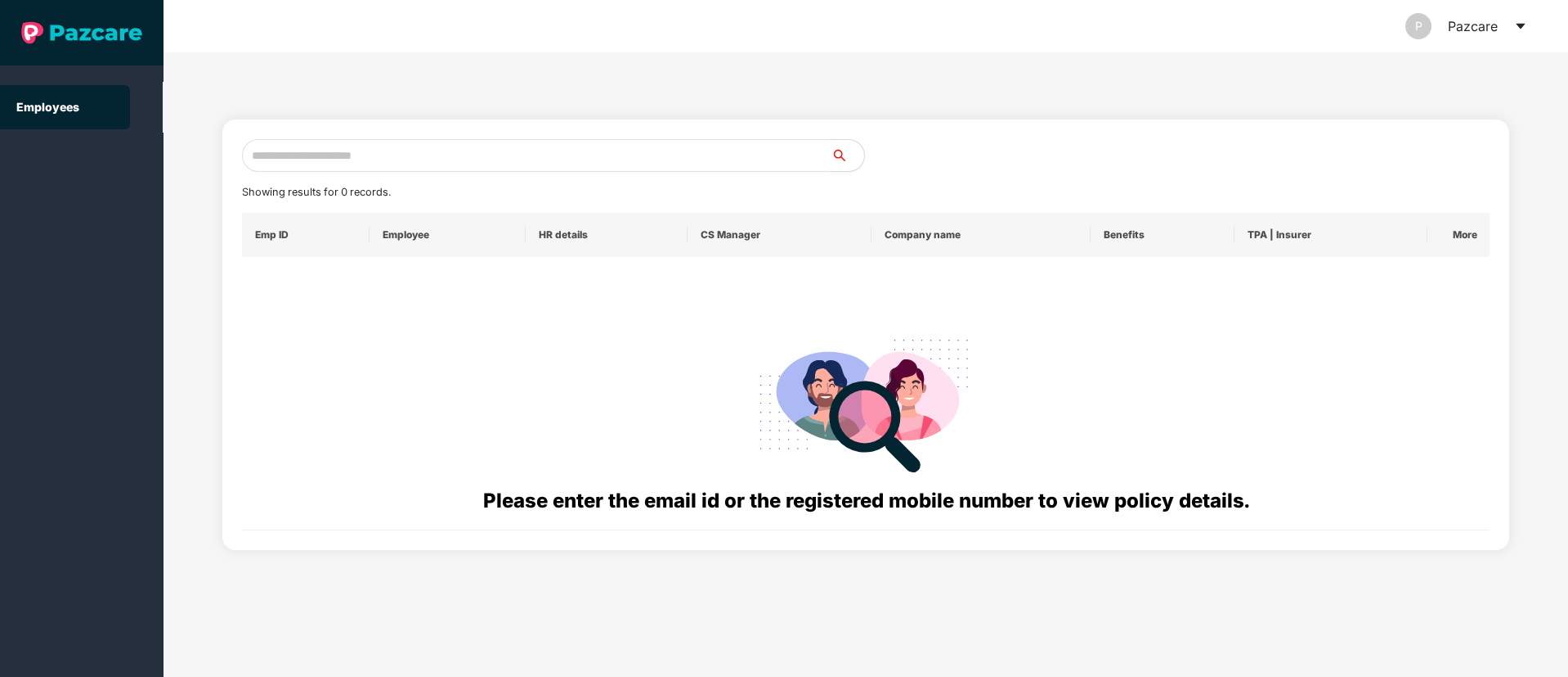
click at [308, 160] on input "text" at bounding box center [537, 155] width 590 height 33
click at [305, 161] on input "text" at bounding box center [537, 155] width 590 height 33
paste input "**********"
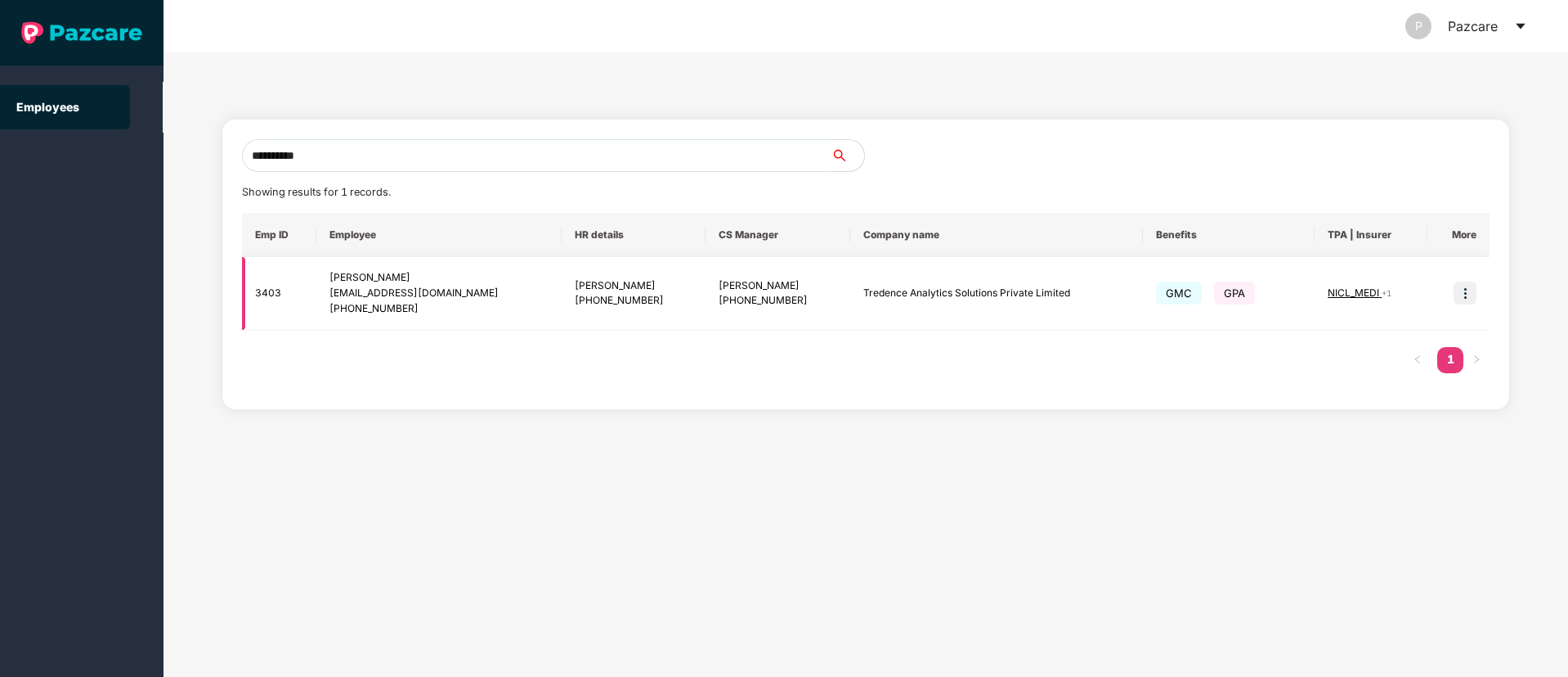
type input "**********"
click at [1467, 298] on img at bounding box center [1465, 293] width 23 height 23
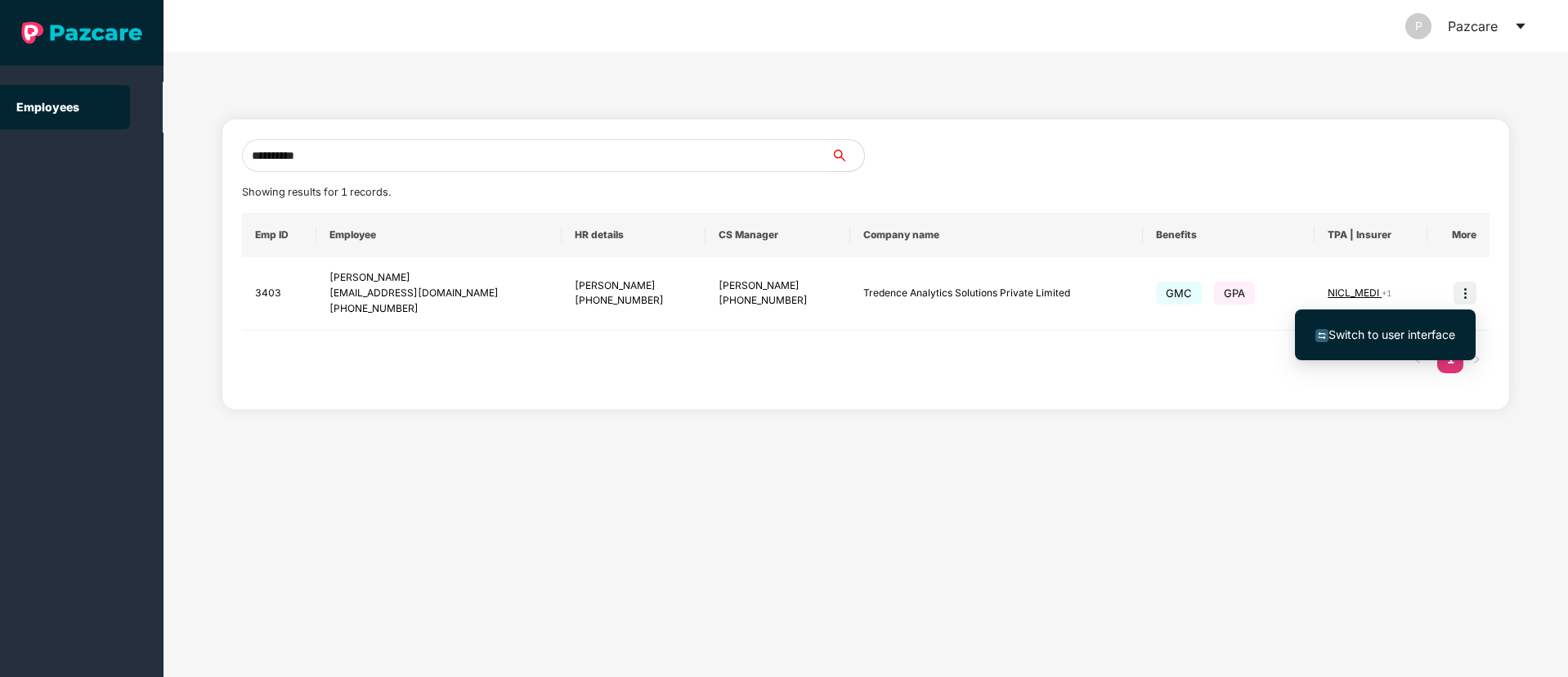
click at [1411, 346] on li "Switch to user interface" at bounding box center [1385, 334] width 181 height 34
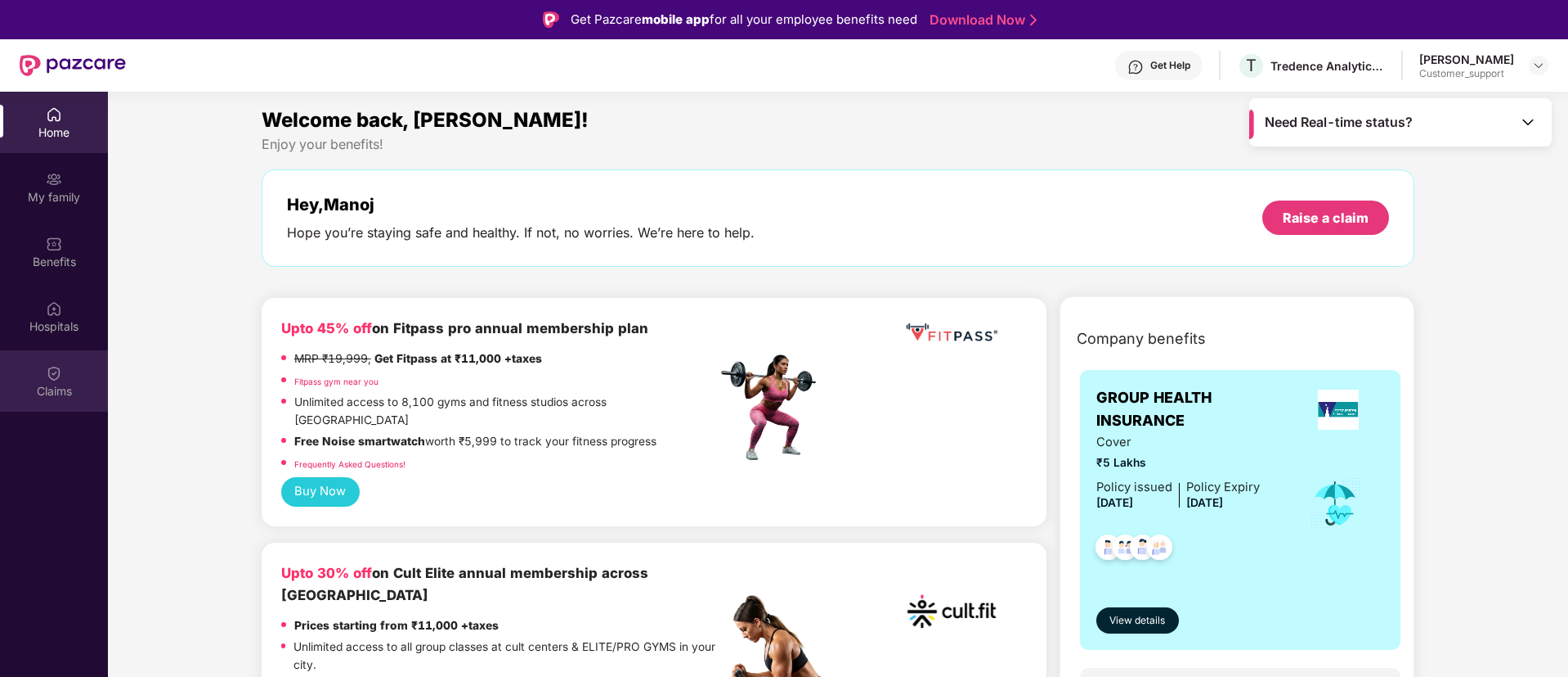
click at [65, 376] on div "Claims" at bounding box center [54, 381] width 108 height 62
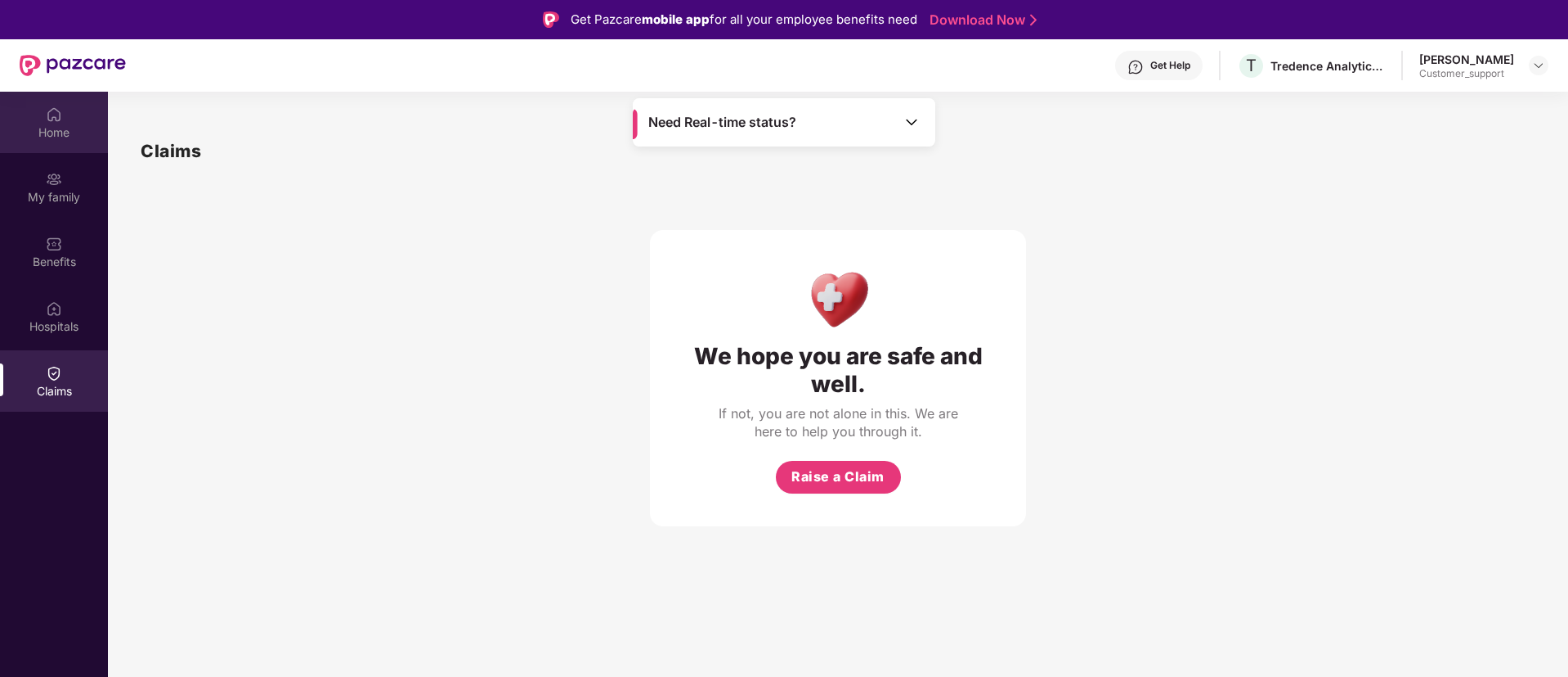
click at [51, 136] on div "Home" at bounding box center [54, 132] width 108 height 16
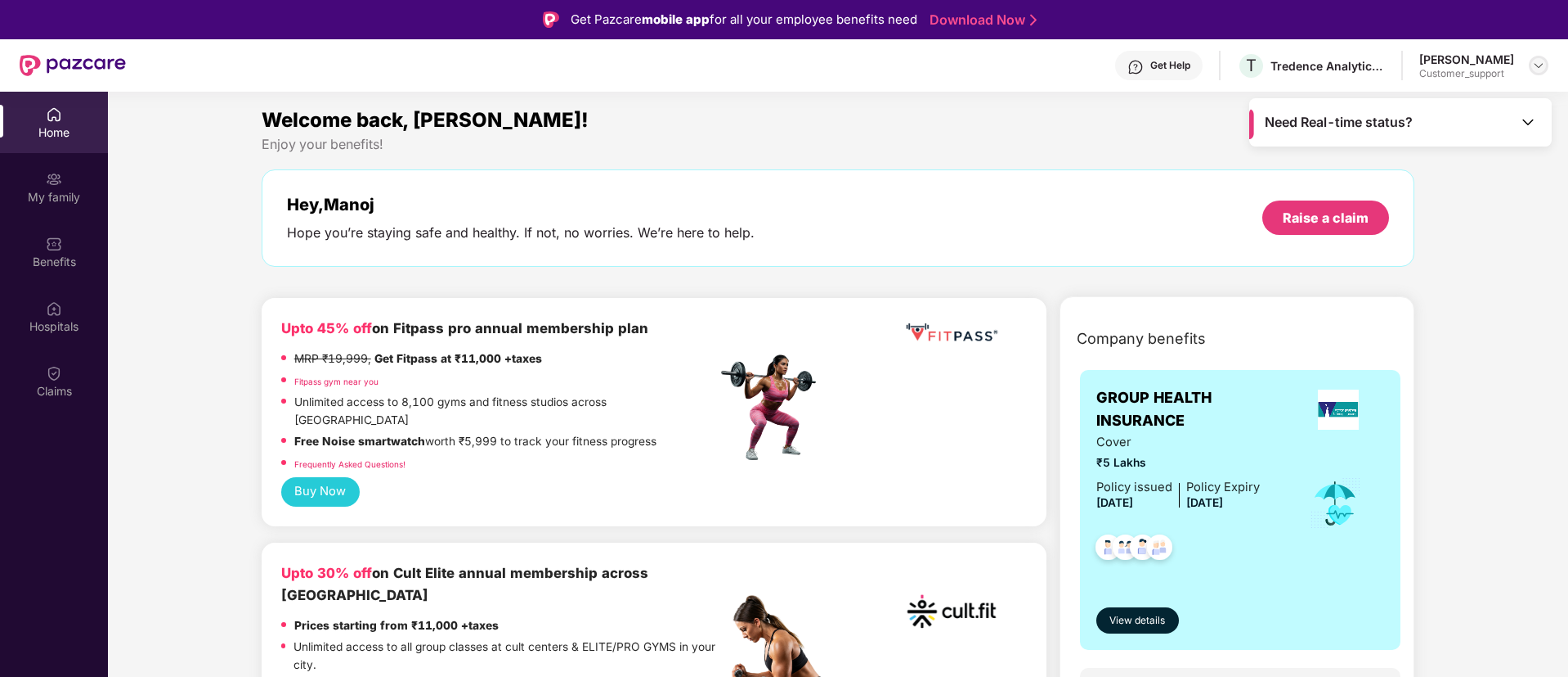
click at [1538, 69] on img at bounding box center [1539, 65] width 13 height 13
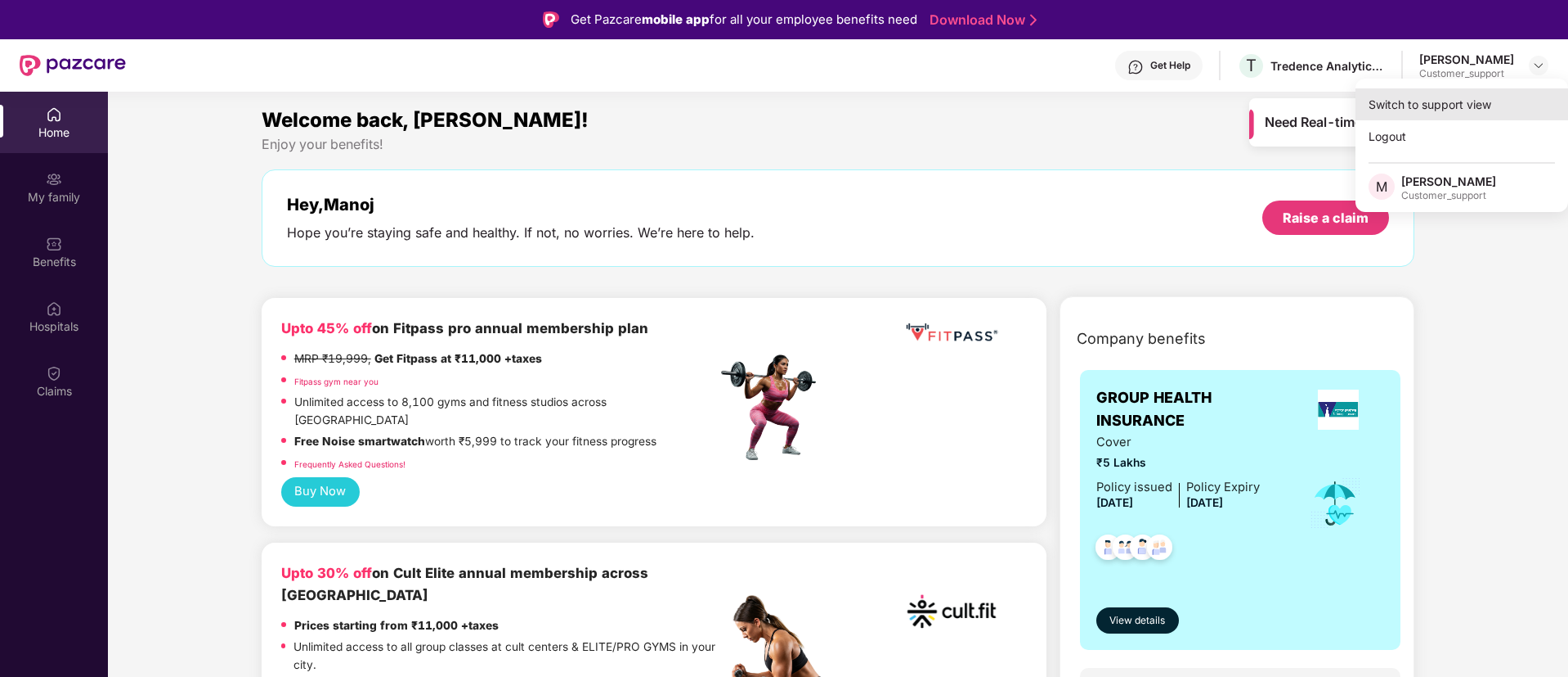
click at [1455, 104] on div "Switch to support view" at bounding box center [1462, 104] width 213 height 32
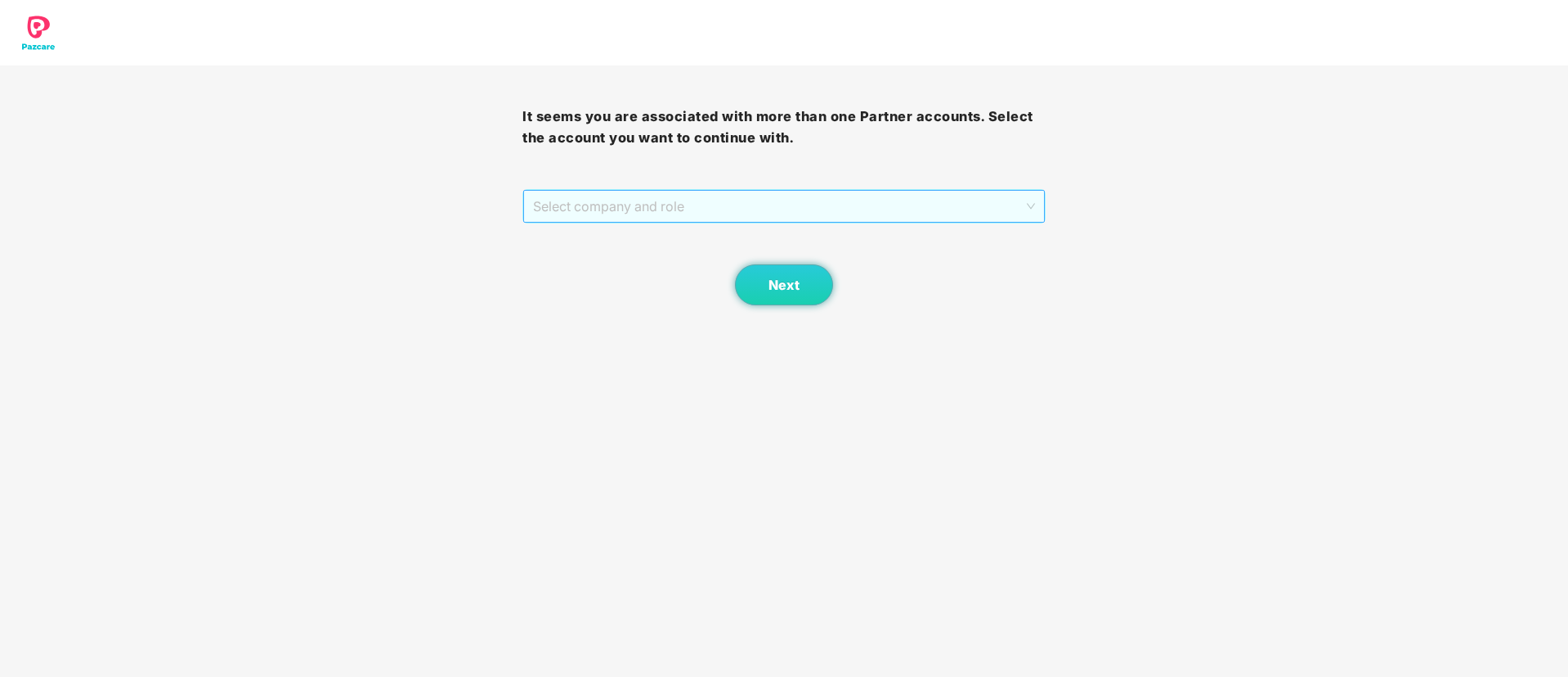
click at [905, 199] on span "Select company and role" at bounding box center [784, 205] width 502 height 31
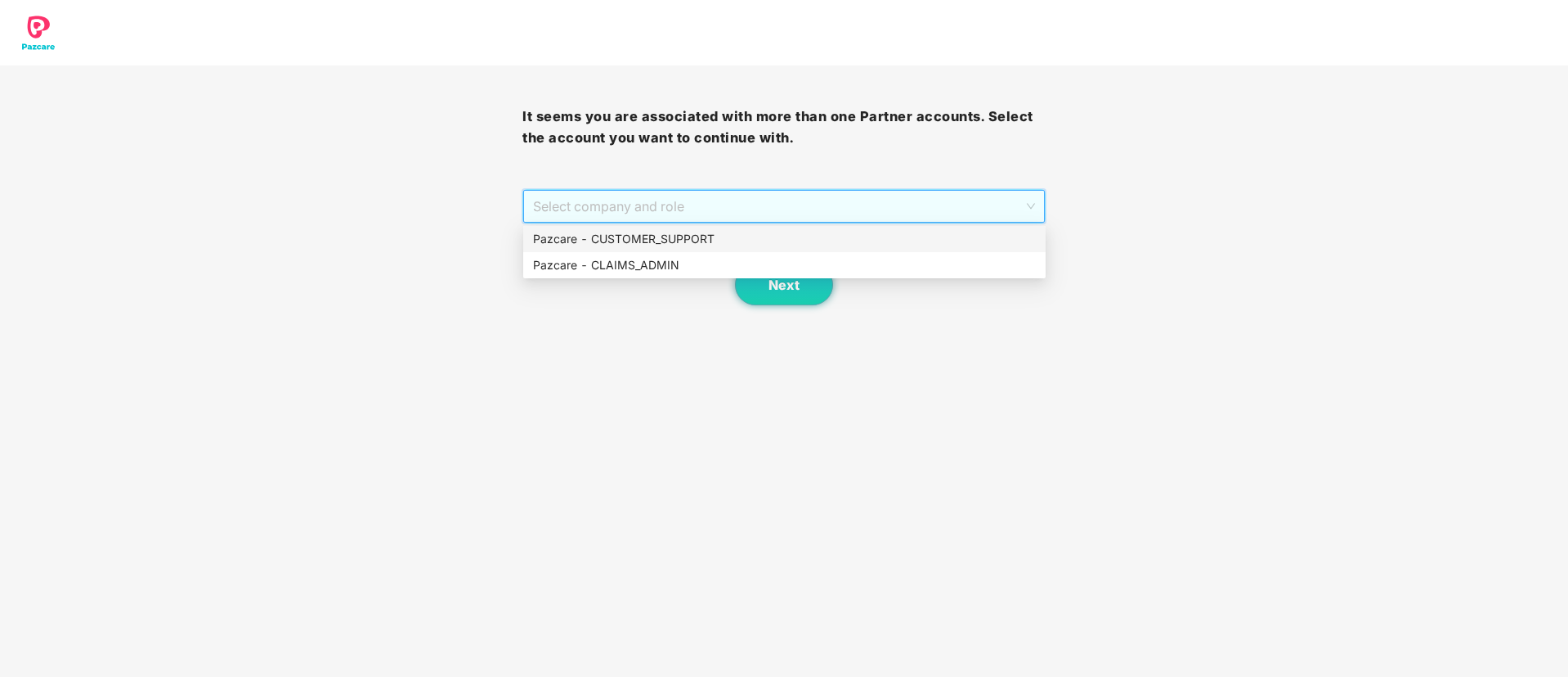
click at [700, 233] on div "Pazcare - CUSTOMER_SUPPORT" at bounding box center [784, 239] width 502 height 18
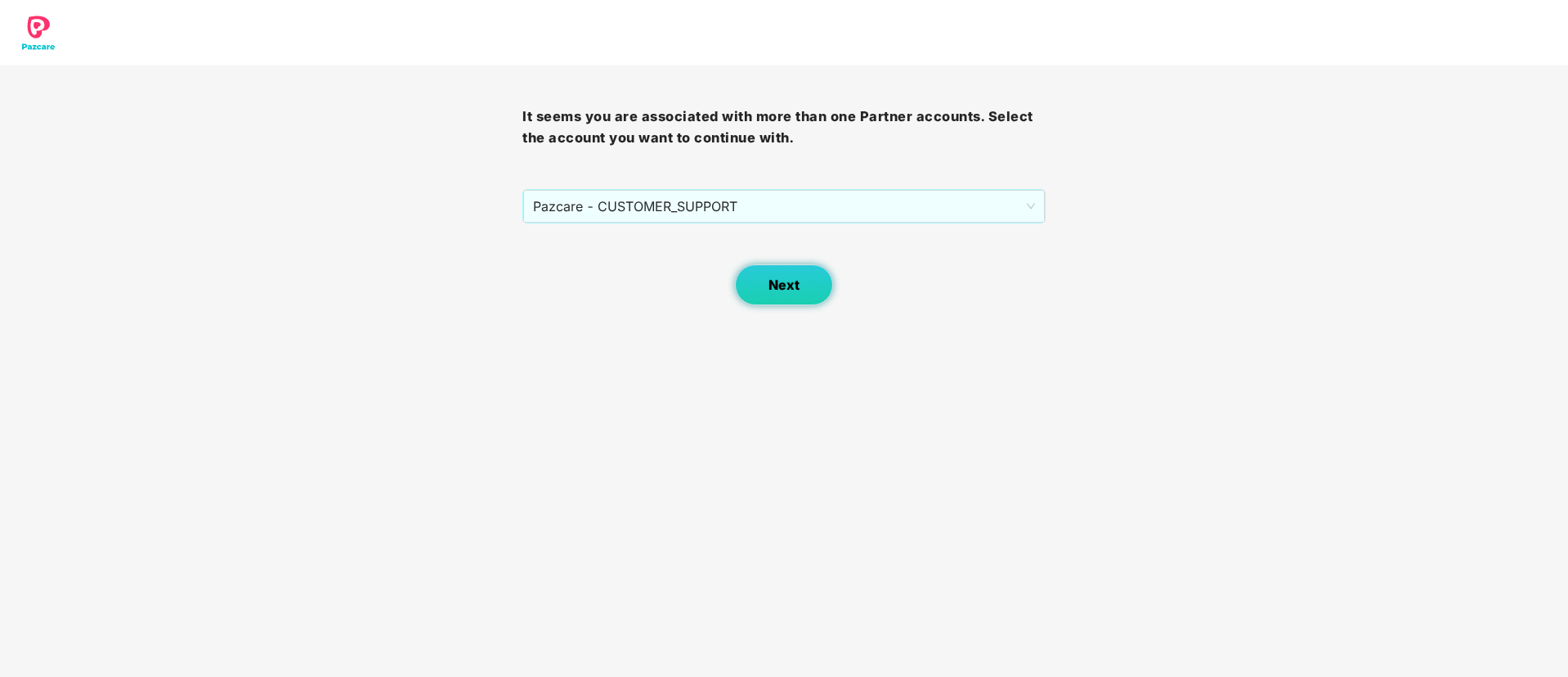
click at [766, 282] on button "Next" at bounding box center [784, 284] width 98 height 41
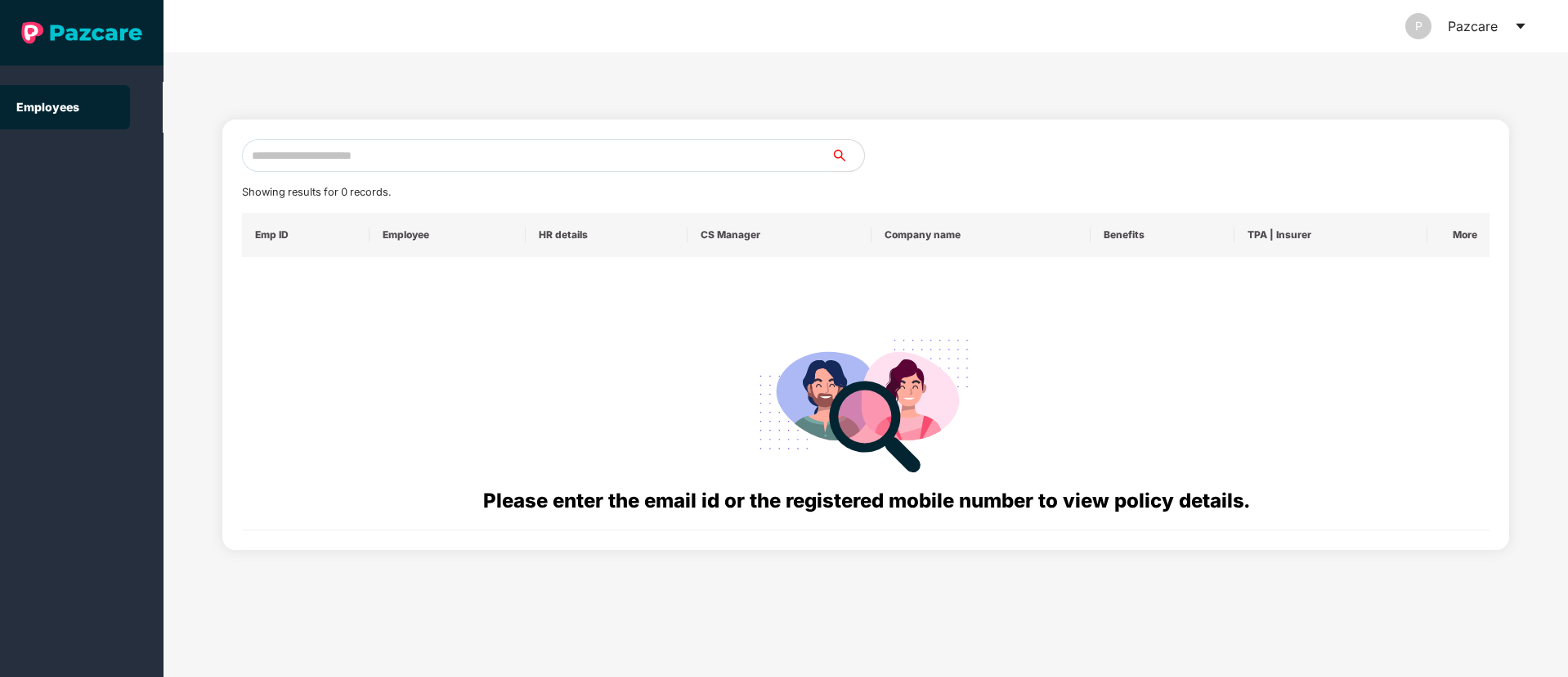
click at [458, 159] on input "text" at bounding box center [537, 155] width 590 height 33
paste input "**********"
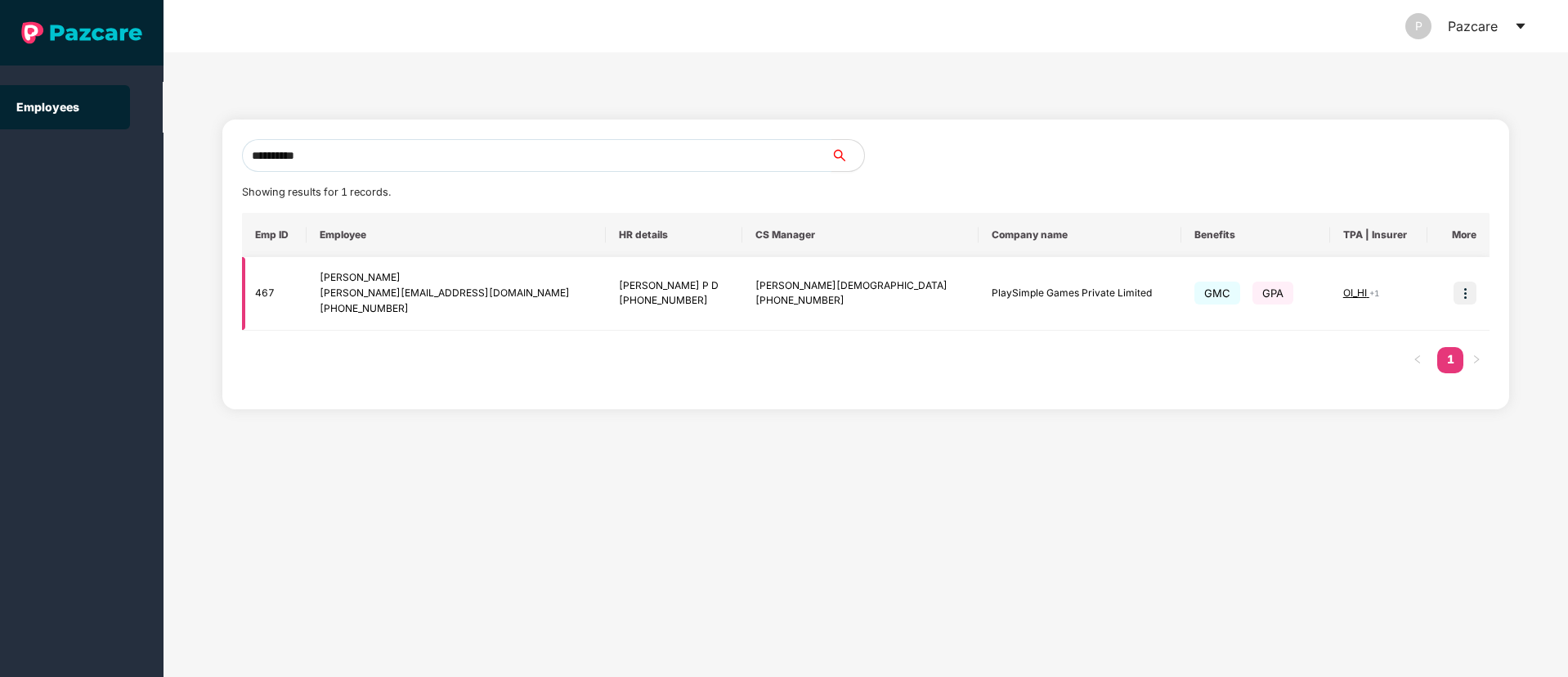
type input "**********"
click at [1467, 286] on img at bounding box center [1465, 293] width 23 height 23
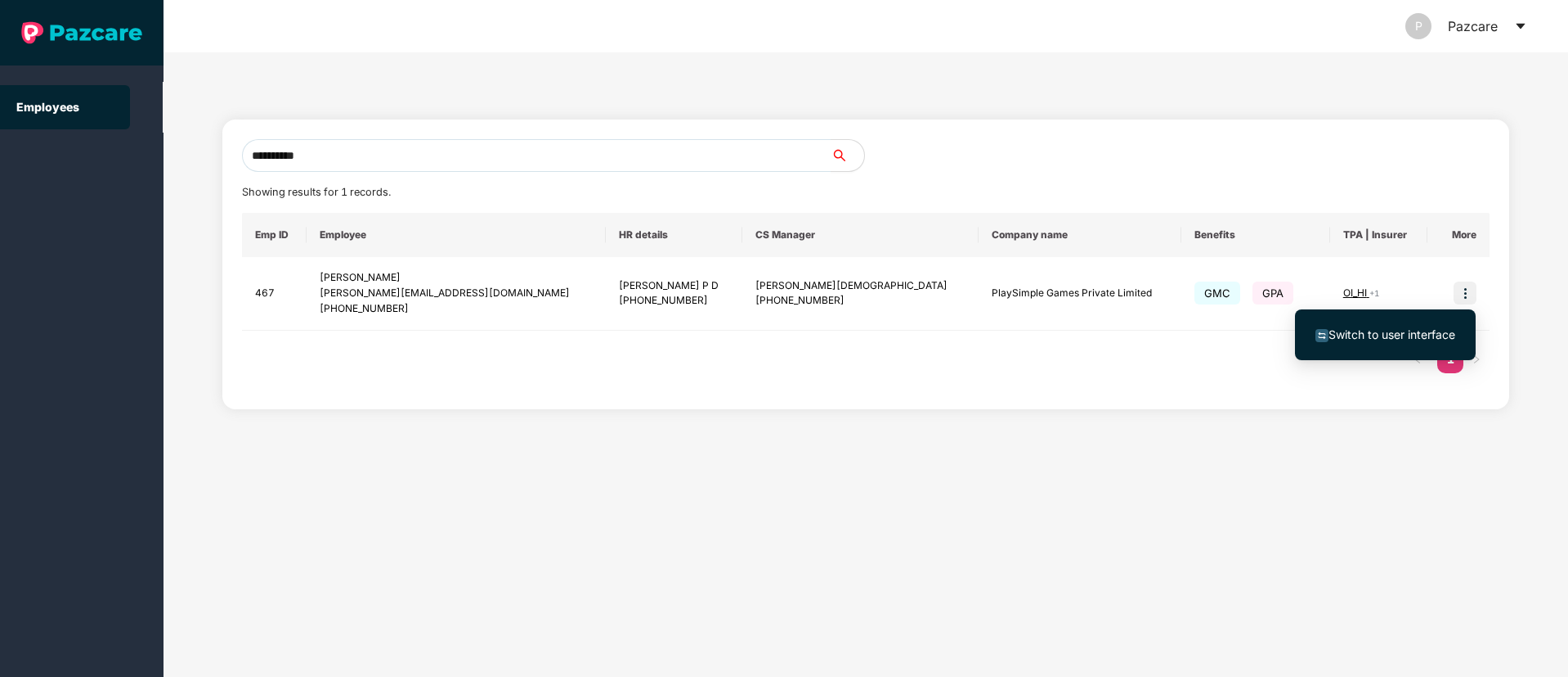
click at [1393, 330] on span "Switch to user interface" at bounding box center [1392, 334] width 127 height 14
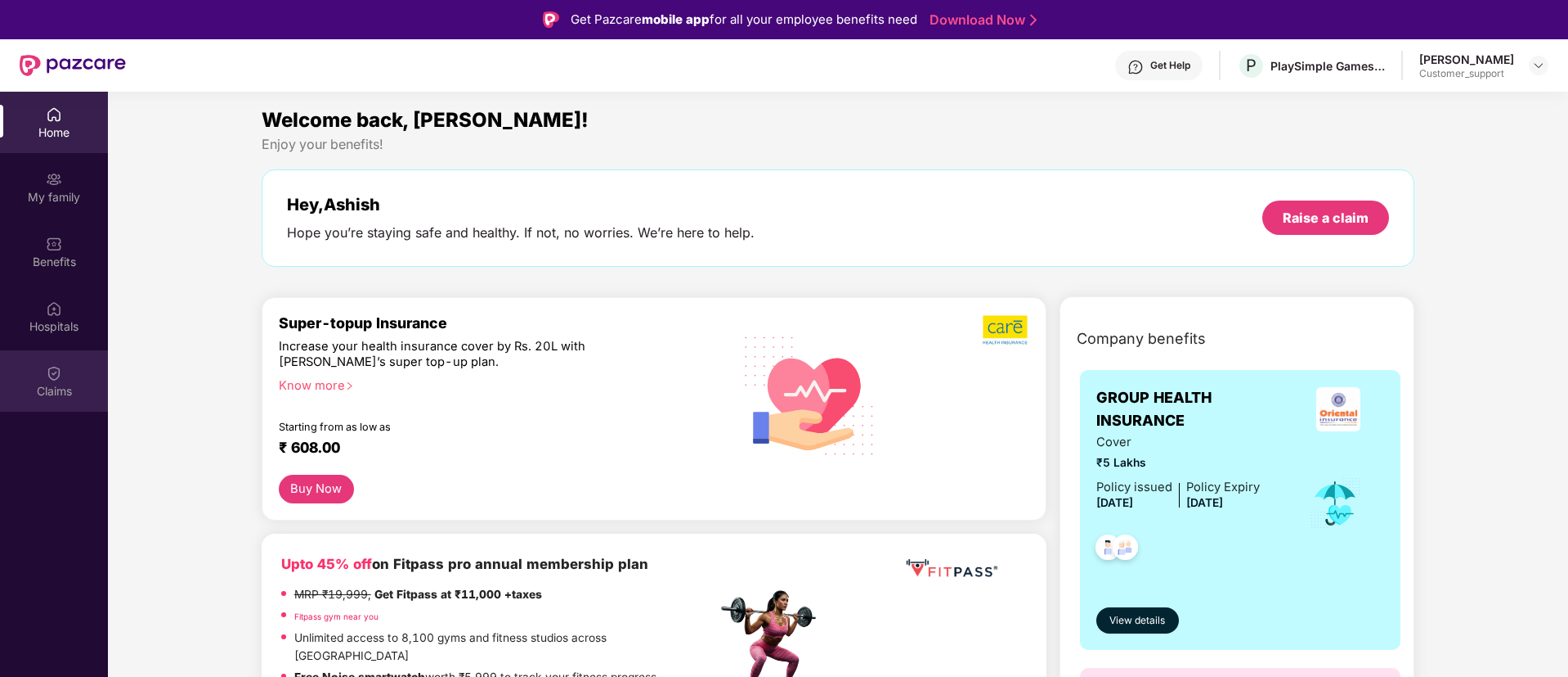
click at [45, 379] on div "Claims" at bounding box center [54, 381] width 108 height 62
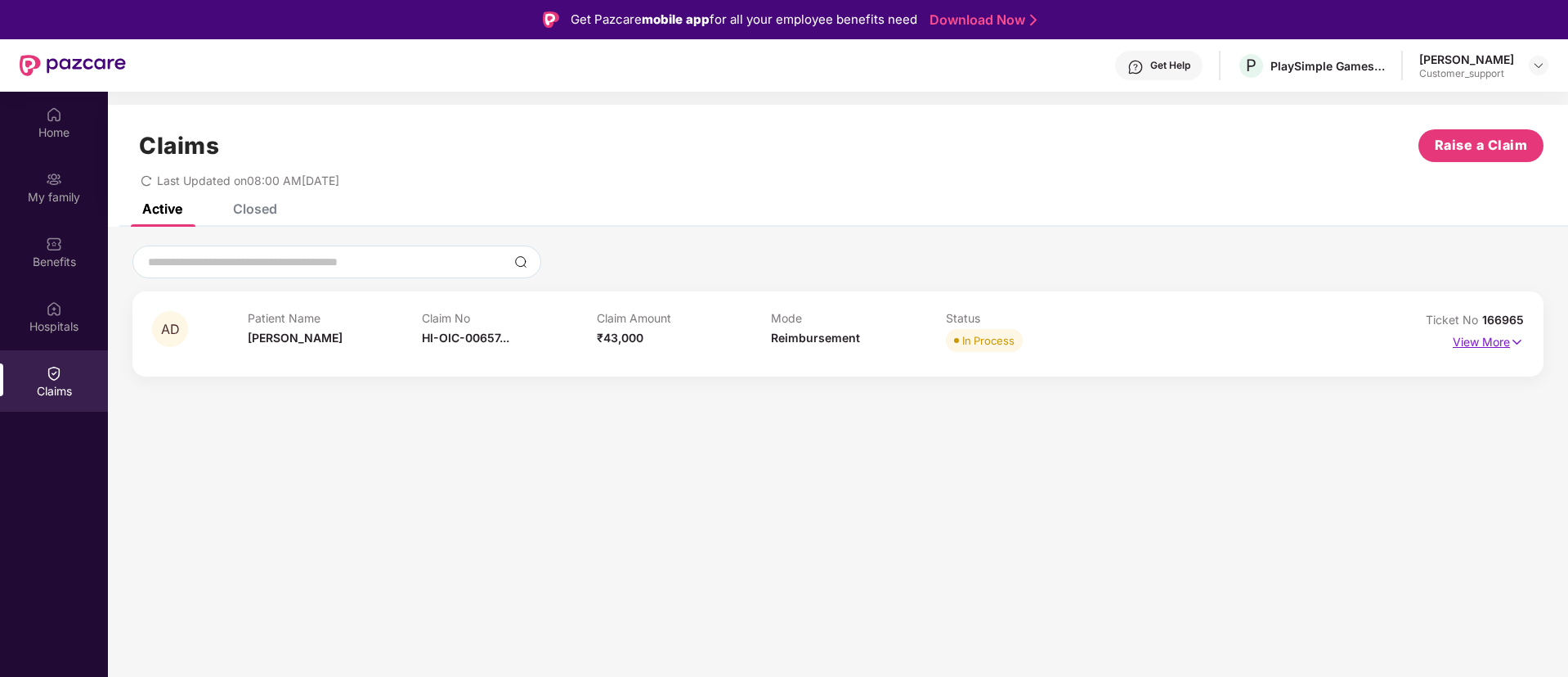
click at [1522, 342] on img at bounding box center [1517, 342] width 14 height 18
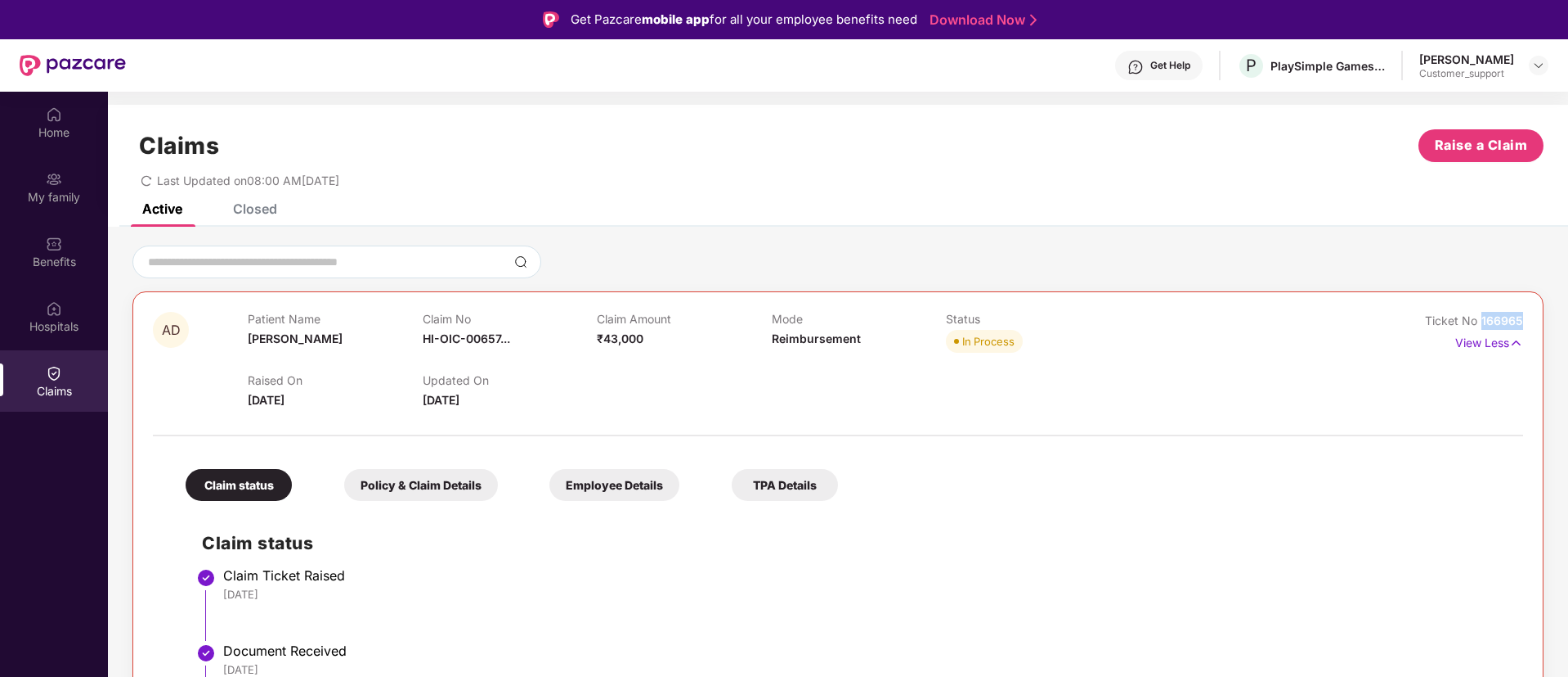
drag, startPoint x: 1521, startPoint y: 319, endPoint x: 1482, endPoint y: 319, distance: 39.0
click at [1482, 319] on span "166965" at bounding box center [1503, 320] width 42 height 14
click at [1538, 66] on img at bounding box center [1539, 65] width 13 height 13
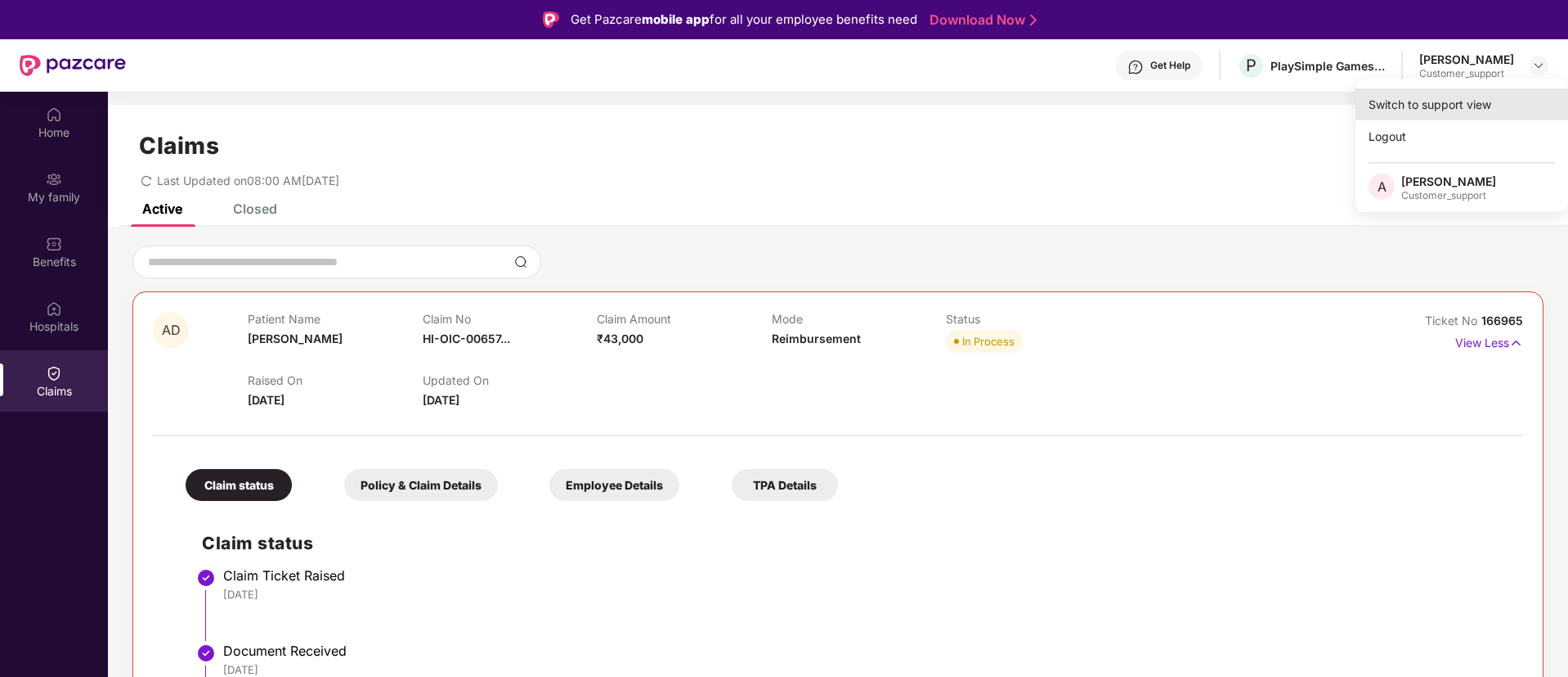
click at [1459, 98] on div "Switch to support view" at bounding box center [1462, 104] width 213 height 32
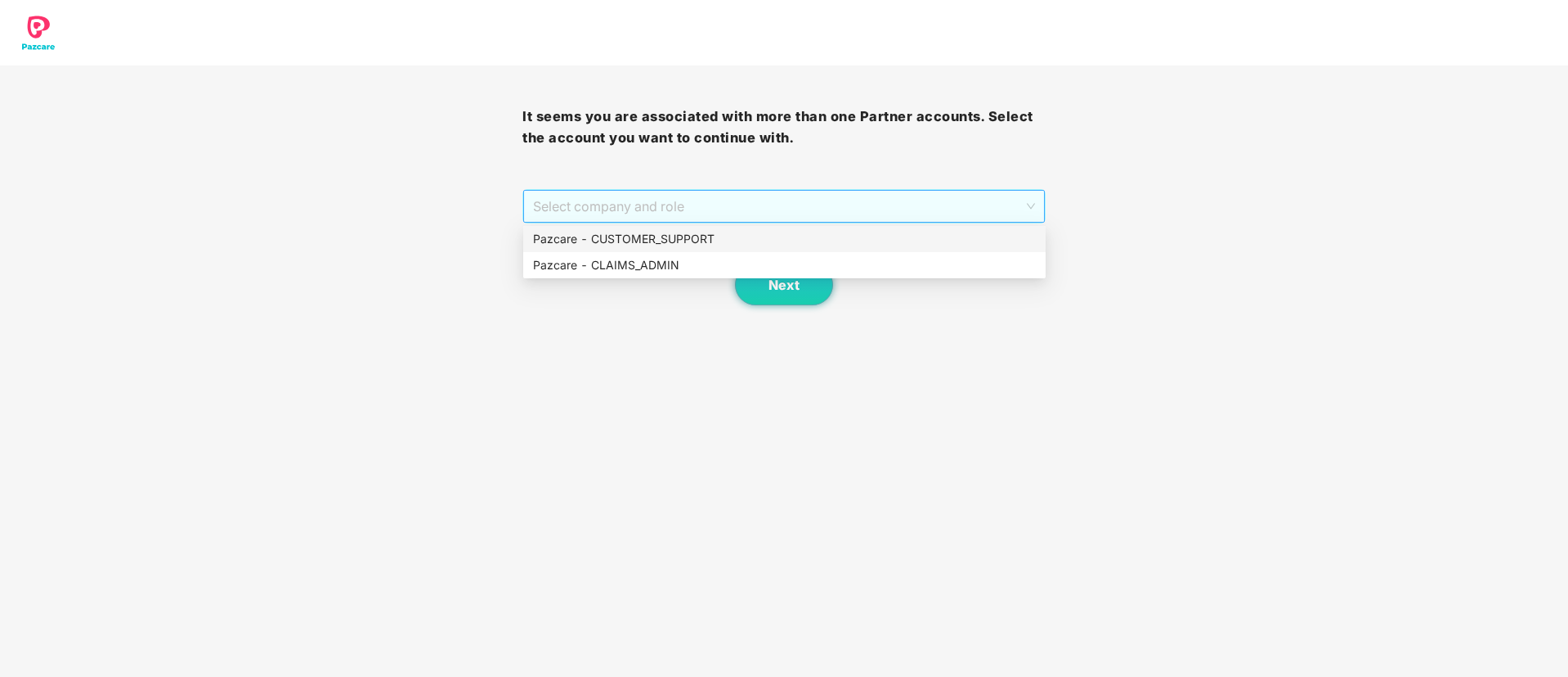
click at [849, 210] on span "Select company and role" at bounding box center [784, 205] width 502 height 31
click at [753, 240] on div "Pazcare - CUSTOMER_SUPPORT" at bounding box center [784, 239] width 502 height 18
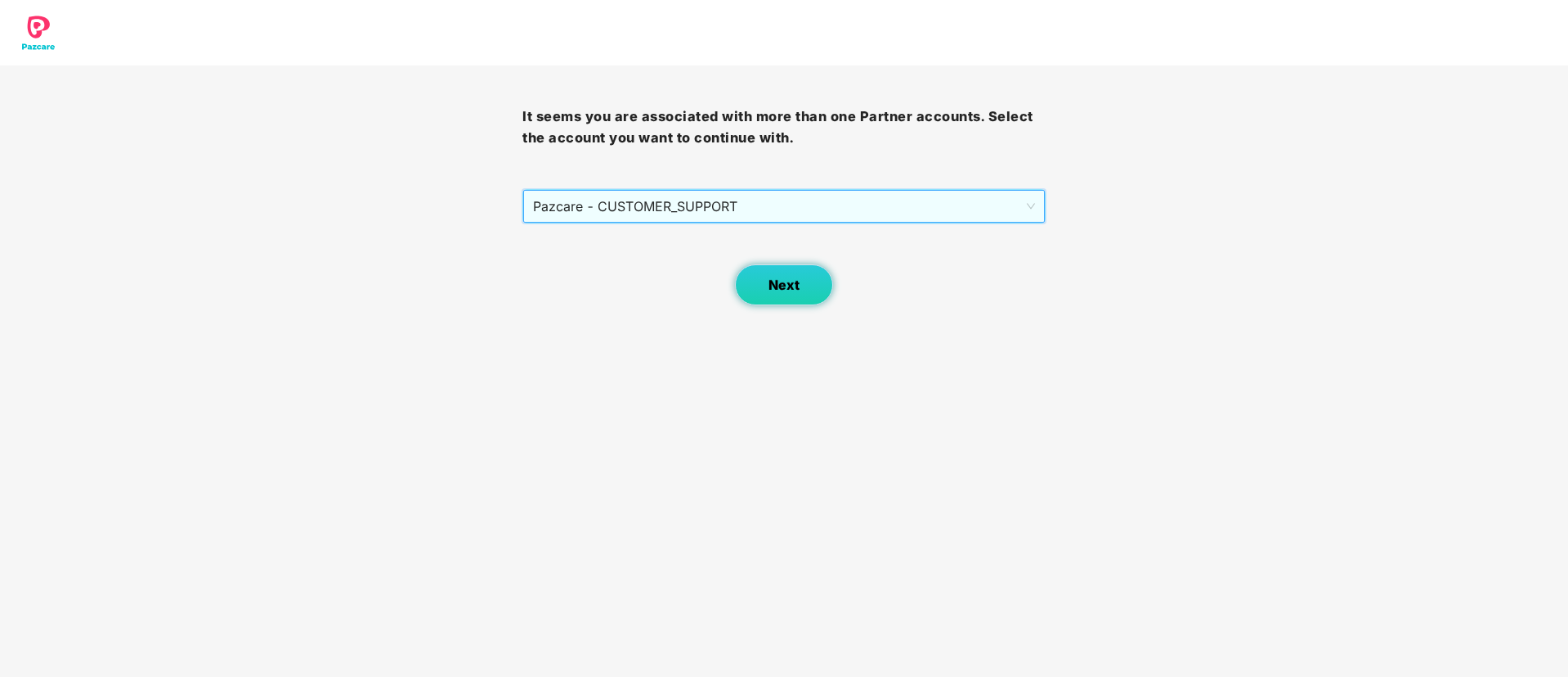
click at [789, 298] on button "Next" at bounding box center [784, 284] width 98 height 41
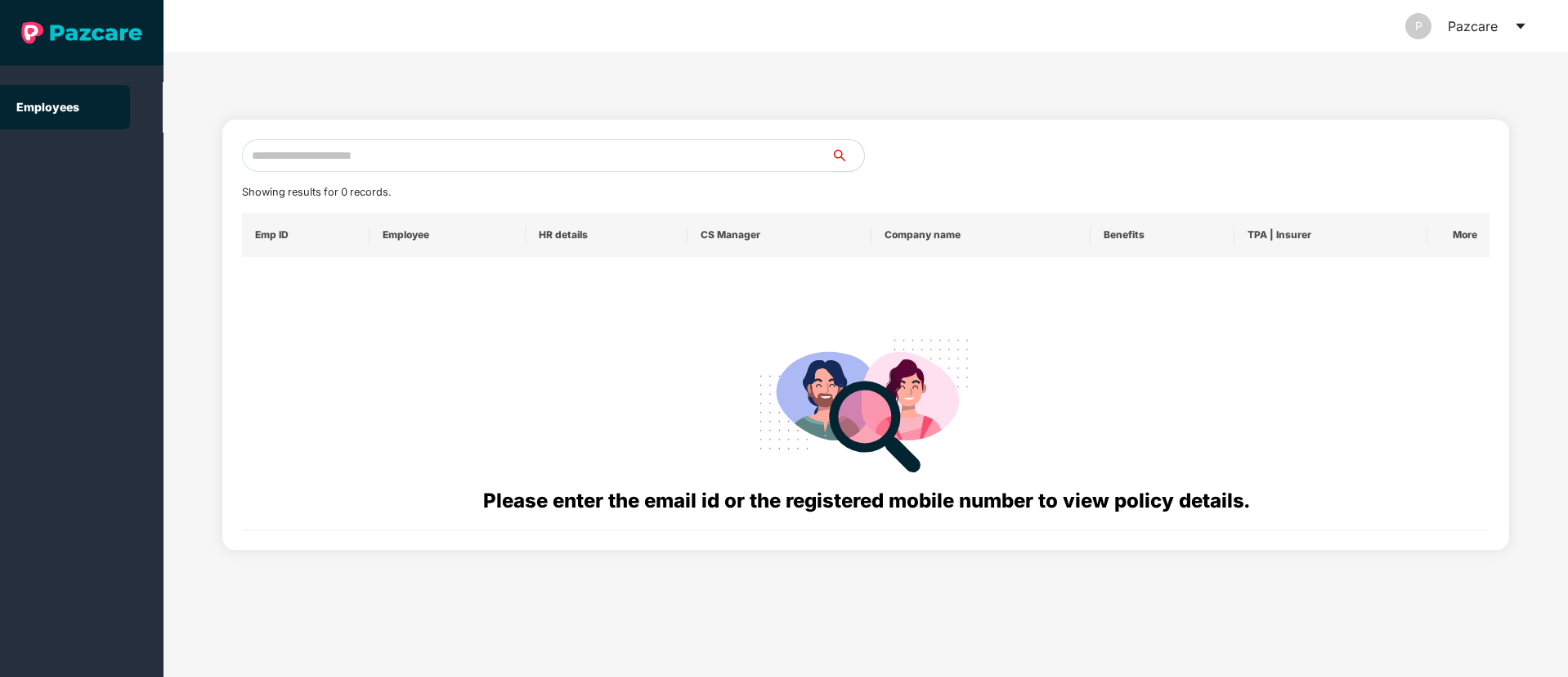
click at [295, 149] on input "text" at bounding box center [537, 155] width 590 height 33
paste input "**********"
type input "*"
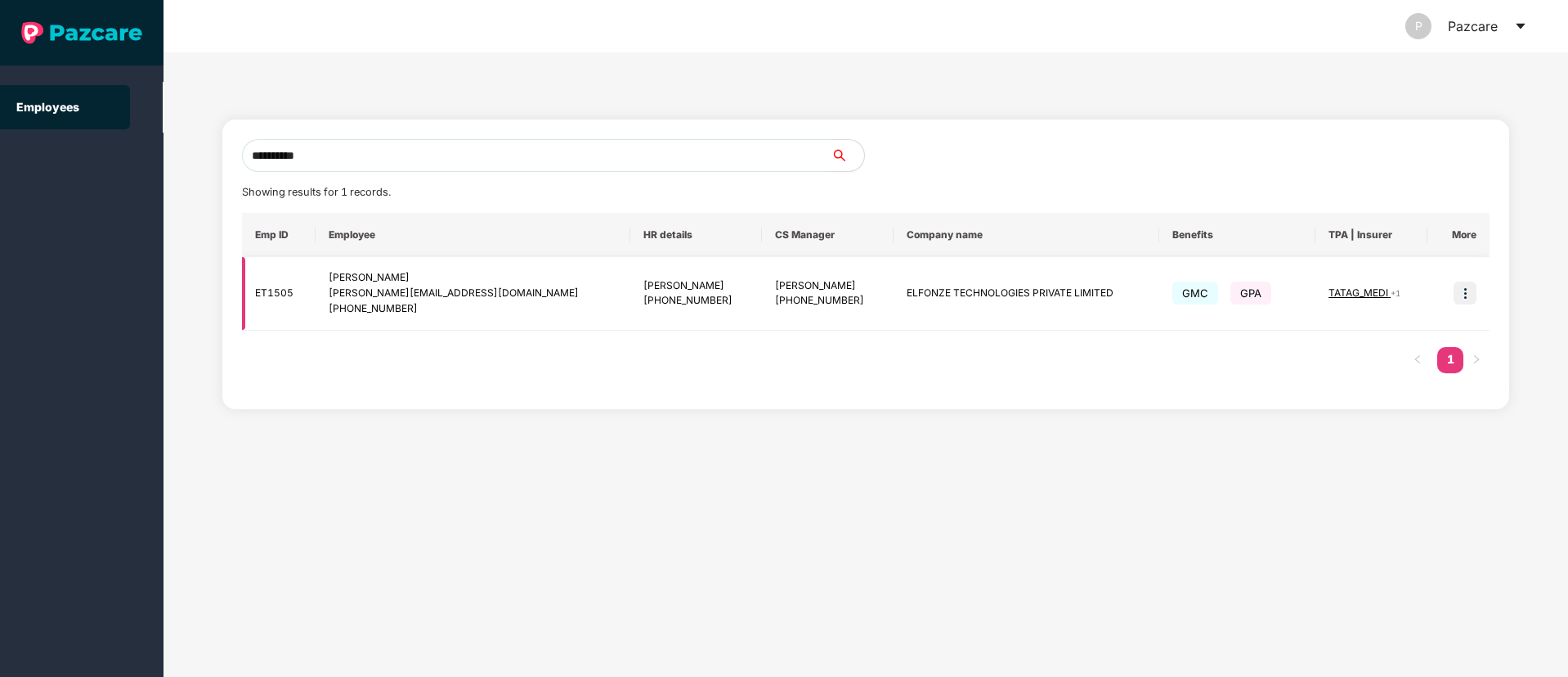
type input "**********"
click at [1470, 310] on td at bounding box center [1459, 294] width 62 height 74
click at [1463, 294] on img at bounding box center [1465, 293] width 23 height 23
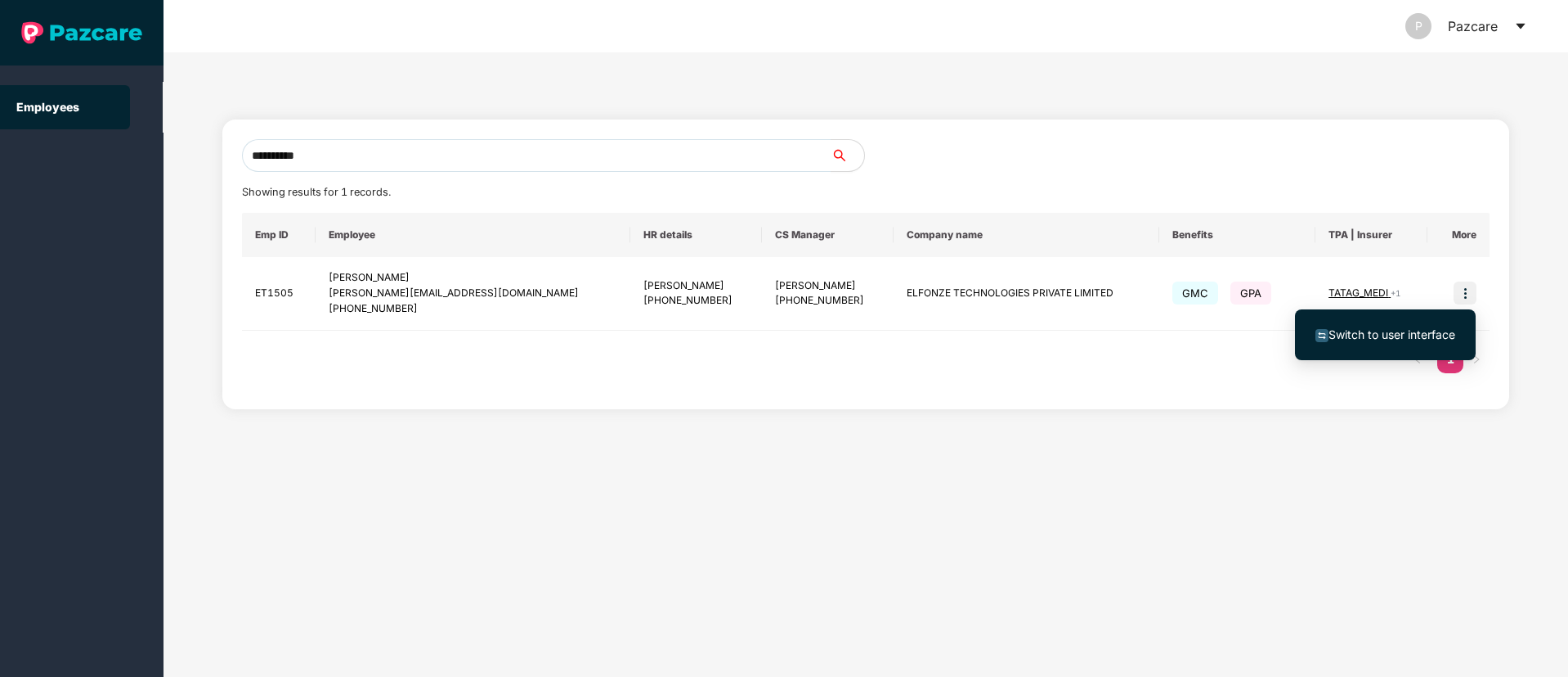
click at [1355, 324] on li "Switch to user interface" at bounding box center [1385, 334] width 181 height 34
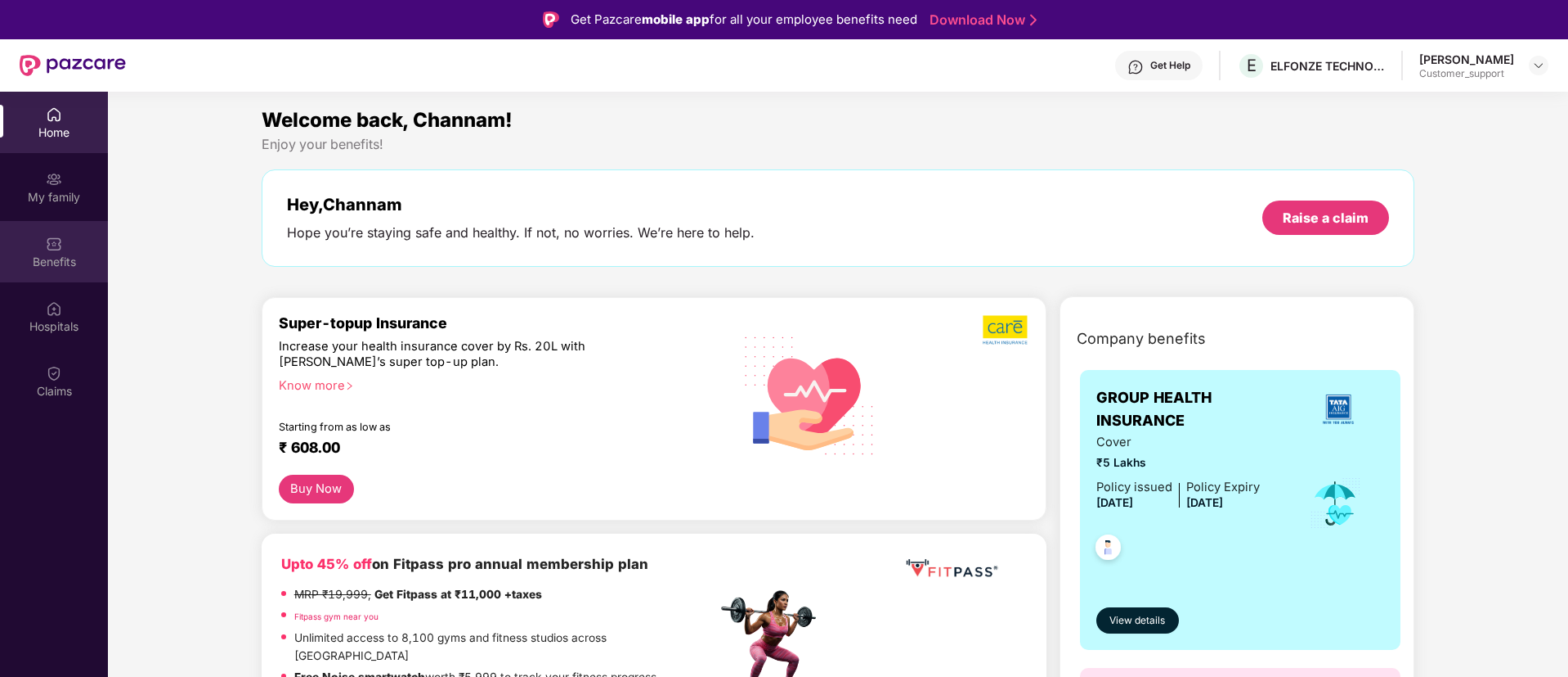
click at [50, 256] on div "Benefits" at bounding box center [54, 261] width 108 height 16
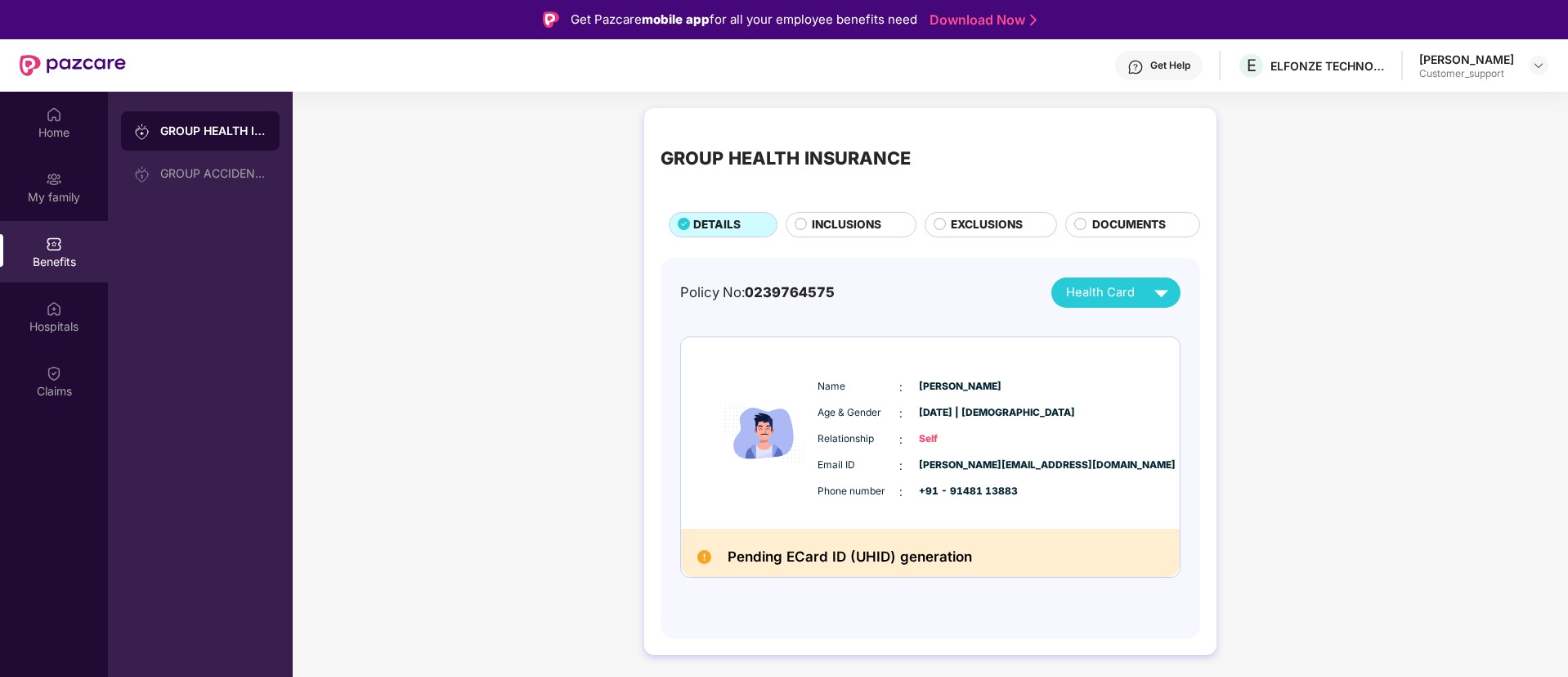
click at [872, 224] on span "INCLUSIONS" at bounding box center [846, 224] width 69 height 18
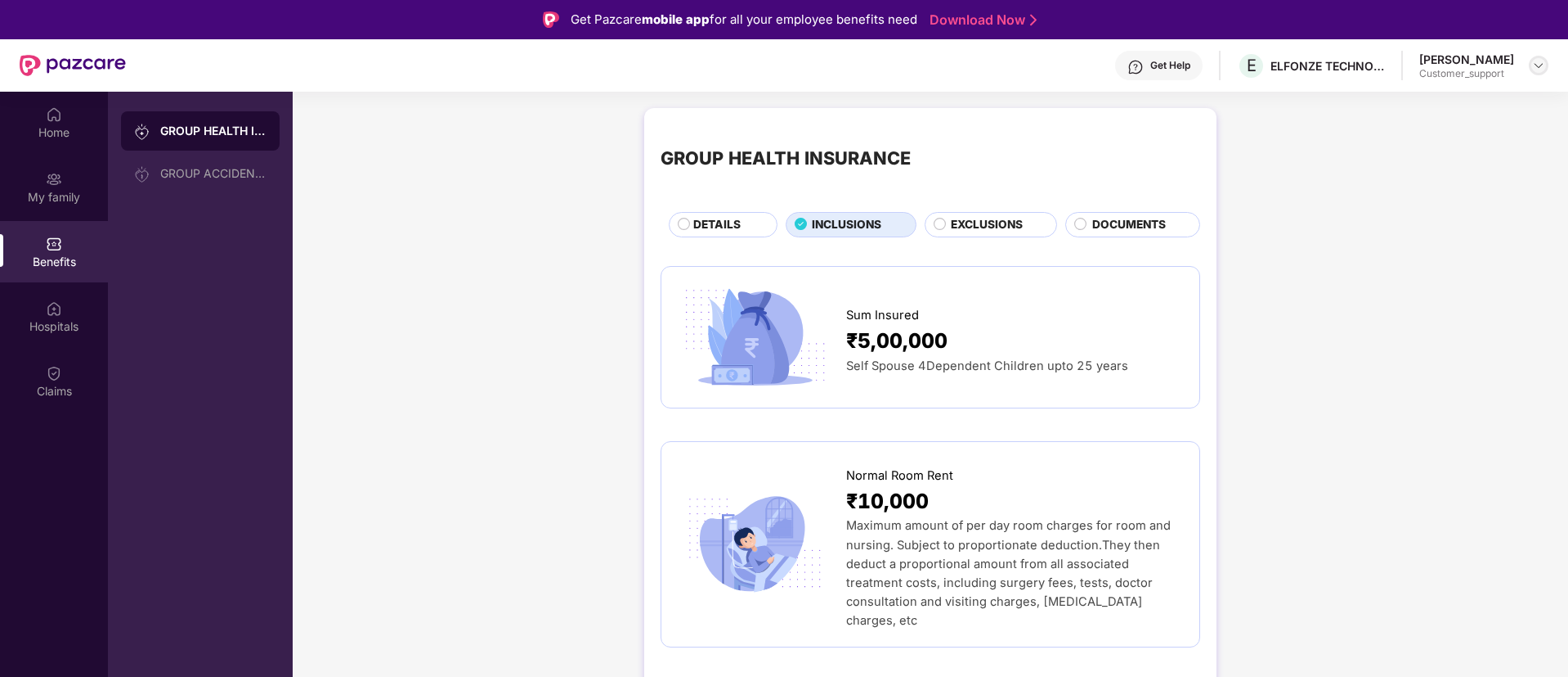
click at [1536, 64] on img at bounding box center [1539, 65] width 13 height 13
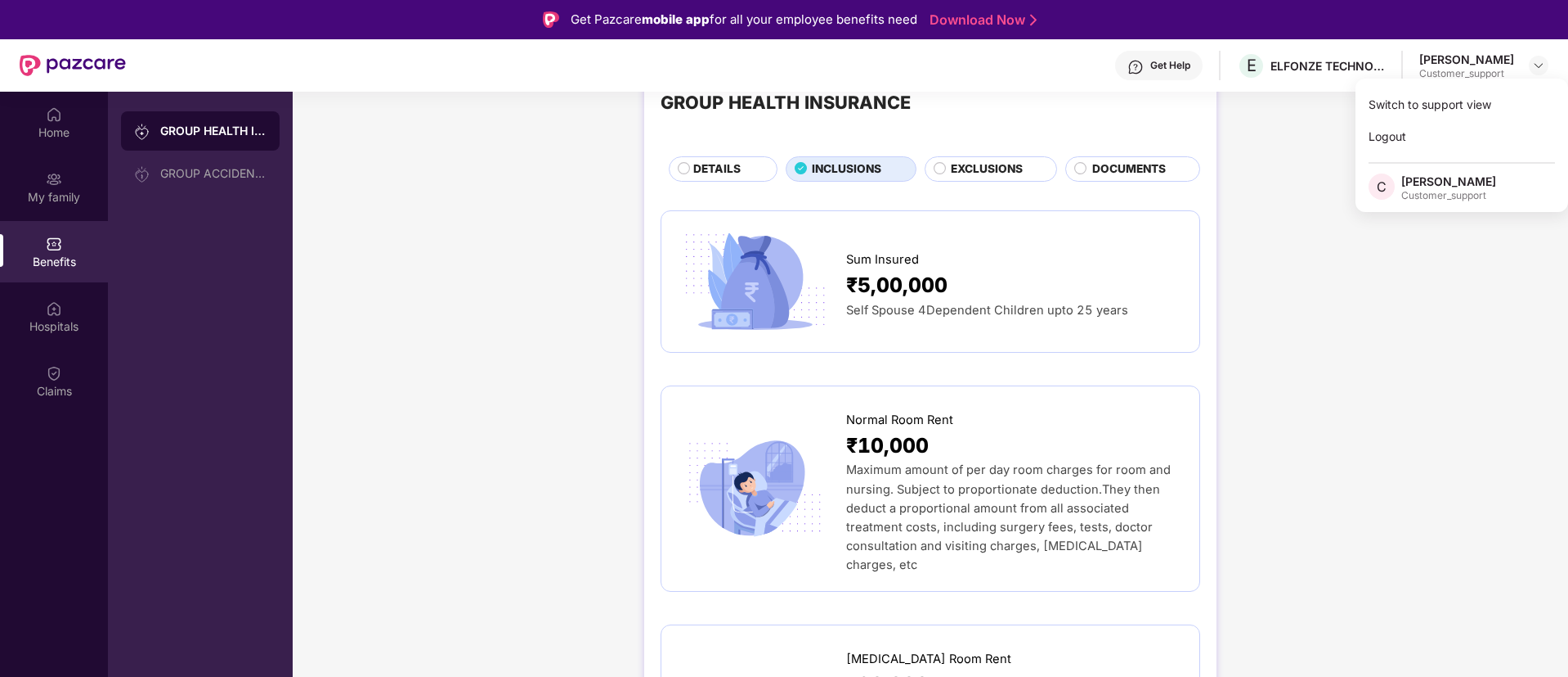
scroll to position [53, 0]
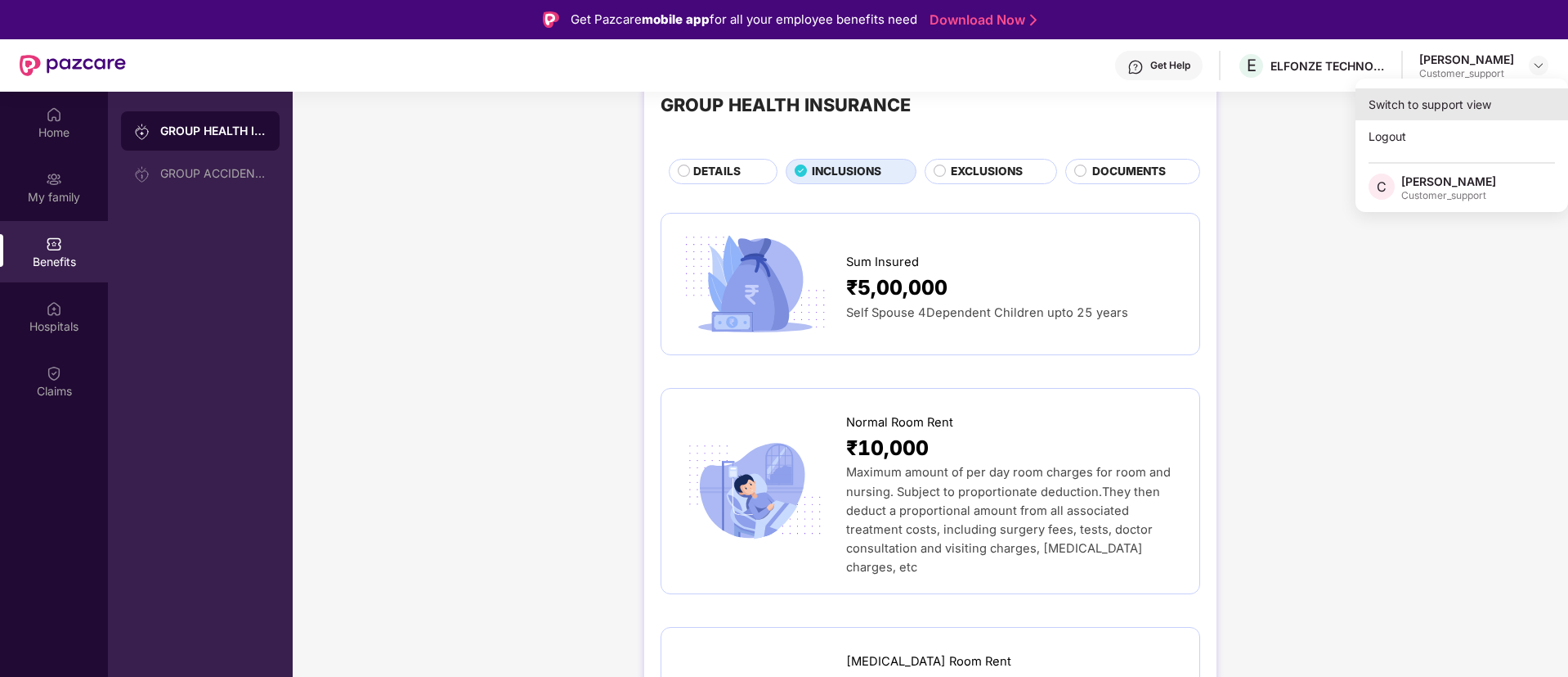
click at [1387, 94] on div "Switch to support view" at bounding box center [1462, 104] width 213 height 32
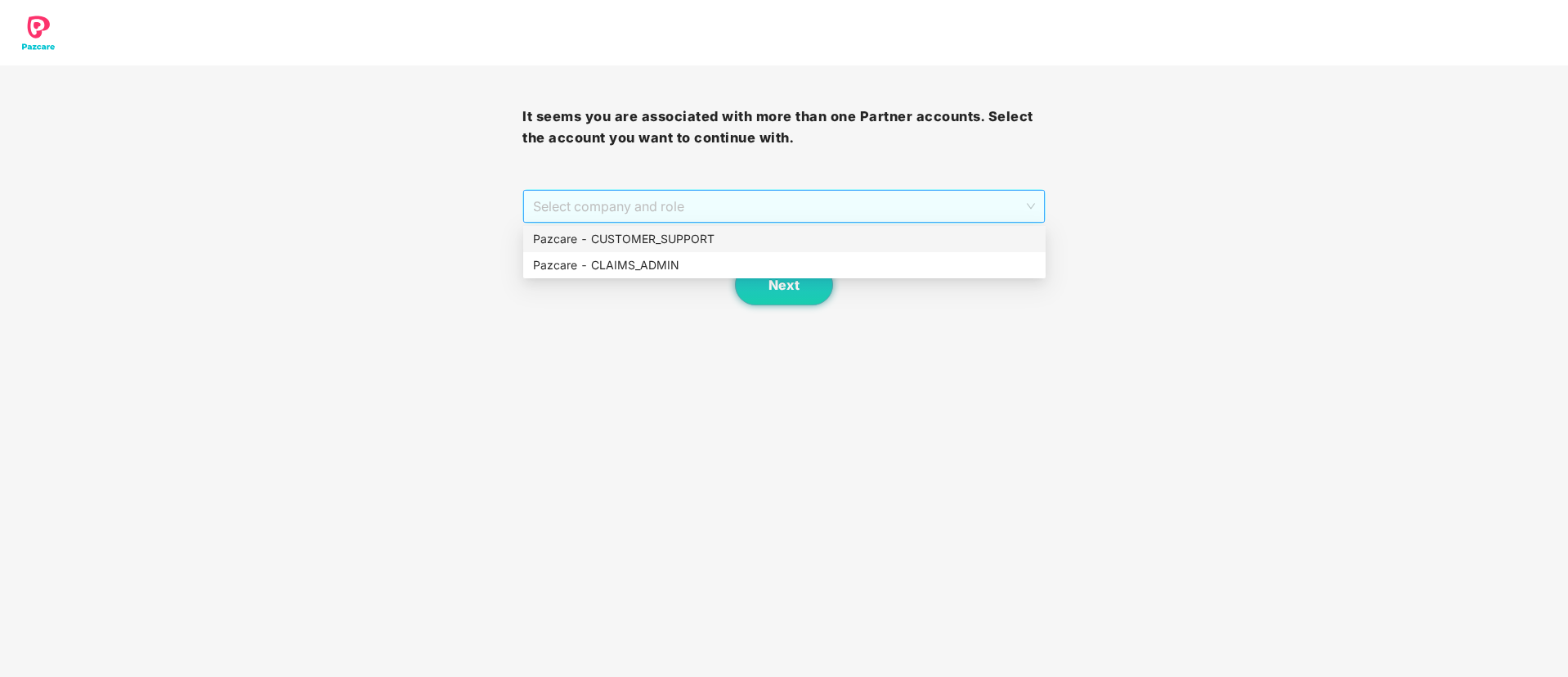
click at [712, 197] on span "Select company and role" at bounding box center [784, 205] width 502 height 31
click at [664, 231] on div "Pazcare - CUSTOMER_SUPPORT" at bounding box center [784, 239] width 502 height 18
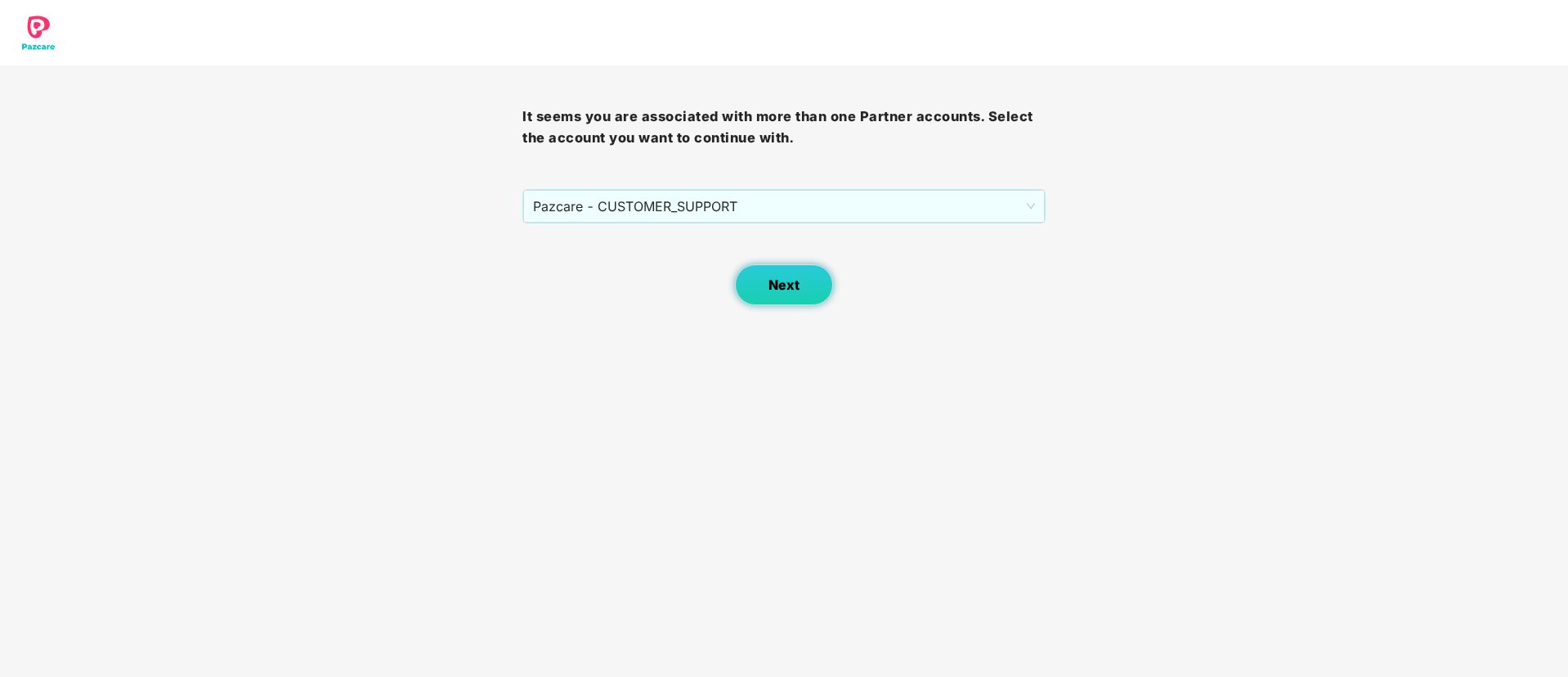
click at [774, 271] on button "Next" at bounding box center [784, 284] width 98 height 41
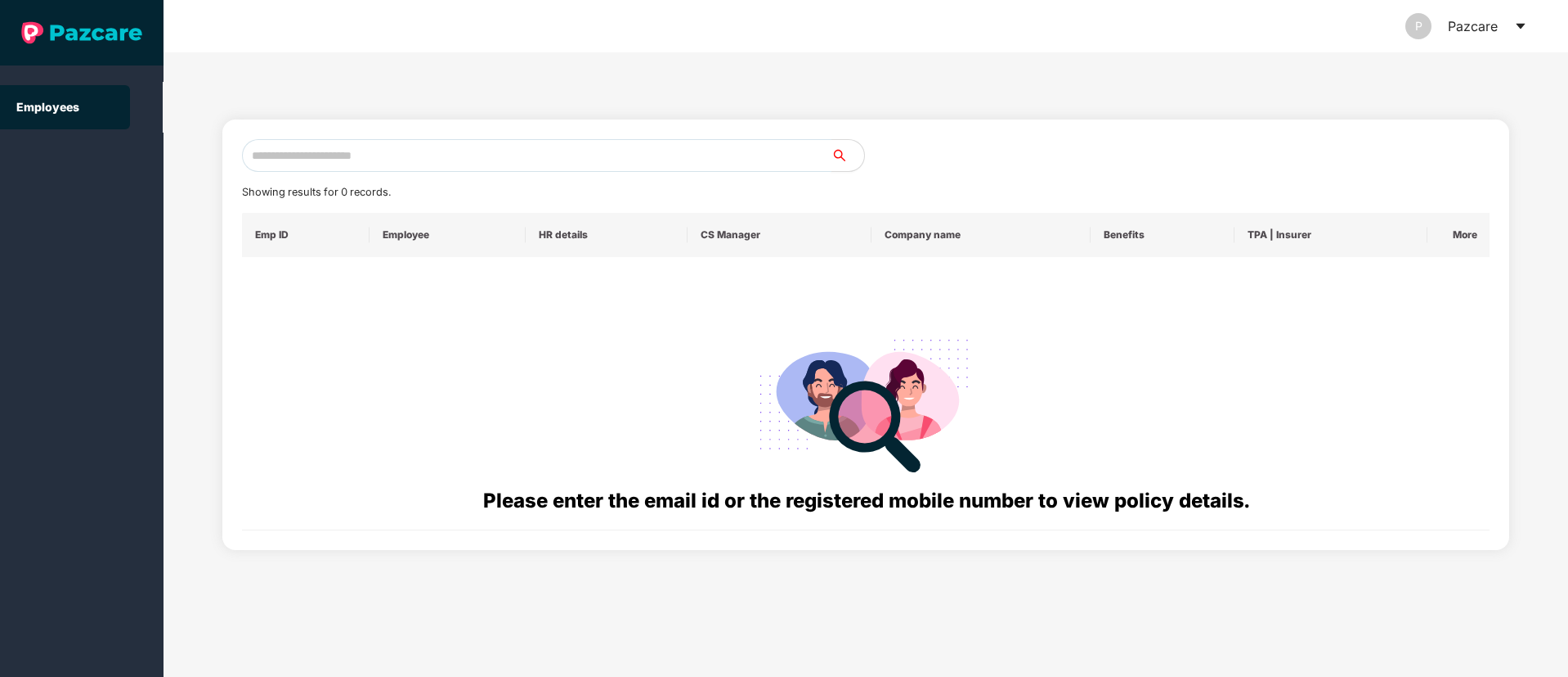
click at [311, 149] on input "text" at bounding box center [537, 155] width 590 height 33
paste input "**********"
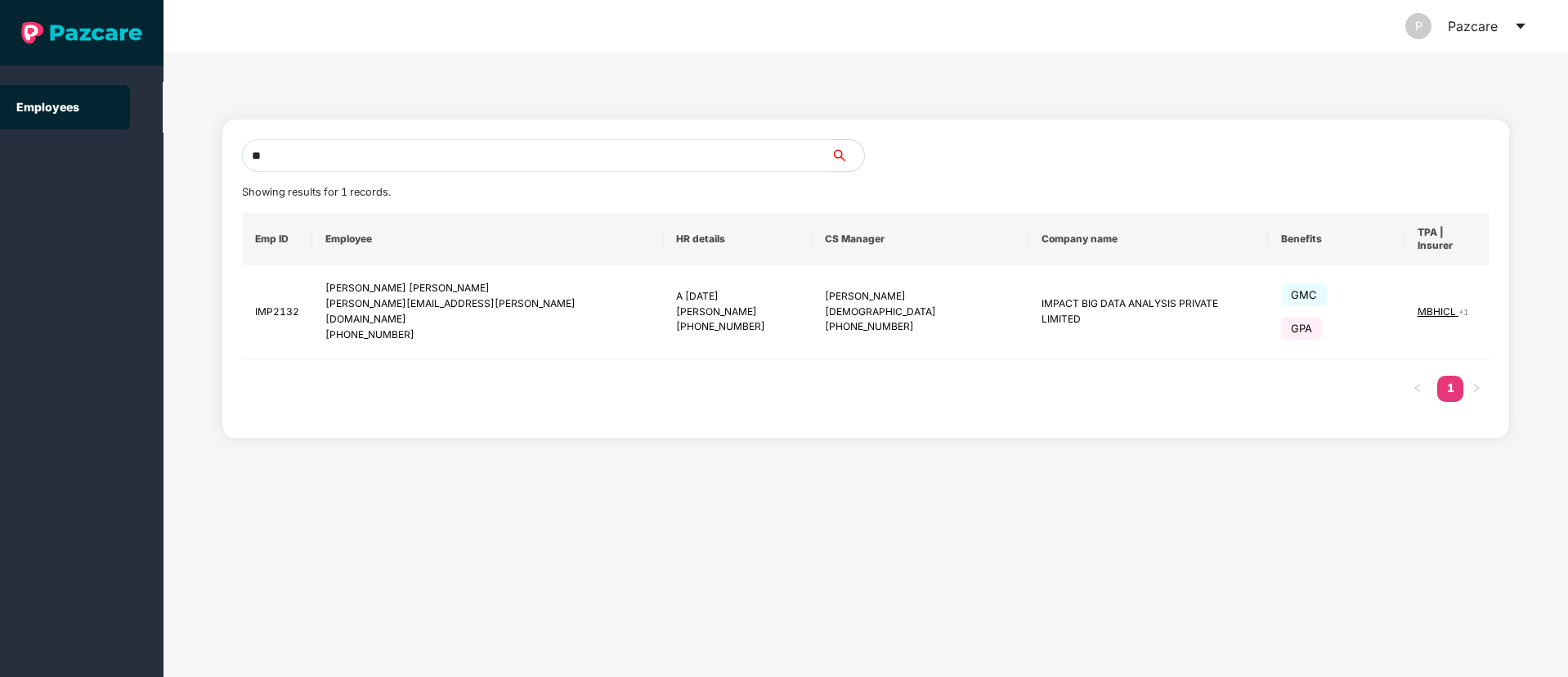
type input "*"
click at [316, 157] on input "text" at bounding box center [537, 155] width 590 height 33
paste input "**********"
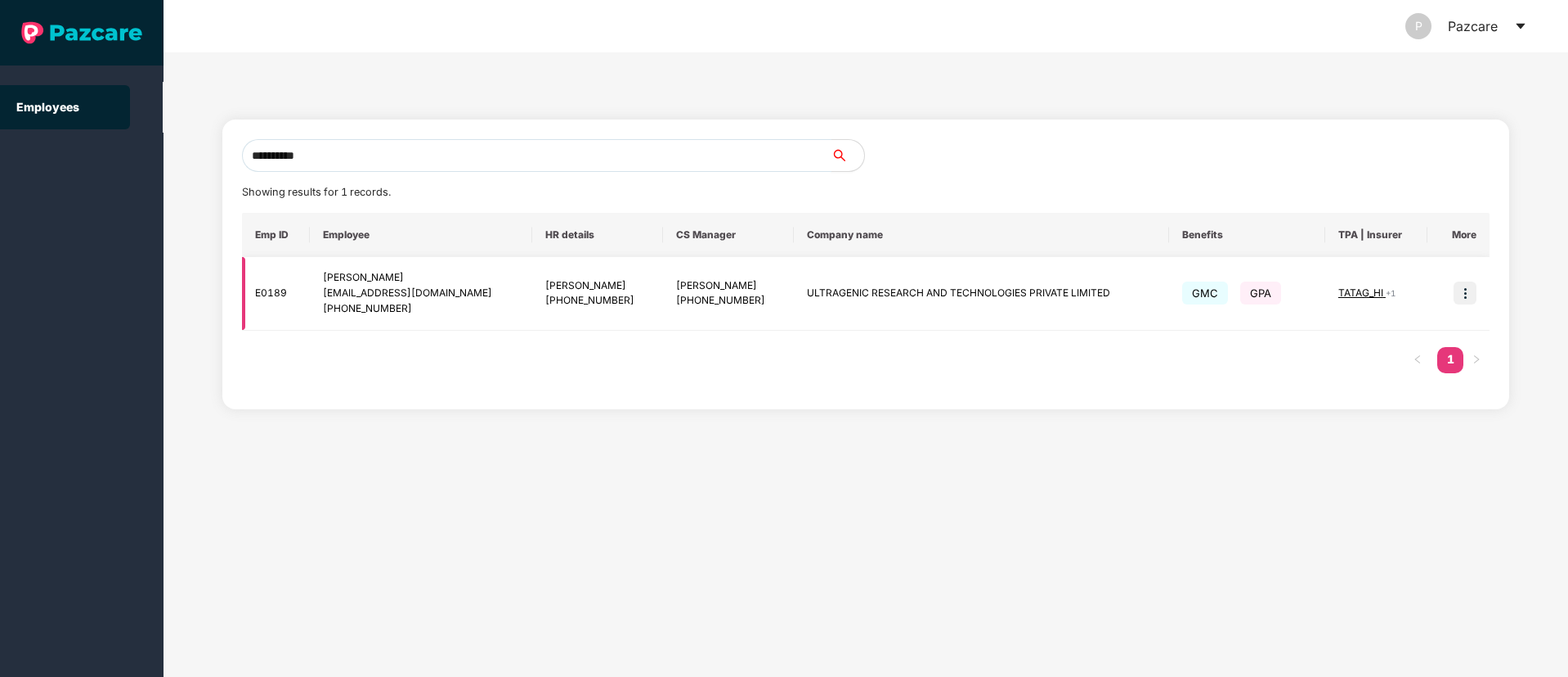
type input "**********"
click at [1467, 294] on img at bounding box center [1465, 293] width 23 height 23
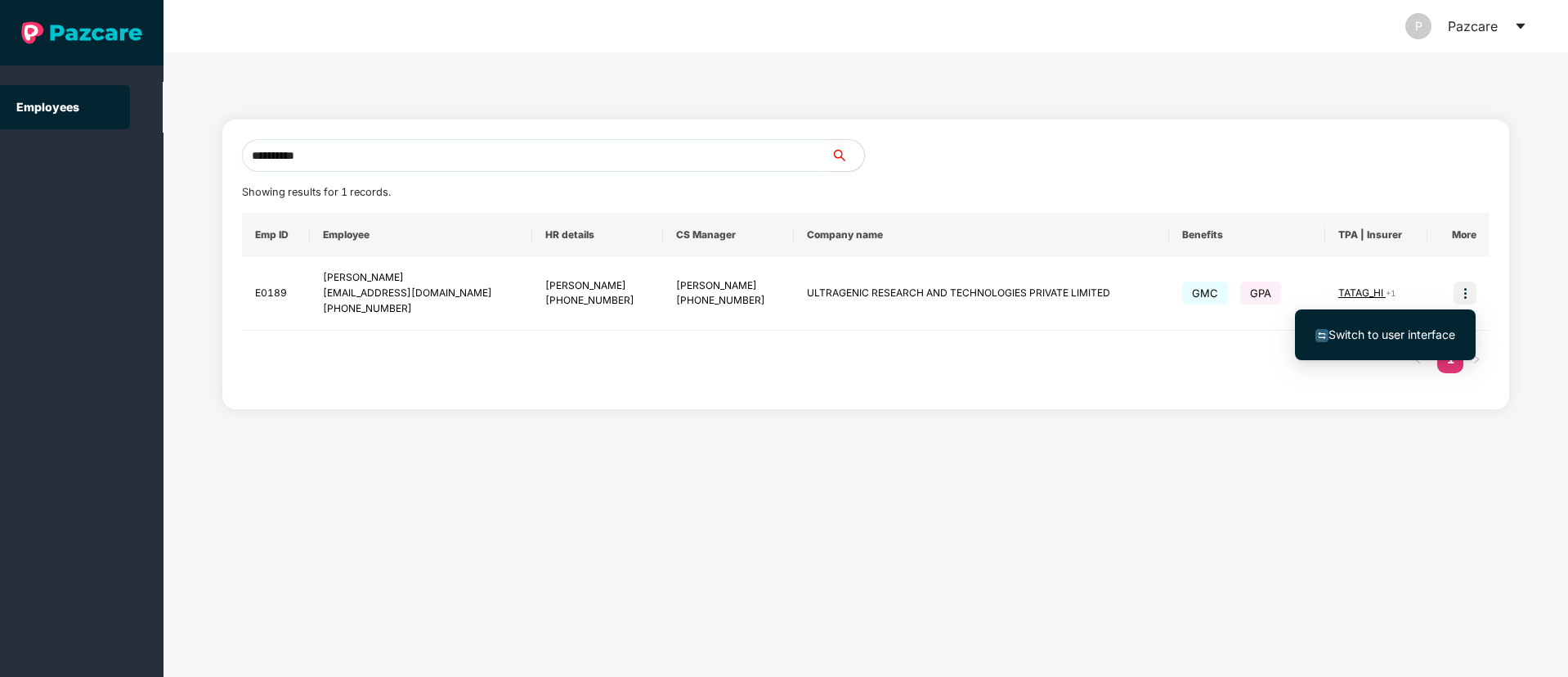
click at [1374, 334] on span "Switch to user interface" at bounding box center [1392, 334] width 127 height 14
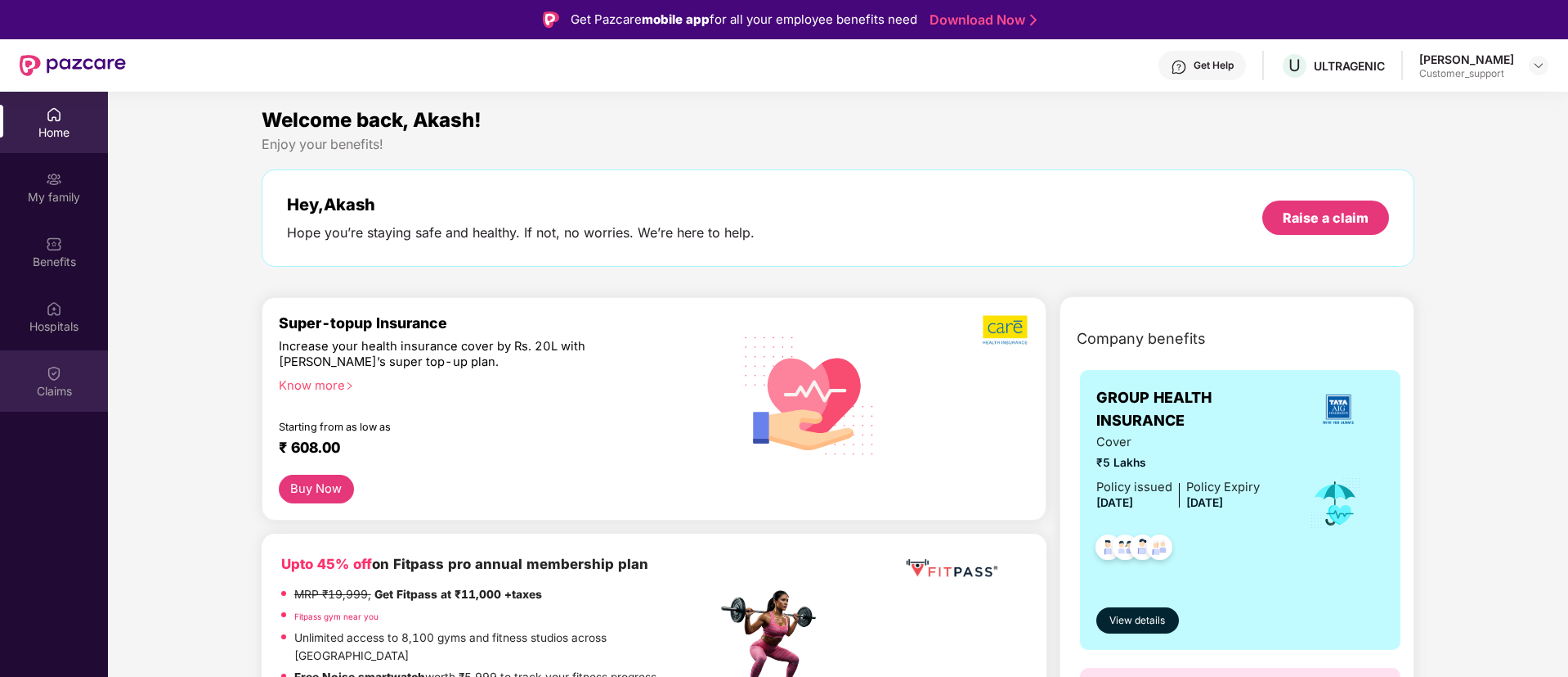
click at [49, 374] on img at bounding box center [53, 372] width 16 height 16
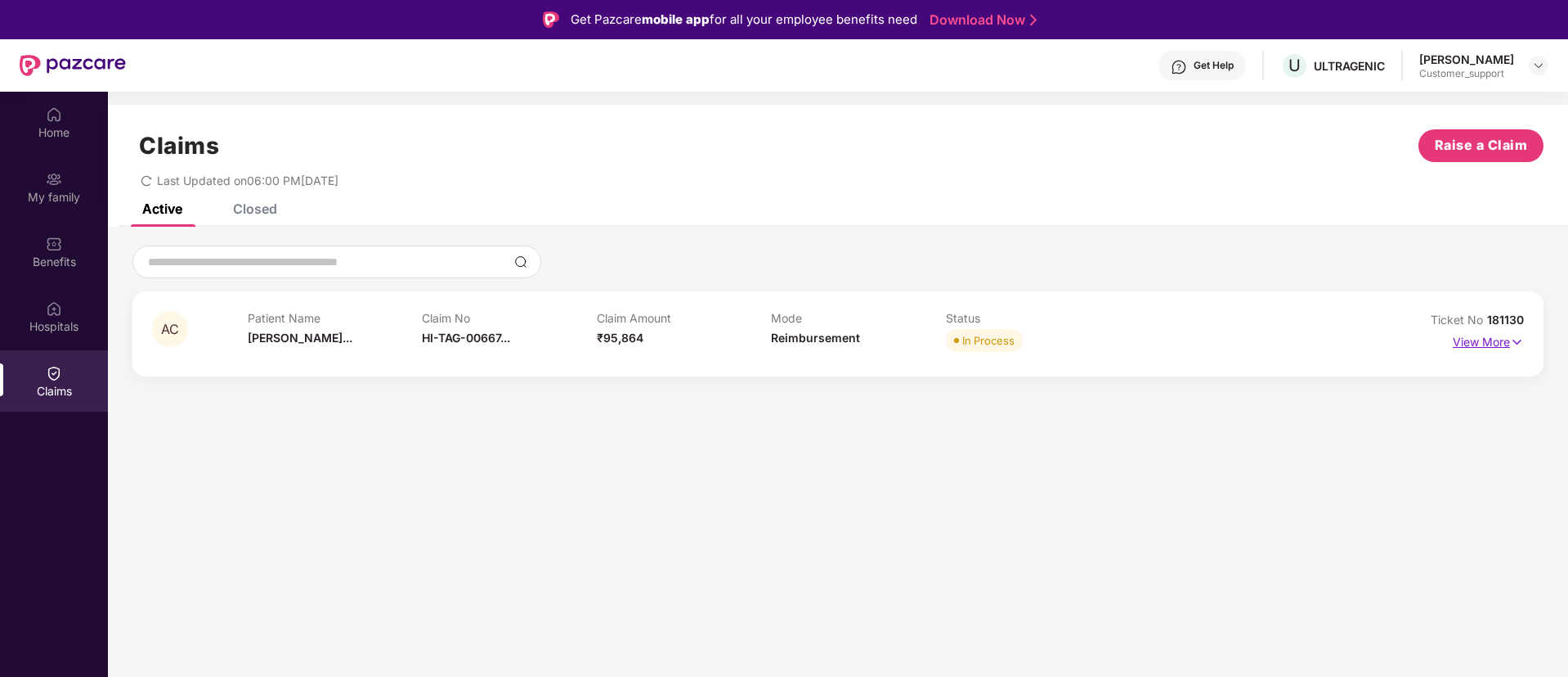
click at [1521, 337] on img at bounding box center [1517, 342] width 14 height 18
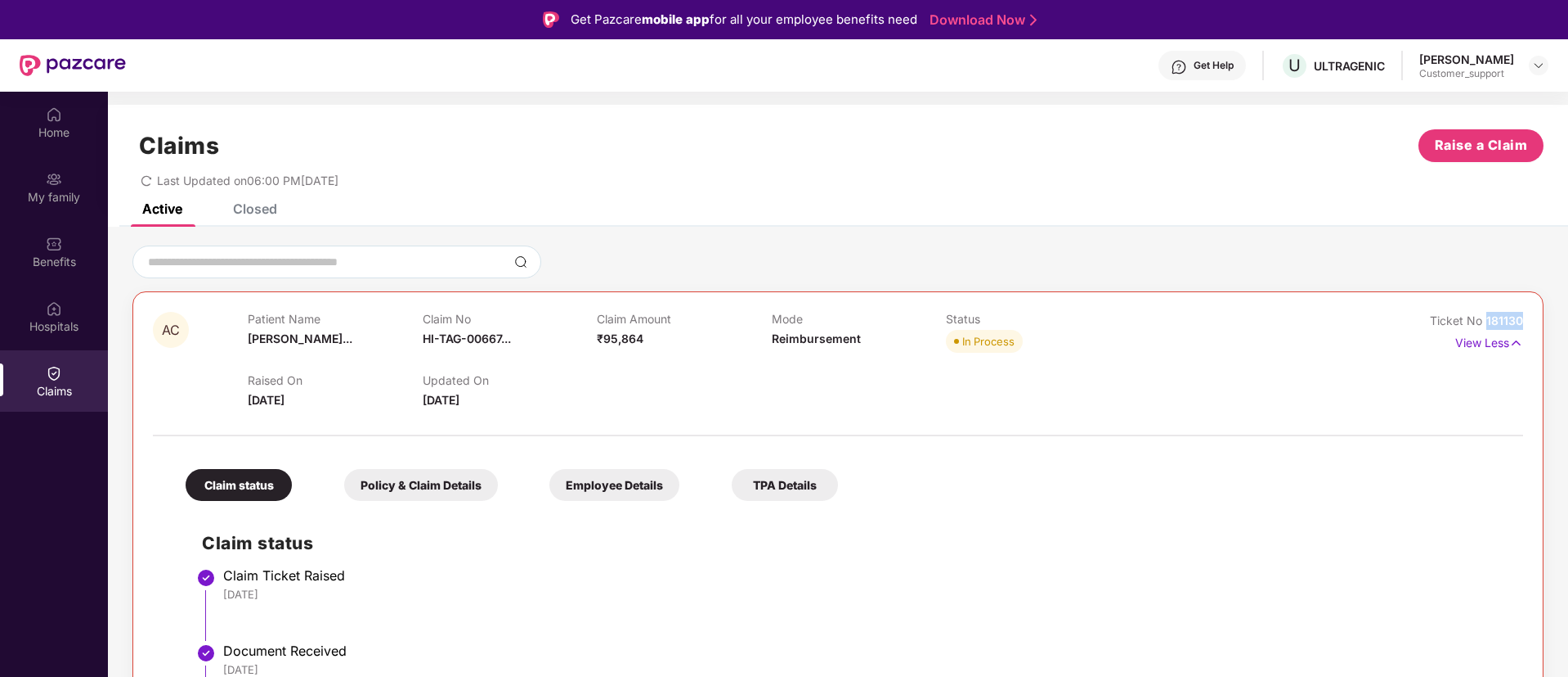
drag, startPoint x: 1523, startPoint y: 316, endPoint x: 1484, endPoint y: 322, distance: 39.5
click at [1484, 322] on div "AC Patient Name Aanchal Chaud... Claim No HI-TAG-00667... Claim Amount ₹95,864 …" at bounding box center [837, 643] width 1411 height 703
click at [1542, 66] on img at bounding box center [1539, 65] width 13 height 13
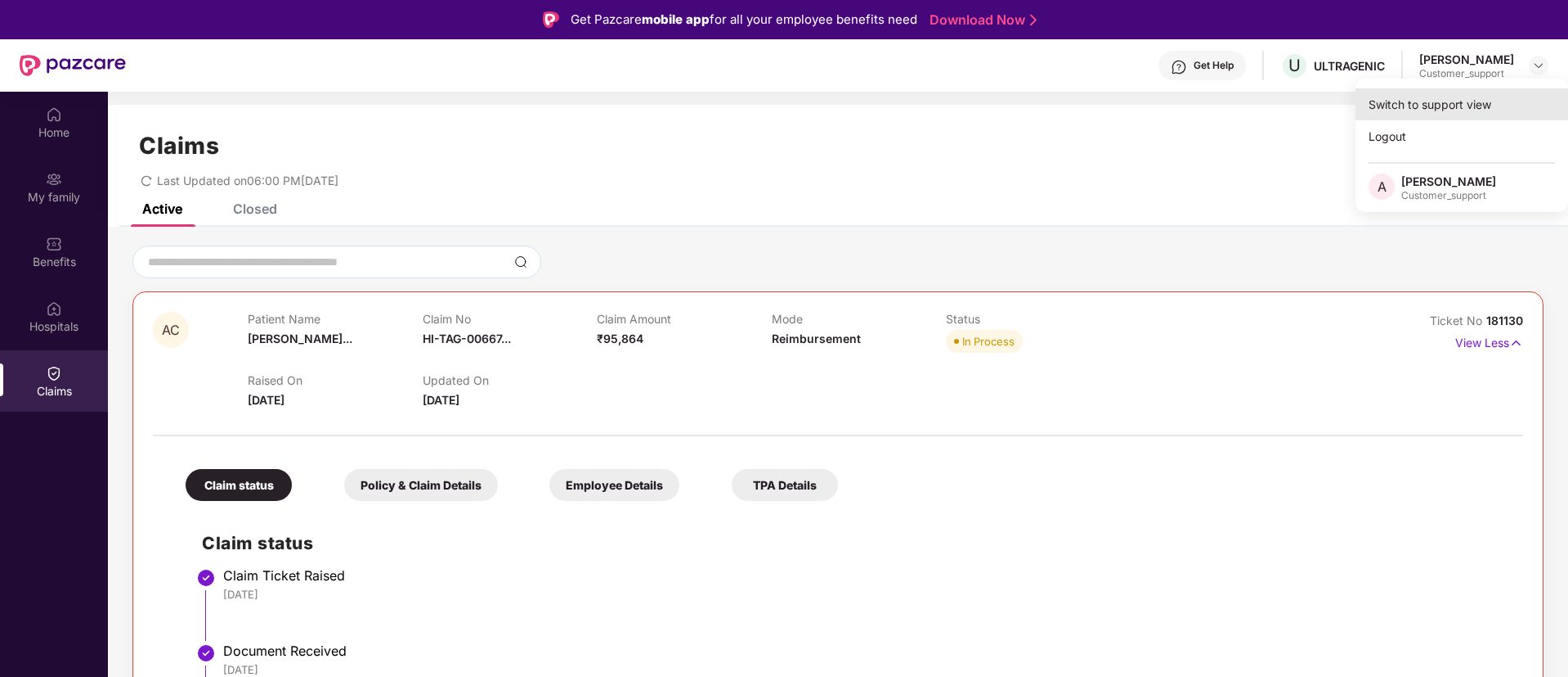
click at [1444, 99] on div "Switch to support view" at bounding box center [1462, 104] width 213 height 32
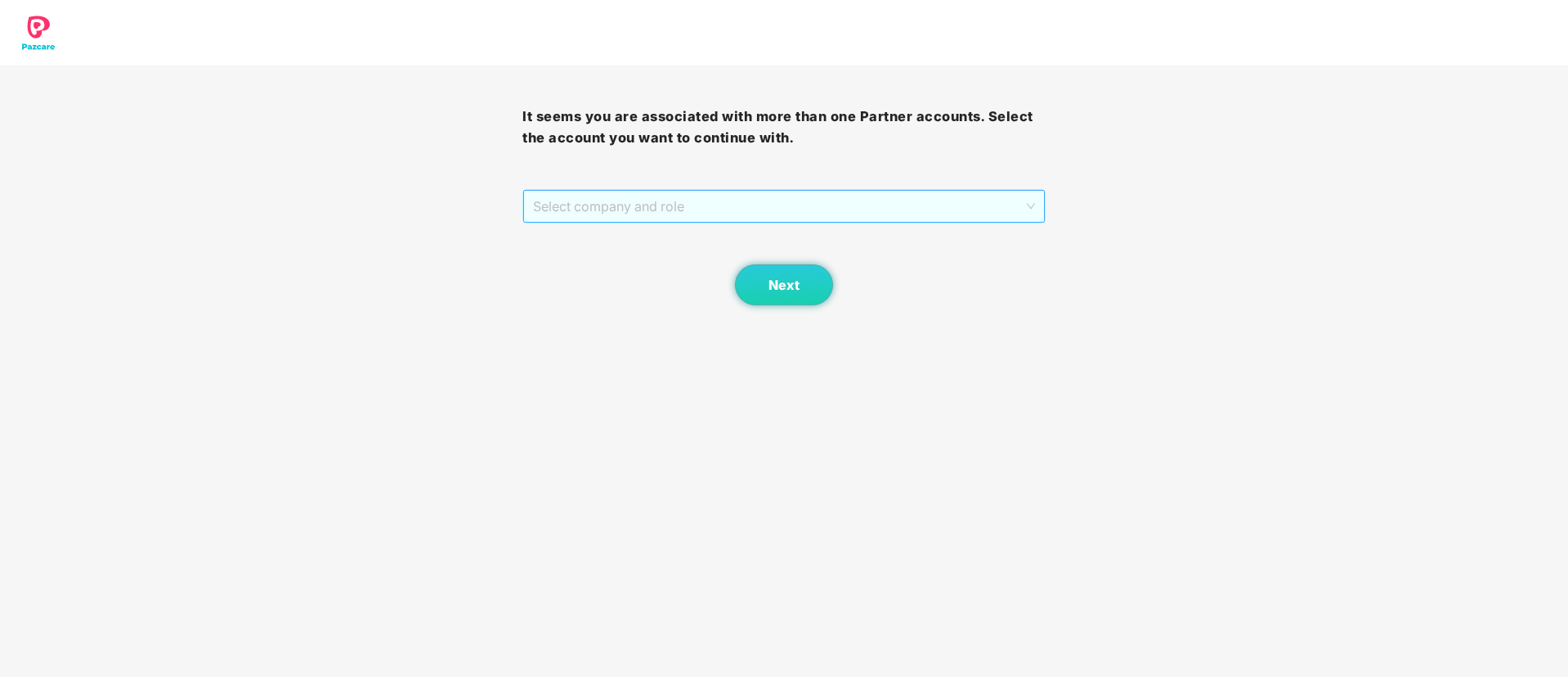
click at [862, 194] on span "Select company and role" at bounding box center [784, 205] width 502 height 31
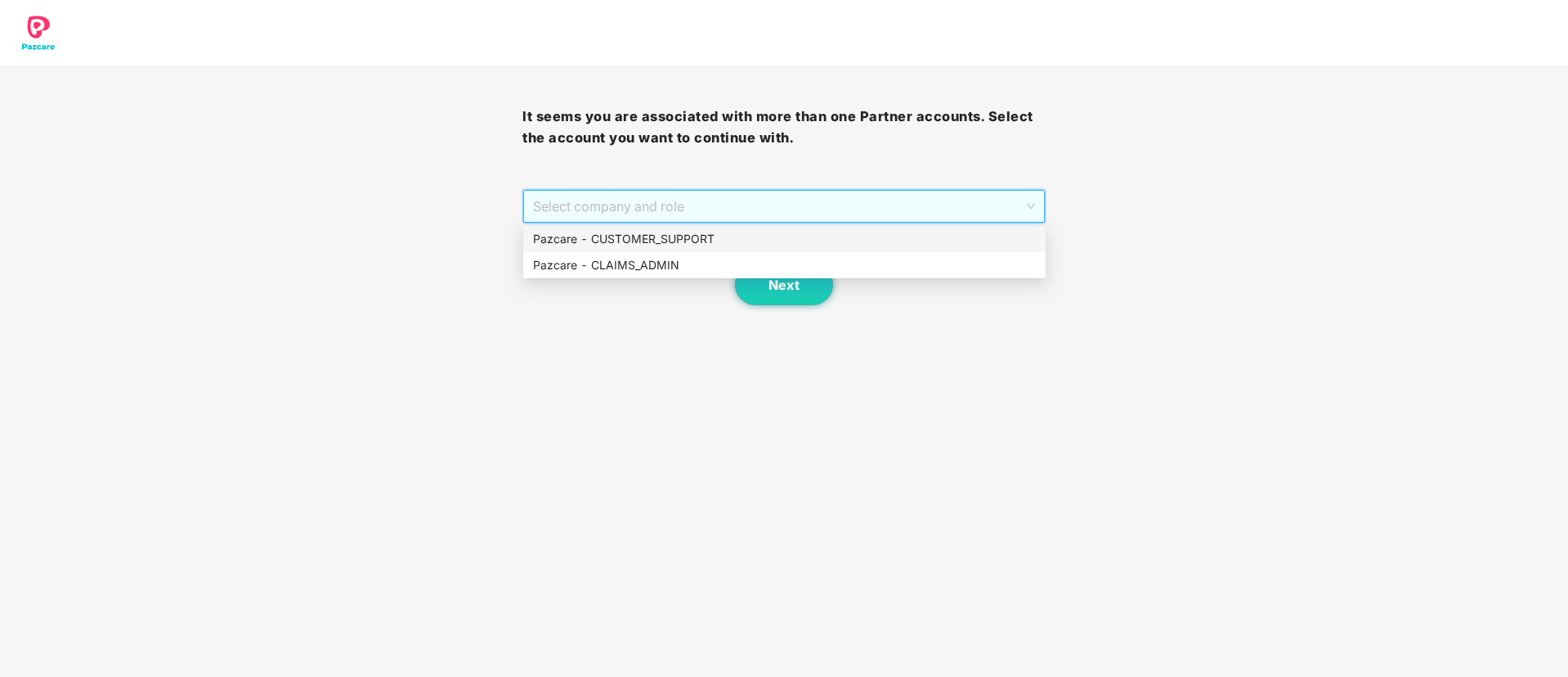
click at [677, 236] on div "Pazcare - CUSTOMER_SUPPORT" at bounding box center [784, 239] width 502 height 18
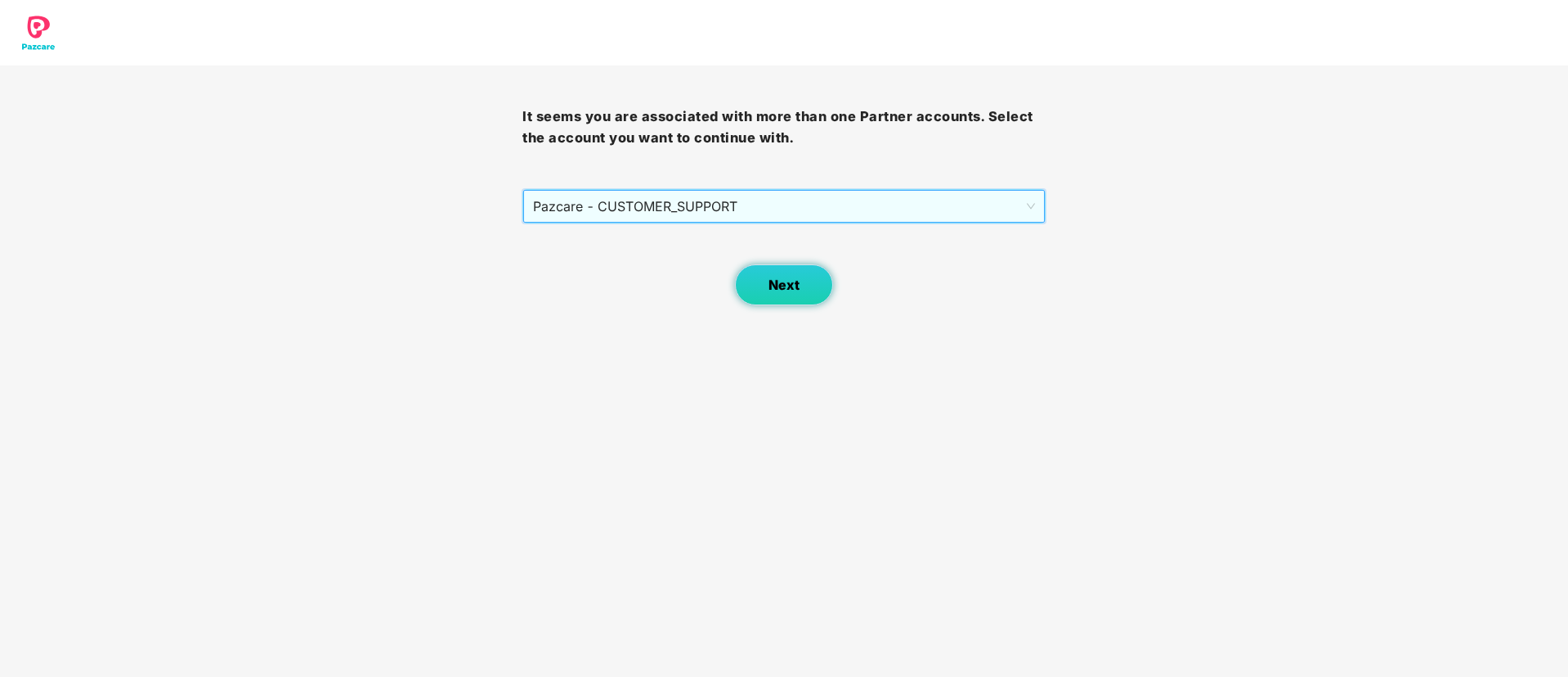
click at [766, 277] on button "Next" at bounding box center [784, 284] width 98 height 41
